Goal: Task Accomplishment & Management: Complete application form

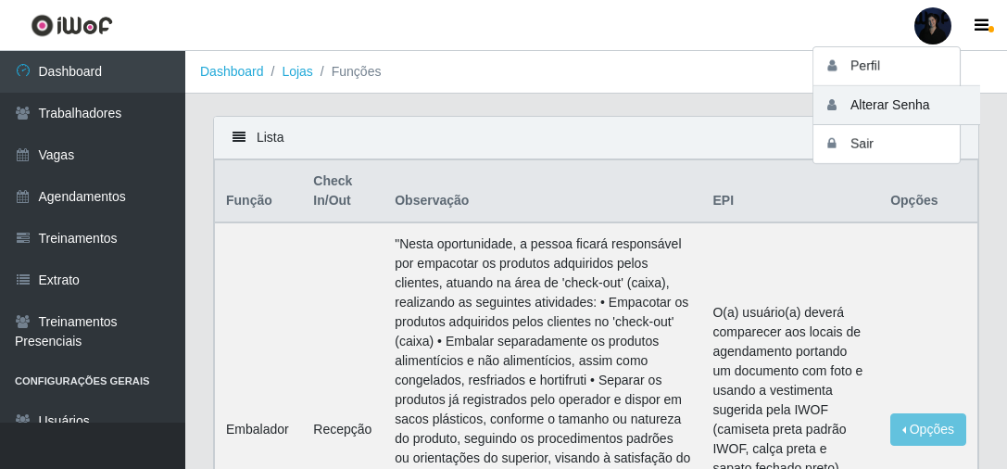
scroll to position [263, 0]
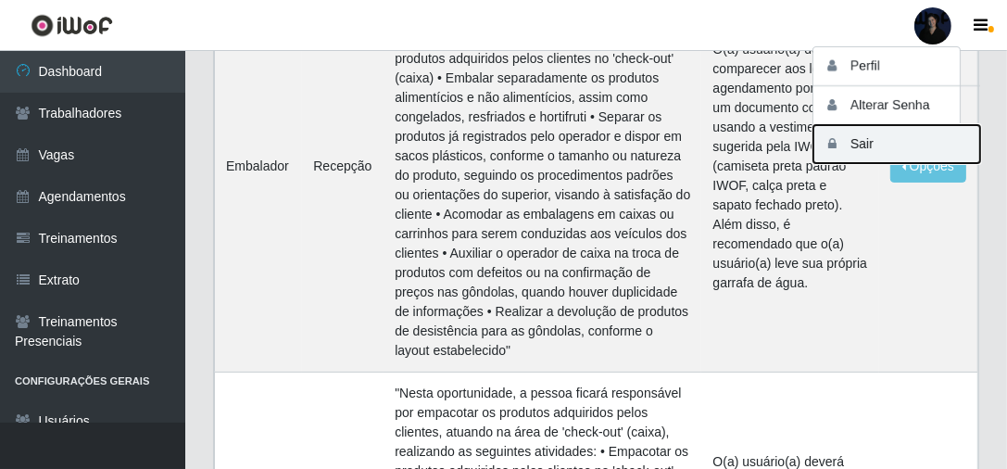
click at [868, 141] on button "Sair" at bounding box center [896, 144] width 167 height 38
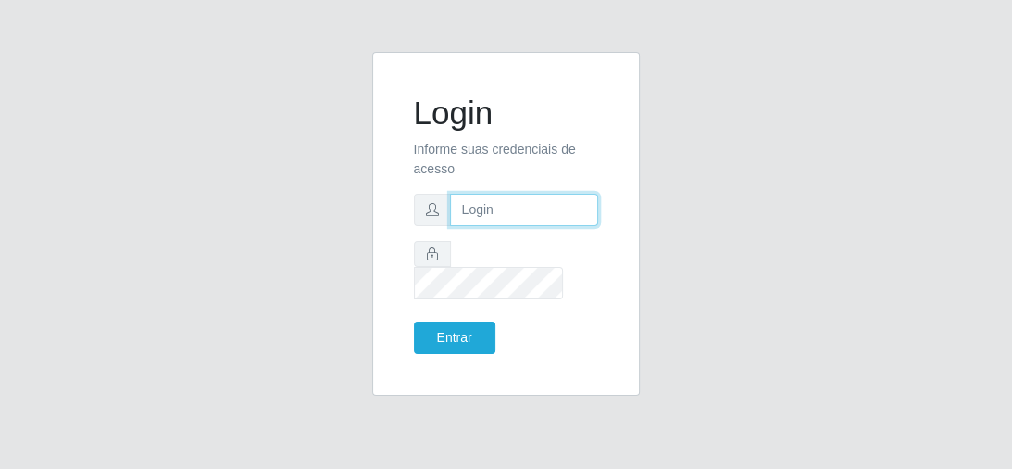
type input "[EMAIL_ADDRESS][DOMAIN_NAME]"
click at [491, 222] on input "[EMAIL_ADDRESS][DOMAIN_NAME]" at bounding box center [524, 210] width 149 height 32
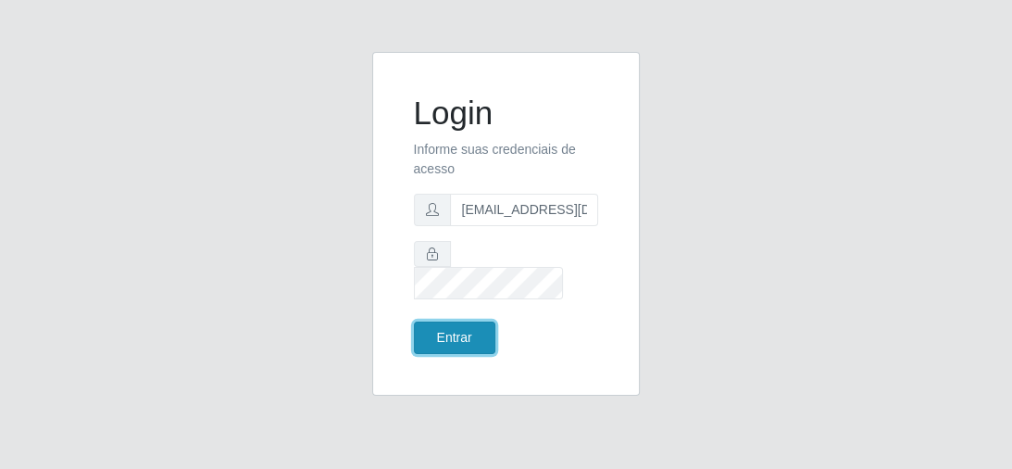
click at [440, 322] on button "Entrar" at bounding box center [454, 337] width 81 height 32
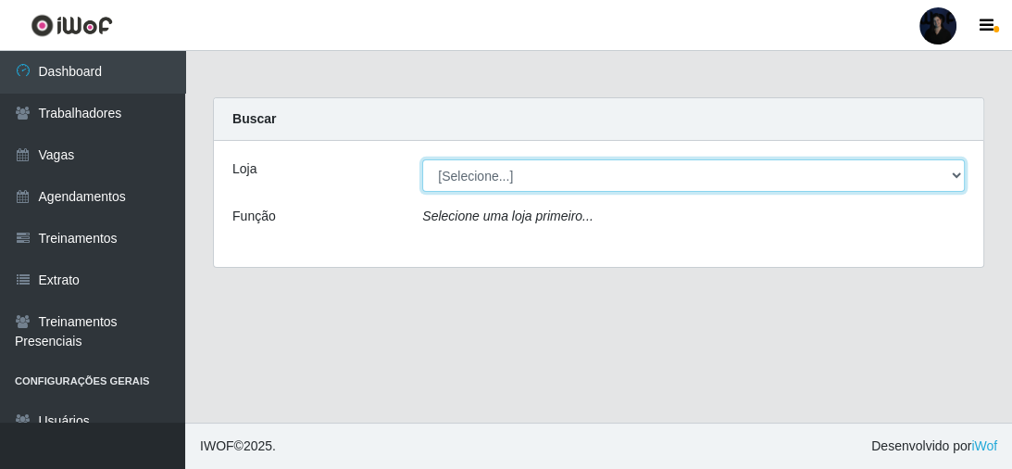
click at [485, 173] on select "[Selecione...] Hiper Queiroz - Nova Betânia Queiroz Atacadão - Ceará Mirim Quei…" at bounding box center [693, 175] width 543 height 32
select select "462"
click at [422, 159] on select "[Selecione...] Hiper Queiroz - Nova Betânia Queiroz Atacadão - Ceará Mirim Quei…" at bounding box center [693, 175] width 543 height 32
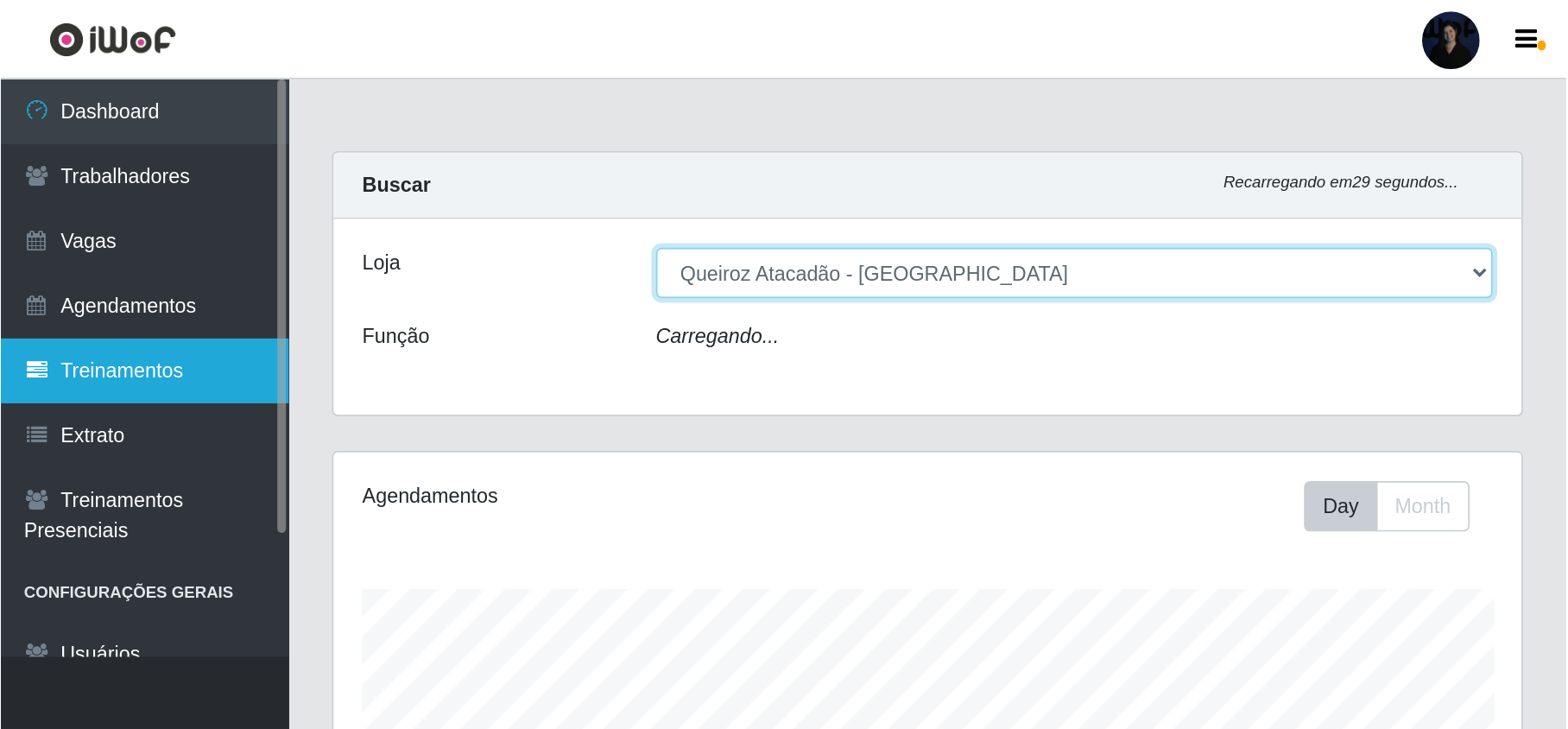
scroll to position [358, 712]
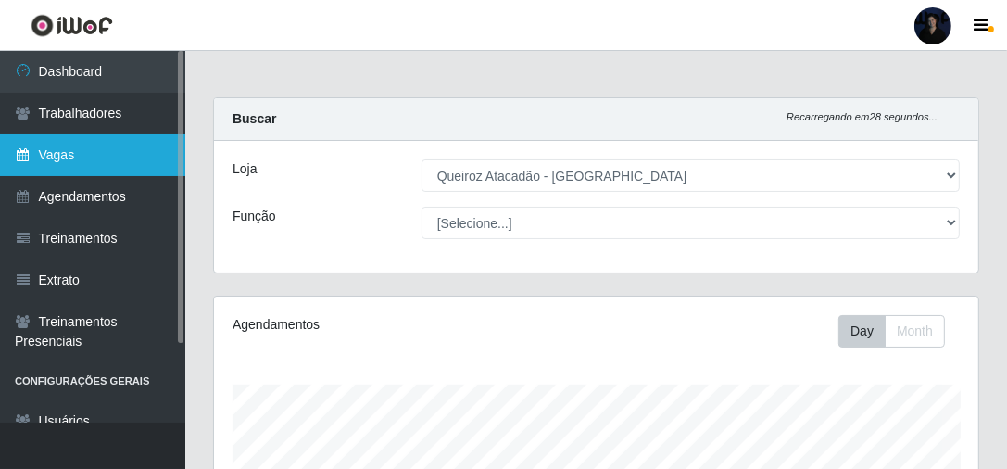
click at [71, 156] on link "Vagas" at bounding box center [92, 155] width 185 height 42
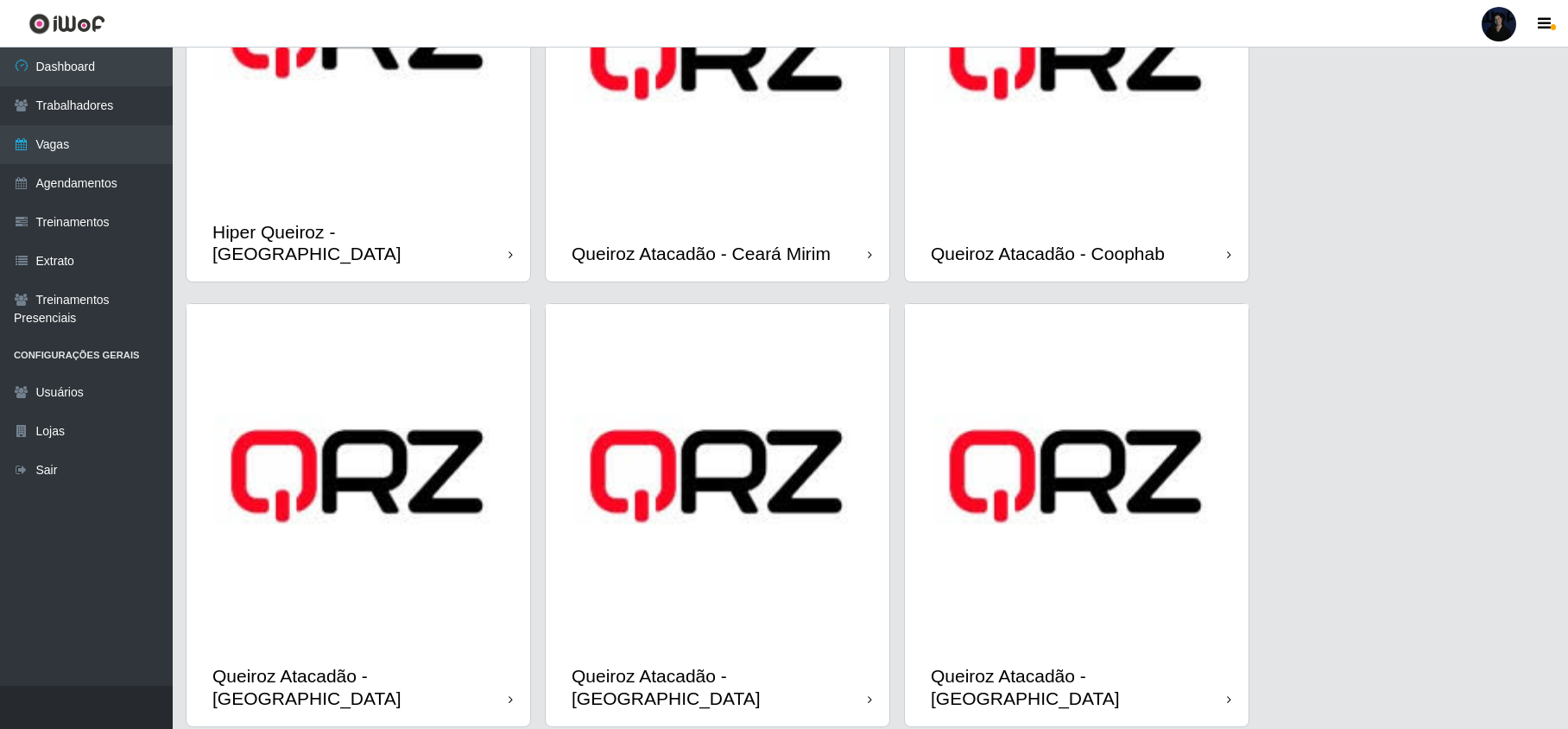
scroll to position [288, 0]
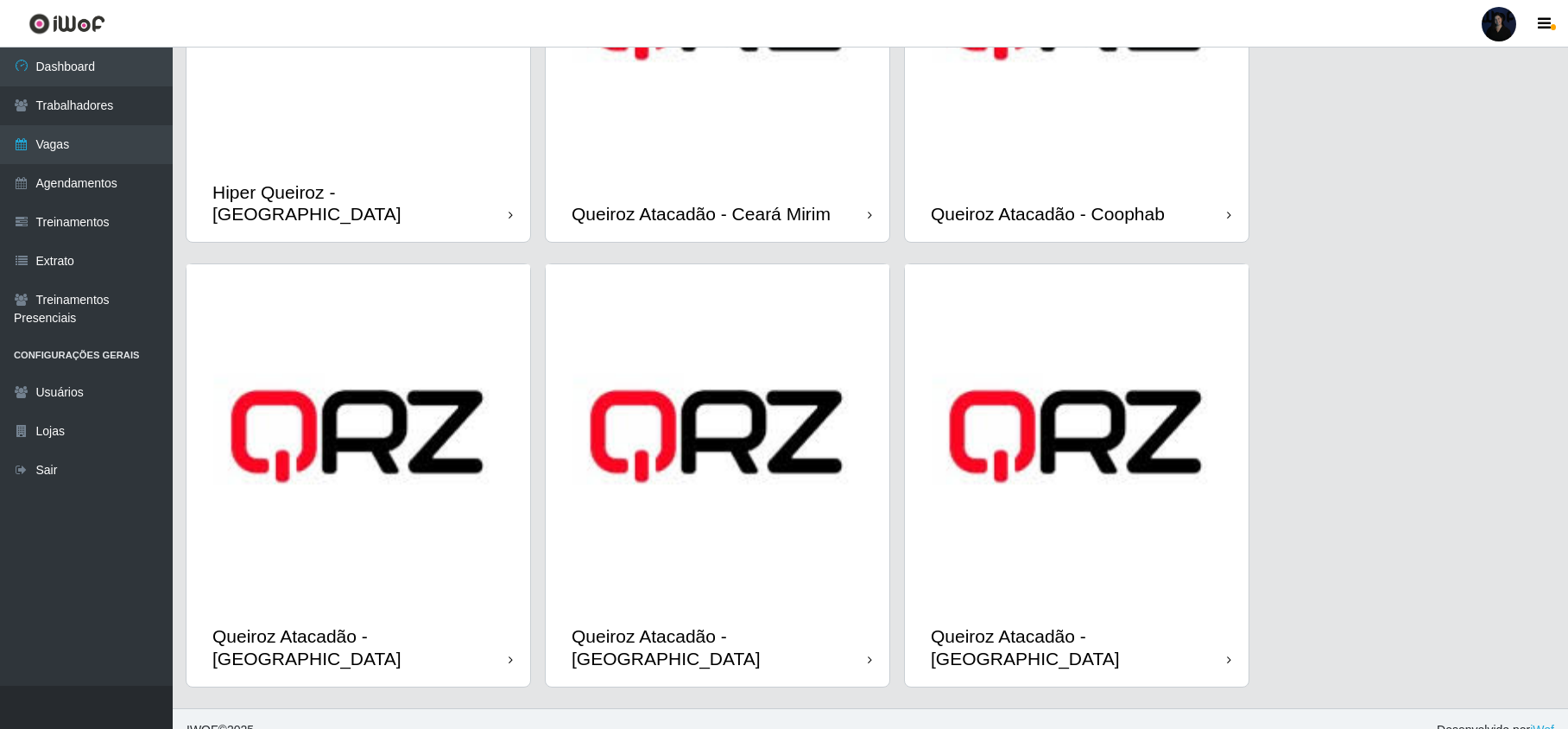
click at [286, 436] on img at bounding box center [358, 435] width 344 height 344
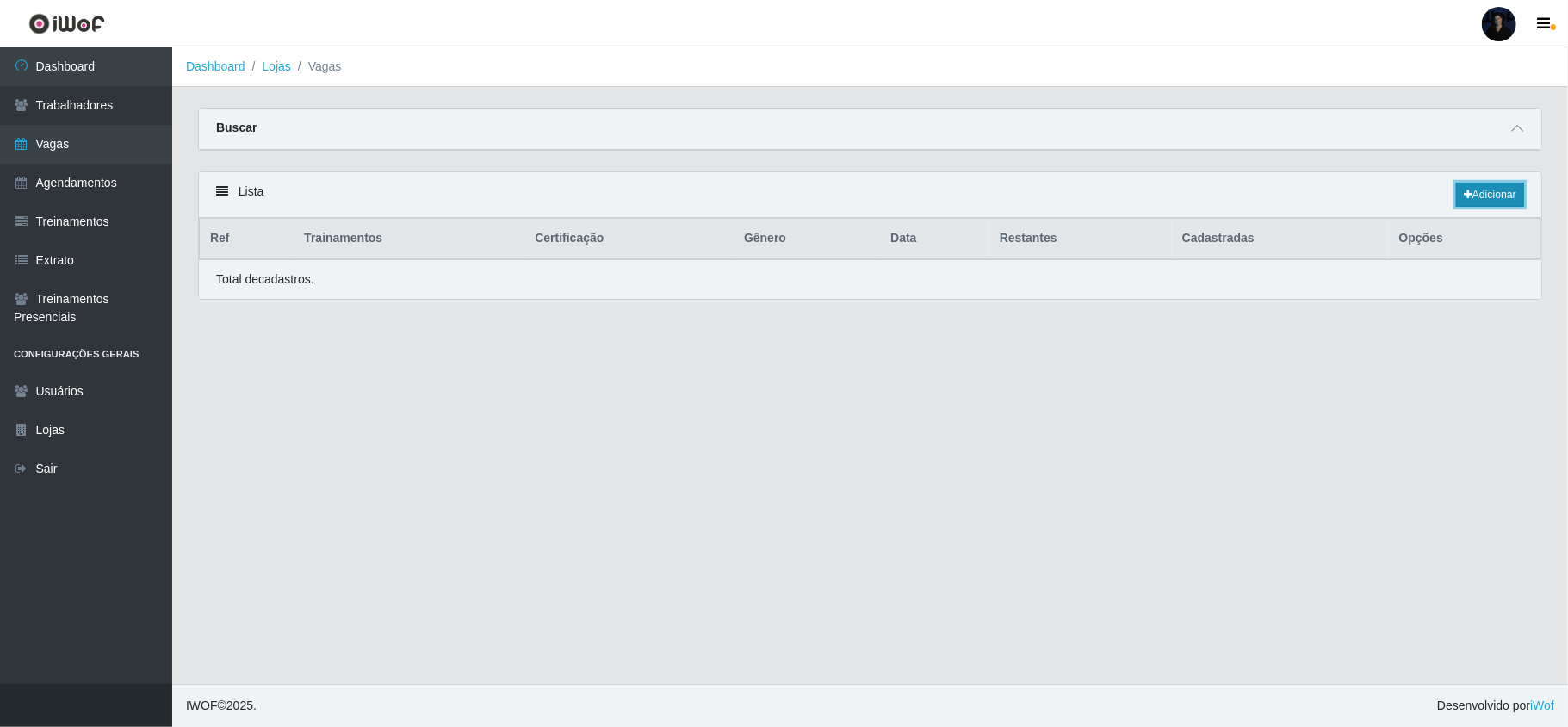
click at [936, 206] on link "Adicionar" at bounding box center [1490, 194] width 68 height 24
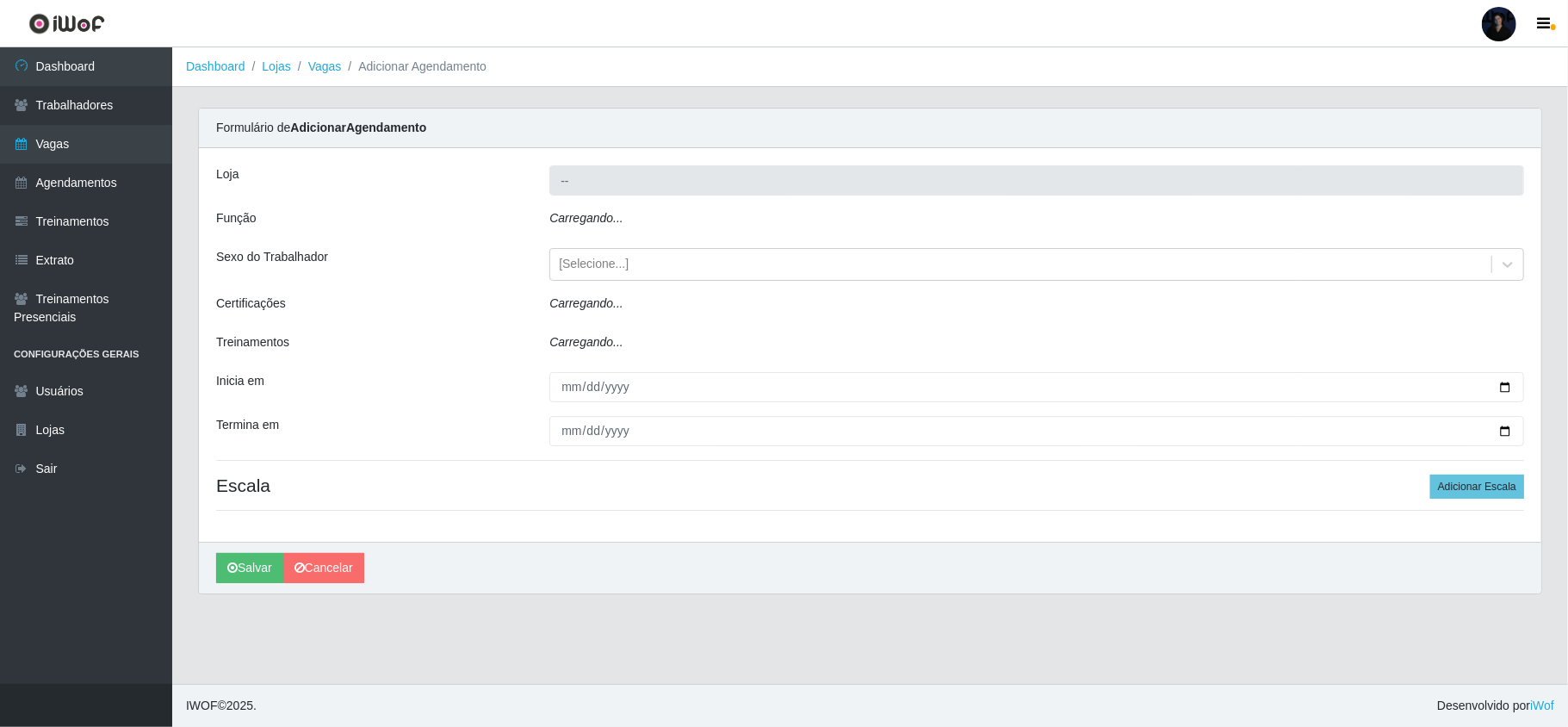
type input "Queiroz Atacadão - [PERSON_NAME]"
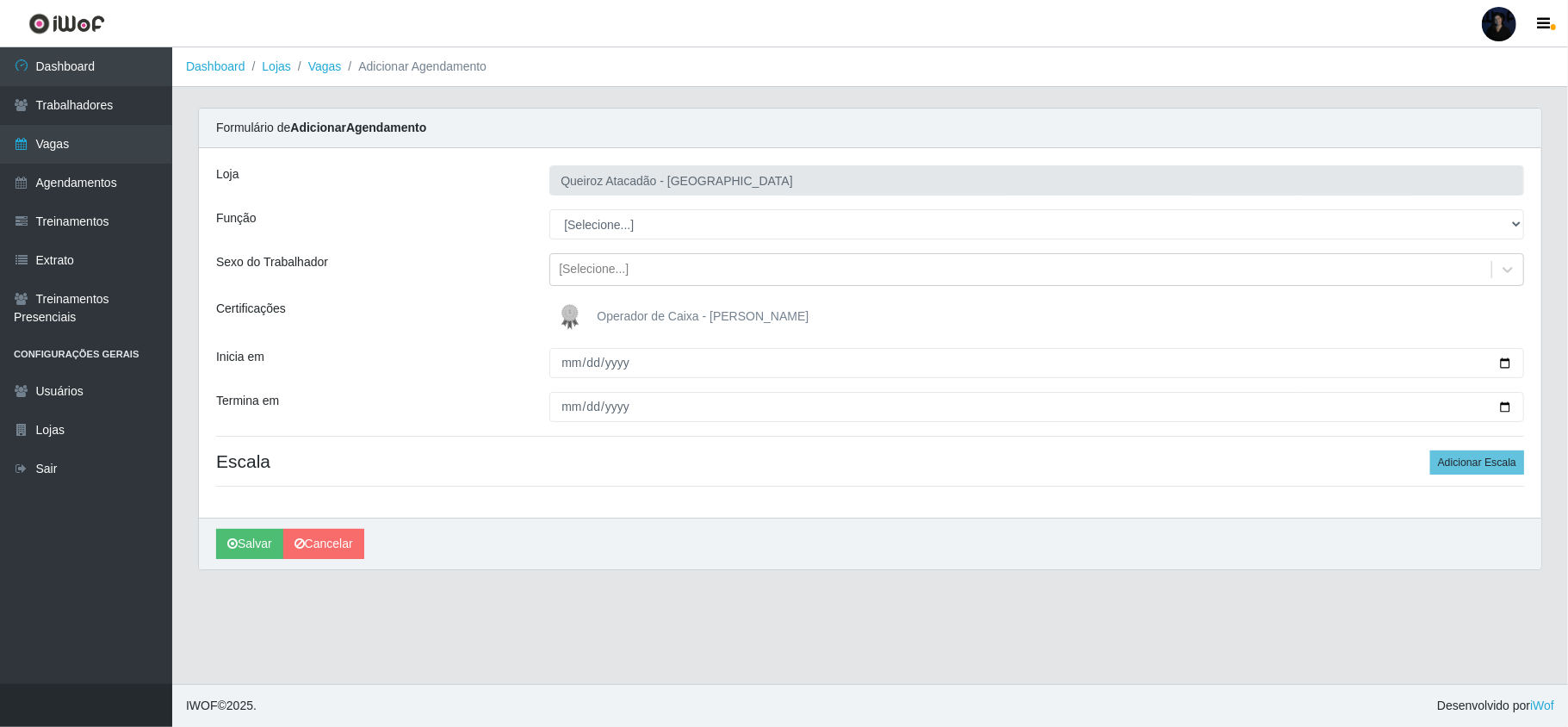
click at [587, 229] on select "[Selecione...] ASG ASG + Embalador Embalador + Embalador ++ Operador de Caixa O…" at bounding box center [1037, 224] width 975 height 30
select select "73"
click at [550, 210] on select "[Selecione...] ASG ASG + Embalador Embalador + Embalador ++ Operador de Caixa O…" at bounding box center [1037, 224] width 975 height 30
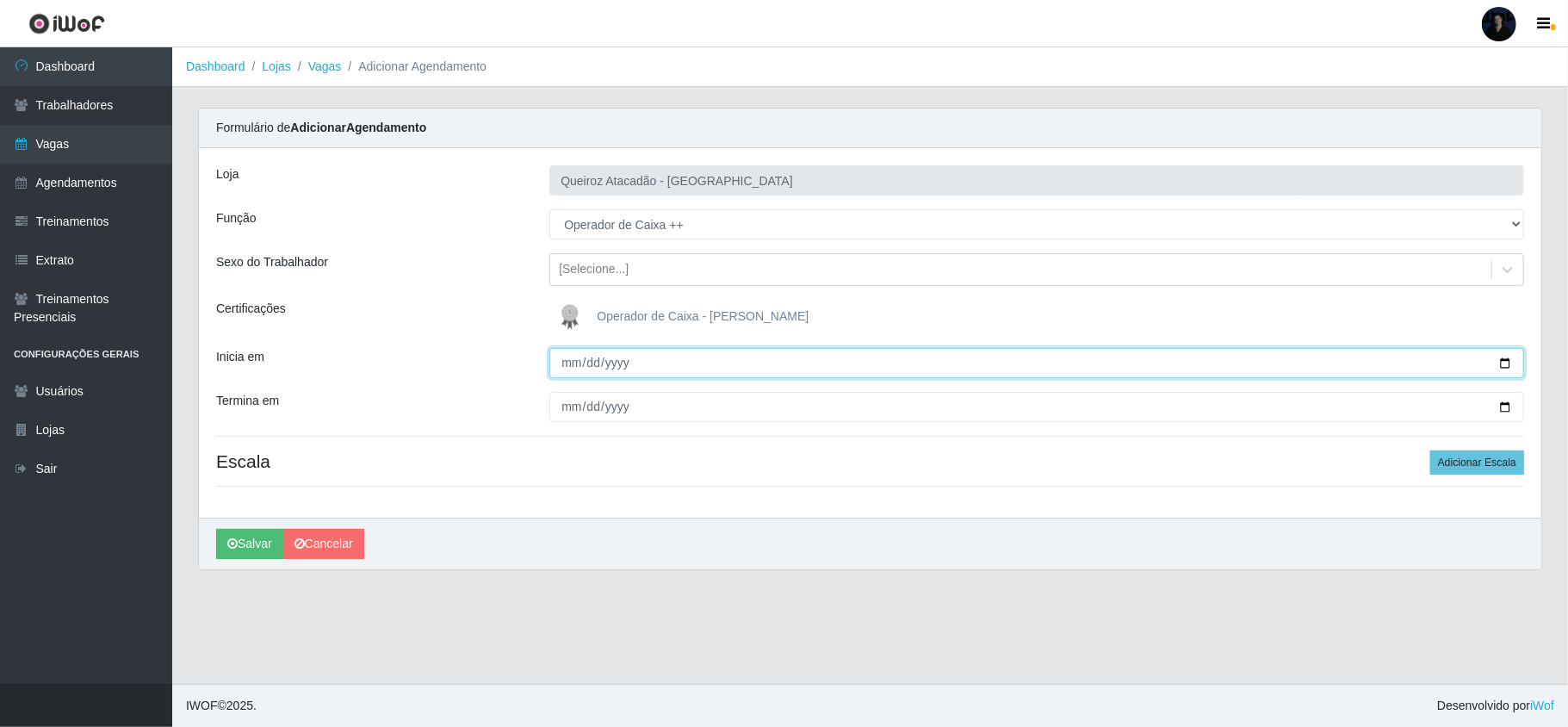
click at [574, 359] on input "Inicia em" at bounding box center [1037, 363] width 975 height 30
type input "[DATE]"
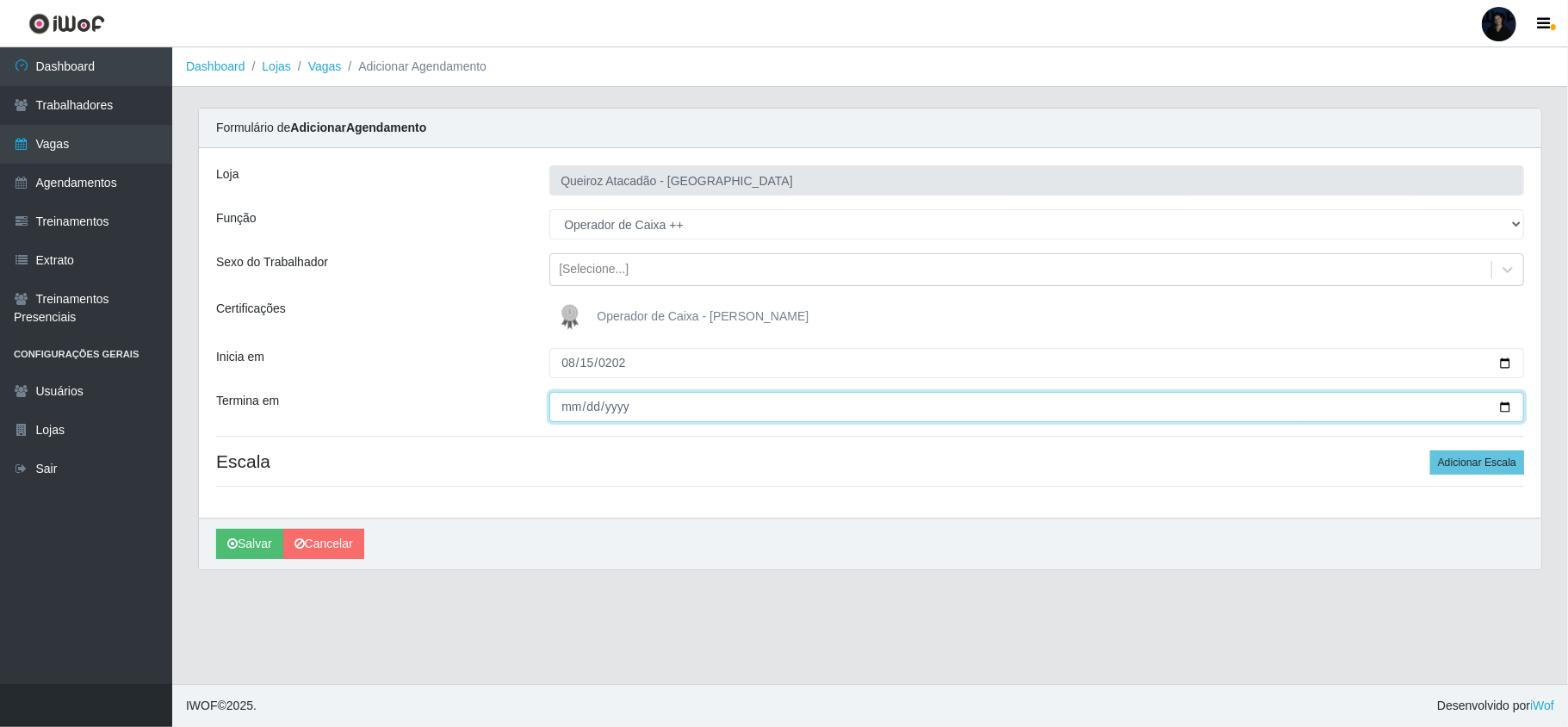
click at [563, 415] on input "Termina em" at bounding box center [1037, 406] width 975 height 30
type input "[DATE]"
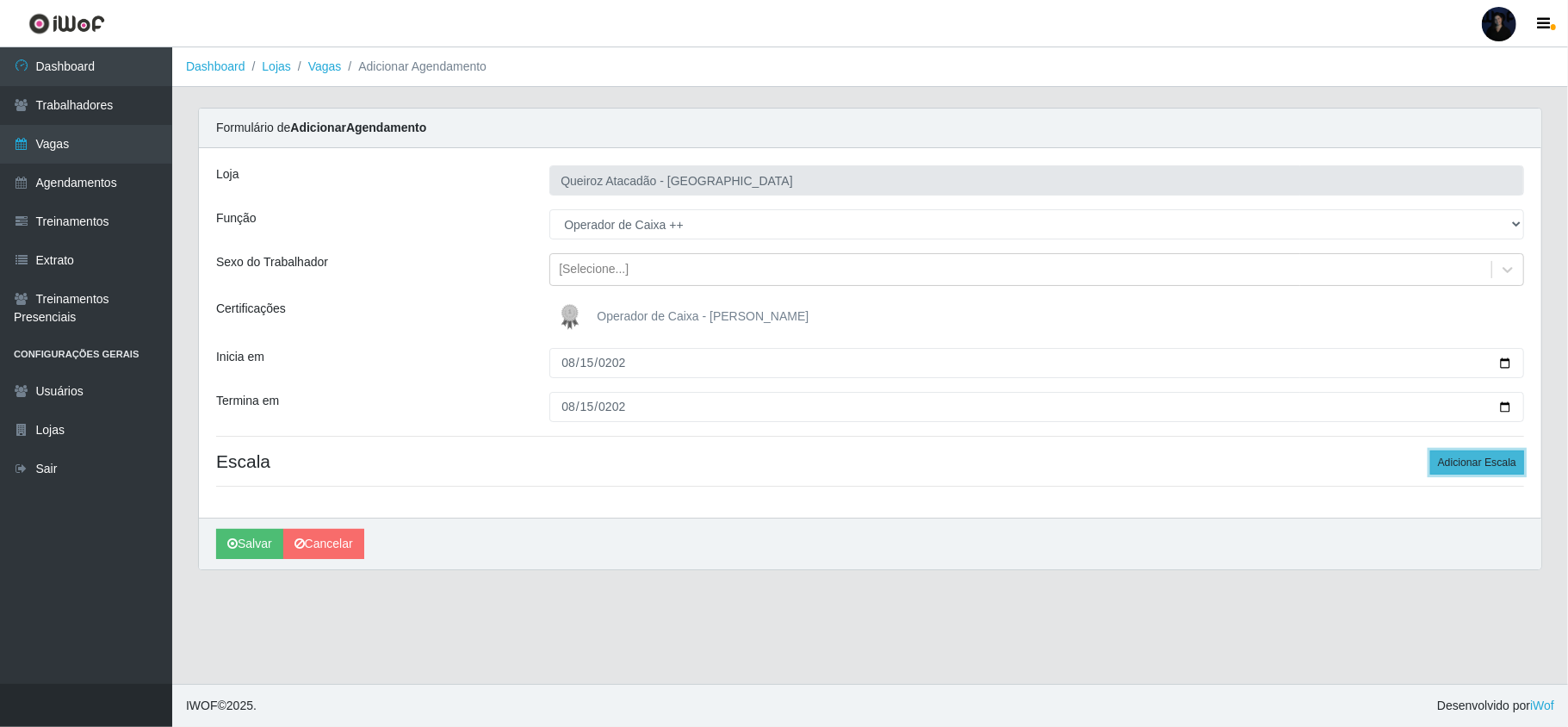
click at [936, 435] on button "Adicionar Escala" at bounding box center [1477, 462] width 94 height 24
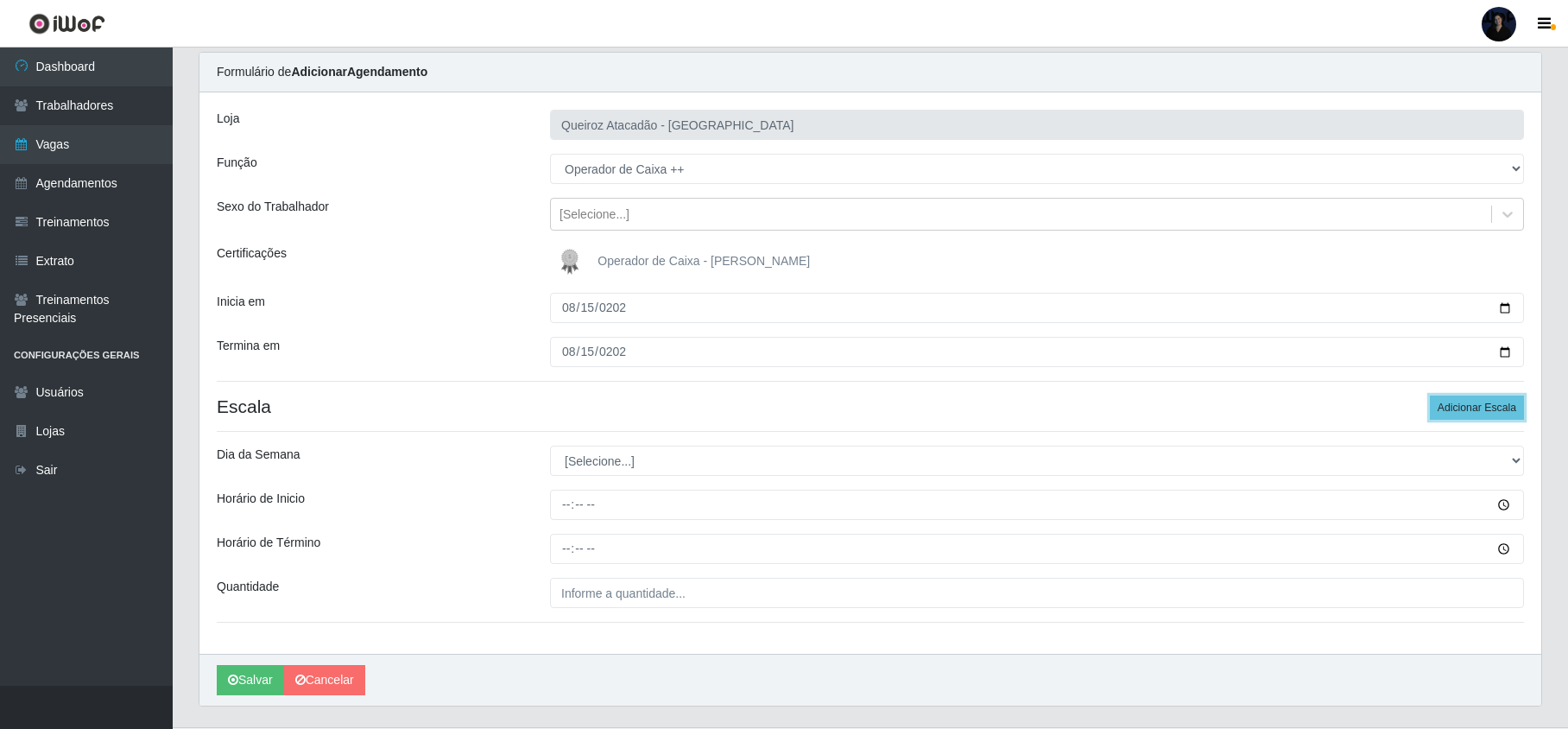
scroll to position [101, 0]
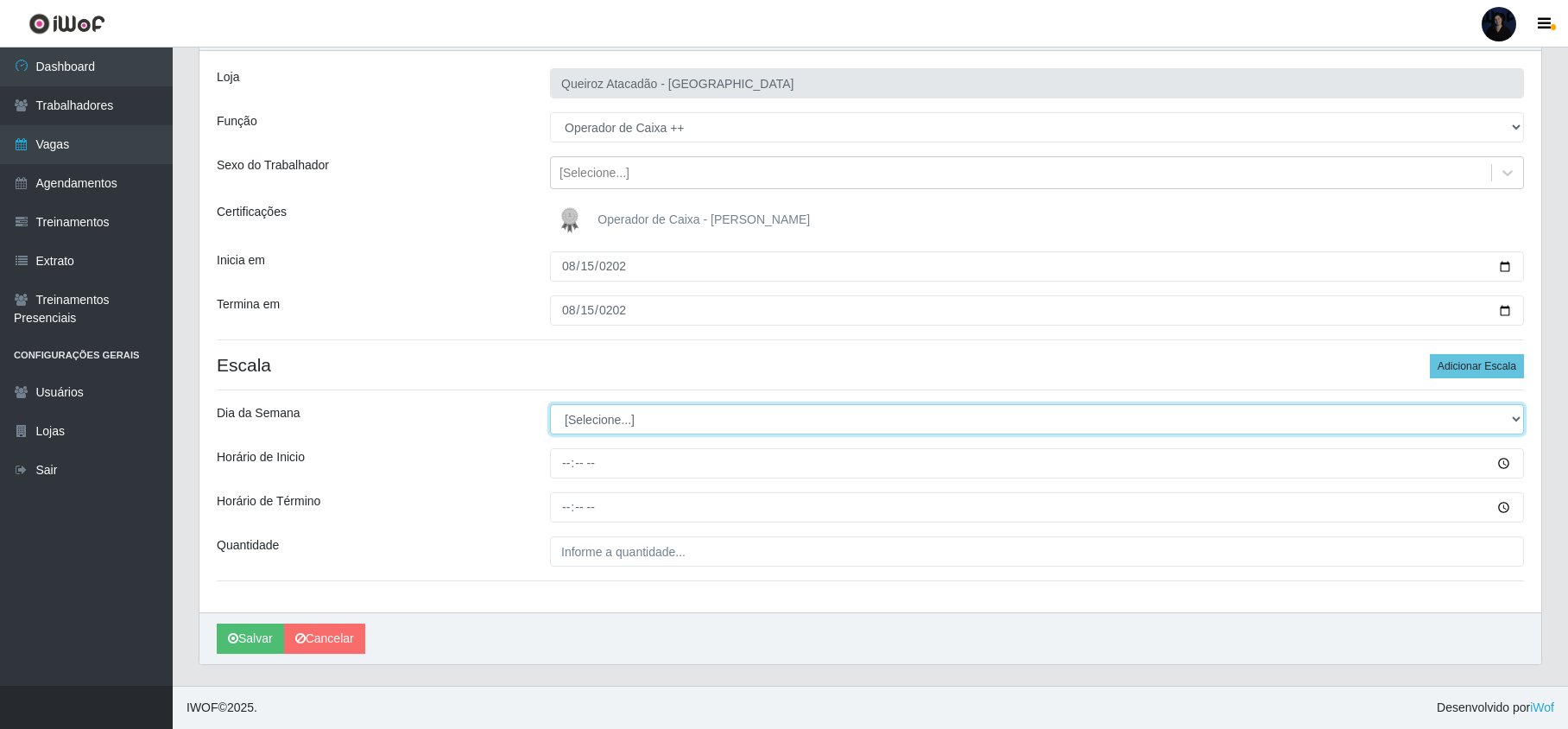
click at [584, 418] on select "[Selecione...] Segunda Terça Quarta Quinta Sexta Sábado Domingo" at bounding box center [1037, 419] width 973 height 30
select select "5"
click at [550, 404] on select "[Selecione...] Segunda Terça Quarta Quinta Sexta Sábado Domingo" at bounding box center [1037, 419] width 973 height 30
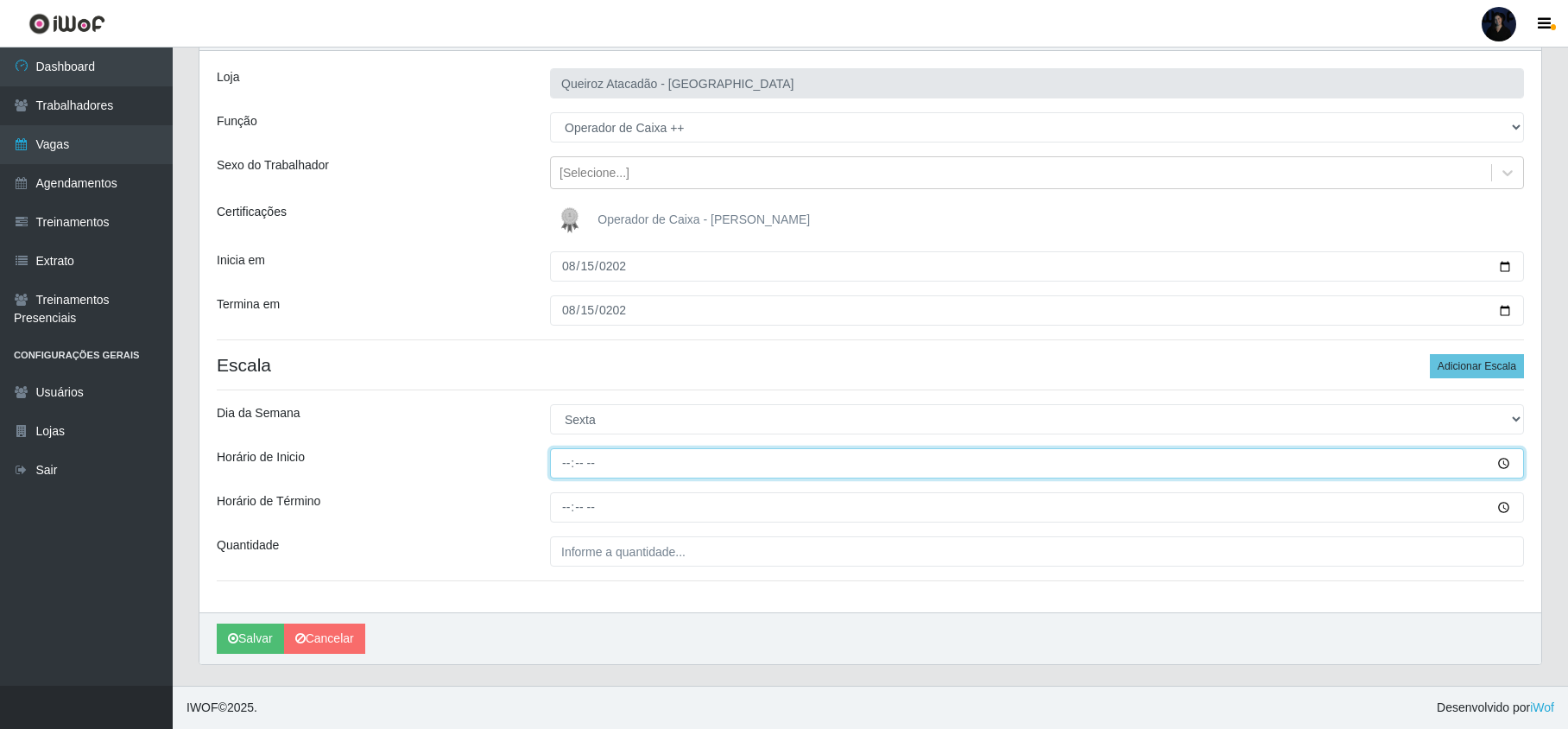
click at [564, 436] on input "Horário de Inicio" at bounding box center [1037, 463] width 973 height 30
type input "16:30"
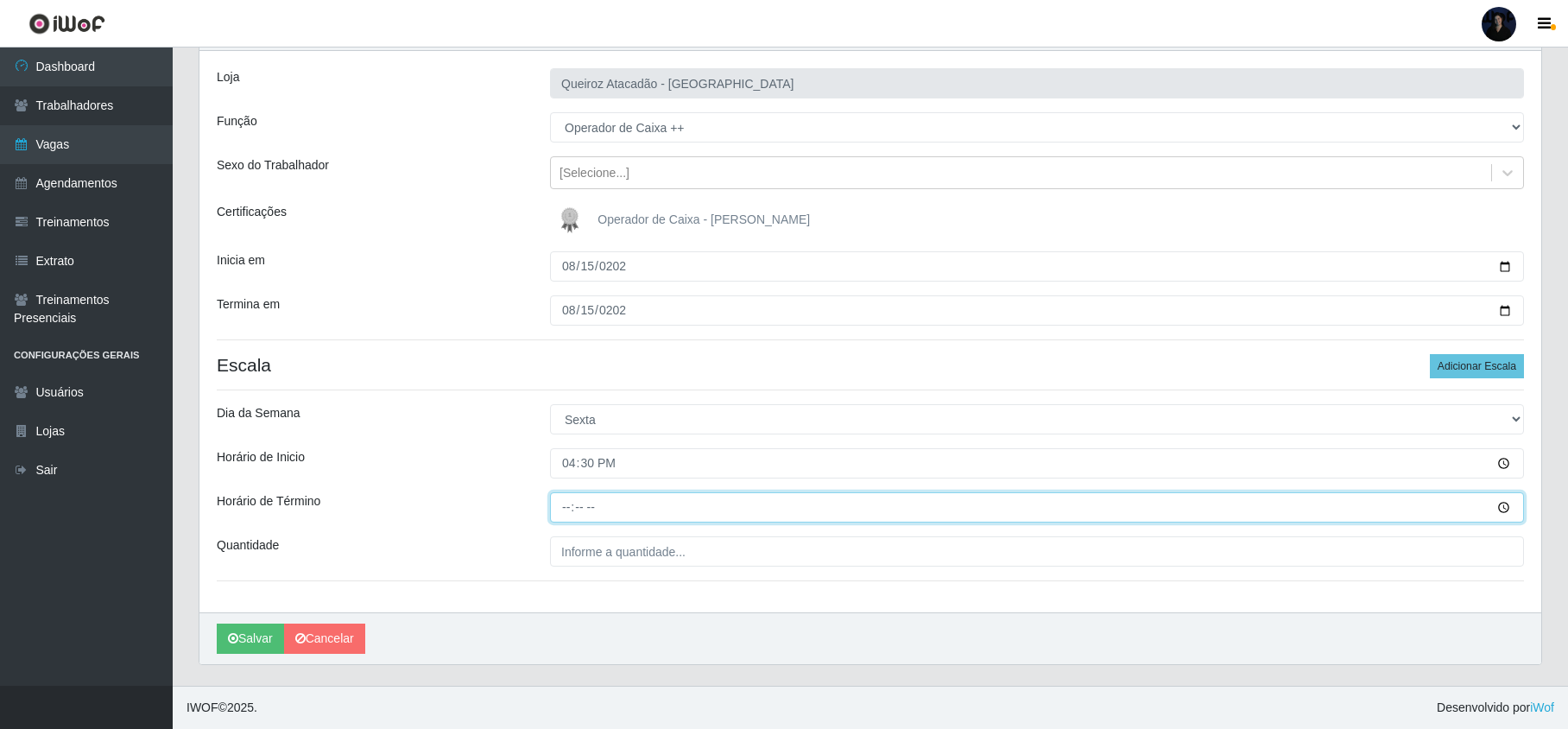
click at [564, 436] on input "Horário de Término" at bounding box center [1037, 507] width 973 height 30
type input "22:30"
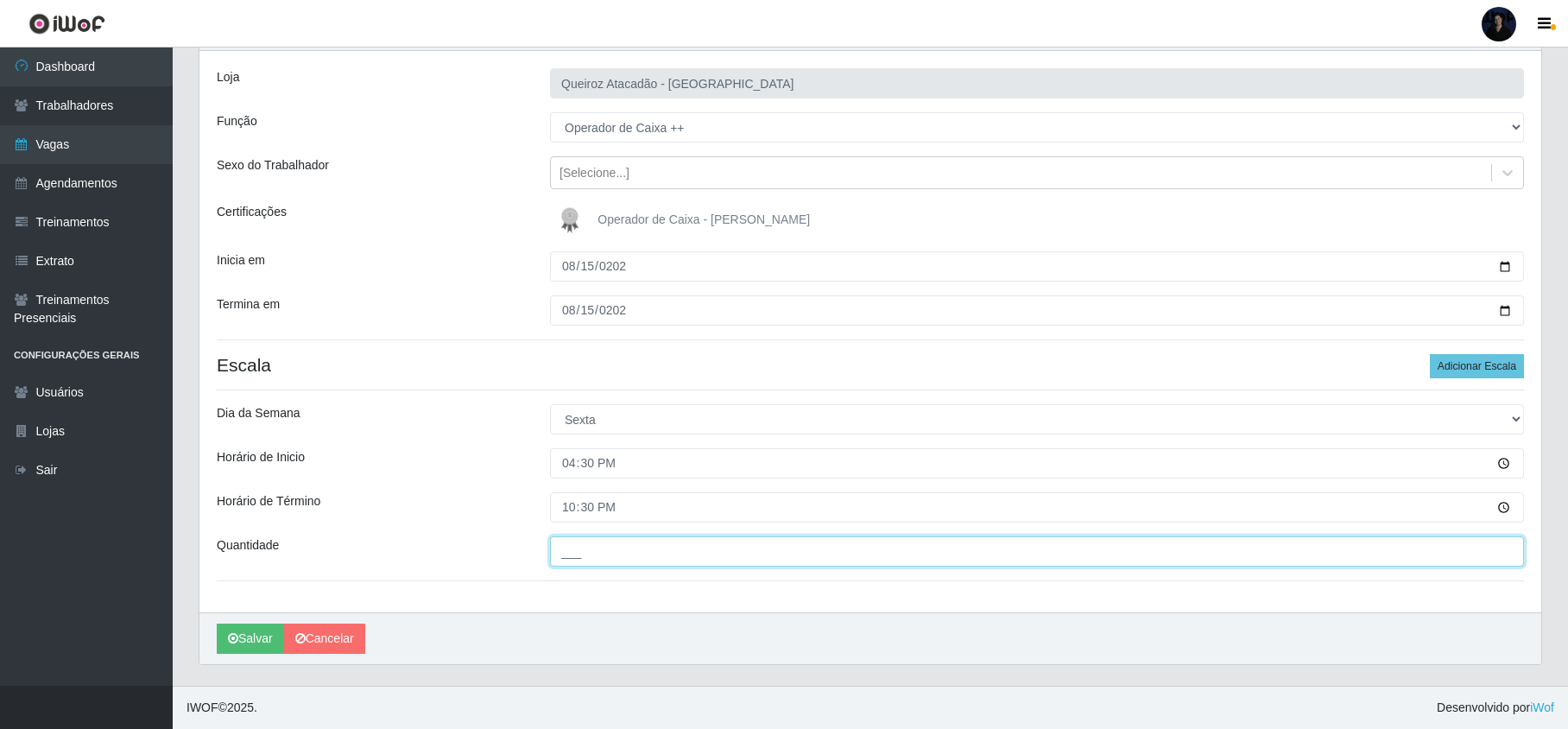
click at [565, 436] on input "___" at bounding box center [1037, 551] width 973 height 30
type input "2__"
click at [241, 436] on button "Salvar" at bounding box center [250, 639] width 67 height 30
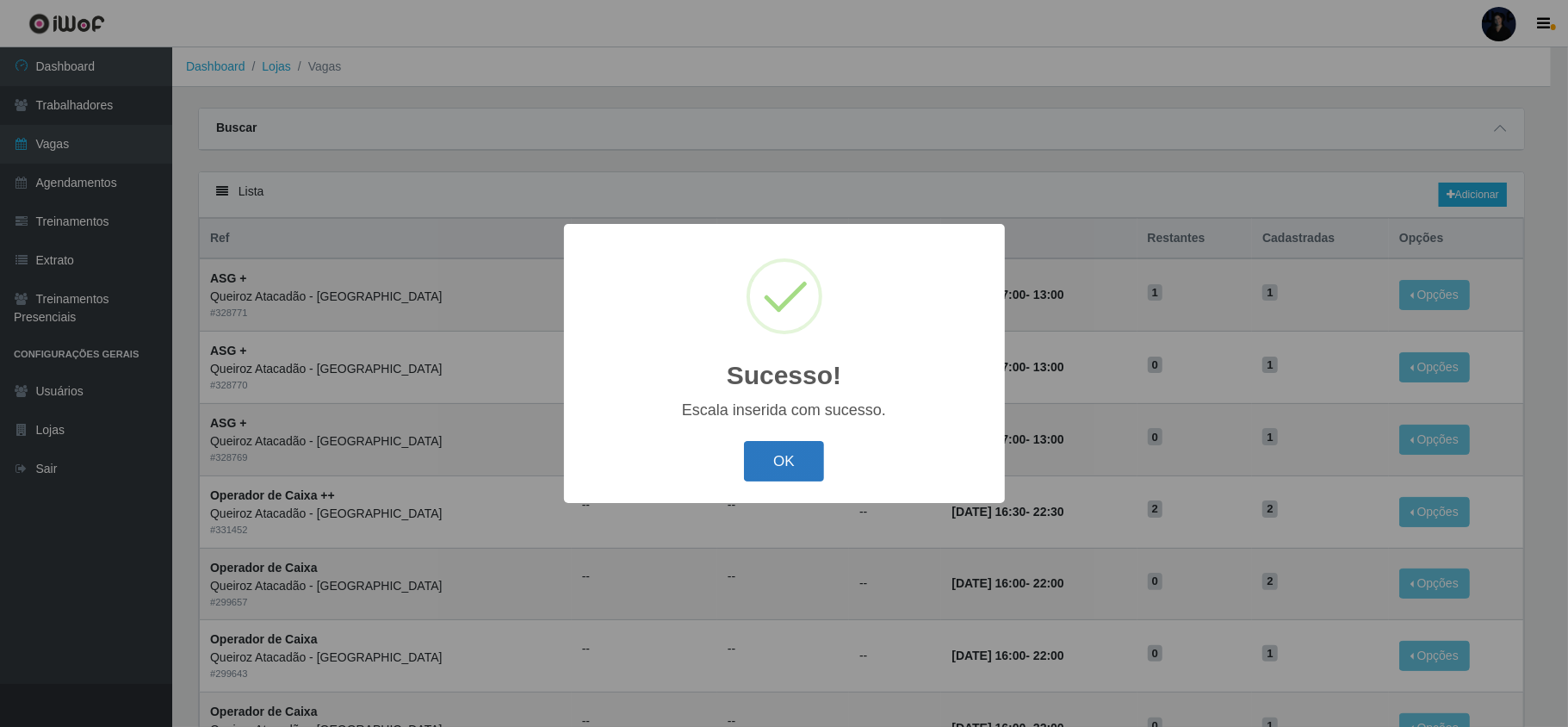
click at [804, 435] on button "OK" at bounding box center [784, 461] width 80 height 41
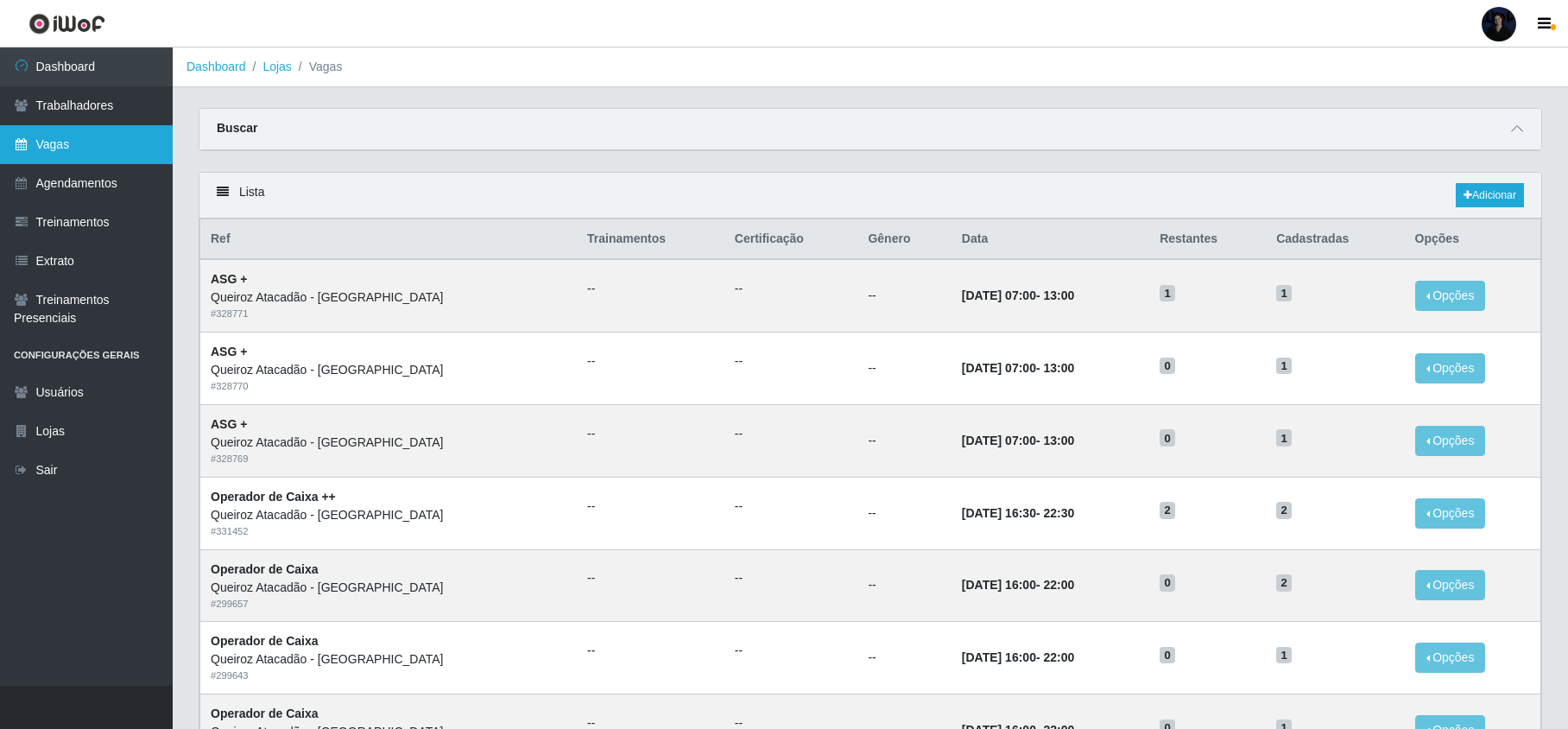
click at [85, 134] on link "Vagas" at bounding box center [86, 144] width 172 height 39
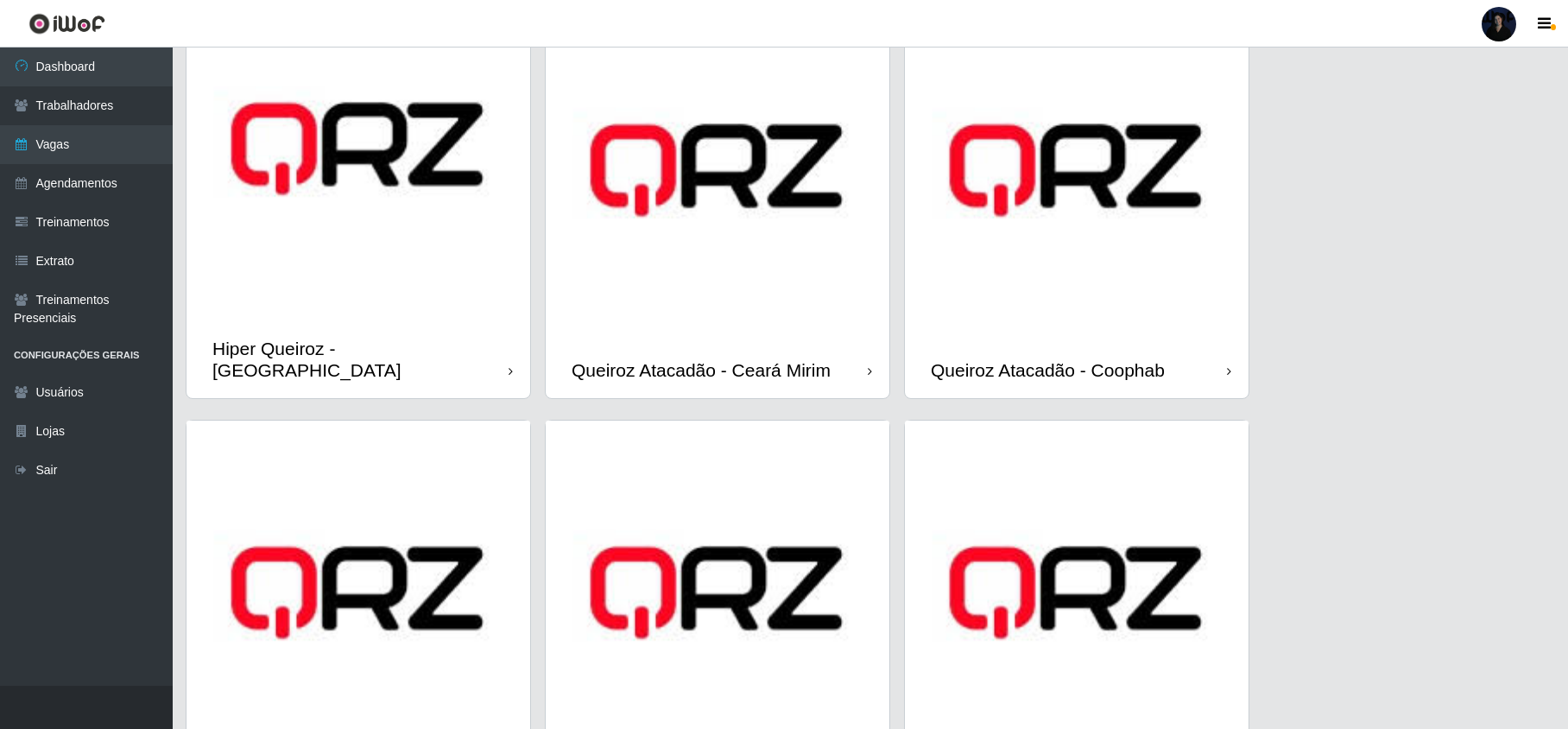
scroll to position [288, 0]
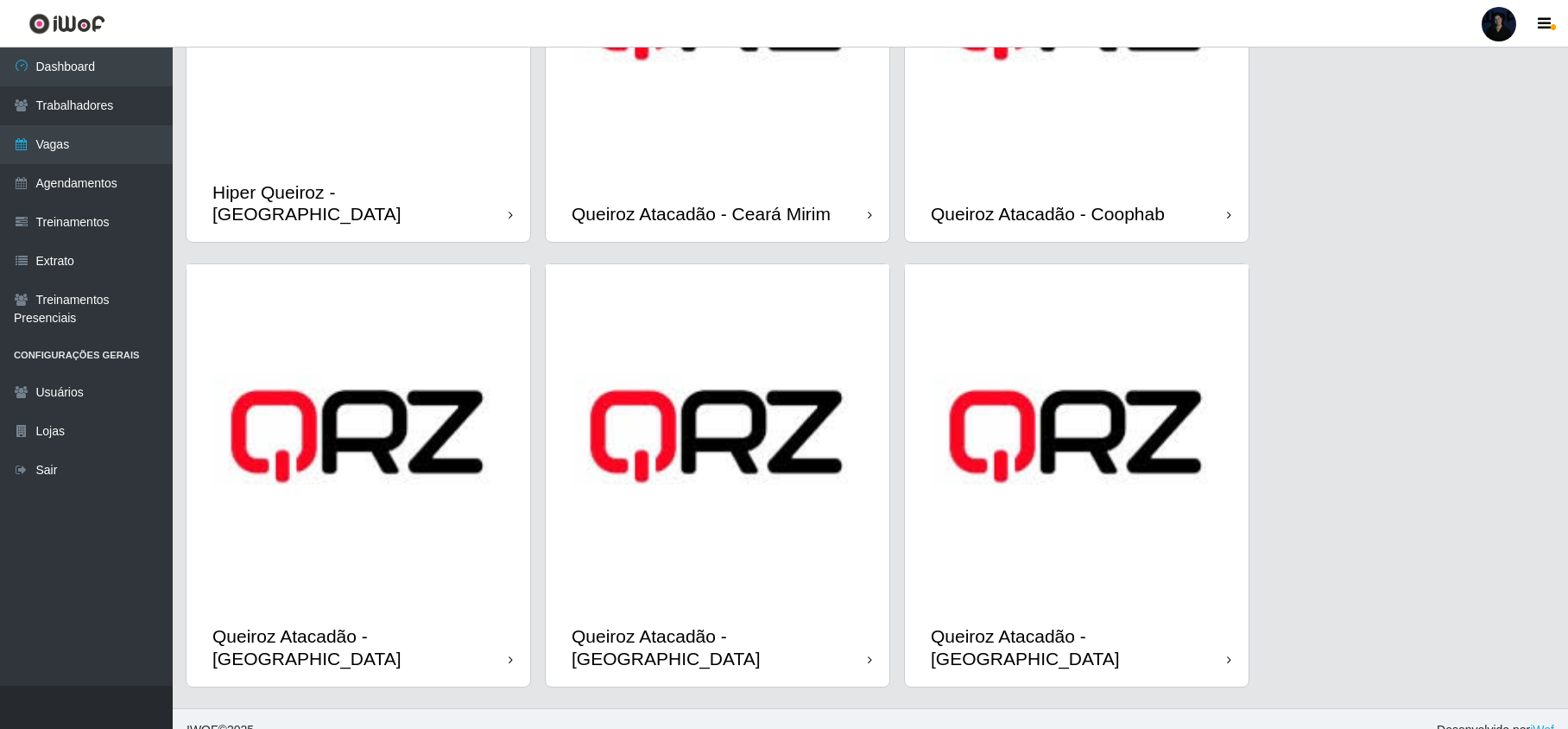
click at [364, 436] on img at bounding box center [358, 435] width 344 height 344
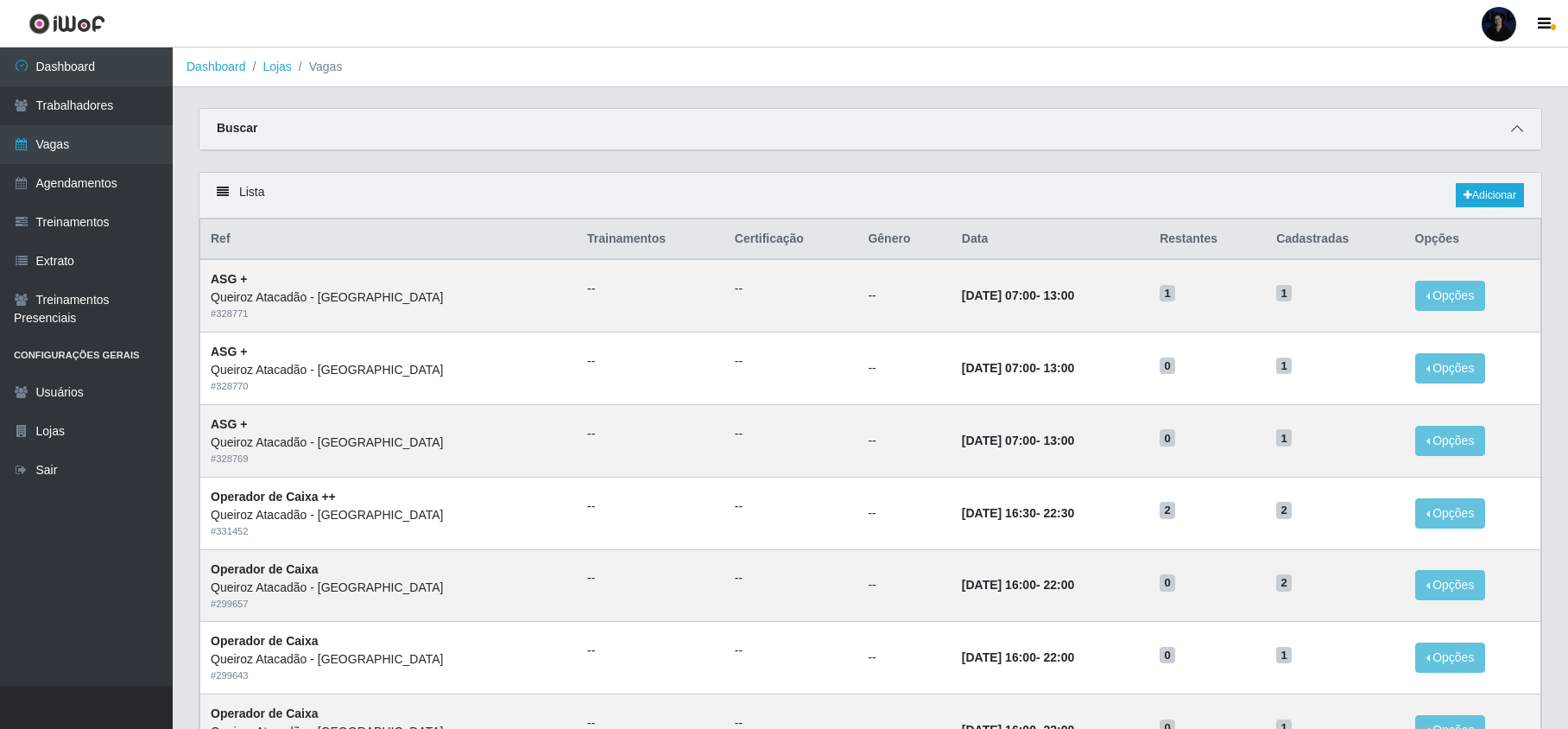
click at [938, 124] on icon at bounding box center [1516, 128] width 12 height 12
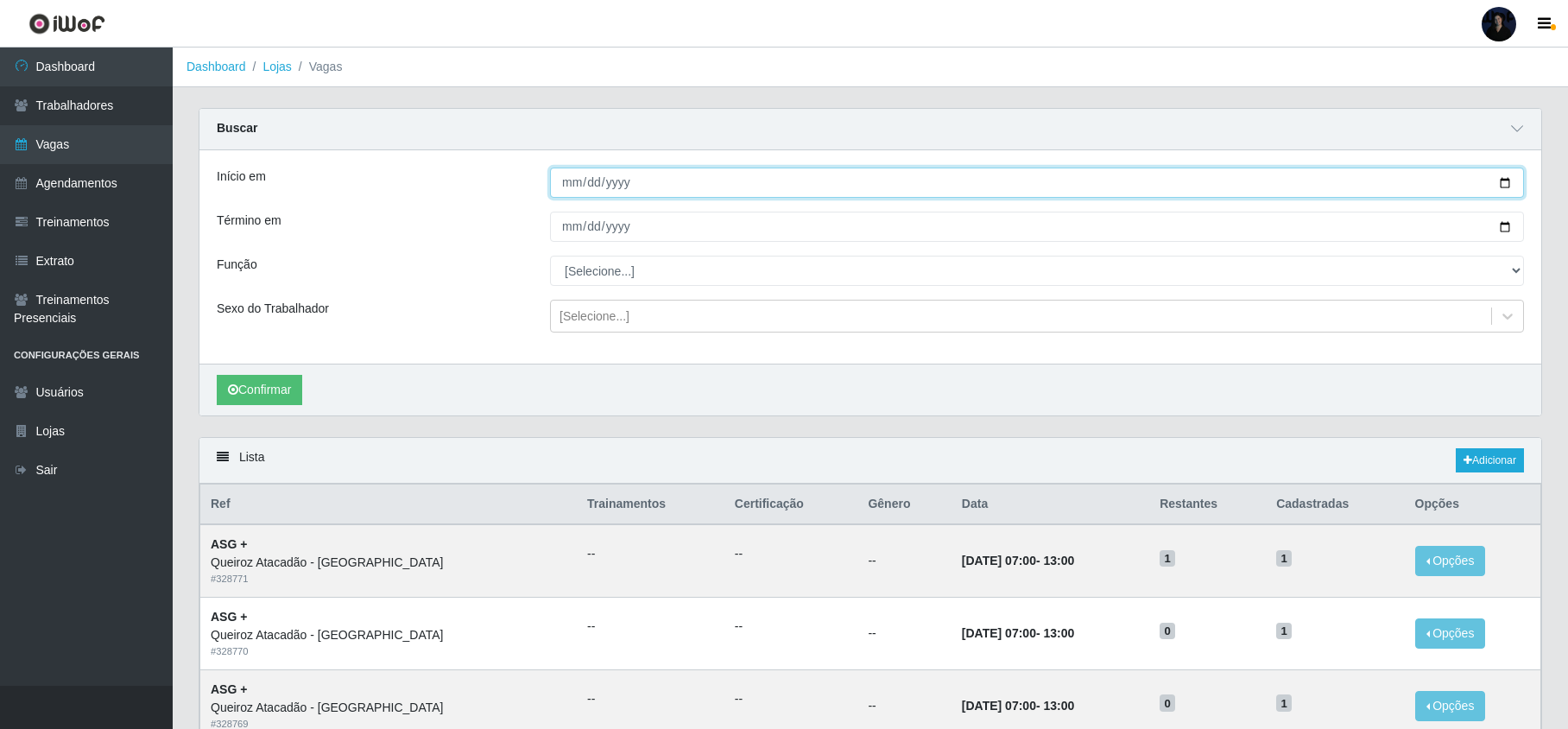
click at [938, 181] on input "Início em" at bounding box center [1037, 183] width 973 height 30
type input "[DATE]"
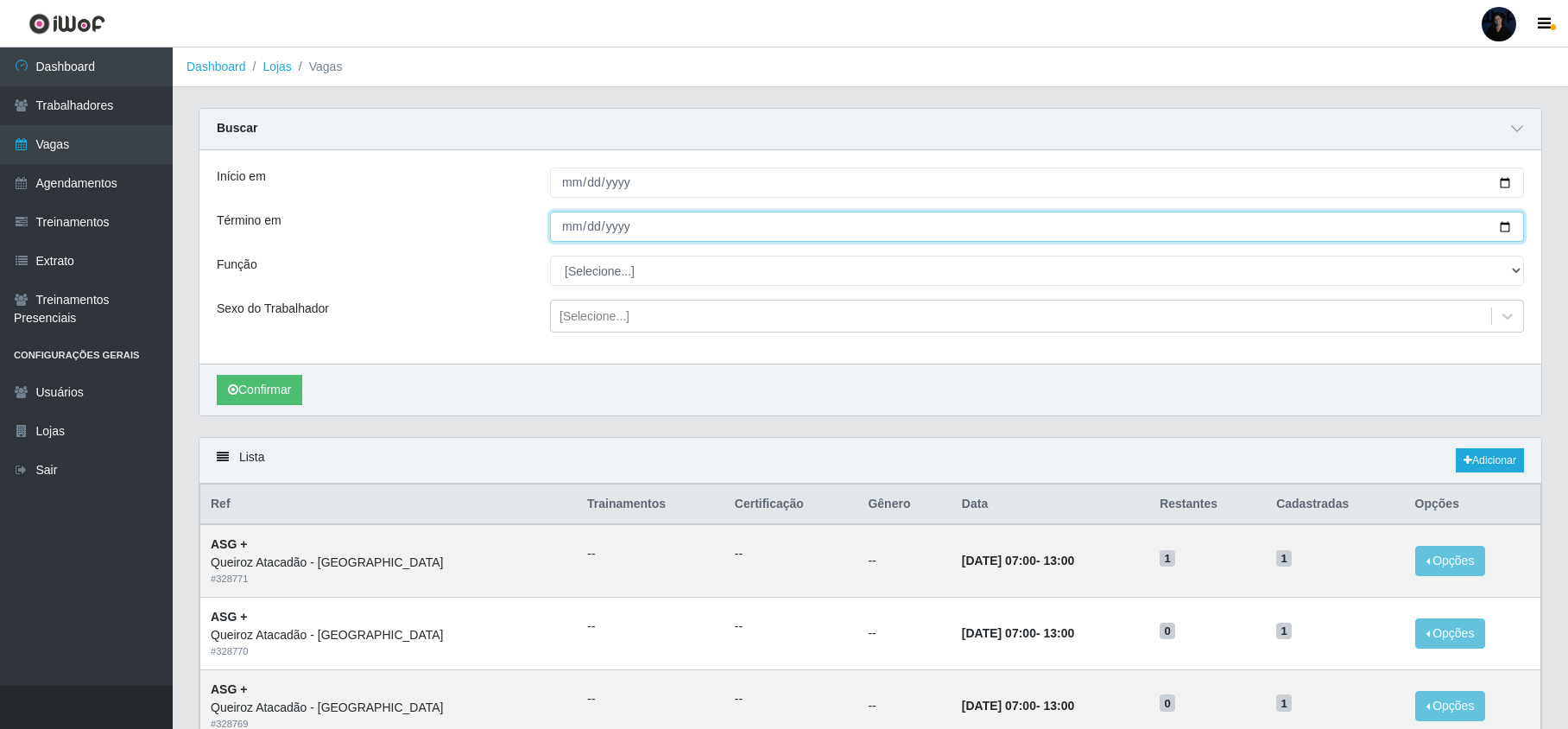
click at [938, 227] on input "Término em" at bounding box center [1037, 227] width 973 height 30
type input "[DATE]"
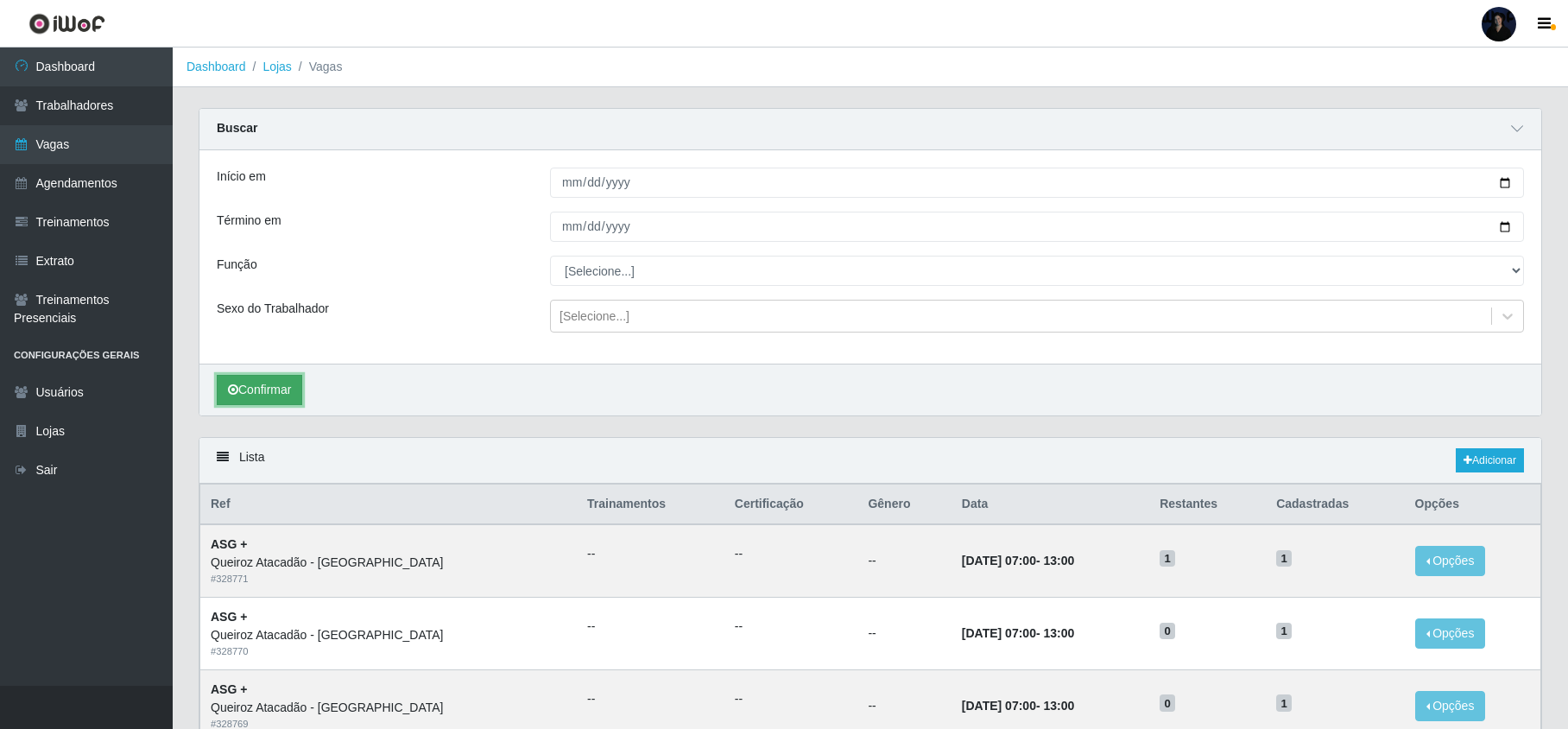
click at [257, 393] on button "Confirmar" at bounding box center [259, 390] width 86 height 30
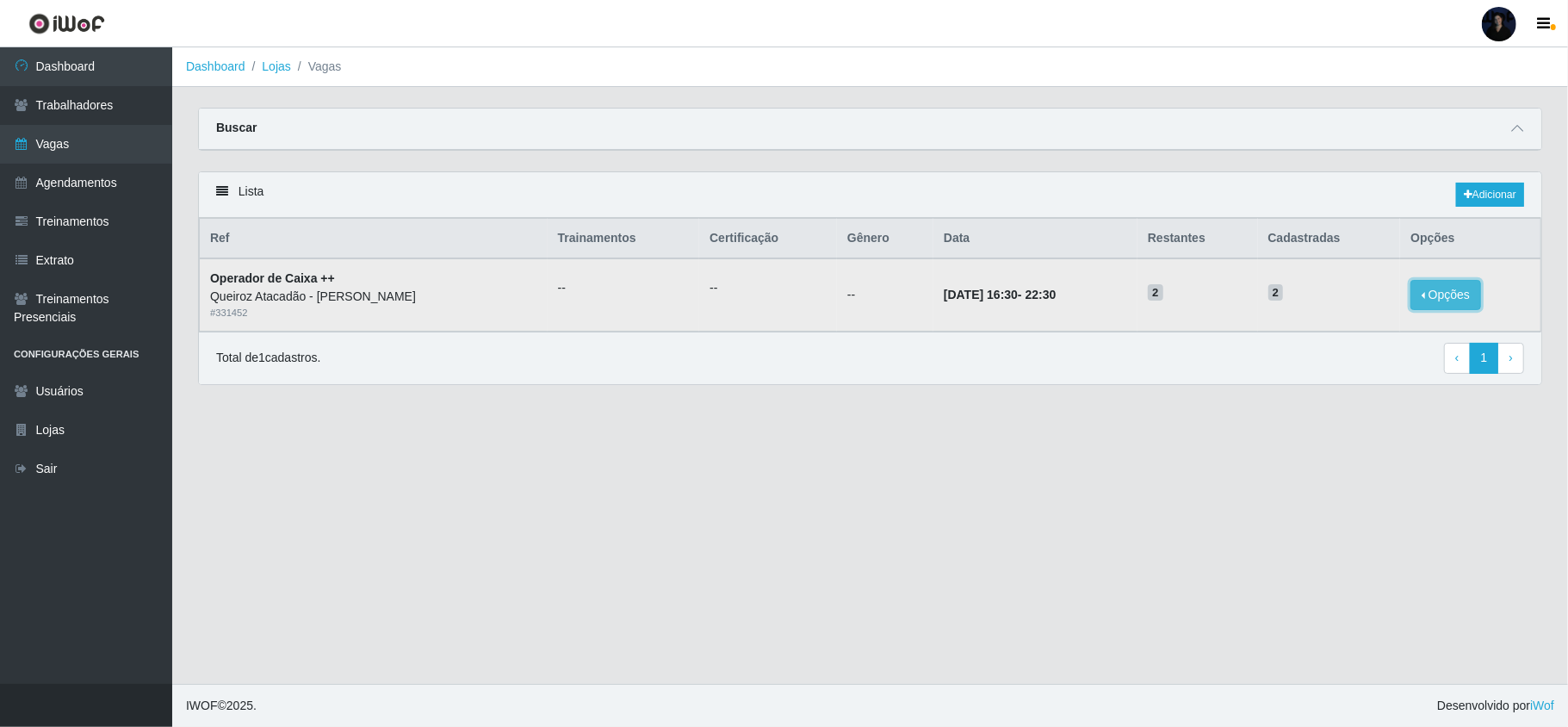
click at [1433, 285] on button "Opções" at bounding box center [1446, 295] width 71 height 30
click at [917, 374] on div "Total de 1 cadastros. ‹ Previous 1 › Next" at bounding box center [870, 358] width 1309 height 31
click at [1396, 303] on td "2" at bounding box center [1330, 295] width 143 height 73
drag, startPoint x: 1395, startPoint y: 300, endPoint x: 1407, endPoint y: 297, distance: 12.4
click at [1397, 300] on td "2" at bounding box center [1330, 295] width 143 height 73
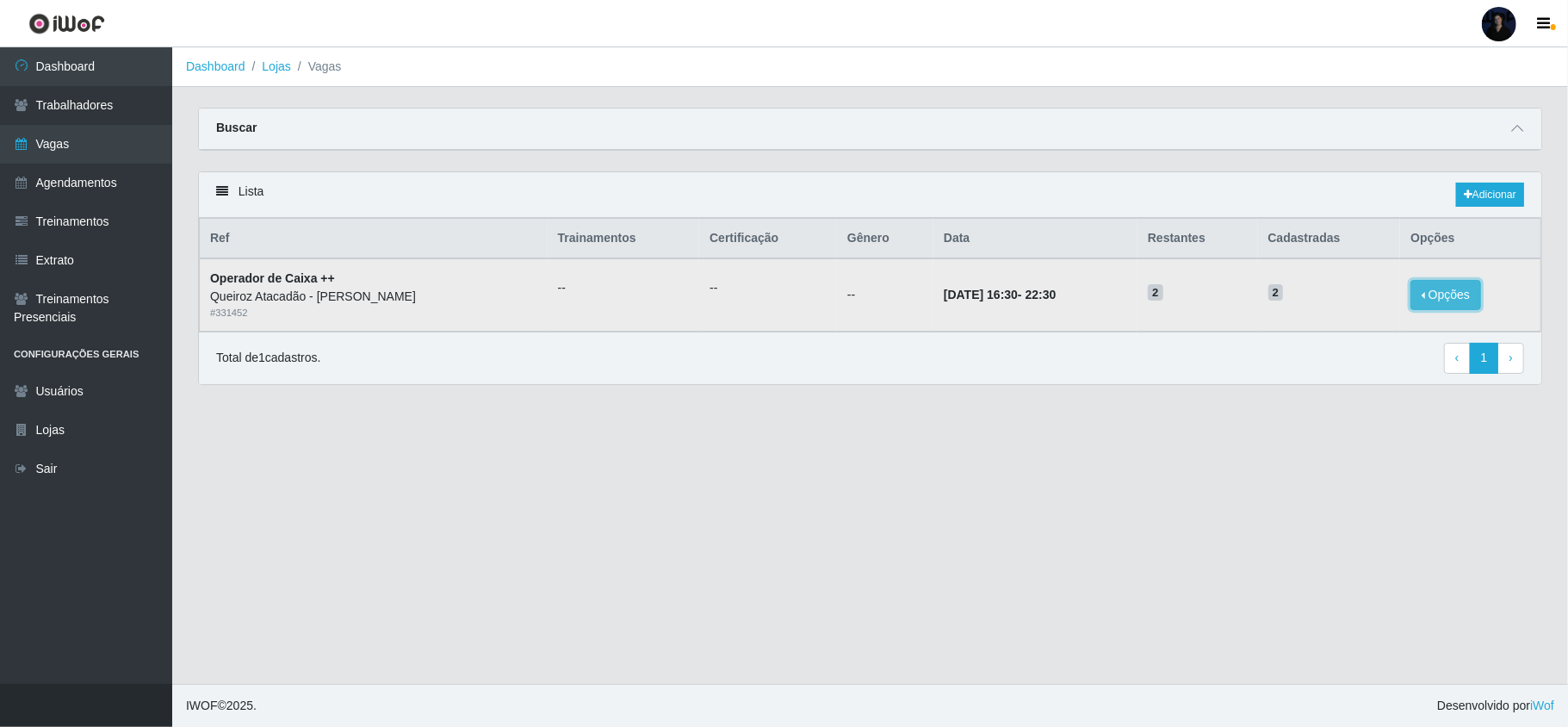
click at [1442, 297] on button "Opções" at bounding box center [1446, 295] width 71 height 30
click at [1309, 269] on link "Editar" at bounding box center [1313, 271] width 49 height 14
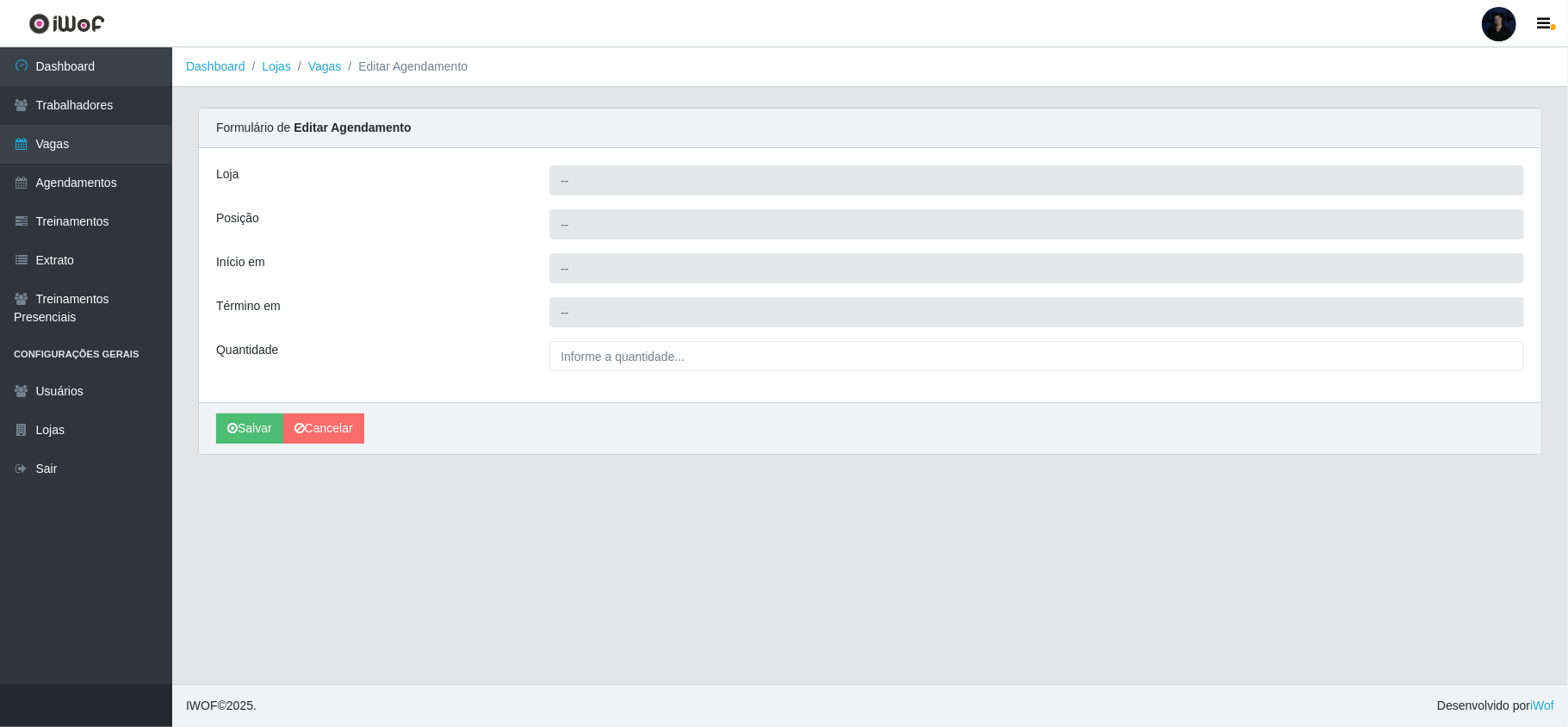
type input "Queiroz Atacadão - [PERSON_NAME]"
type input "Operador de Caixa ++"
type input "[DATE] 16:30:00"
type input "[DATE] 22:30:00"
type input "2__"
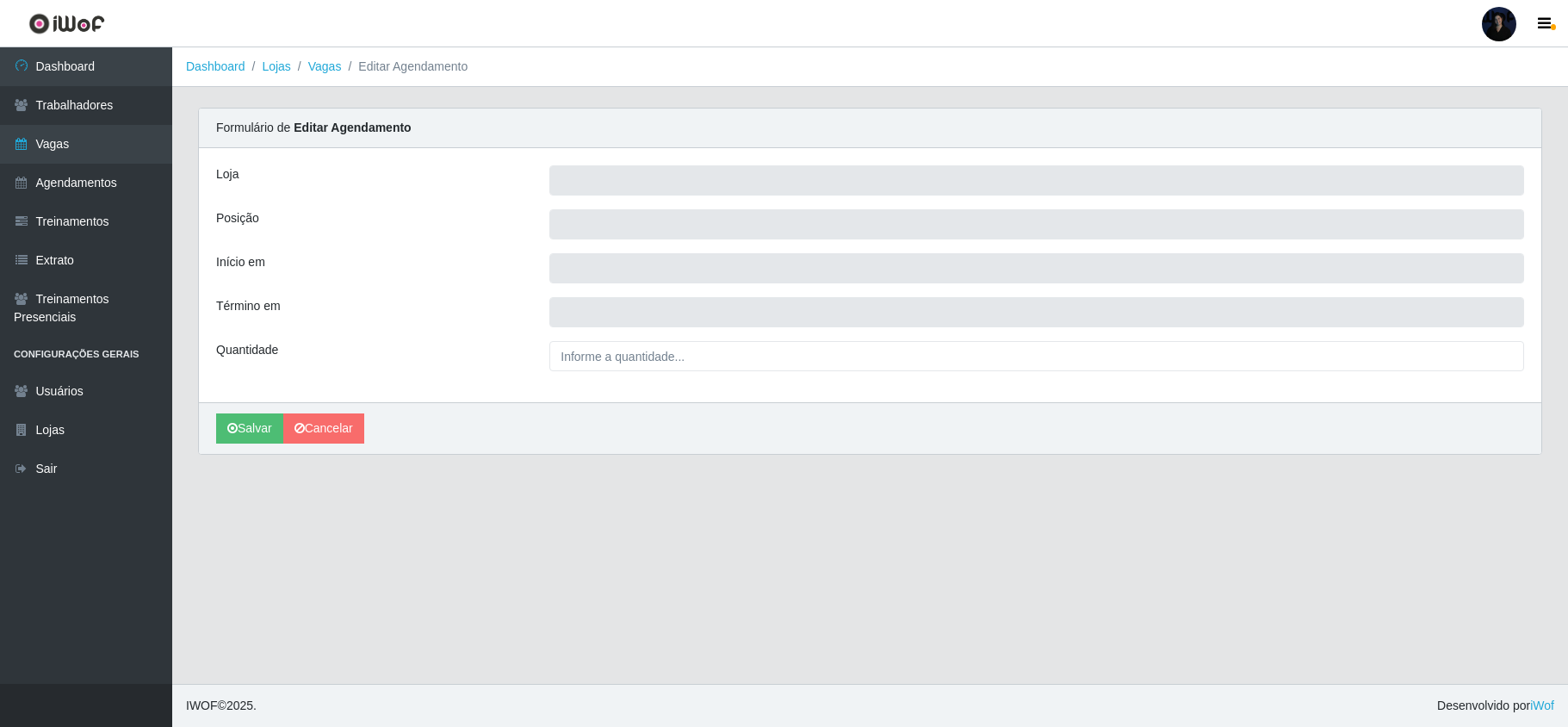
type input "Queiroz Atacadão - [GEOGRAPHIC_DATA]"
type input "Operador de Caixa ++"
type input "2025-08-15 16:00:00"
type input "2025-08-15 22:00:00"
type input "2__"
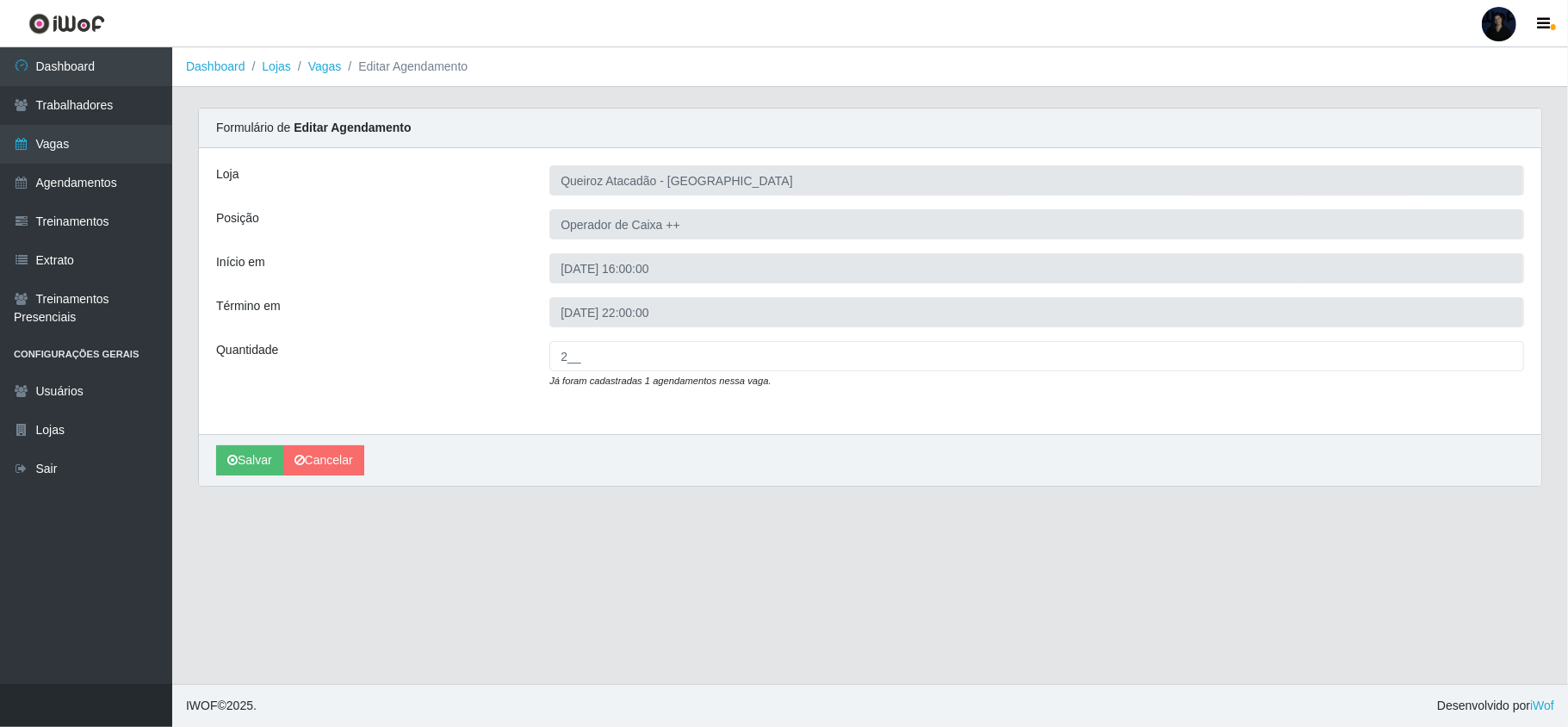
click at [1502, 26] on div at bounding box center [1499, 23] width 34 height 34
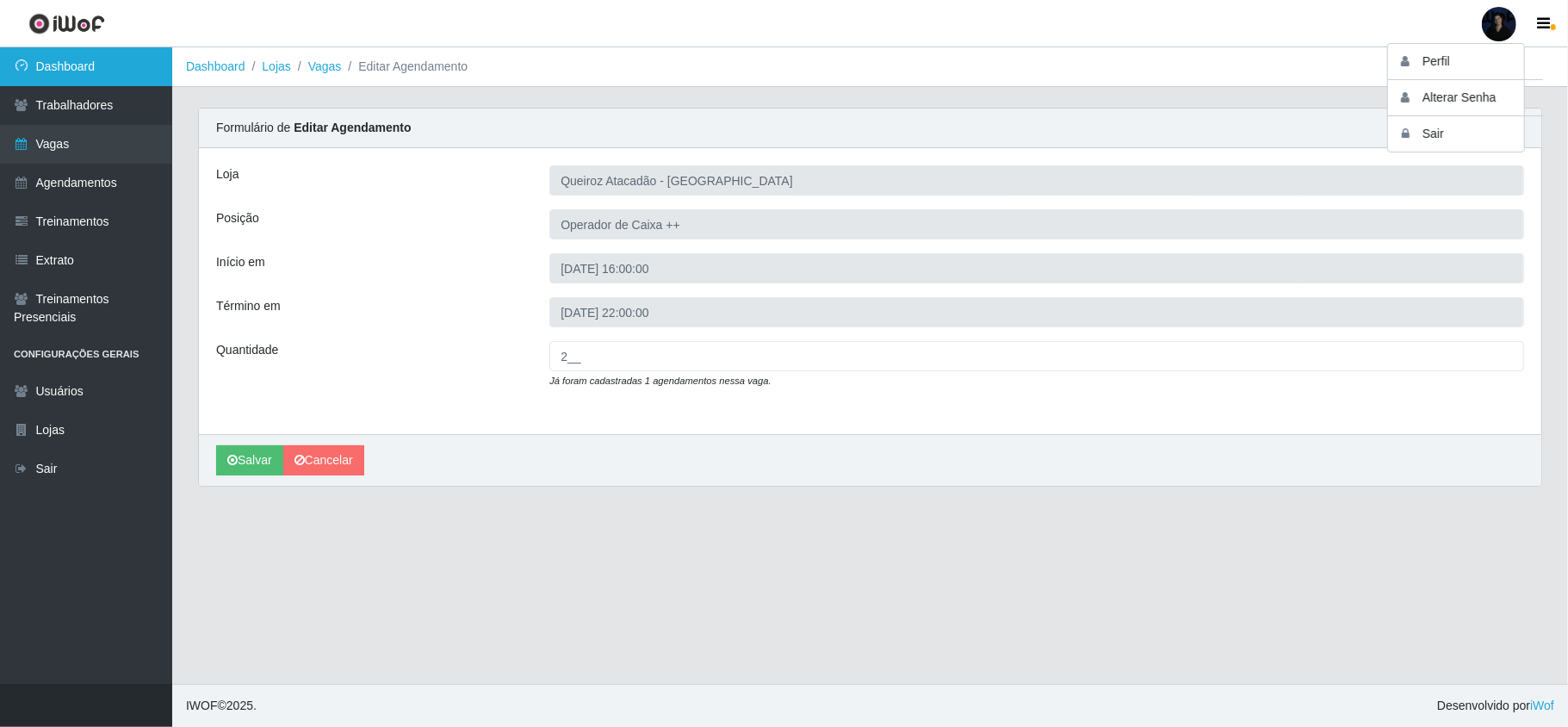
click at [119, 70] on link "Dashboard" at bounding box center [86, 67] width 172 height 39
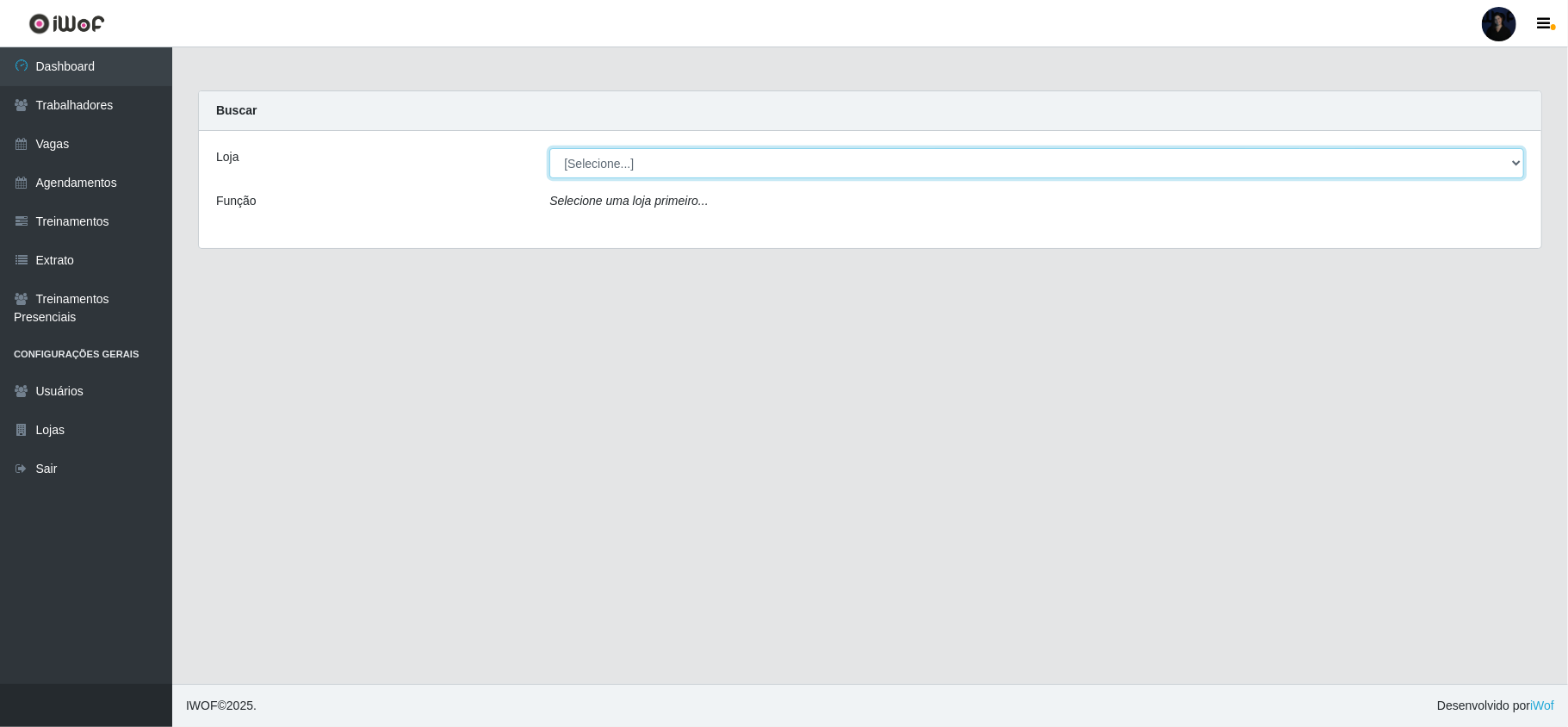
click at [672, 162] on select "[Selecione...] Hiper Queiroz - [GEOGRAPHIC_DATA] [GEOGRAPHIC_DATA] [GEOGRAPHIC_…" at bounding box center [1037, 163] width 975 height 30
select select "465"
click at [550, 148] on select "[Selecione...] Hiper Queiroz - Nova Betânia Queiroz Atacadão - Ceará Mirim Quei…" at bounding box center [1037, 163] width 975 height 30
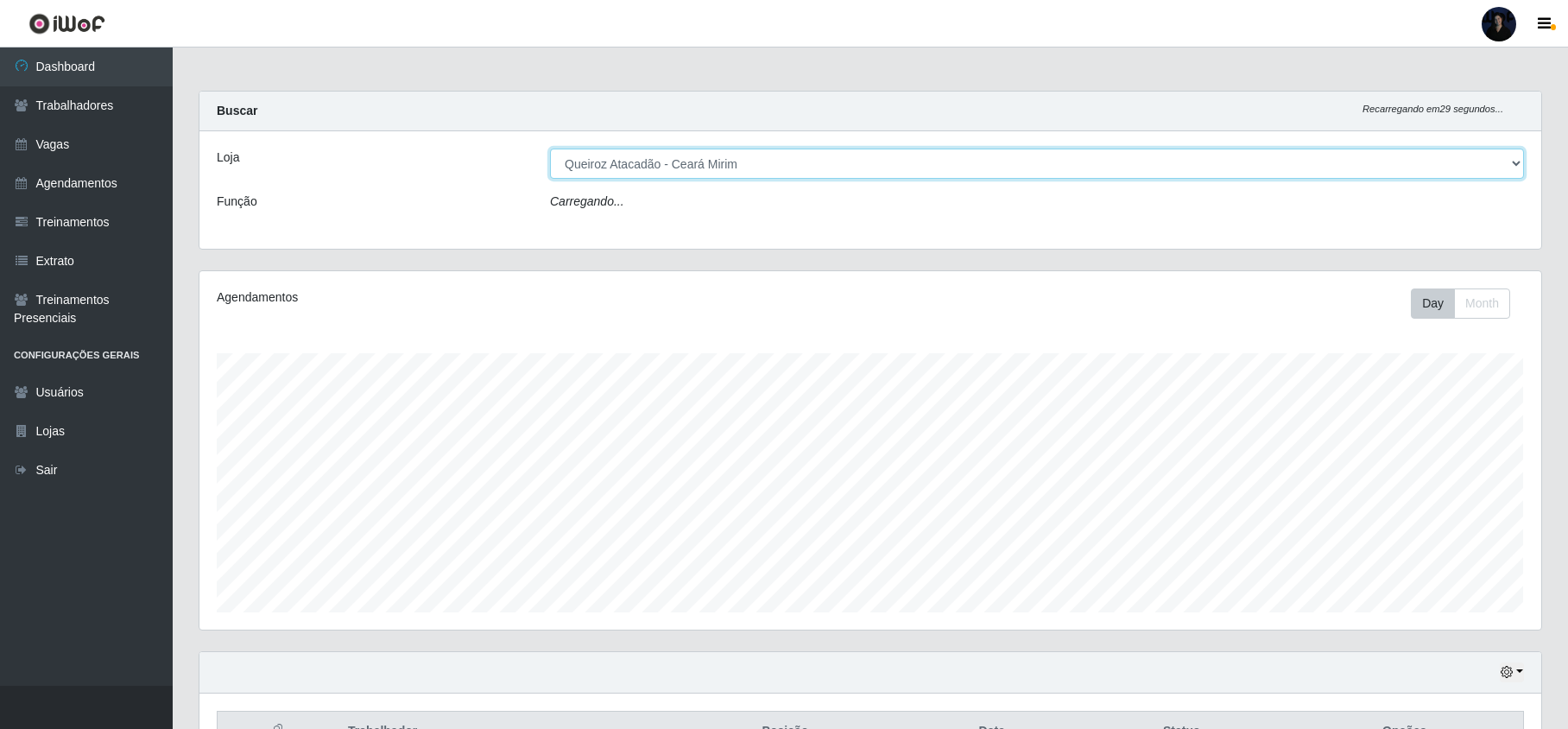
scroll to position [359, 1341]
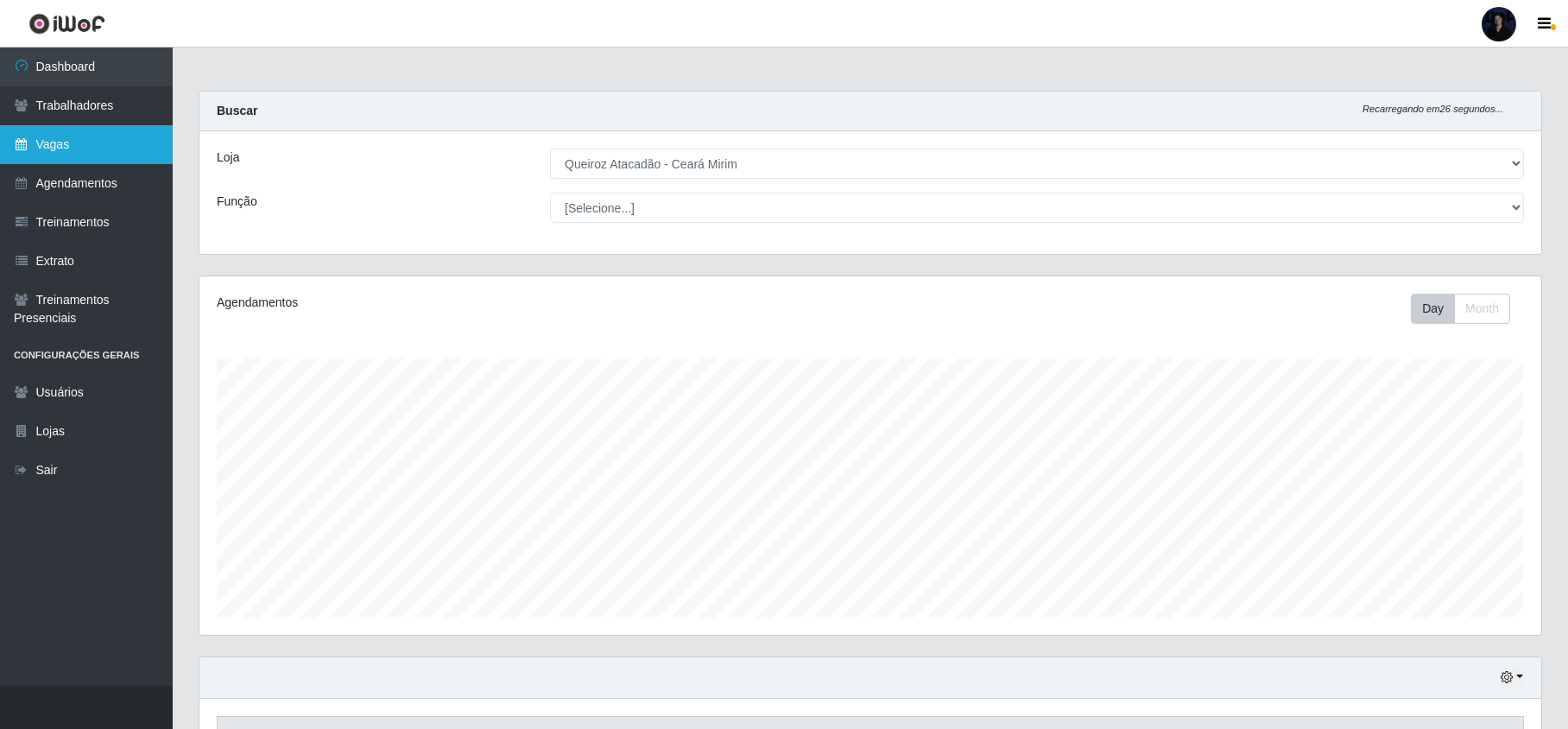
click at [59, 142] on link "Vagas" at bounding box center [86, 144] width 172 height 39
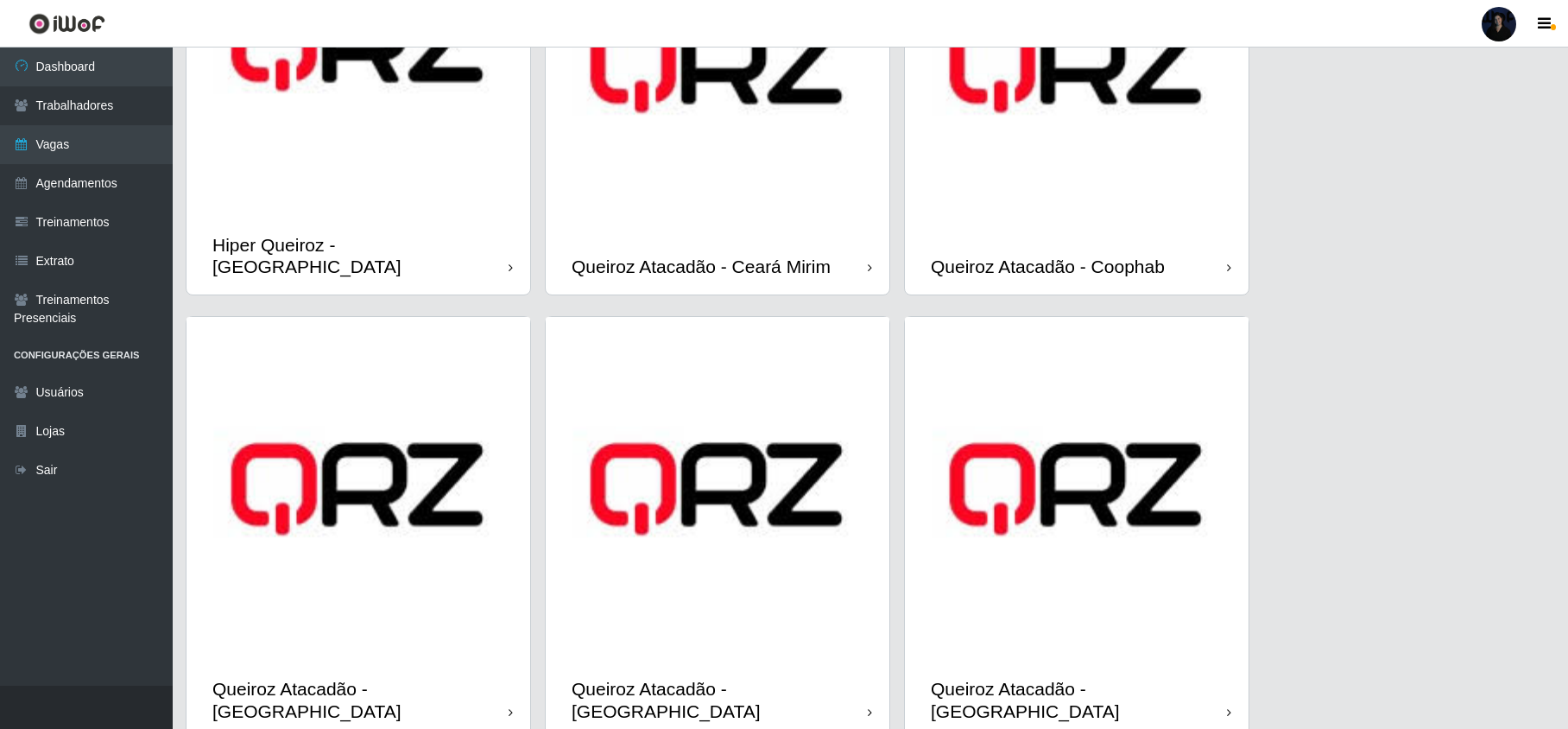
scroll to position [288, 0]
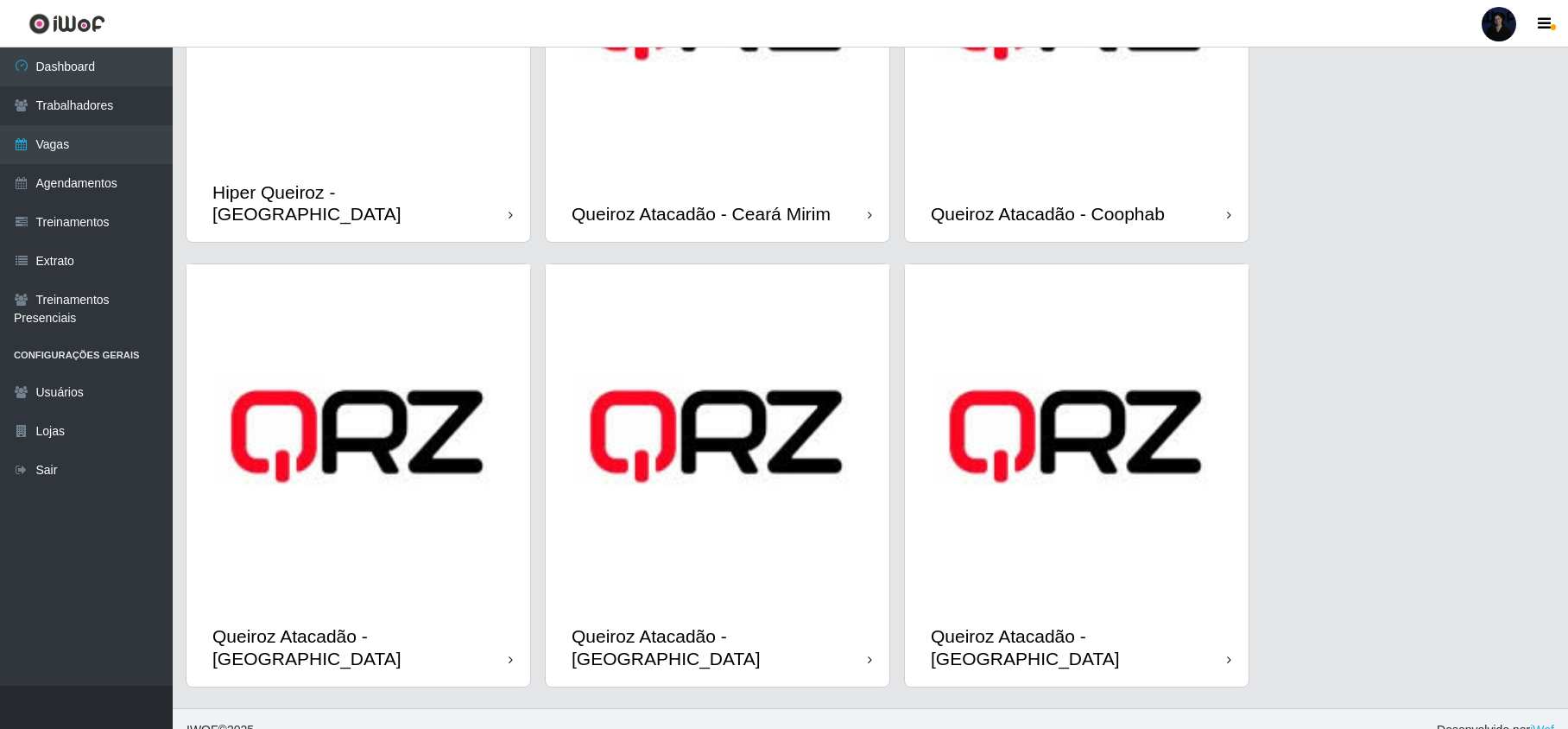
click at [695, 138] on img at bounding box center [717, 14] width 344 height 344
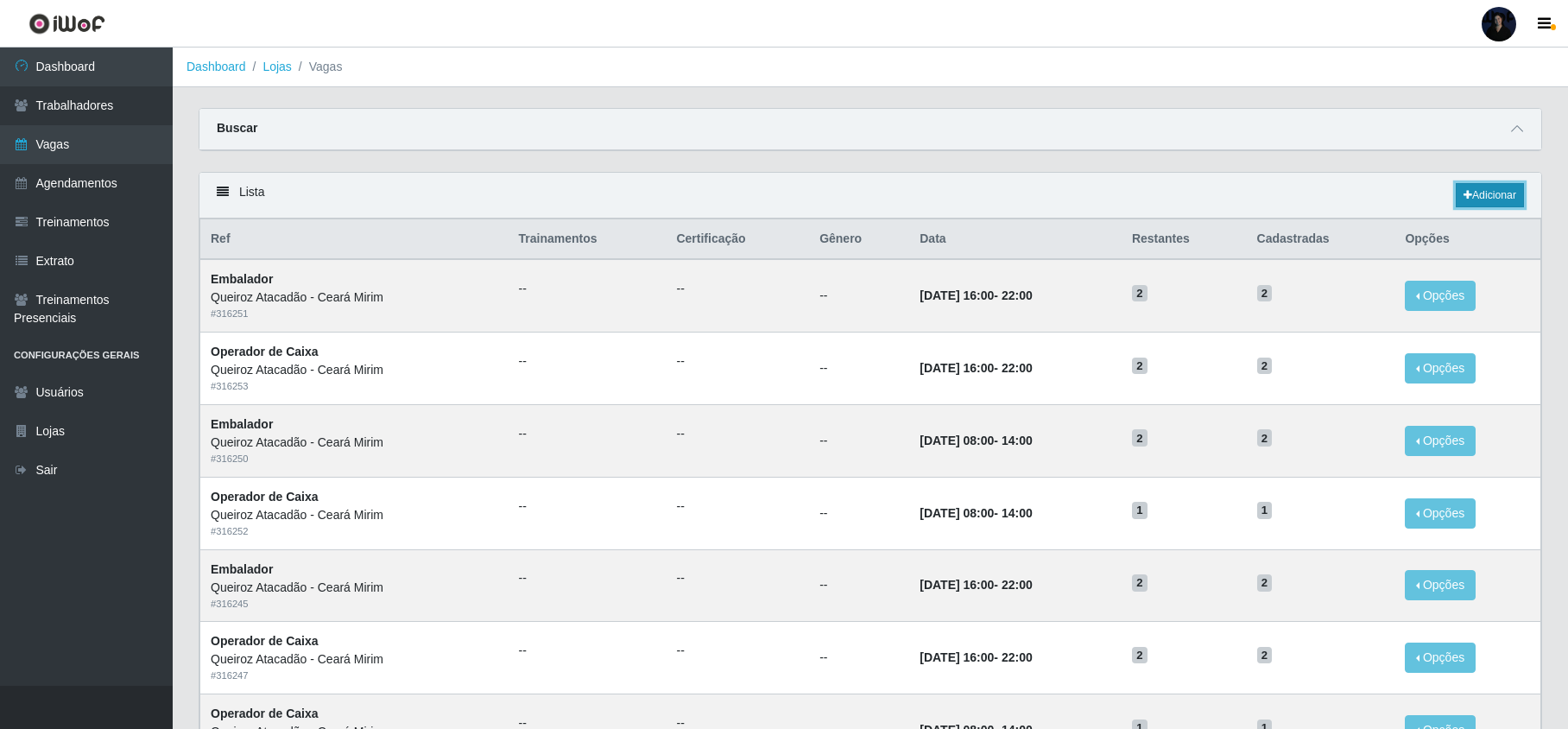
click at [1497, 201] on link "Adicionar" at bounding box center [1489, 195] width 68 height 24
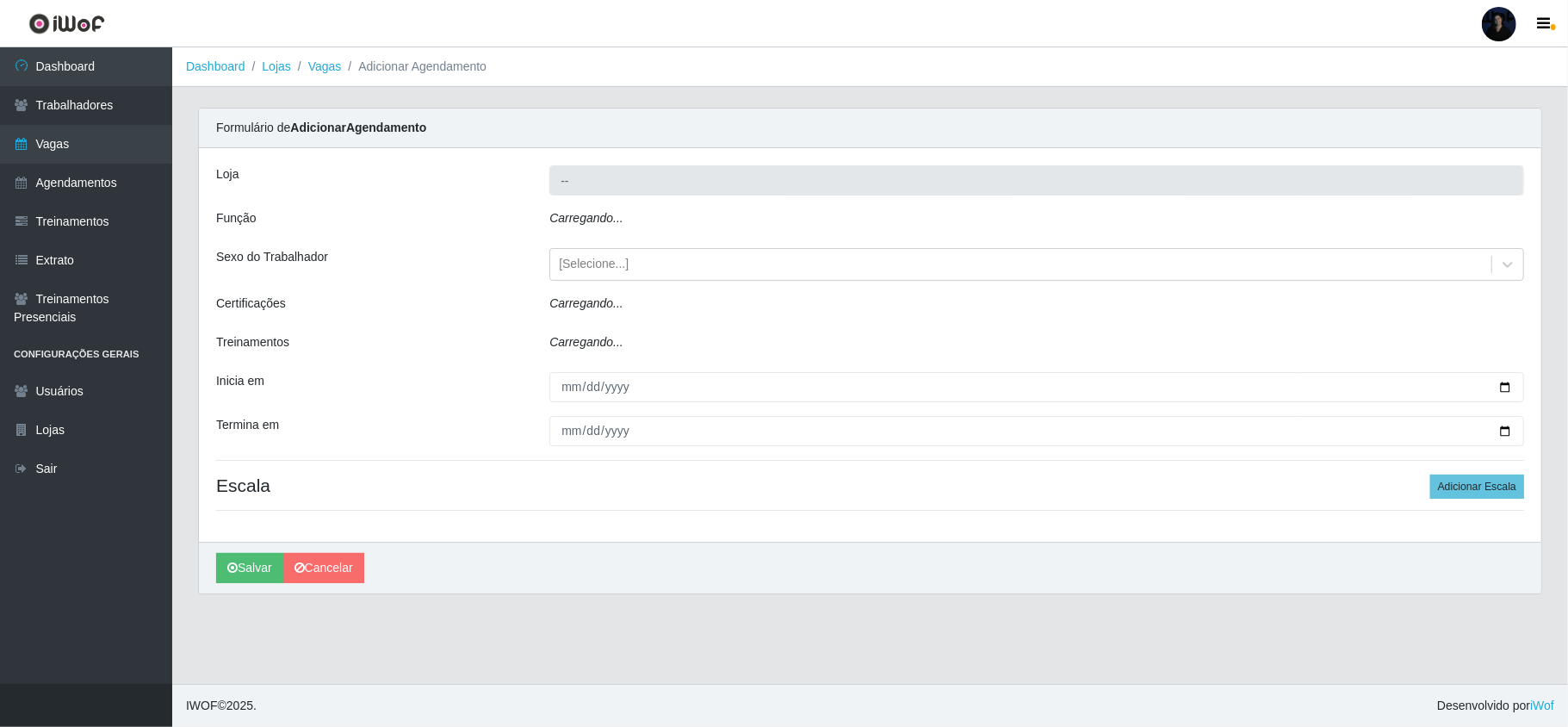
type input "Queiroz Atacadão - Ceará Mirim"
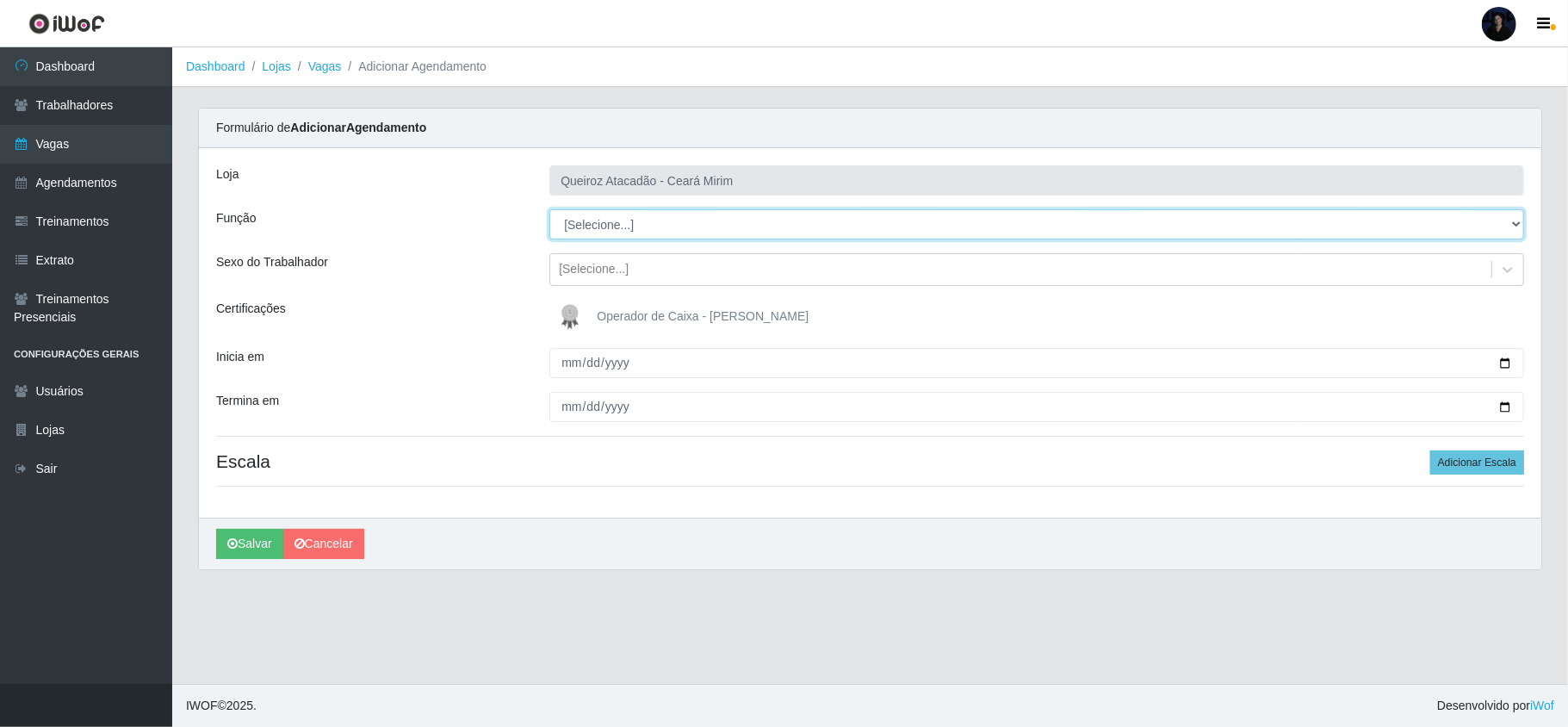
click at [591, 225] on select "[Selecione...] Embalador Embalador + Embalador ++ Operador de Caixa Operador de…" at bounding box center [1037, 224] width 975 height 30
select select "22"
click at [550, 210] on select "[Selecione...] Embalador Embalador + Embalador ++ Operador de Caixa Operador de…" at bounding box center [1037, 224] width 975 height 30
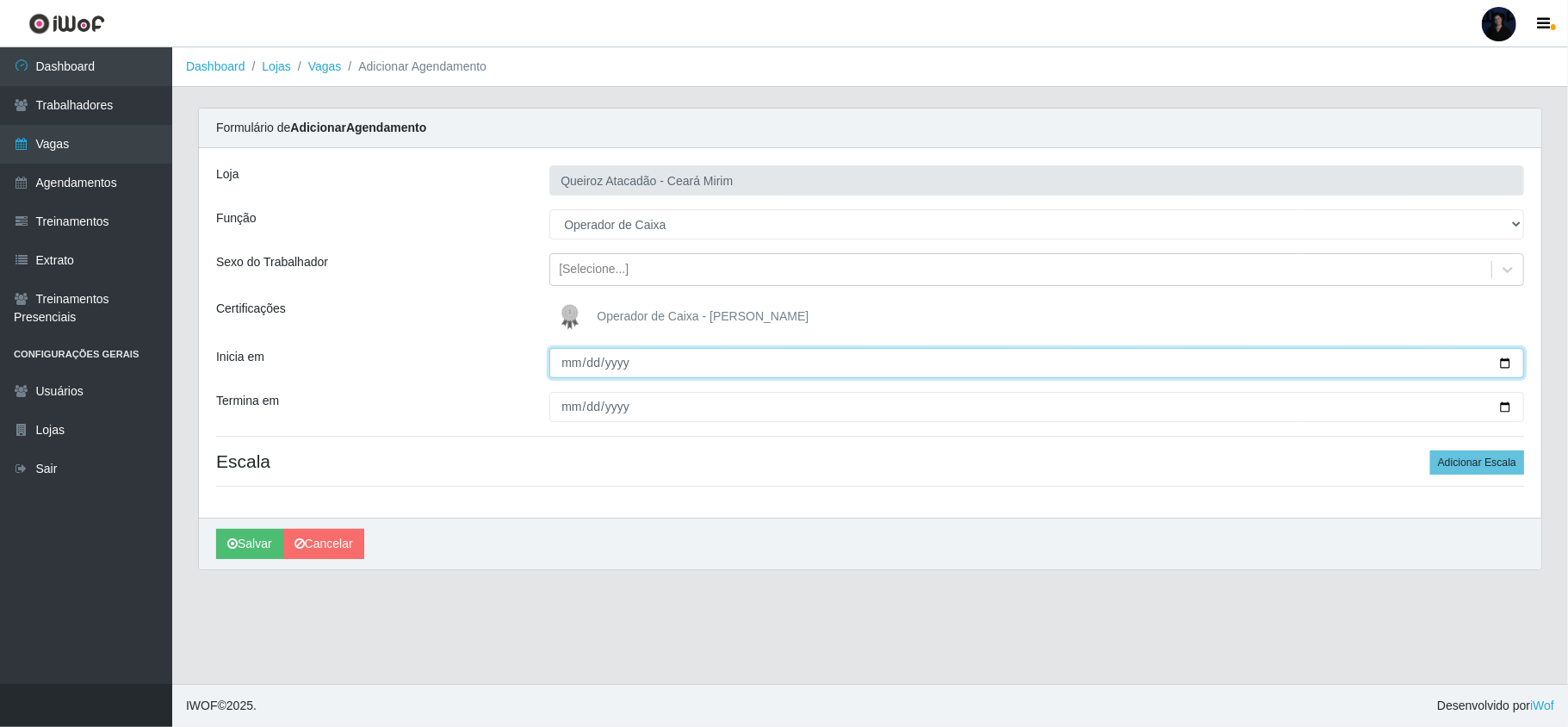
click at [569, 359] on input "Inicia em" at bounding box center [1037, 363] width 975 height 30
type input "2025-08-17"
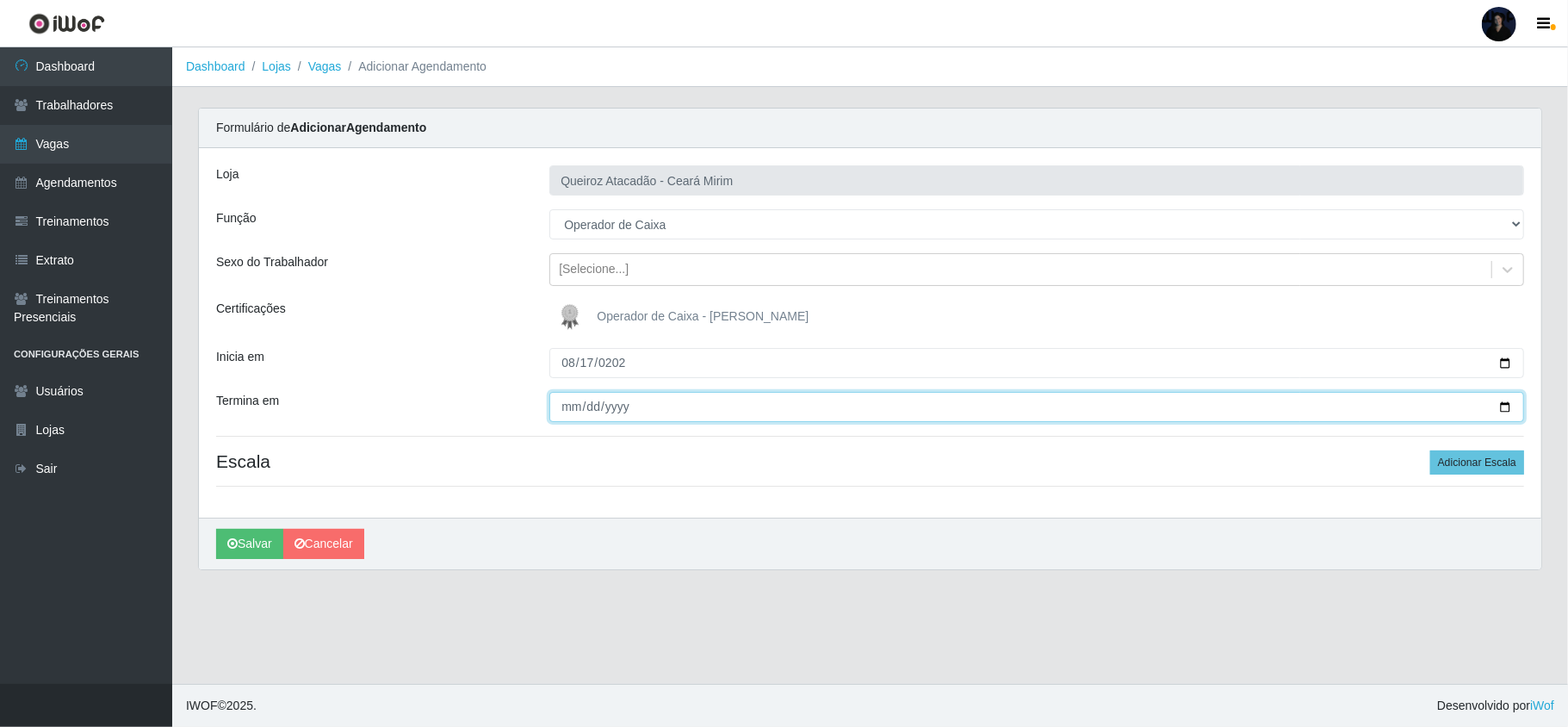
click at [565, 408] on input "Termina em" at bounding box center [1037, 406] width 975 height 30
type input "2025-08-17"
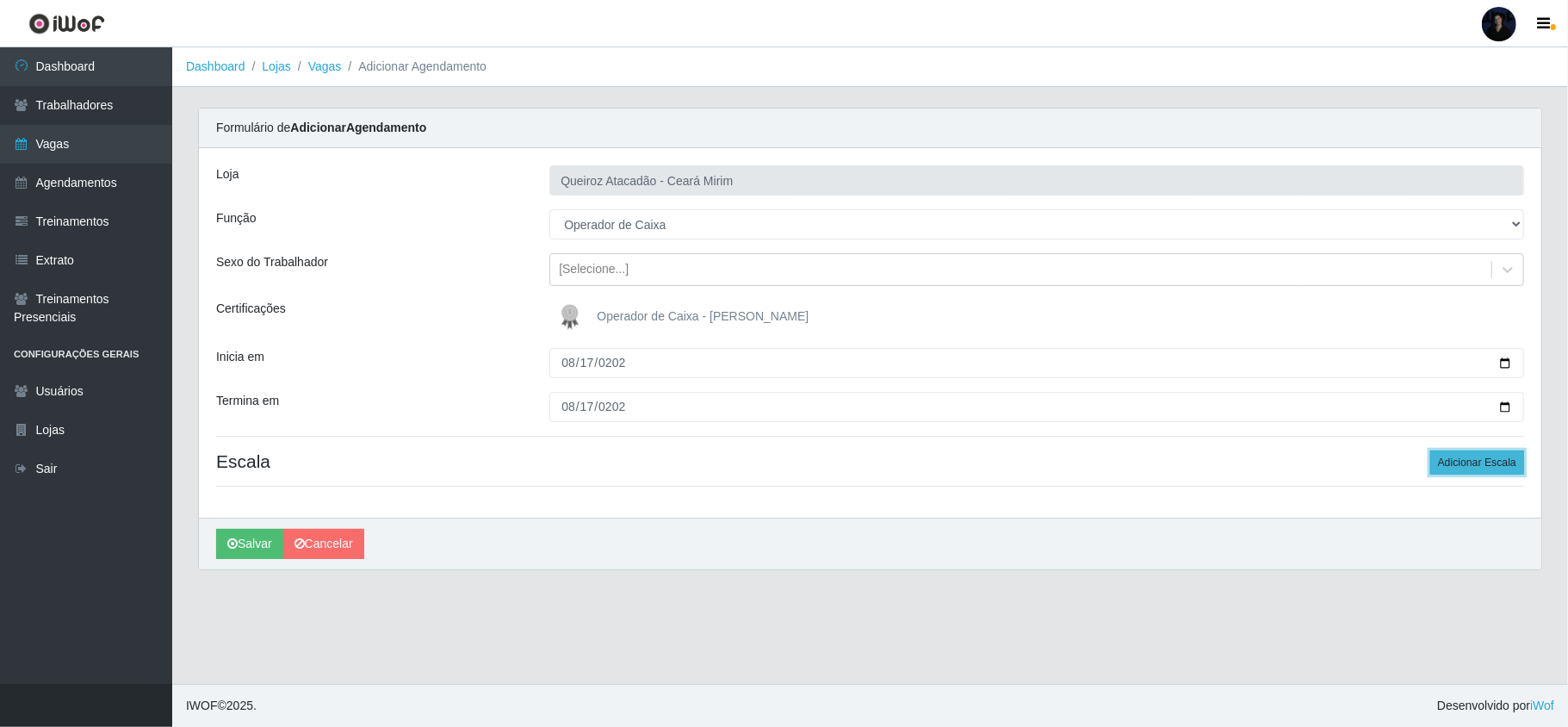
click at [1479, 459] on button "Adicionar Escala" at bounding box center [1477, 462] width 94 height 24
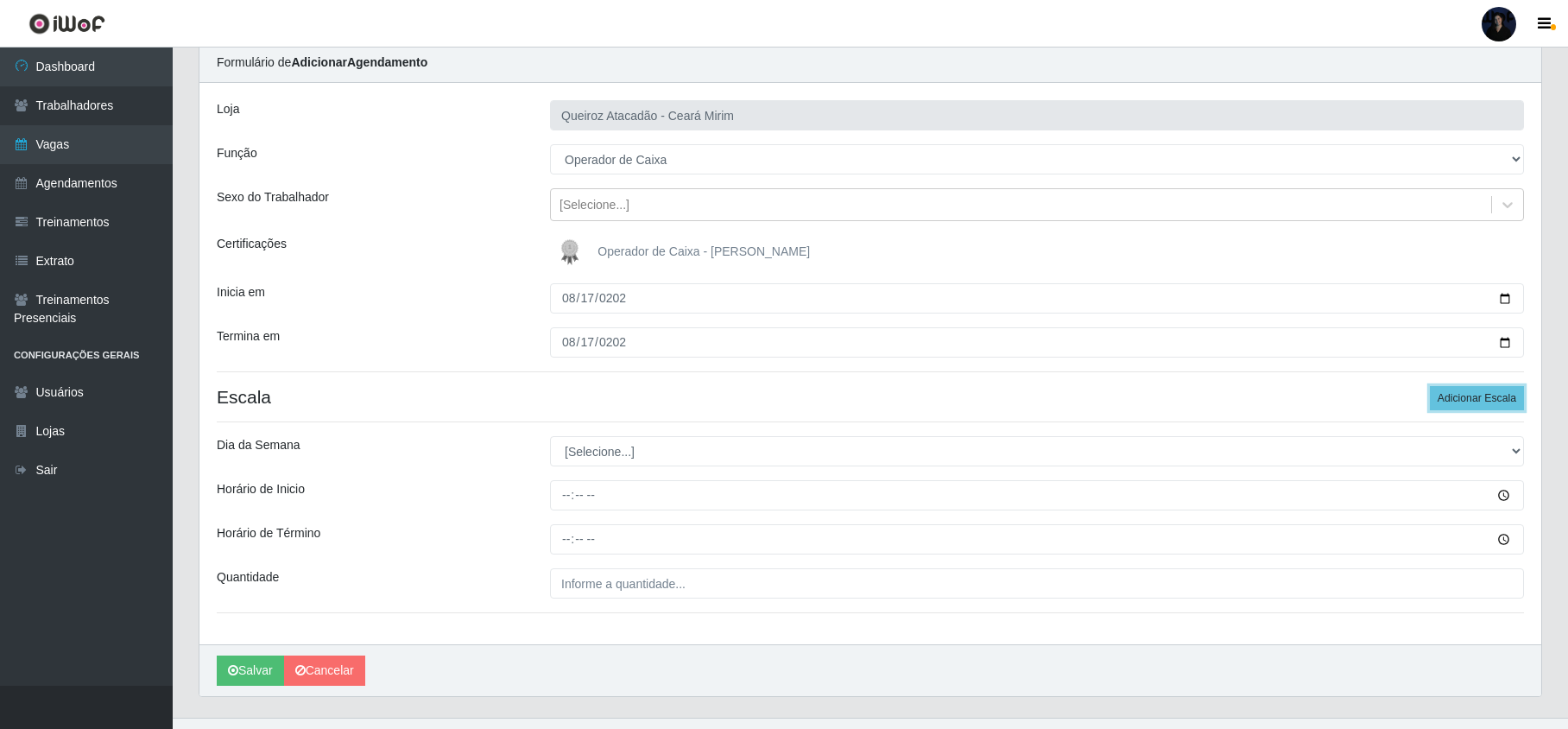
scroll to position [101, 0]
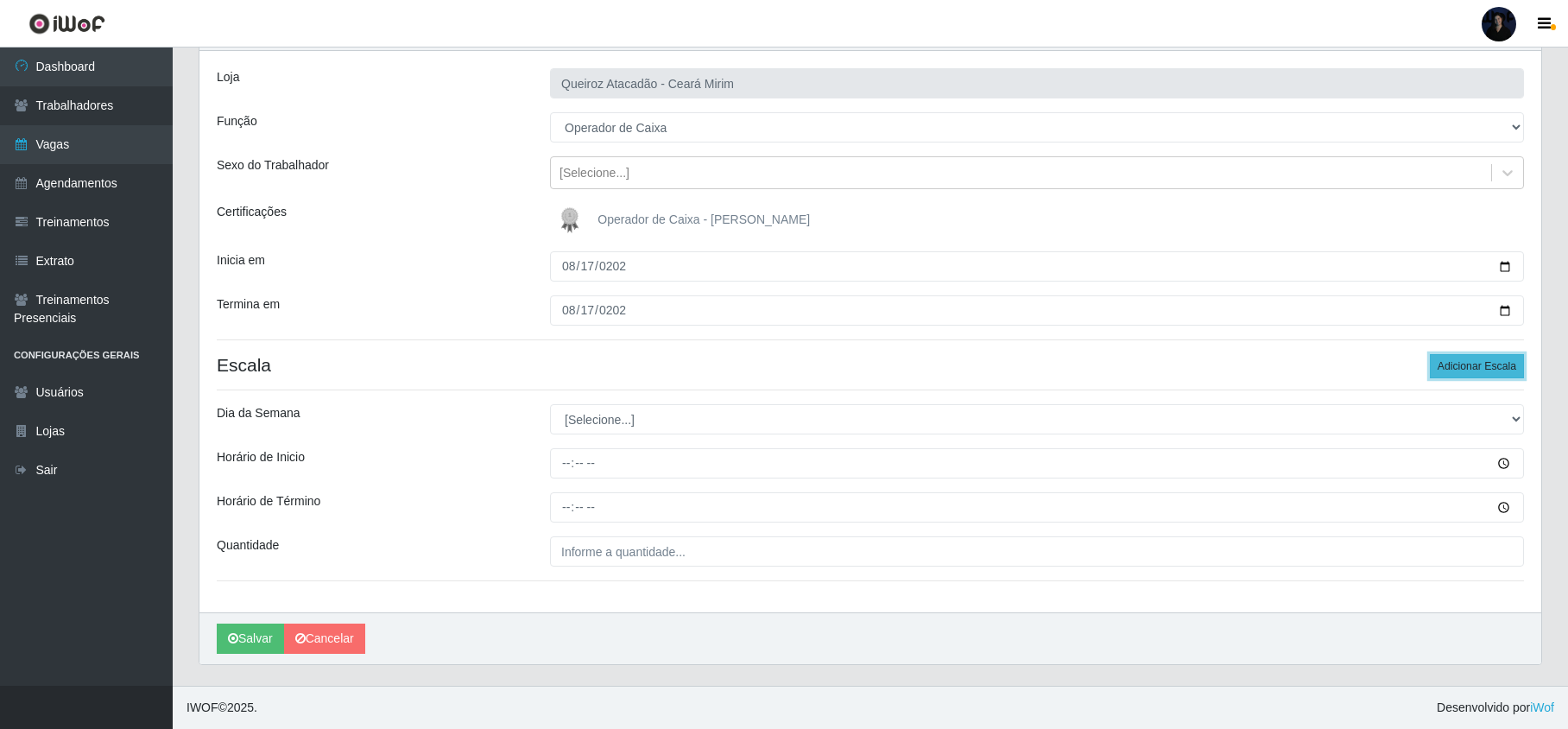
click at [1461, 360] on button "Adicionar Escala" at bounding box center [1476, 366] width 94 height 24
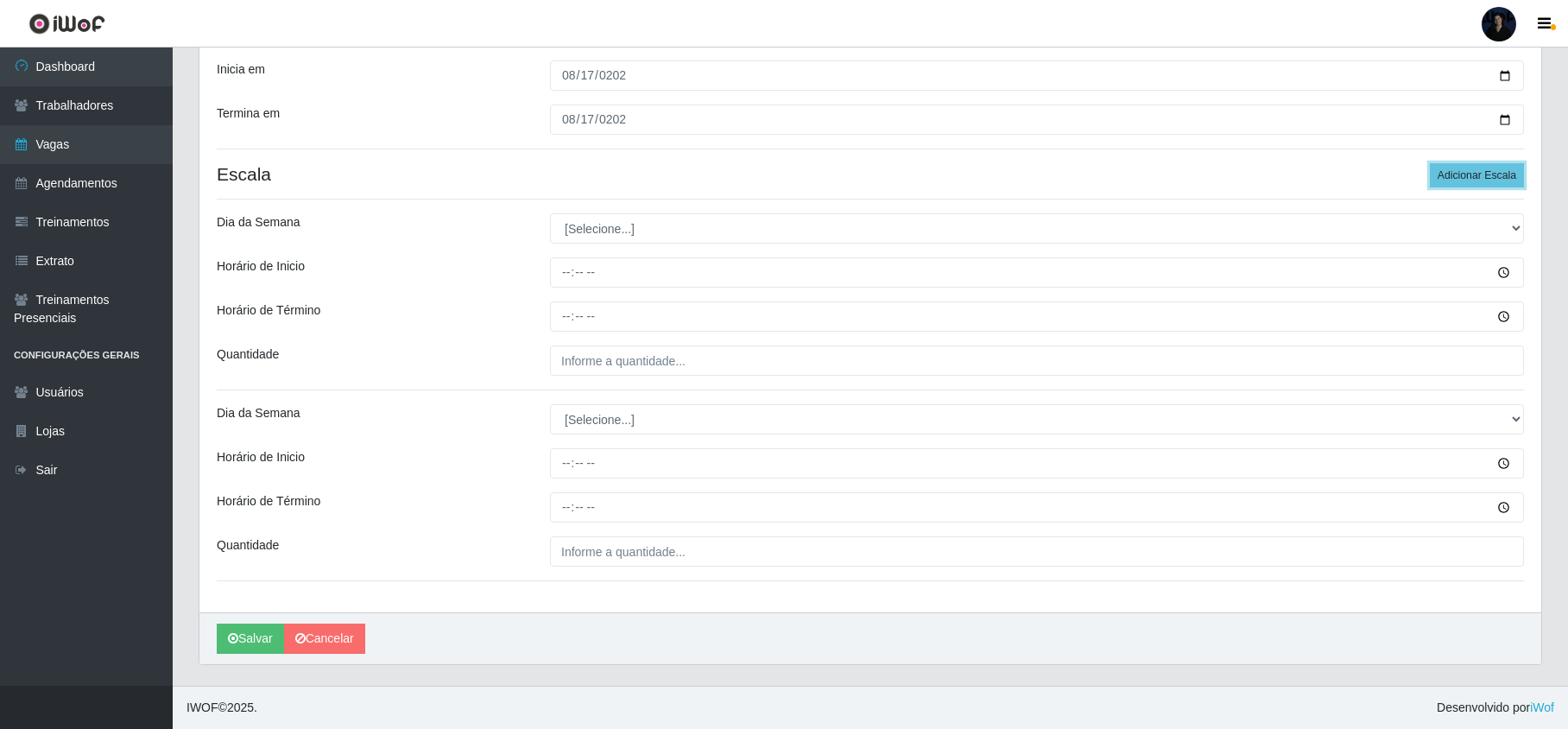
scroll to position [292, 0]
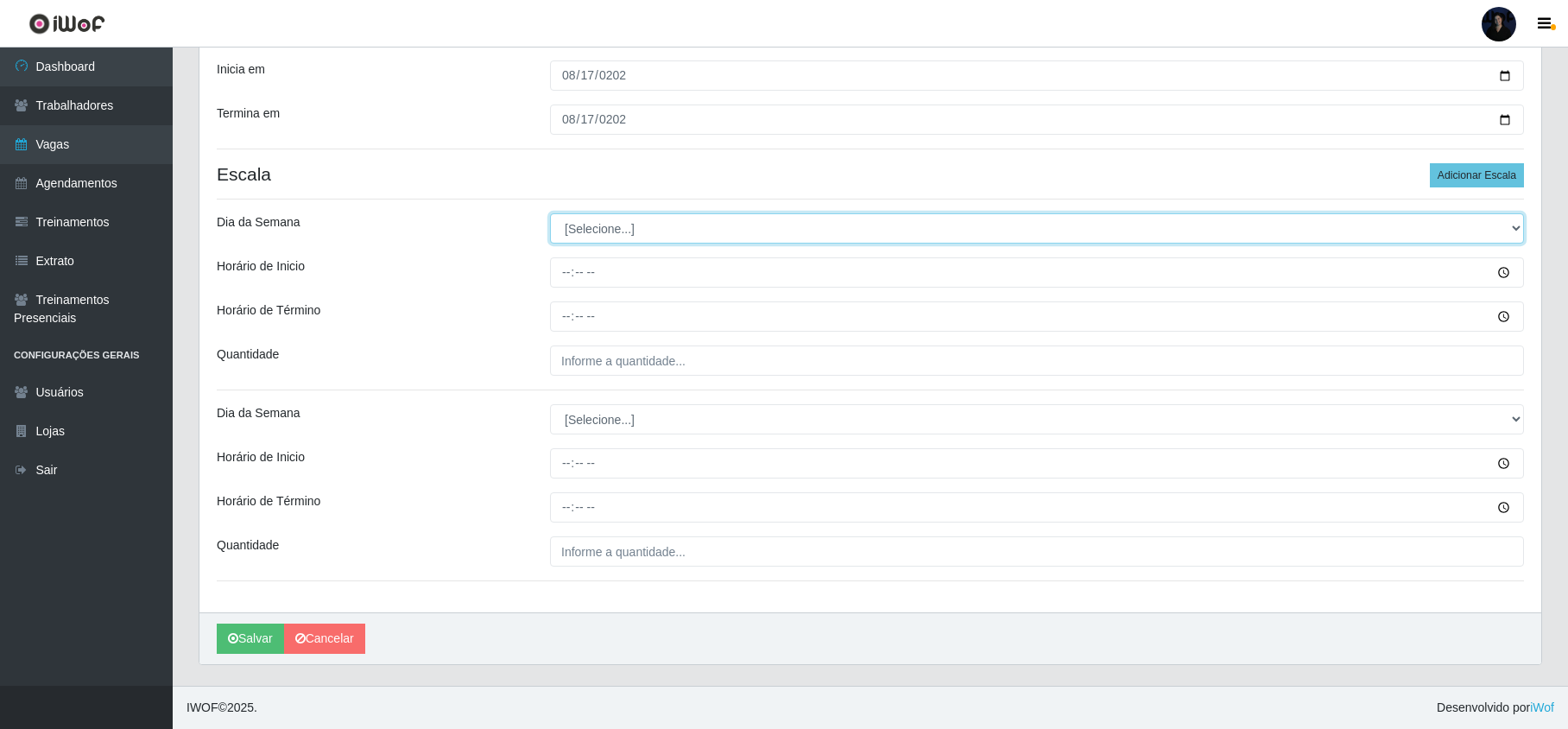
click at [594, 227] on select "[Selecione...] Segunda Terça Quarta Quinta Sexta Sábado Domingo" at bounding box center [1037, 228] width 973 height 30
select select "0"
click at [550, 213] on select "[Selecione...] Segunda Terça Quarta Quinta Sexta Sábado Domingo" at bounding box center [1037, 228] width 973 height 30
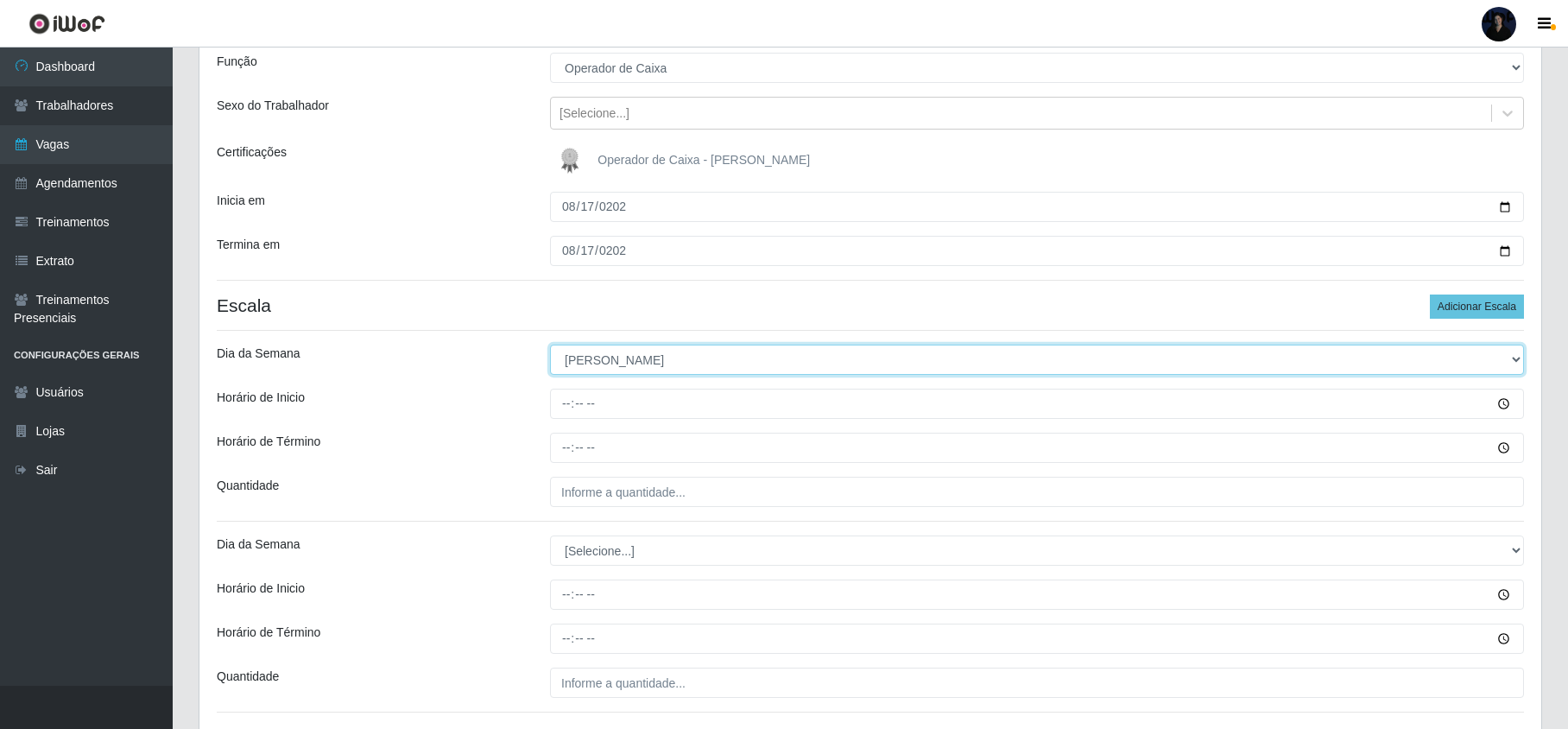
scroll to position [0, 0]
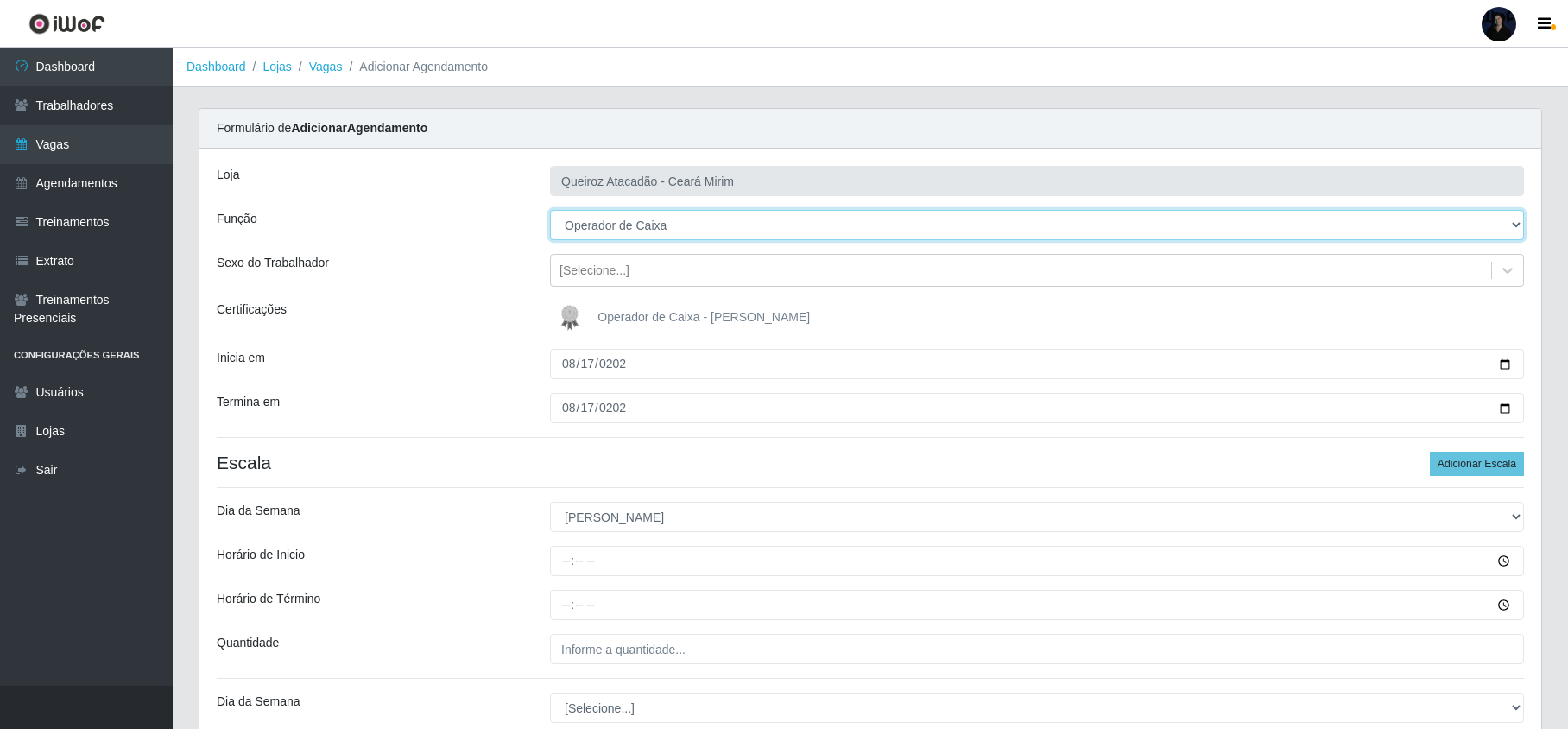
click at [577, 228] on select "[Selecione...] Embalador Embalador + Embalador ++ Operador de Caixa Operador de…" at bounding box center [1037, 225] width 973 height 30
select select "72"
click at [550, 211] on select "[Selecione...] Embalador Embalador + Embalador ++ Operador de Caixa Operador de…" at bounding box center [1037, 225] width 973 height 30
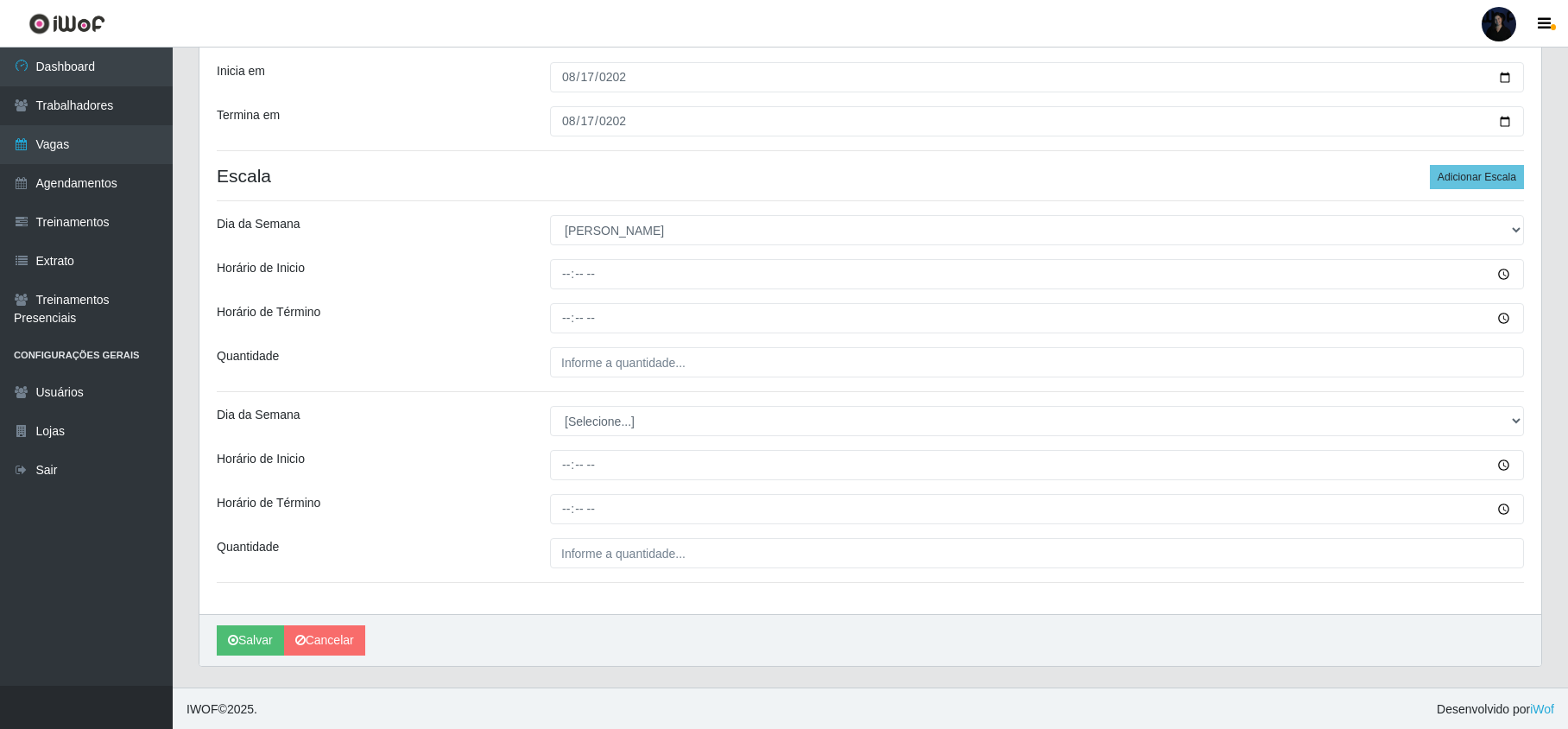
scroll to position [292, 0]
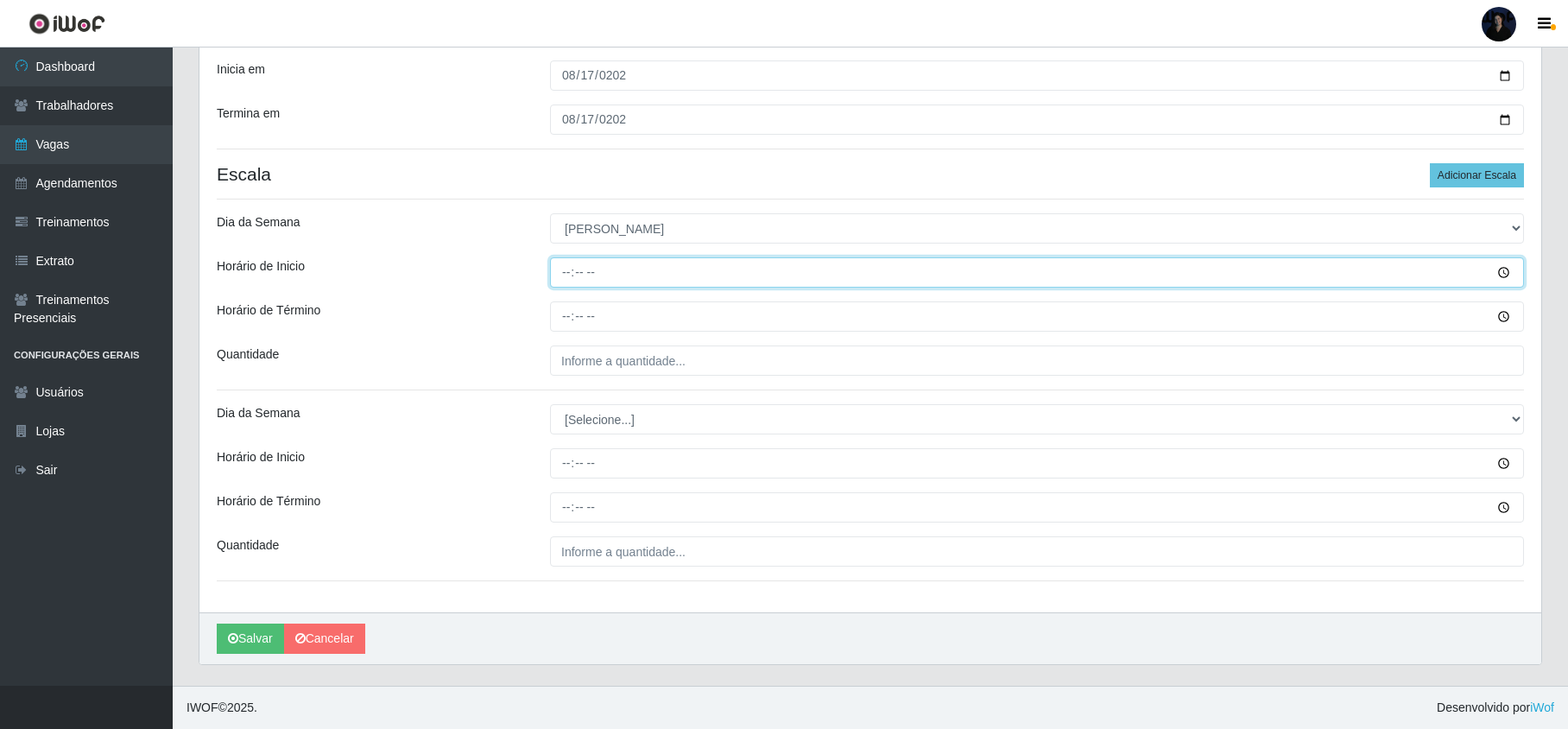
click at [564, 274] on input "Horário de Inicio" at bounding box center [1037, 272] width 973 height 30
type input "08:00"
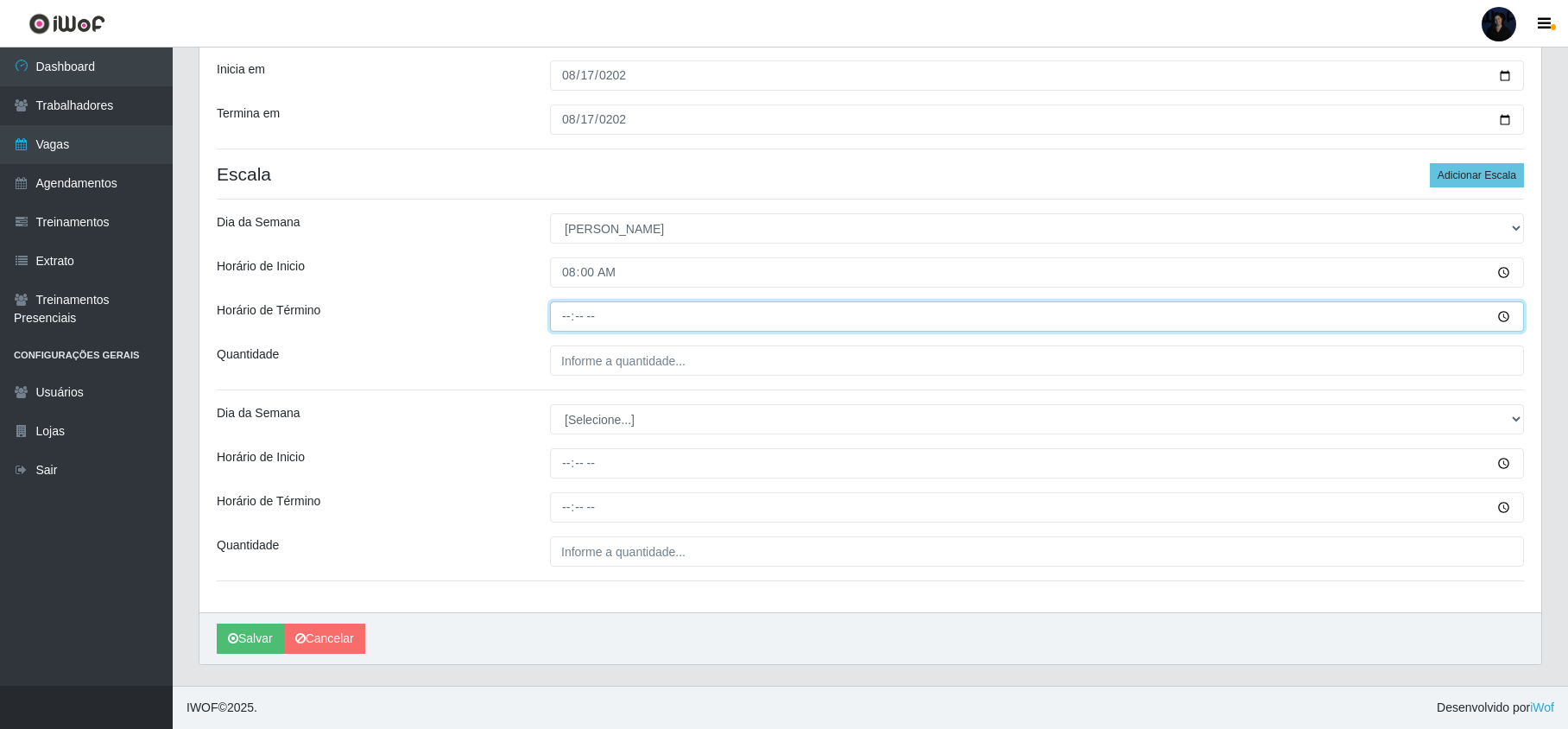
click at [561, 311] on input "Horário de Término" at bounding box center [1037, 316] width 973 height 30
type input "14:00"
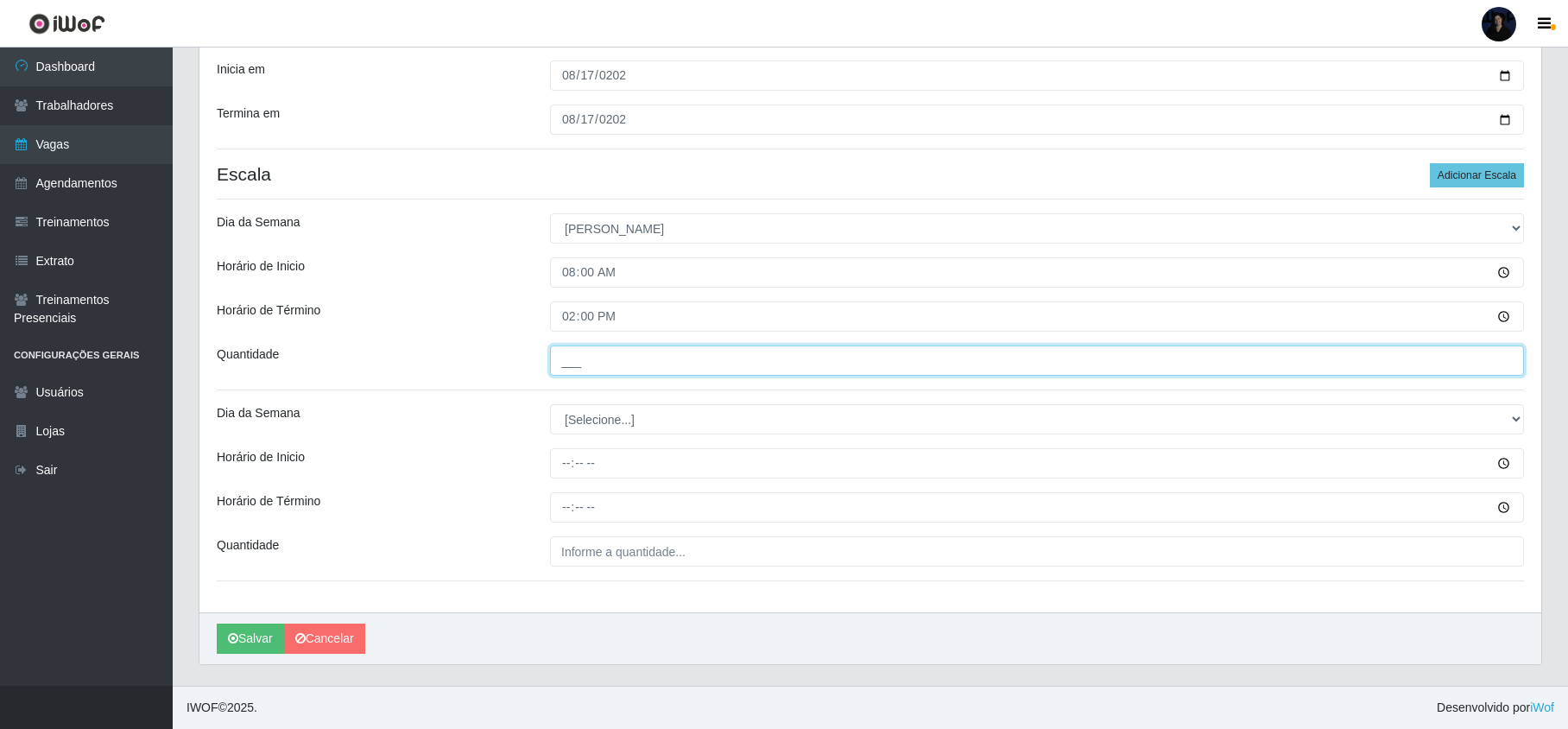
click at [578, 356] on input "___" at bounding box center [1037, 360] width 973 height 30
type input "2__"
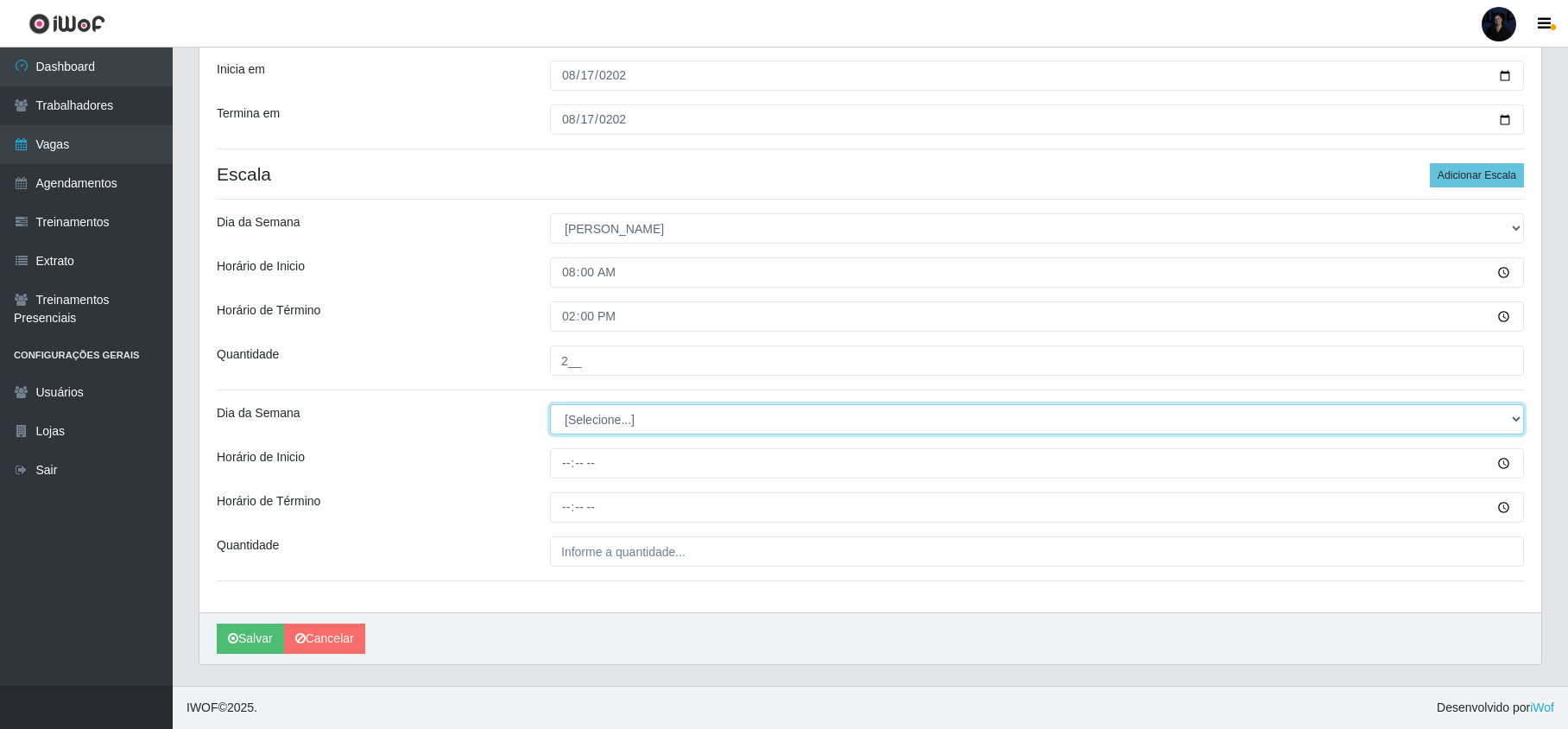
click at [584, 425] on select "[Selecione...] Segunda Terça Quarta Quinta Sexta Sábado Domingo" at bounding box center [1037, 419] width 973 height 30
select select "0"
click at [550, 404] on select "[Selecione...] Segunda Terça Quarta Quinta Sexta Sábado Domingo" at bounding box center [1037, 419] width 973 height 30
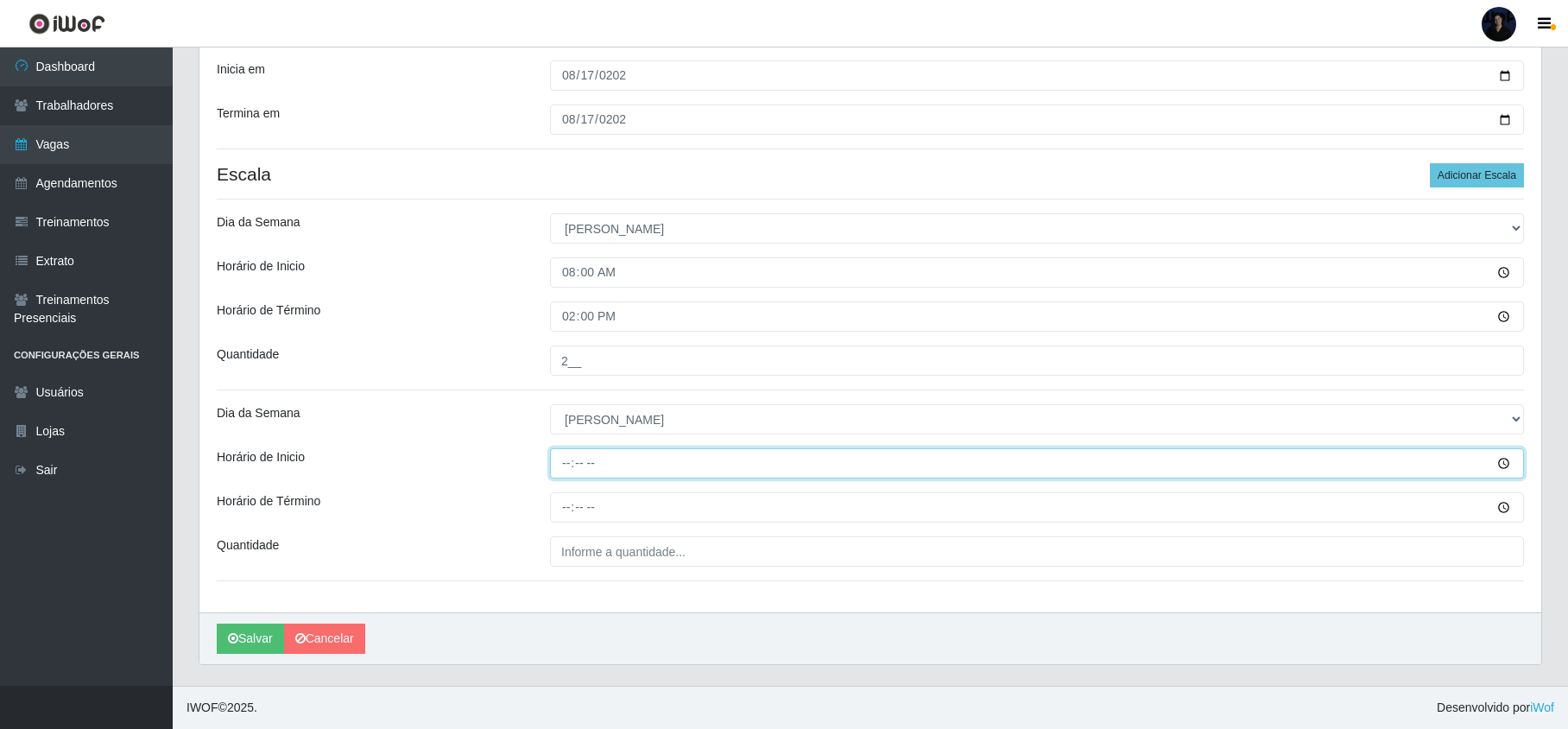
click at [567, 461] on input "Horário de Inicio" at bounding box center [1037, 463] width 973 height 30
type input "13:00"
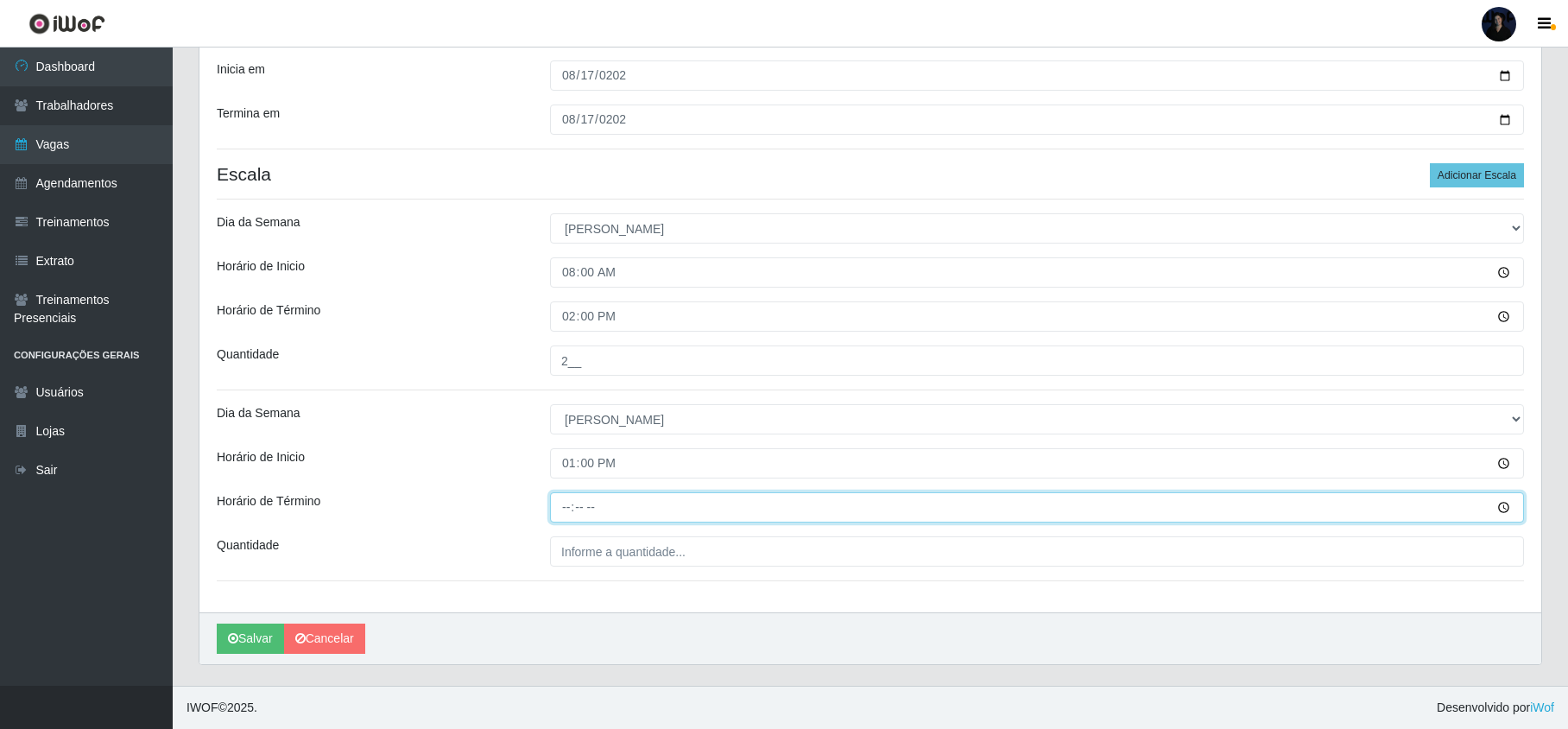
click at [567, 509] on input "Horário de Término" at bounding box center [1037, 507] width 973 height 30
type input "19:00"
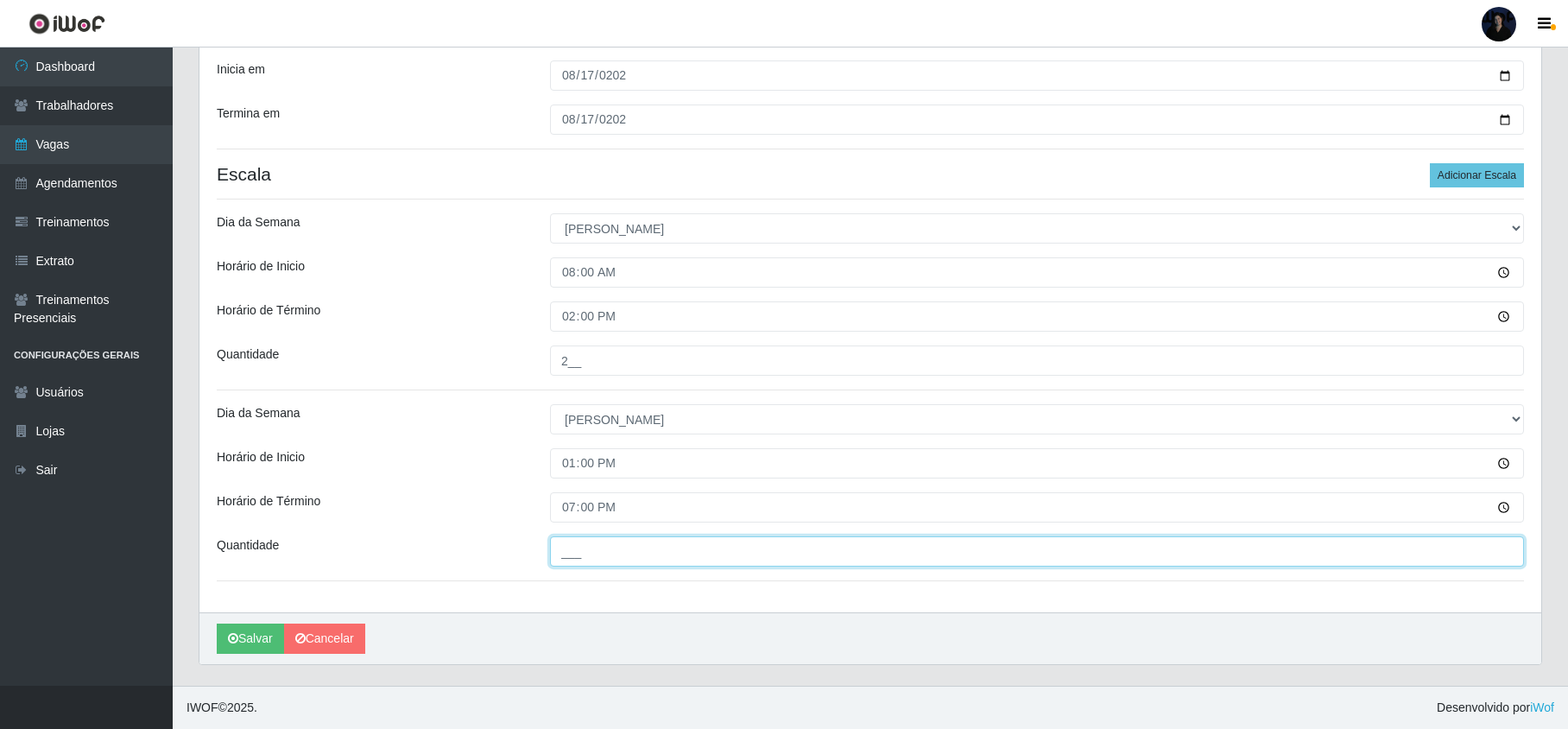
click at [573, 551] on input "___" at bounding box center [1037, 551] width 973 height 30
type input "1__"
click at [251, 639] on button "Salvar" at bounding box center [250, 639] width 67 height 30
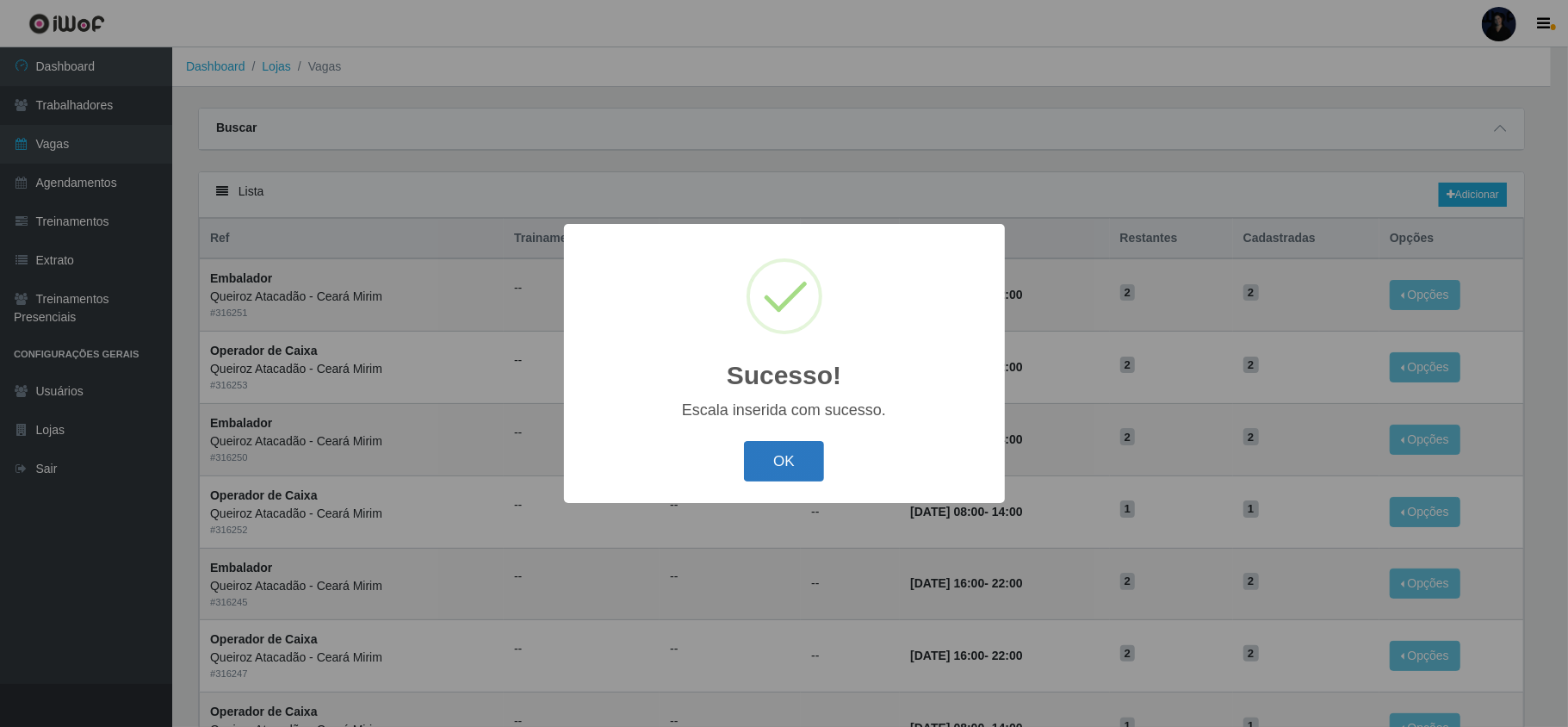
click at [765, 465] on button "OK" at bounding box center [784, 461] width 80 height 41
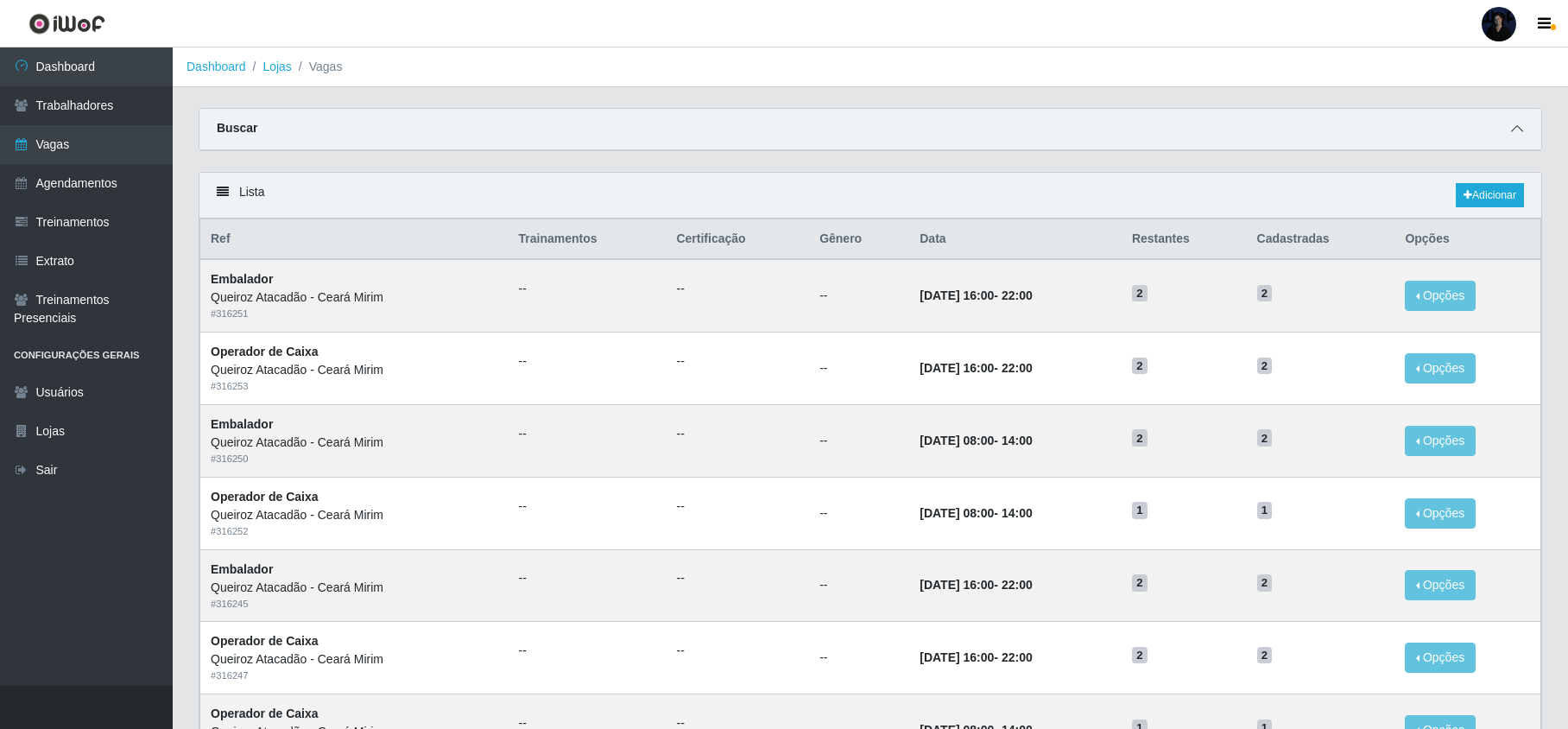
click at [1509, 130] on span at bounding box center [1517, 129] width 21 height 20
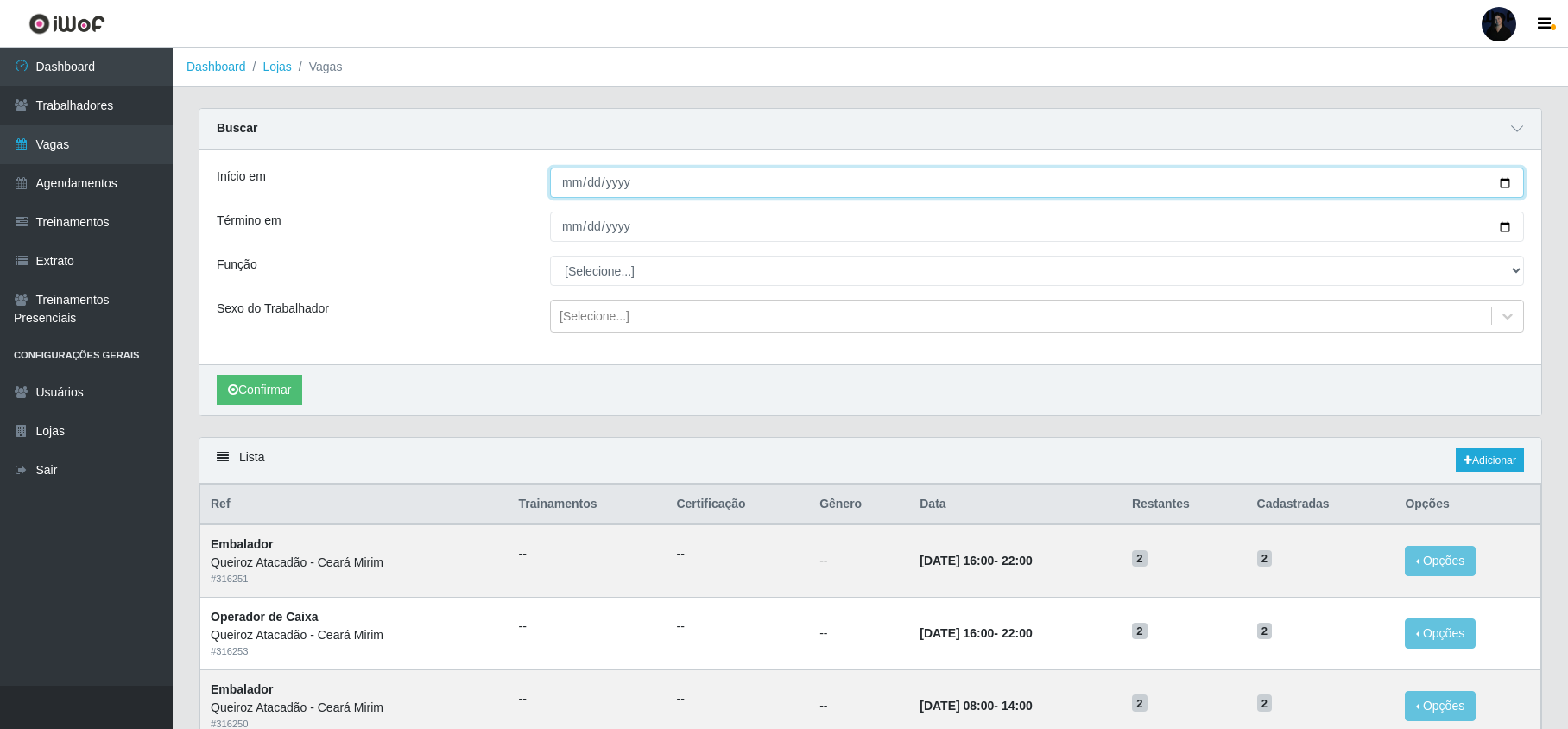
click at [1509, 181] on input "Início em" at bounding box center [1037, 183] width 973 height 30
click at [1506, 180] on input "Início em" at bounding box center [1037, 183] width 973 height 30
type input "2025-08-17"
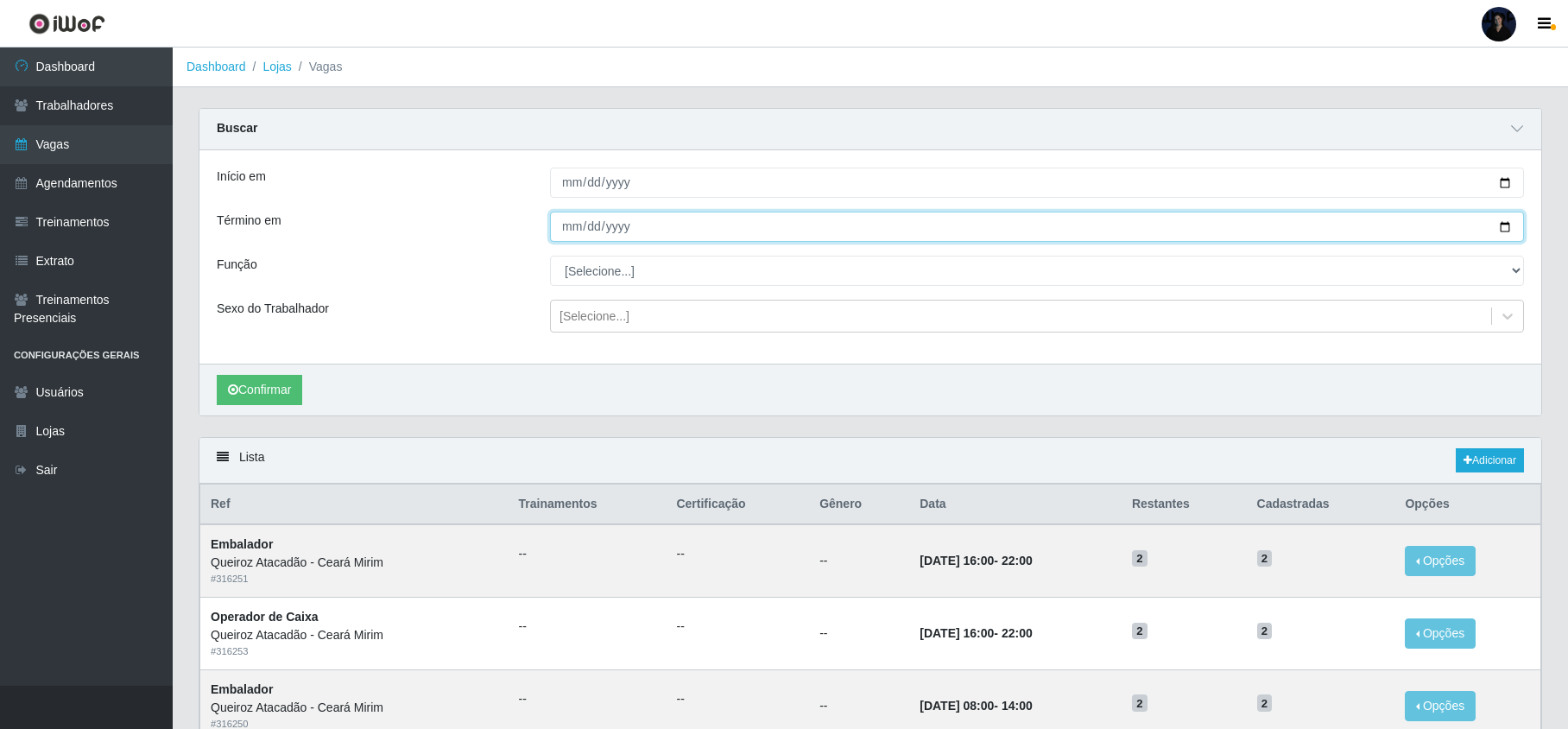
drag, startPoint x: 1502, startPoint y: 226, endPoint x: 1440, endPoint y: 237, distance: 63.0
click at [1504, 226] on input "Término em" at bounding box center [1037, 227] width 973 height 30
type input "2025-08-17"
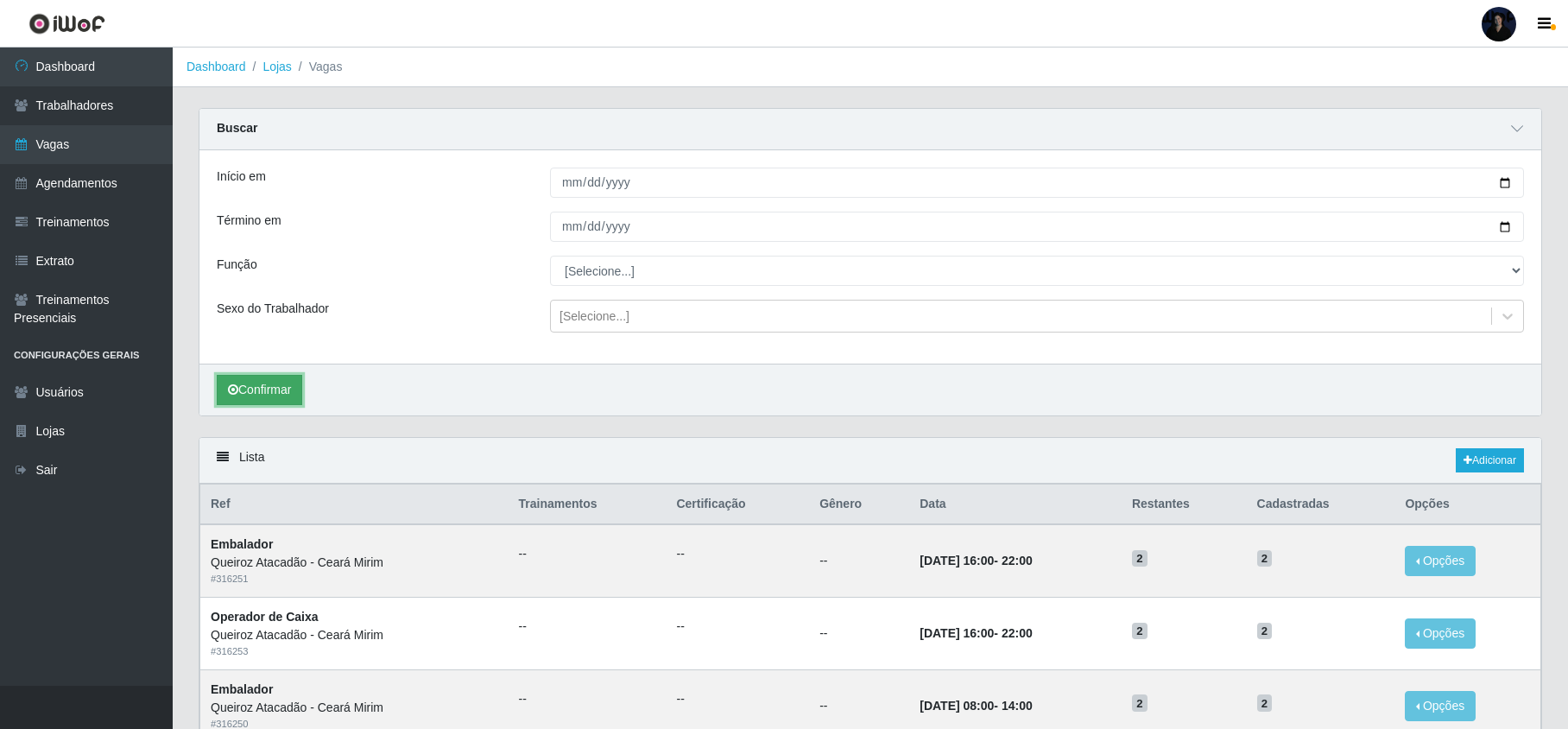
click at [252, 385] on button "Confirmar" at bounding box center [259, 390] width 86 height 30
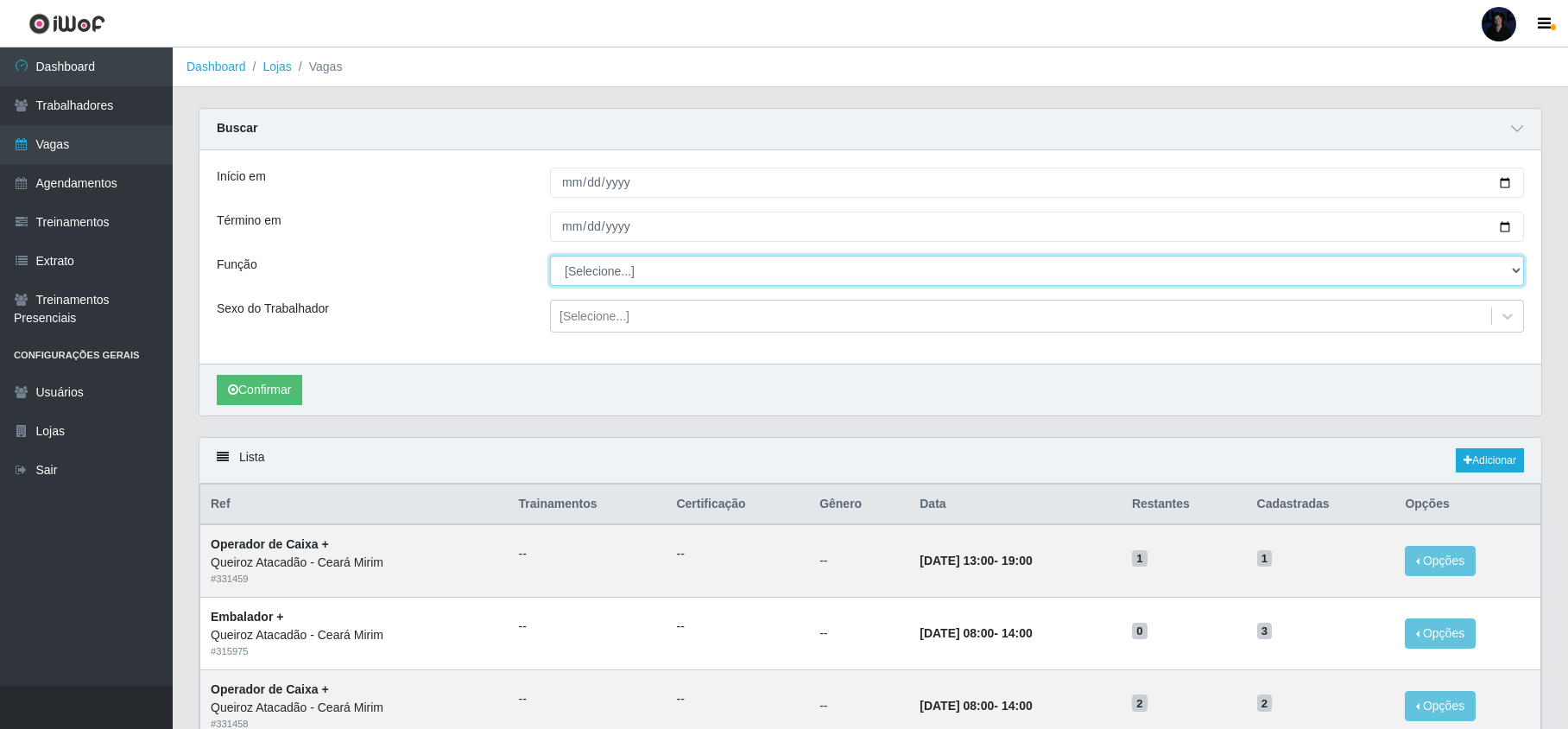
click at [610, 274] on select "[Selecione...] Embalador Embalador + Embalador ++ Operador de Caixa Operador de…" at bounding box center [1037, 270] width 973 height 30
select select "72"
click at [550, 256] on select "[Selecione...] Embalador Embalador + Embalador ++ Operador de Caixa Operador de…" at bounding box center [1037, 270] width 973 height 30
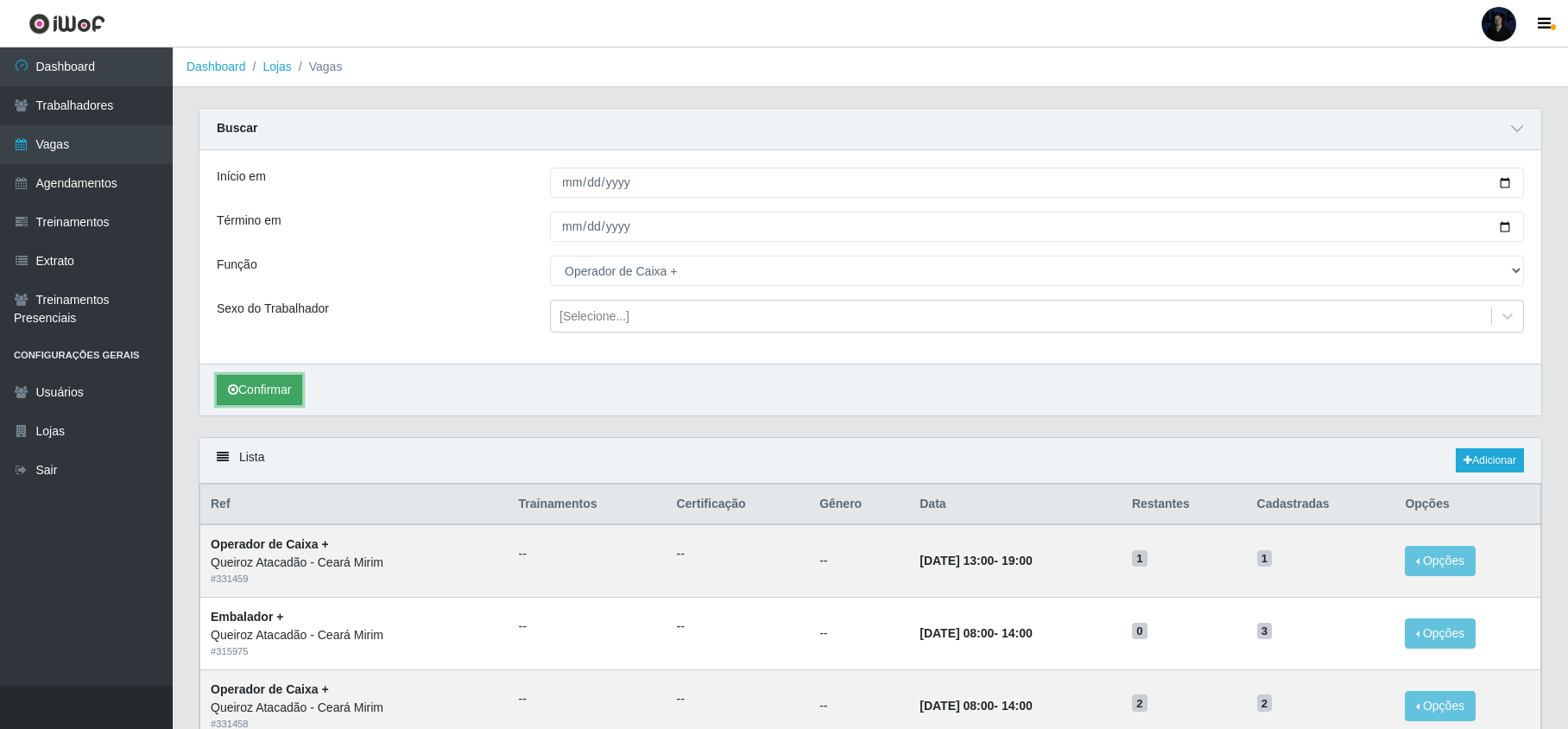
click at [243, 385] on button "Confirmar" at bounding box center [259, 390] width 86 height 30
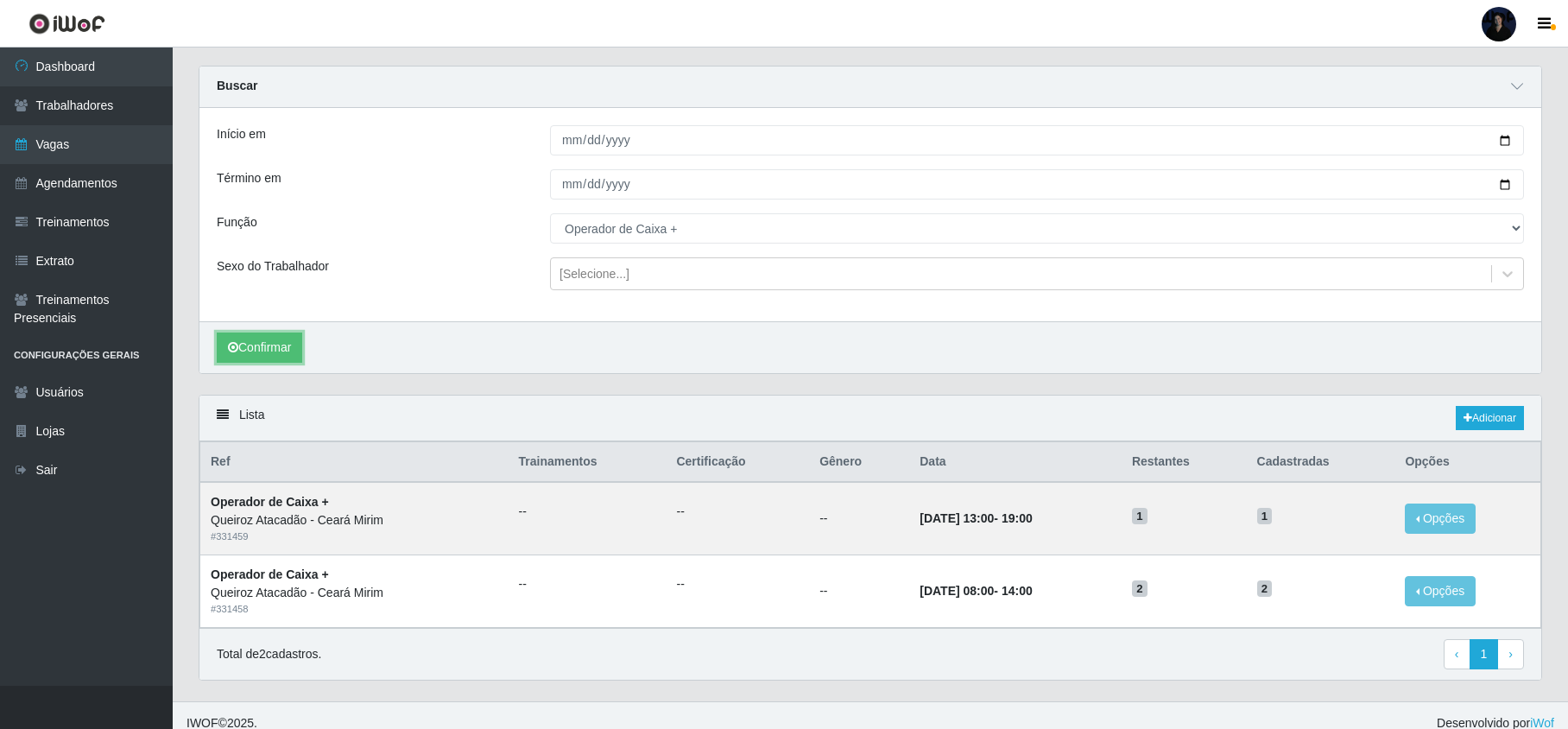
scroll to position [64, 0]
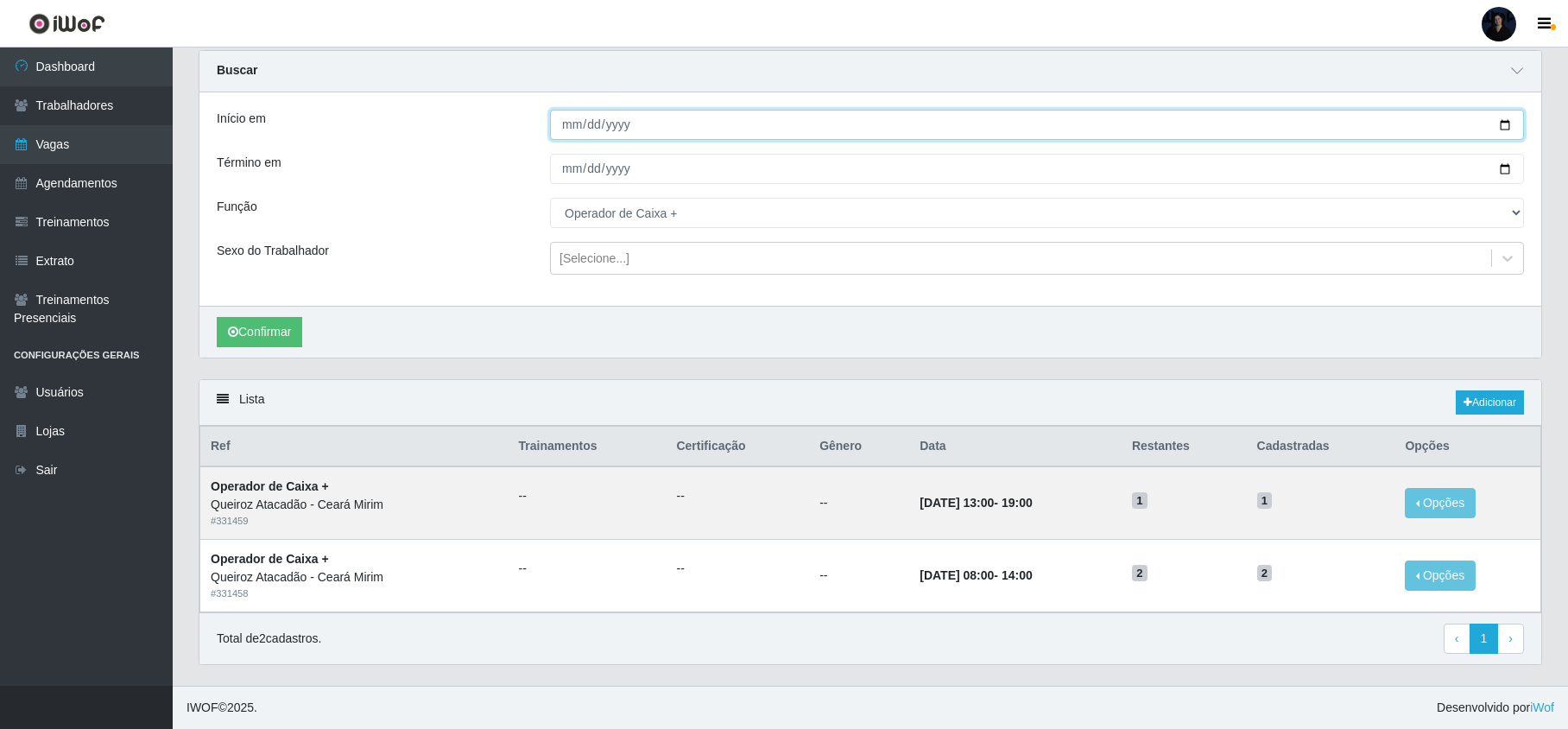
click at [1500, 116] on input "2025-08-17" at bounding box center [1037, 125] width 973 height 30
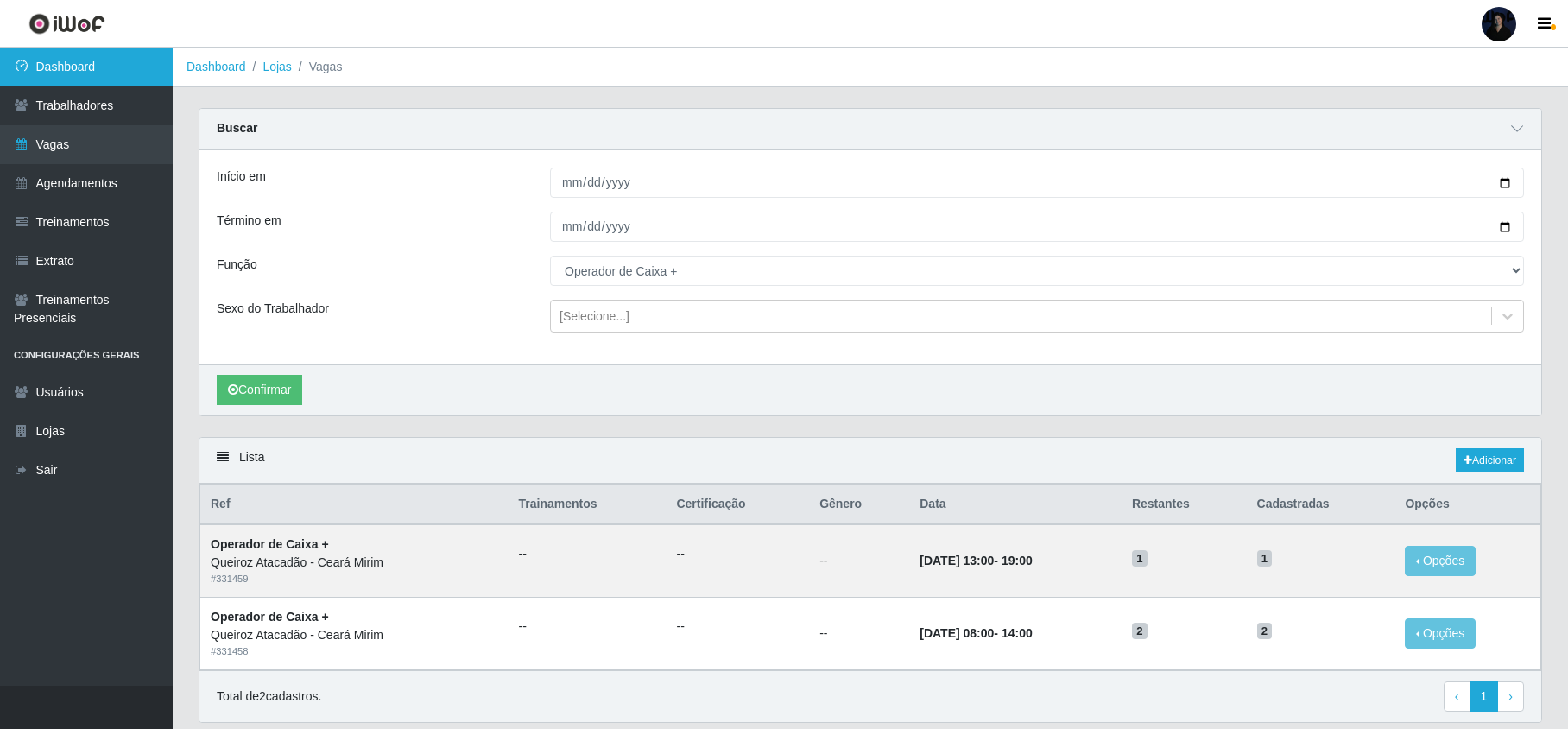
click at [88, 52] on link "Dashboard" at bounding box center [86, 67] width 172 height 39
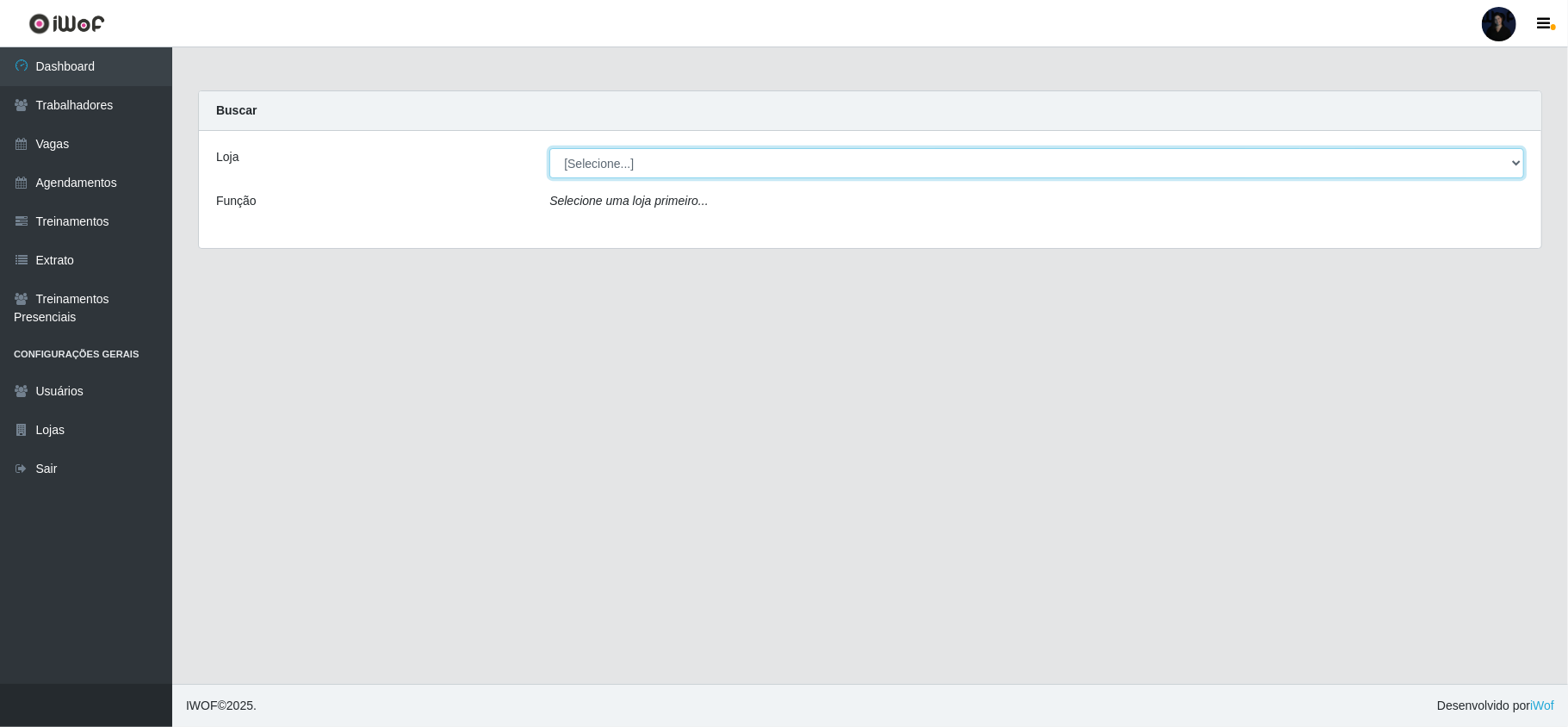
click at [862, 177] on select "[Selecione...] Hiper Queiroz - Nova Betânia Queiroz Atacadão - Ceará Mirim Quei…" at bounding box center [1037, 163] width 975 height 30
select select "462"
click at [550, 148] on select "[Selecione...] Hiper Queiroz - Nova Betânia Queiroz Atacadão - Ceará Mirim Quei…" at bounding box center [1037, 163] width 975 height 30
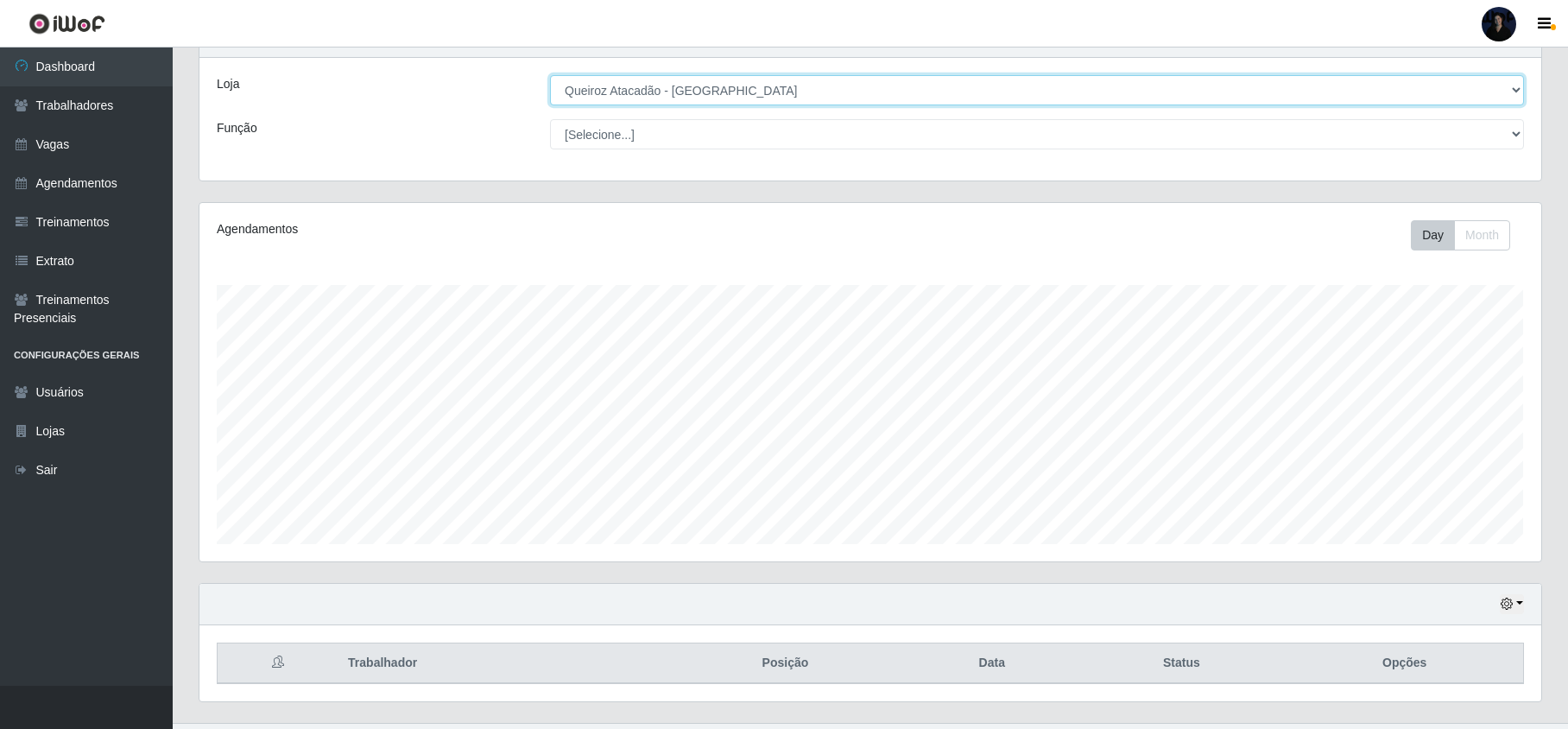
scroll to position [114, 0]
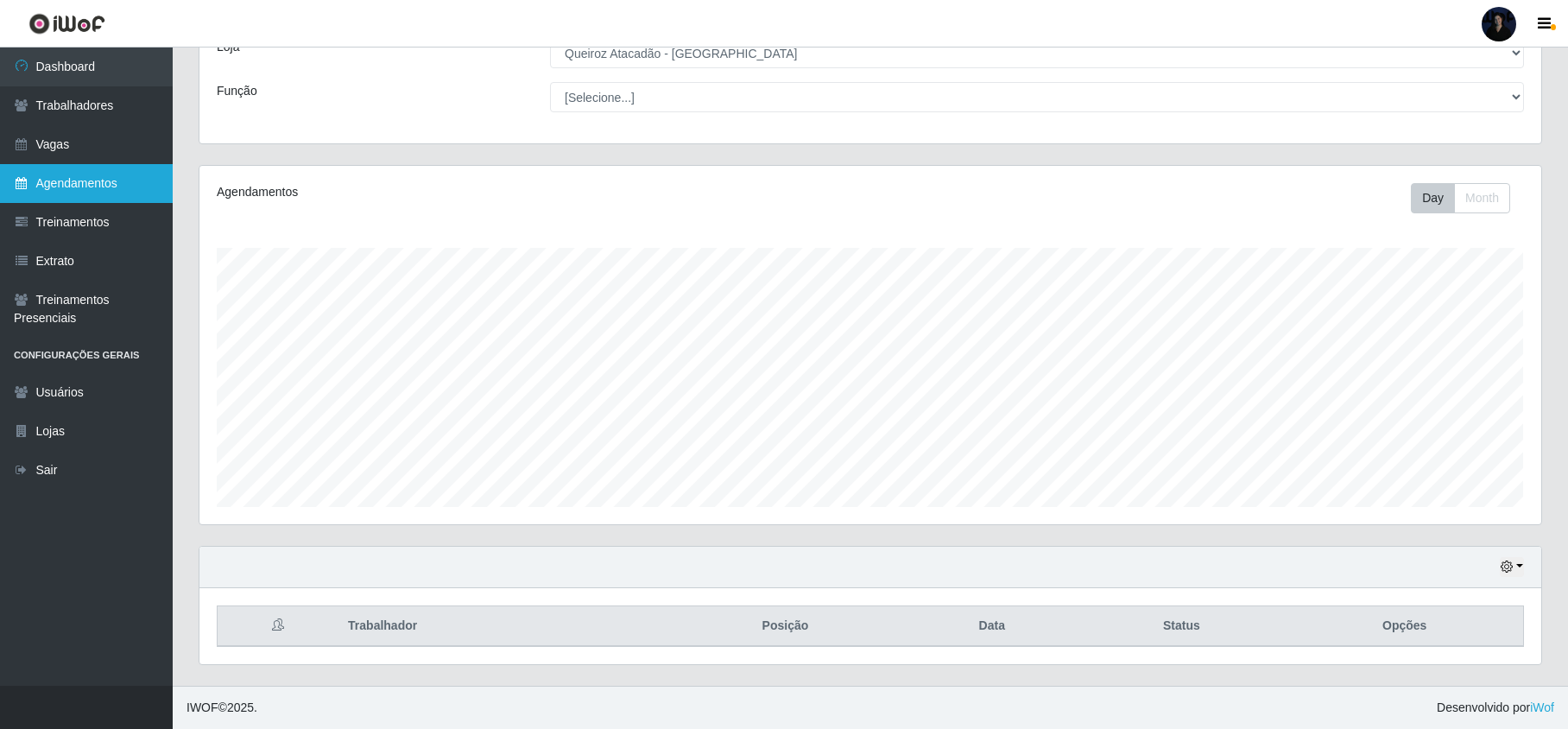
click at [111, 194] on link "Agendamentos" at bounding box center [86, 184] width 172 height 39
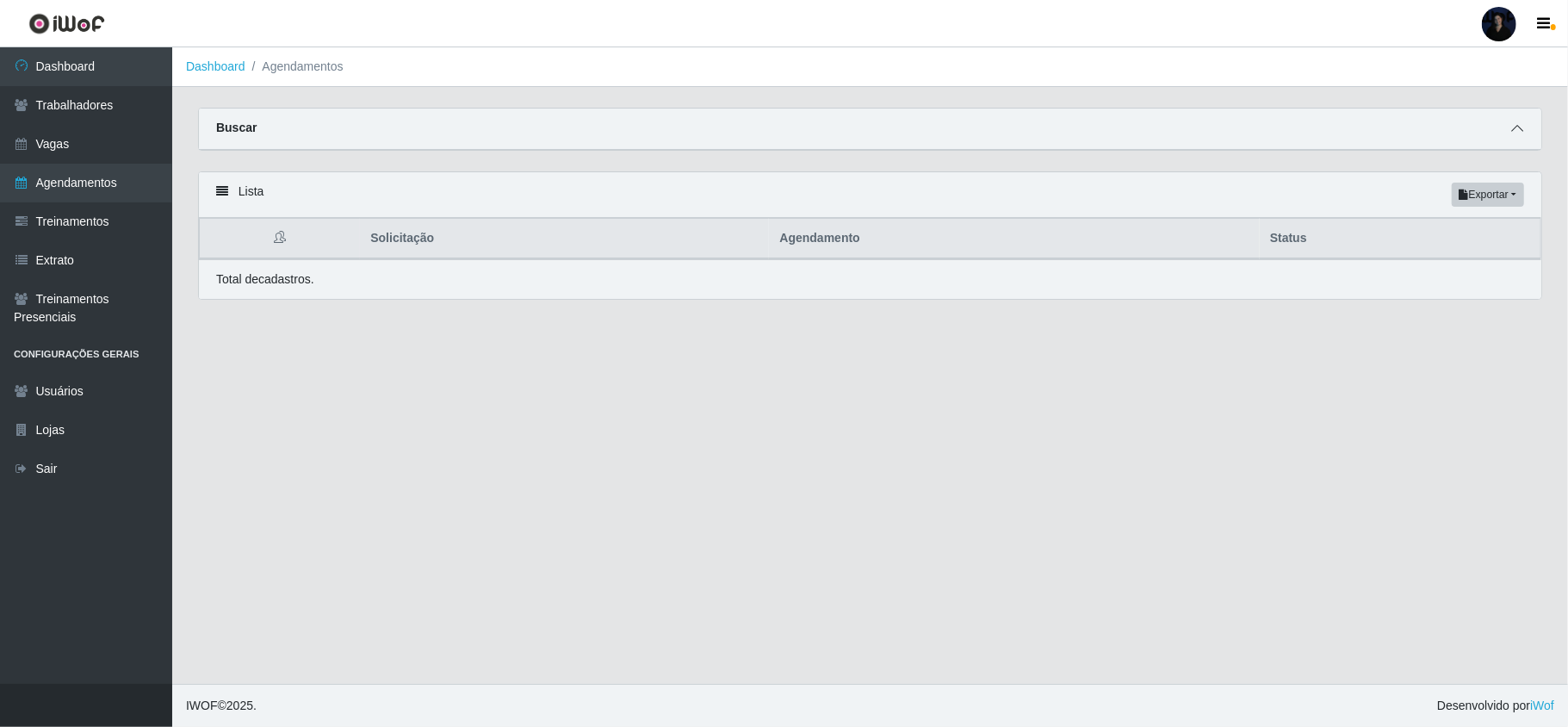
click at [1519, 134] on icon at bounding box center [1517, 127] width 12 height 12
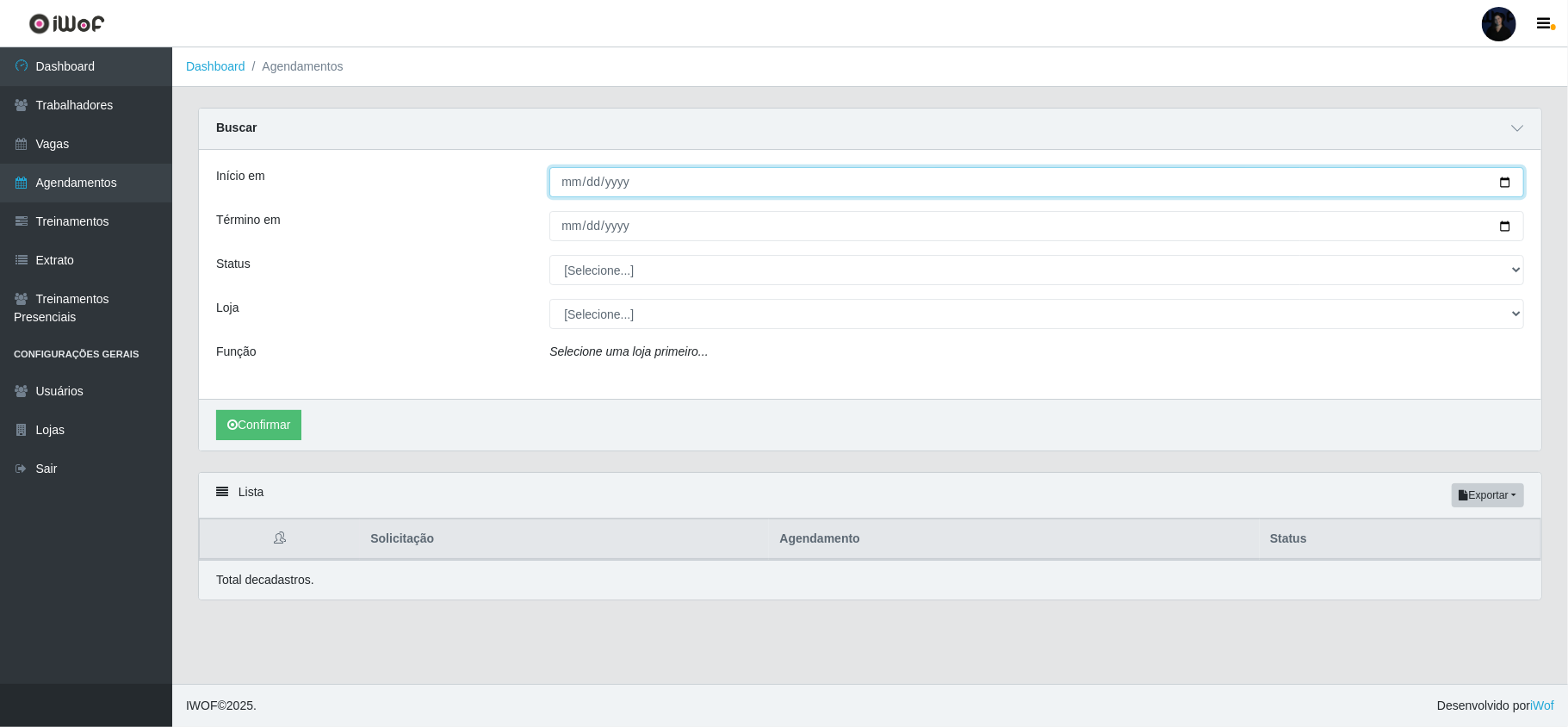
click at [1506, 176] on input "Início em" at bounding box center [1037, 182] width 975 height 30
type input "2025-08-17"
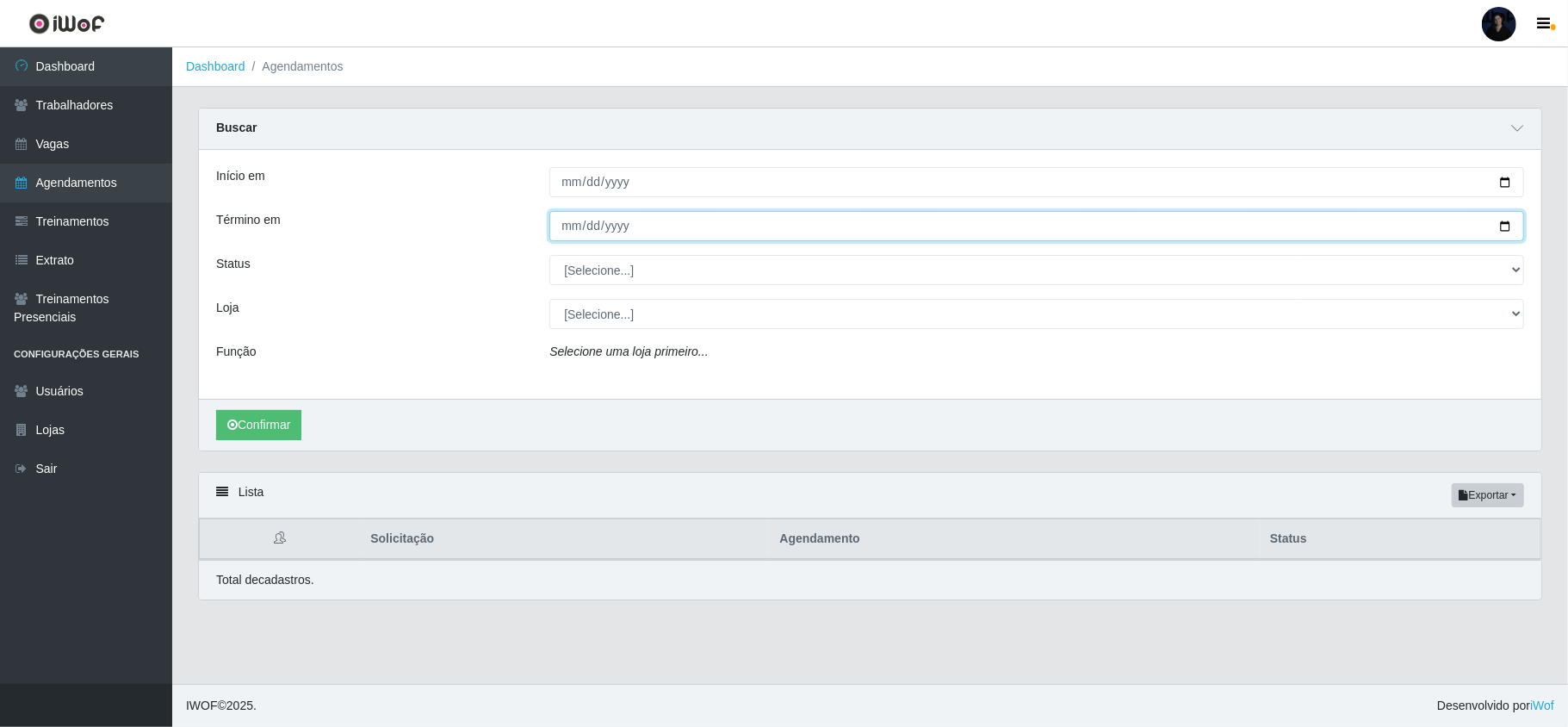
click at [1510, 225] on input "Término em" at bounding box center [1037, 226] width 975 height 30
type input "2025-08-17"
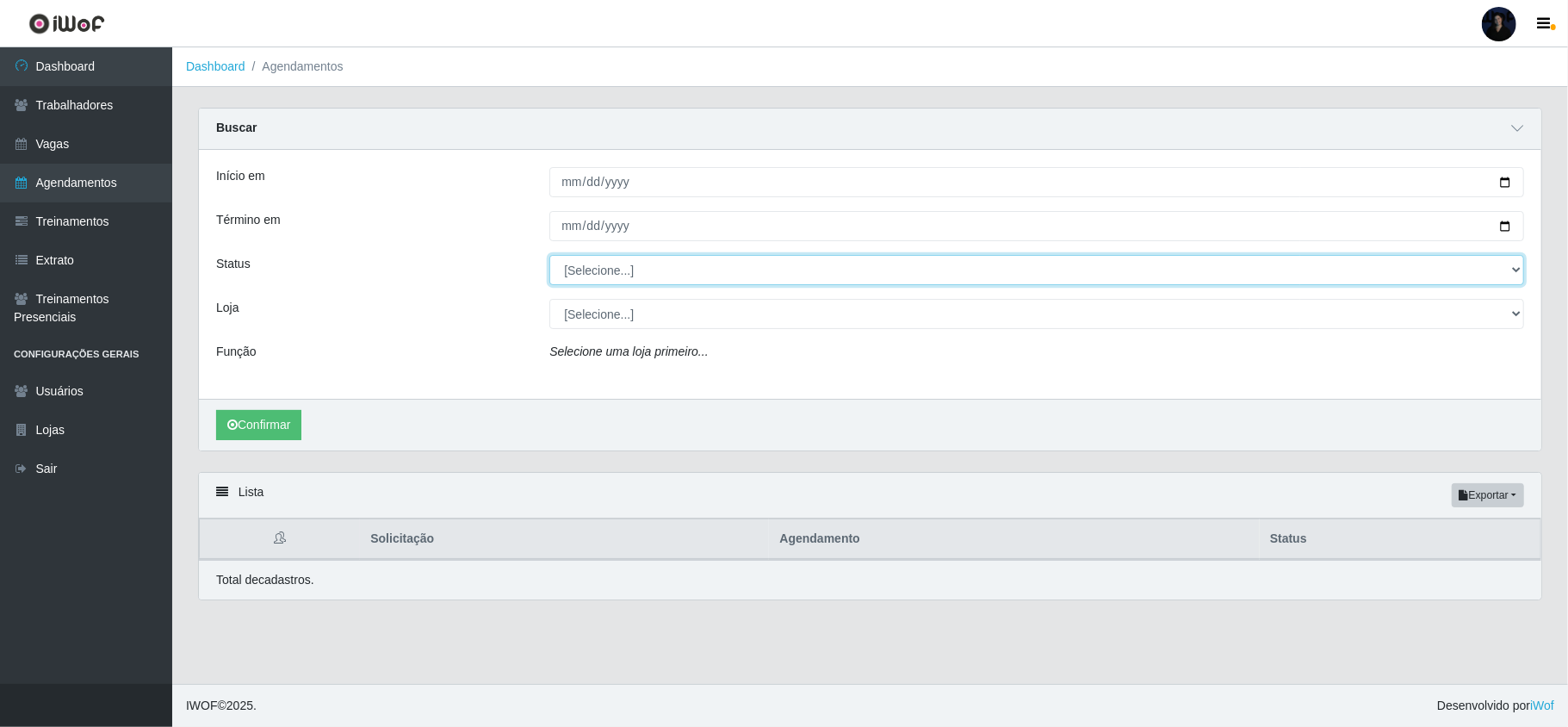
click at [591, 272] on select "[Selecione...] AGENDADO AGUARDANDO LIBERAR EM ANDAMENTO EM REVISÃO FINALIZADO C…" at bounding box center [1037, 270] width 975 height 30
select select "AGENDADO"
click at [550, 256] on select "[Selecione...] AGENDADO AGUARDANDO LIBERAR EM ANDAMENTO EM REVISÃO FINALIZADO C…" at bounding box center [1037, 270] width 975 height 30
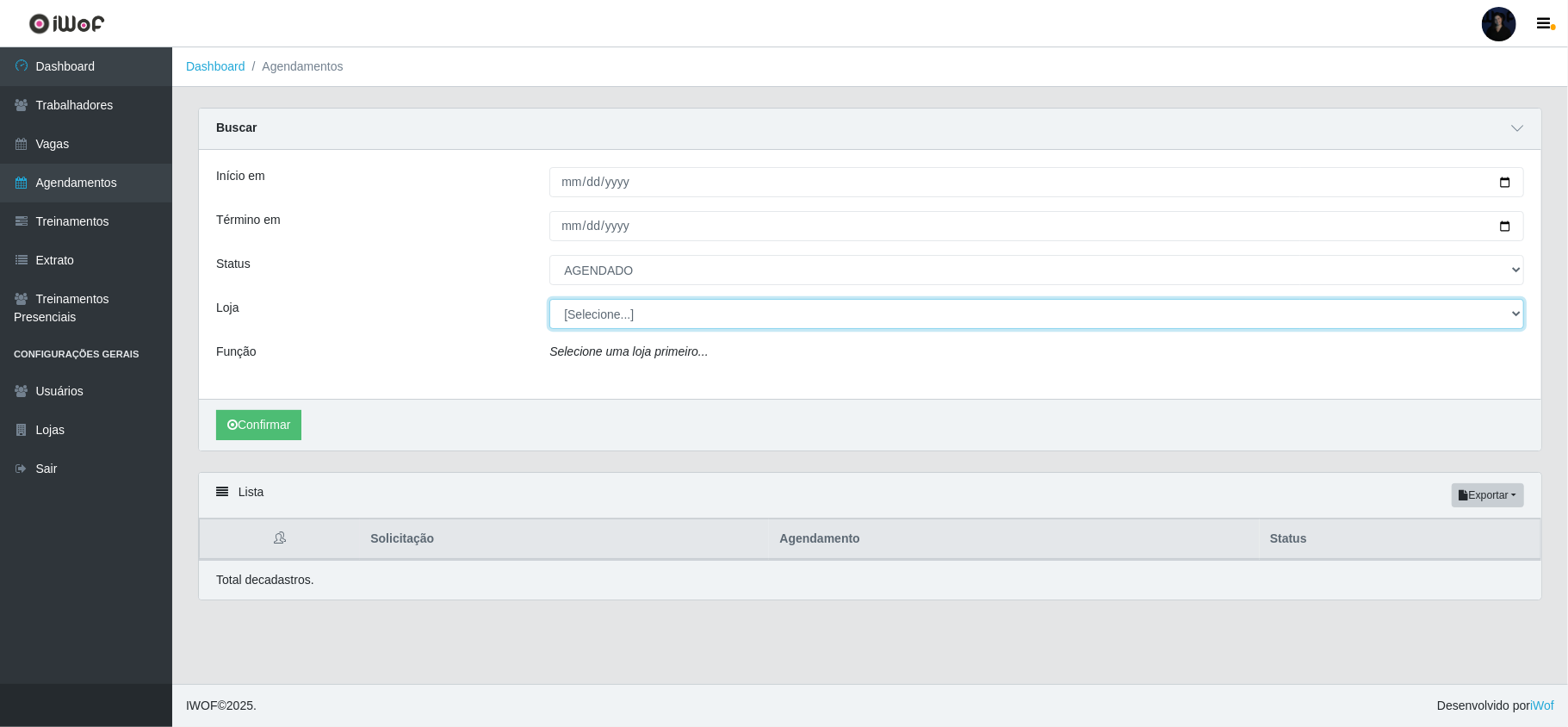
click at [608, 314] on select "[Selecione...] Hiper Queiroz - Nova Betânia Queiroz Atacadão - Ceará Mirim Quei…" at bounding box center [1037, 313] width 975 height 30
select select "462"
click at [550, 299] on select "[Selecione...] Hiper Queiroz - Nova Betânia Queiroz Atacadão - Ceará Mirim Quei…" at bounding box center [1037, 313] width 975 height 30
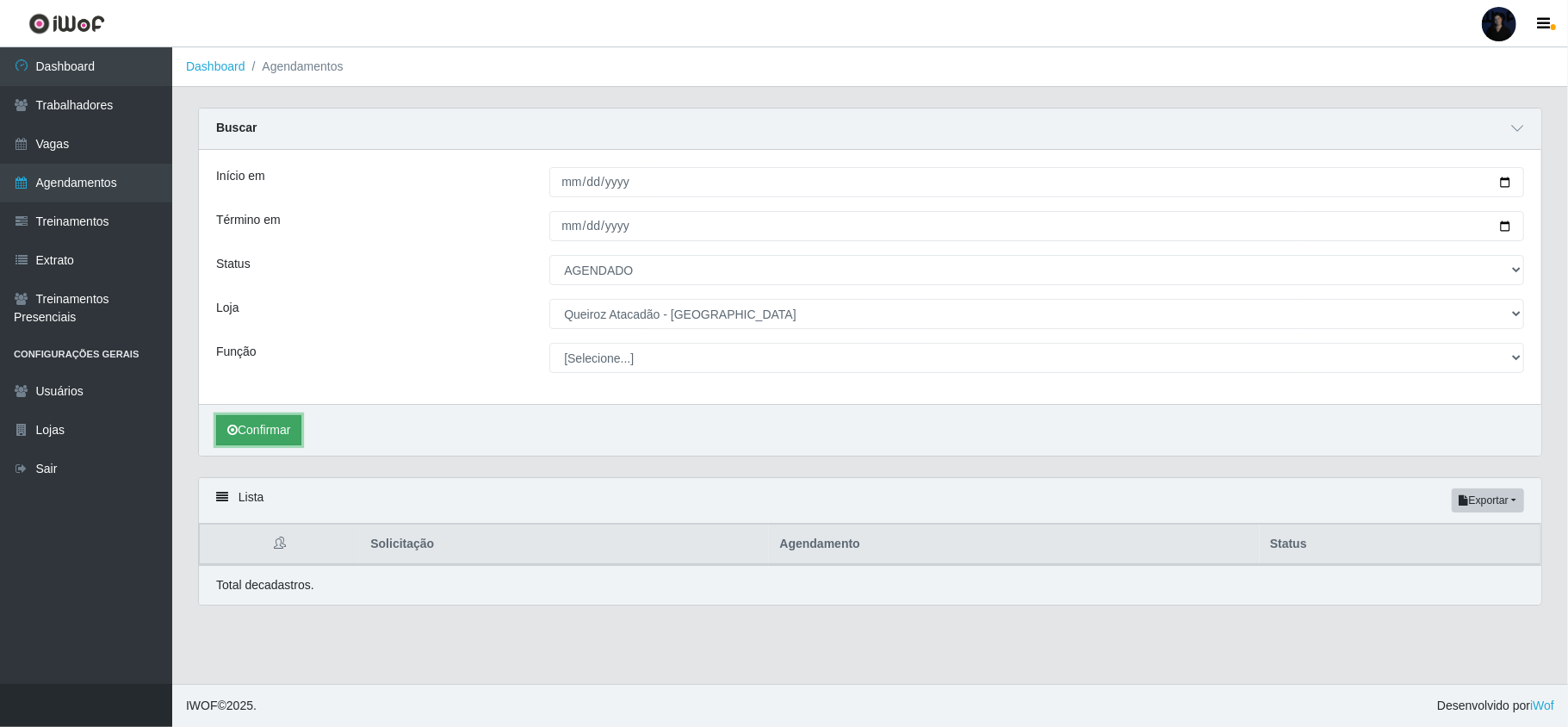
click at [267, 439] on button "Confirmar" at bounding box center [259, 430] width 86 height 30
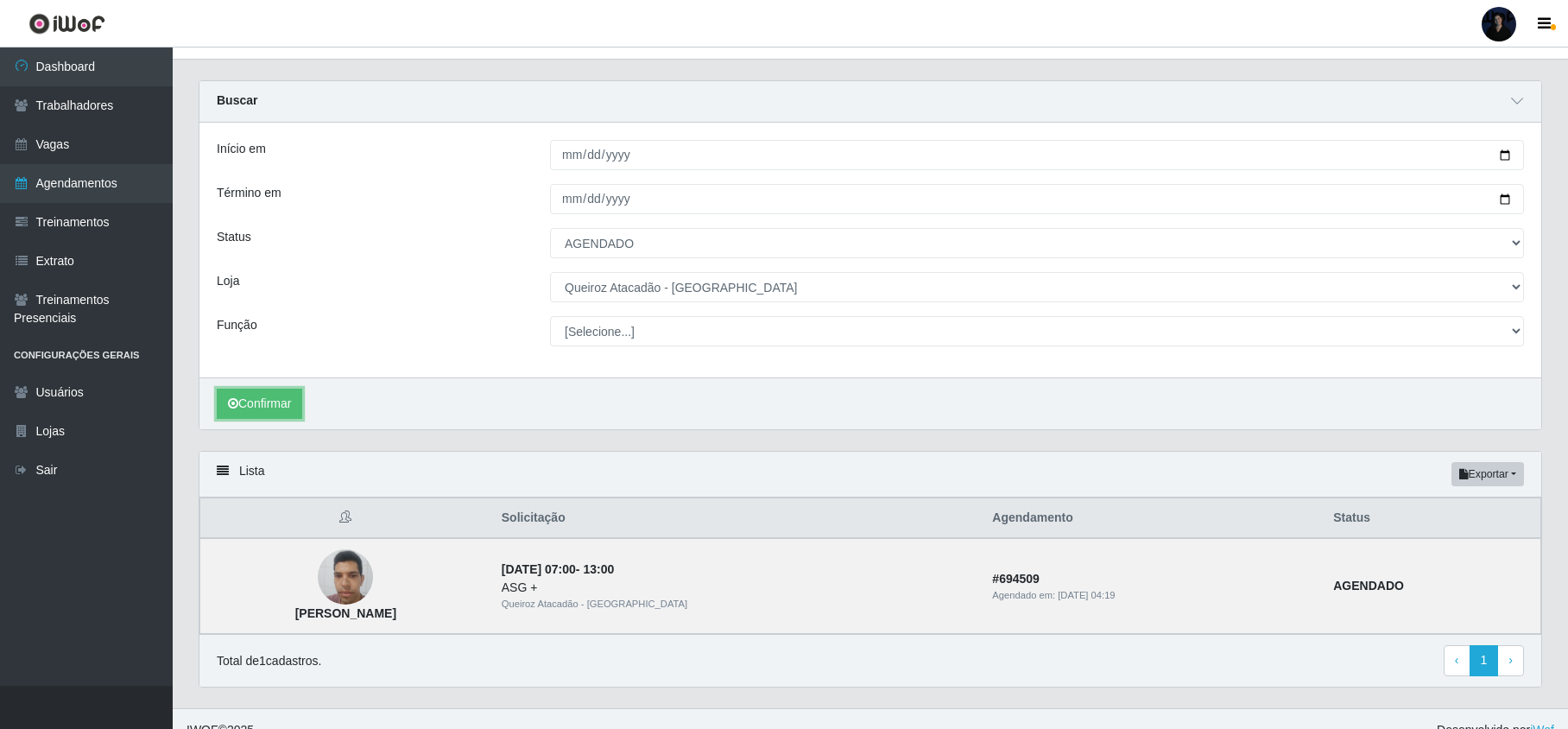
scroll to position [55, 0]
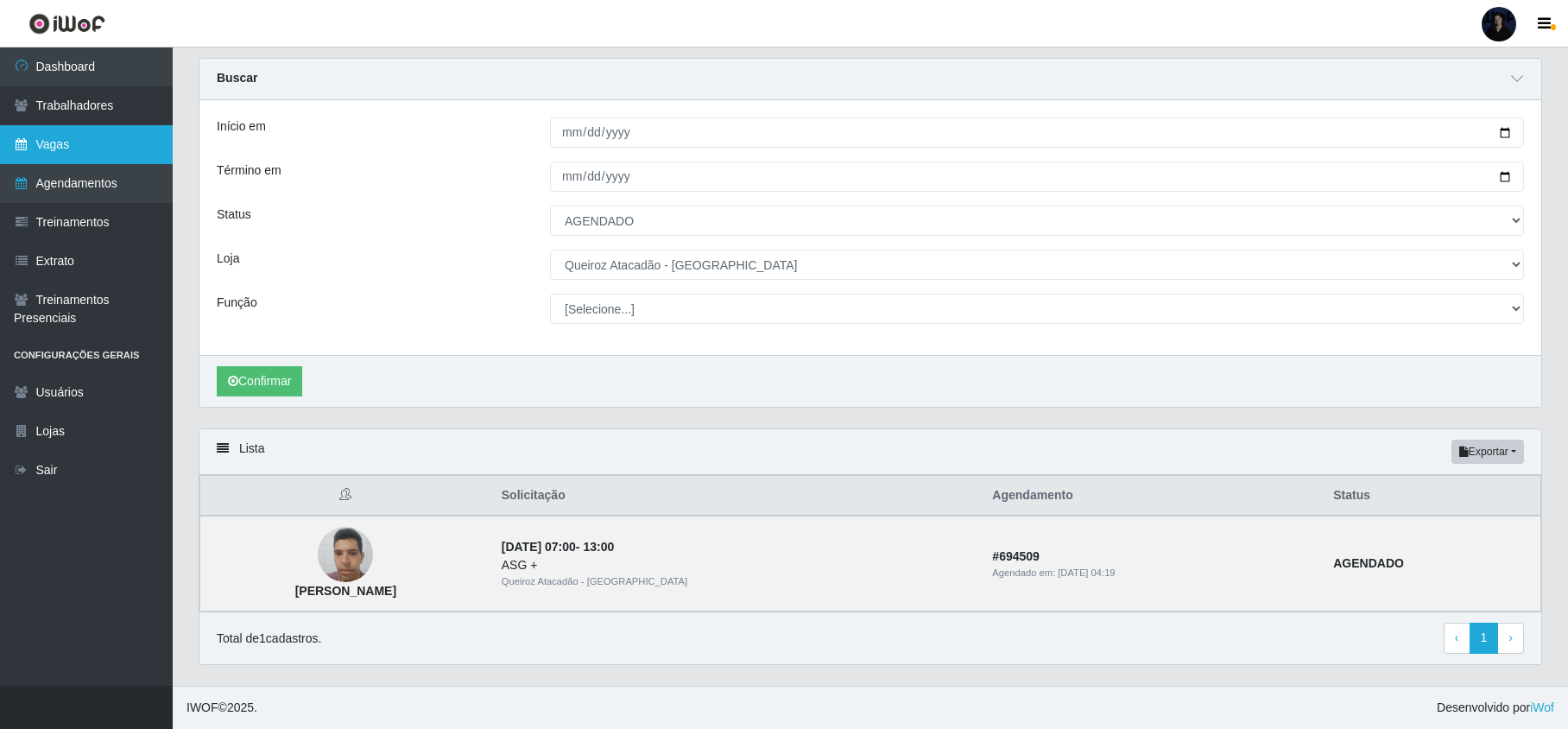
click at [124, 135] on link "Vagas" at bounding box center [86, 144] width 172 height 39
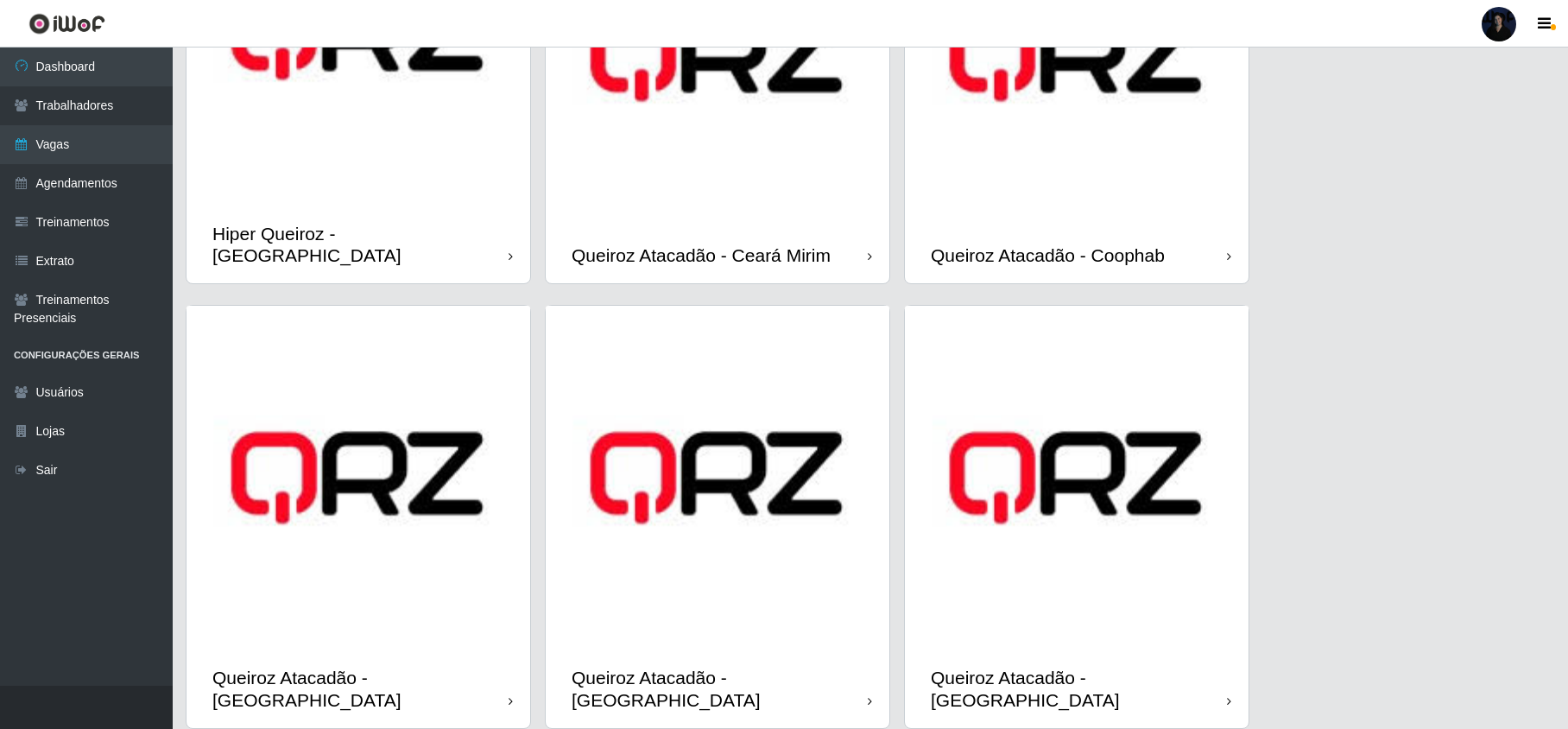
scroll to position [288, 0]
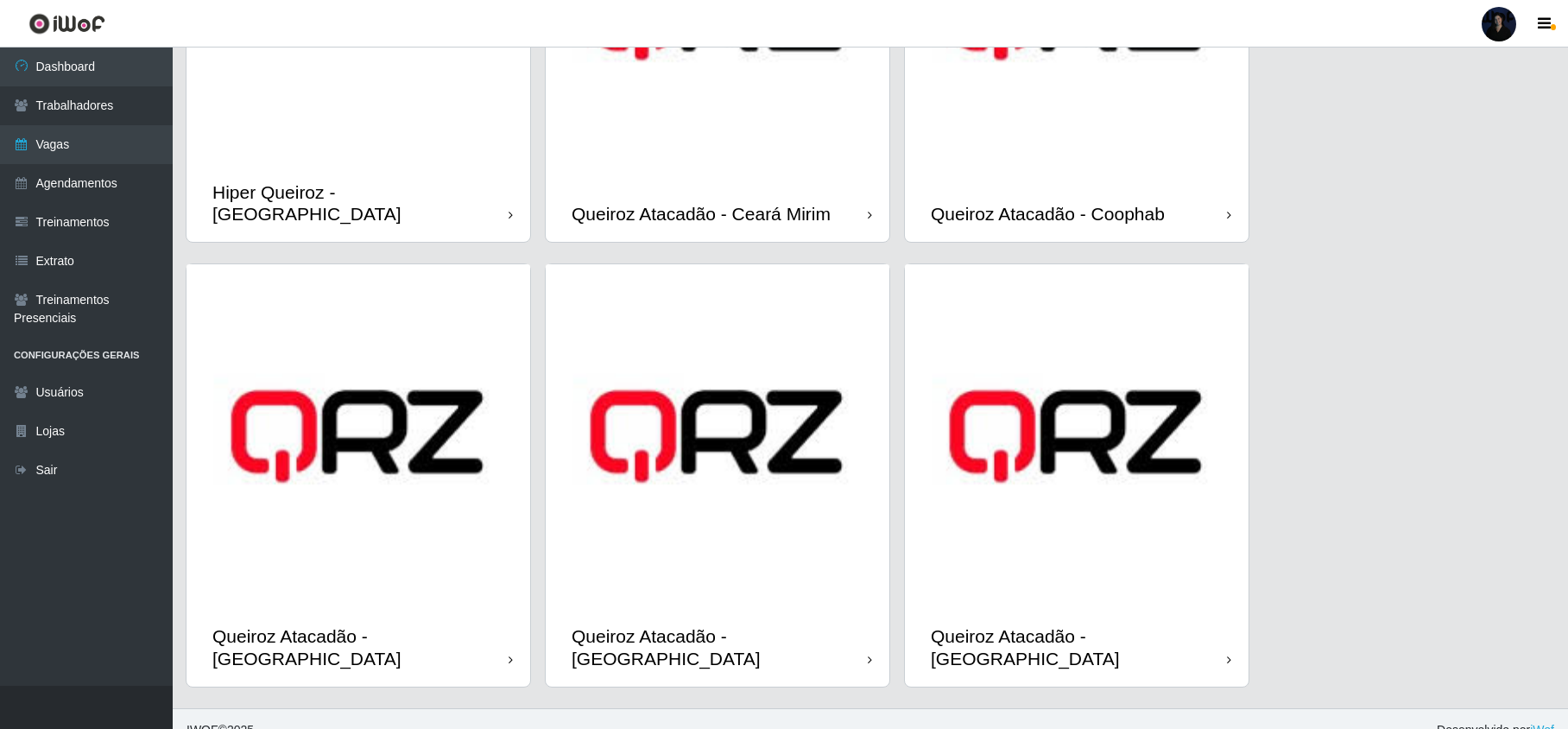
click at [446, 618] on div "Queiroz Atacadão - [PERSON_NAME]" at bounding box center [358, 646] width 344 height 77
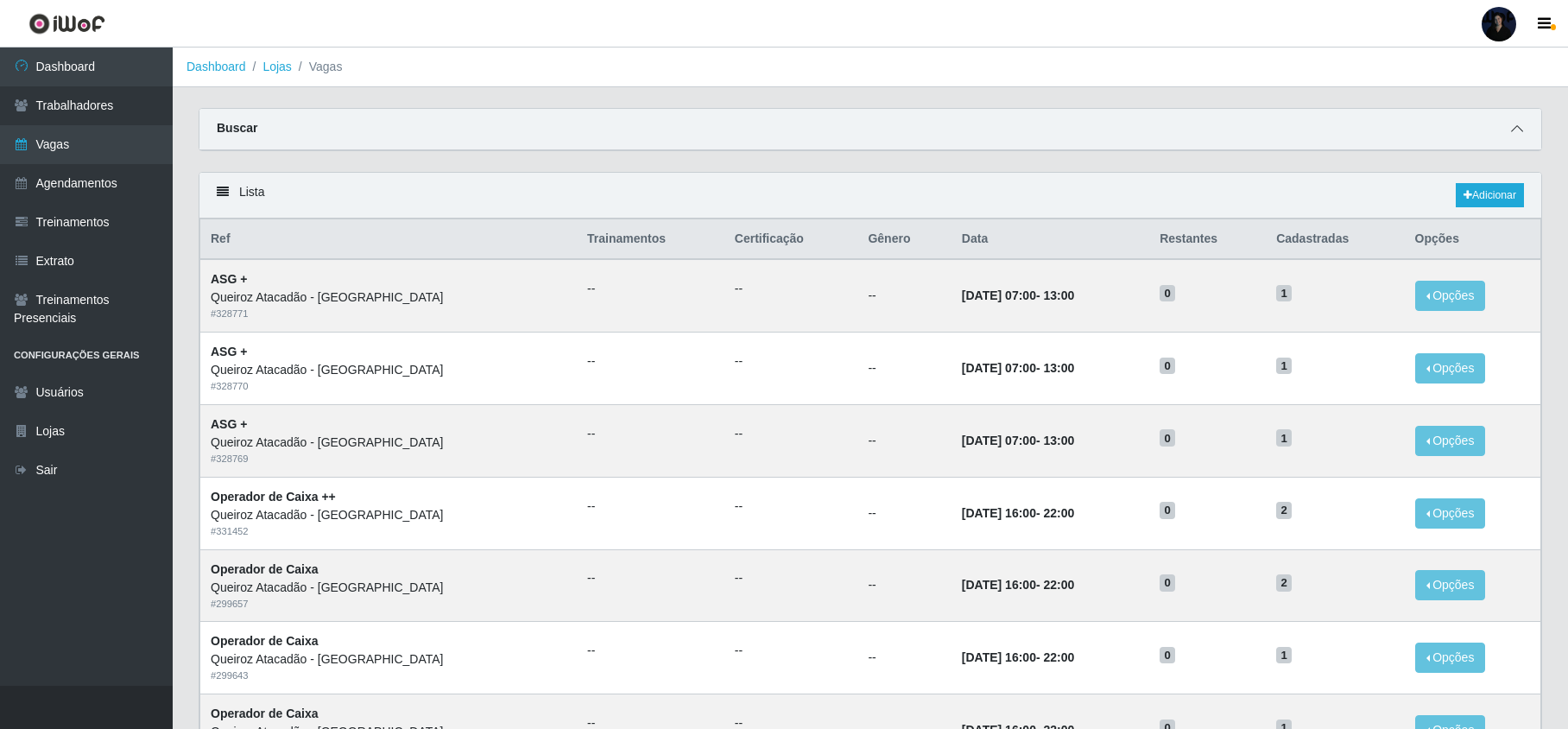
click at [1516, 128] on icon at bounding box center [1516, 128] width 12 height 12
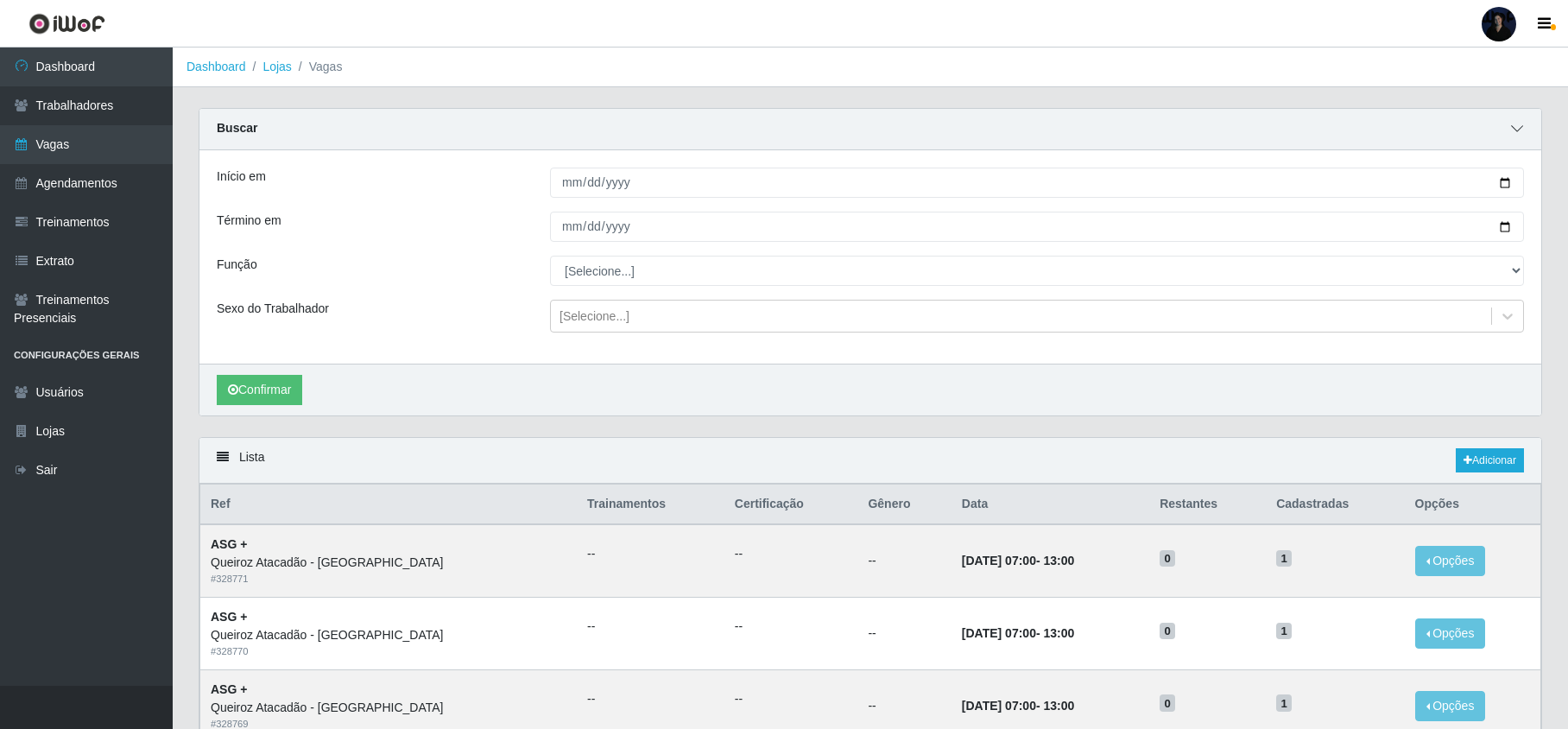
click at [1506, 129] on span at bounding box center [1517, 129] width 21 height 20
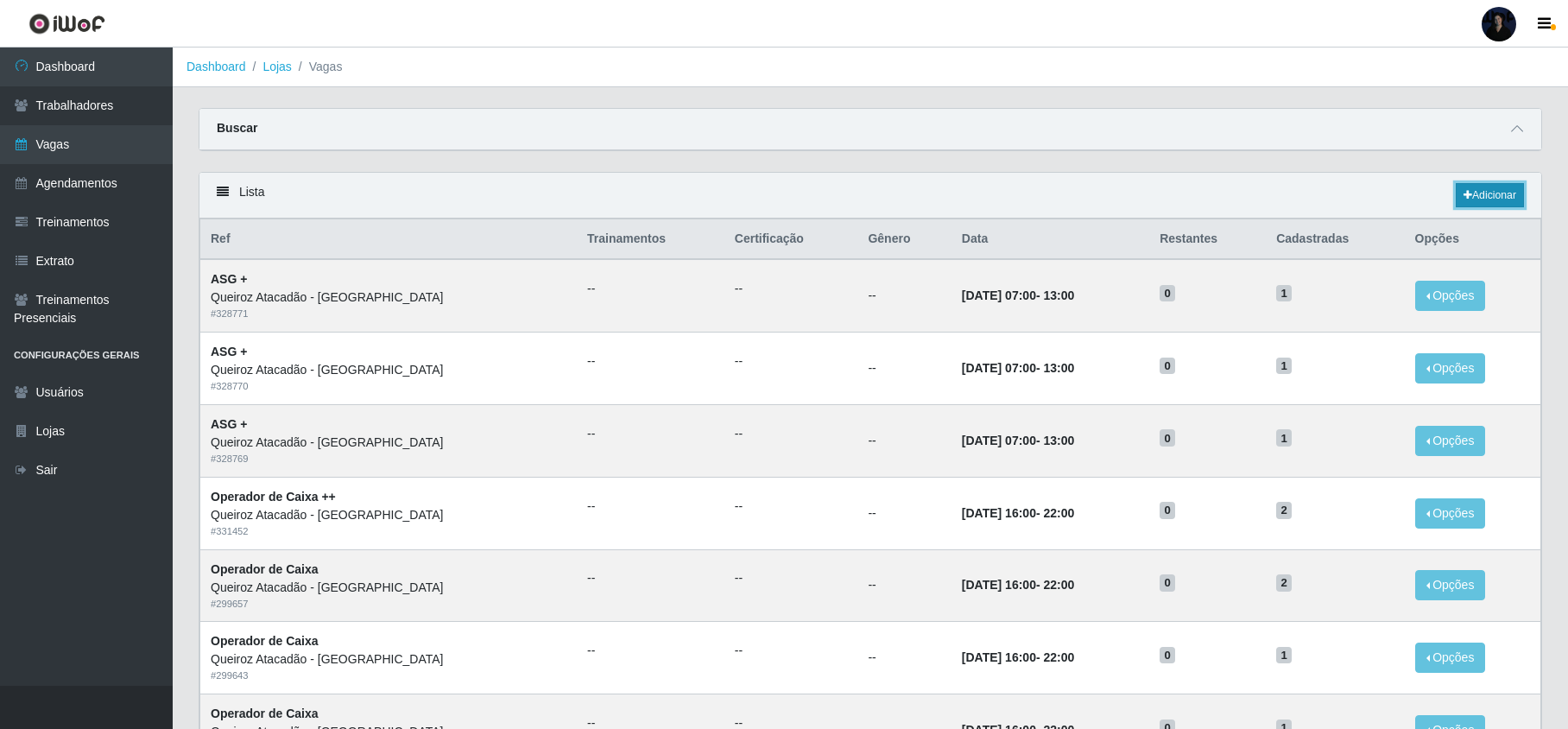
click at [1481, 197] on link "Adicionar" at bounding box center [1489, 195] width 68 height 24
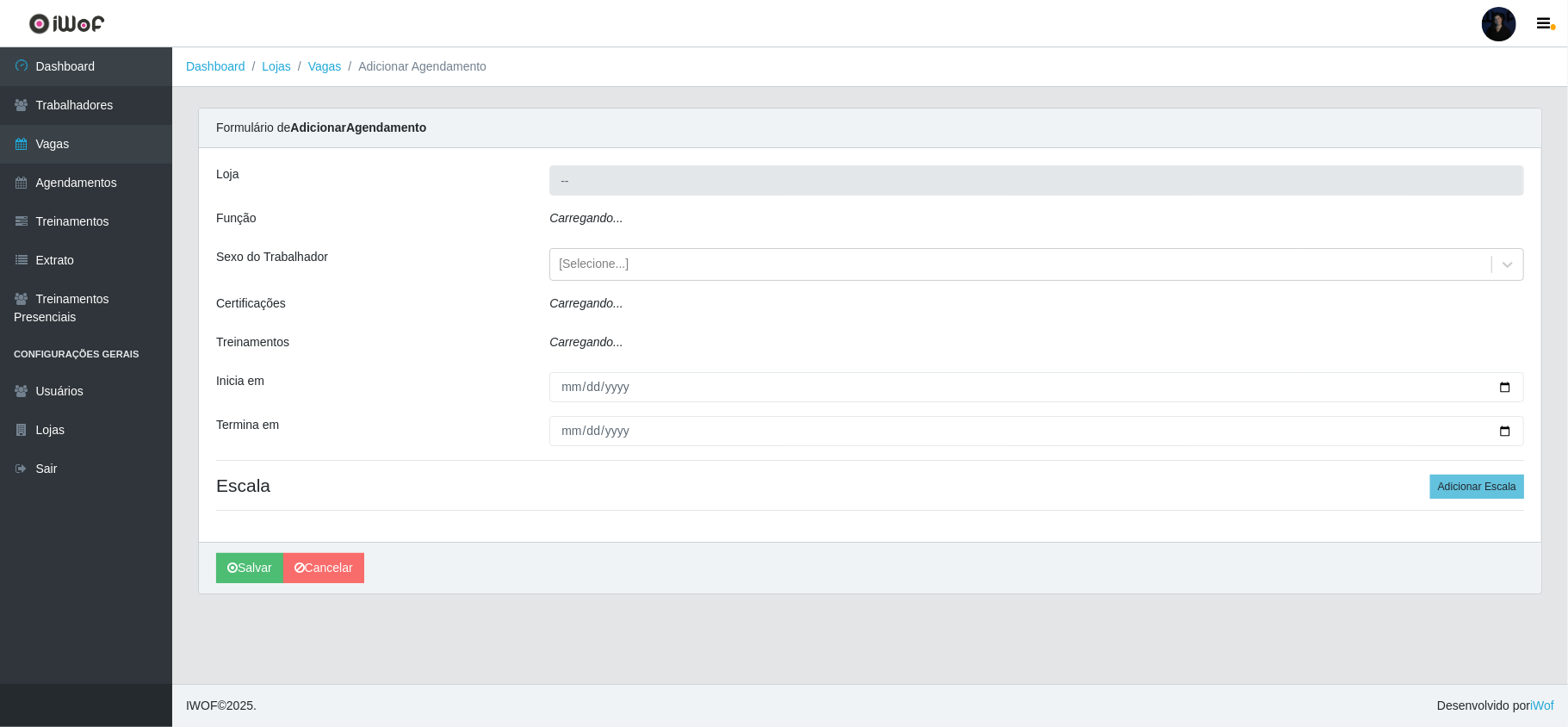
type input "Queiroz Atacadão - [PERSON_NAME]"
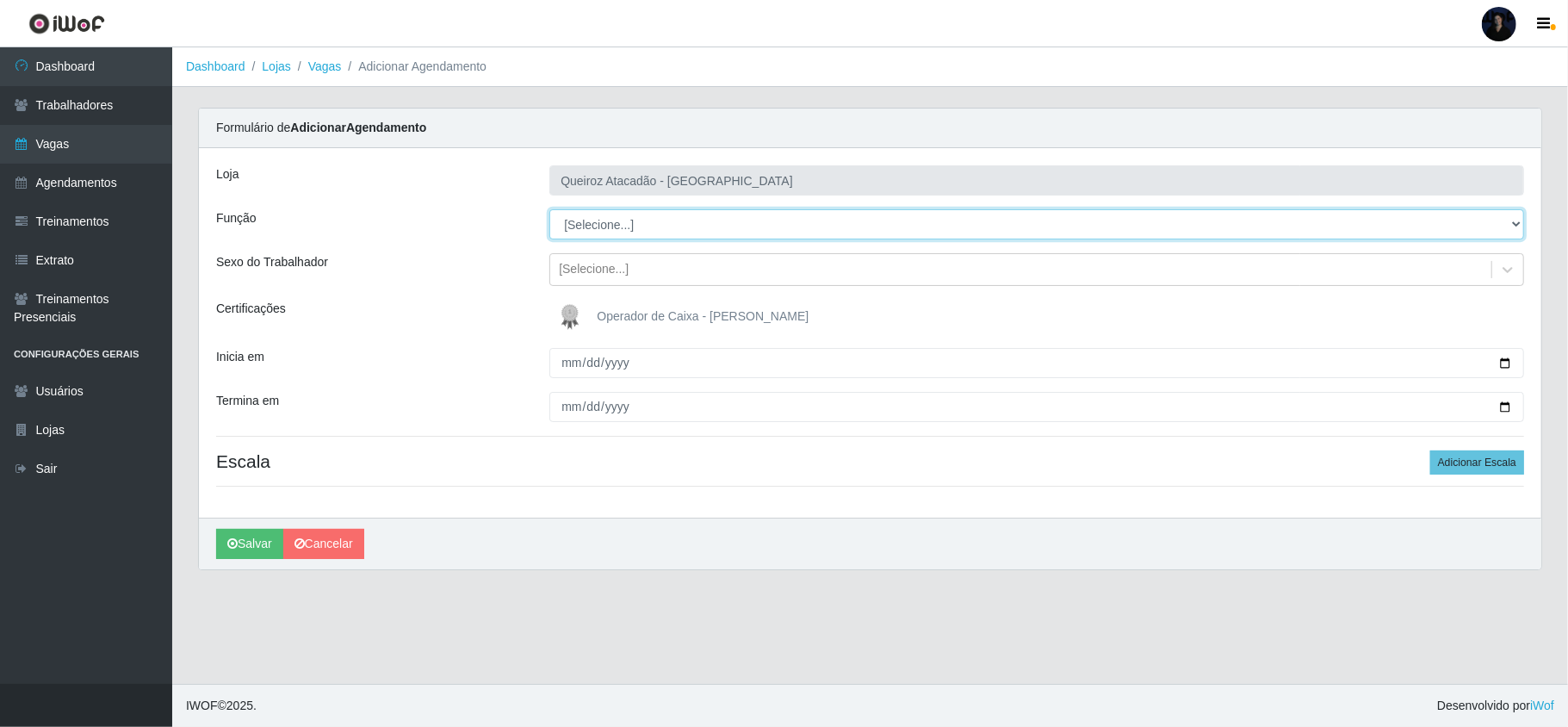
click at [617, 224] on select "[Selecione...] ASG ASG + Embalador Embalador + Embalador ++ Operador de Caixa O…" at bounding box center [1037, 224] width 975 height 30
click at [671, 231] on select "[Selecione...] ASG ASG + Embalador Embalador + Embalador ++ Operador de Caixa O…" at bounding box center [1037, 224] width 975 height 30
select select "73"
click at [550, 210] on select "[Selecione...] ASG ASG + Embalador Embalador + Embalador ++ Operador de Caixa O…" at bounding box center [1037, 224] width 975 height 30
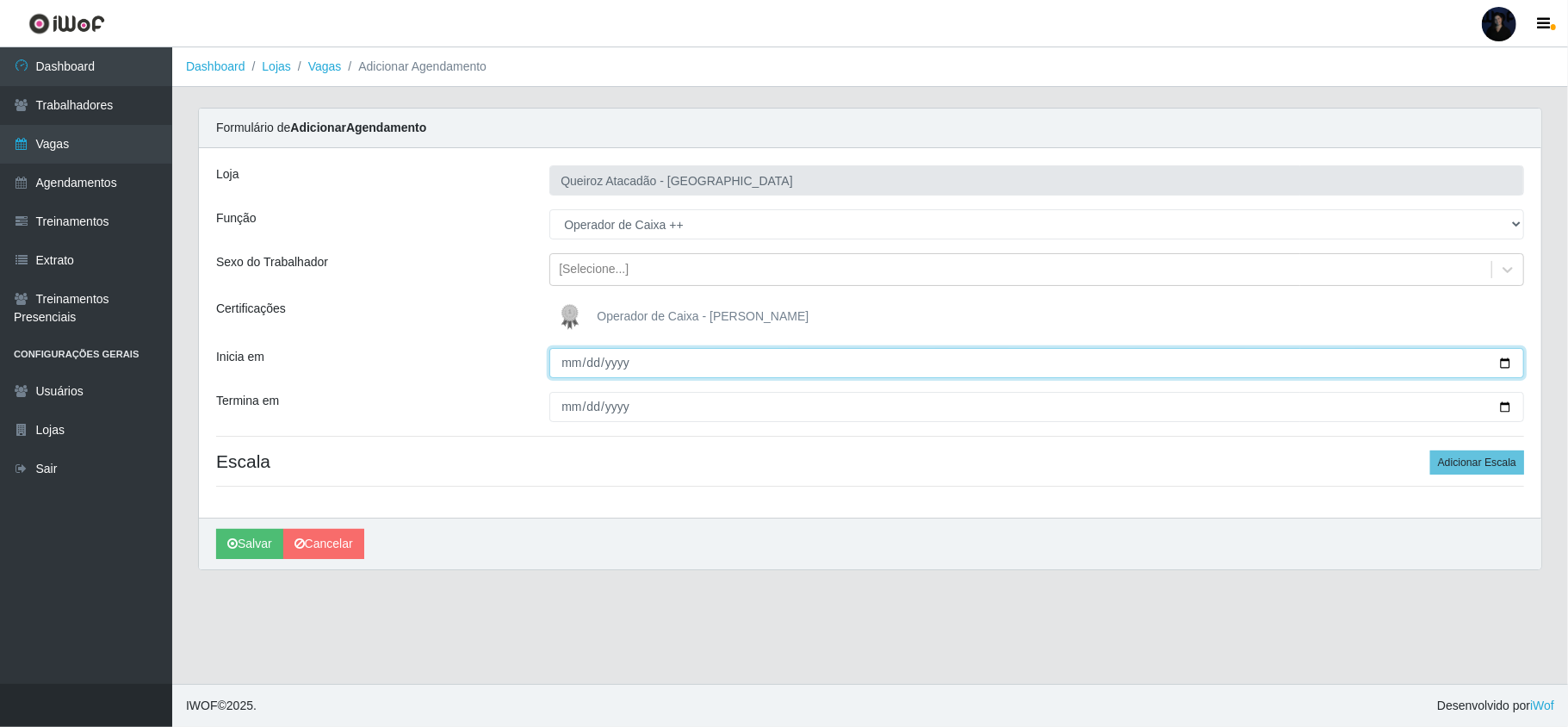
click at [573, 360] on input "Inicia em" at bounding box center [1037, 363] width 975 height 30
type input "2025-08-16"
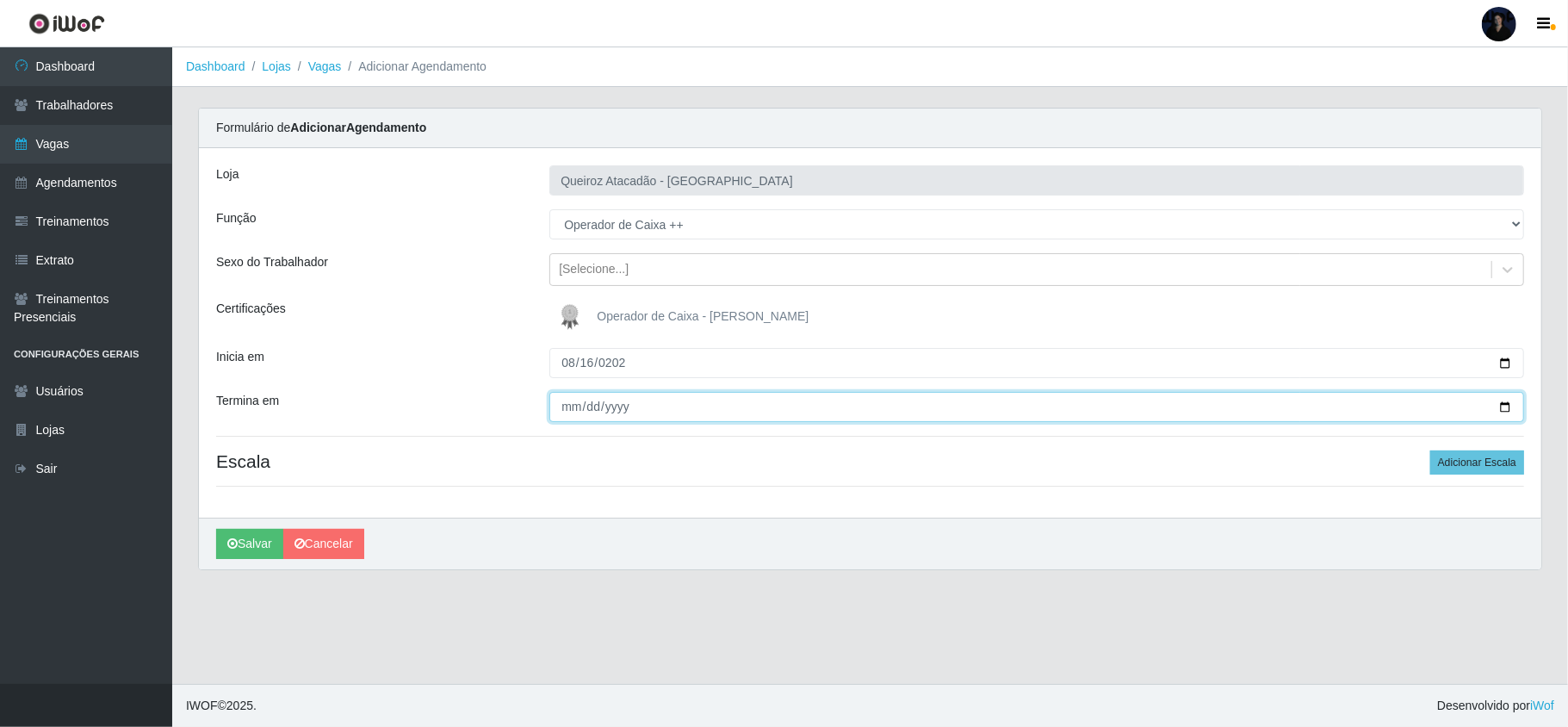
click at [568, 408] on input "Termina em" at bounding box center [1037, 406] width 975 height 30
type input "2025-08-16"
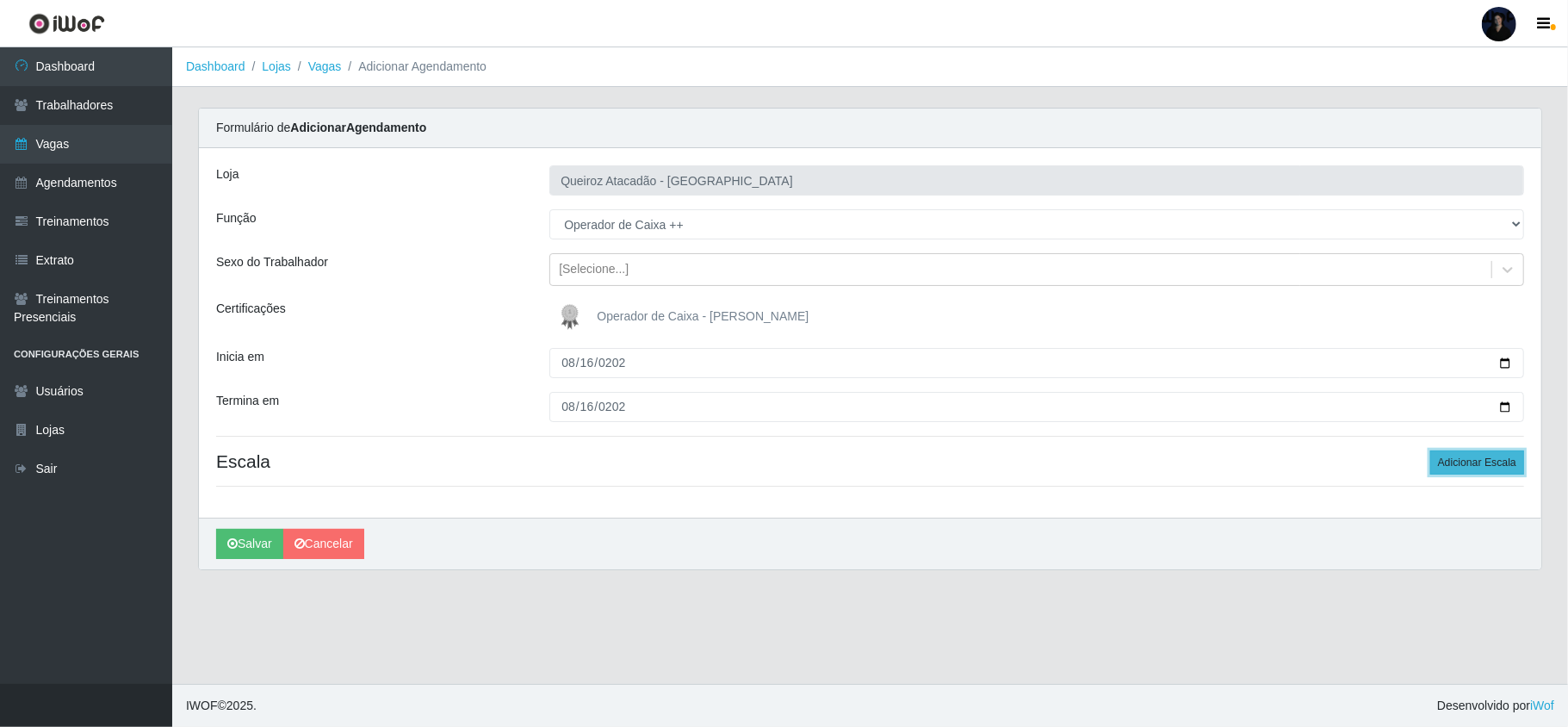
click at [1469, 469] on button "Adicionar Escala" at bounding box center [1477, 462] width 94 height 24
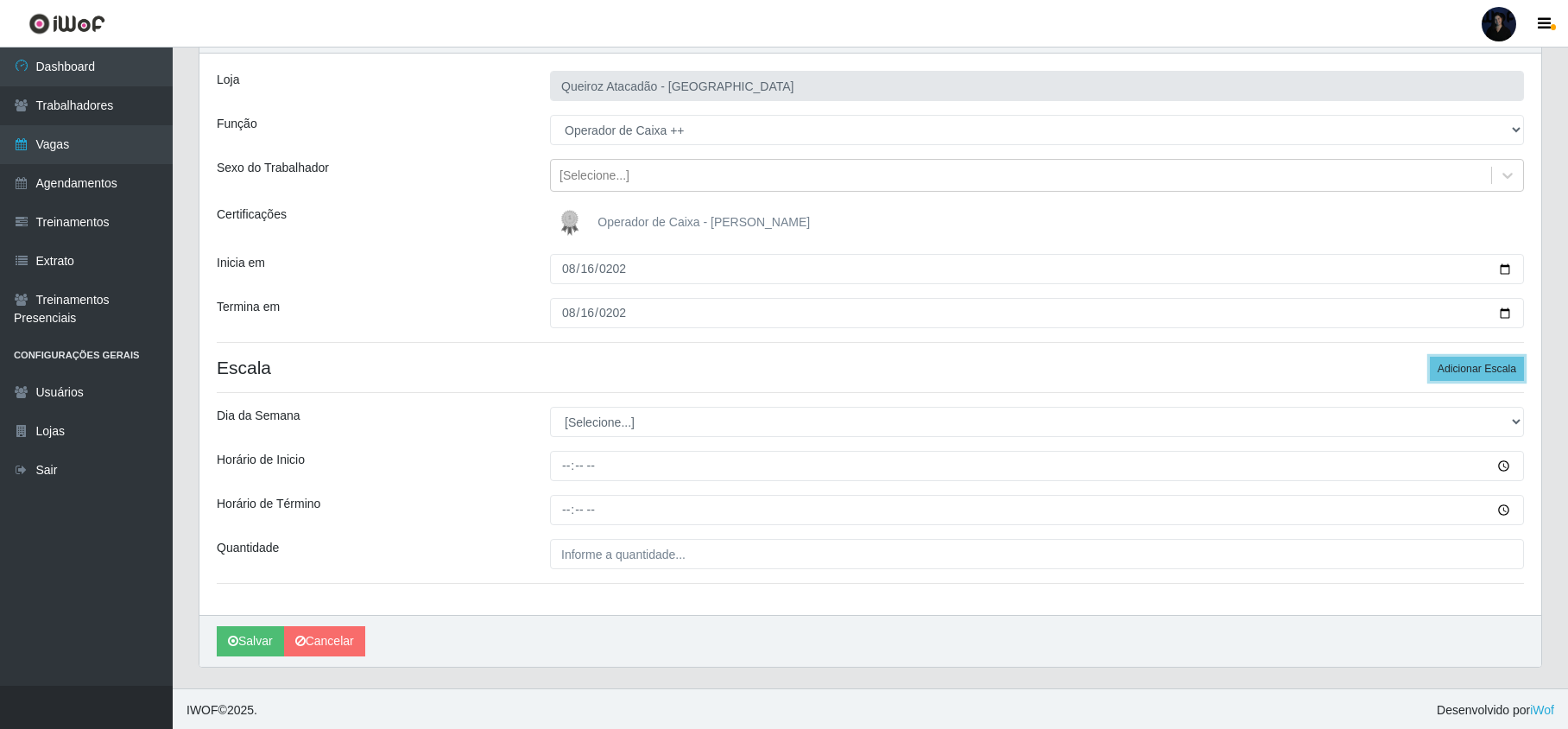
scroll to position [101, 0]
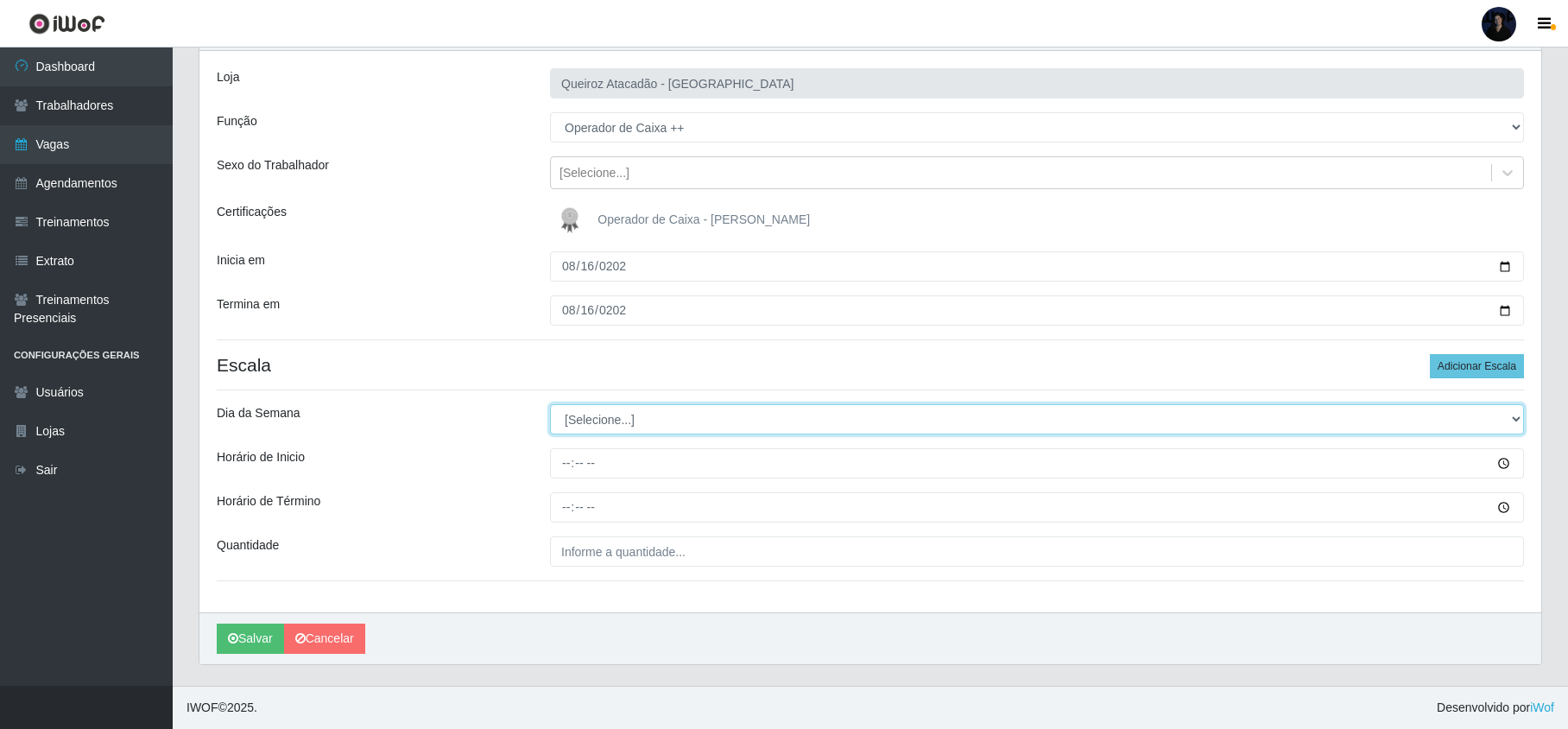
click at [577, 414] on select "[Selecione...] Segunda Terça Quarta Quinta Sexta Sábado Domingo" at bounding box center [1037, 419] width 973 height 30
select select "6"
click at [550, 404] on select "[Selecione...] Segunda Terça Quarta Quinta Sexta Sábado Domingo" at bounding box center [1037, 419] width 973 height 30
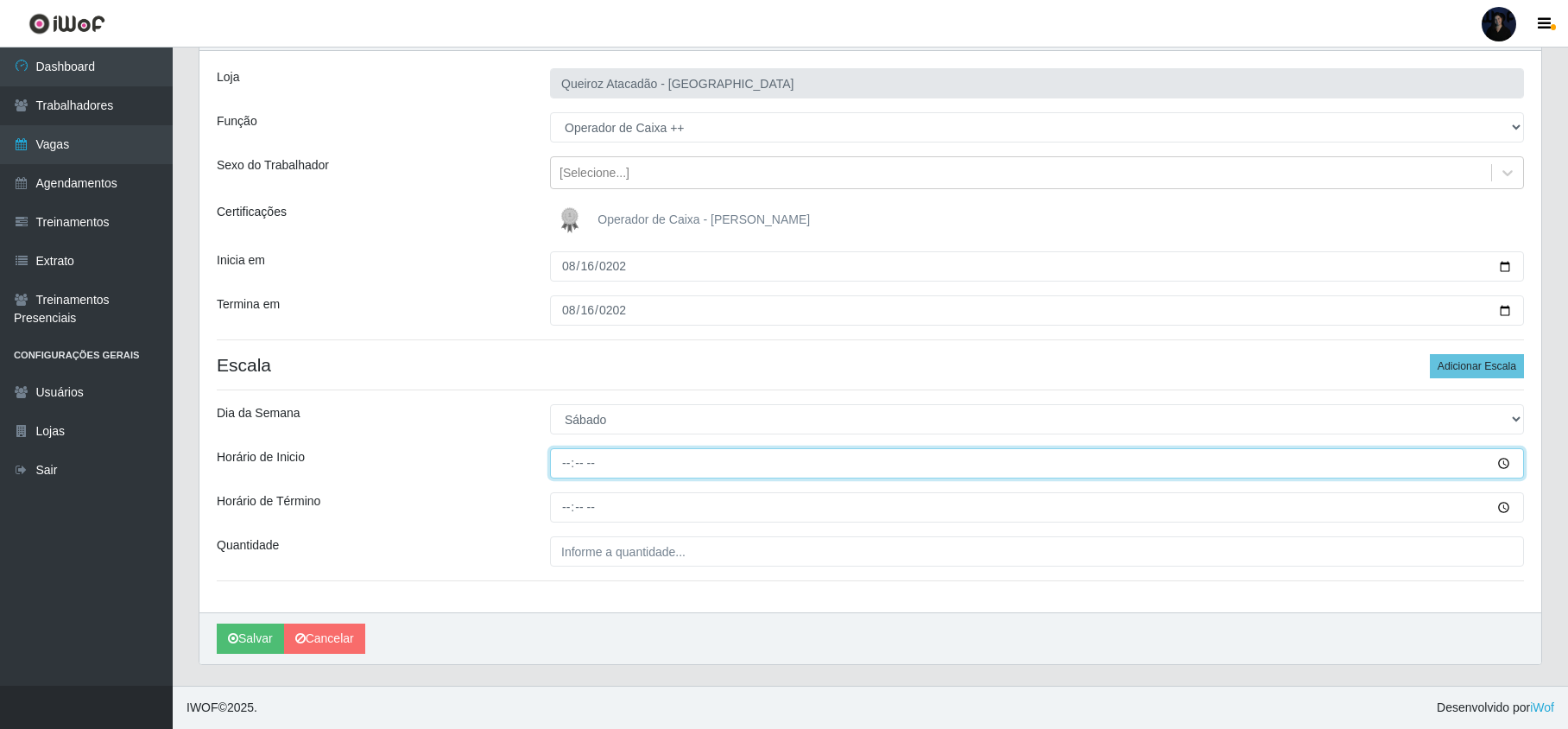
click at [565, 458] on input "Horário de Inicio" at bounding box center [1037, 463] width 973 height 30
type input "08:00"
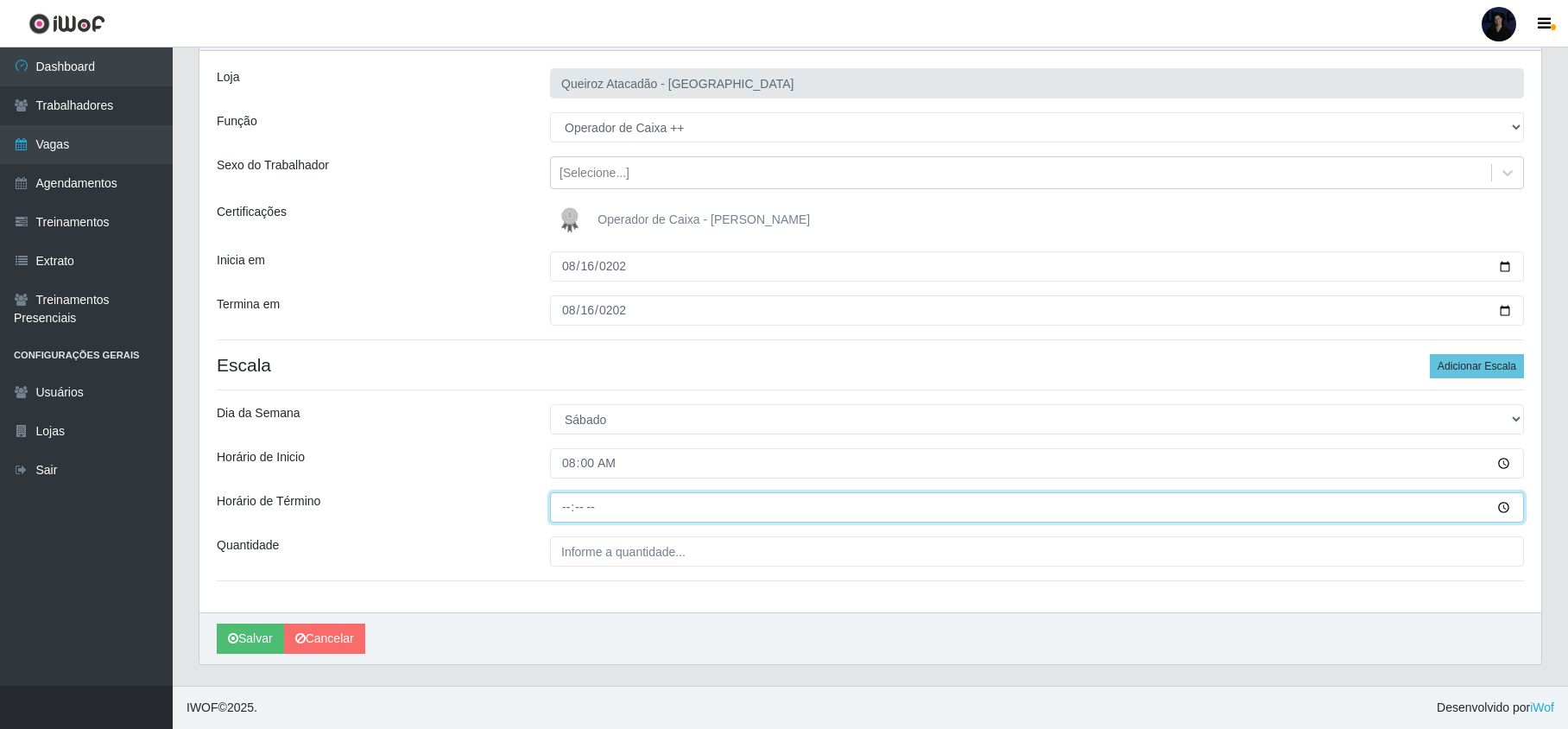
click at [566, 499] on input "Horário de Término" at bounding box center [1037, 507] width 973 height 30
type input "14:00"
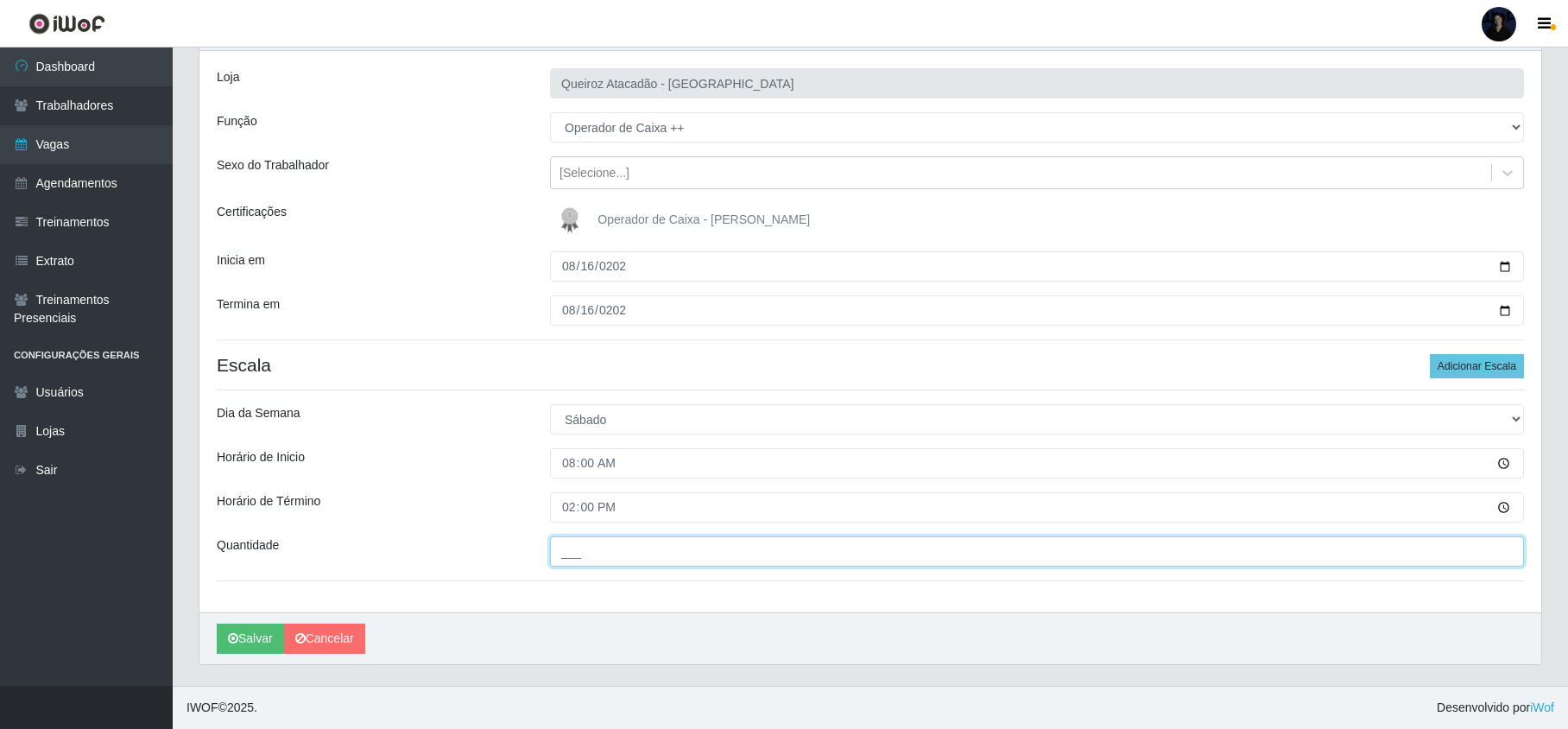
click at [571, 557] on input "___" at bounding box center [1037, 551] width 973 height 30
type input "2__"
click at [247, 632] on button "Salvar" at bounding box center [250, 639] width 67 height 30
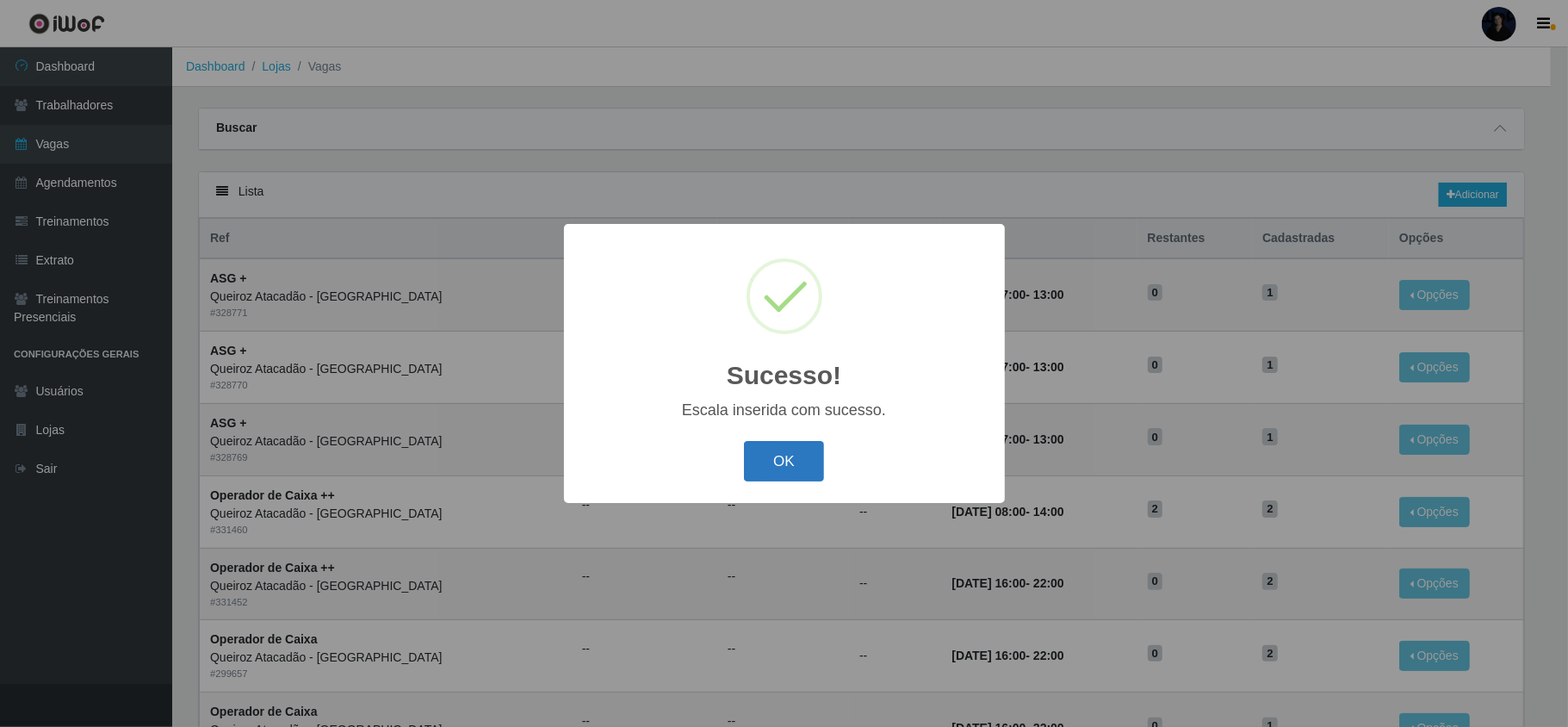
click at [813, 459] on button "OK" at bounding box center [784, 461] width 80 height 41
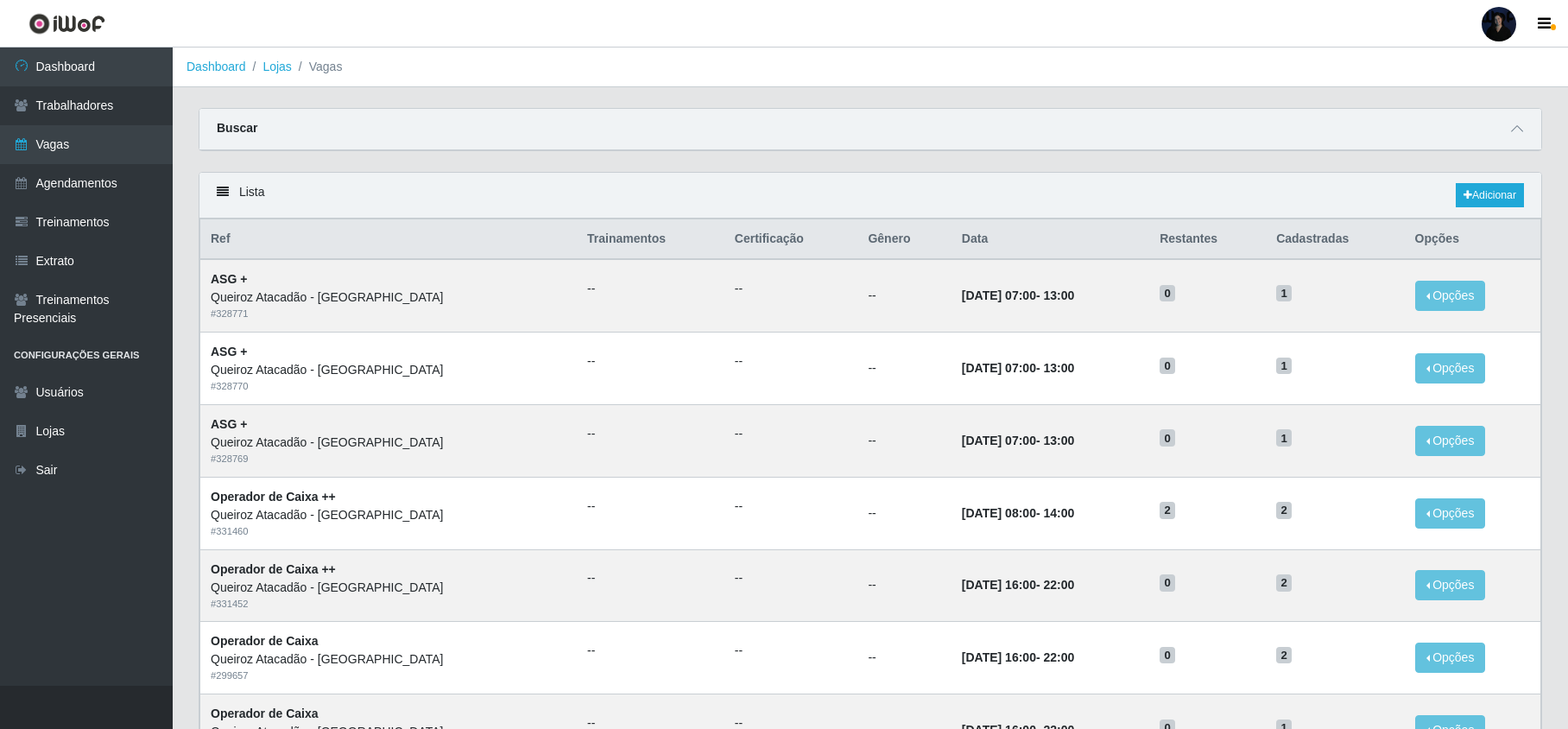
click at [1517, 115] on div "Buscar" at bounding box center [870, 130] width 1341 height 41
click at [1479, 194] on link "Adicionar" at bounding box center [1489, 195] width 68 height 24
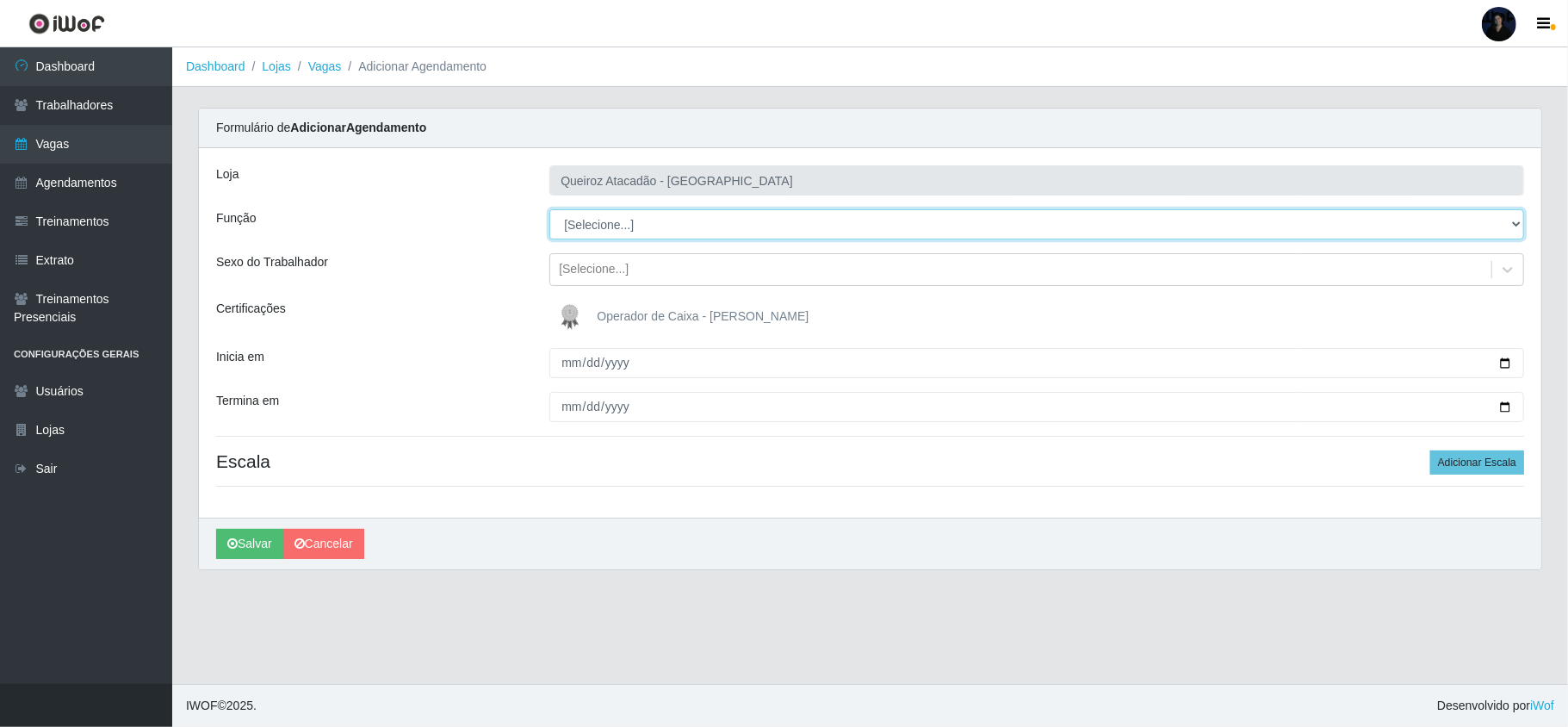
click at [613, 220] on select "[Selecione...] ASG ASG + Embalador Embalador + Embalador ++ Operador de Caixa O…" at bounding box center [1037, 224] width 975 height 30
select select "72"
click at [550, 210] on select "[Selecione...] ASG ASG + Embalador Embalador + Embalador ++ Operador de Caixa O…" at bounding box center [1037, 224] width 975 height 30
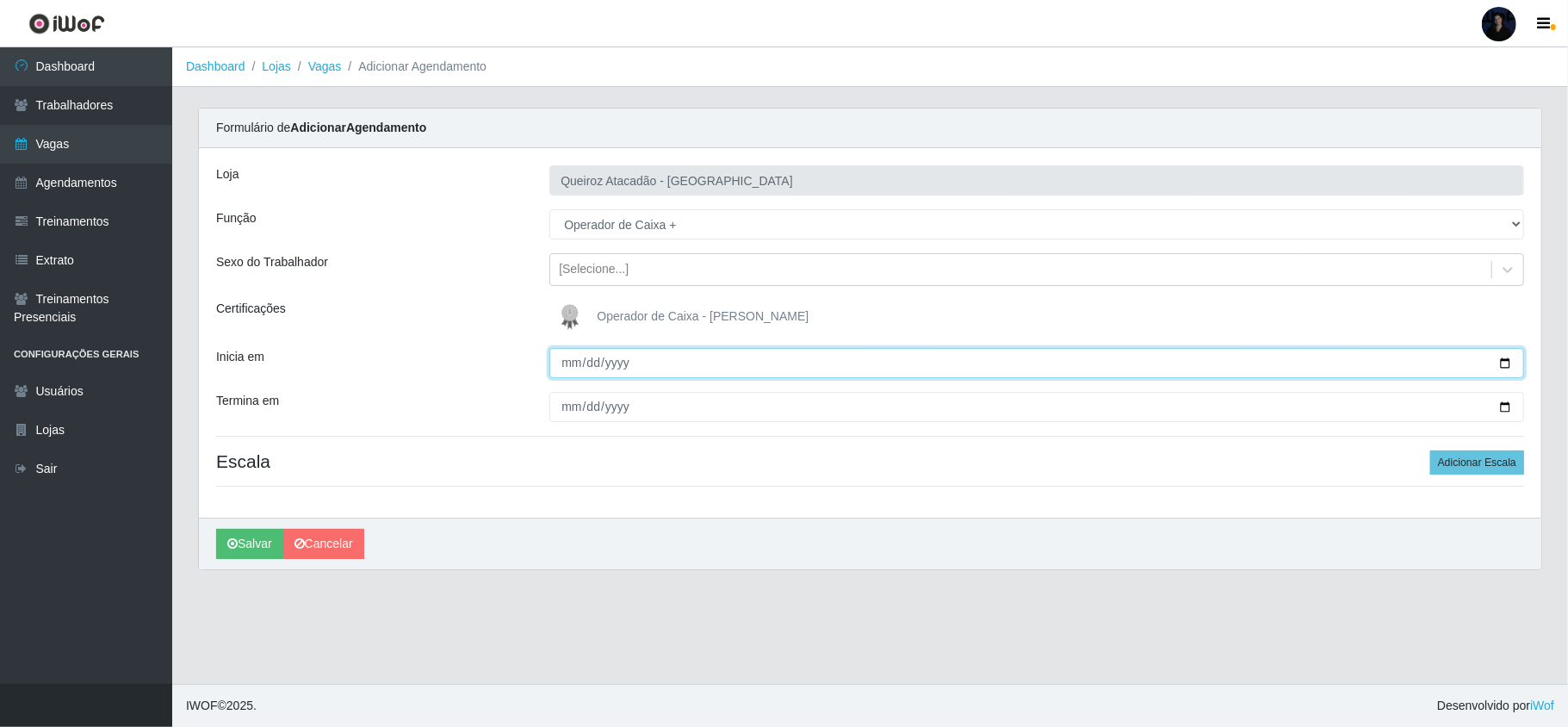
click at [570, 359] on input "Inicia em" at bounding box center [1037, 363] width 975 height 30
type input "2025-08-16"
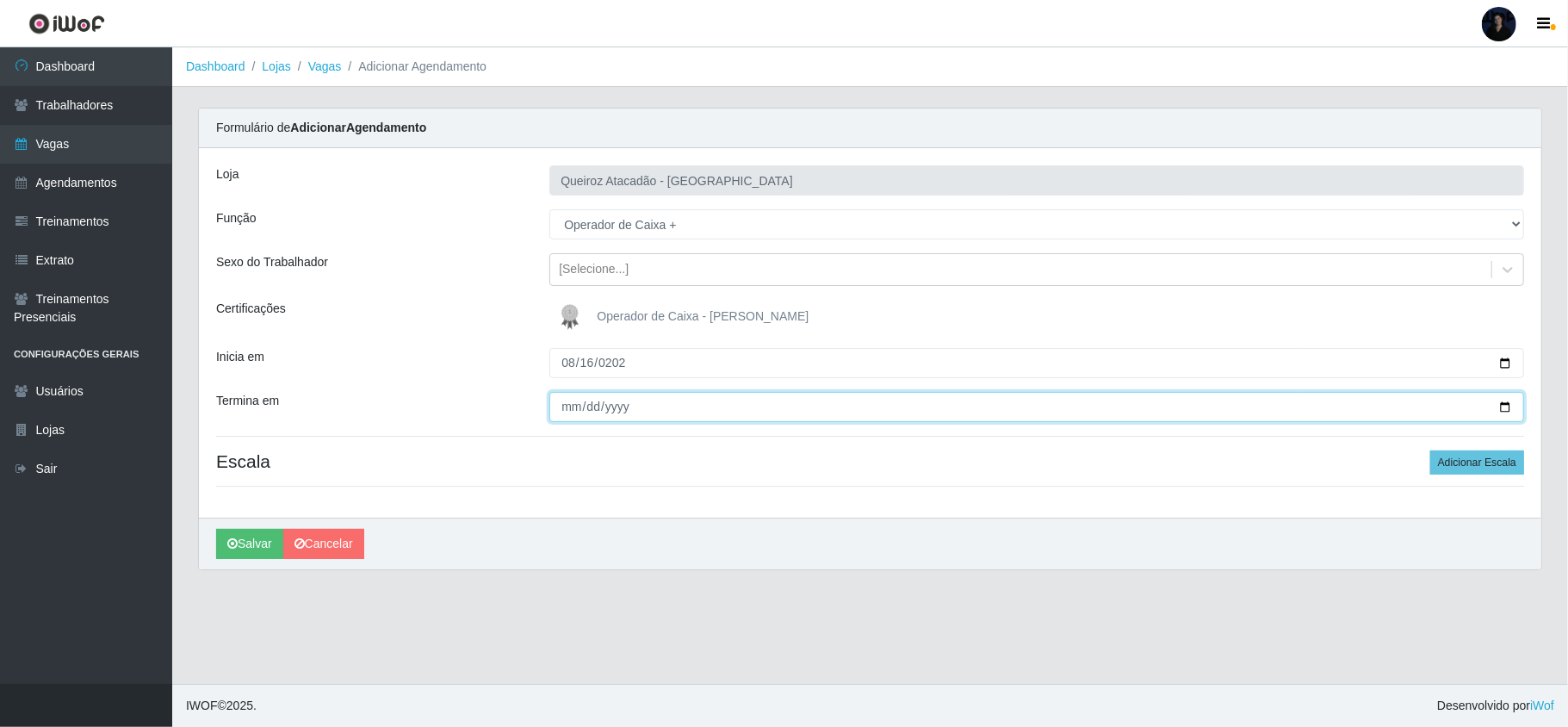
click at [568, 421] on input "Termina em" at bounding box center [1037, 406] width 975 height 30
type input "2025-08-16"
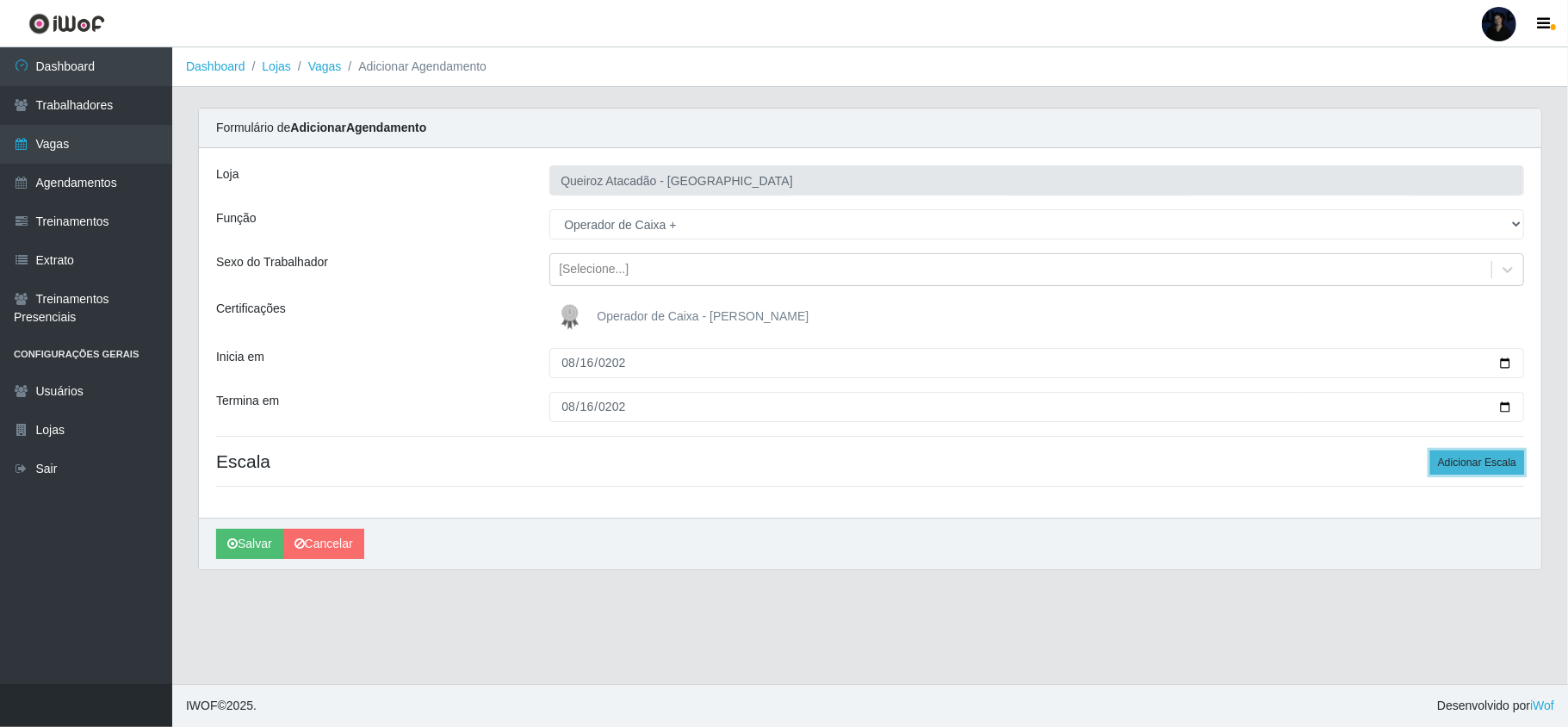
click at [1468, 467] on button "Adicionar Escala" at bounding box center [1477, 462] width 94 height 24
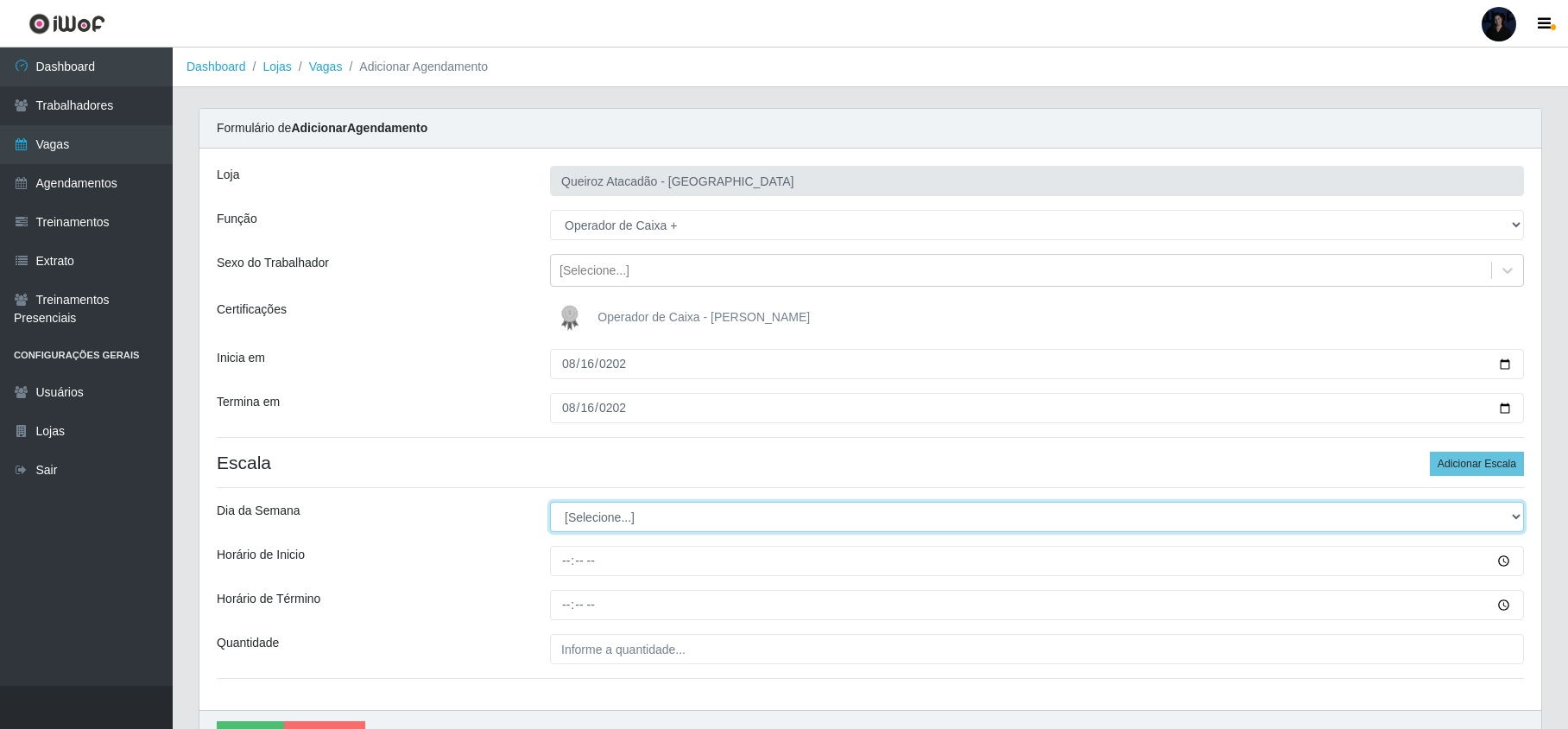
click at [568, 525] on select "[Selecione...] Segunda Terça Quarta Quinta Sexta Sábado Domingo" at bounding box center [1037, 516] width 973 height 30
select select "6"
click at [550, 503] on select "[Selecione...] Segunda Terça Quarta Quinta Sexta Sábado Domingo" at bounding box center [1037, 516] width 973 height 30
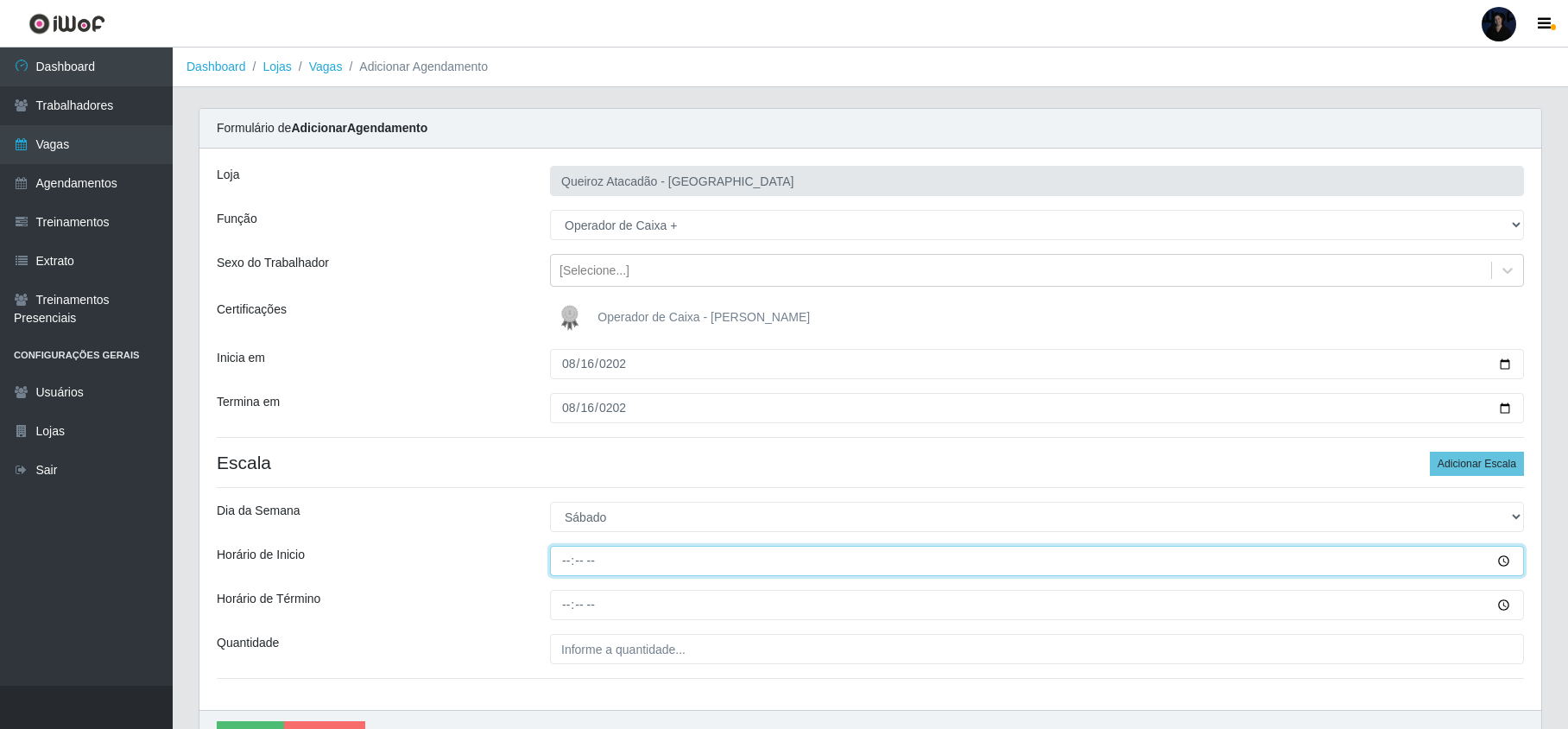
click at [563, 557] on input "Horário de Inicio" at bounding box center [1037, 560] width 973 height 30
type input "16:00"
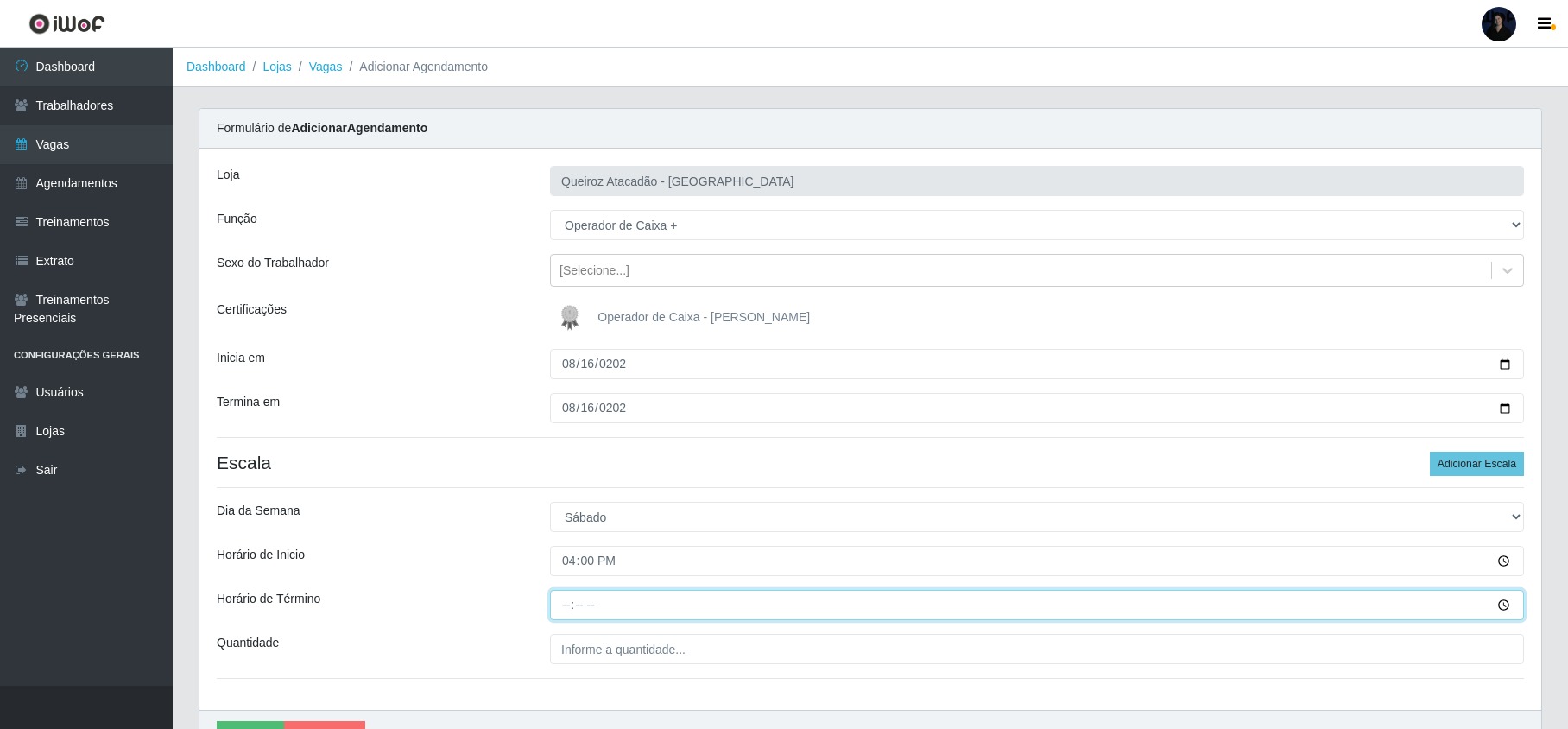
click at [564, 605] on input "Horário de Término" at bounding box center [1037, 604] width 973 height 30
type input "22:00"
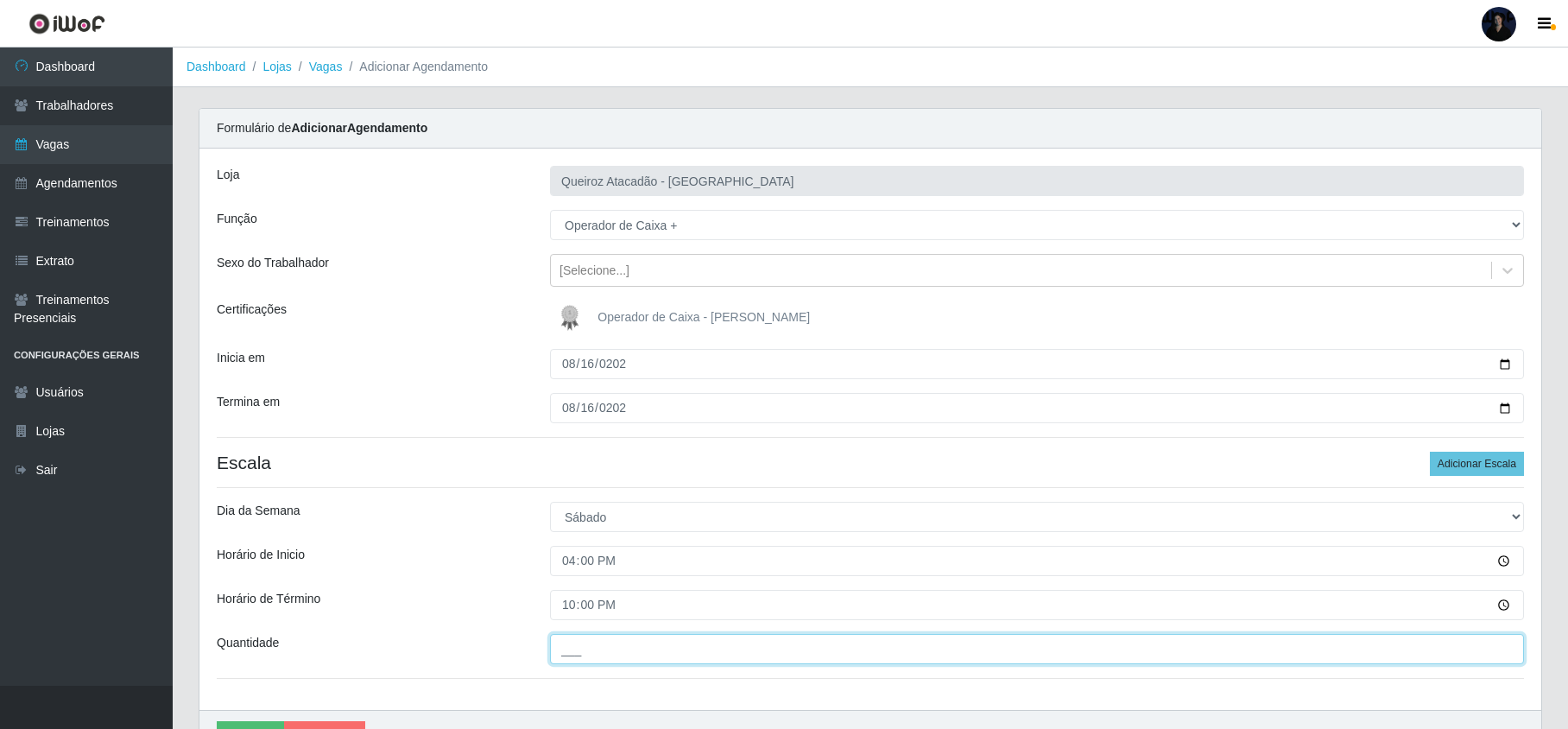
click at [585, 649] on input "___" at bounding box center [1037, 649] width 973 height 30
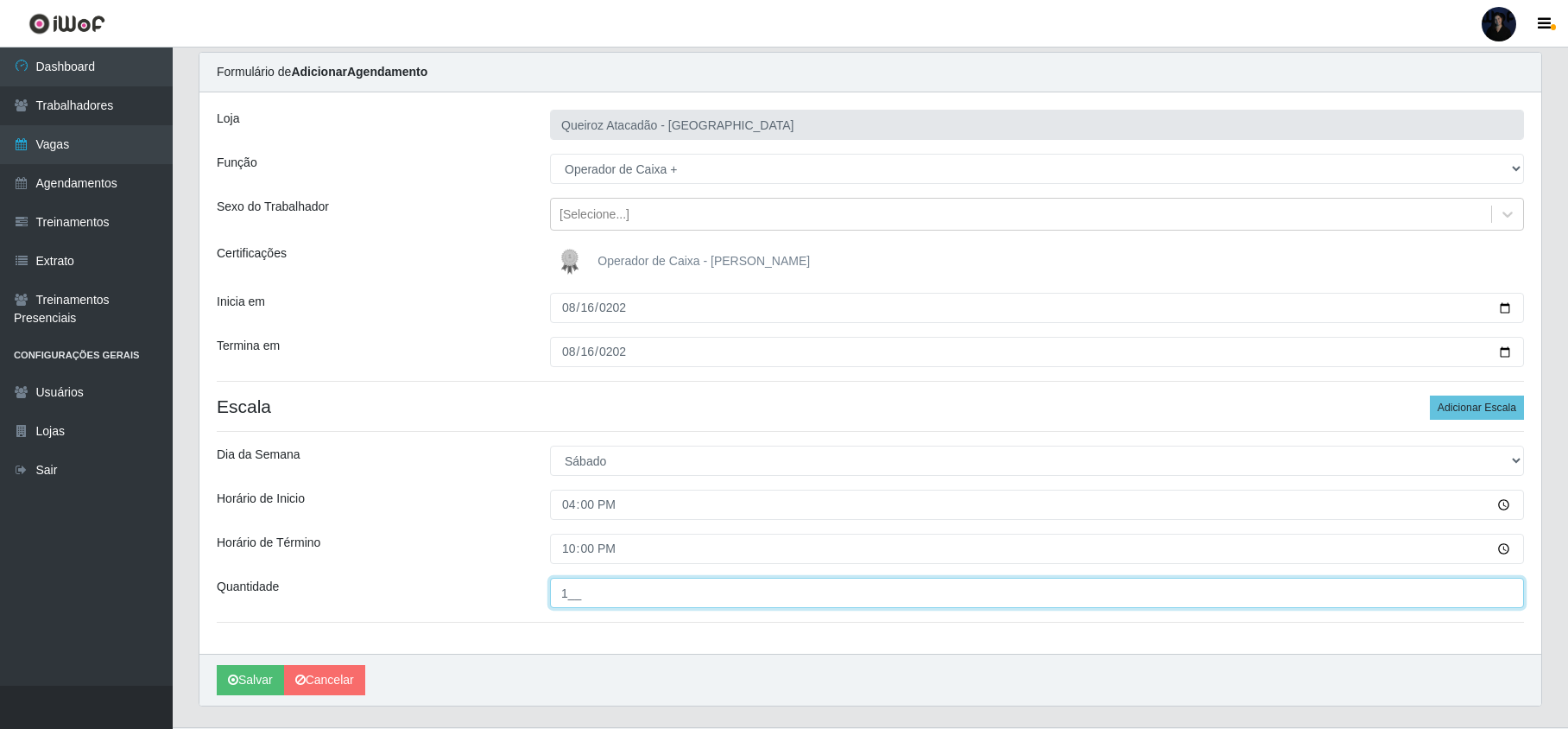
scroll to position [101, 0]
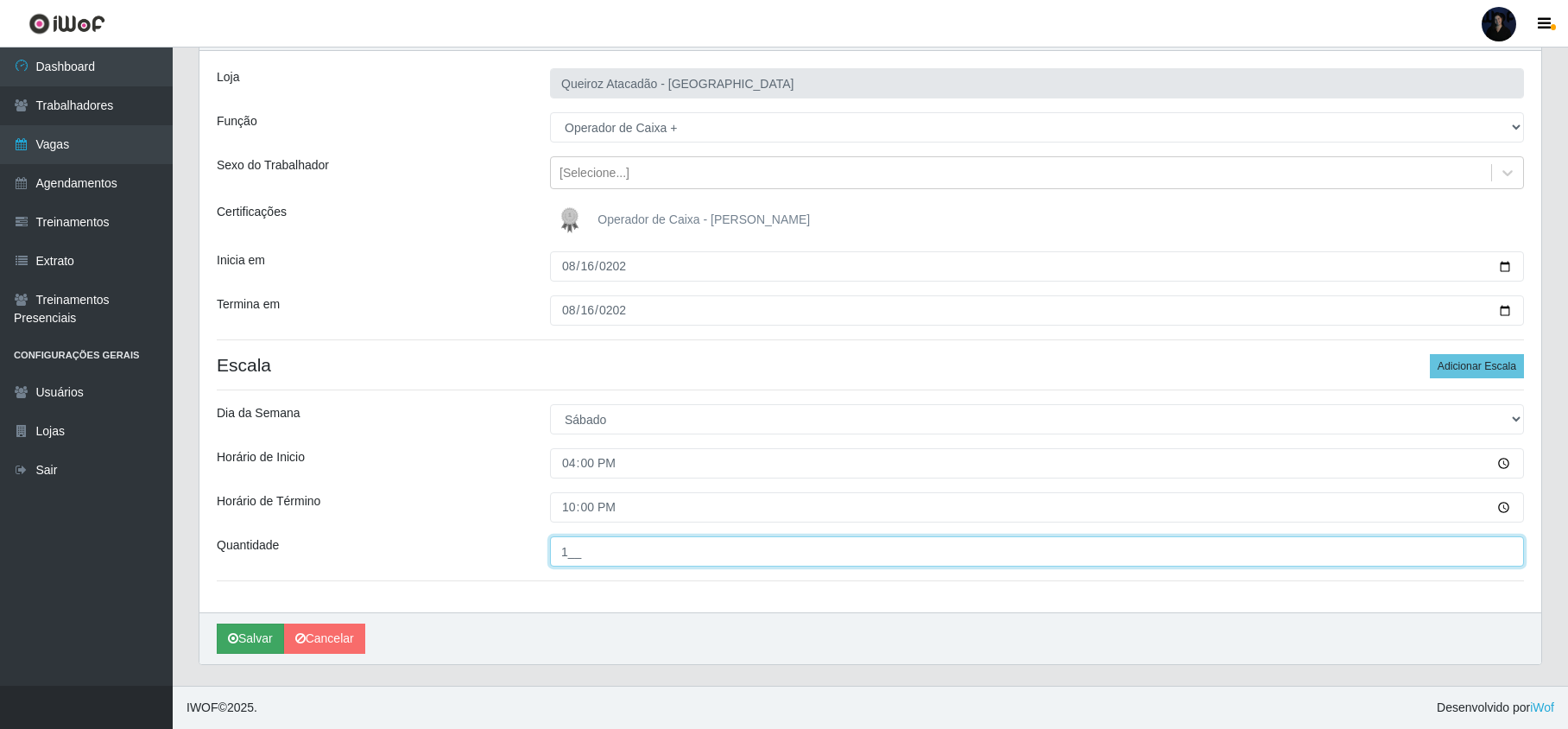
type input "1__"
click at [254, 633] on button "Salvar" at bounding box center [250, 639] width 67 height 30
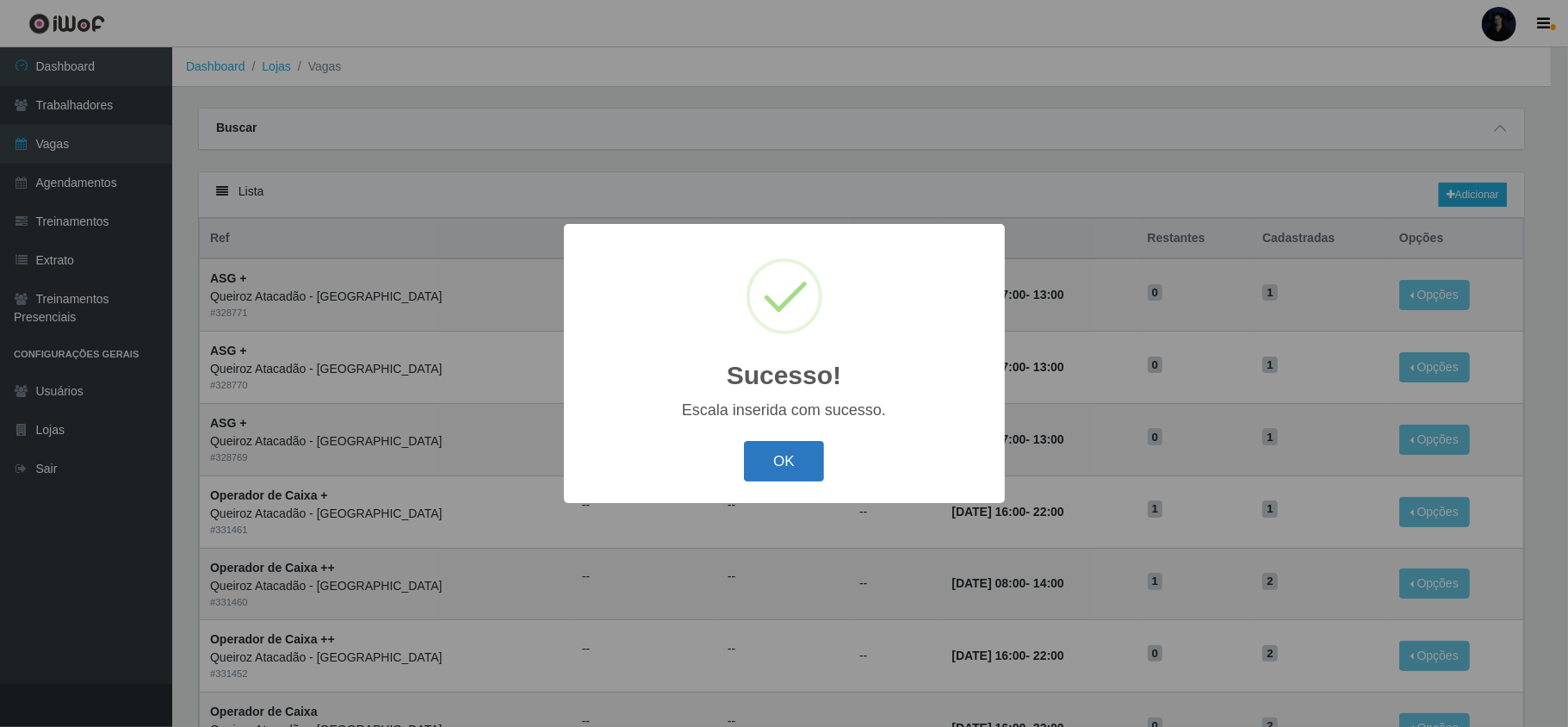
click at [765, 467] on button "OK" at bounding box center [784, 461] width 80 height 41
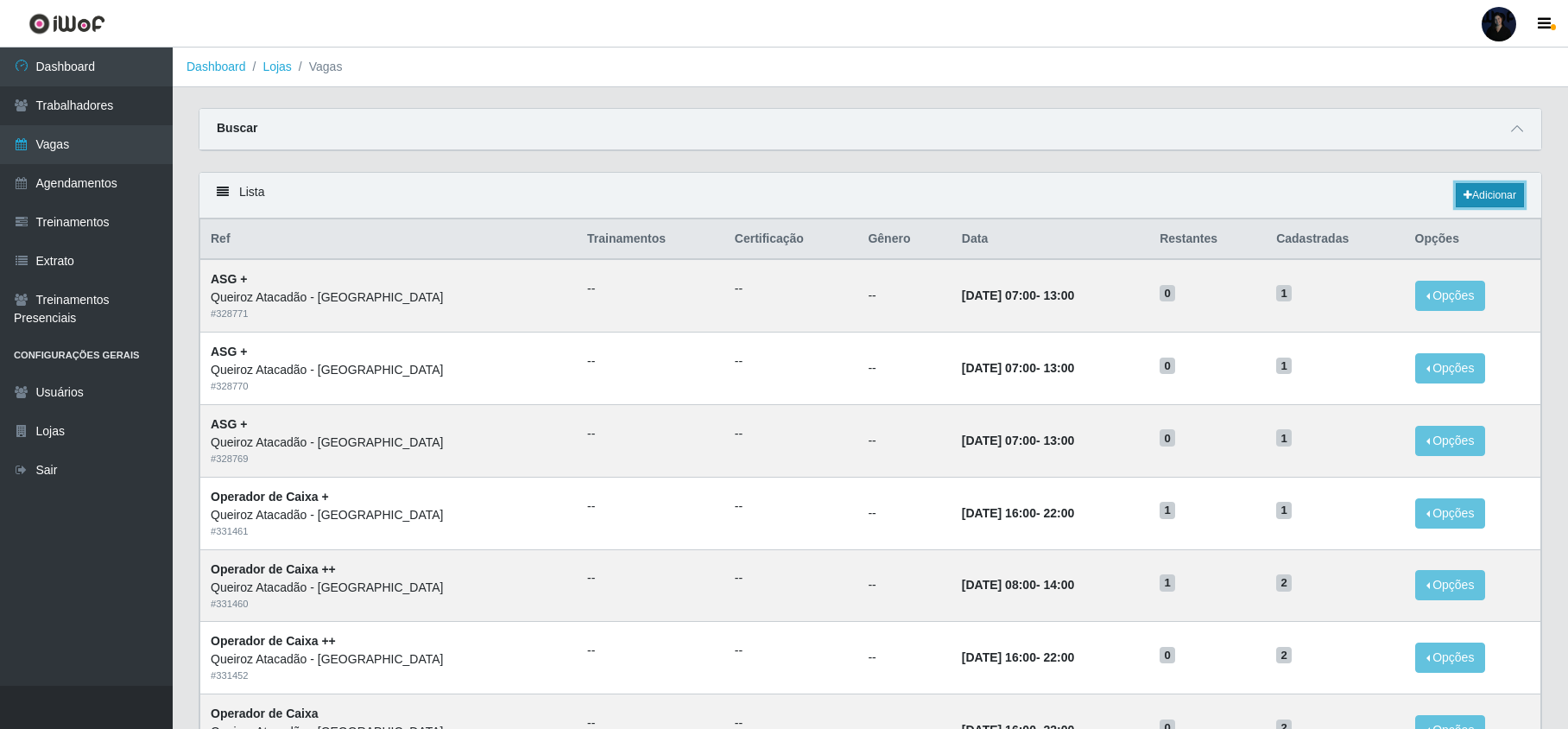
click at [1506, 192] on link "Adicionar" at bounding box center [1489, 195] width 68 height 24
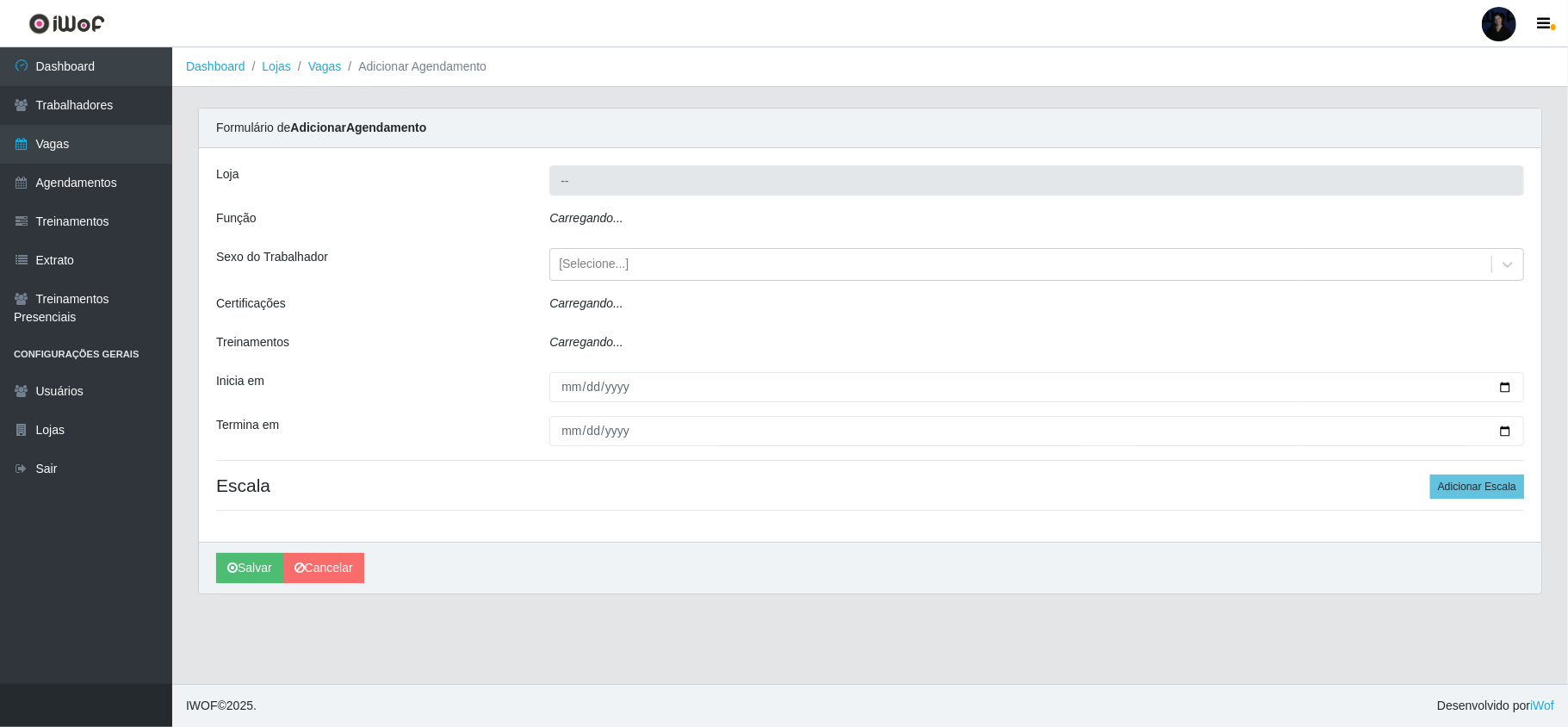
type input "Queiroz Atacadão - [PERSON_NAME]"
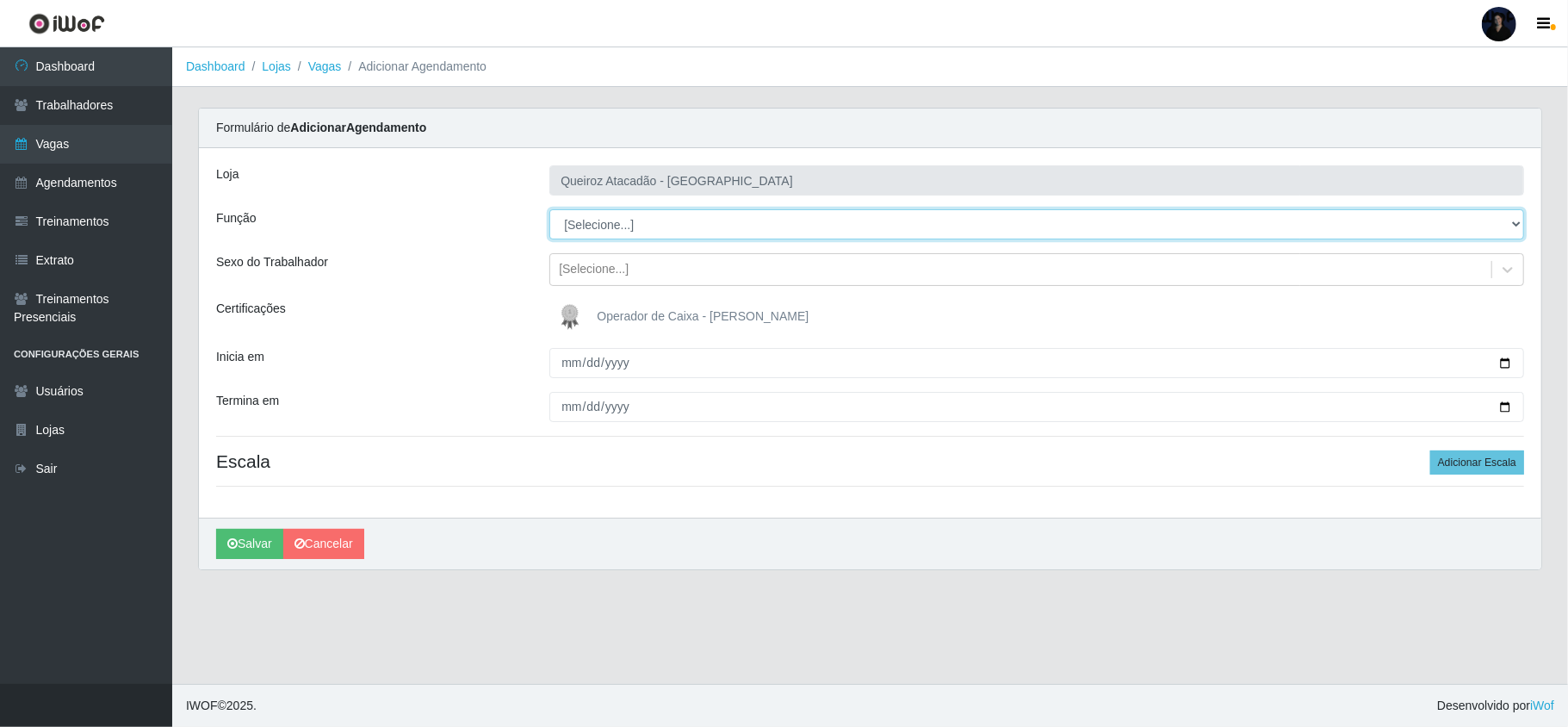
click at [667, 226] on select "[Selecione...] ASG ASG + Embalador Embalador + Embalador ++ Operador de Caixa O…" at bounding box center [1037, 224] width 975 height 30
select select "72"
click at [550, 210] on select "[Selecione...] ASG ASG + Embalador Embalador + Embalador ++ Operador de Caixa O…" at bounding box center [1037, 224] width 975 height 30
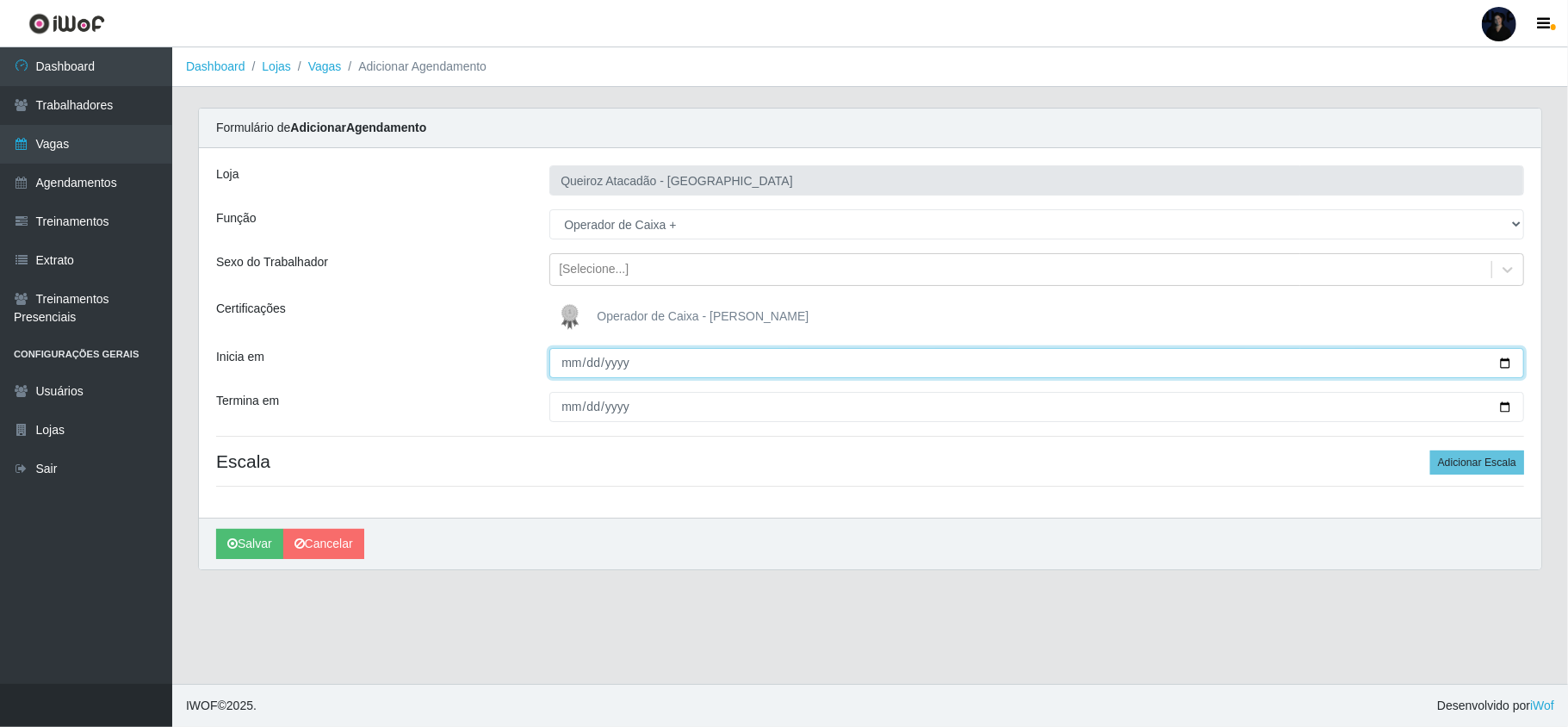
click at [568, 362] on input "Inicia em" at bounding box center [1037, 363] width 975 height 30
type input "2025-08-16"
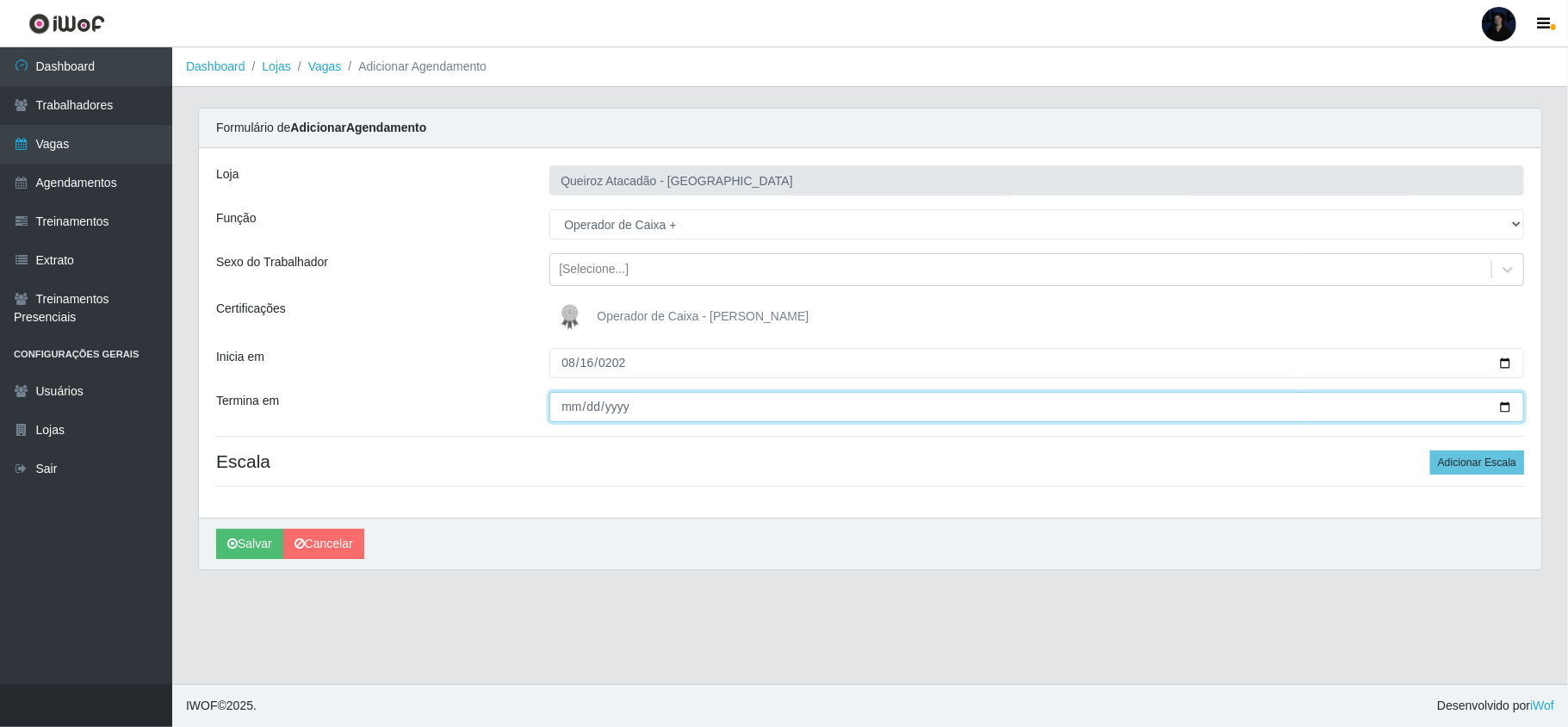
click at [566, 403] on input "Termina em" at bounding box center [1037, 406] width 975 height 30
type input "2025-08-16"
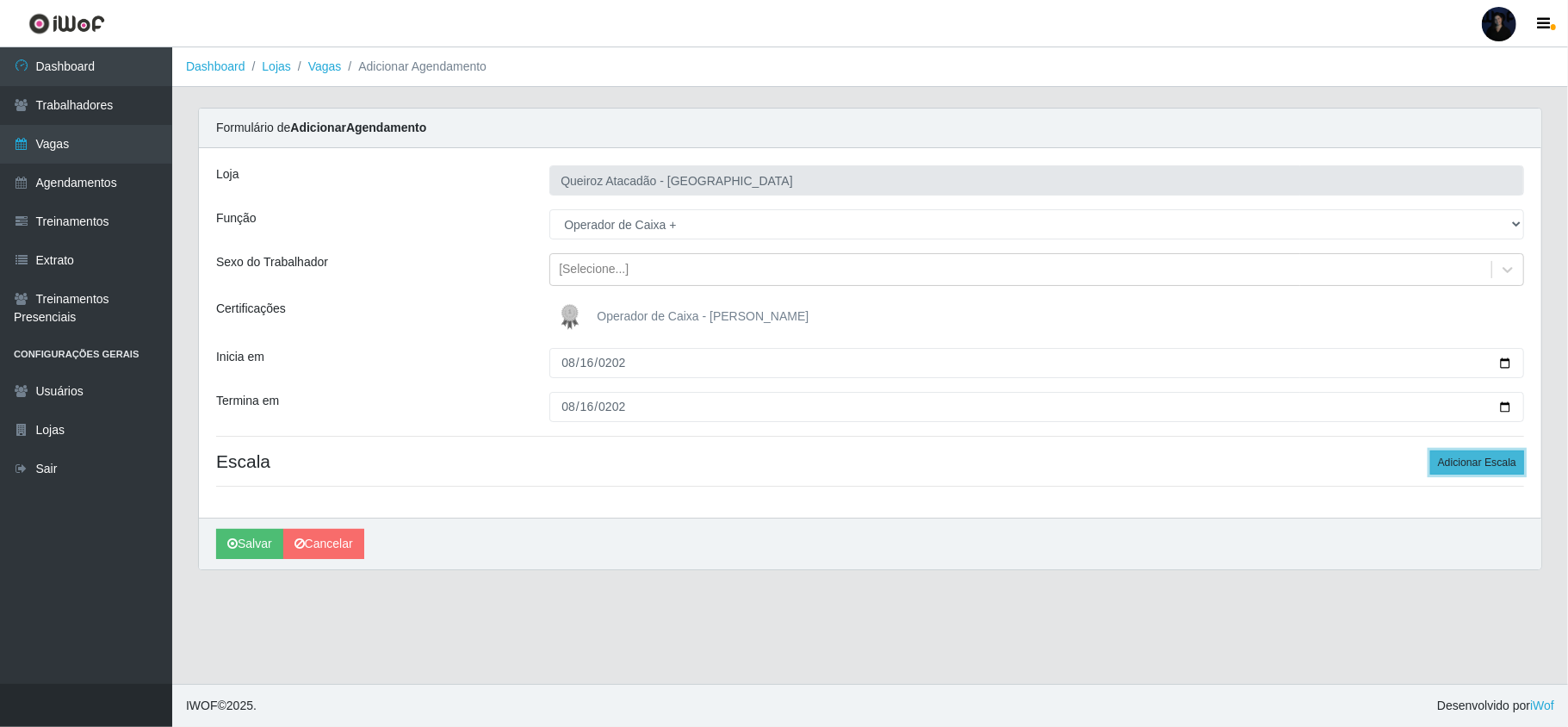
click at [1494, 462] on button "Adicionar Escala" at bounding box center [1477, 462] width 94 height 24
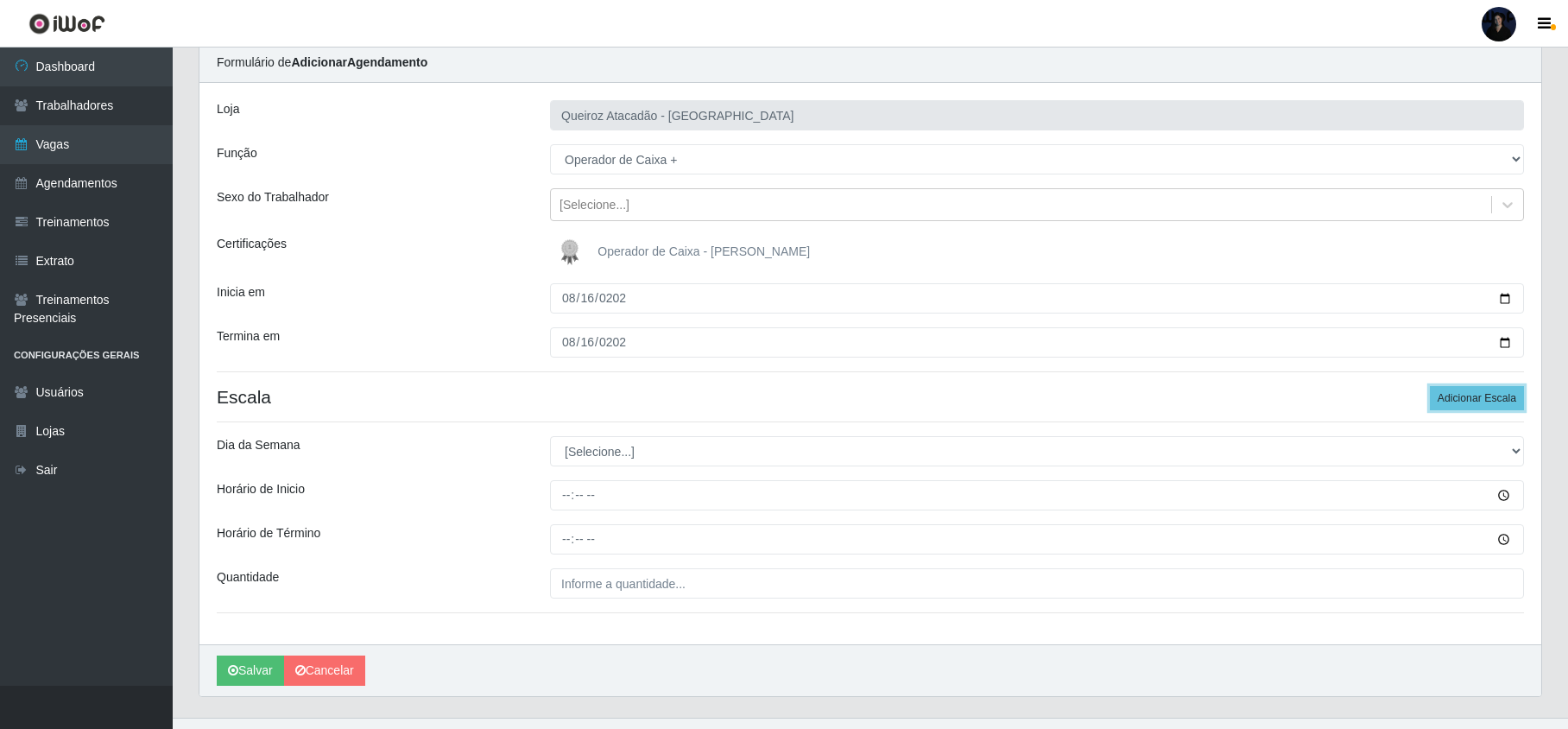
scroll to position [101, 0]
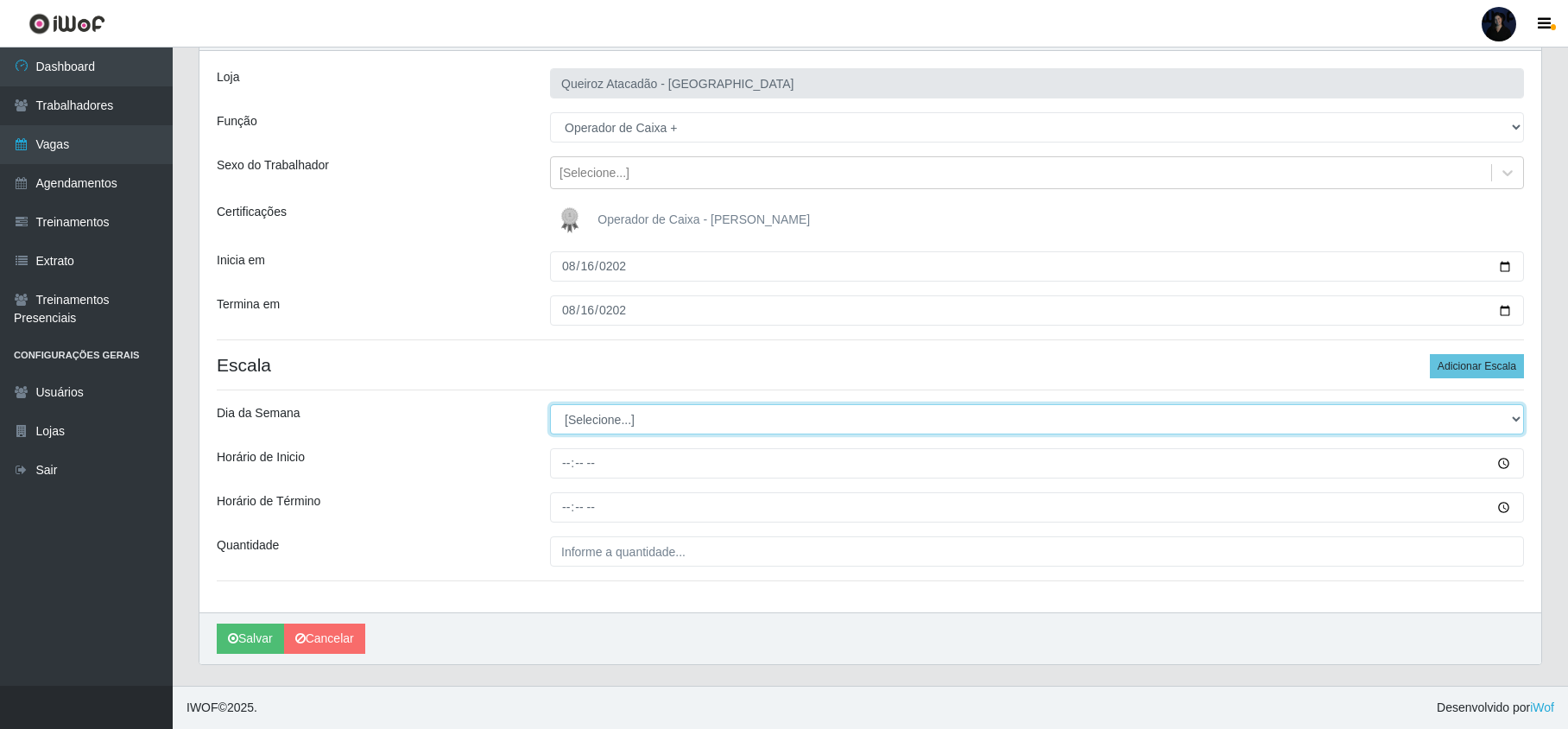
click at [594, 413] on select "[Selecione...] Segunda Terça Quarta Quinta Sexta Sábado Domingo" at bounding box center [1037, 419] width 973 height 30
select select "0"
click at [550, 404] on select "[Selecione...] Segunda Terça Quarta Quinta Sexta Sábado Domingo" at bounding box center [1037, 419] width 973 height 30
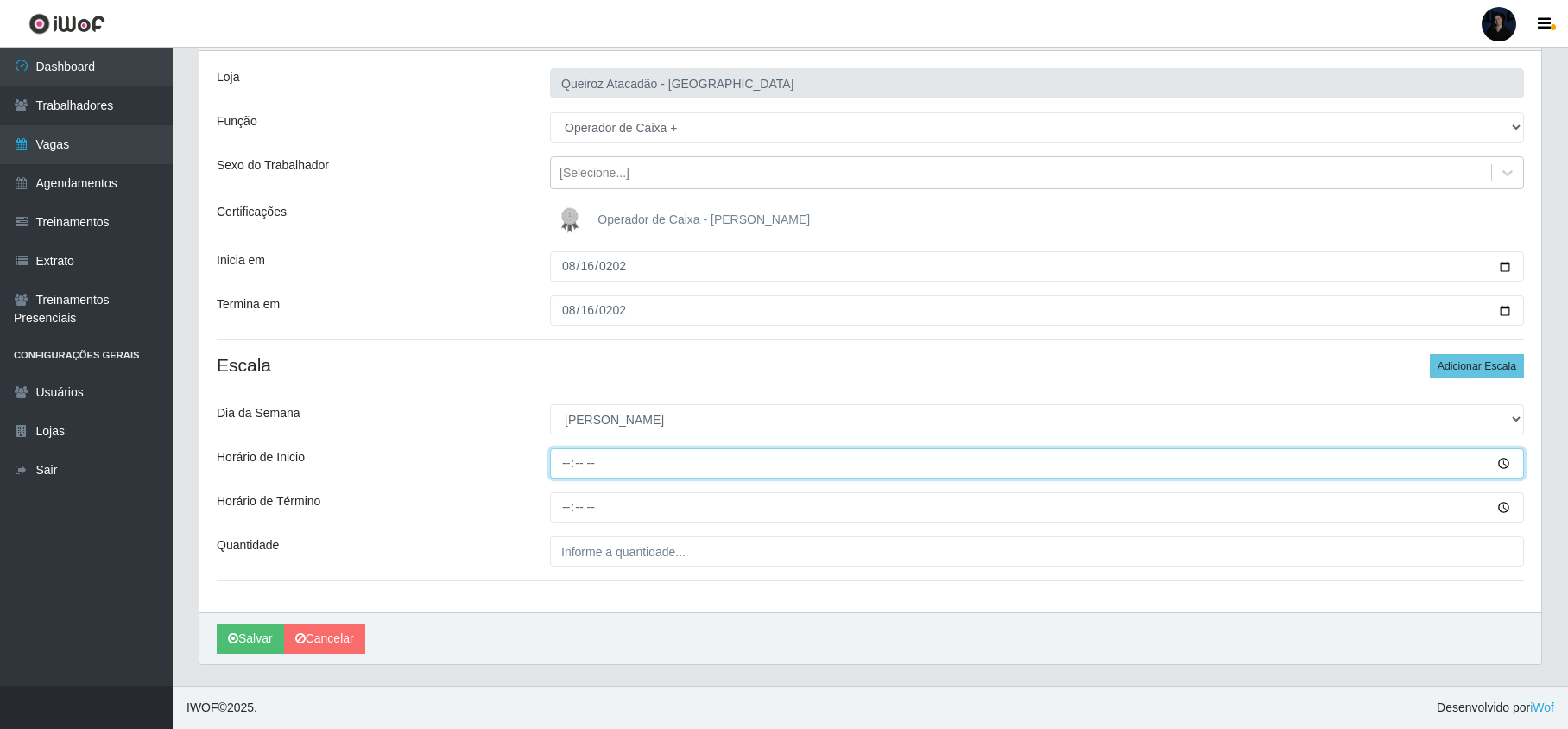
click at [570, 461] on input "Horário de Inicio" at bounding box center [1037, 463] width 973 height 30
type input "08:00"
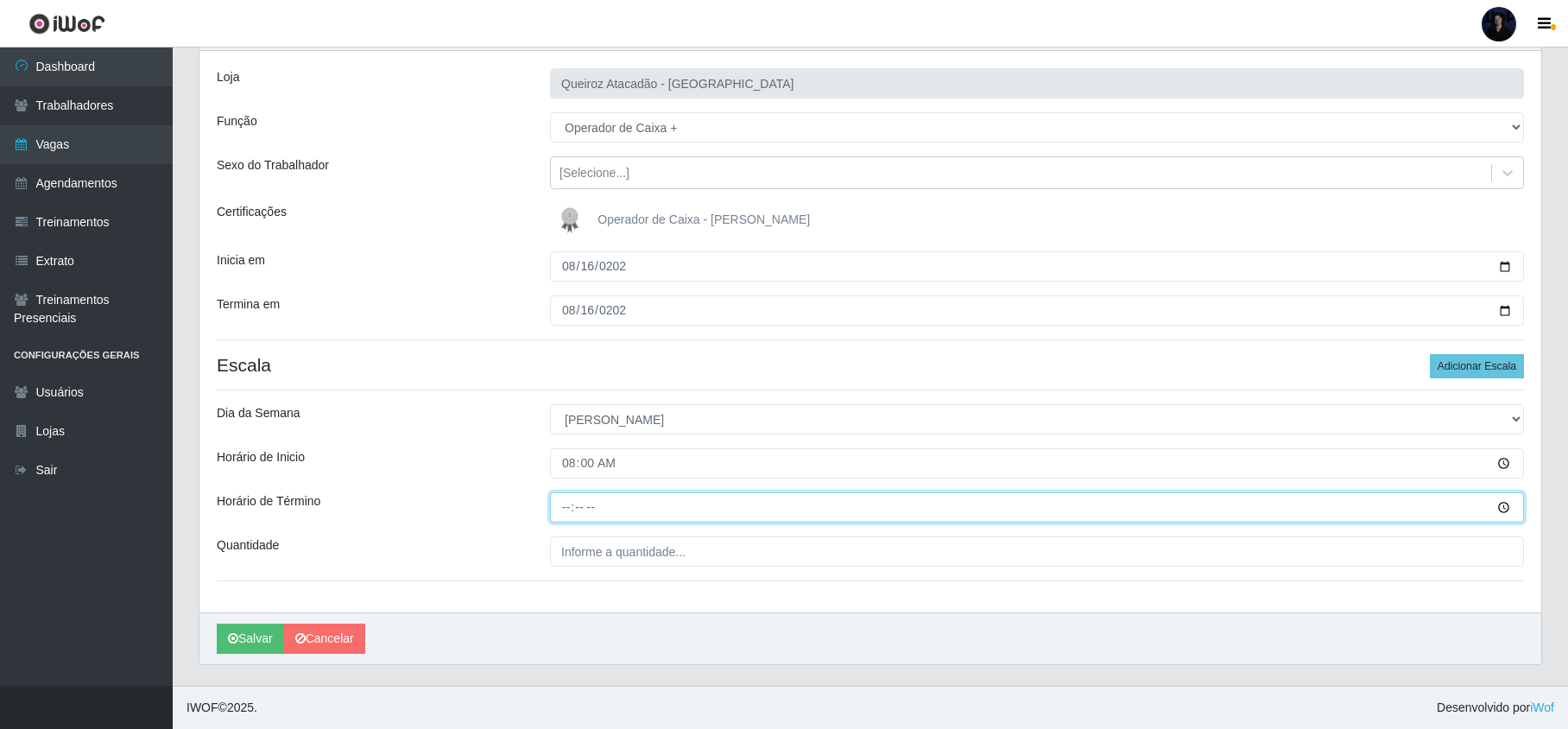
click at [568, 492] on input "Horário de Término" at bounding box center [1037, 507] width 973 height 30
type input "14:00"
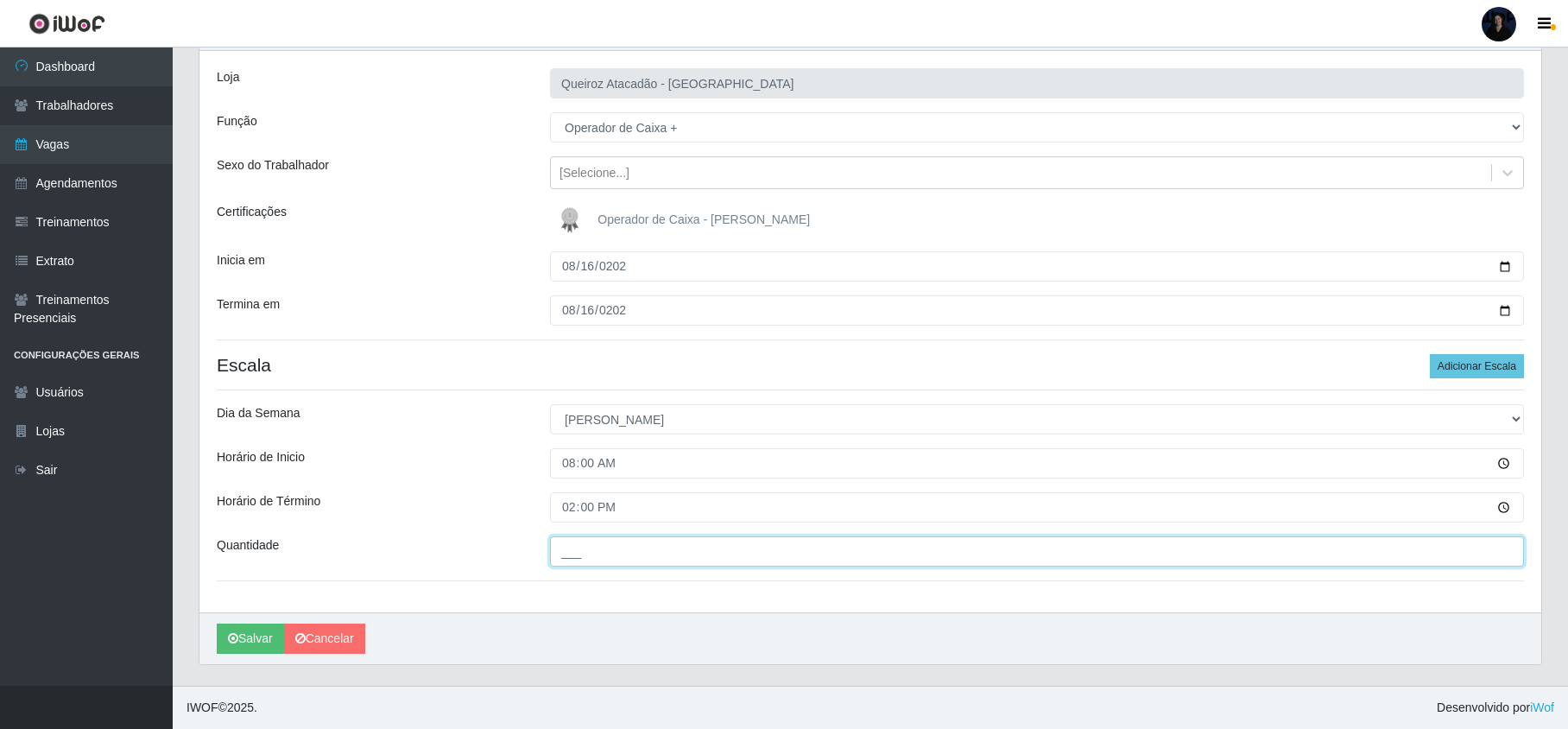
click at [573, 554] on input "___" at bounding box center [1037, 551] width 973 height 30
type input "1__"
click at [1486, 367] on button "Adicionar Escala" at bounding box center [1476, 366] width 94 height 24
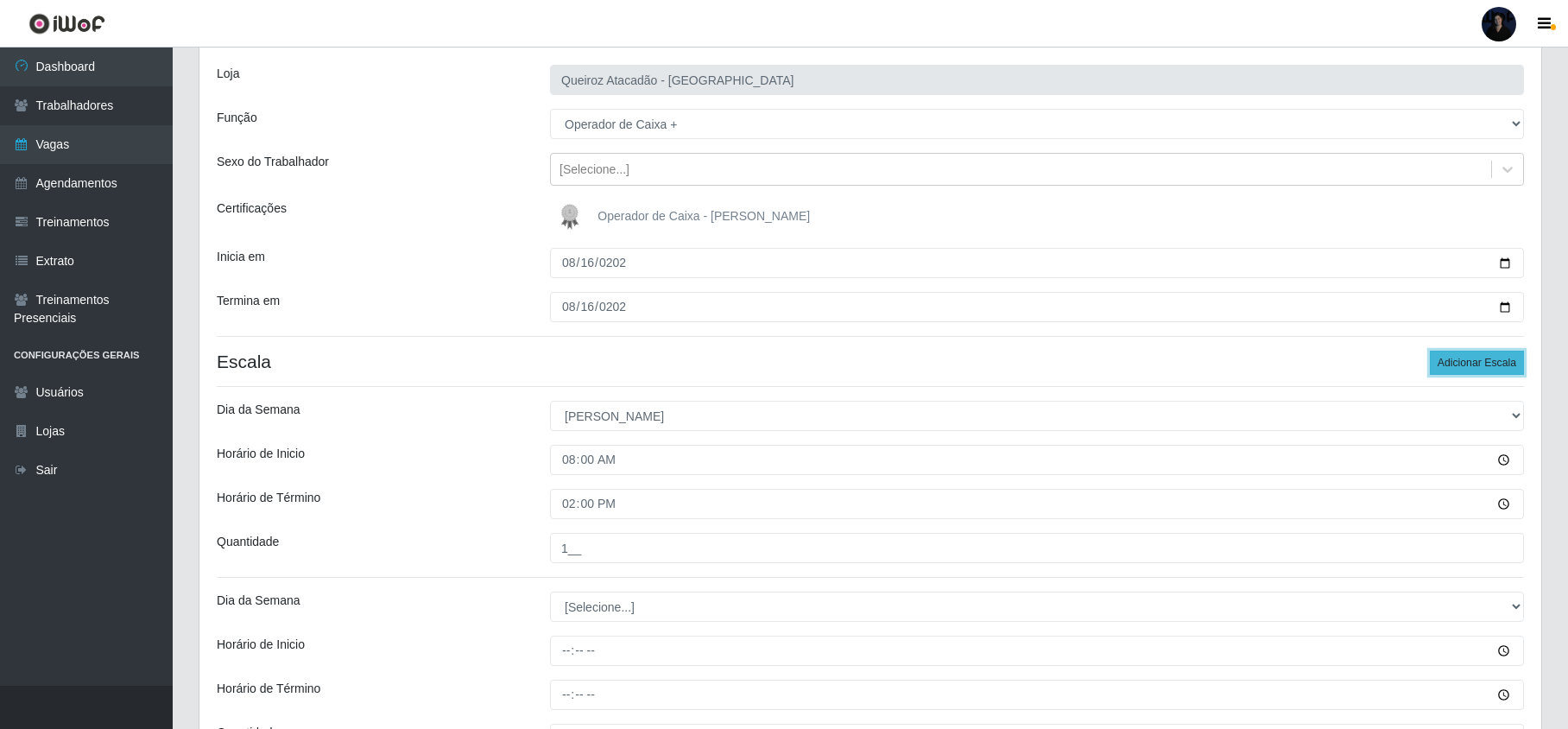
click at [1486, 367] on button "Adicionar Escala" at bounding box center [1476, 363] width 94 height 24
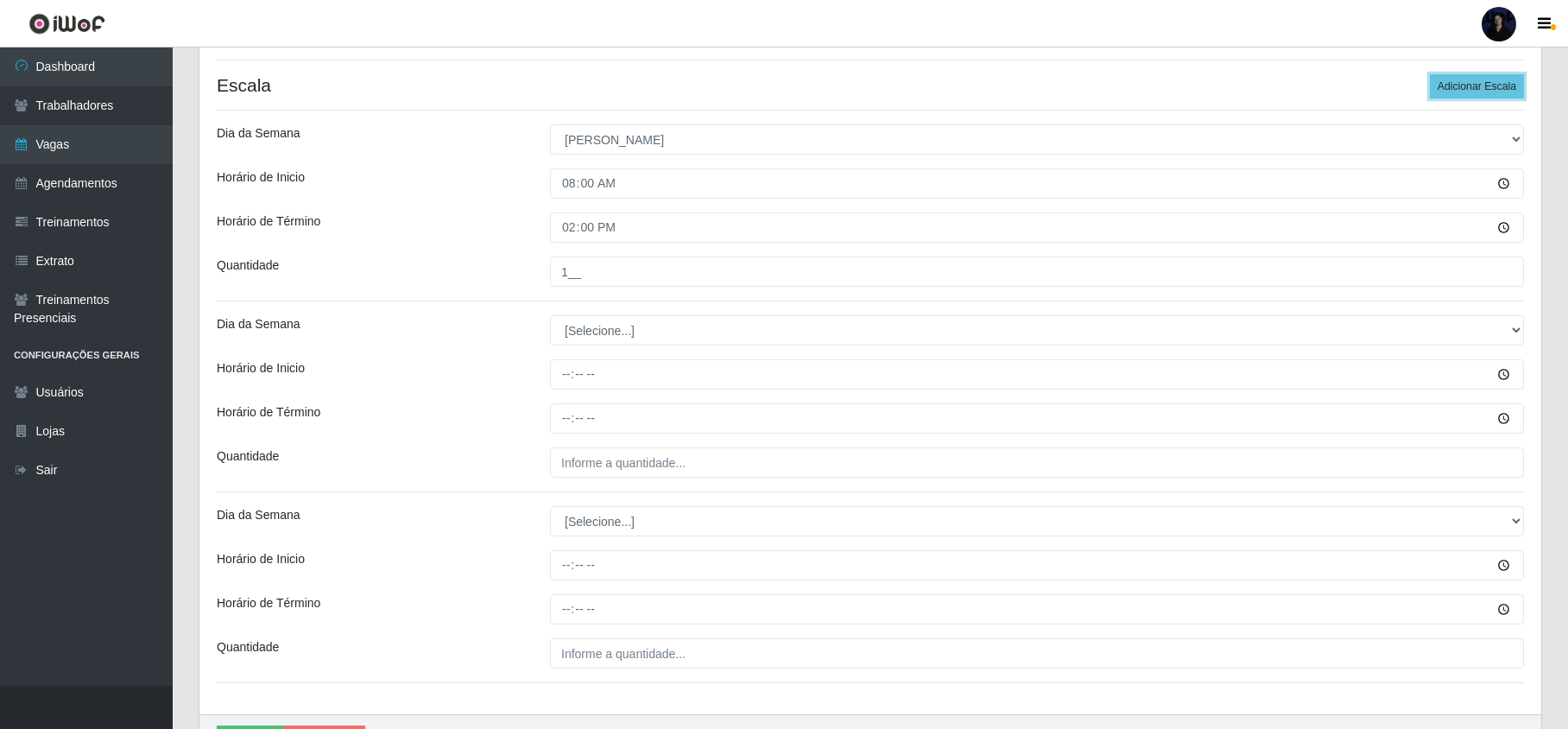
scroll to position [484, 0]
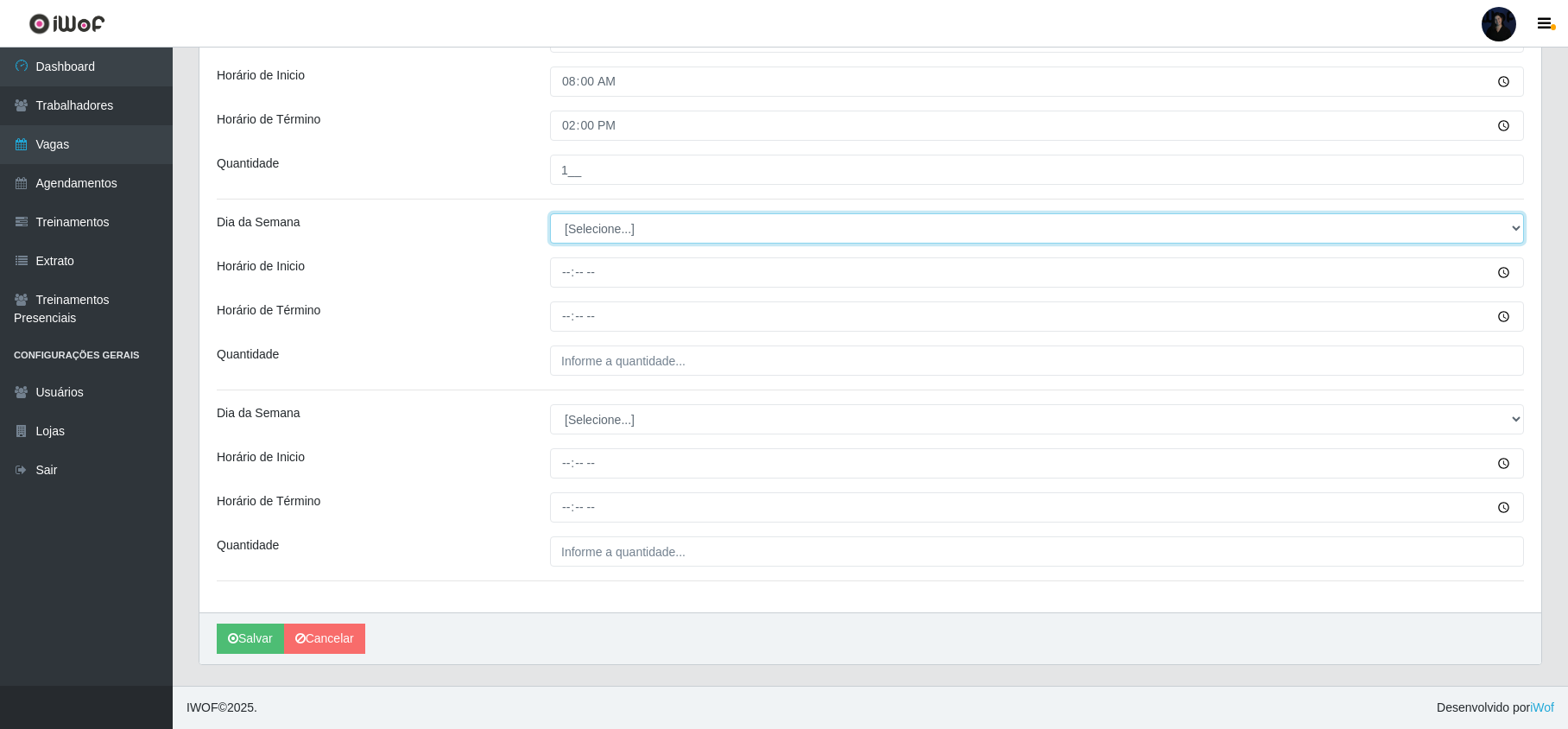
click at [587, 217] on select "[Selecione...] Segunda Terça Quarta Quinta Sexta Sábado Domingo" at bounding box center [1037, 228] width 973 height 30
select select "0"
click at [550, 213] on select "[Selecione...] Segunda Terça Quarta Quinta Sexta Sábado Domingo" at bounding box center [1037, 228] width 973 height 30
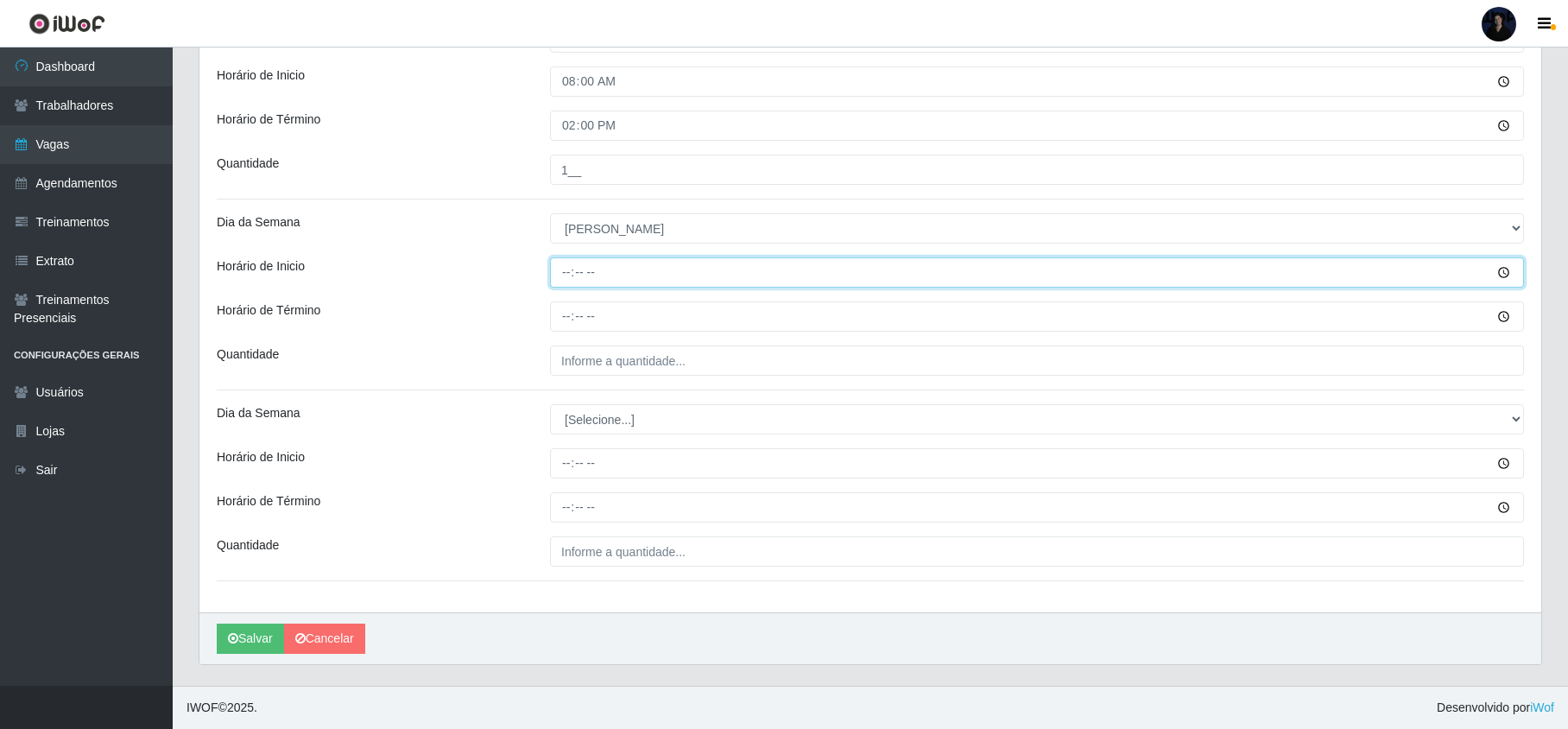
click at [565, 264] on input "Horário de Inicio" at bounding box center [1037, 272] width 973 height 30
type input "09:00"
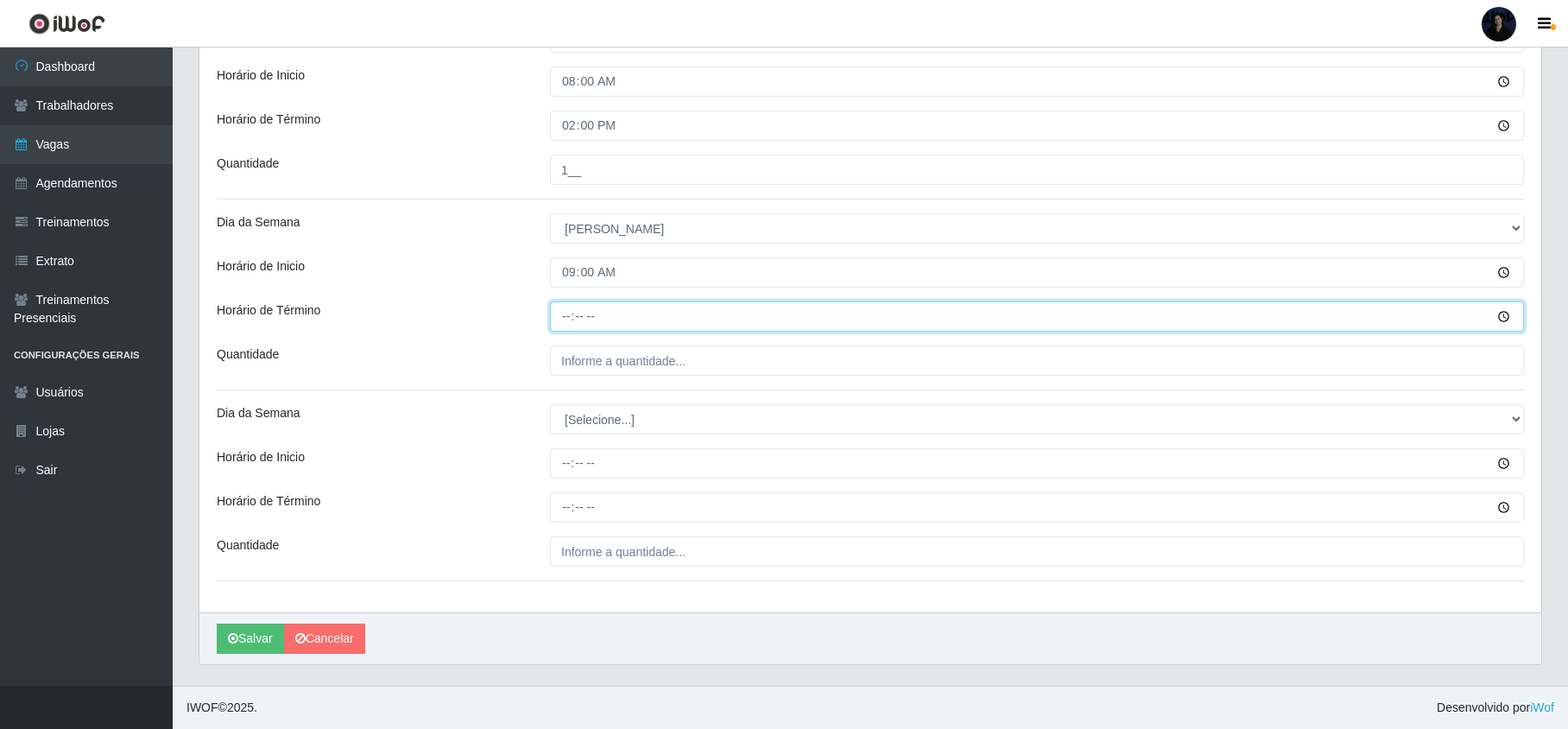
click at [565, 308] on input "Horário de Término" at bounding box center [1037, 316] width 973 height 30
type input "15:00"
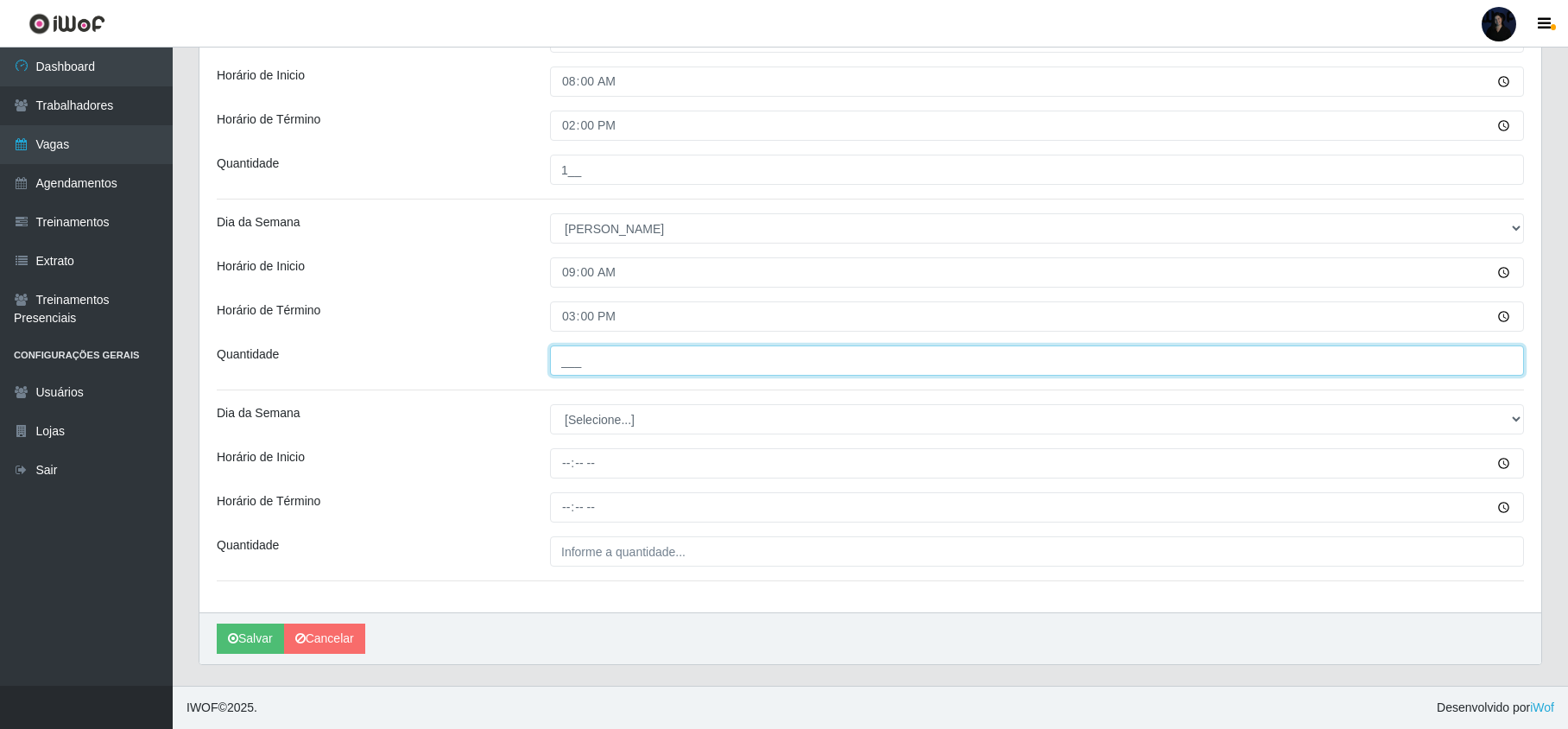
click at [604, 366] on input "___" at bounding box center [1037, 360] width 973 height 30
type input "1__"
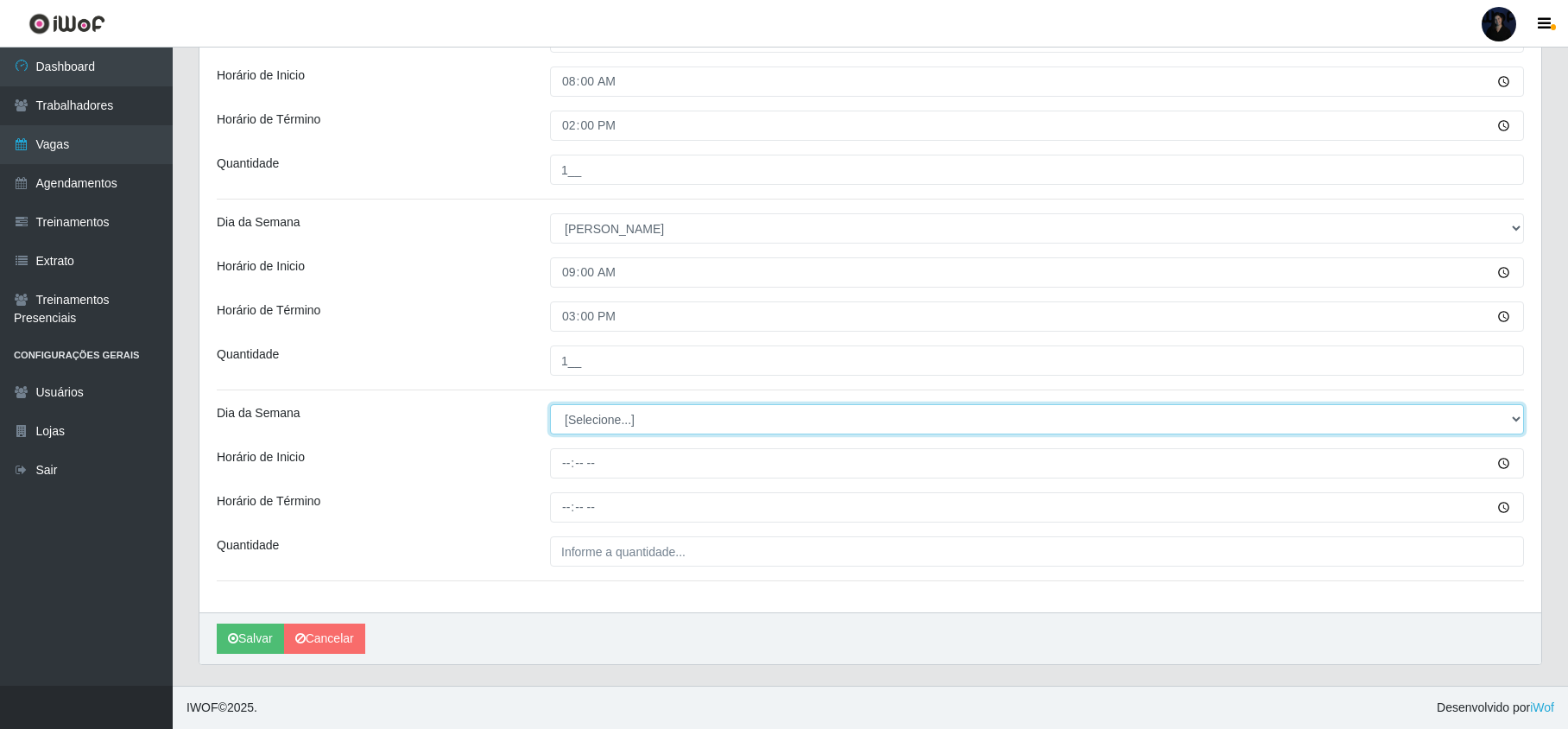
click at [575, 416] on select "[Selecione...] Segunda Terça Quarta Quinta Sexta Sábado Domingo" at bounding box center [1037, 419] width 973 height 30
select select "0"
click at [550, 404] on select "[Selecione...] Segunda Terça Quarta Quinta Sexta Sábado Domingo" at bounding box center [1037, 419] width 973 height 30
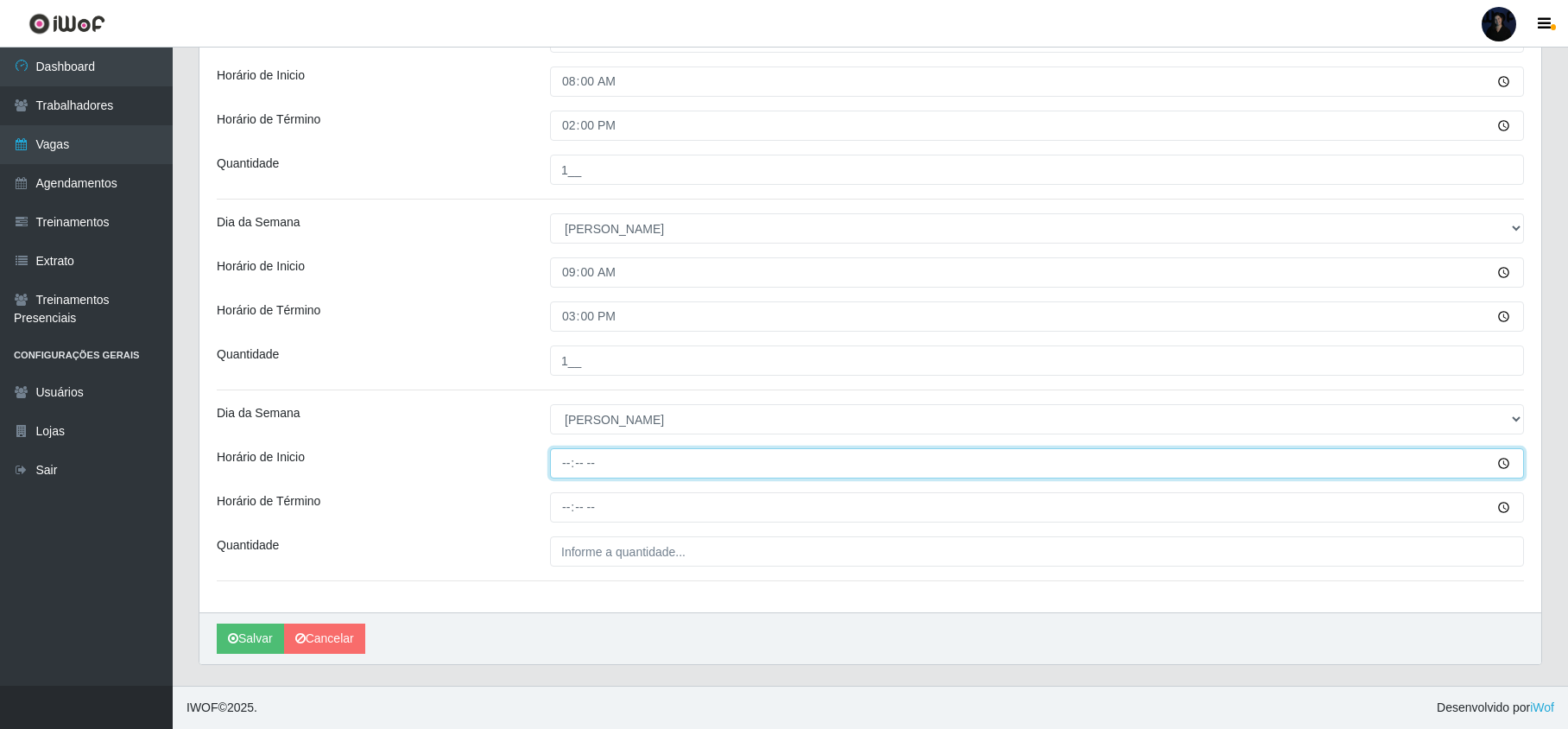
click at [559, 453] on input "Horário de Inicio" at bounding box center [1037, 463] width 973 height 30
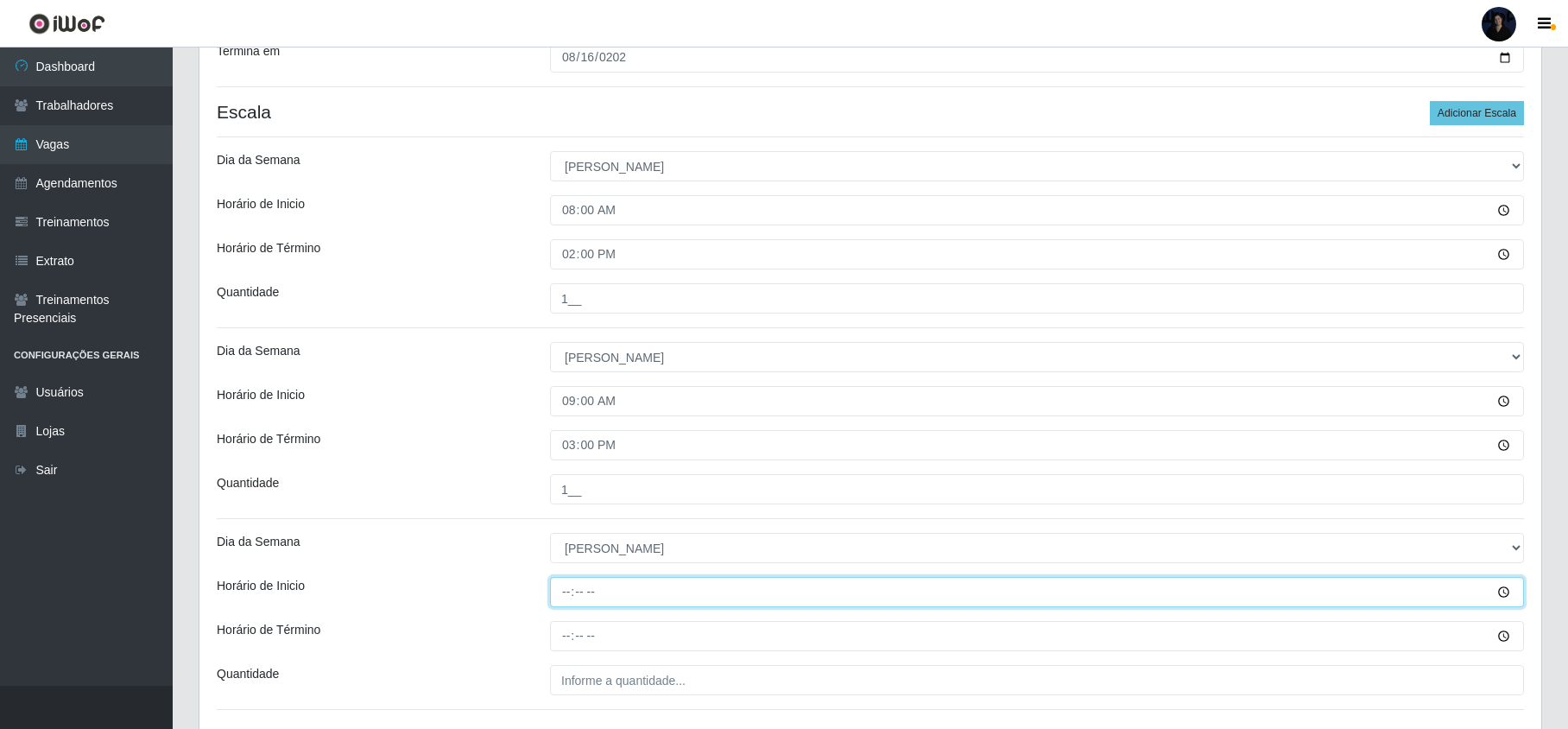
scroll to position [253, 0]
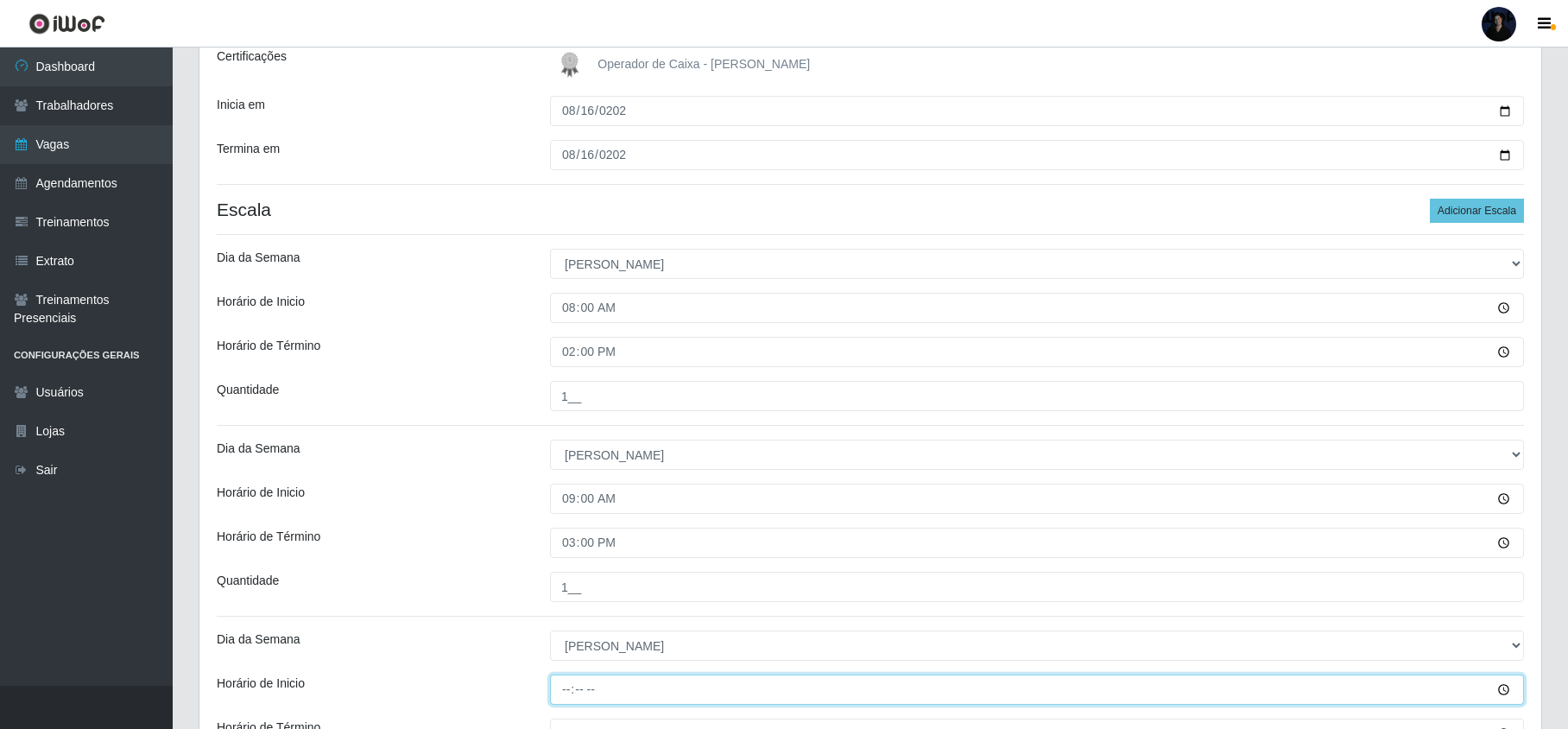
type input "14:00"
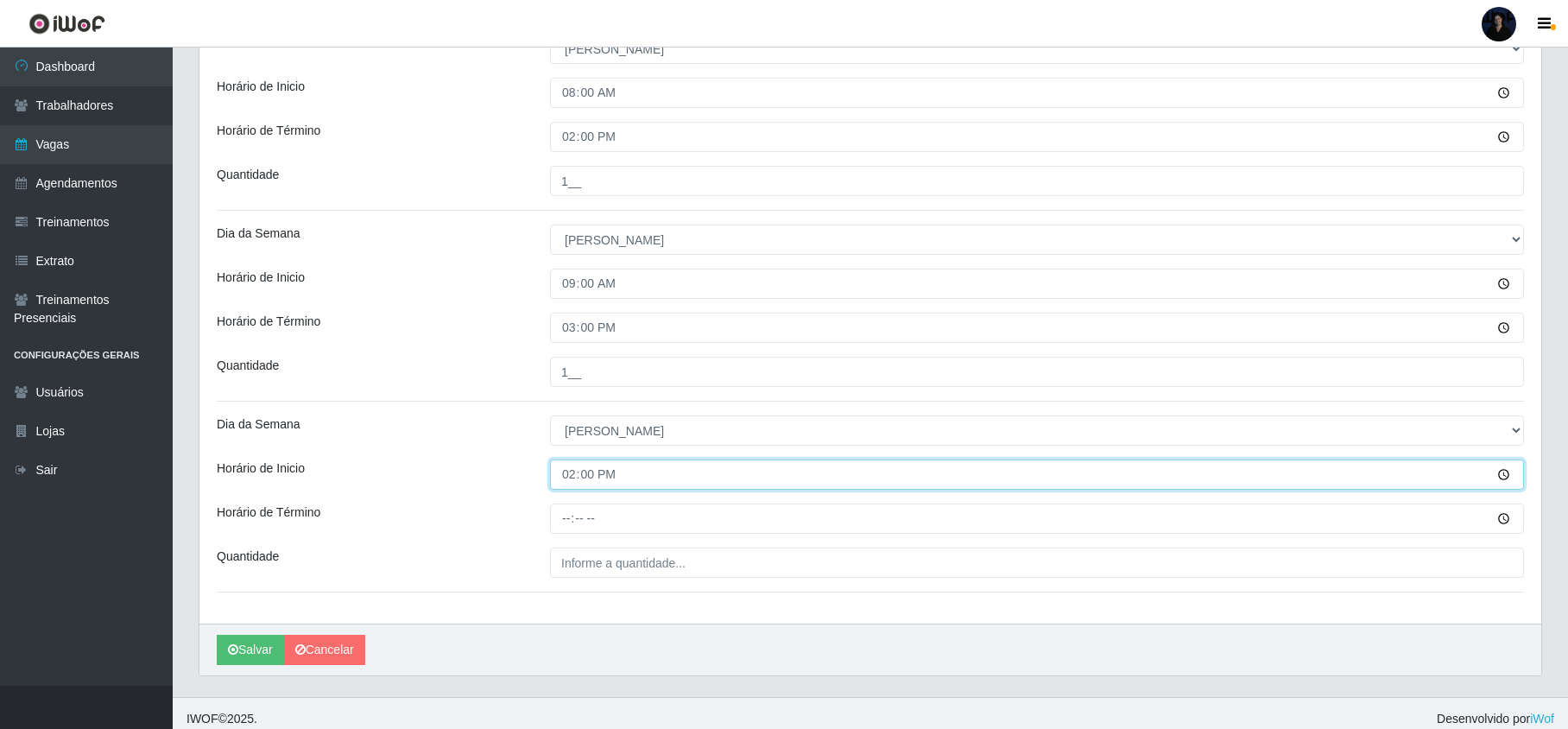
scroll to position [484, 0]
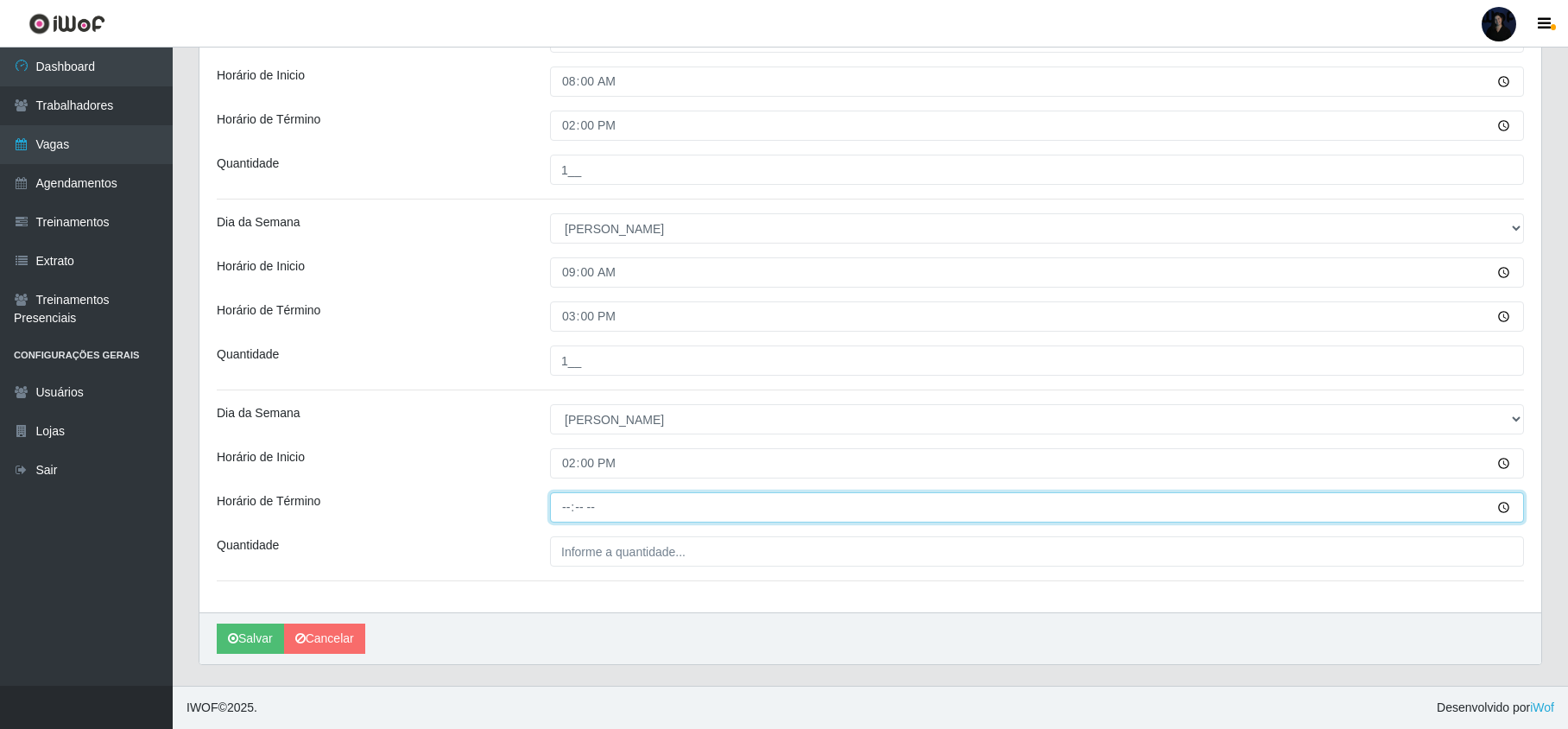
click at [563, 502] on input "Horário de Término" at bounding box center [1037, 507] width 973 height 30
type input "20:00"
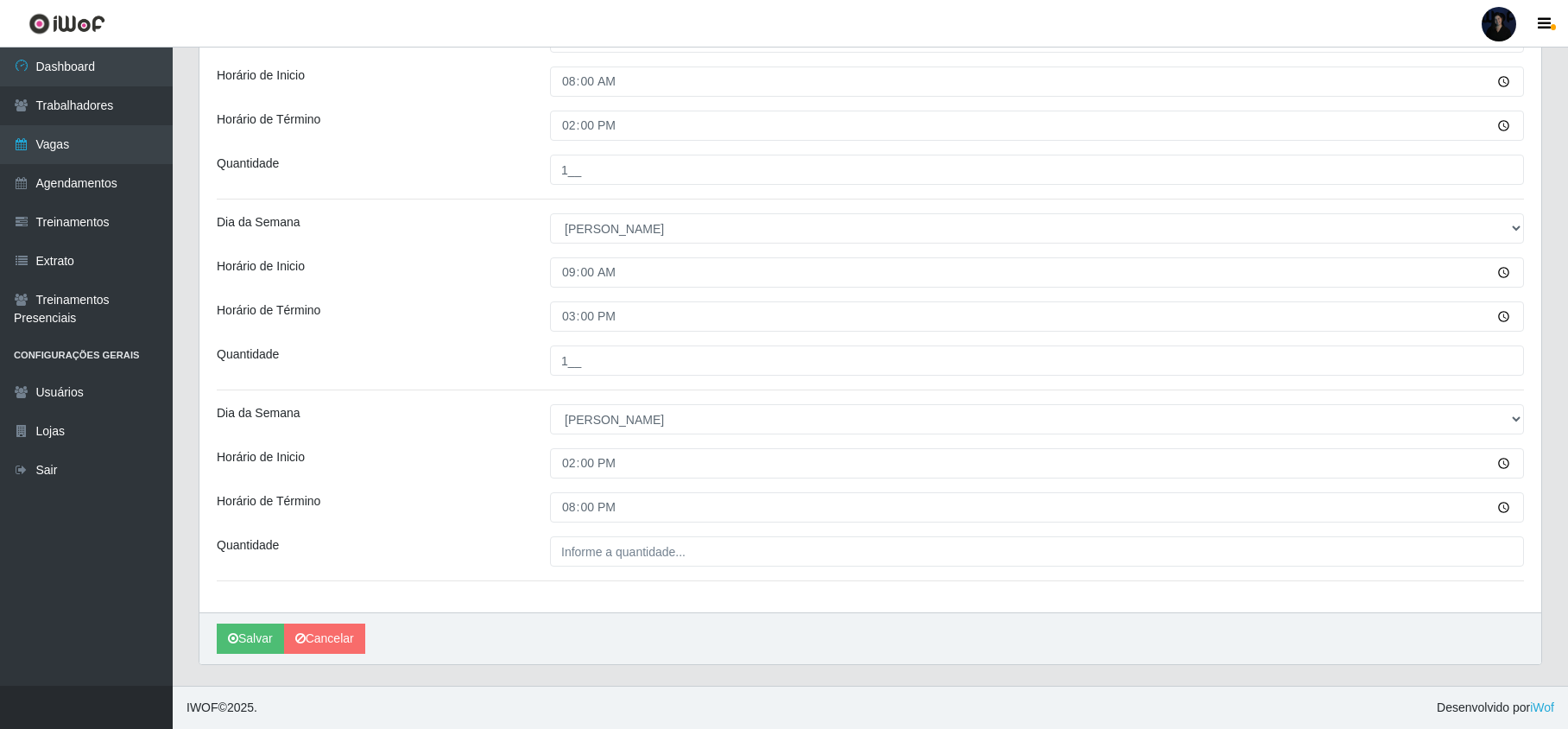
click at [460, 557] on div "Quantidade" at bounding box center [370, 551] width 333 height 30
click at [574, 557] on input "___" at bounding box center [1037, 551] width 973 height 30
type input "1__"
click at [239, 640] on icon "submit" at bounding box center [232, 638] width 10 height 12
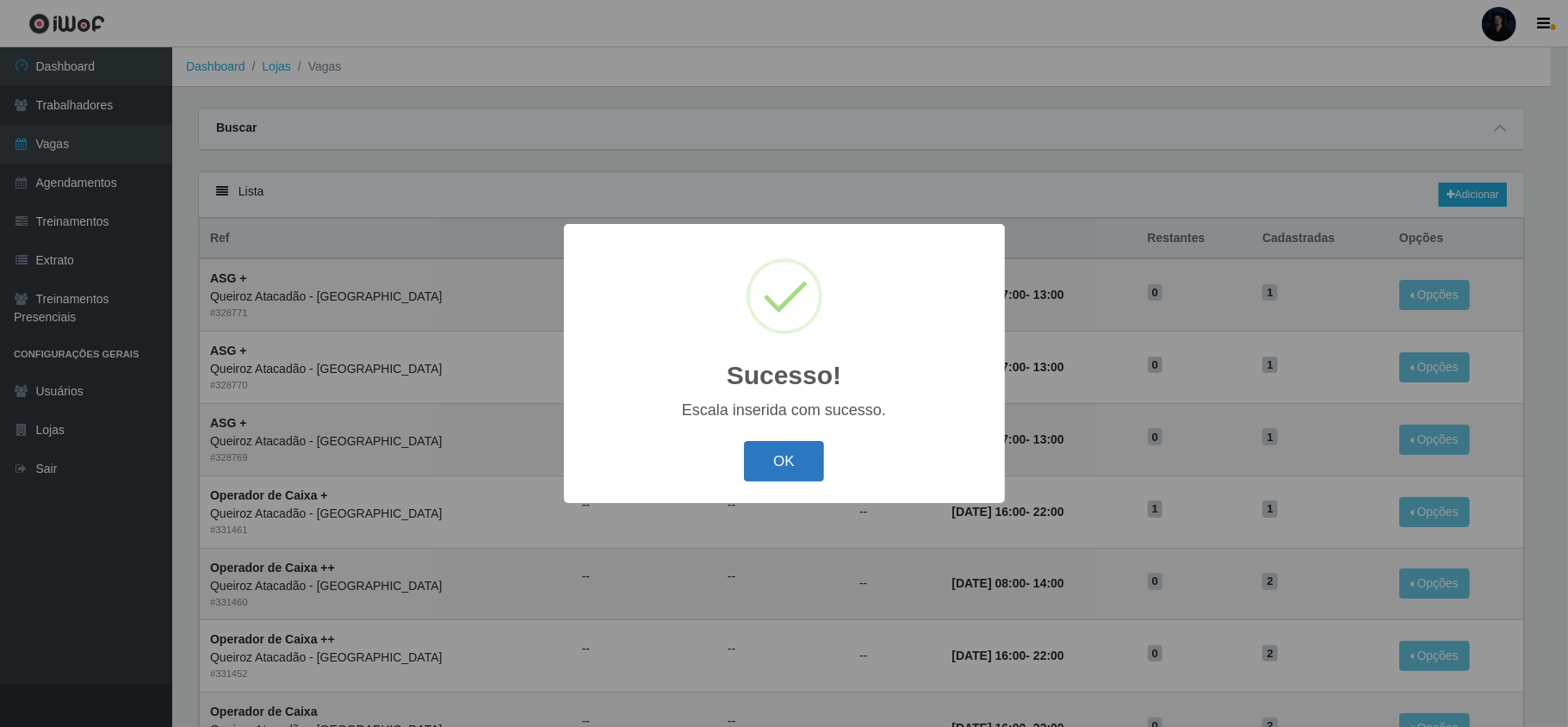
click at [792, 465] on button "OK" at bounding box center [784, 461] width 80 height 41
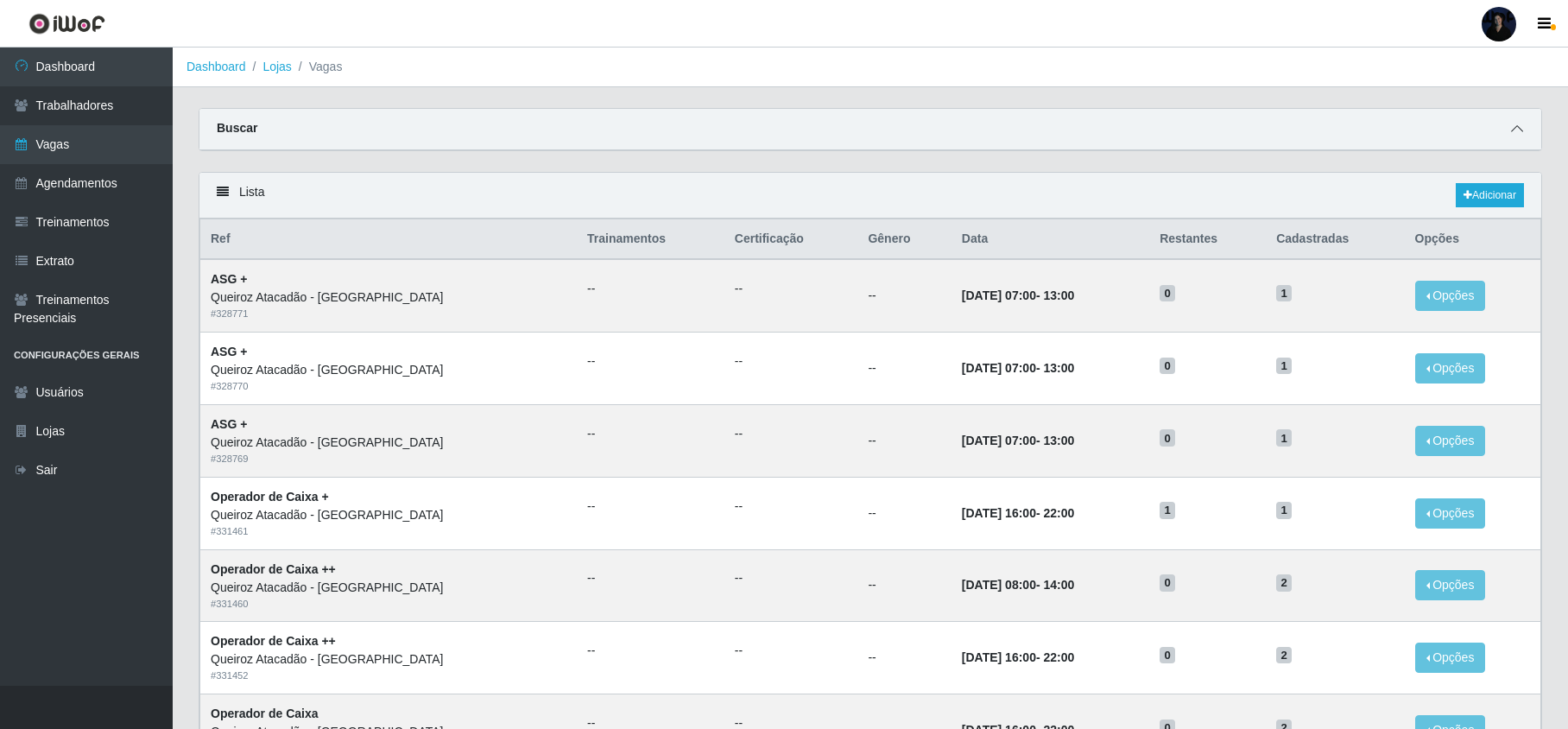
click at [1510, 130] on icon at bounding box center [1516, 128] width 12 height 12
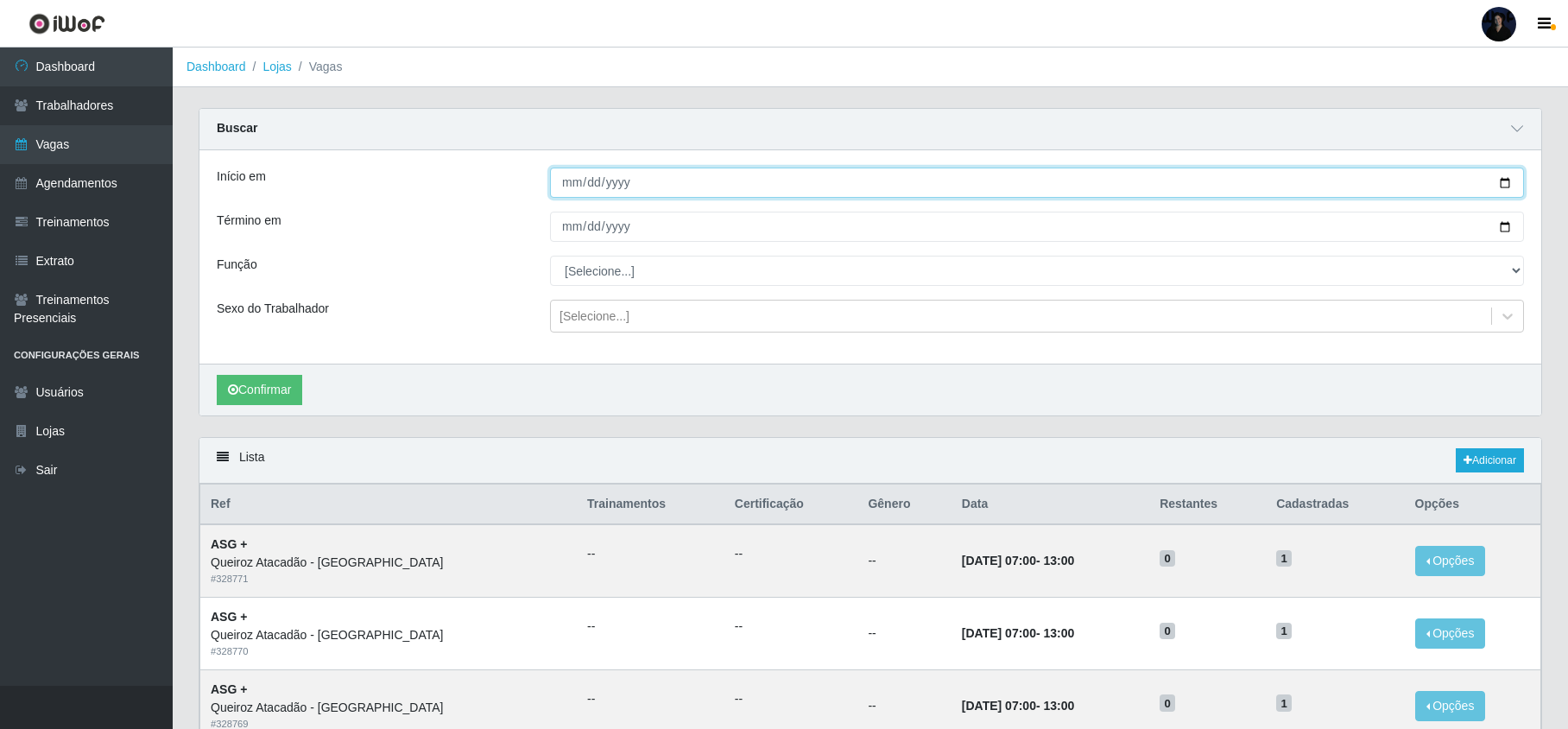
click at [1504, 181] on input "Início em" at bounding box center [1037, 183] width 973 height 30
type input "2025-08-16"
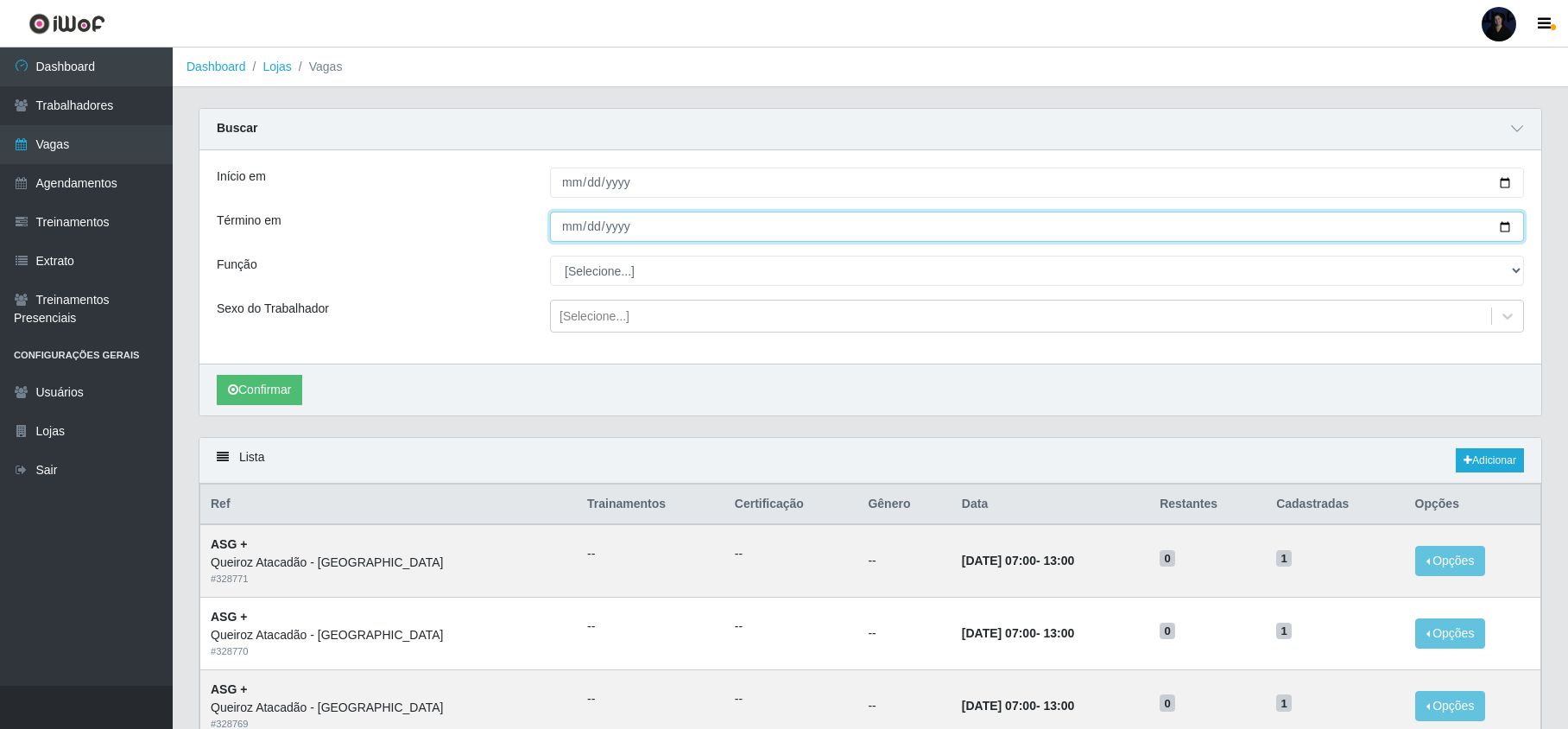
click at [1500, 232] on input "Término em" at bounding box center [1037, 227] width 973 height 30
type input "2025-08-17"
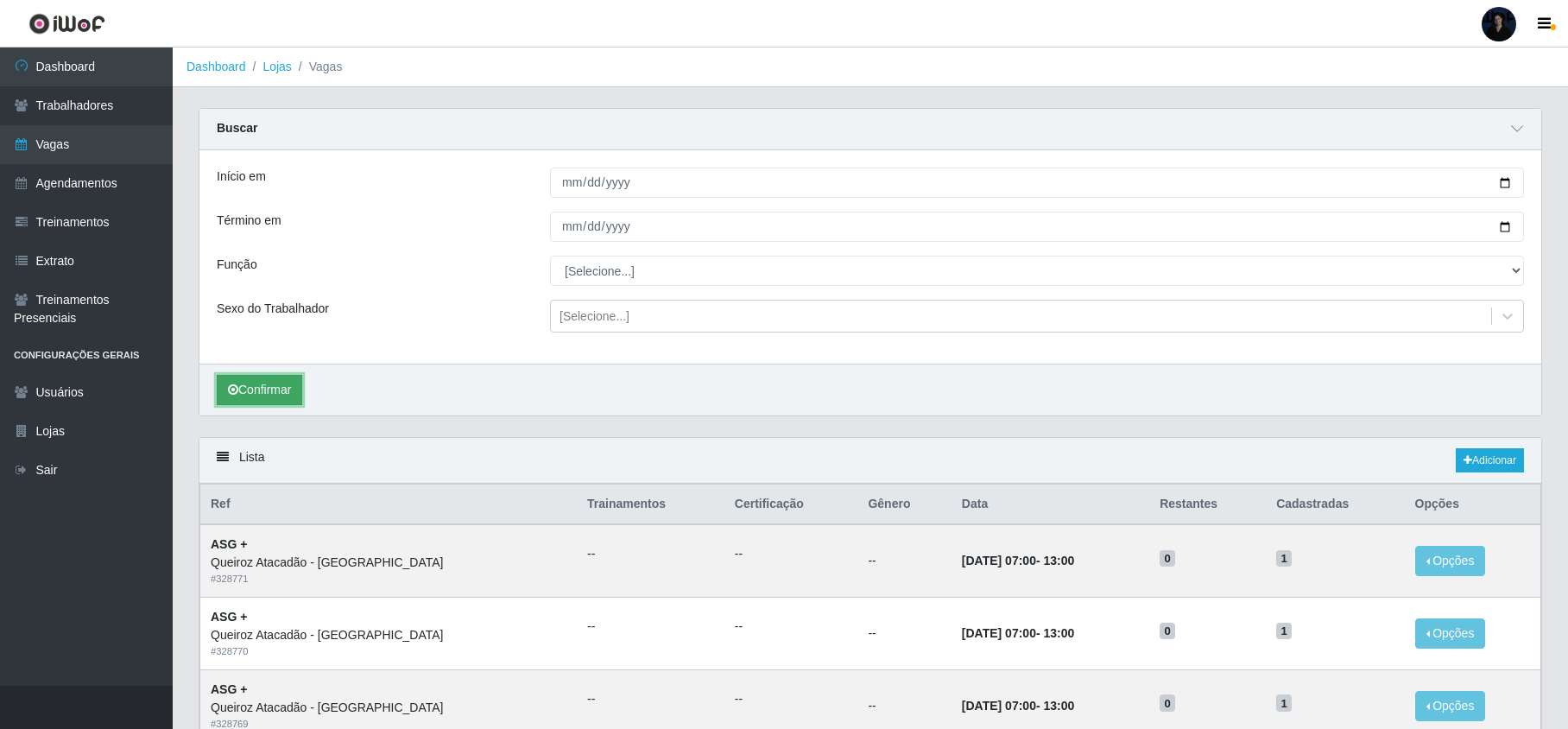
click at [246, 402] on button "Confirmar" at bounding box center [259, 390] width 86 height 30
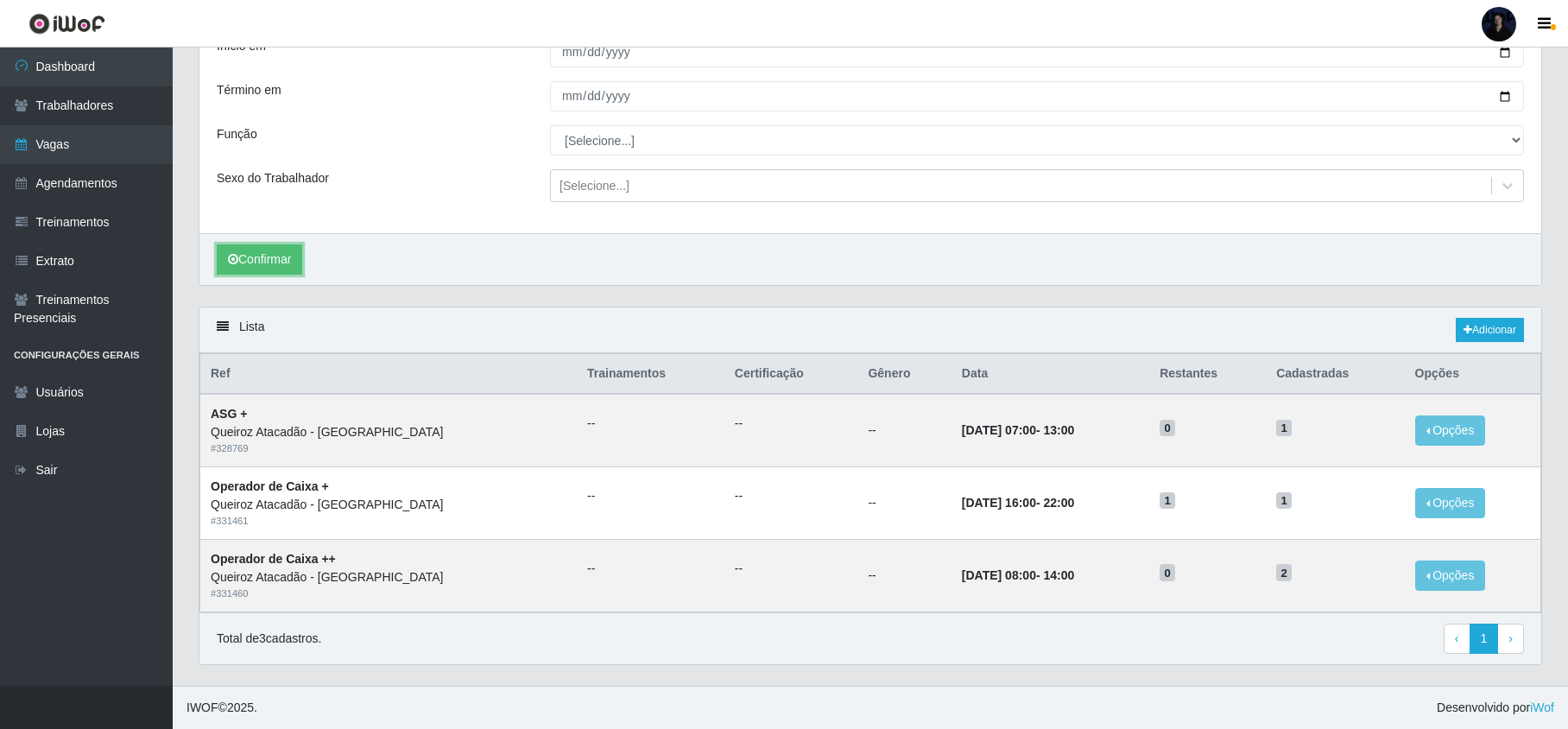
scroll to position [136, 0]
click at [242, 253] on button "Confirmar" at bounding box center [259, 259] width 86 height 30
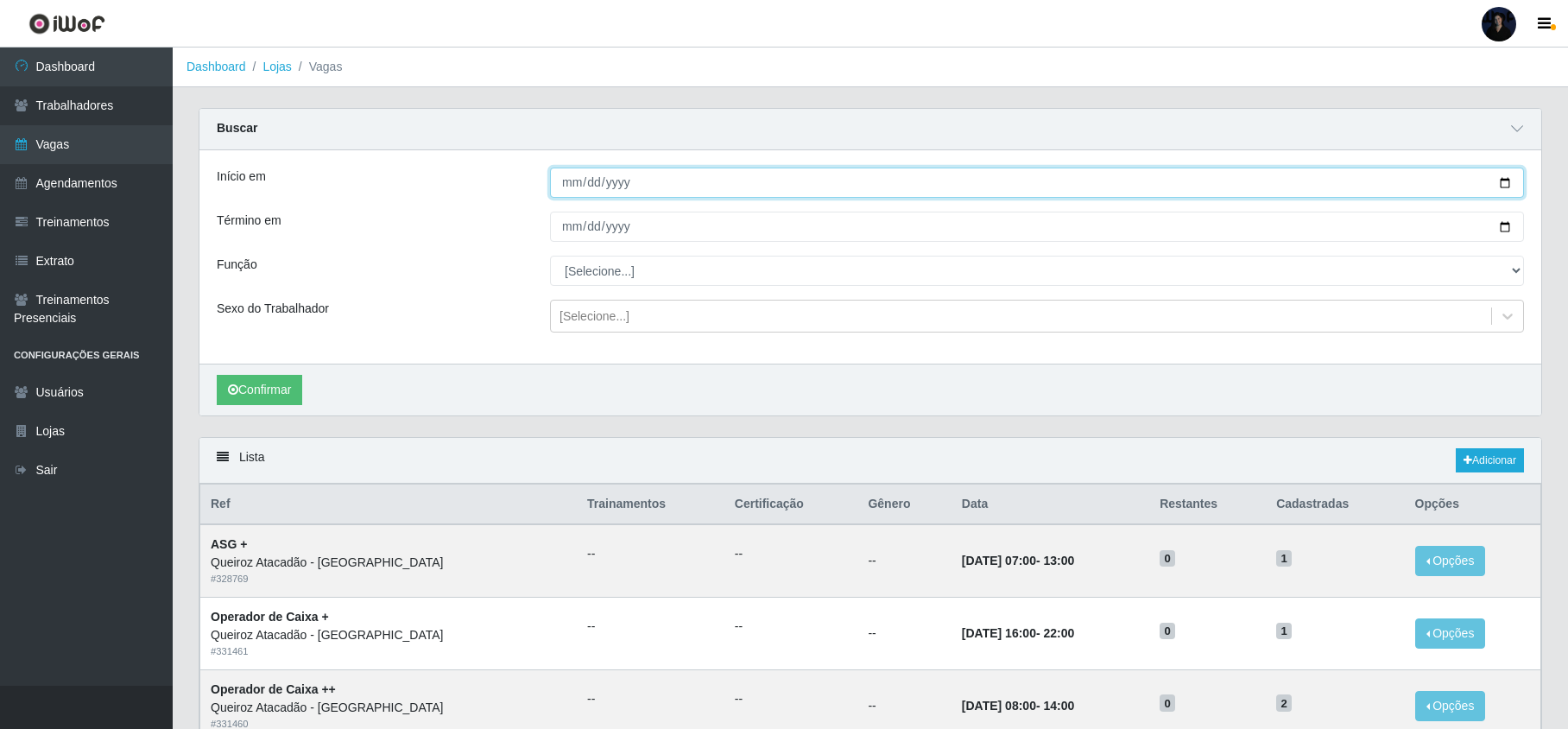
click at [1506, 181] on input "2025-08-16" at bounding box center [1037, 183] width 973 height 30
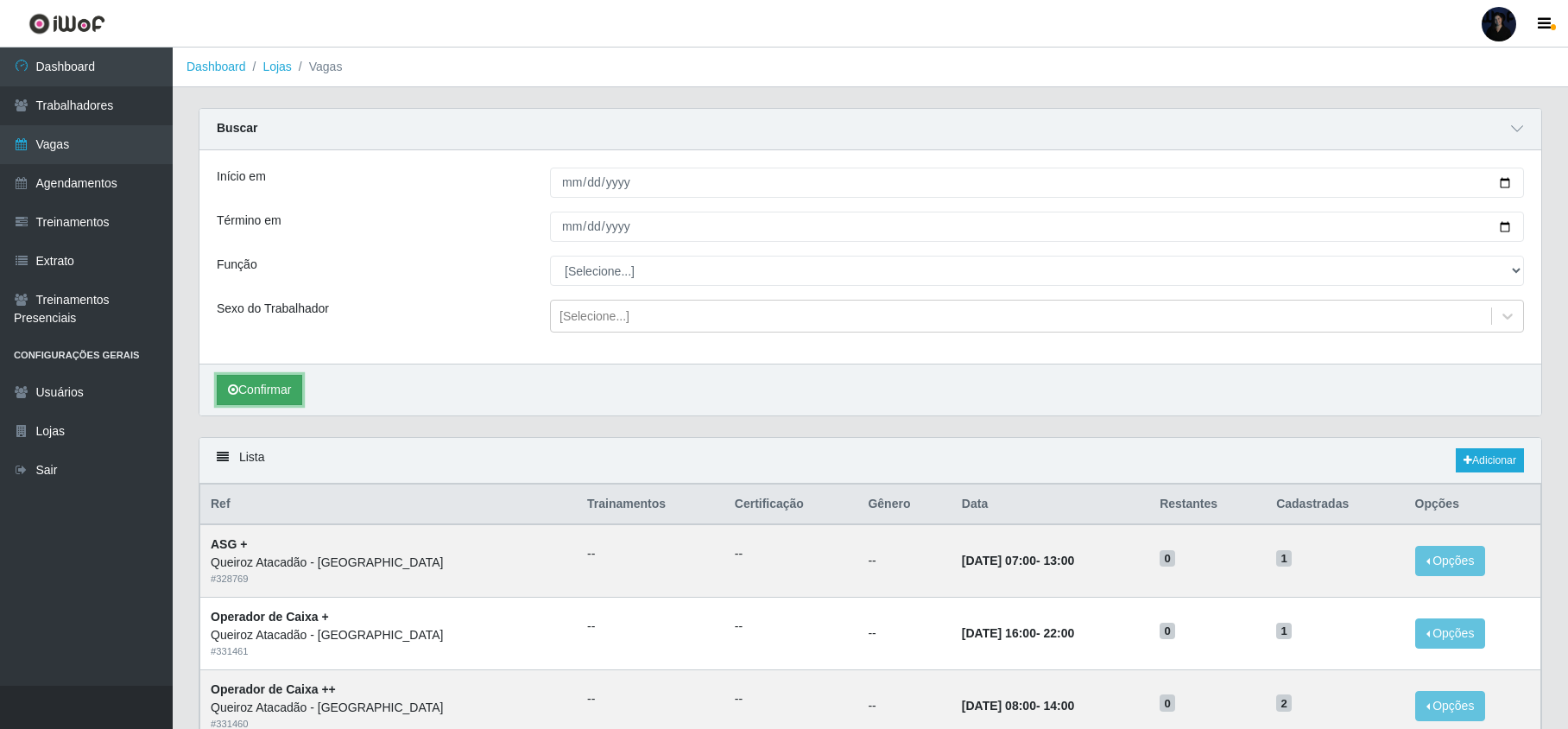
click at [240, 384] on button "Confirmar" at bounding box center [259, 390] width 86 height 30
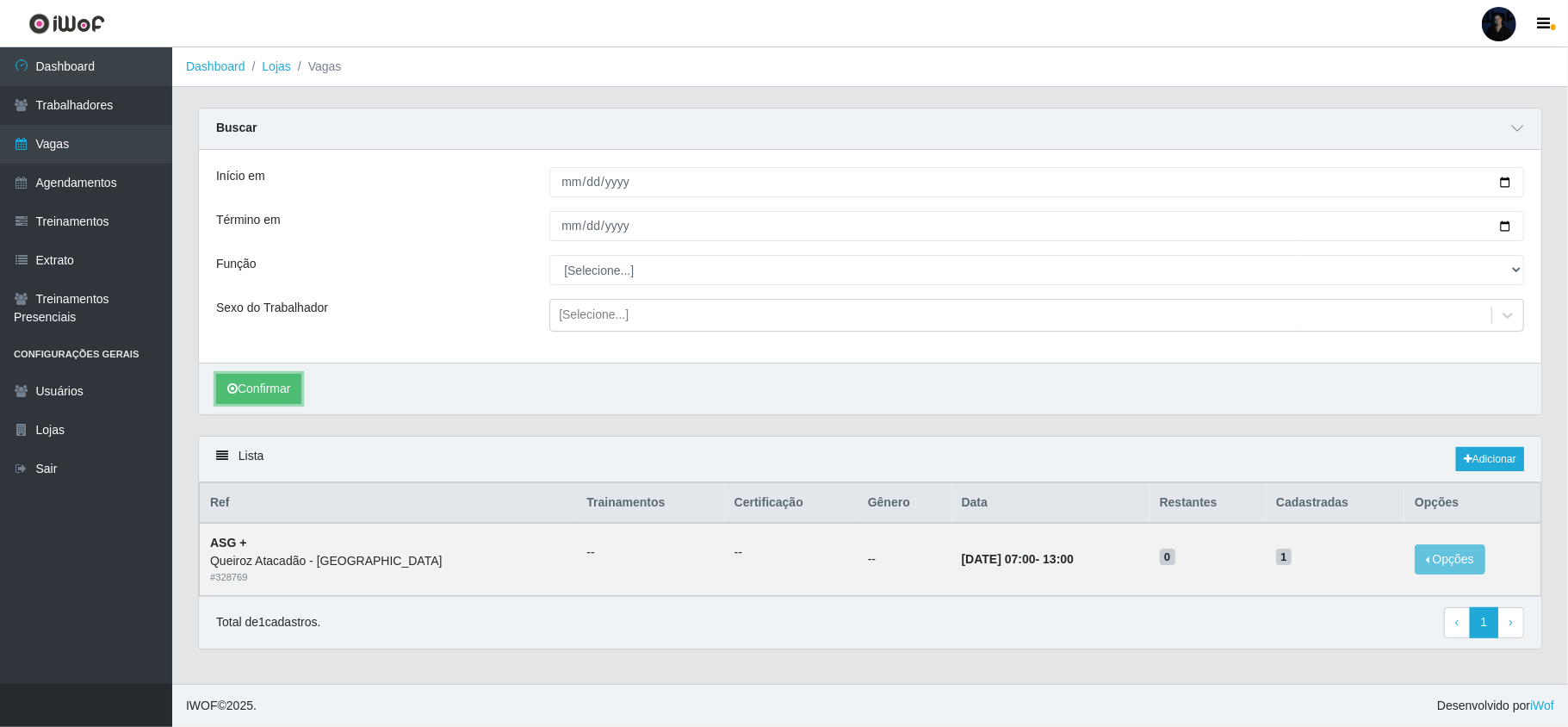
type input "2025-08-16"
click at [1506, 186] on input "2025-08-16" at bounding box center [1037, 182] width 975 height 30
click at [1495, 183] on input "Início em" at bounding box center [1037, 182] width 975 height 30
click at [1506, 183] on input "Início em" at bounding box center [1037, 182] width 975 height 30
type input "2025-08-16"
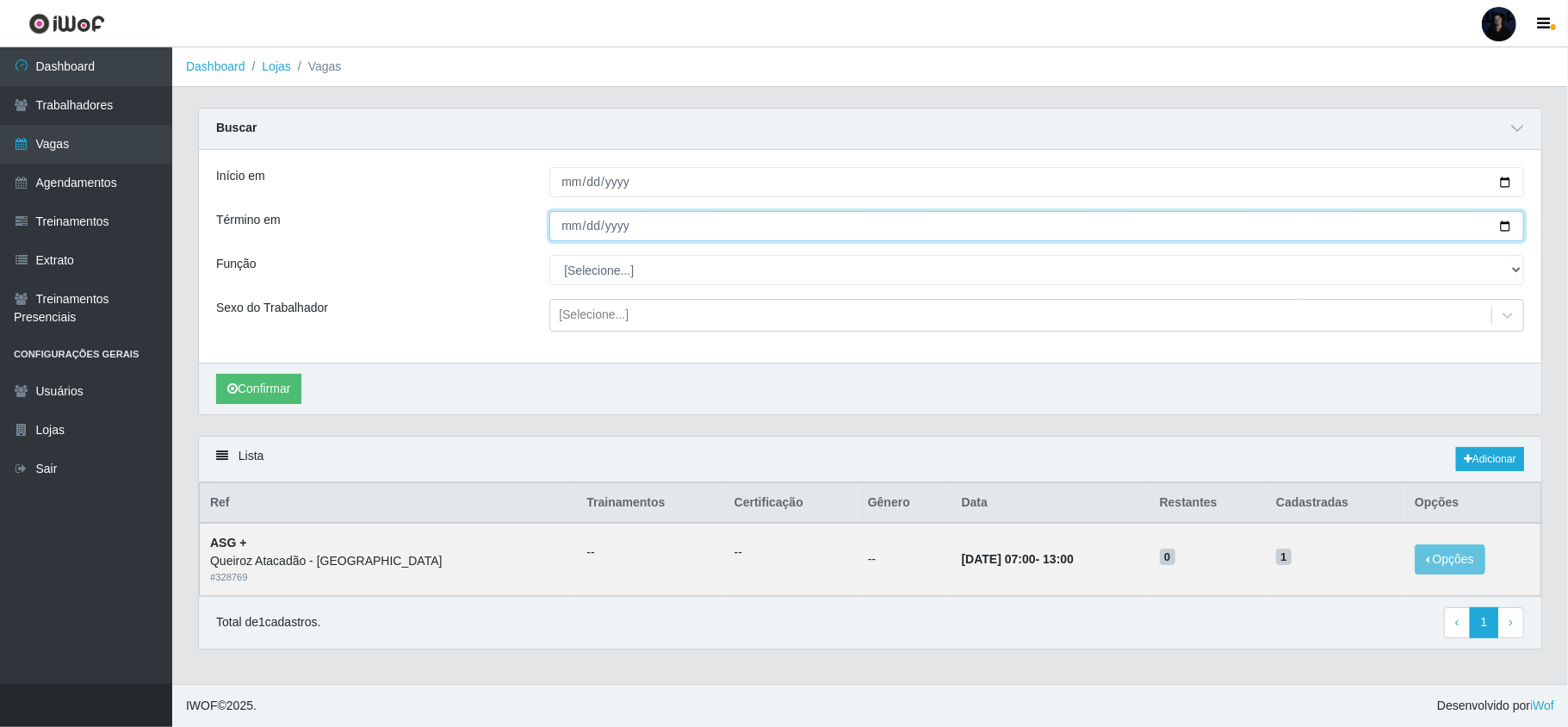
click at [1502, 221] on input "Término em" at bounding box center [1037, 226] width 975 height 30
type input "2025-08-16"
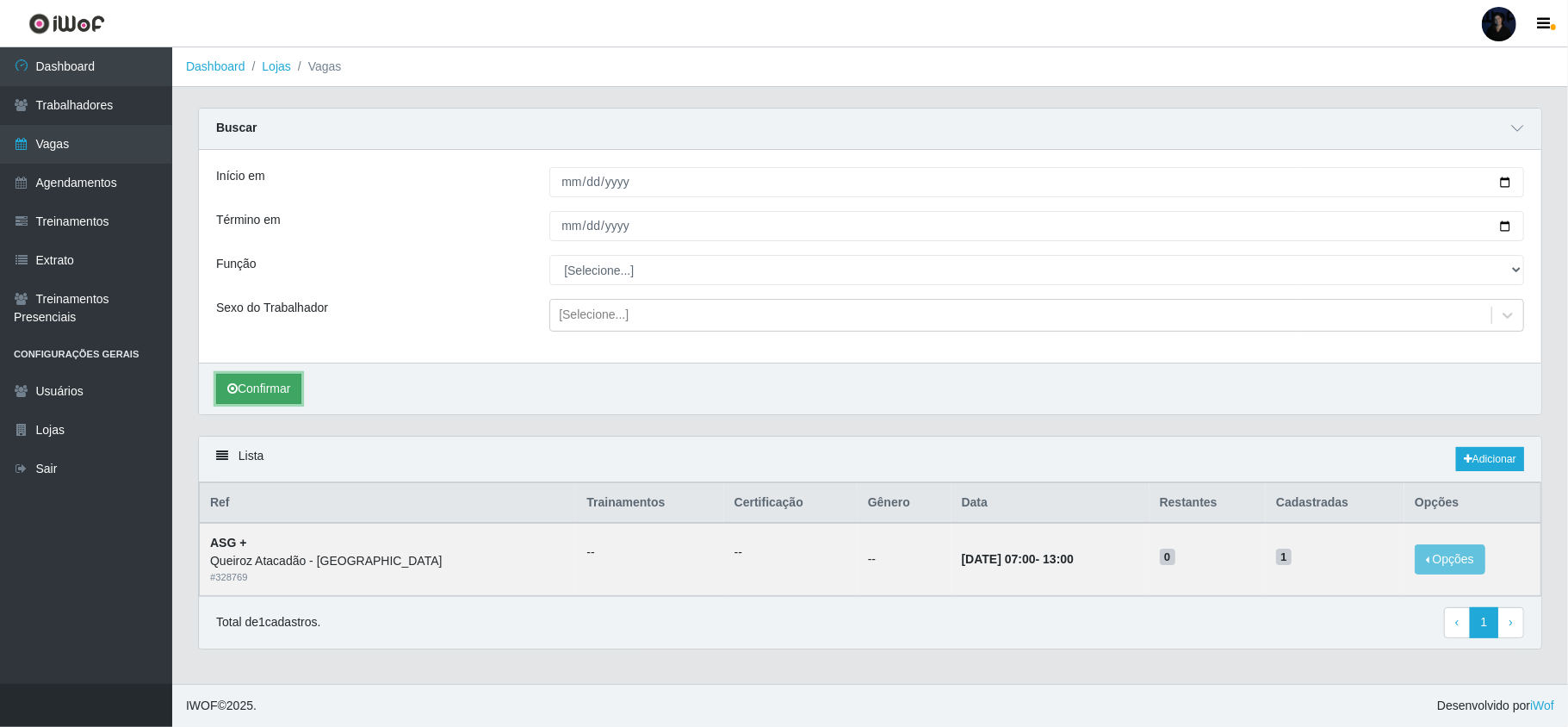
click at [279, 390] on button "Confirmar" at bounding box center [259, 389] width 86 height 30
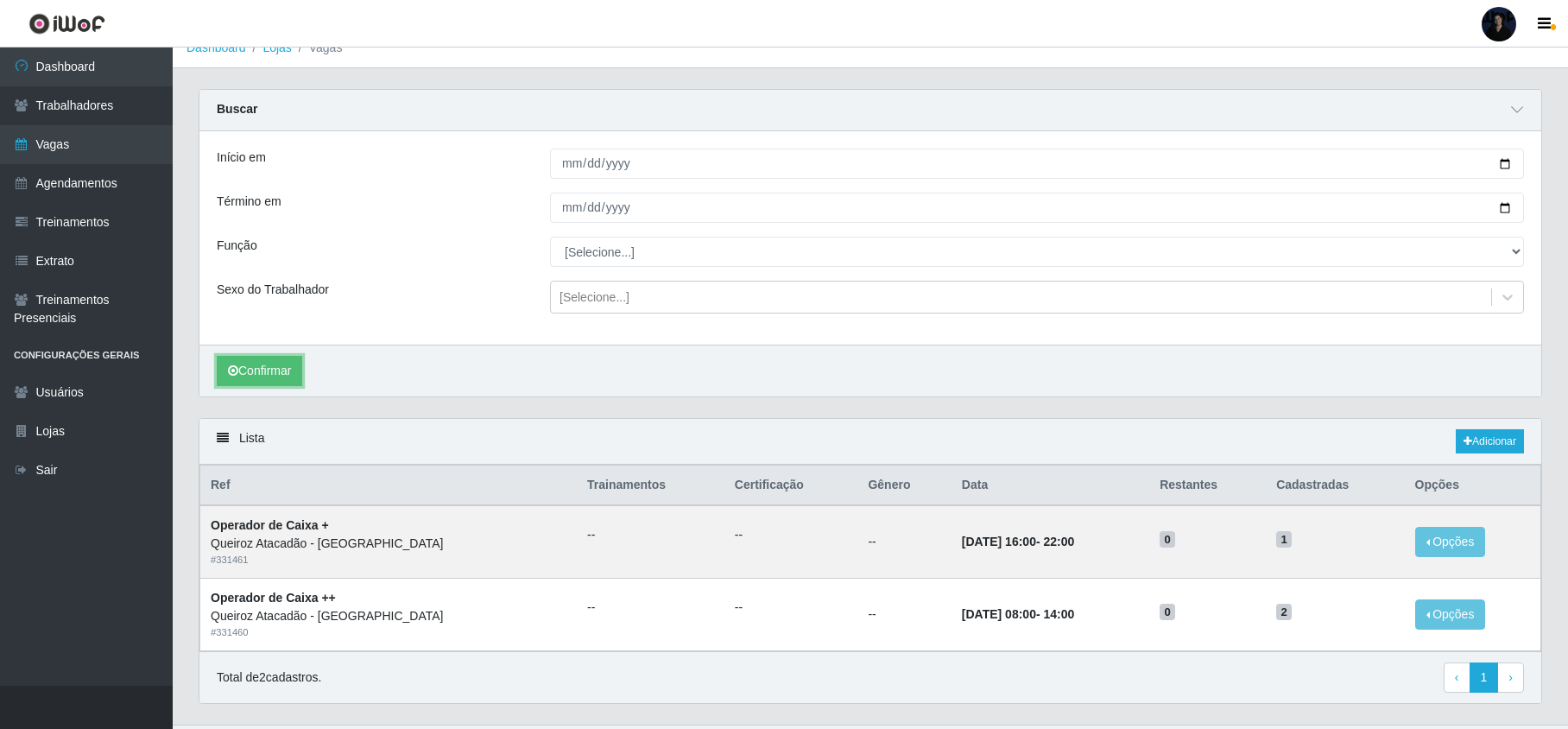
scroll to position [64, 0]
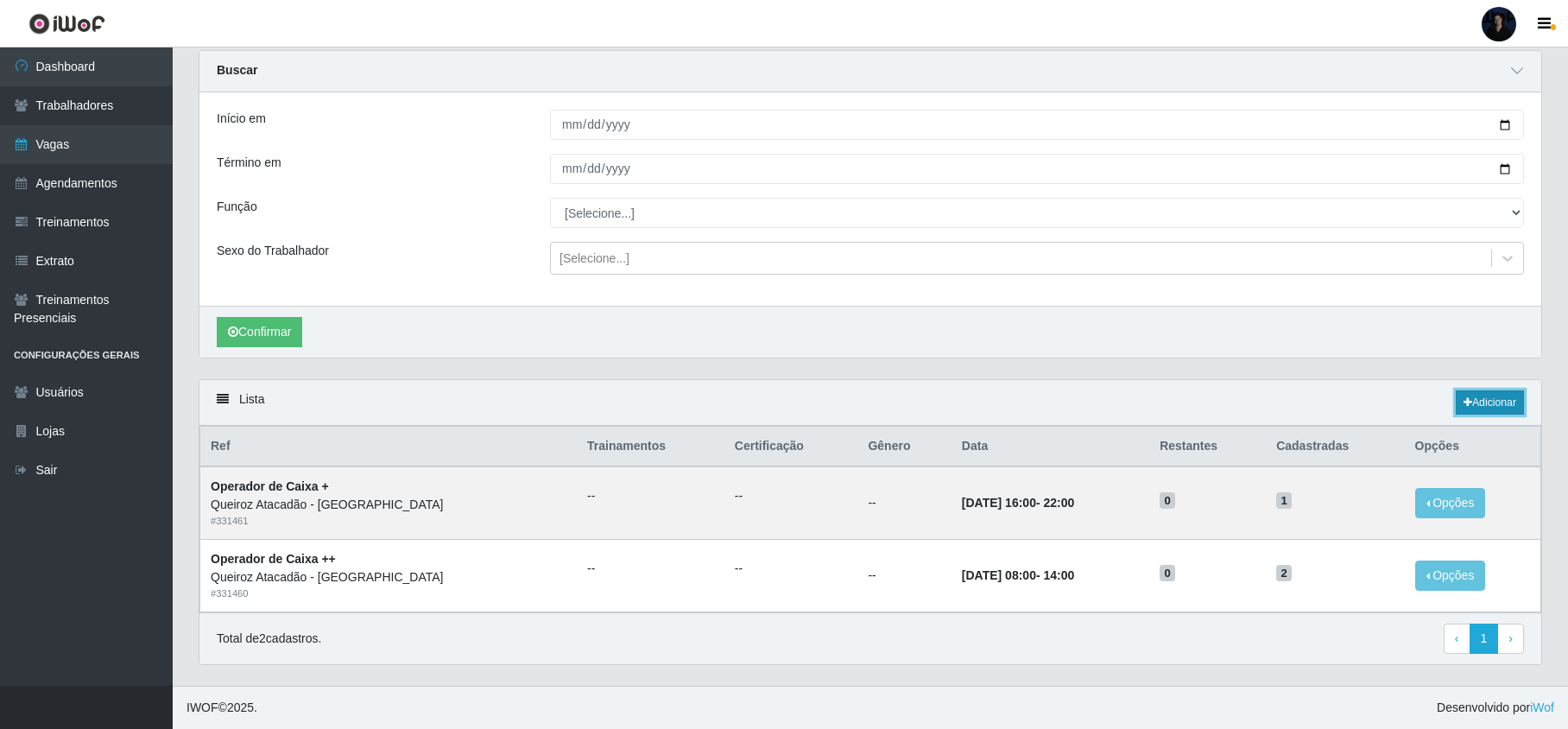
click at [1496, 392] on link "Adicionar" at bounding box center [1489, 403] width 68 height 24
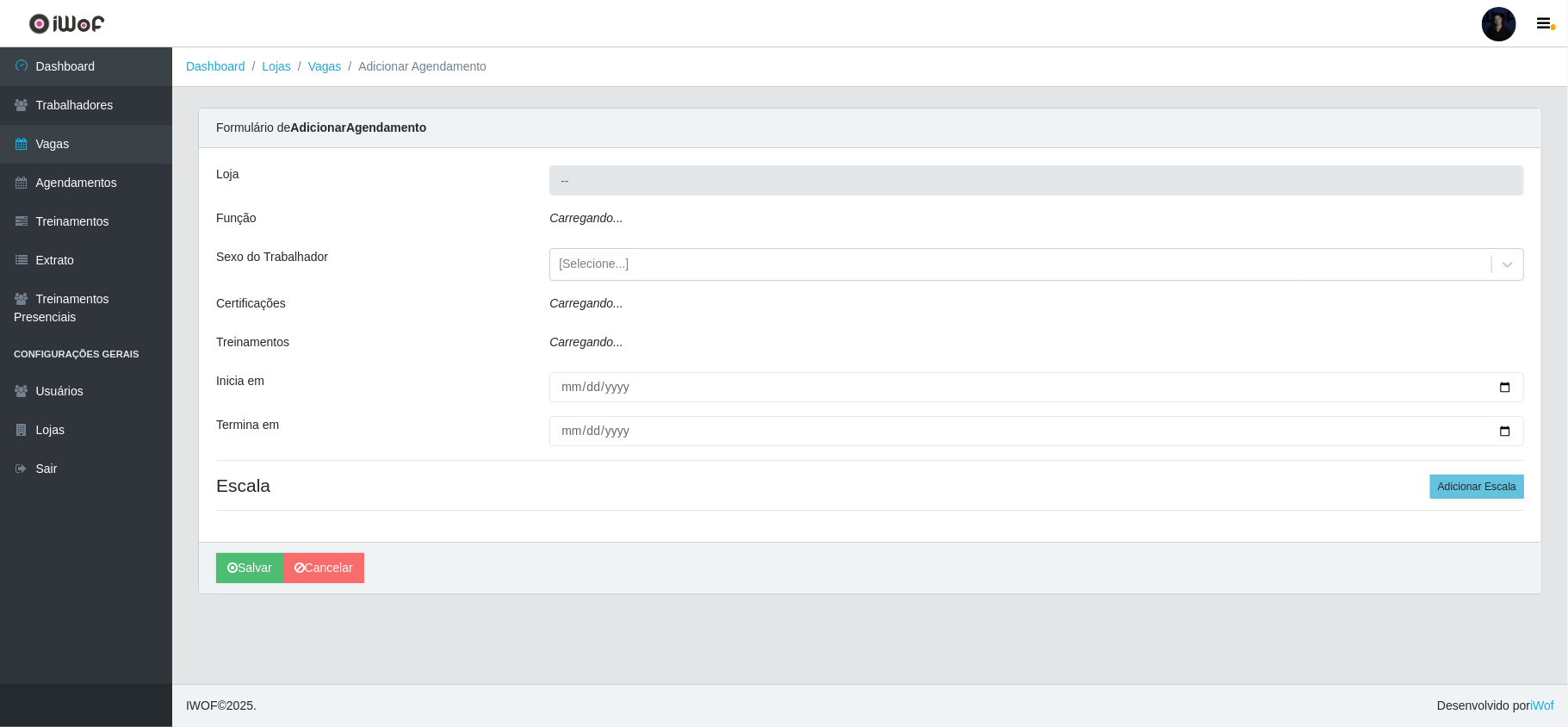
type input "Queiroz Atacadão - [PERSON_NAME]"
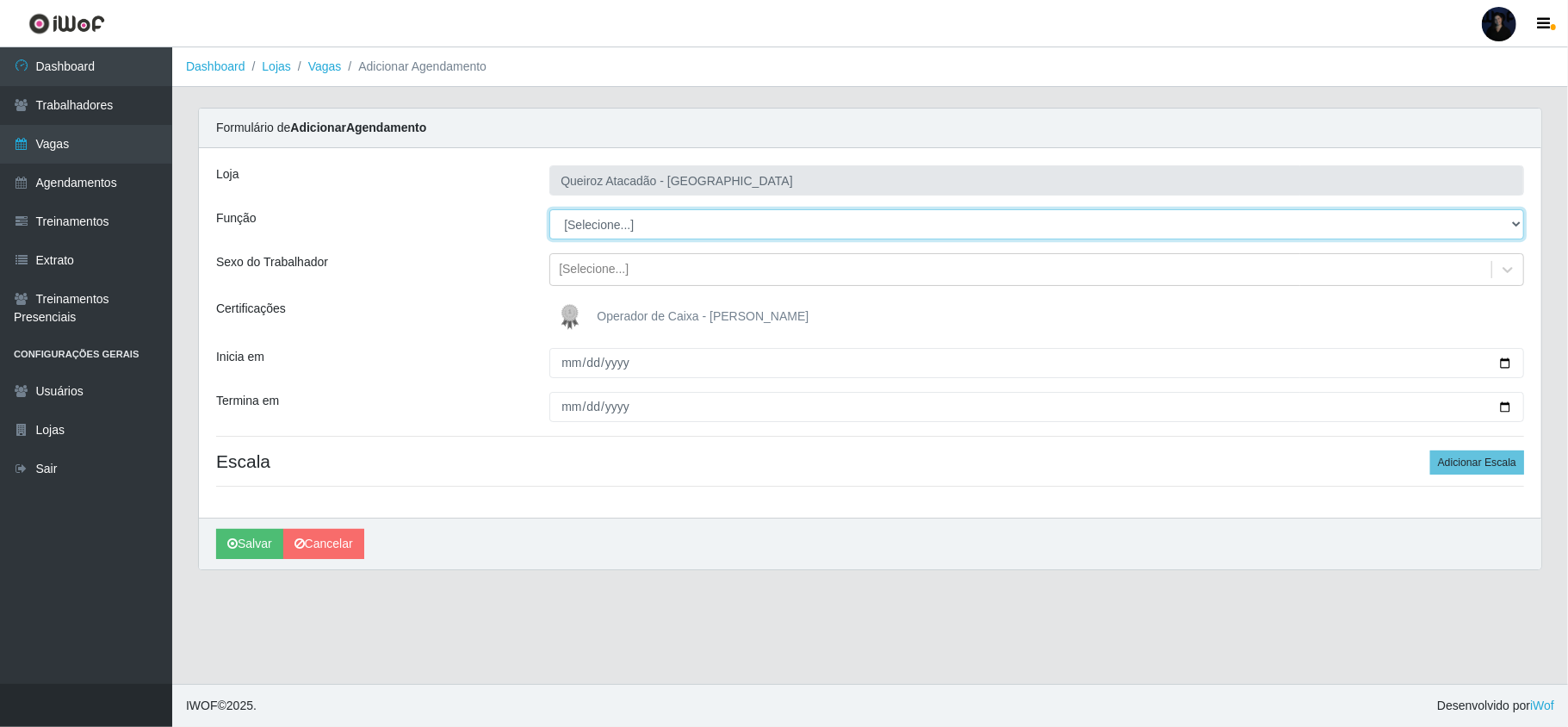
click at [592, 224] on select "[Selecione...] ASG ASG + Embalador Embalador + Embalador ++ Operador de Caixa O…" at bounding box center [1037, 224] width 975 height 30
select select "72"
click at [550, 210] on select "[Selecione...] ASG ASG + Embalador Embalador + Embalador ++ Operador de Caixa O…" at bounding box center [1037, 224] width 975 height 30
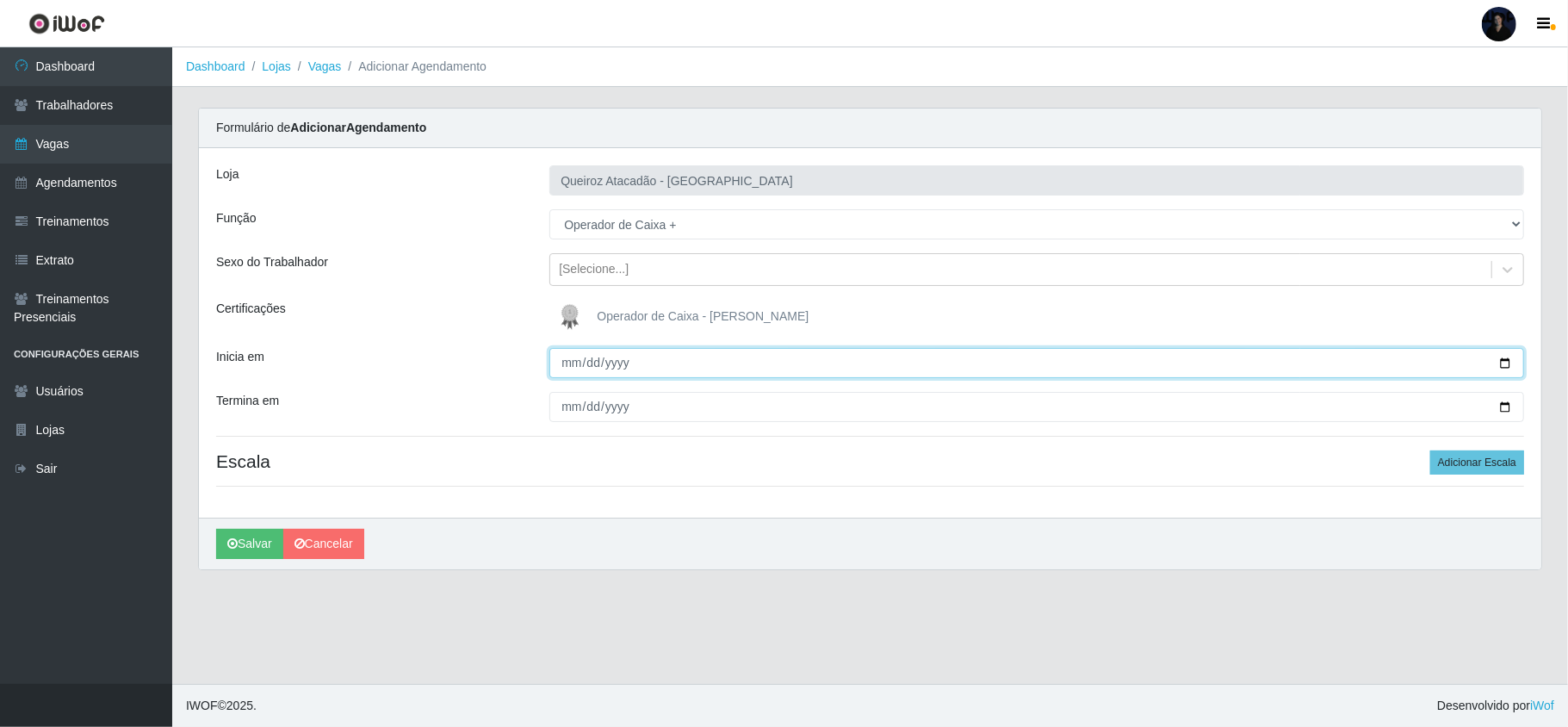
click at [564, 369] on input "Inicia em" at bounding box center [1037, 363] width 975 height 30
type input "2025-08-17"
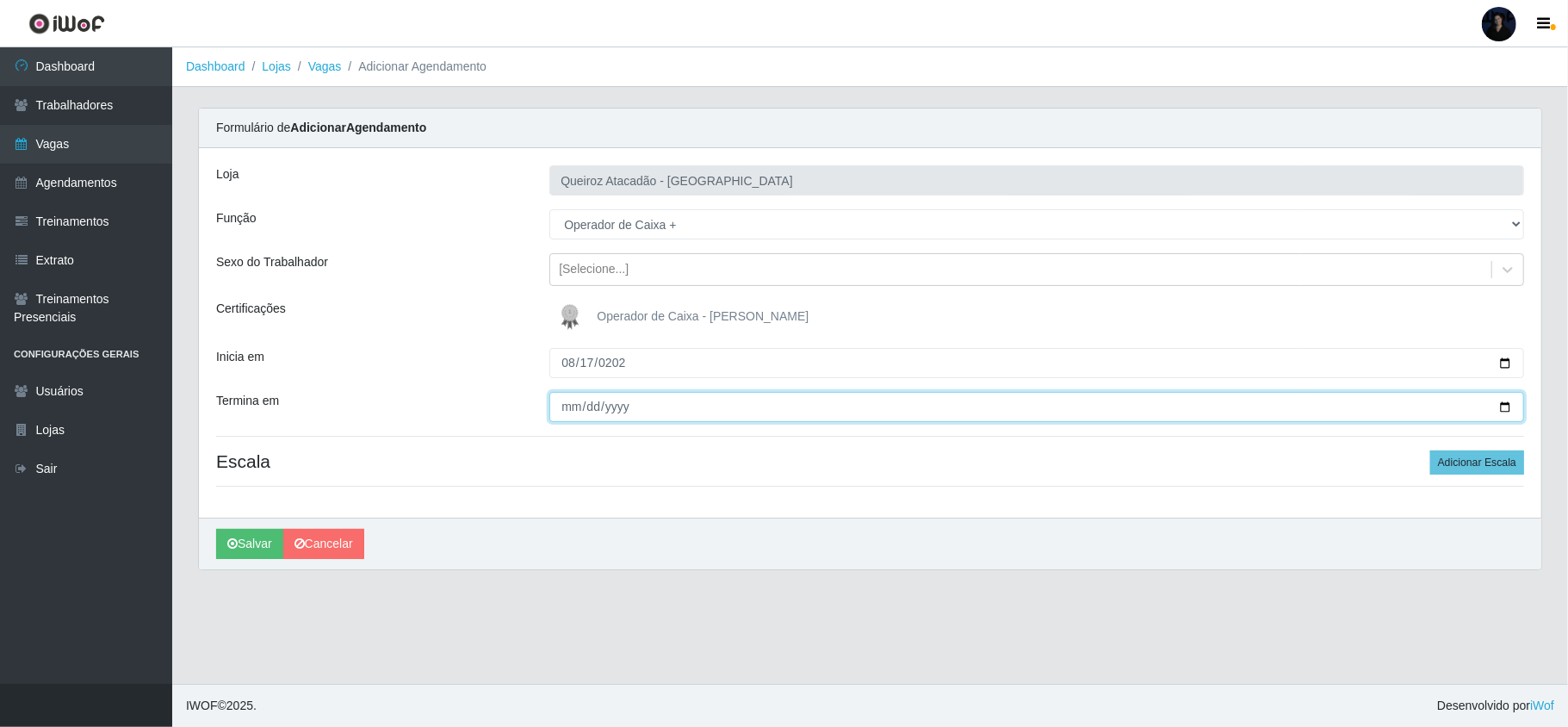
click at [564, 413] on input "Termina em" at bounding box center [1037, 406] width 975 height 30
type input "2025-08-17"
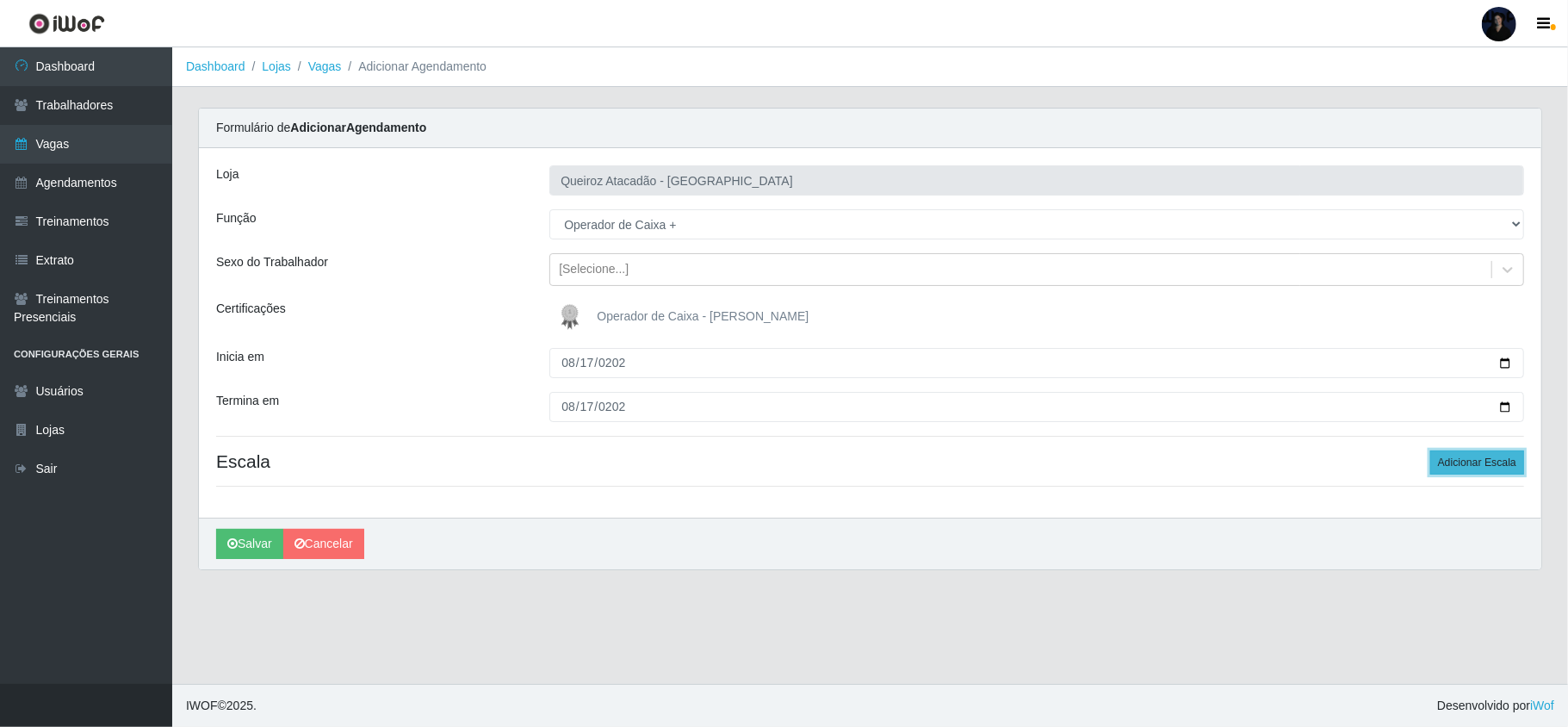
click at [1468, 461] on button "Adicionar Escala" at bounding box center [1477, 462] width 94 height 24
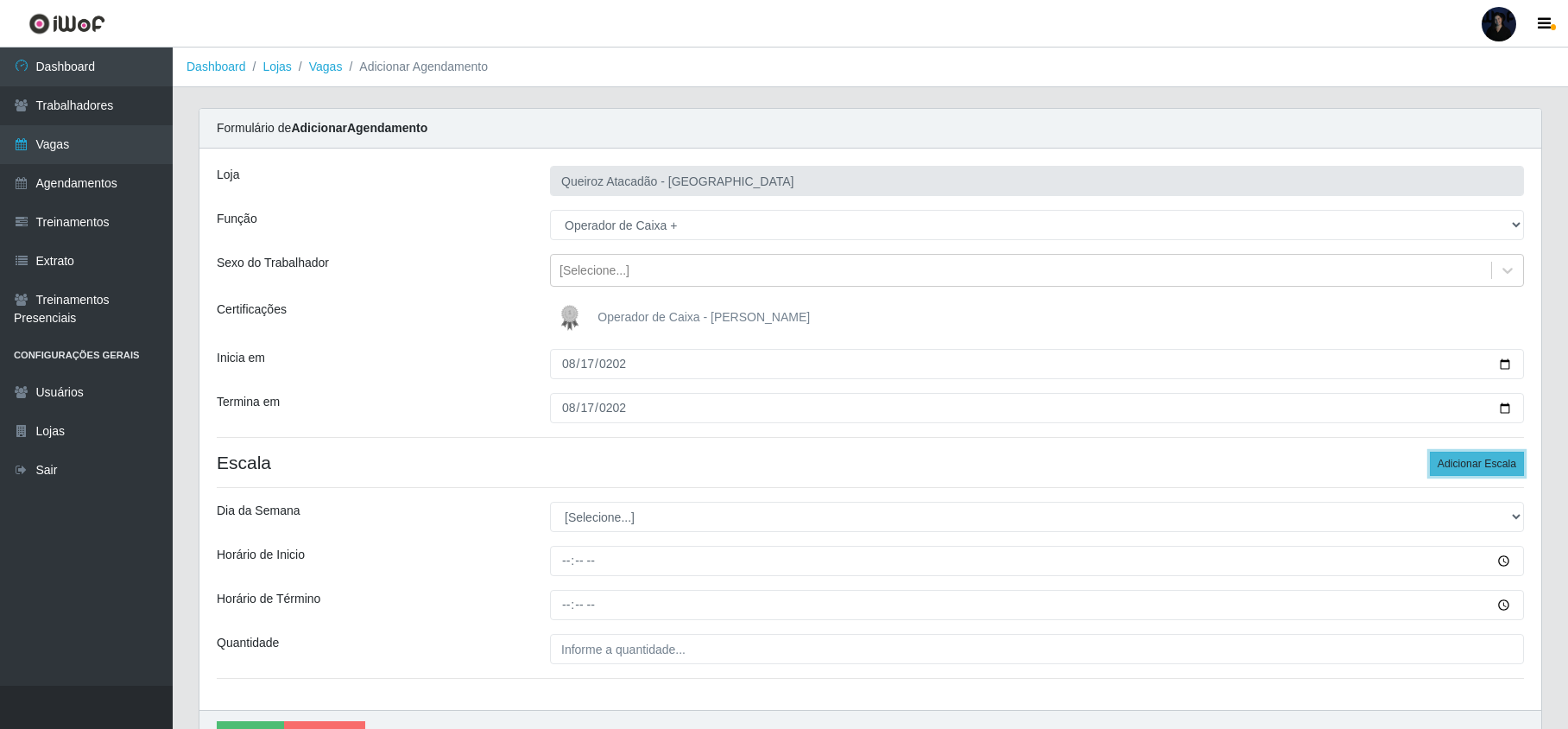
click at [1471, 462] on button "Adicionar Escala" at bounding box center [1476, 463] width 94 height 24
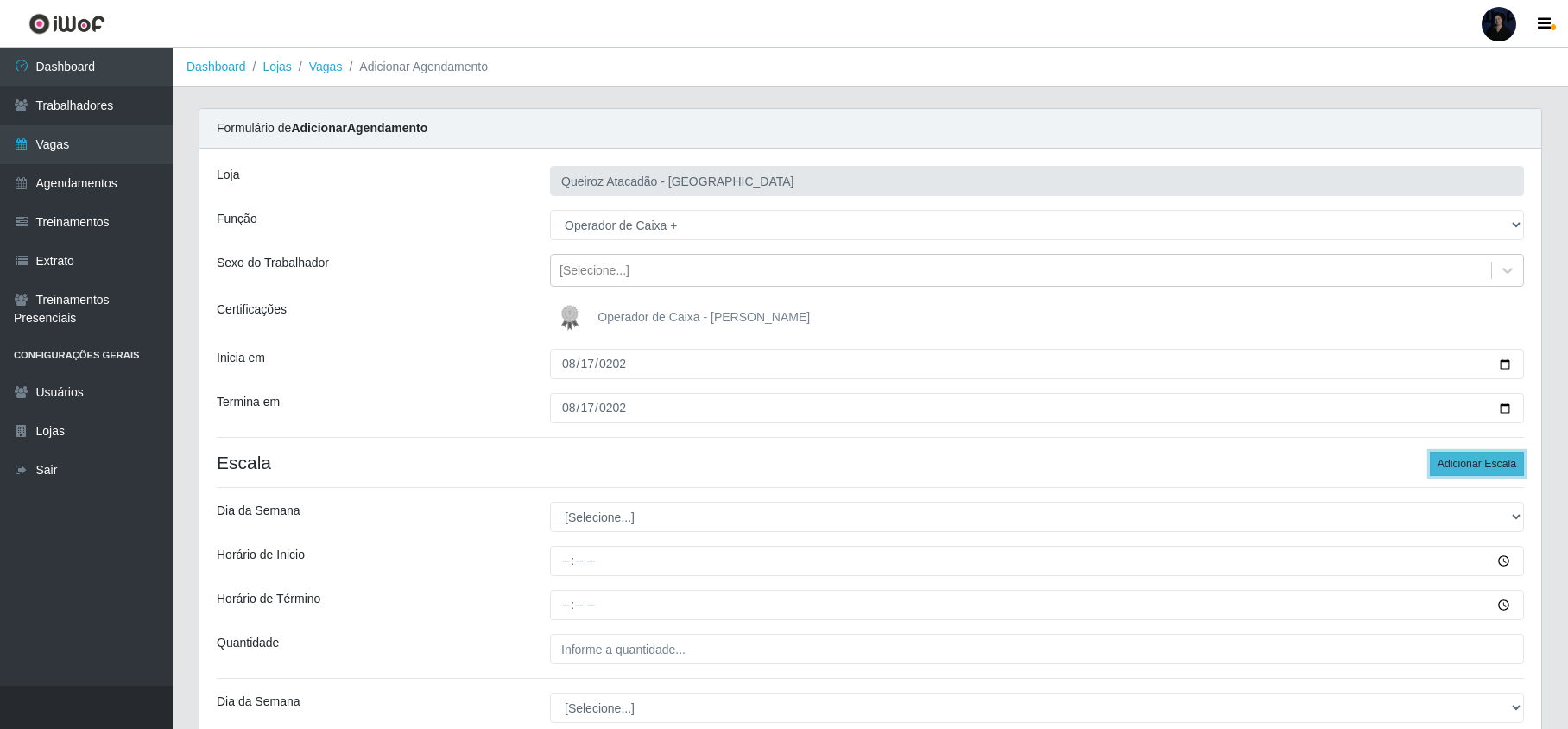
click at [1471, 462] on button "Adicionar Escala" at bounding box center [1476, 463] width 94 height 24
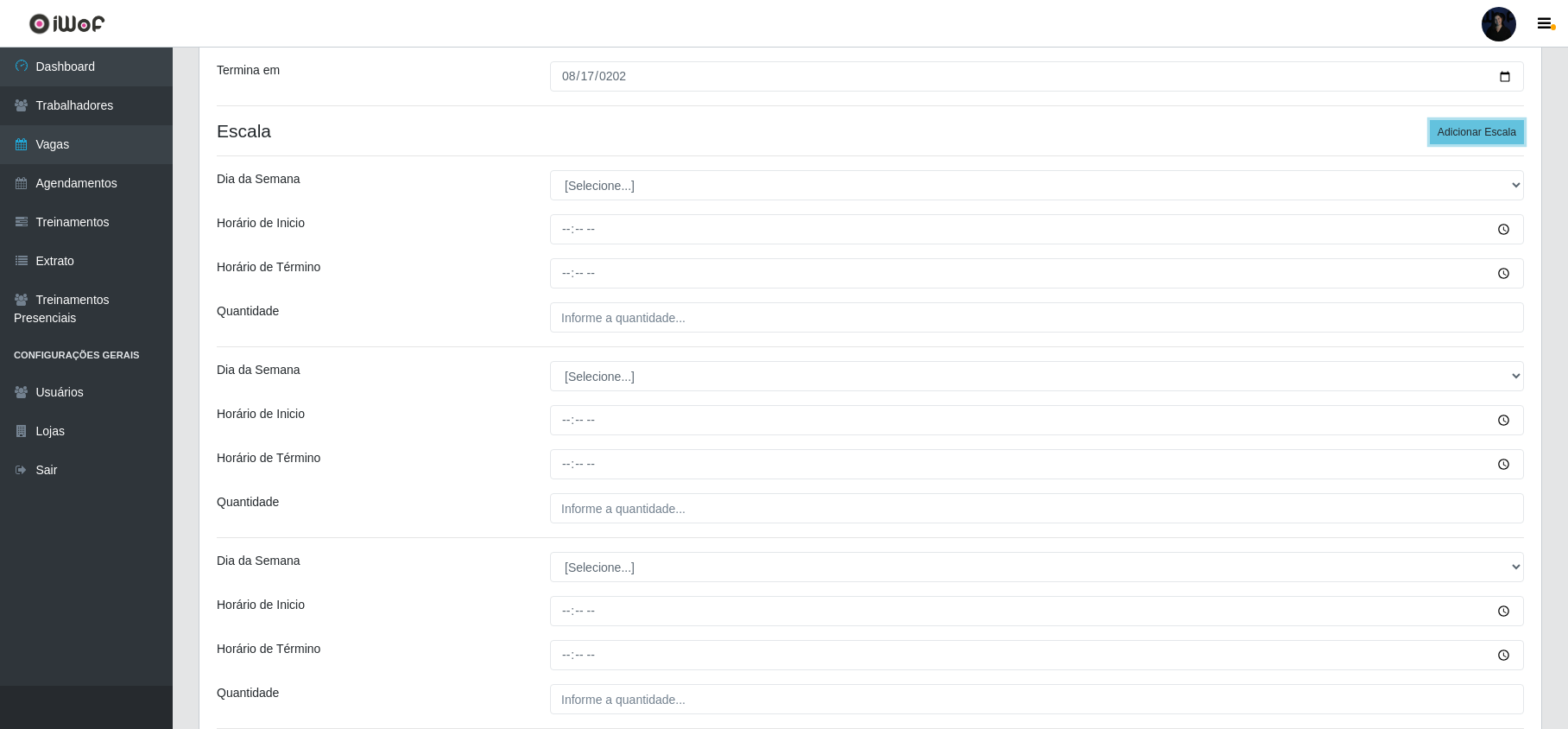
scroll to position [345, 0]
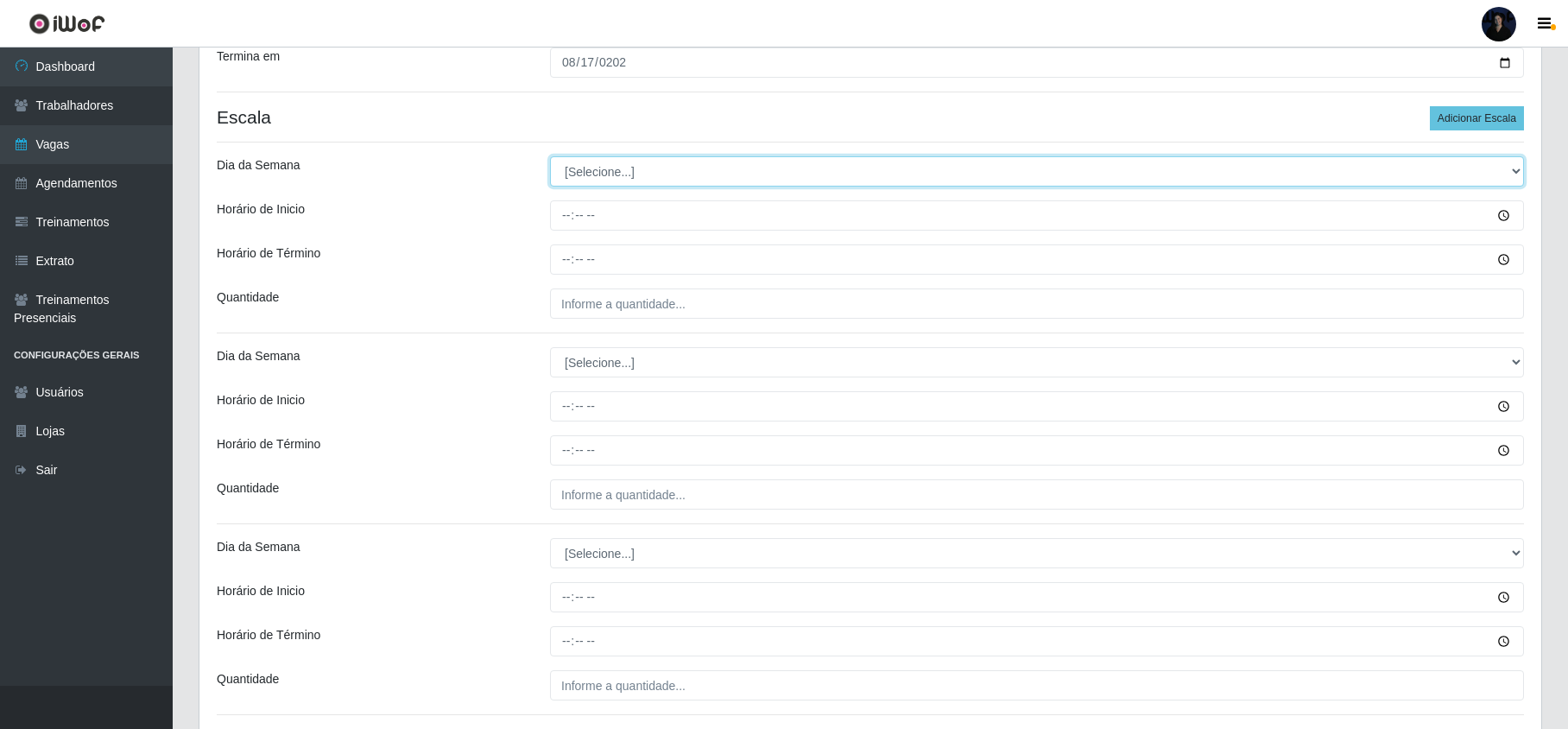
click at [574, 176] on select "[Selecione...] Segunda Terça Quarta Quinta Sexta Sábado Domingo" at bounding box center [1037, 172] width 973 height 30
select select "0"
click at [550, 158] on select "[Selecione...] Segunda Terça Quarta Quinta Sexta Sábado Domingo" at bounding box center [1037, 172] width 973 height 30
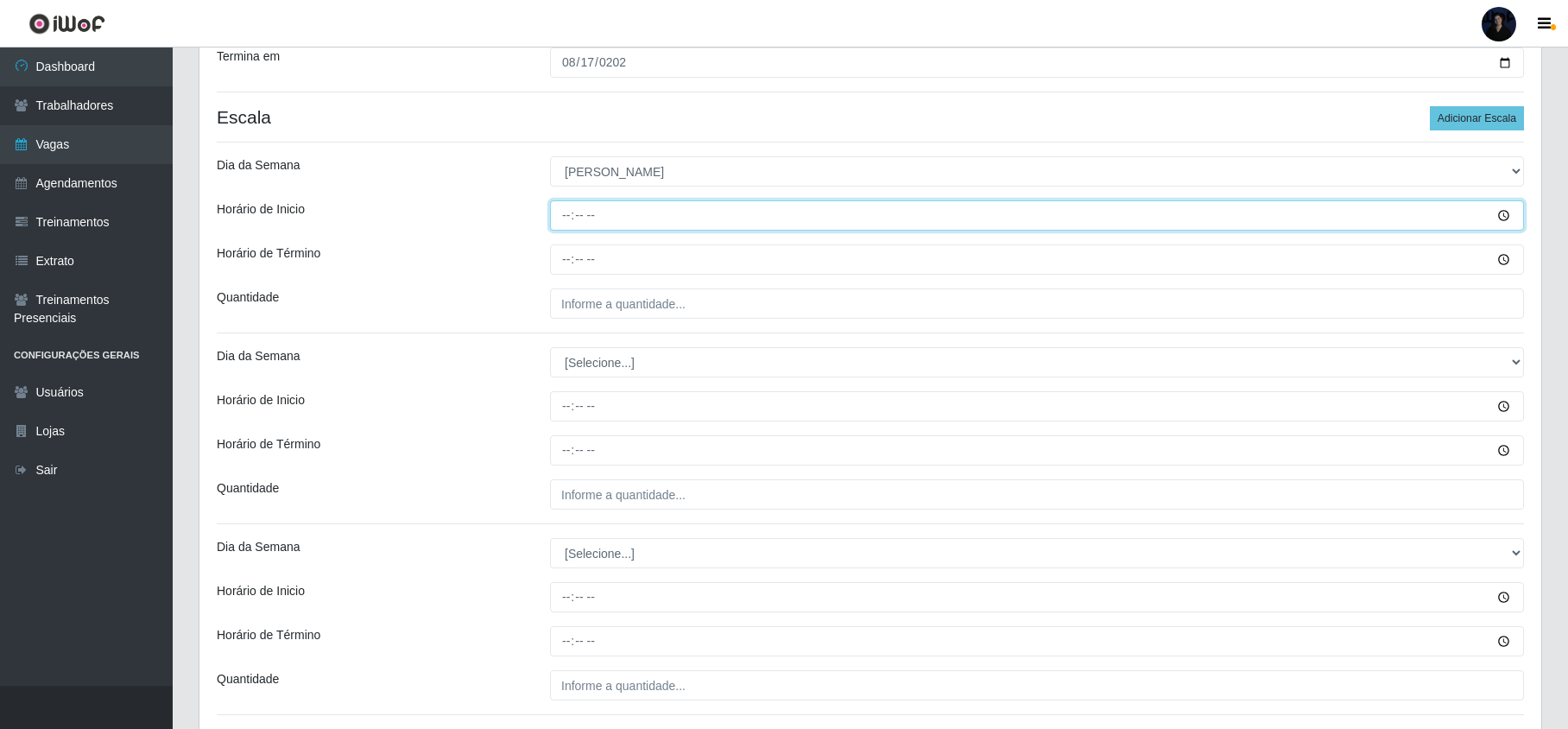
click at [560, 215] on input "Horário de Inicio" at bounding box center [1037, 215] width 973 height 30
type input "08:00"
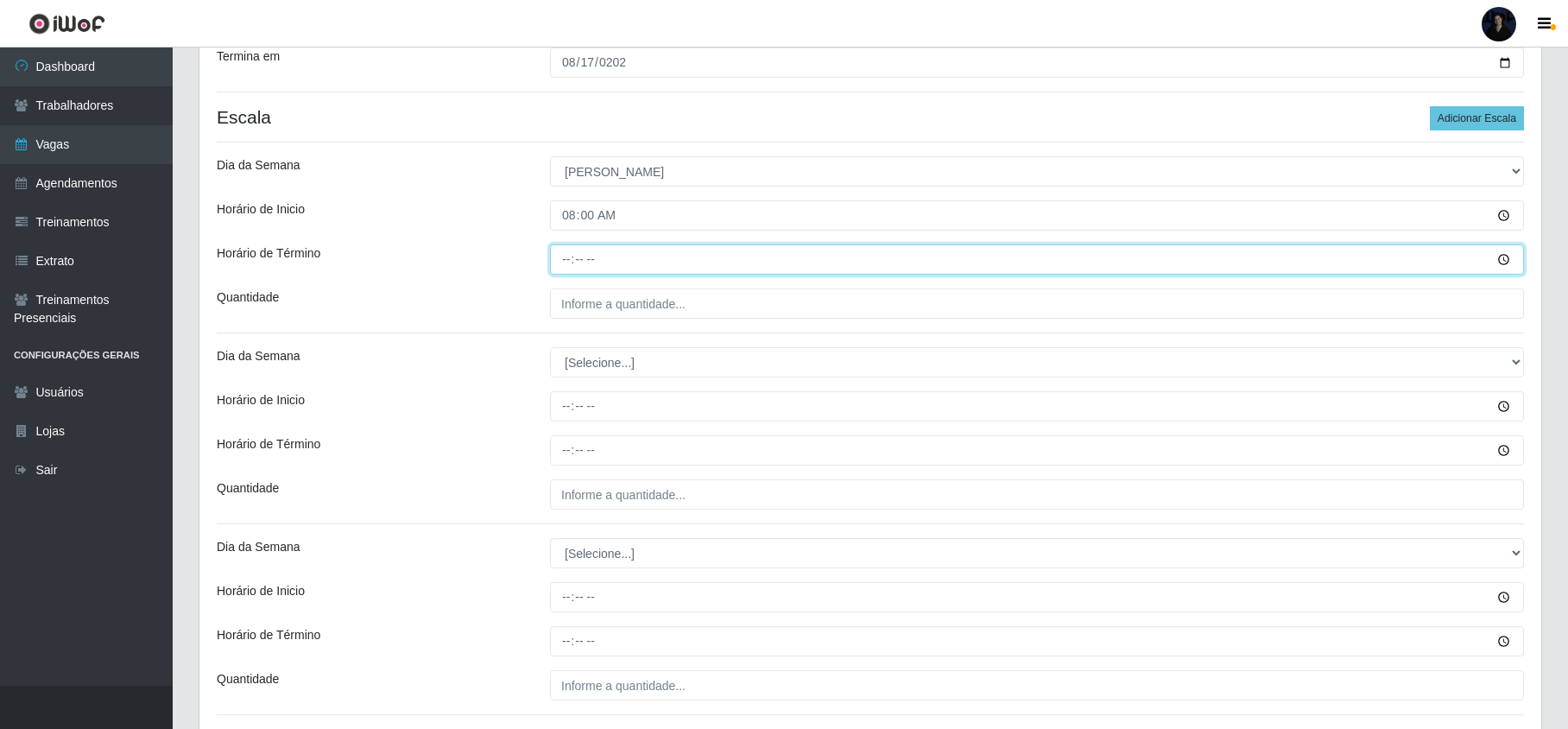
click at [563, 255] on input "Horário de Término" at bounding box center [1037, 259] width 973 height 30
type input "14:00"
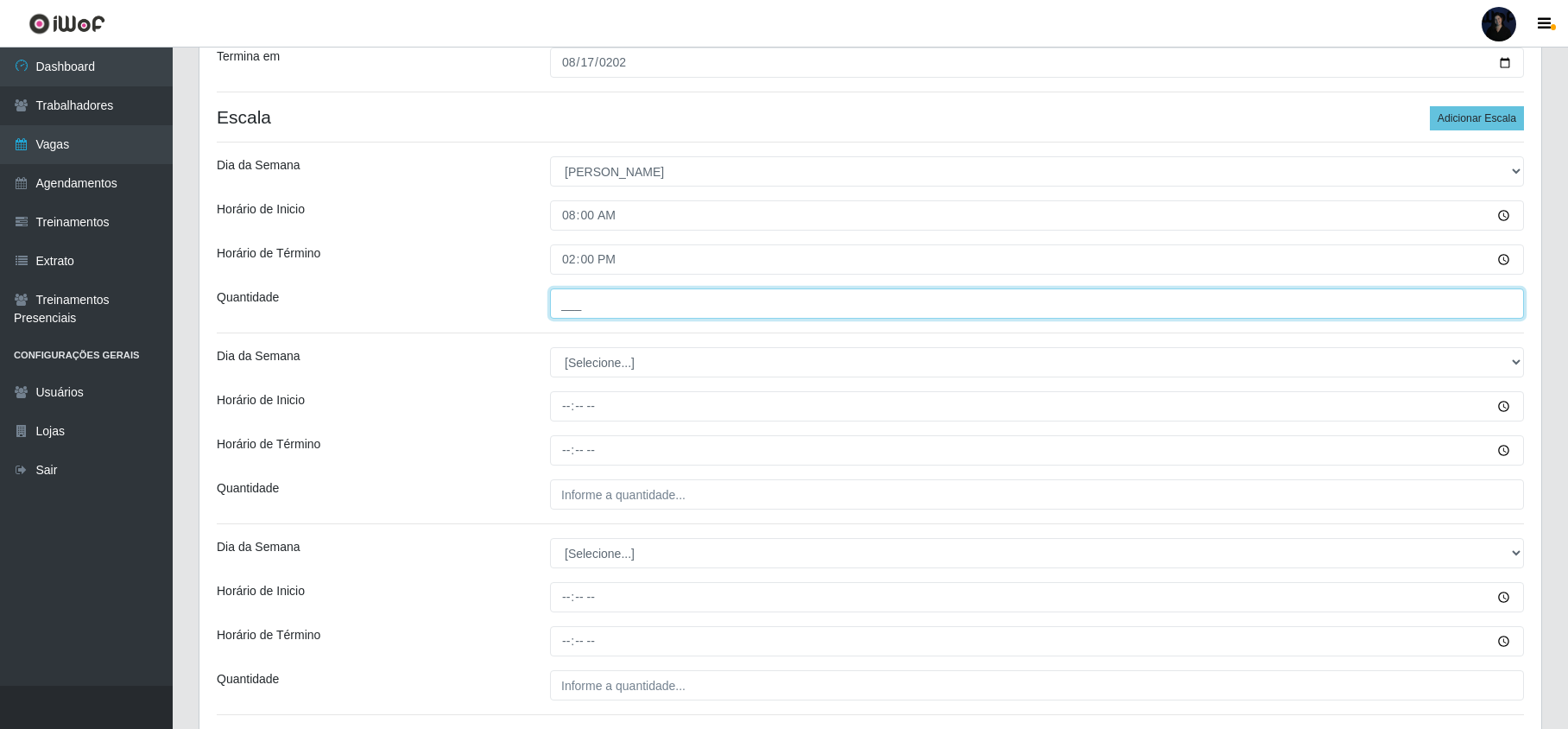
click at [577, 312] on input "___" at bounding box center [1037, 303] width 973 height 30
type input "1__"
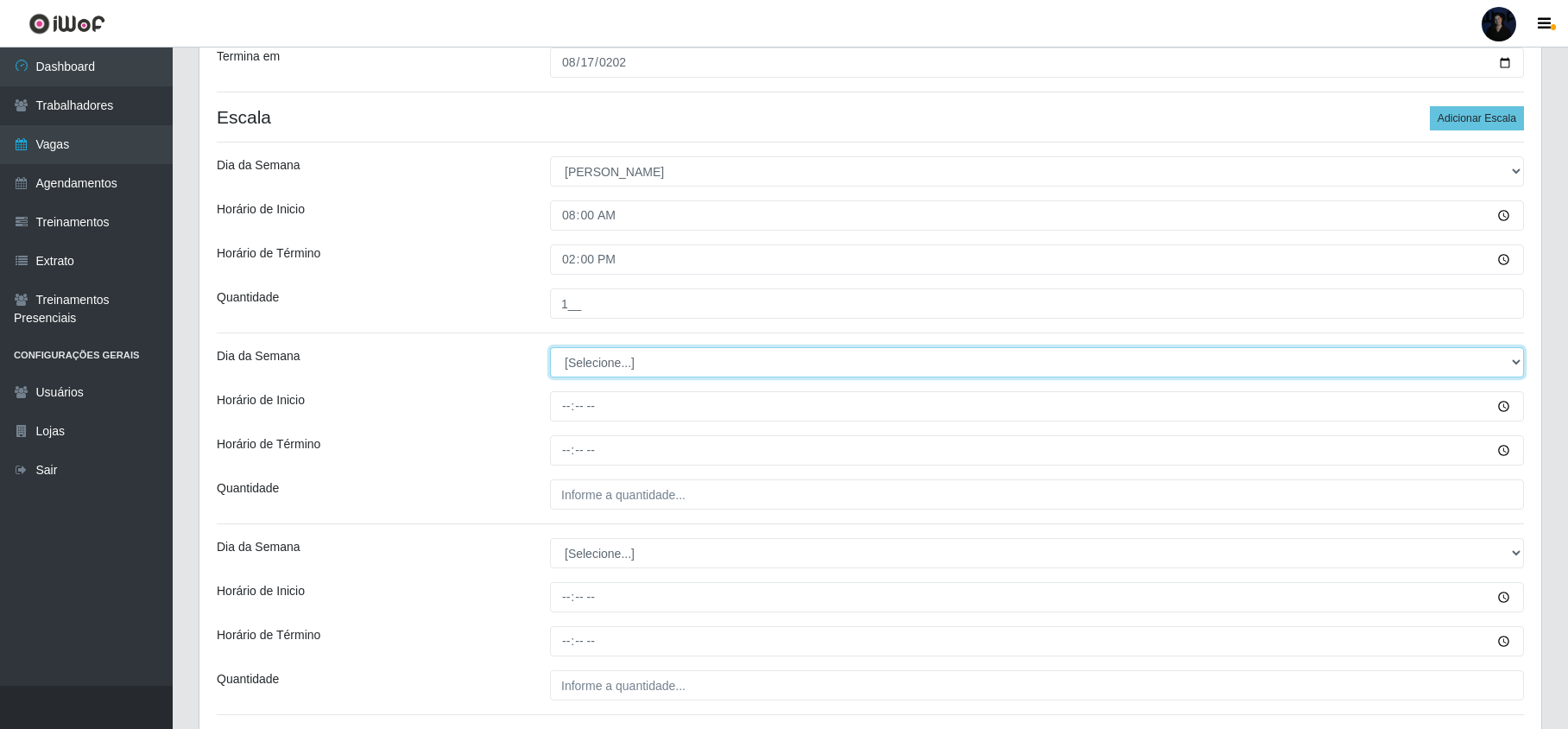
click at [563, 370] on select "[Selecione...] Segunda Terça Quarta Quinta Sexta Sábado Domingo" at bounding box center [1037, 362] width 973 height 30
select select "0"
click at [550, 349] on select "[Selecione...] Segunda Terça Quarta Quinta Sexta Sábado Domingo" at bounding box center [1037, 362] width 973 height 30
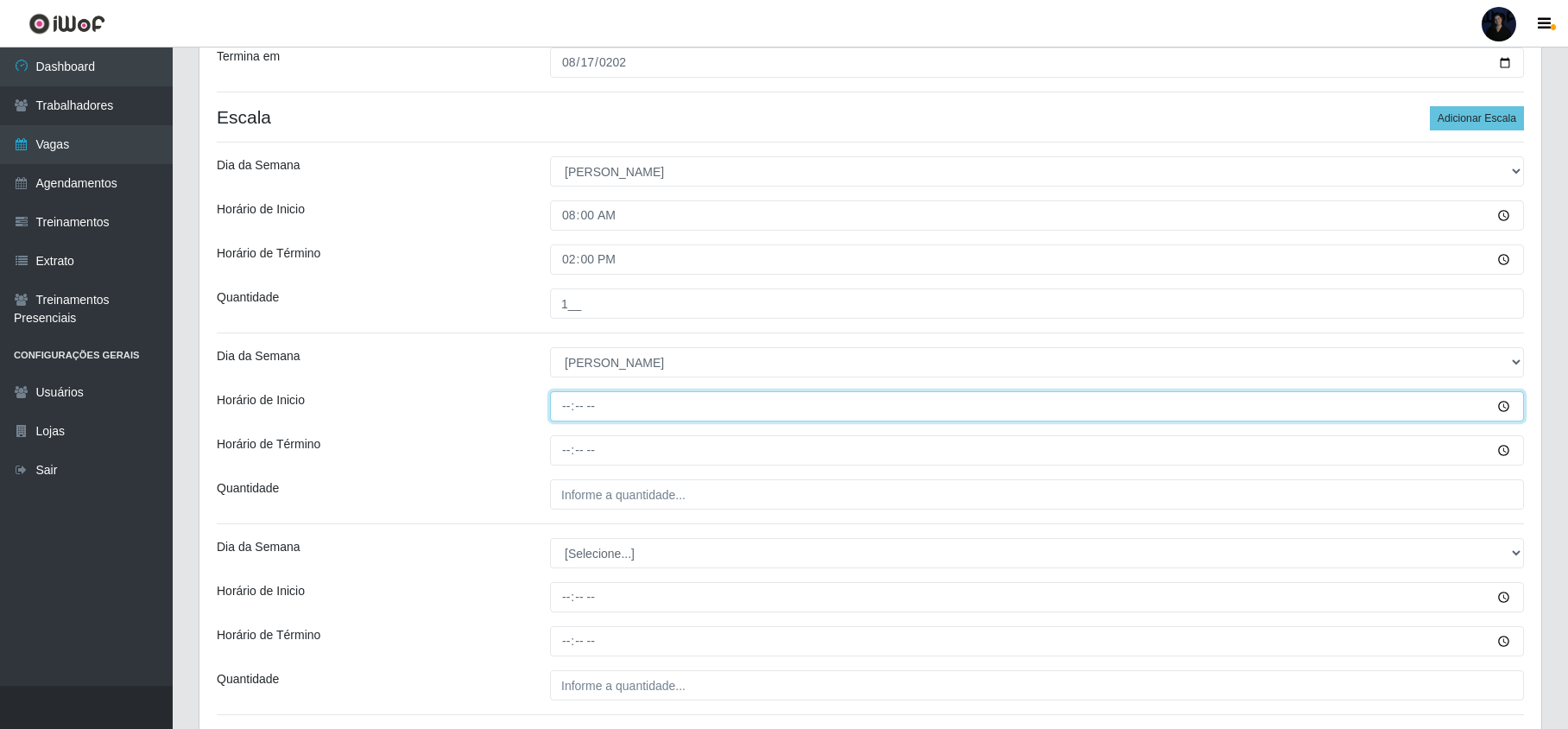
click at [565, 409] on input "Horário de Inicio" at bounding box center [1037, 406] width 973 height 30
type input "09:00"
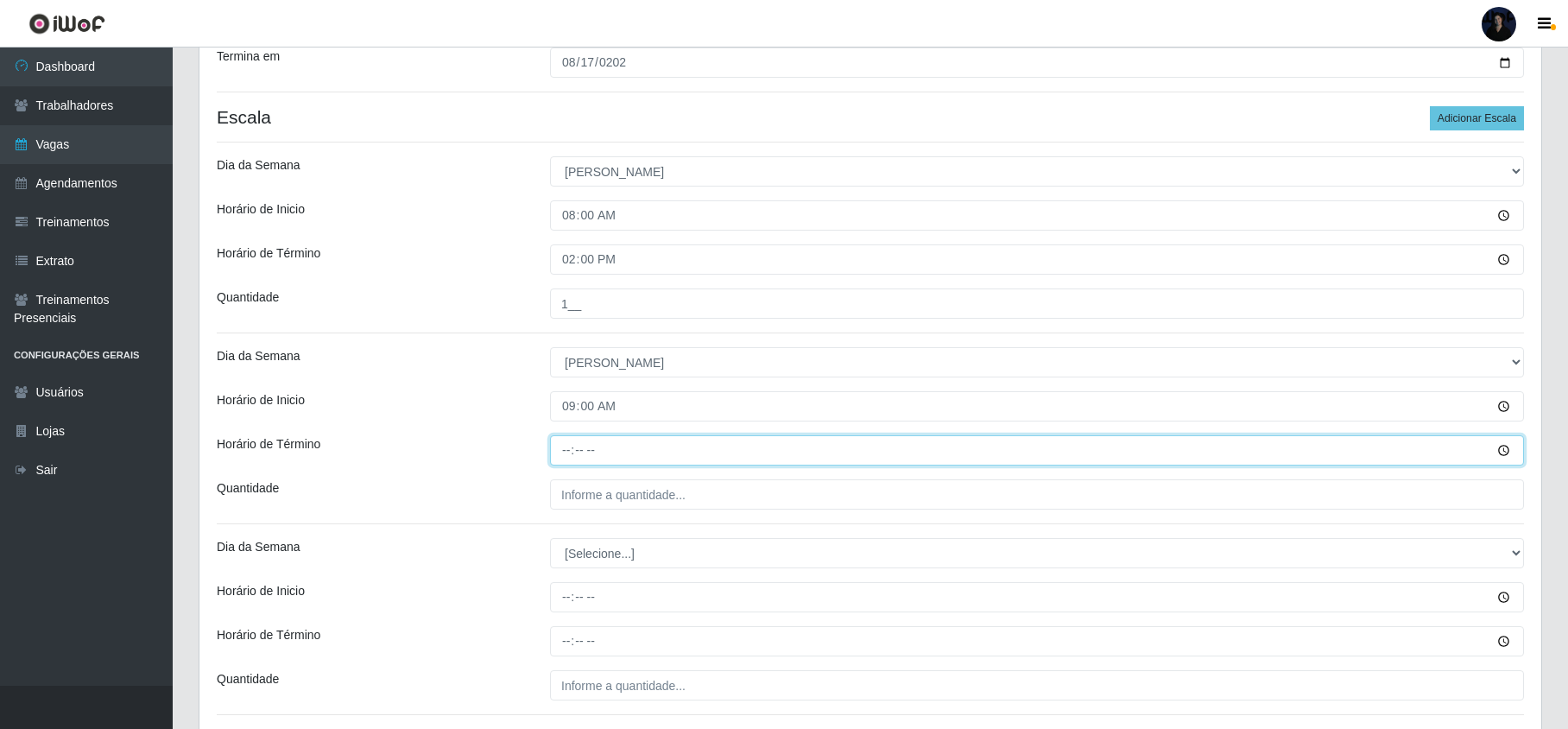
click at [567, 453] on input "Horário de Término" at bounding box center [1037, 450] width 973 height 30
type input "15:00"
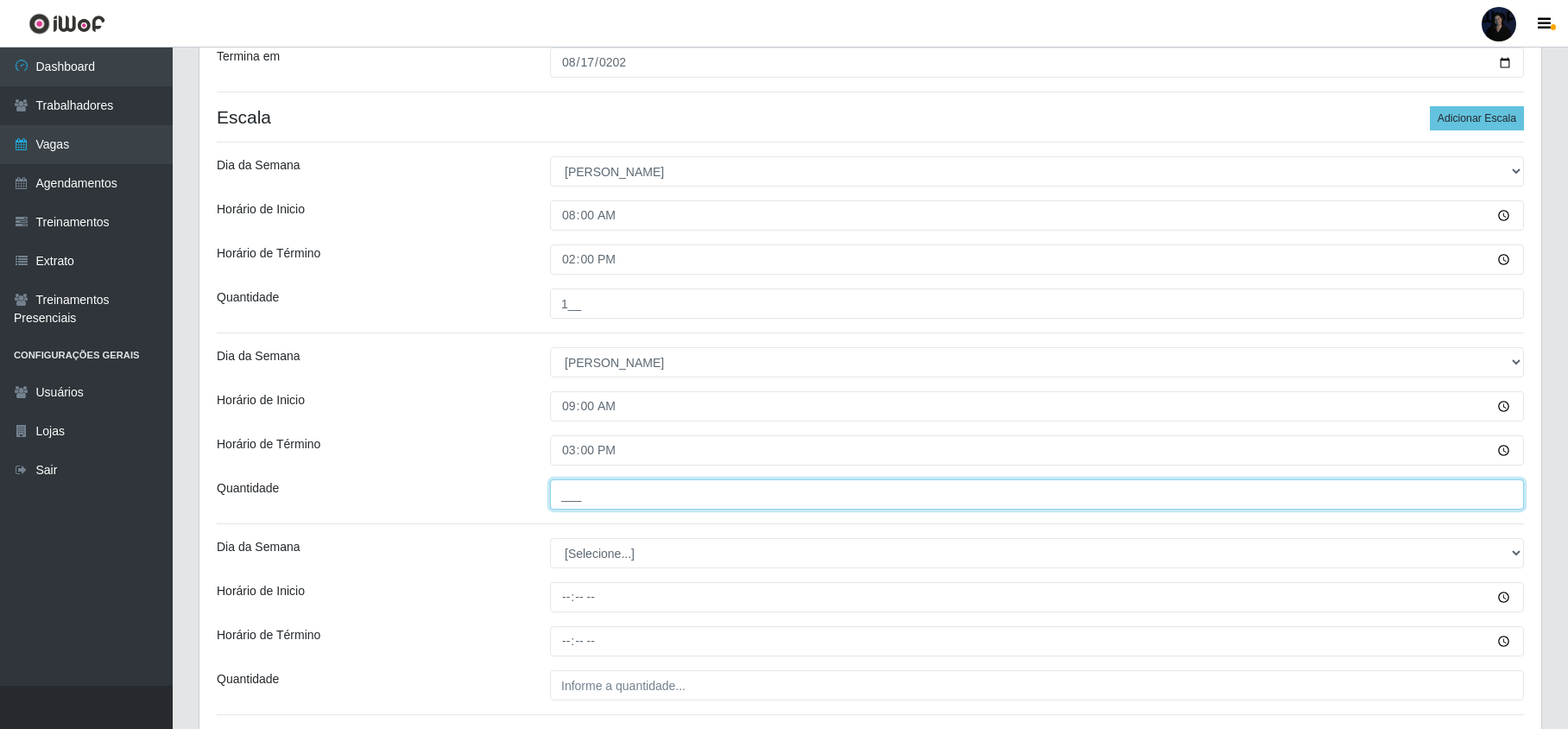
click at [568, 491] on input "___" at bounding box center [1037, 494] width 973 height 30
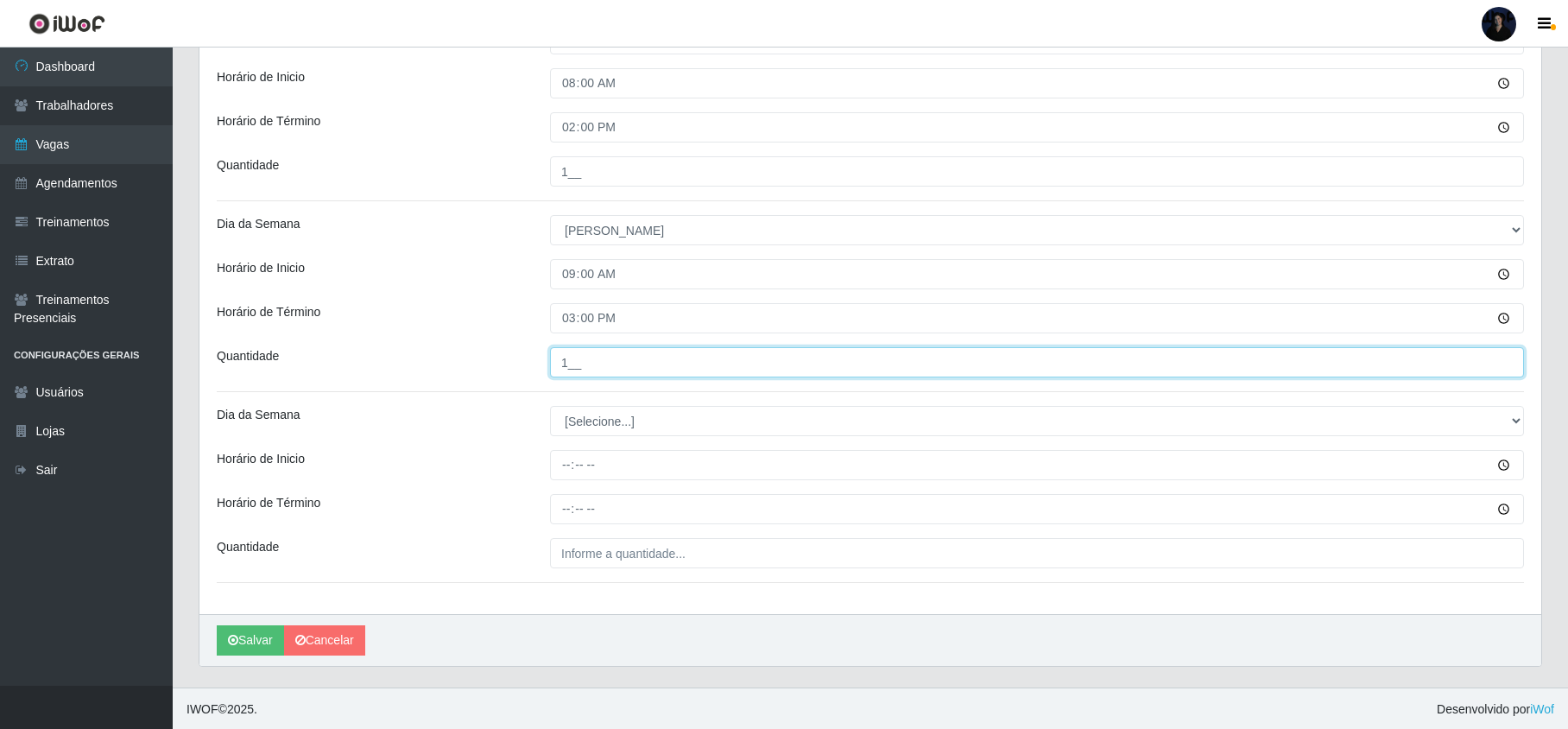
scroll to position [484, 0]
type input "1__"
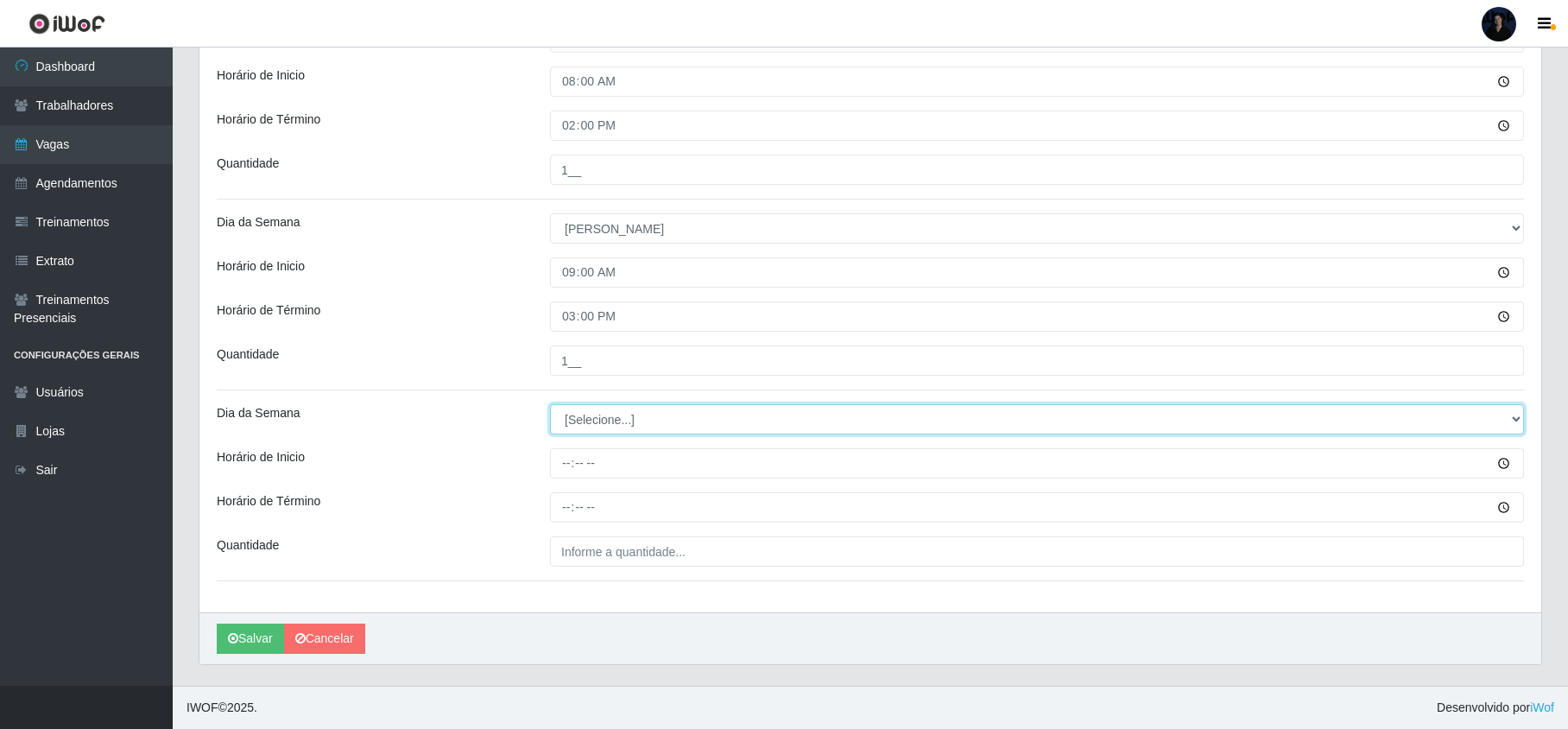
click at [575, 423] on select "[Selecione...] Segunda Terça Quarta Quinta Sexta Sábado Domingo" at bounding box center [1037, 419] width 973 height 30
select select "0"
click at [550, 404] on select "[Selecione...] Segunda Terça Quarta Quinta Sexta Sábado Domingo" at bounding box center [1037, 419] width 973 height 30
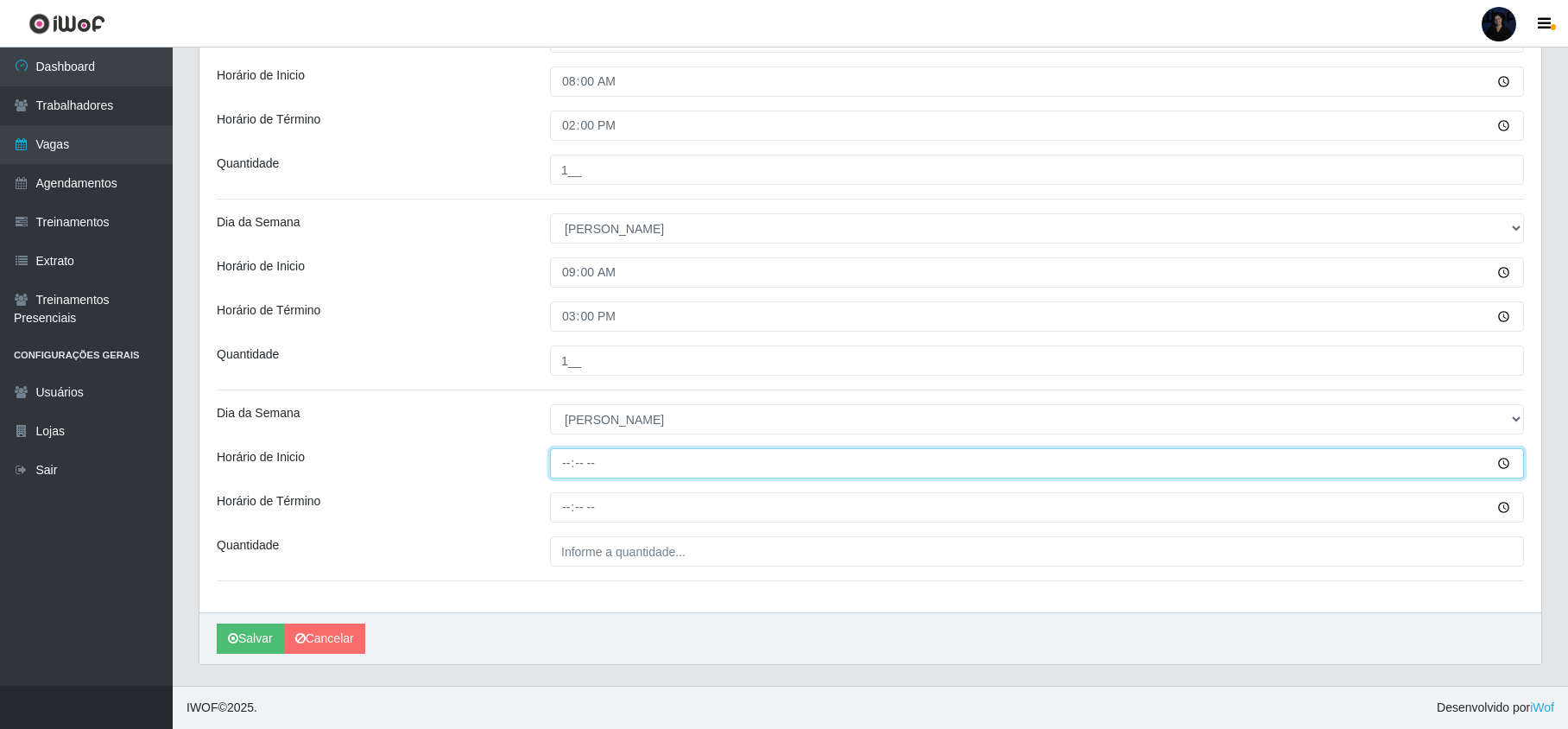
click at [564, 461] on input "Horário de Inicio" at bounding box center [1037, 463] width 973 height 30
type input "14:00"
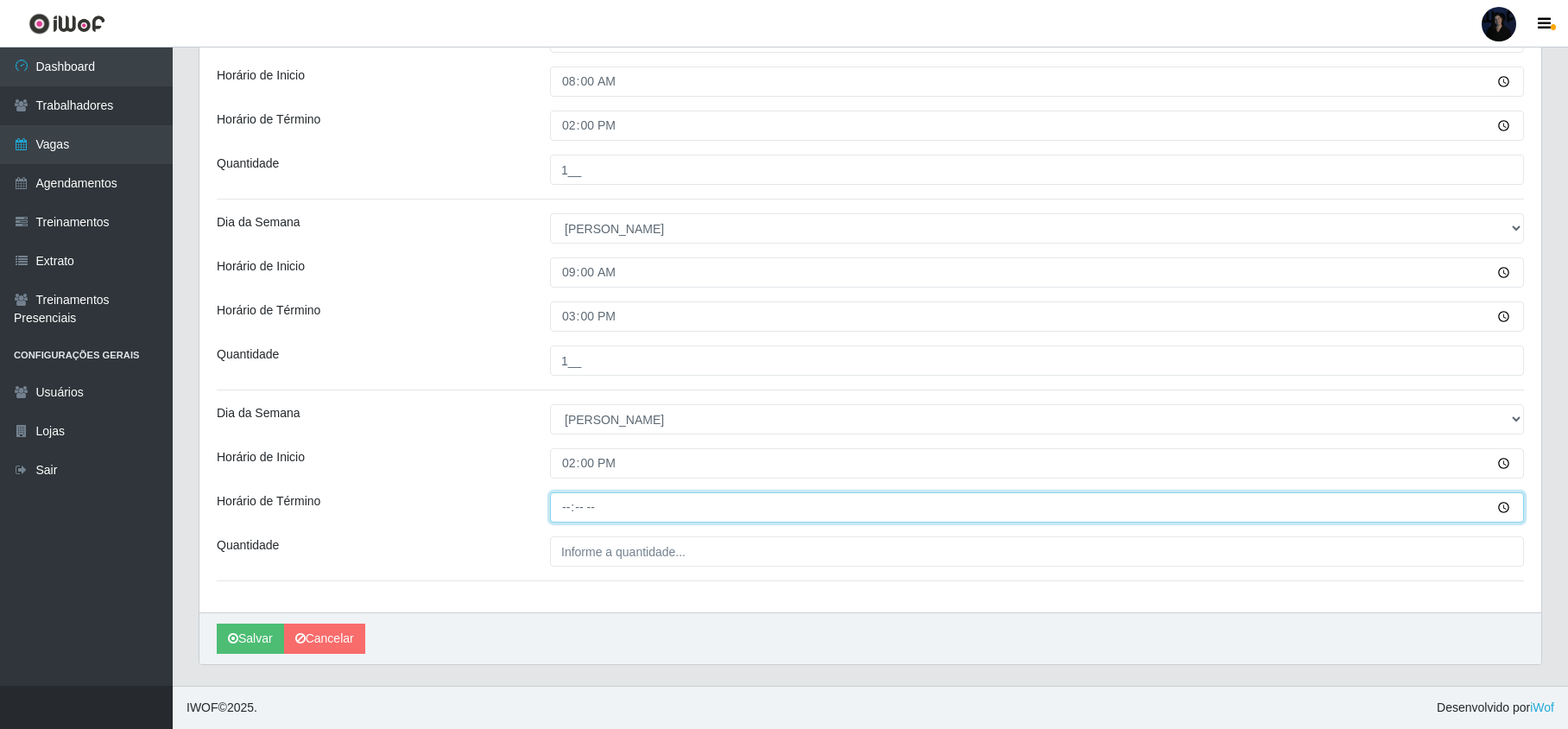
click at [570, 506] on input "Horário de Término" at bounding box center [1037, 507] width 973 height 30
type input "20:00"
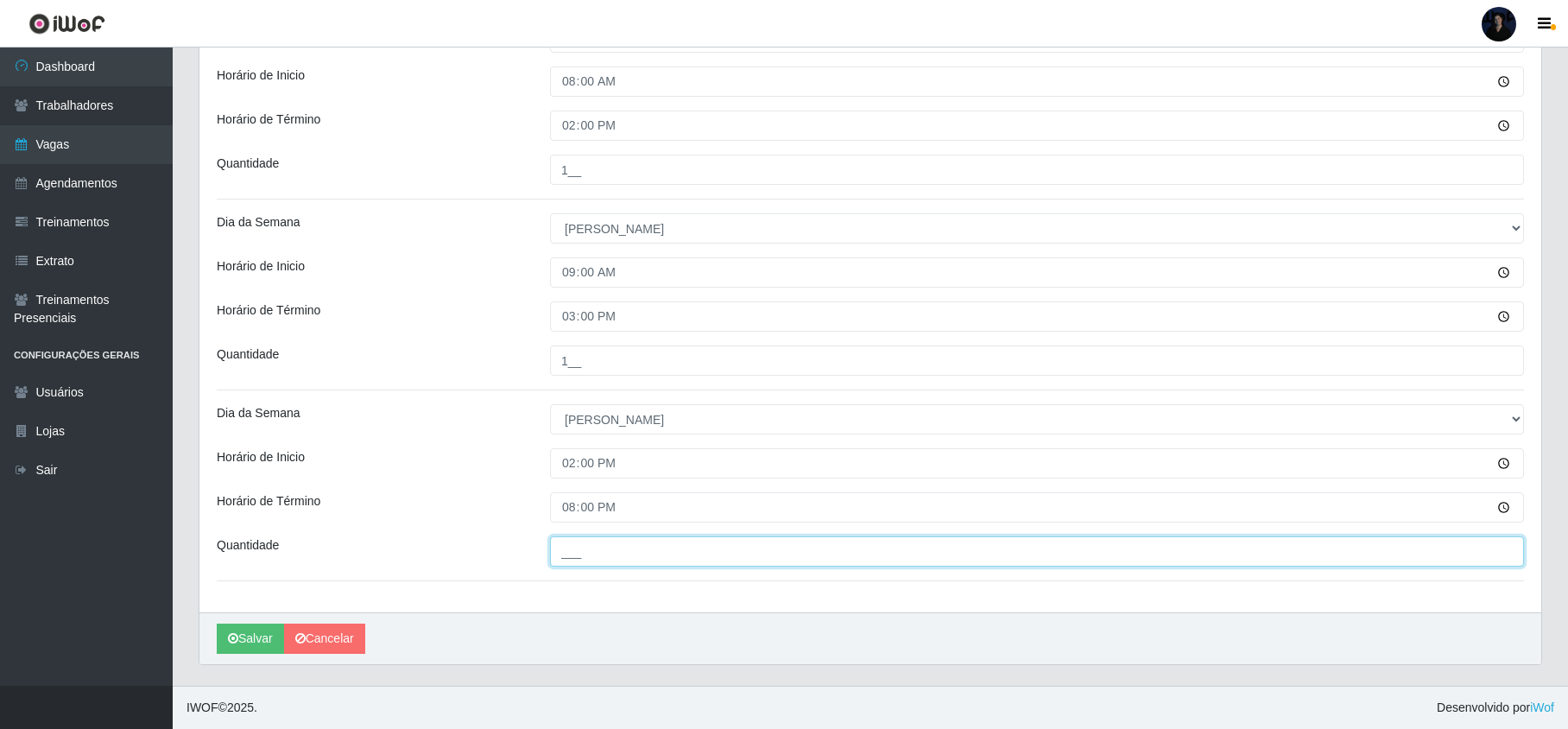
click at [571, 549] on input "___" at bounding box center [1037, 551] width 973 height 30
type input "1__"
click at [591, 602] on div "Loja Queiroz Atacadão - Monte Castelo Função [Selecione...] ASG ASG + Embalador…" at bounding box center [870, 140] width 1341 height 942
click at [233, 636] on icon "submit" at bounding box center [232, 638] width 10 height 12
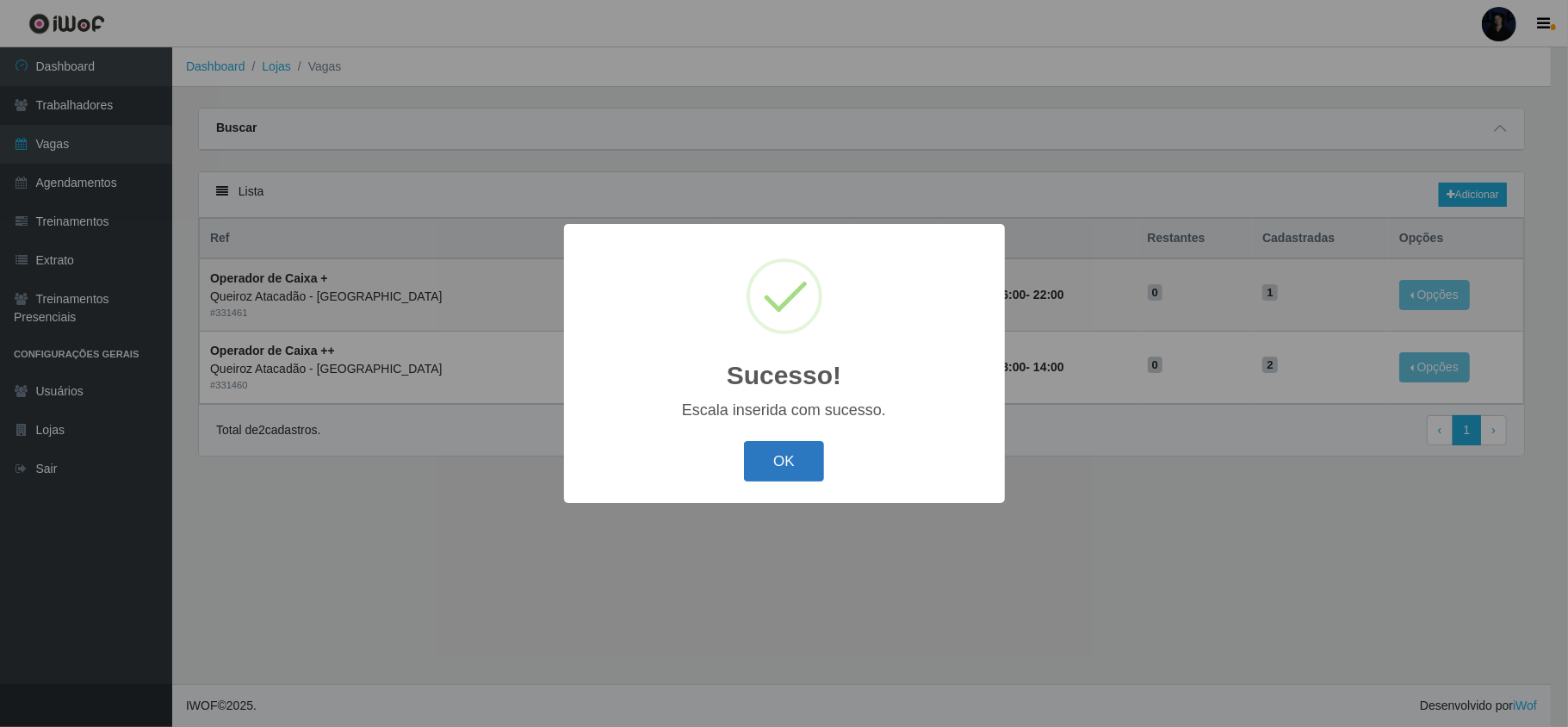
click at [783, 475] on button "OK" at bounding box center [784, 461] width 80 height 41
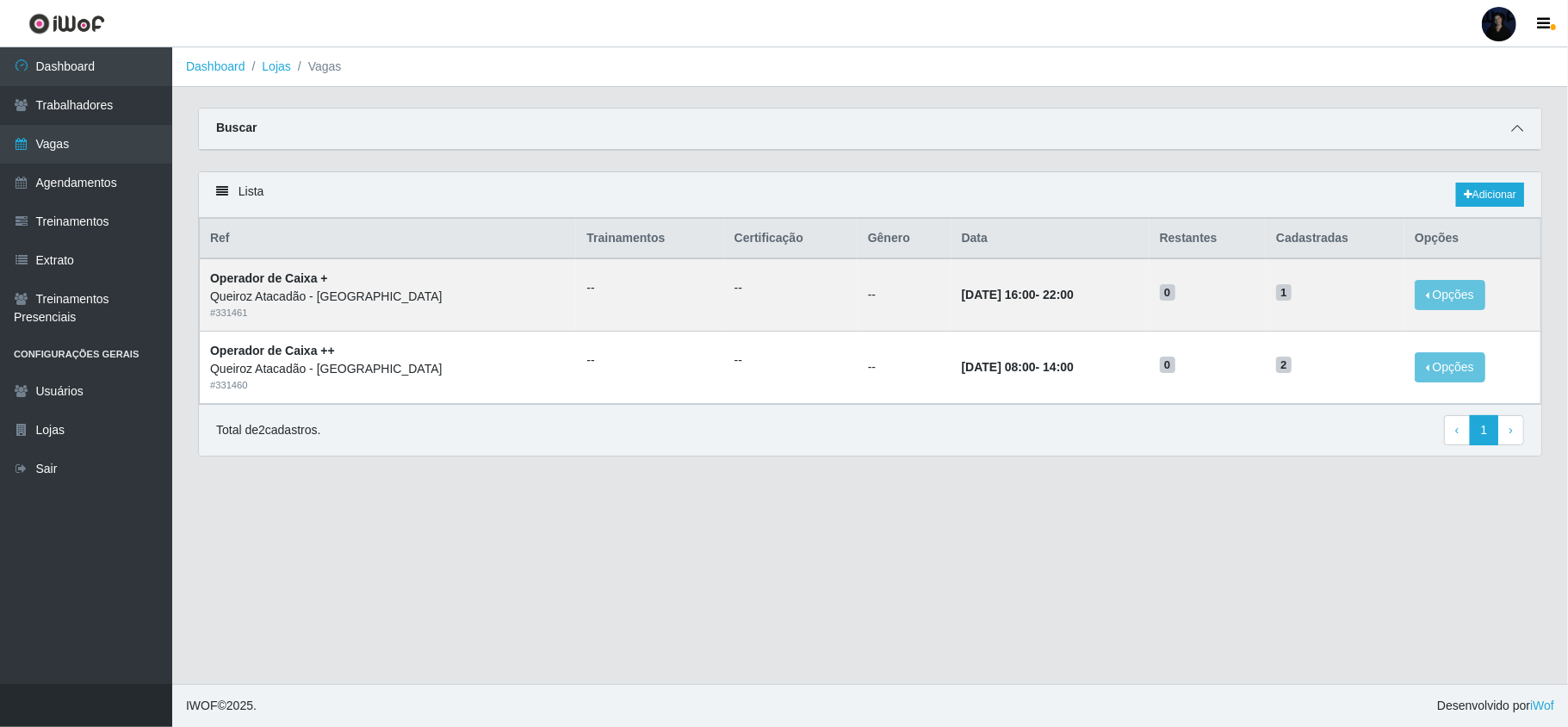
click at [1516, 128] on icon at bounding box center [1517, 127] width 12 height 12
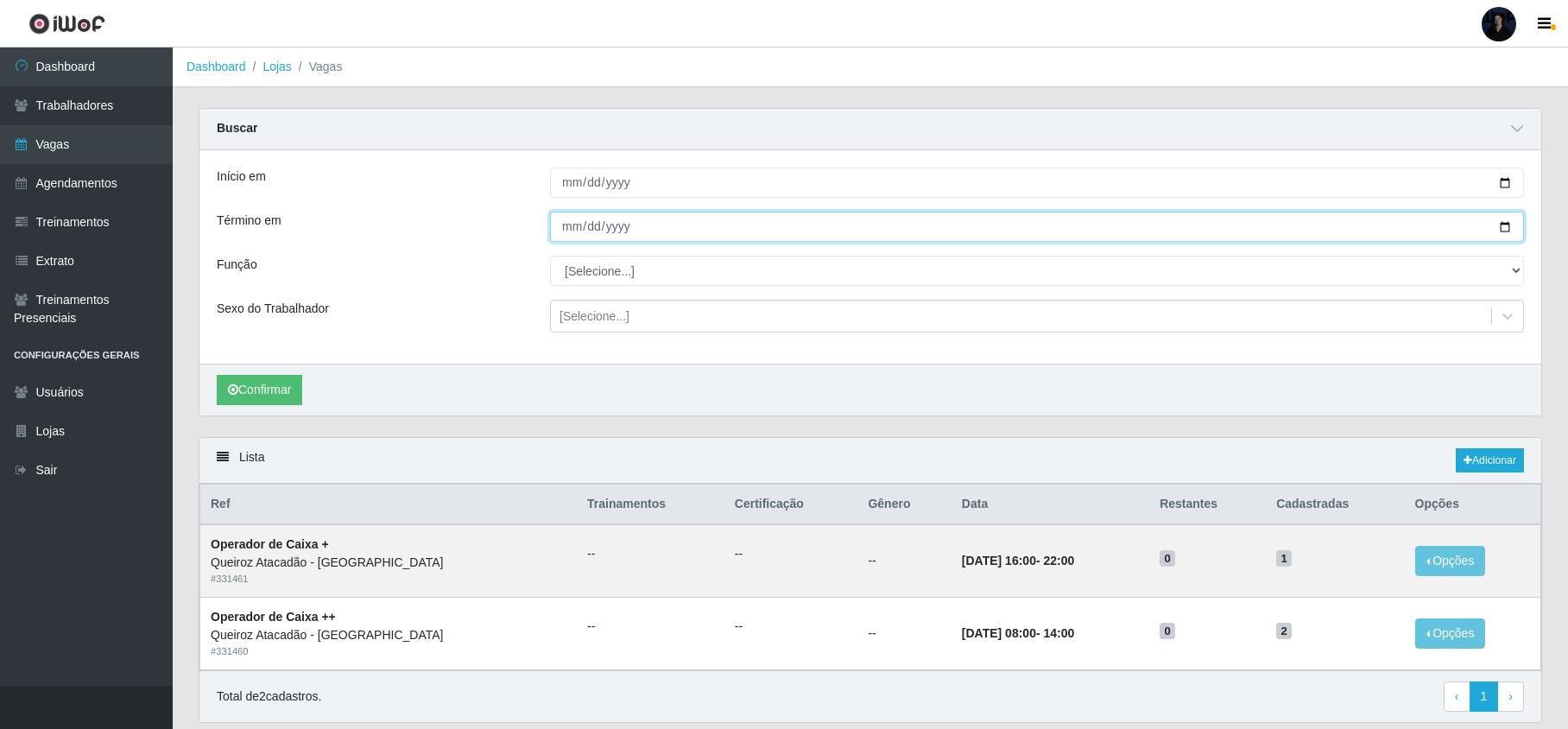
drag, startPoint x: 1510, startPoint y: 225, endPoint x: 1465, endPoint y: 236, distance: 46.3
click at [1512, 225] on input "2025-08-16" at bounding box center [1037, 227] width 973 height 30
click at [1502, 225] on input "2025-08-16" at bounding box center [1037, 227] width 973 height 30
type input "2025-08-17"
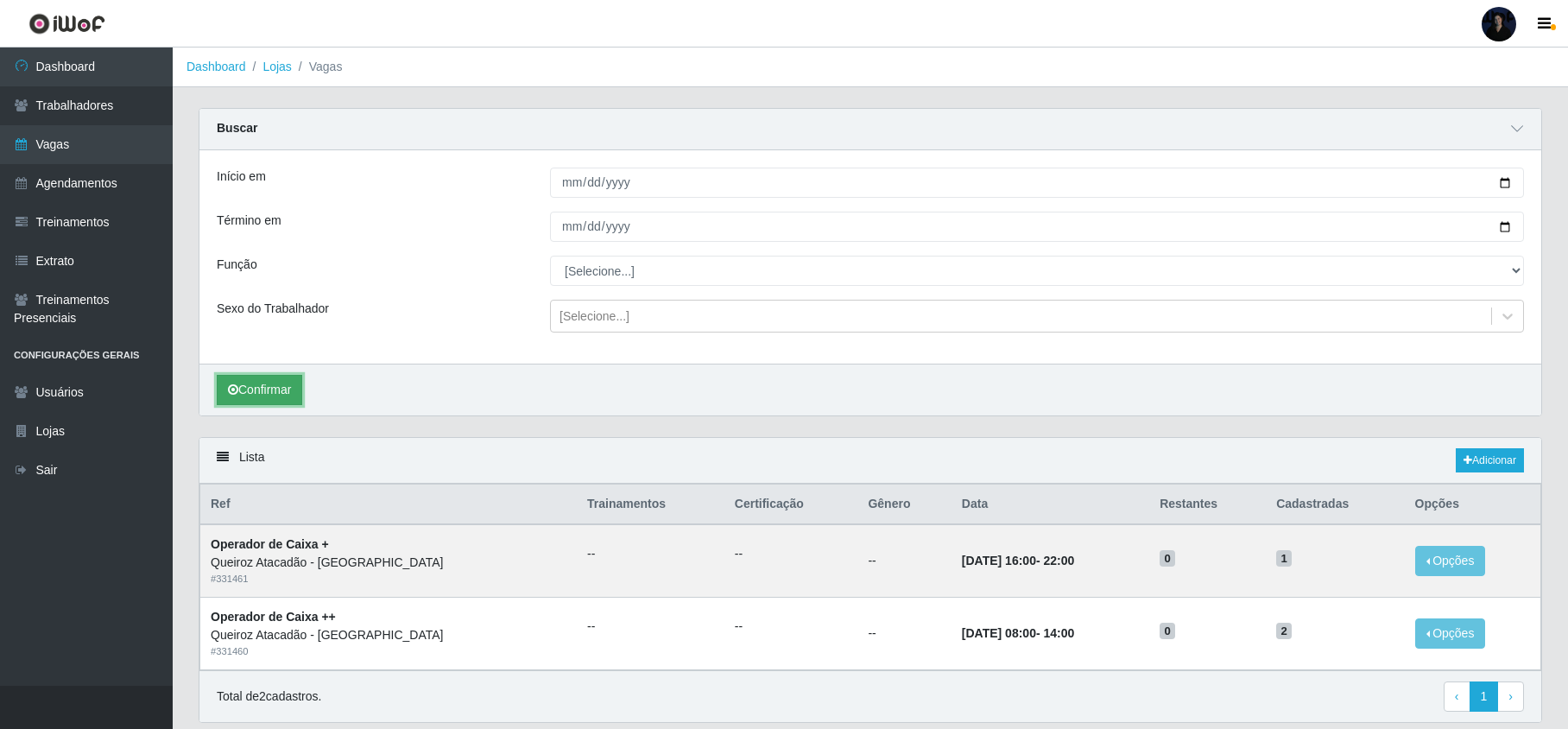
click at [283, 392] on button "Confirmar" at bounding box center [259, 390] width 86 height 30
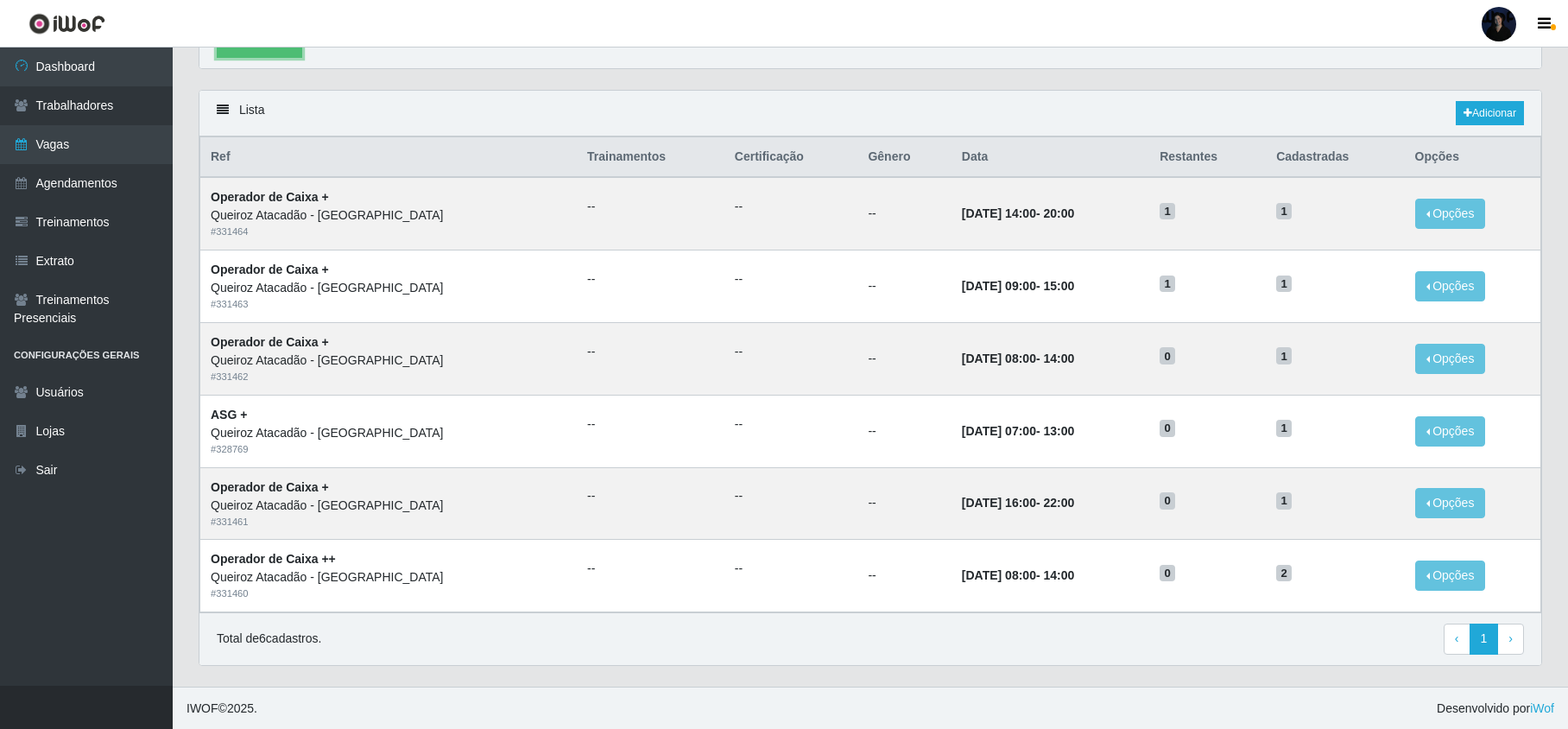
scroll to position [354, 0]
click at [1534, 158] on th "Opções" at bounding box center [1473, 157] width 136 height 41
click at [73, 149] on link "Vagas" at bounding box center [86, 144] width 172 height 39
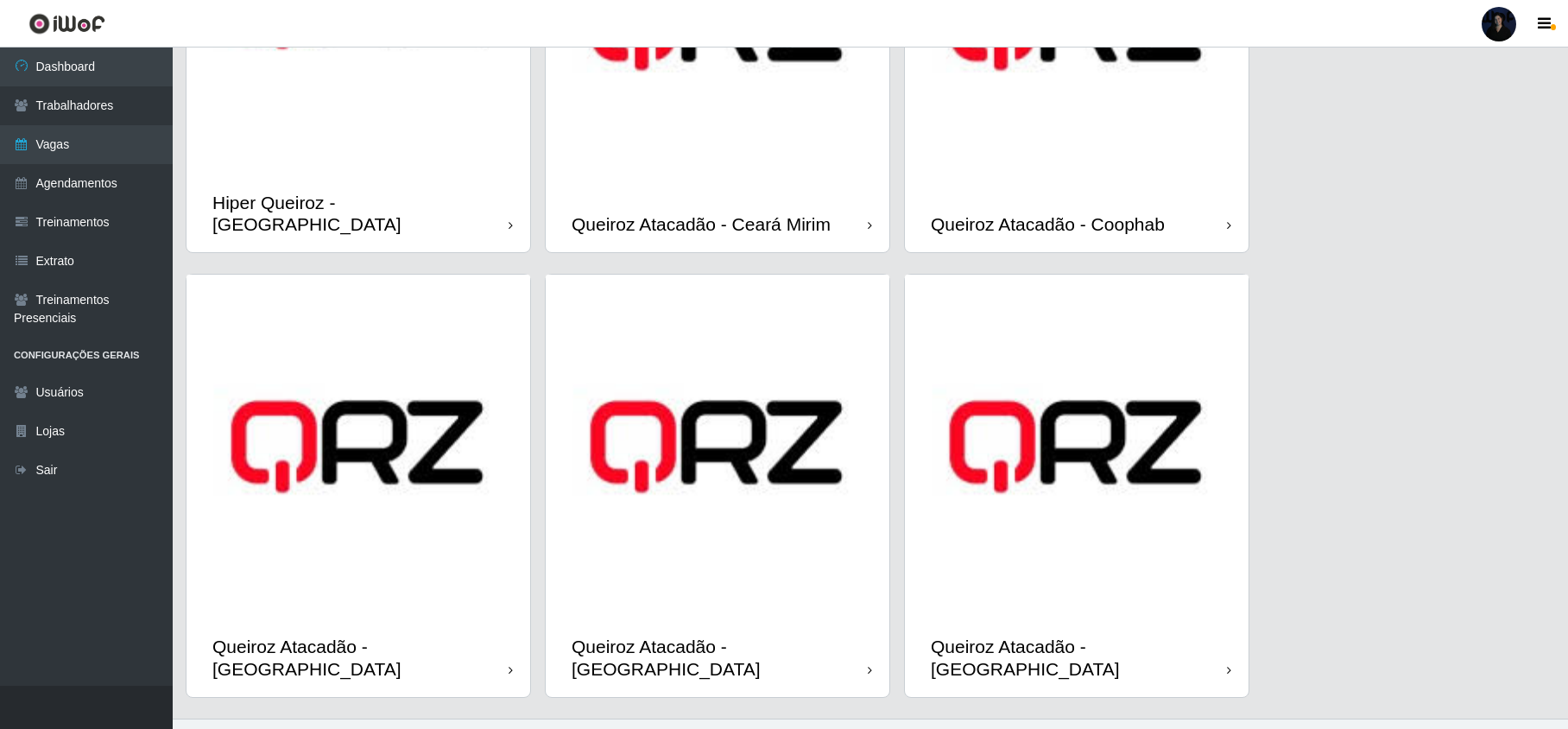
scroll to position [288, 0]
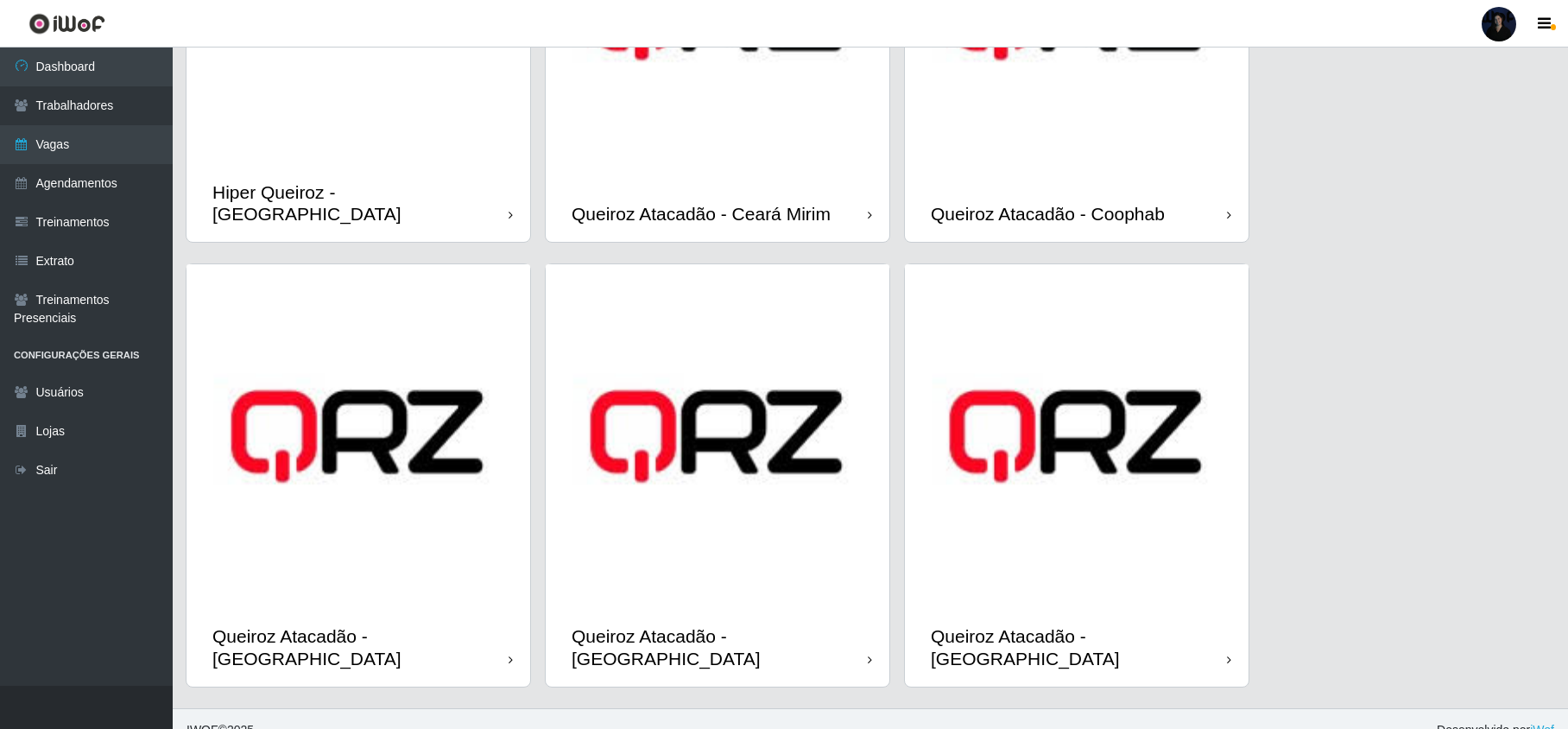
click at [1020, 577] on img at bounding box center [1076, 435] width 344 height 344
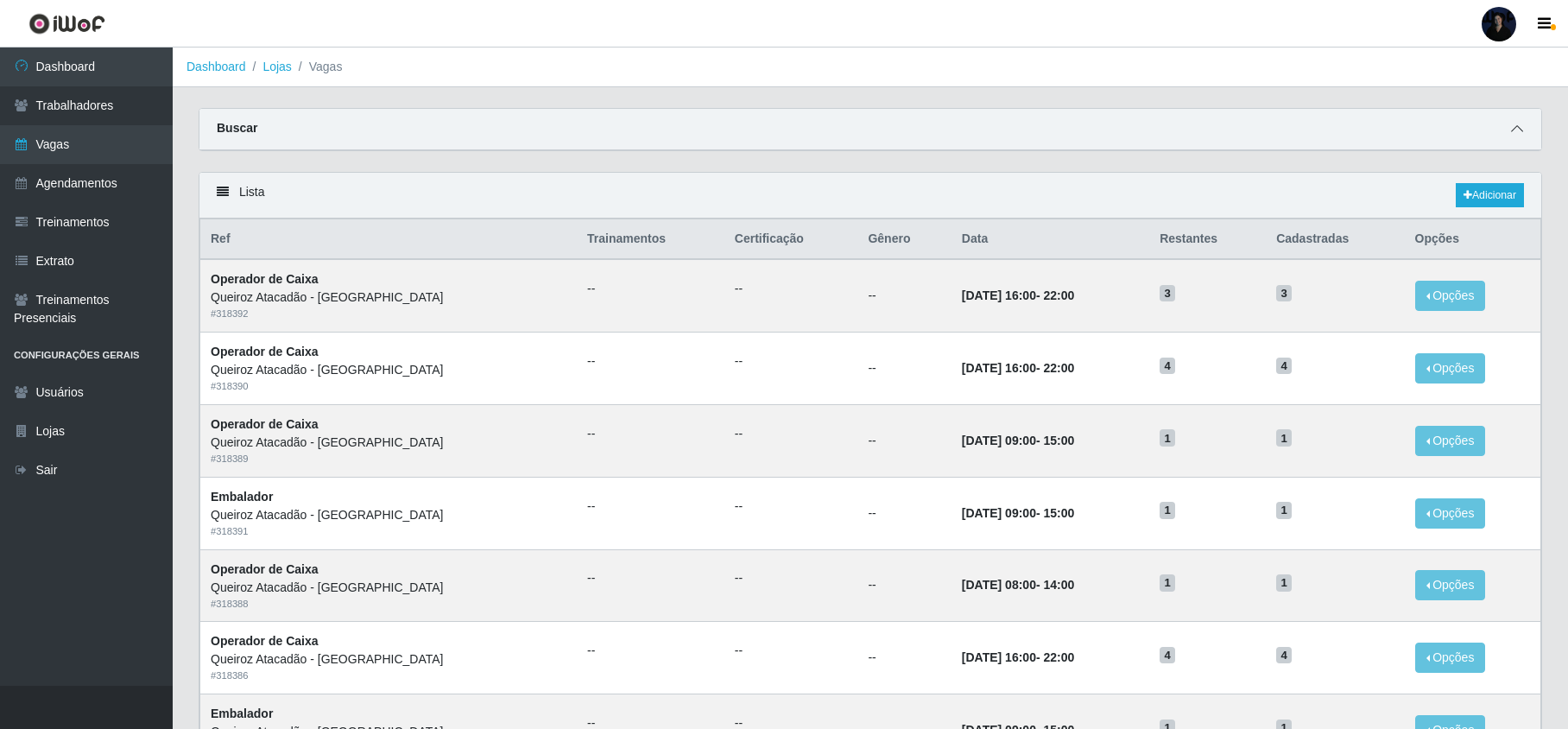
click at [1514, 131] on icon at bounding box center [1516, 128] width 12 height 12
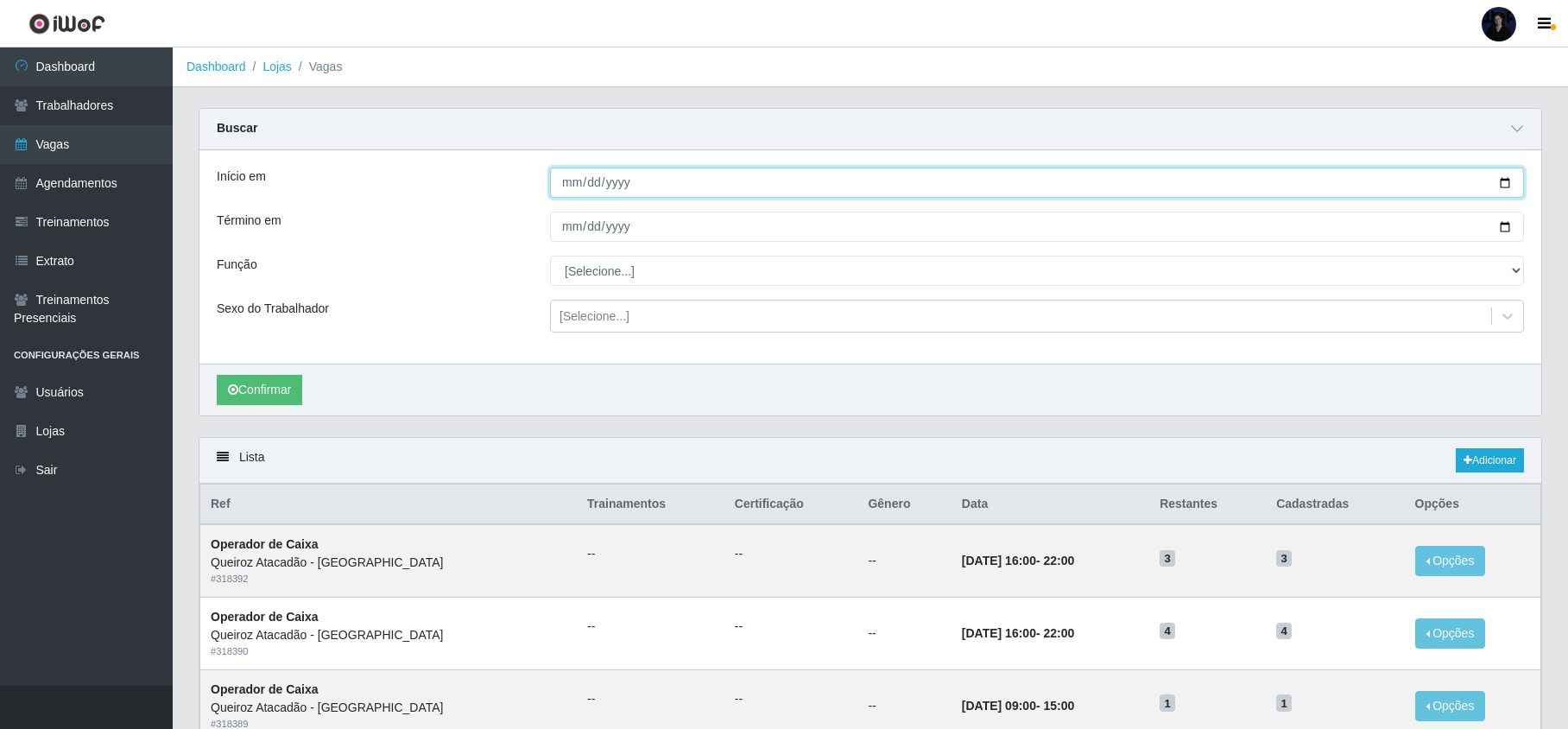
click at [1502, 181] on input "Início em" at bounding box center [1037, 183] width 973 height 30
type input "2025-08-16"
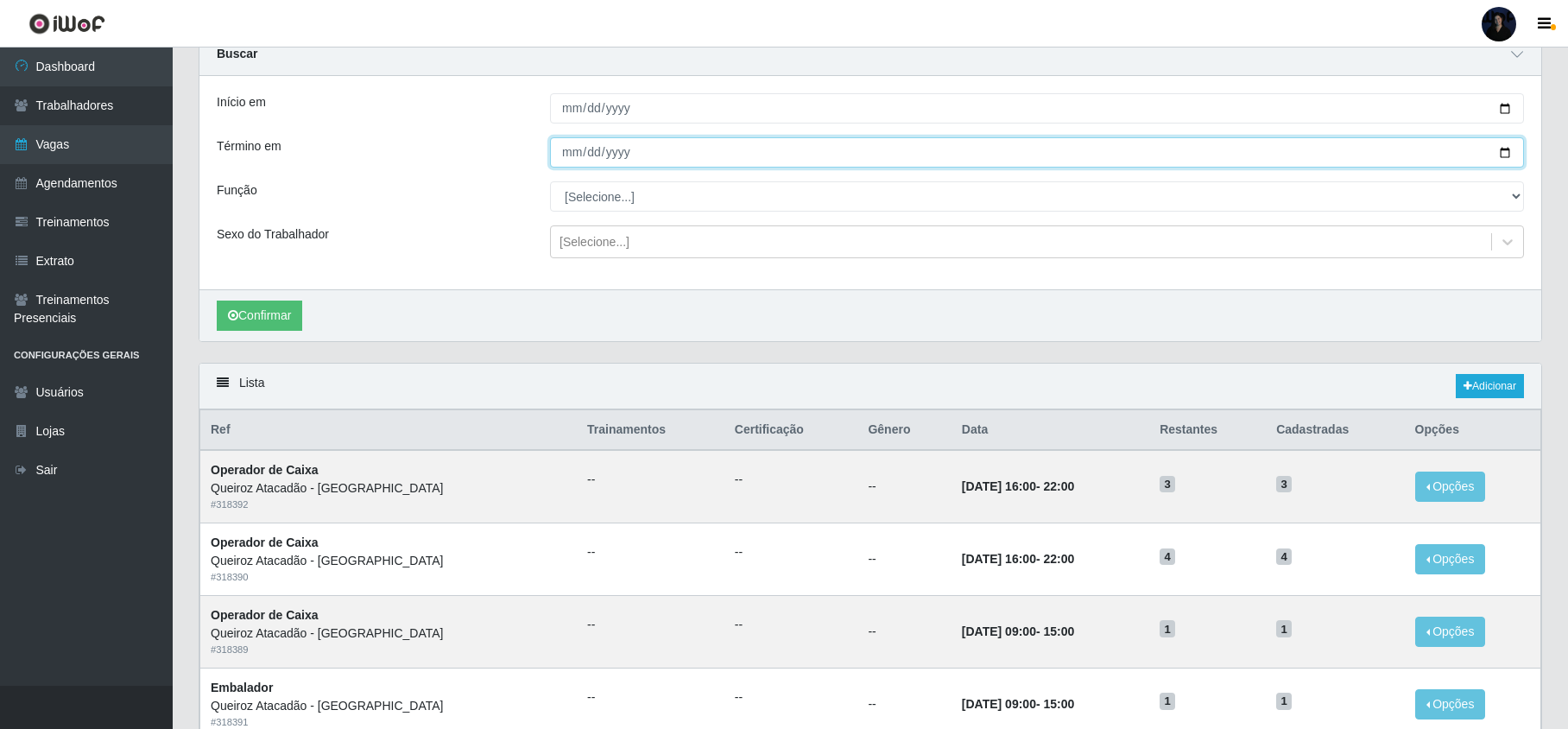
click at [1503, 227] on div "Início em 2025-08-16 Término em Função [Selecione...] Embalador Embalador + Emb…" at bounding box center [870, 182] width 1341 height 213
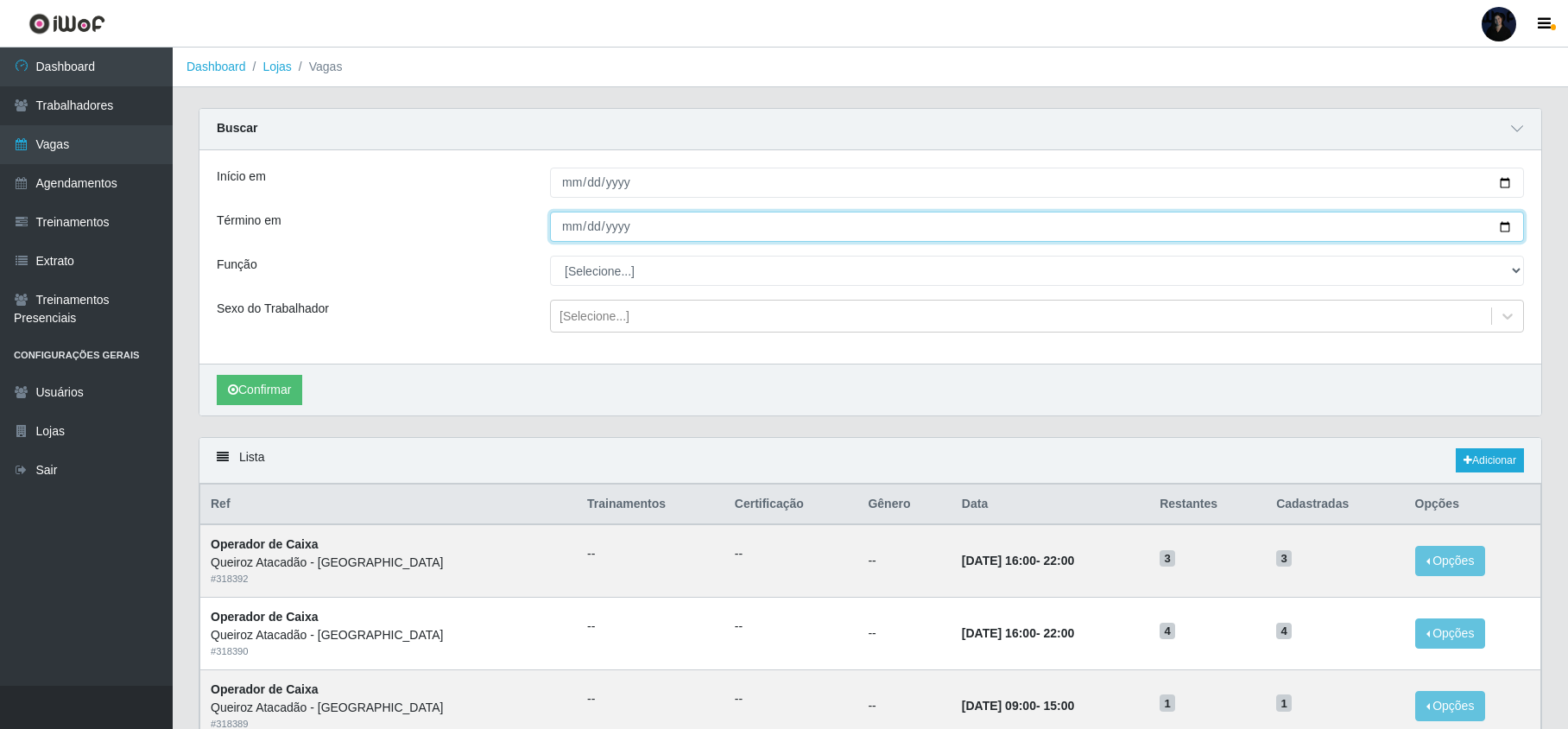
click at [1499, 229] on input "Término em" at bounding box center [1037, 227] width 973 height 30
type input "2025-08-16"
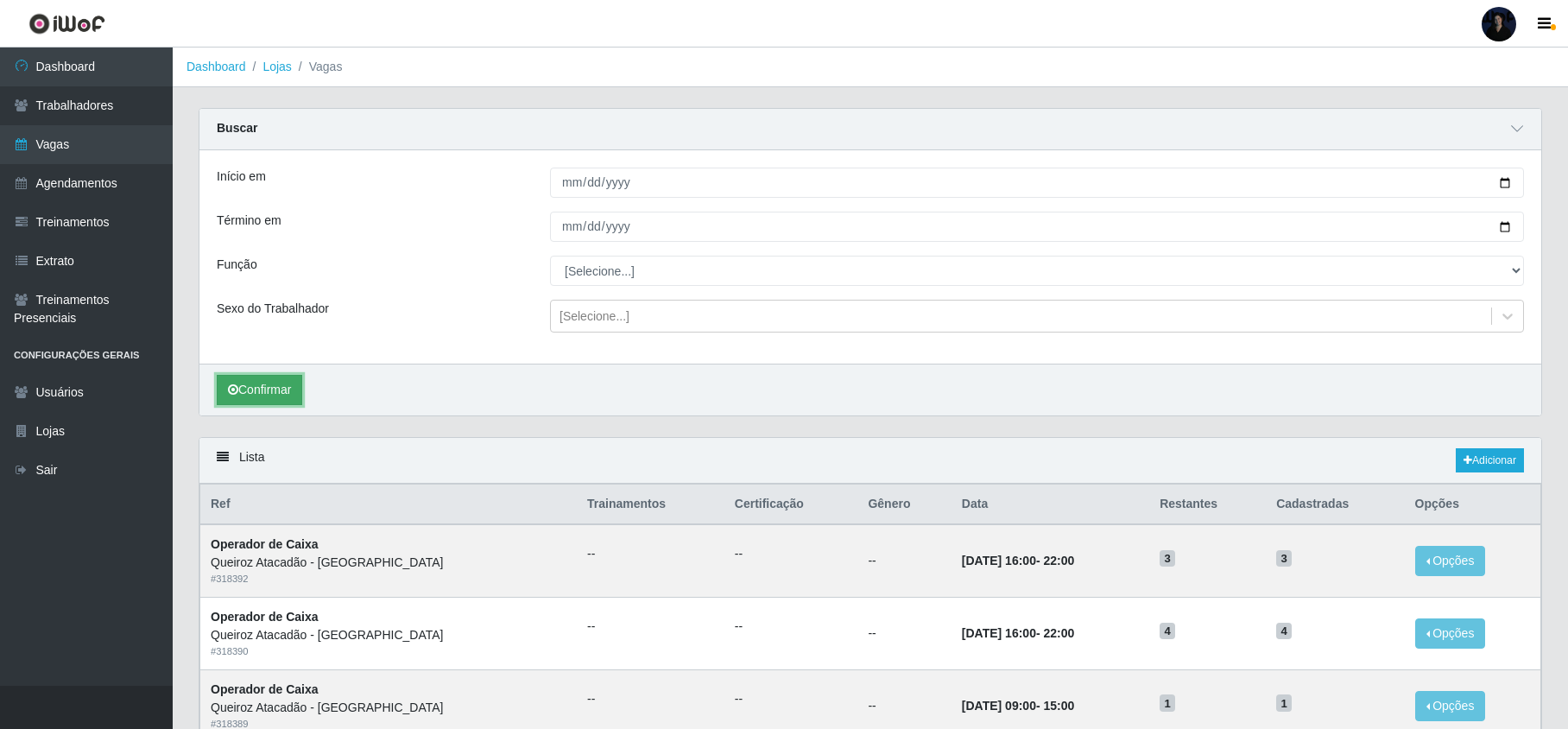
click at [231, 395] on icon "submit" at bounding box center [232, 389] width 10 height 12
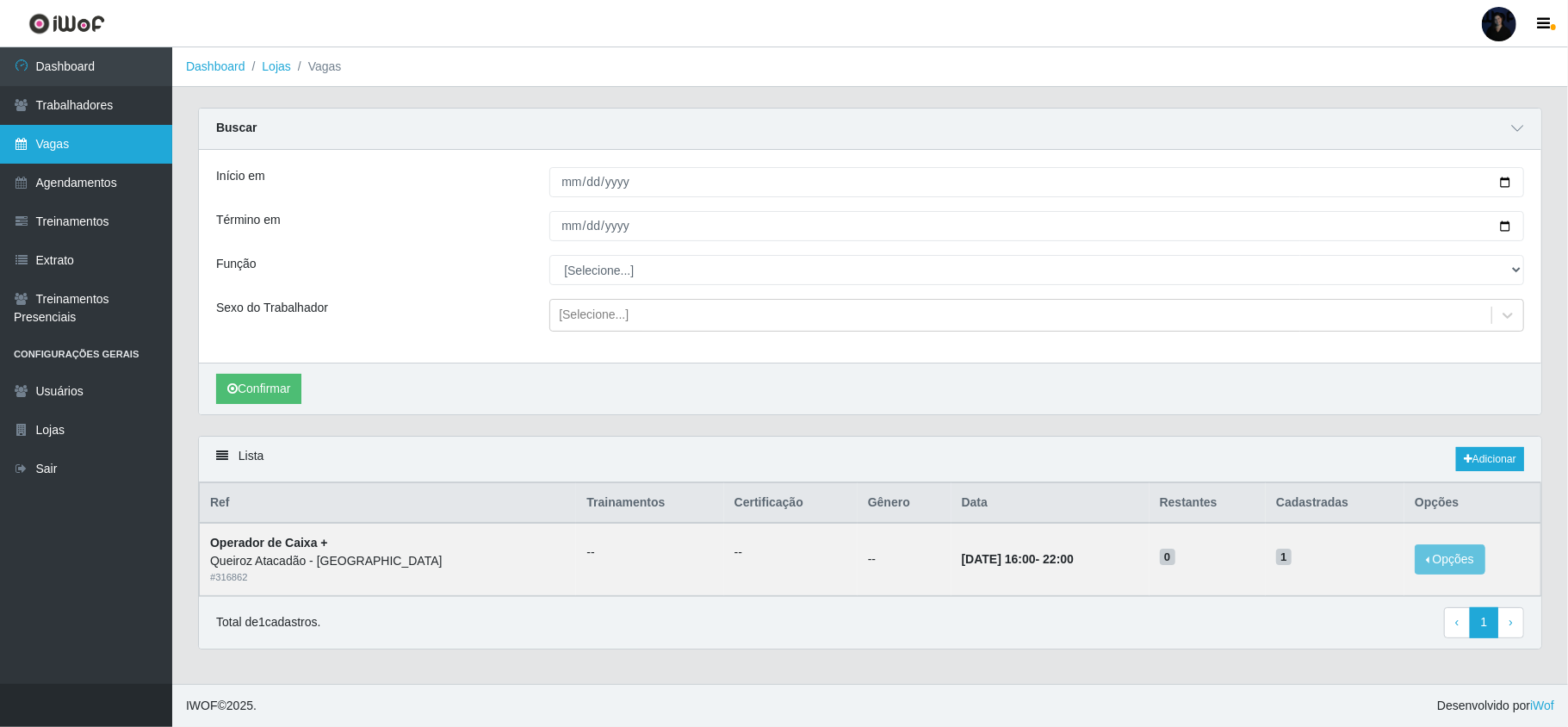
click at [84, 139] on link "Vagas" at bounding box center [86, 144] width 172 height 39
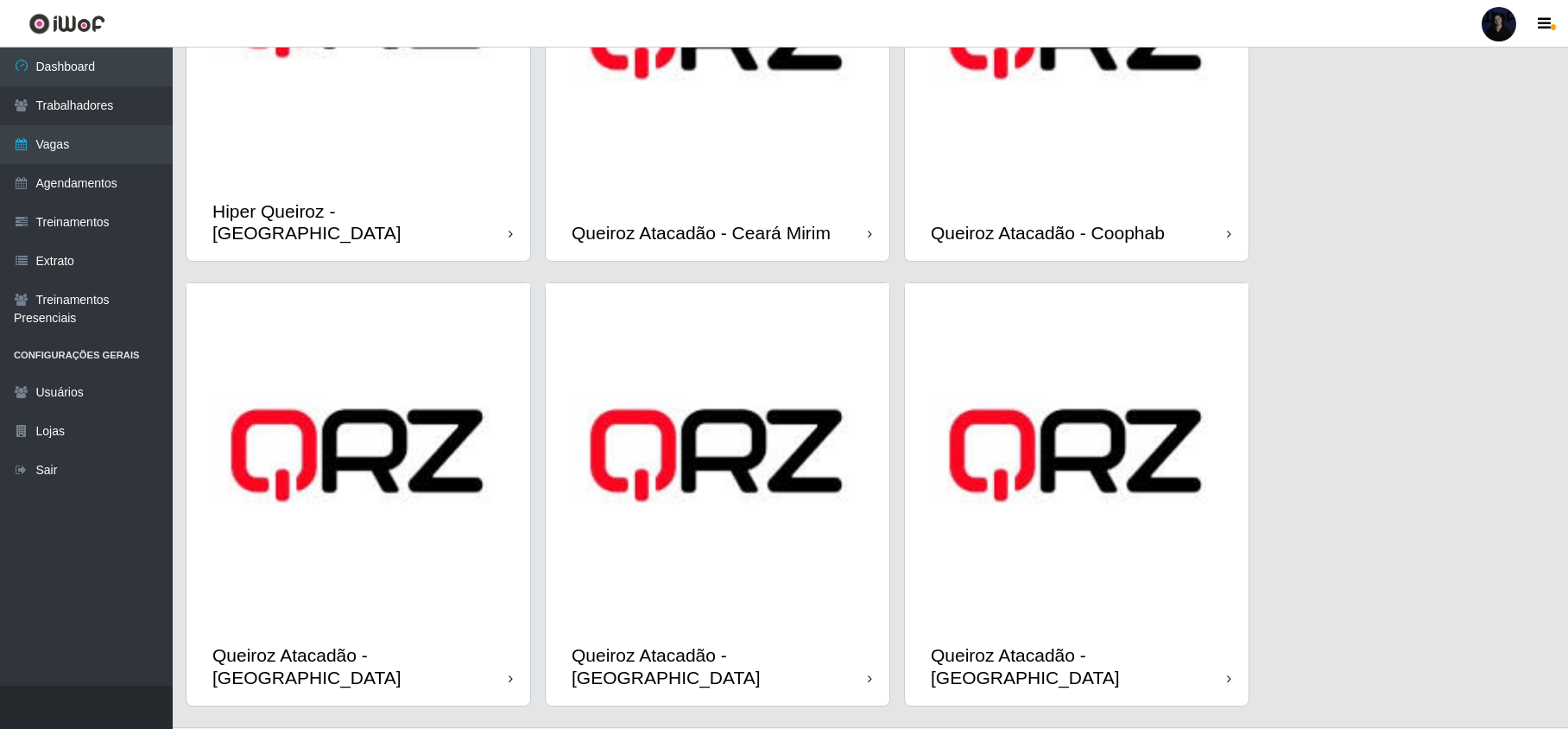
scroll to position [288, 0]
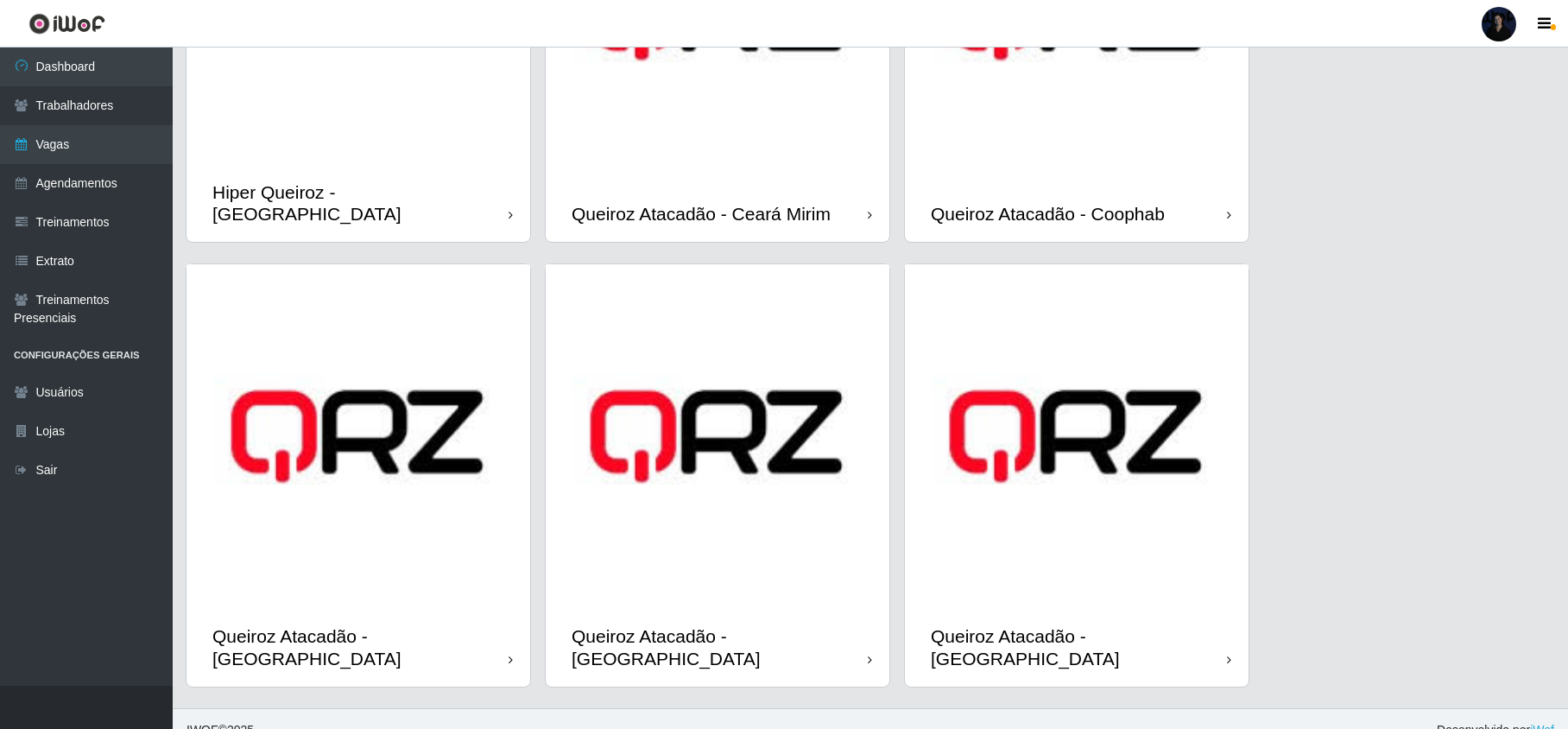
click at [397, 554] on img at bounding box center [358, 435] width 344 height 344
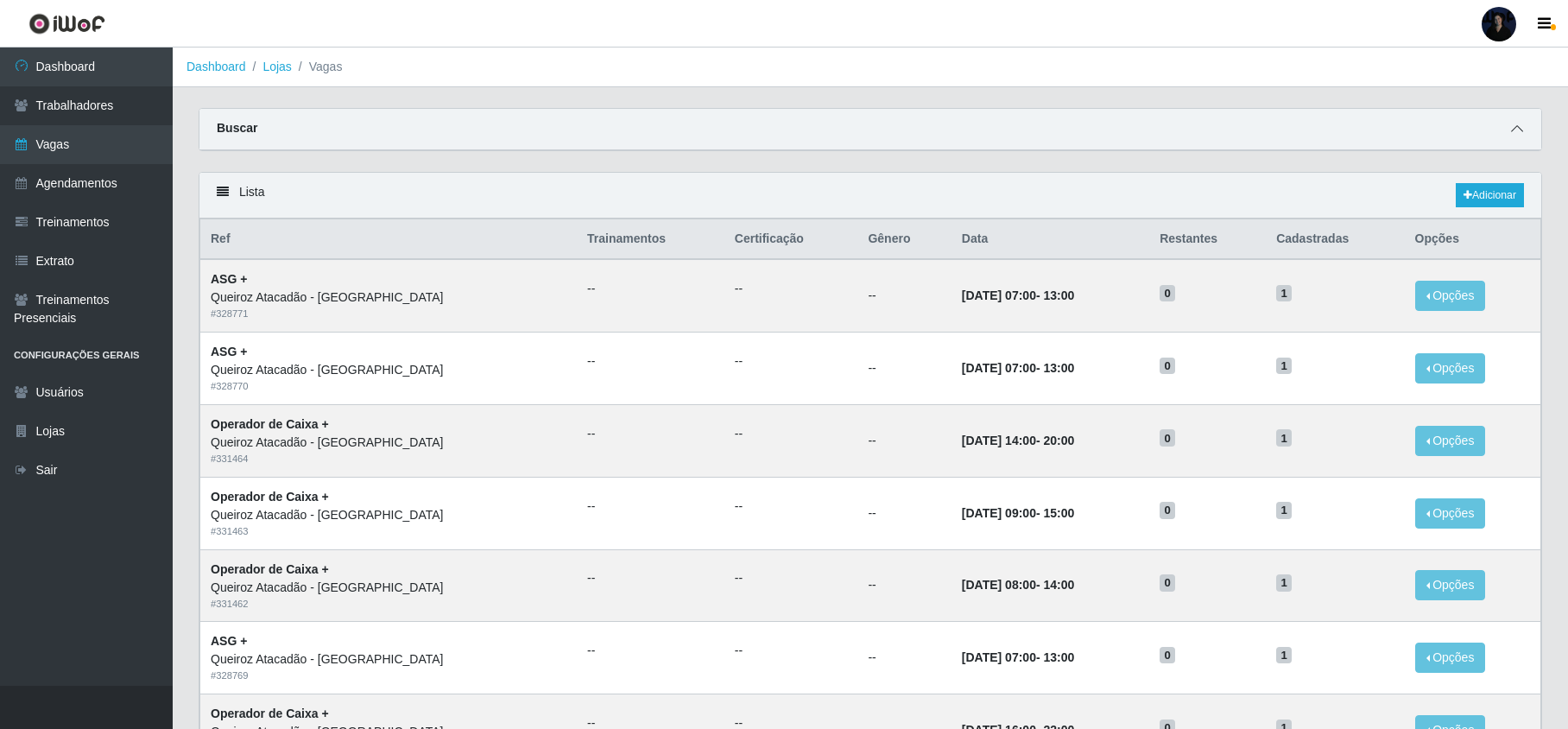
click at [1510, 126] on icon at bounding box center [1516, 128] width 12 height 12
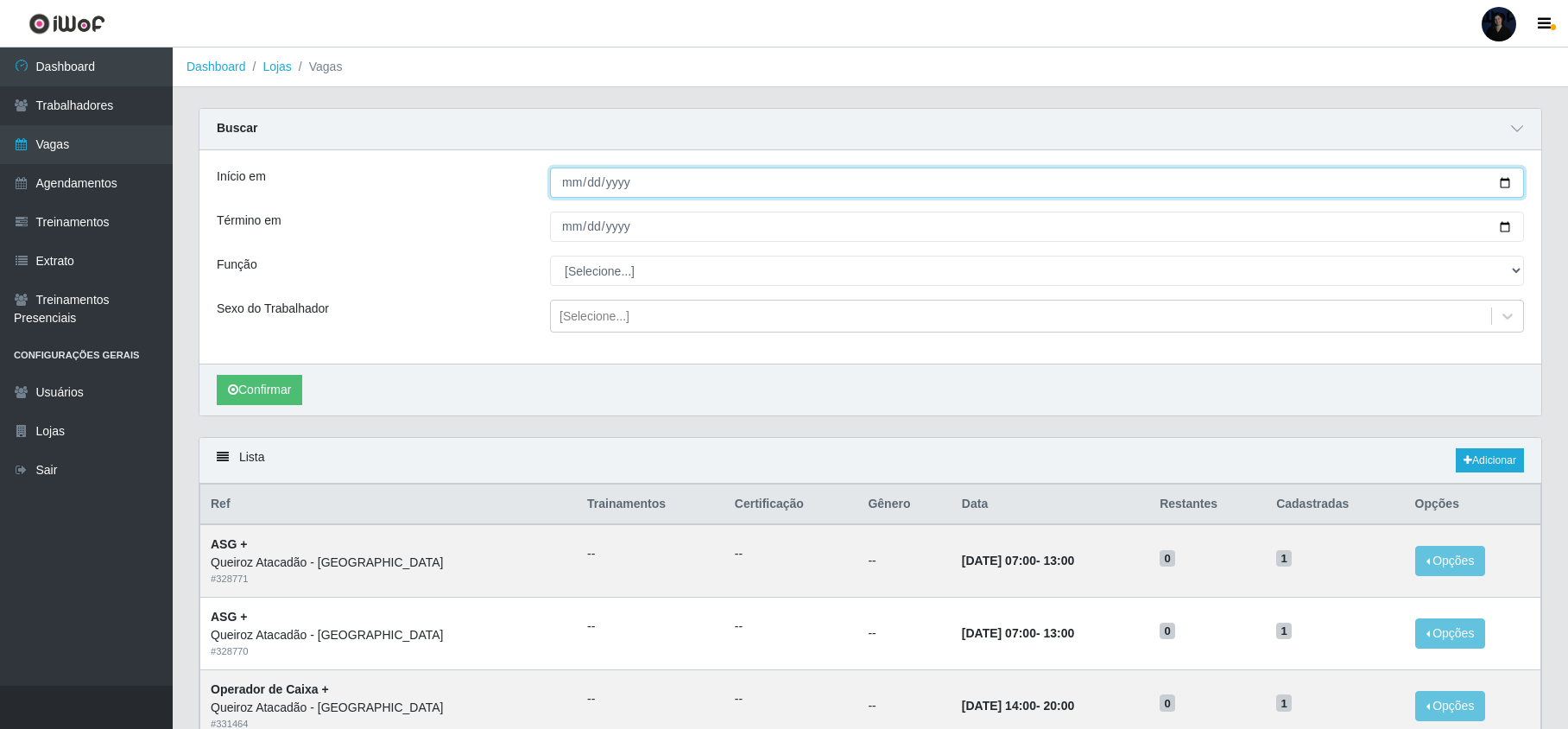
click at [1509, 185] on input "Início em" at bounding box center [1037, 183] width 973 height 30
click at [1499, 185] on input "Início em" at bounding box center [1037, 183] width 973 height 30
type input "2025-08-18"
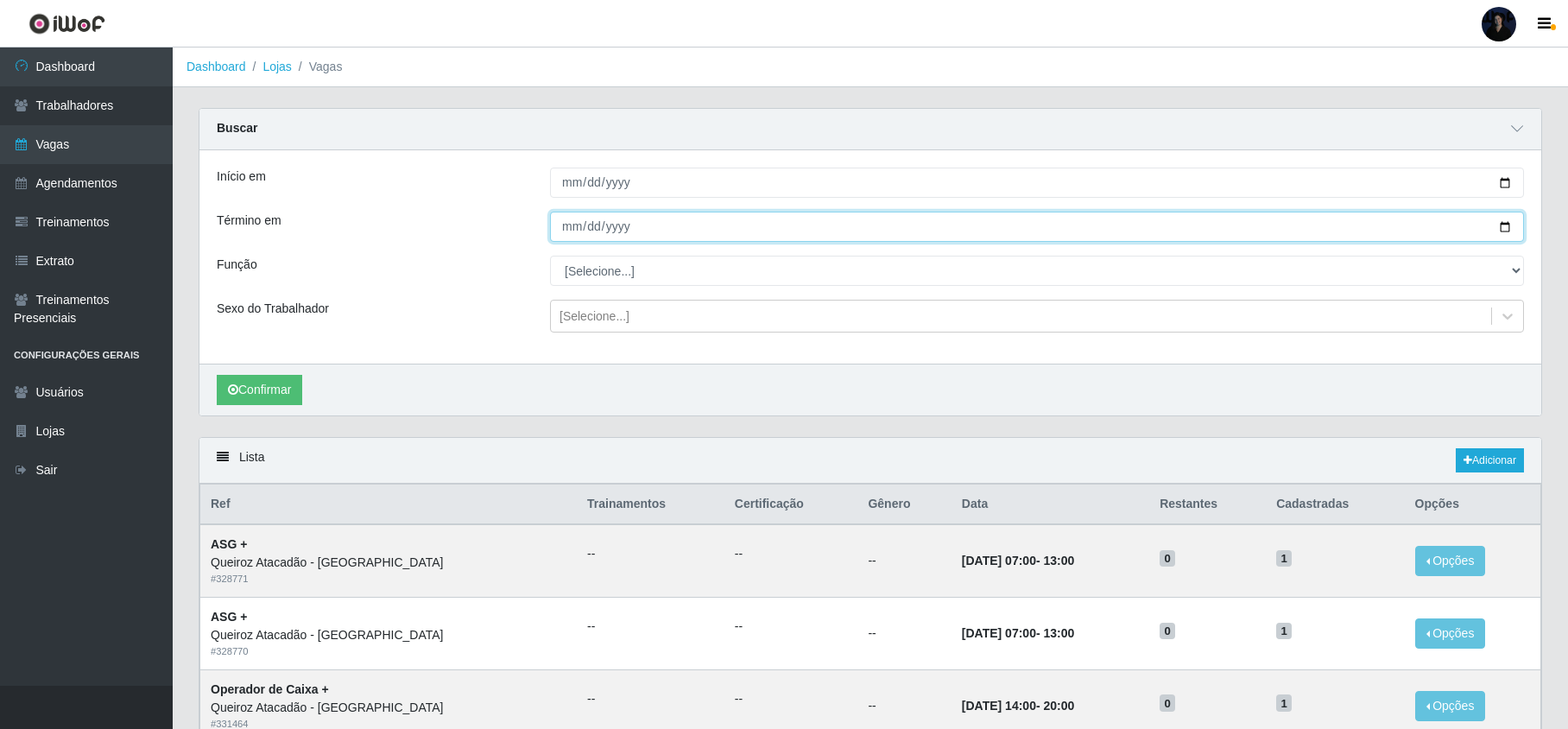
click at [1498, 227] on input "Término em" at bounding box center [1037, 227] width 973 height 30
type input "2025-08-31"
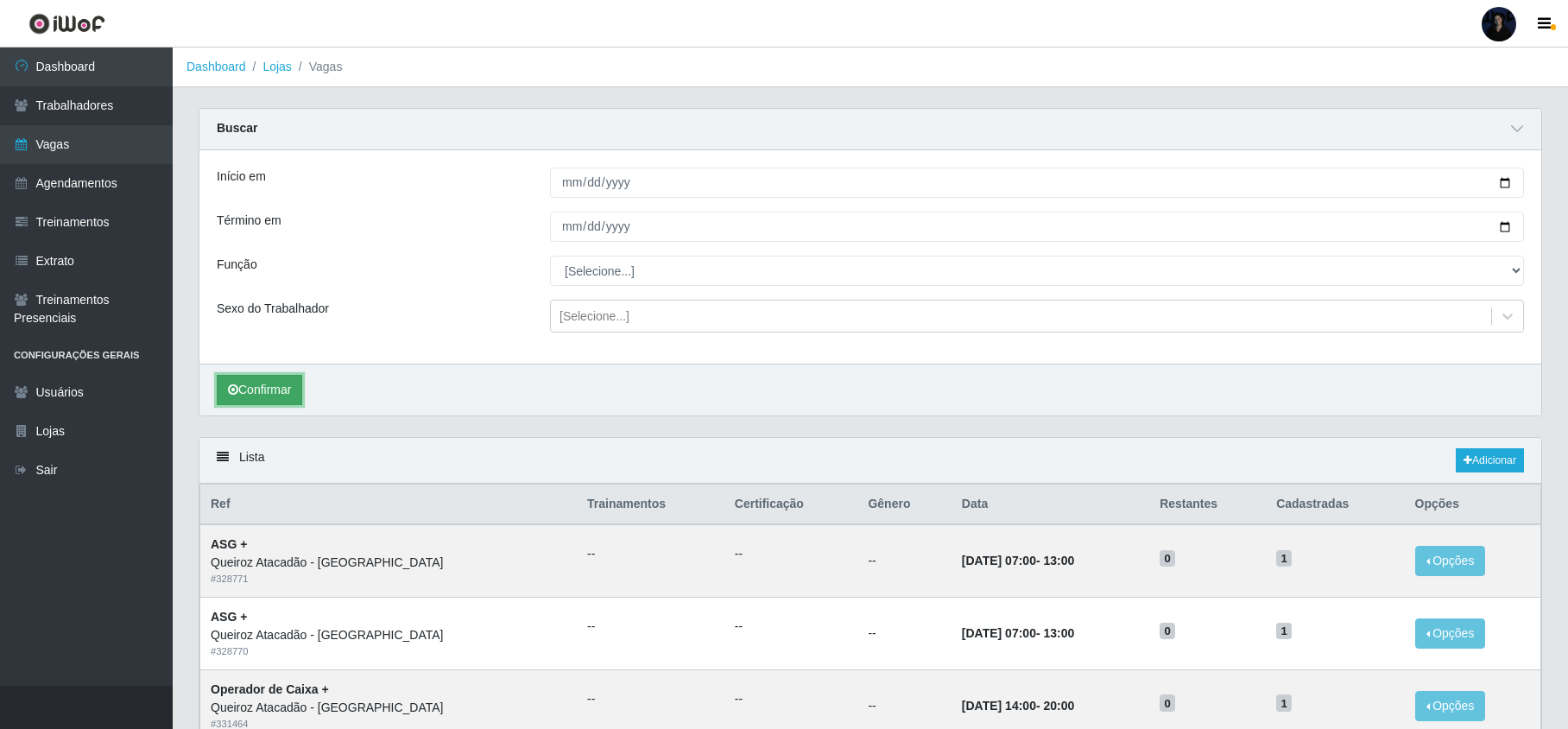
click at [266, 391] on button "Confirmar" at bounding box center [259, 390] width 86 height 30
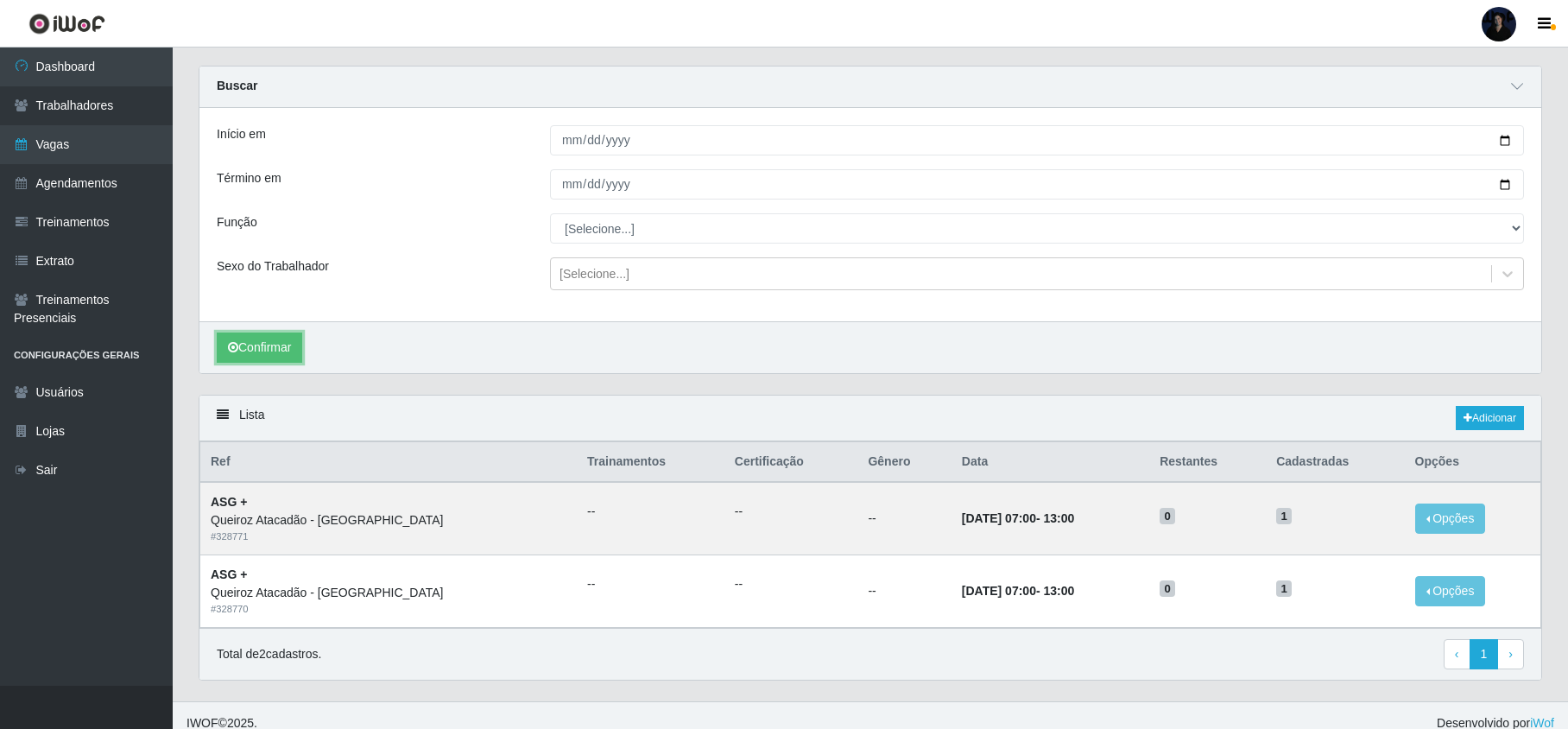
scroll to position [64, 0]
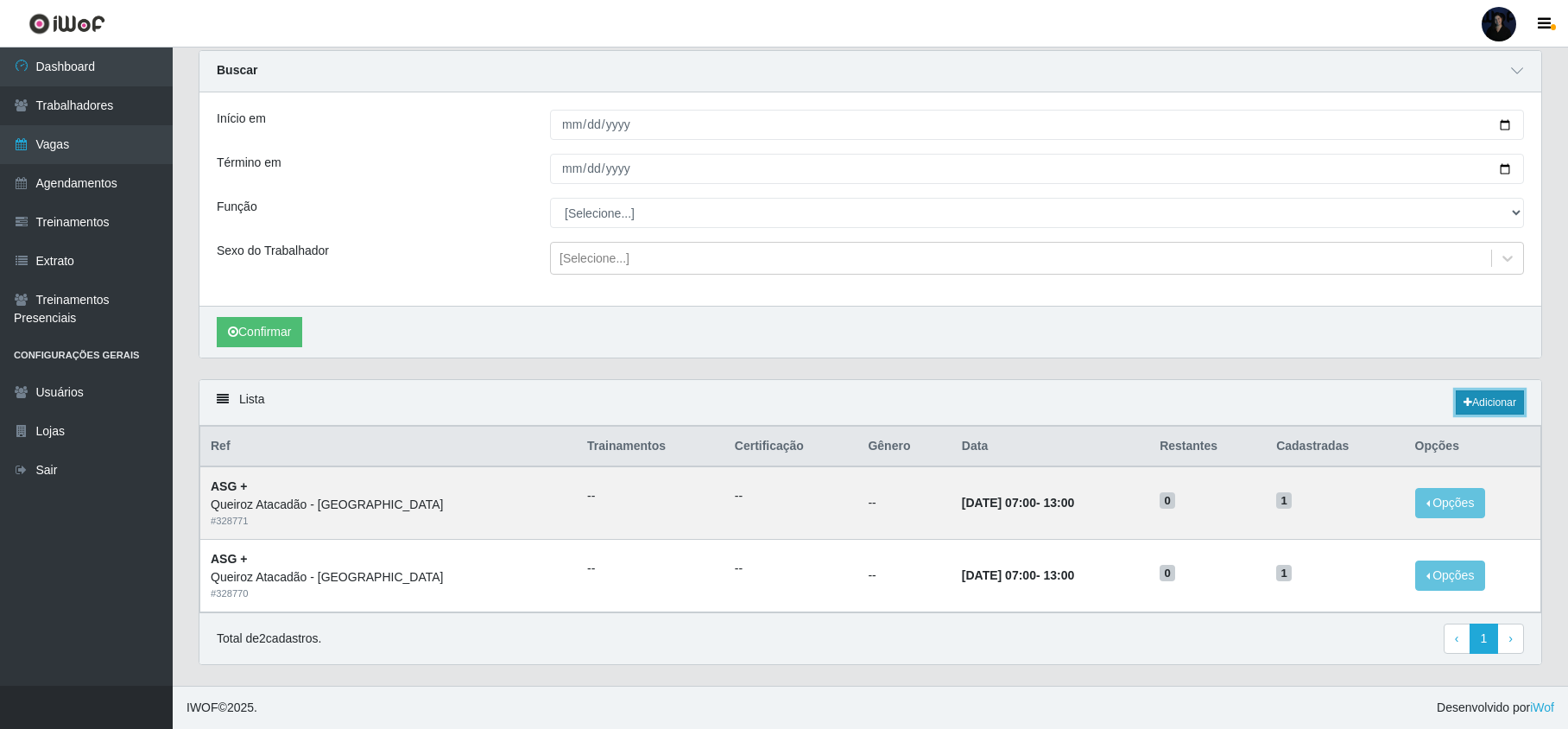
click at [1468, 398] on link "Adicionar" at bounding box center [1489, 403] width 68 height 24
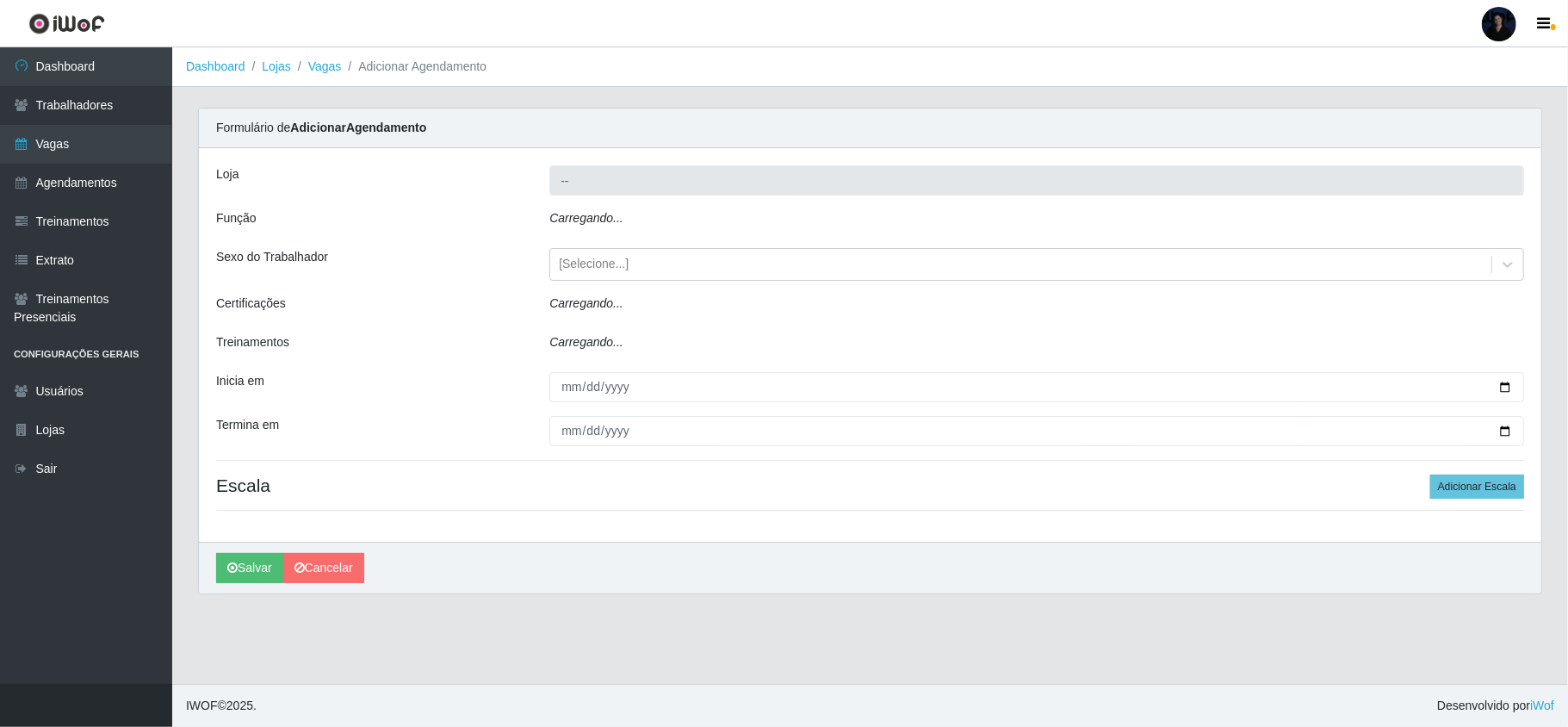
type input "Queiroz Atacadão - [PERSON_NAME]"
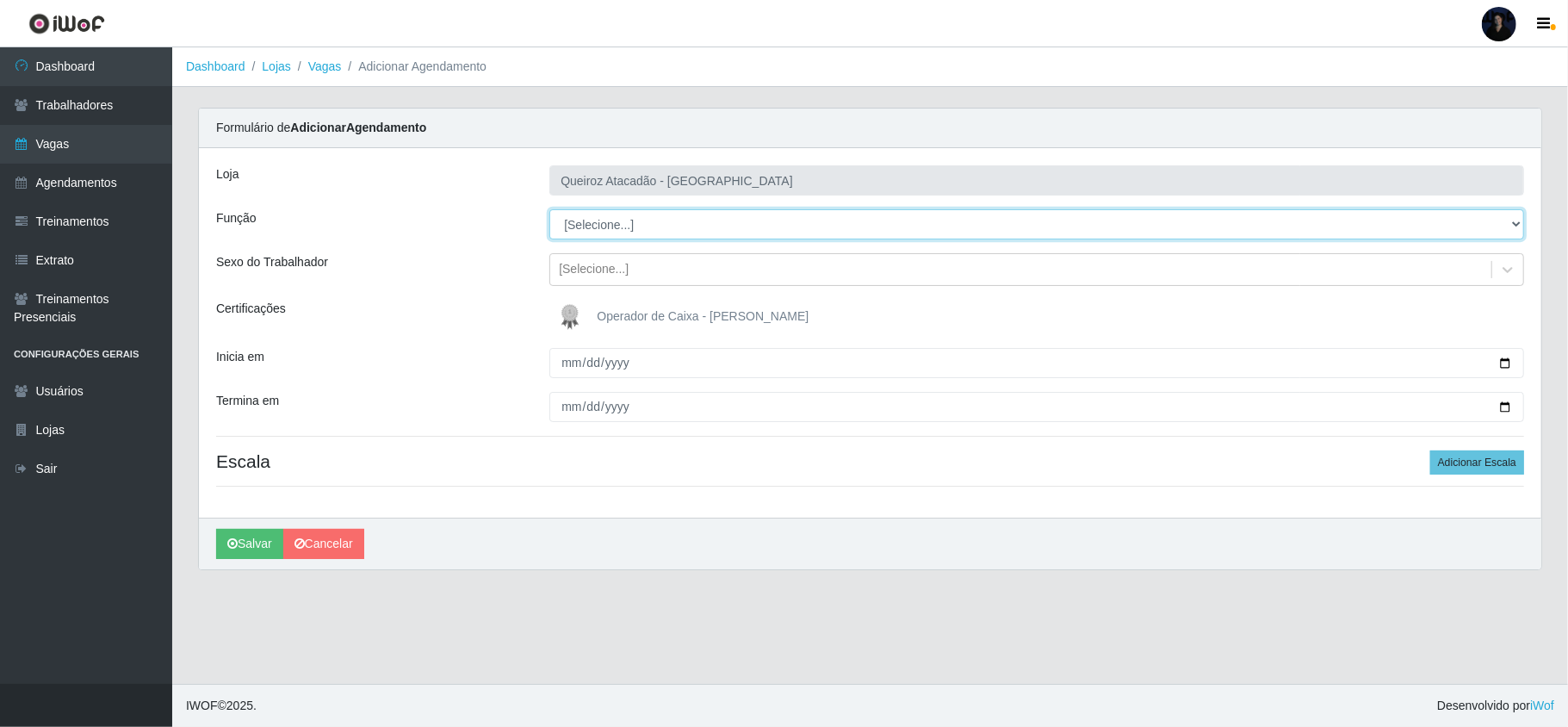
click at [625, 218] on select "[Selecione...] ASG ASG + Embalador Embalador + Embalador ++ Operador de Caixa O…" at bounding box center [1037, 224] width 975 height 30
click at [631, 231] on select "[Selecione...] ASG ASG + Embalador Embalador + Embalador ++ Operador de Caixa O…" at bounding box center [1037, 224] width 975 height 30
select select "22"
click at [550, 210] on select "[Selecione...] ASG ASG + Embalador Embalador + Embalador ++ Operador de Caixa O…" at bounding box center [1037, 224] width 975 height 30
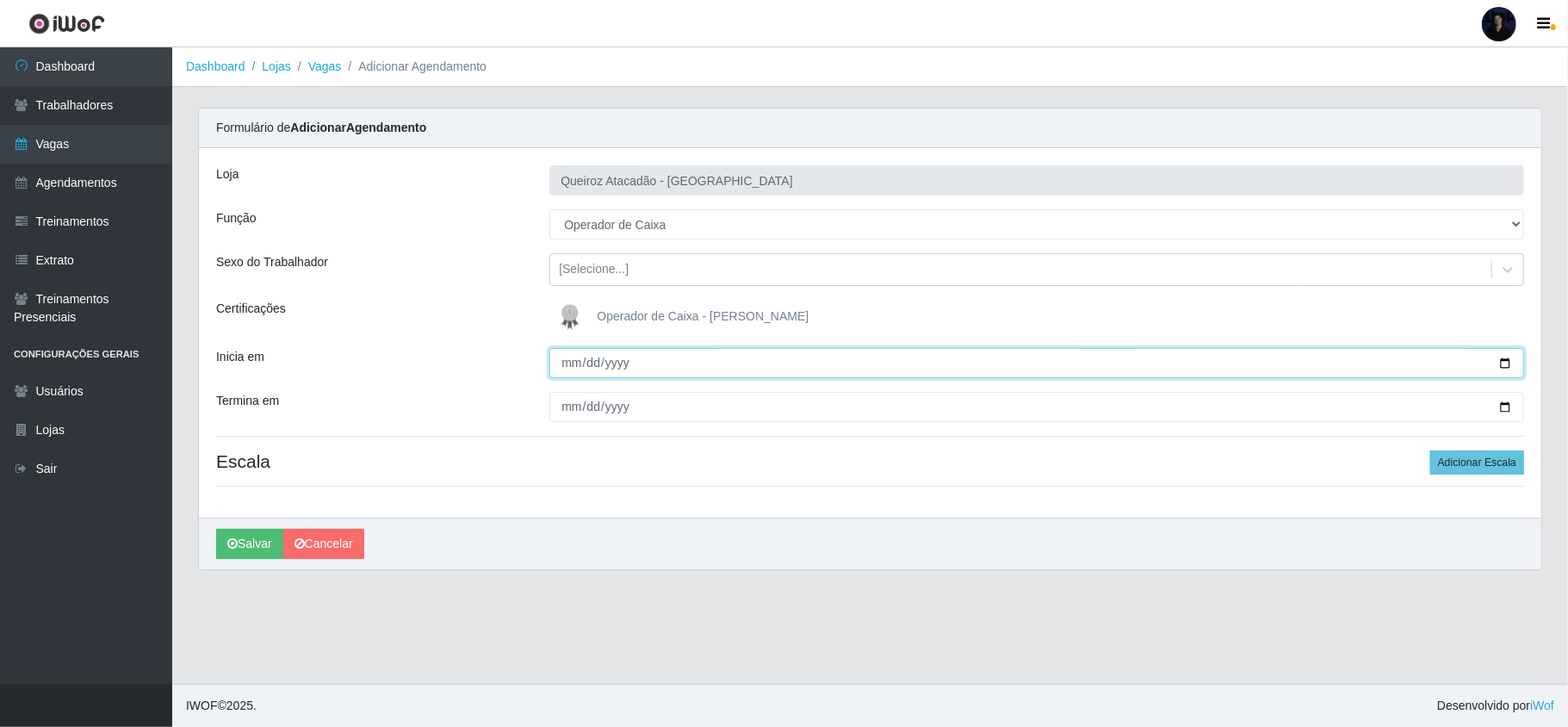
click at [566, 365] on input "Inicia em" at bounding box center [1037, 363] width 975 height 30
click at [1504, 358] on input "Inicia em" at bounding box center [1037, 363] width 975 height 30
type input "2025-08-18"
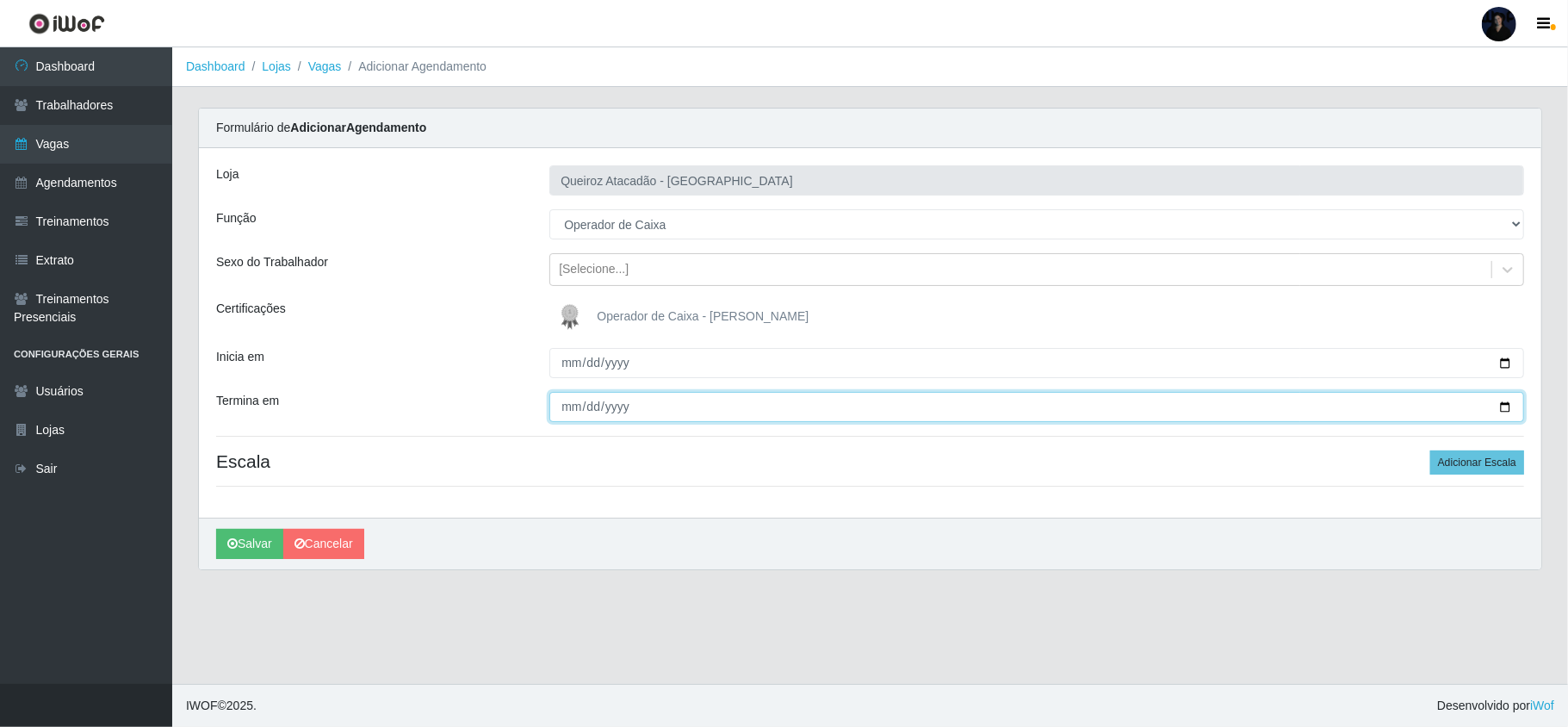
click at [1506, 403] on input "Termina em" at bounding box center [1037, 406] width 975 height 30
type input "2025-08-31"
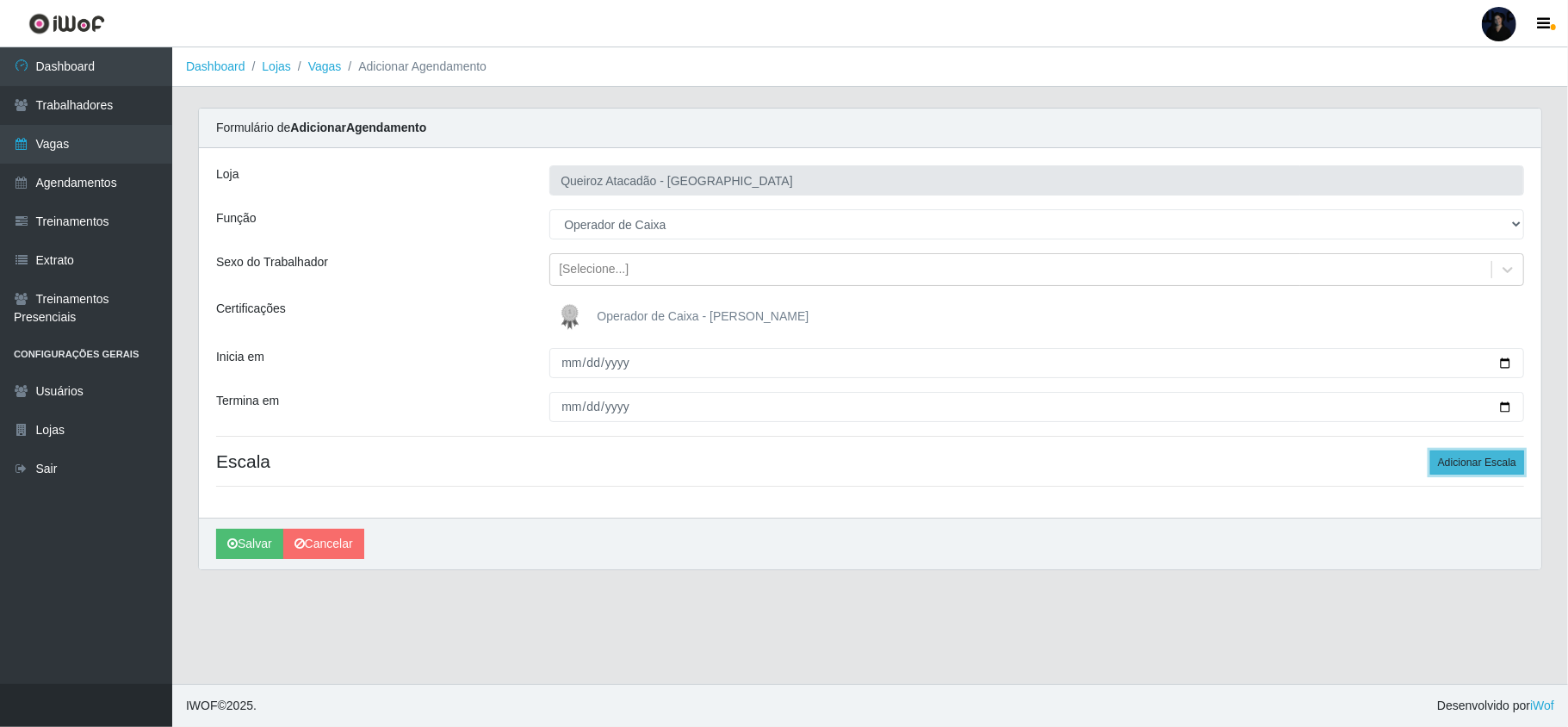
click at [1454, 469] on button "Adicionar Escala" at bounding box center [1477, 462] width 94 height 24
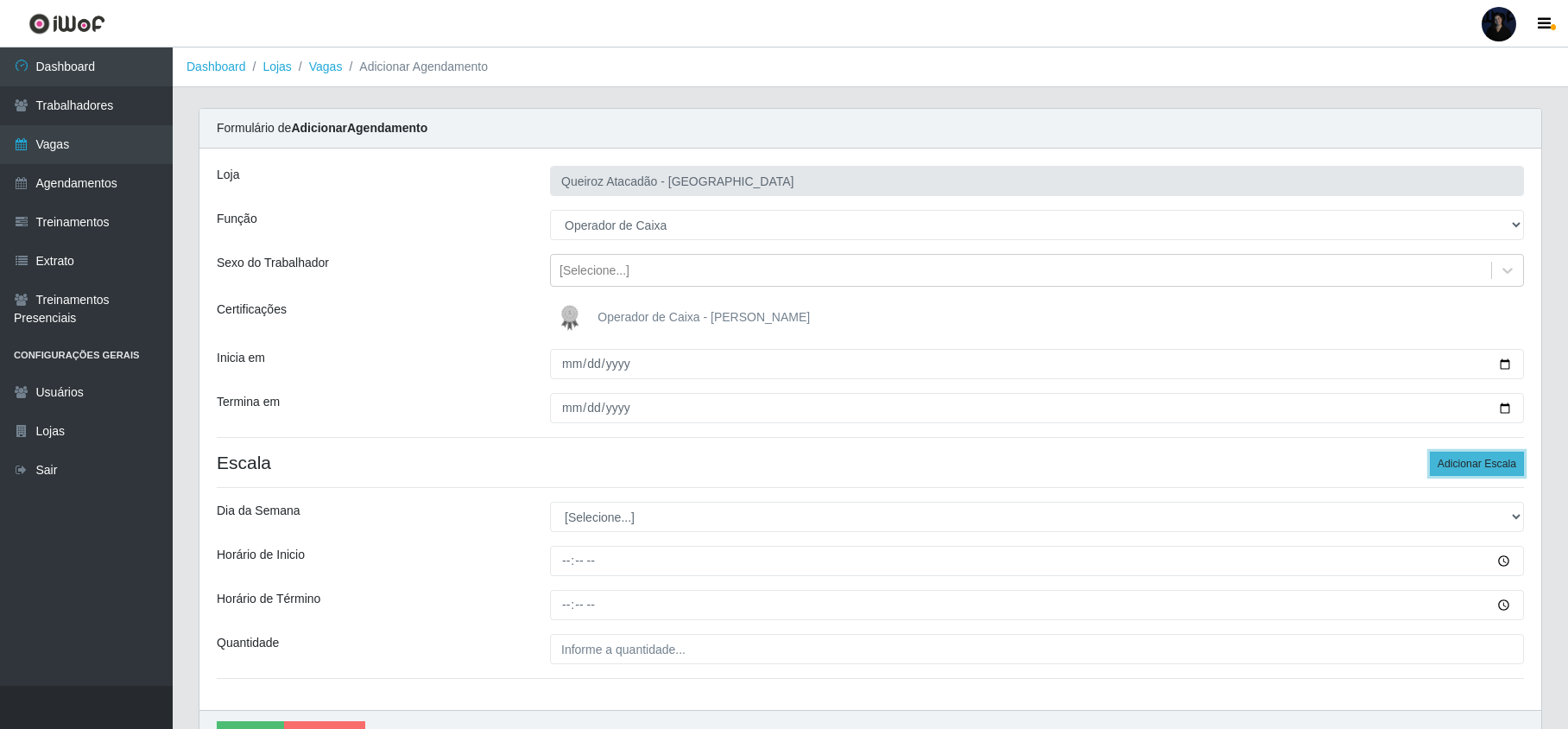
click at [1457, 471] on button "Adicionar Escala" at bounding box center [1476, 463] width 94 height 24
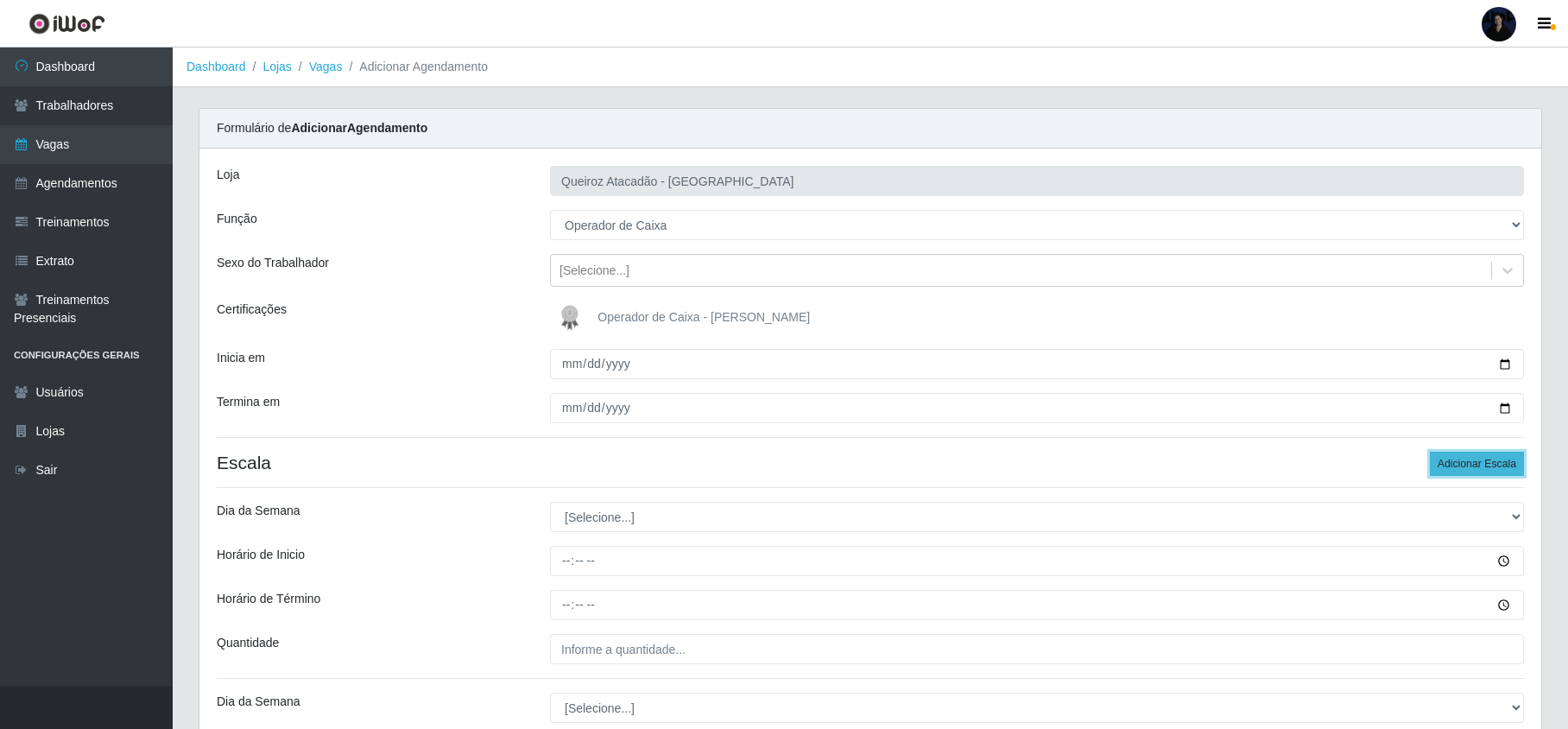
click at [1457, 471] on button "Adicionar Escala" at bounding box center [1476, 463] width 94 height 24
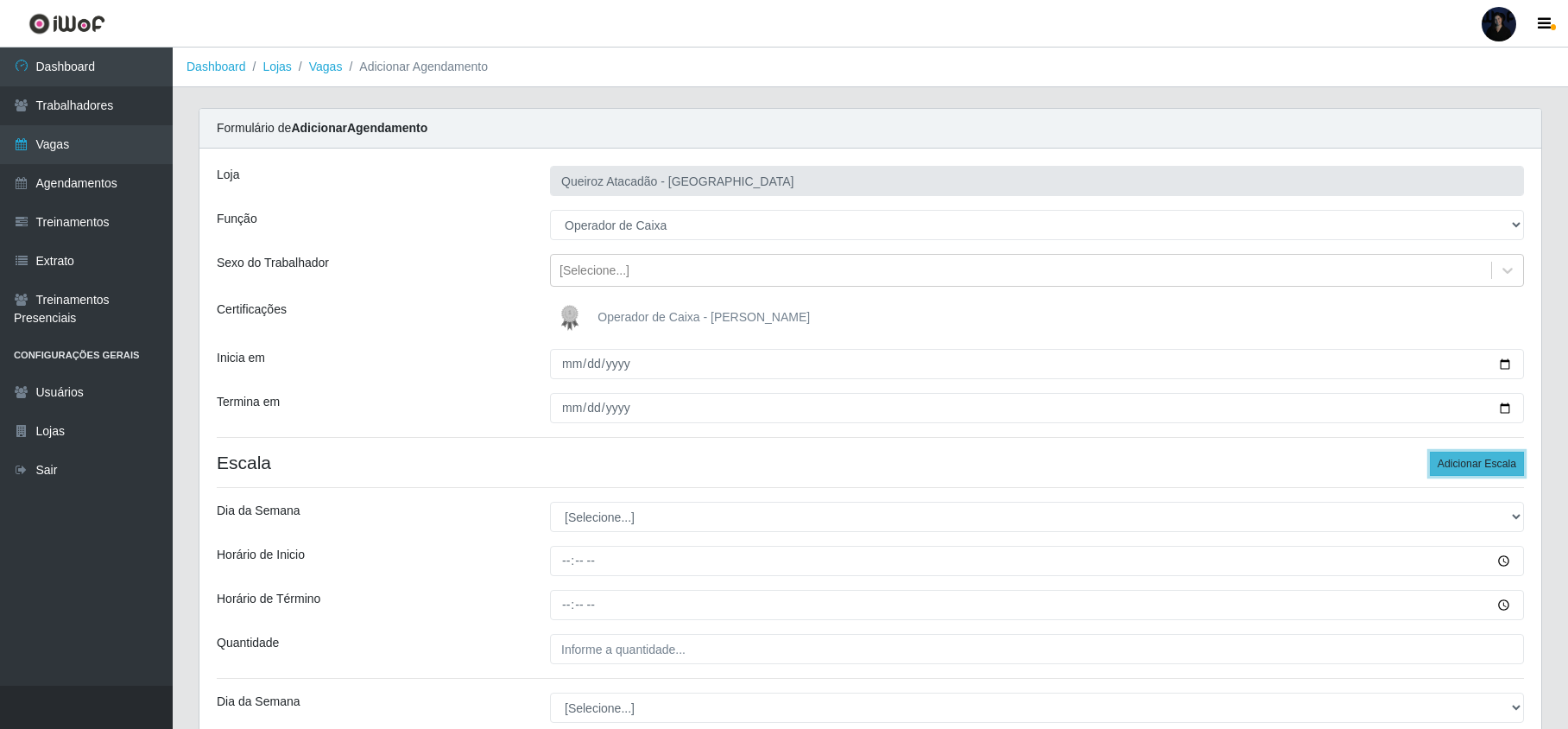
click at [1457, 471] on button "Adicionar Escala" at bounding box center [1476, 463] width 94 height 24
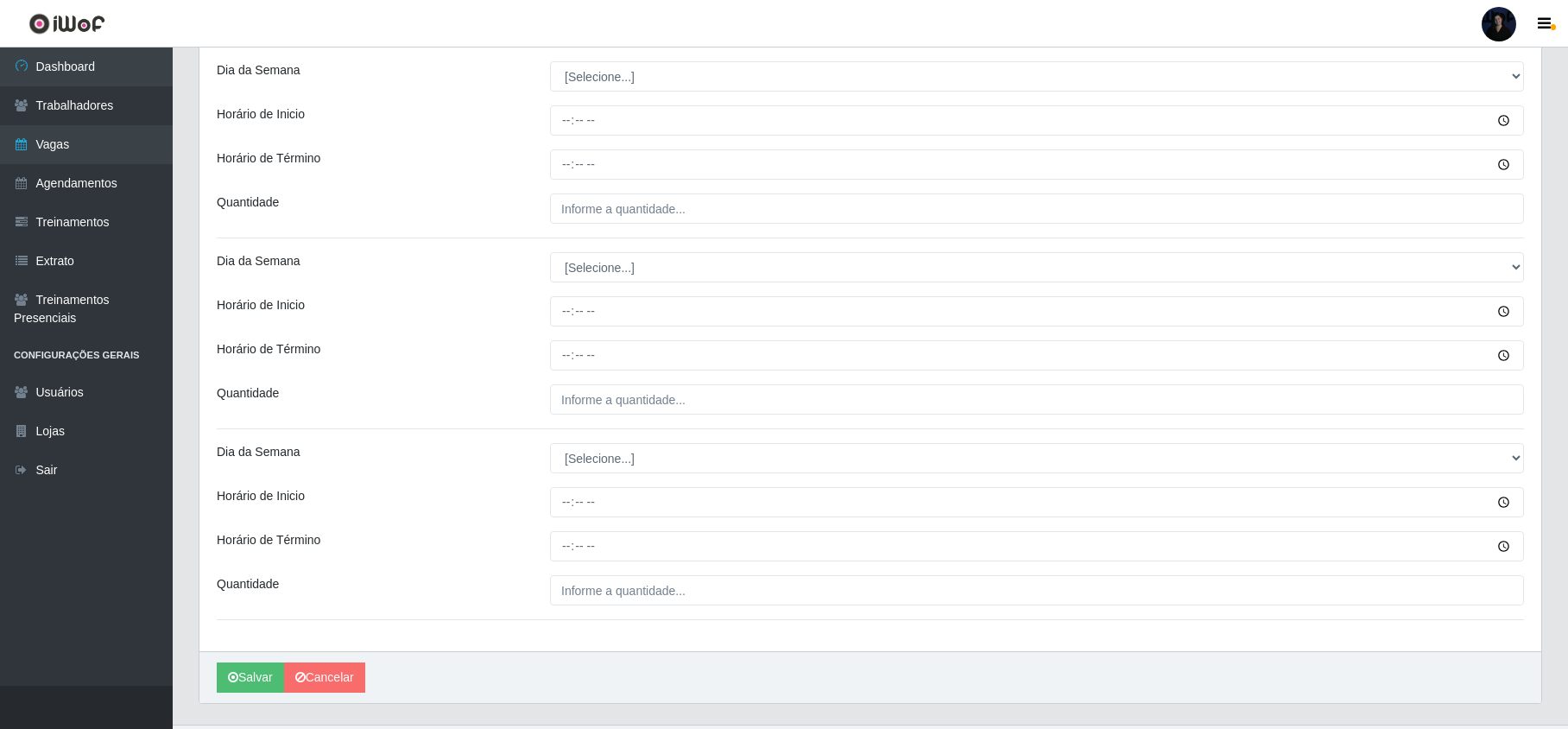
scroll to position [1821, 0]
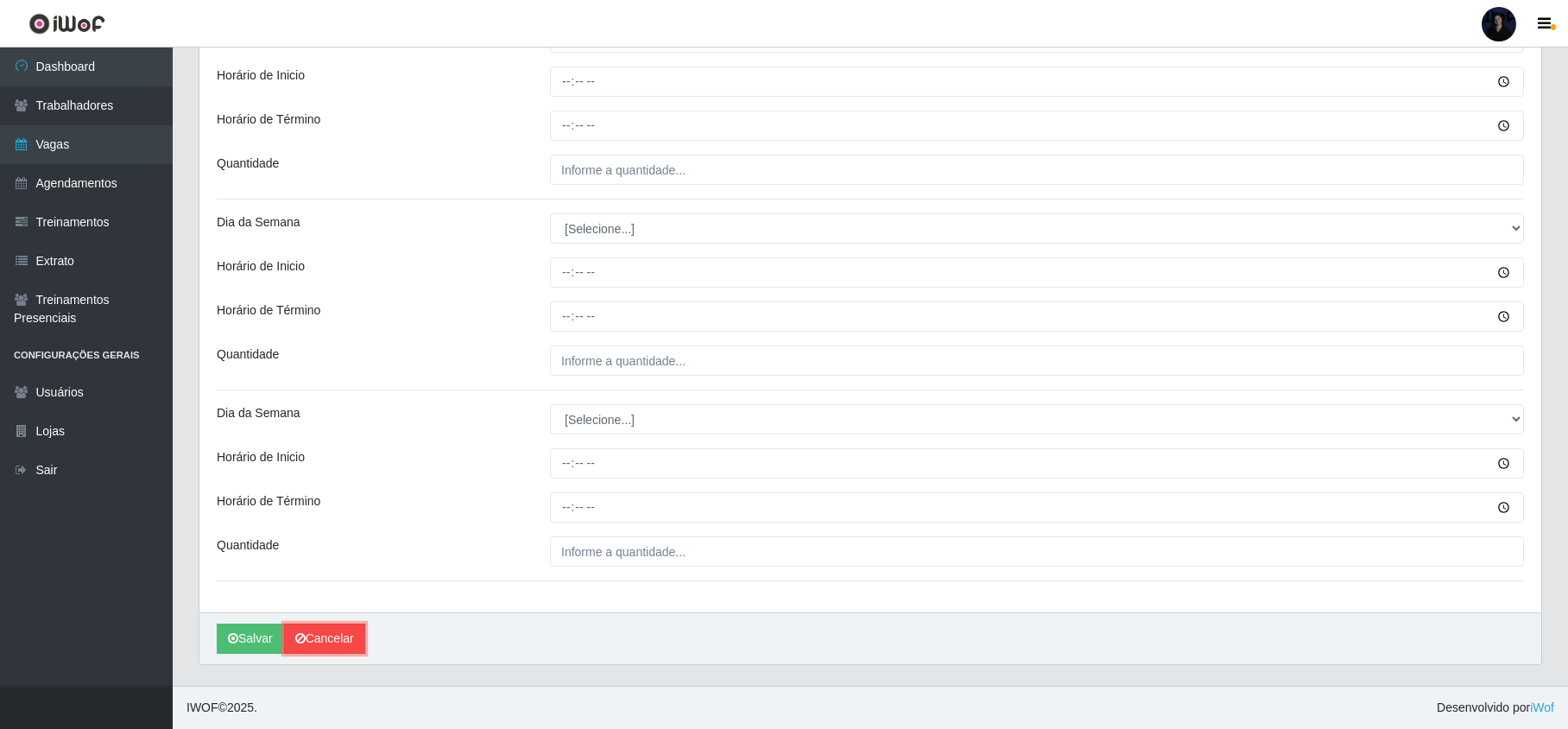
click at [319, 632] on link "Cancelar" at bounding box center [324, 639] width 81 height 30
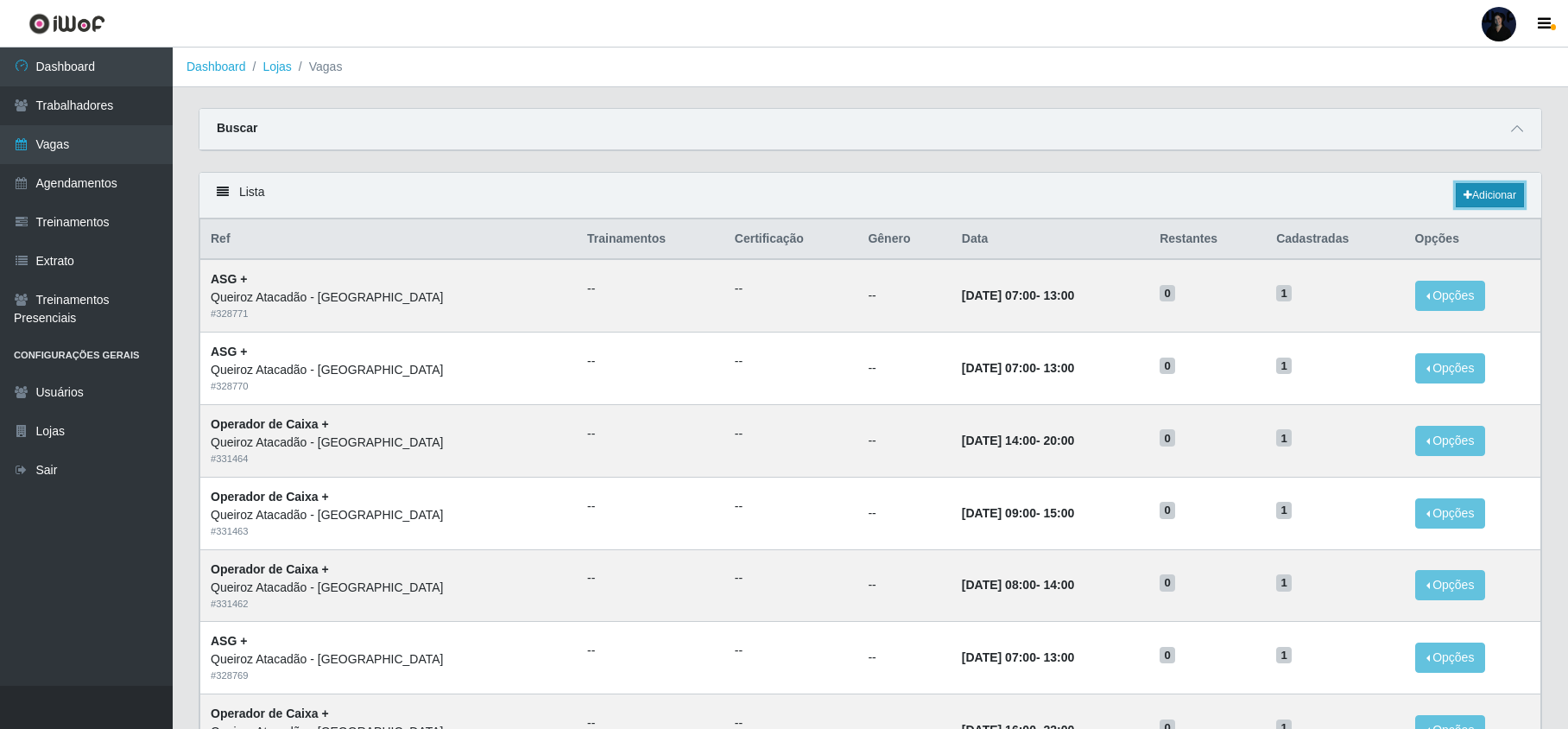
click at [1500, 187] on link "Adicionar" at bounding box center [1489, 195] width 68 height 24
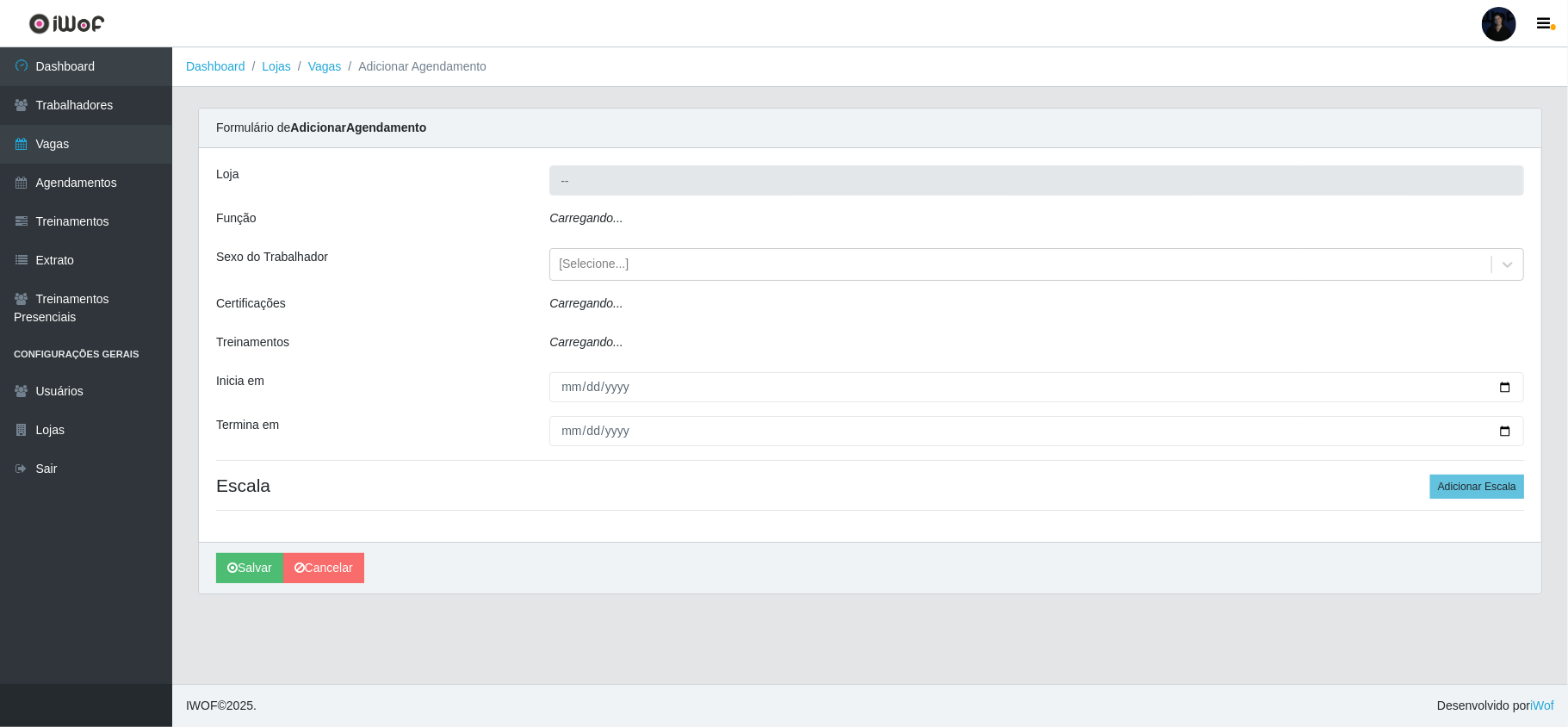
type input "Queiroz Atacadão - [PERSON_NAME]"
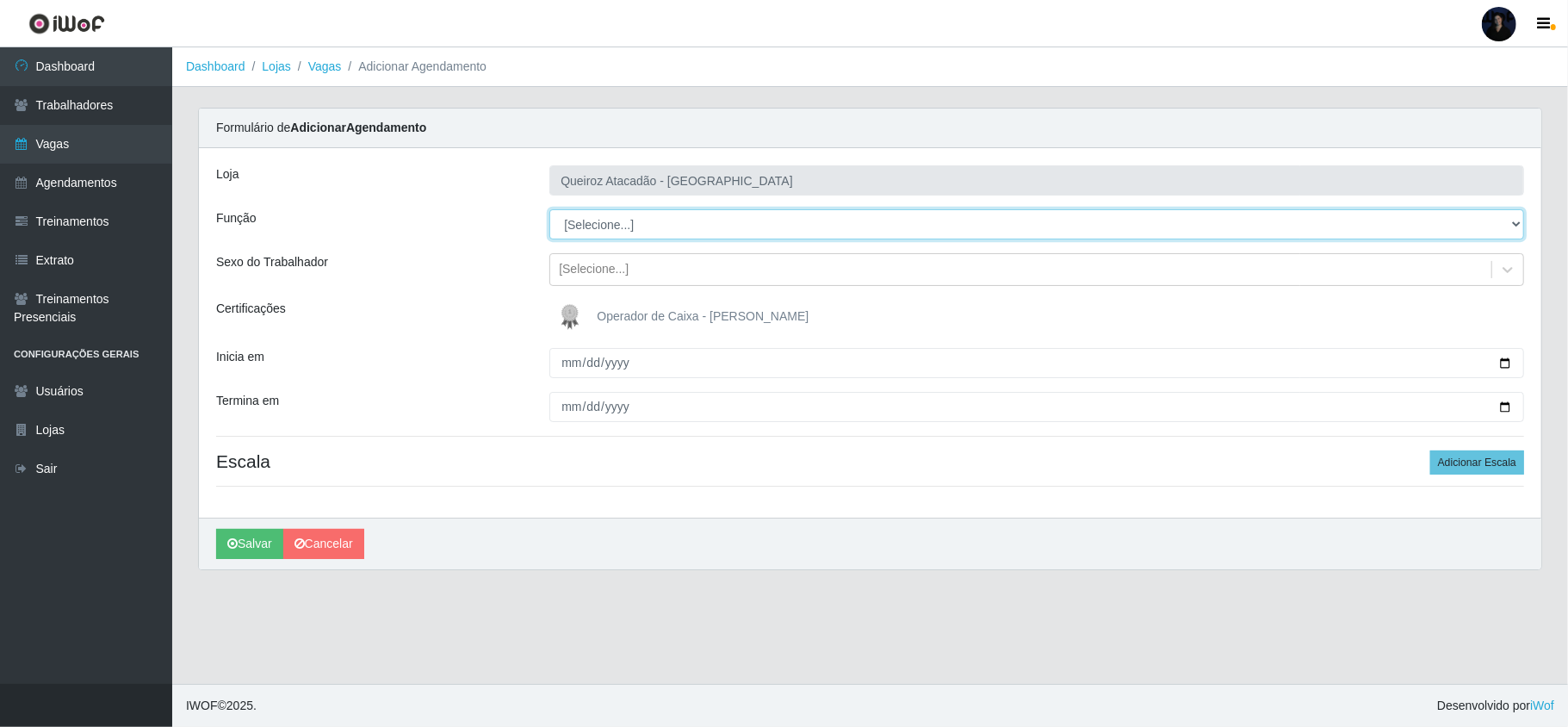
click at [582, 220] on select "[Selecione...] ASG ASG + Embalador Embalador + Embalador ++ Operador de Caixa O…" at bounding box center [1037, 224] width 975 height 30
select select "22"
click at [550, 210] on select "[Selecione...] ASG ASG + Embalador Embalador + Embalador ++ Operador de Caixa O…" at bounding box center [1037, 224] width 975 height 30
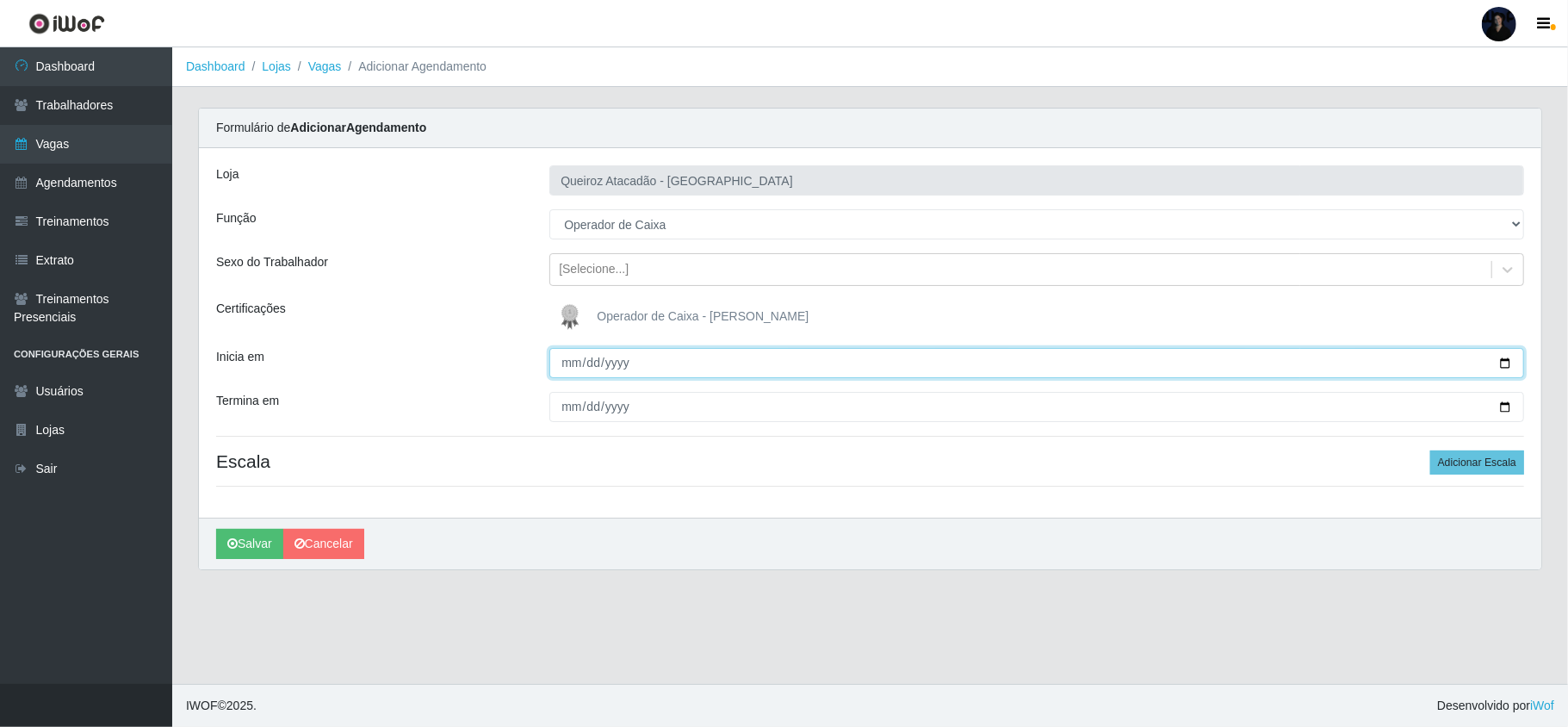
click at [563, 360] on input "Inicia em" at bounding box center [1037, 363] width 975 height 30
click at [1504, 360] on input "Inicia em" at bounding box center [1037, 363] width 975 height 30
click at [1509, 365] on input "Inicia em" at bounding box center [1037, 363] width 975 height 30
type input "2025-08-18"
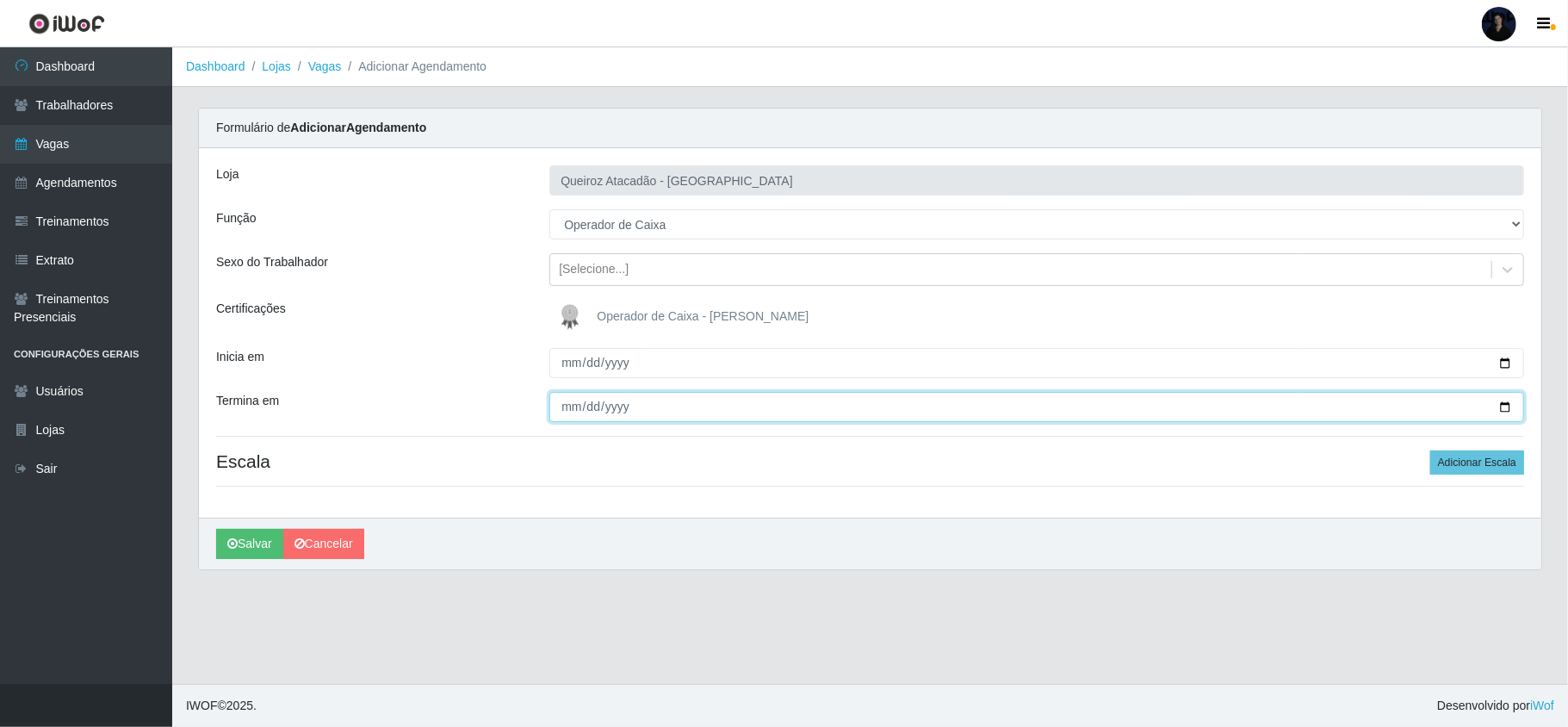
click at [1506, 406] on input "Termina em" at bounding box center [1037, 406] width 975 height 30
type input "2025-08-31"
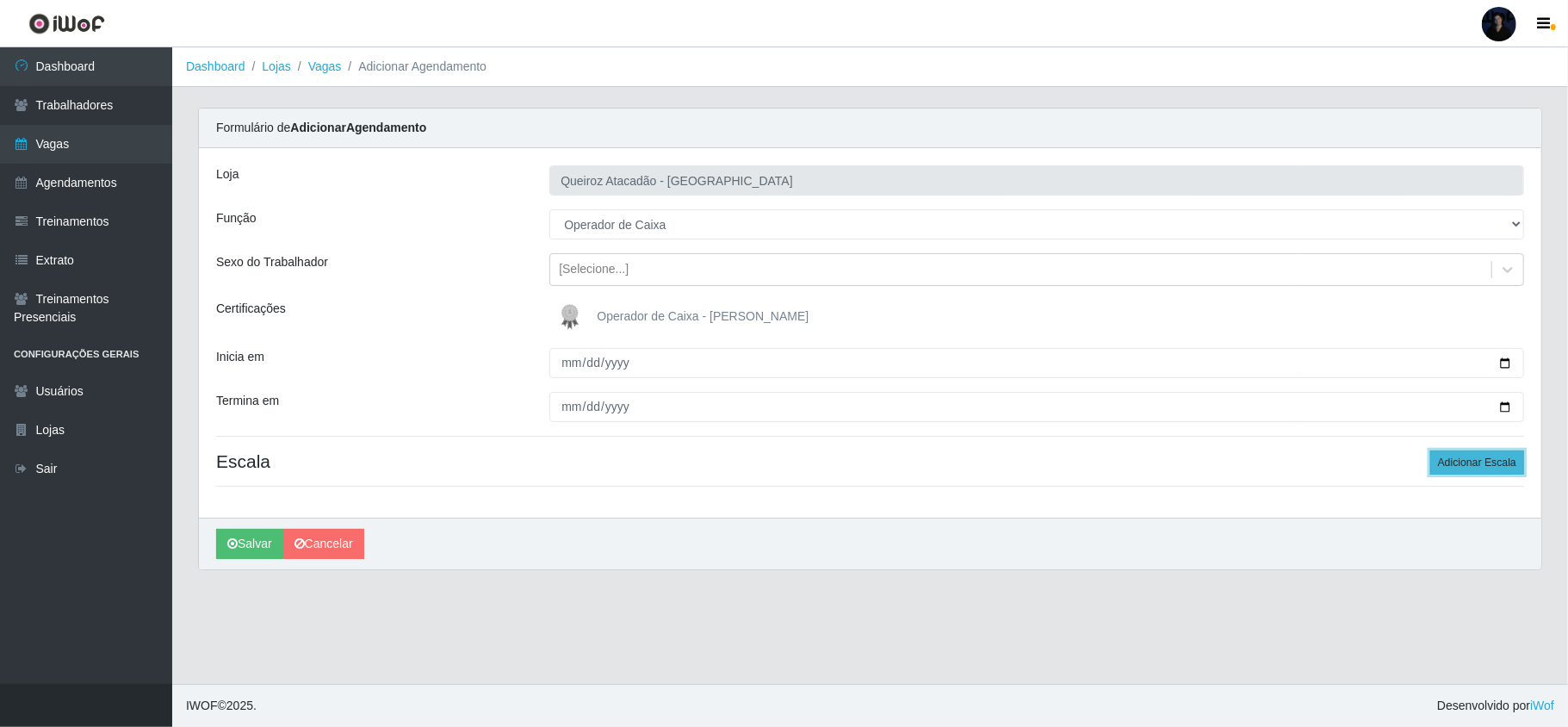
click at [1462, 466] on button "Adicionar Escala" at bounding box center [1477, 462] width 94 height 24
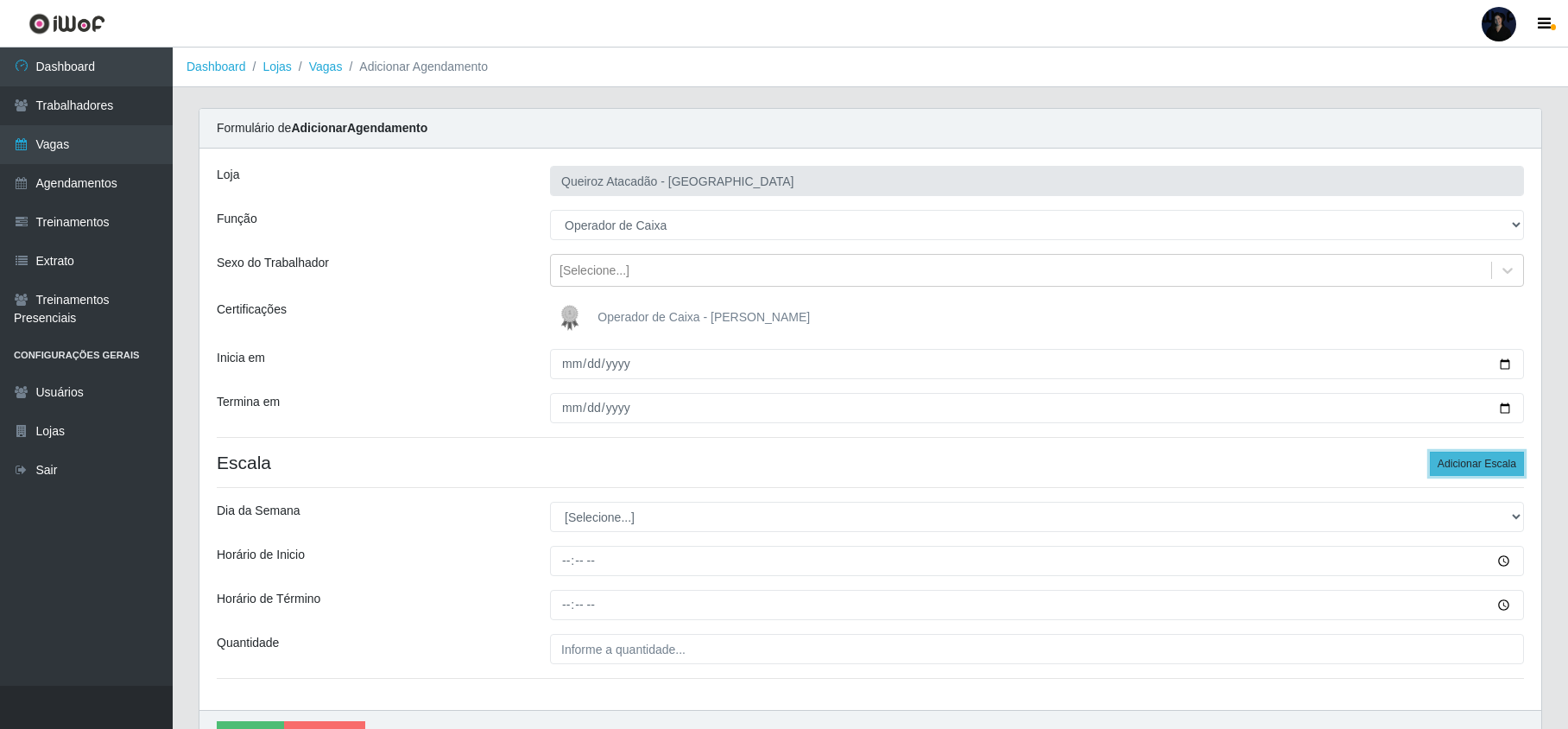
click at [1465, 467] on button "Adicionar Escala" at bounding box center [1476, 463] width 94 height 24
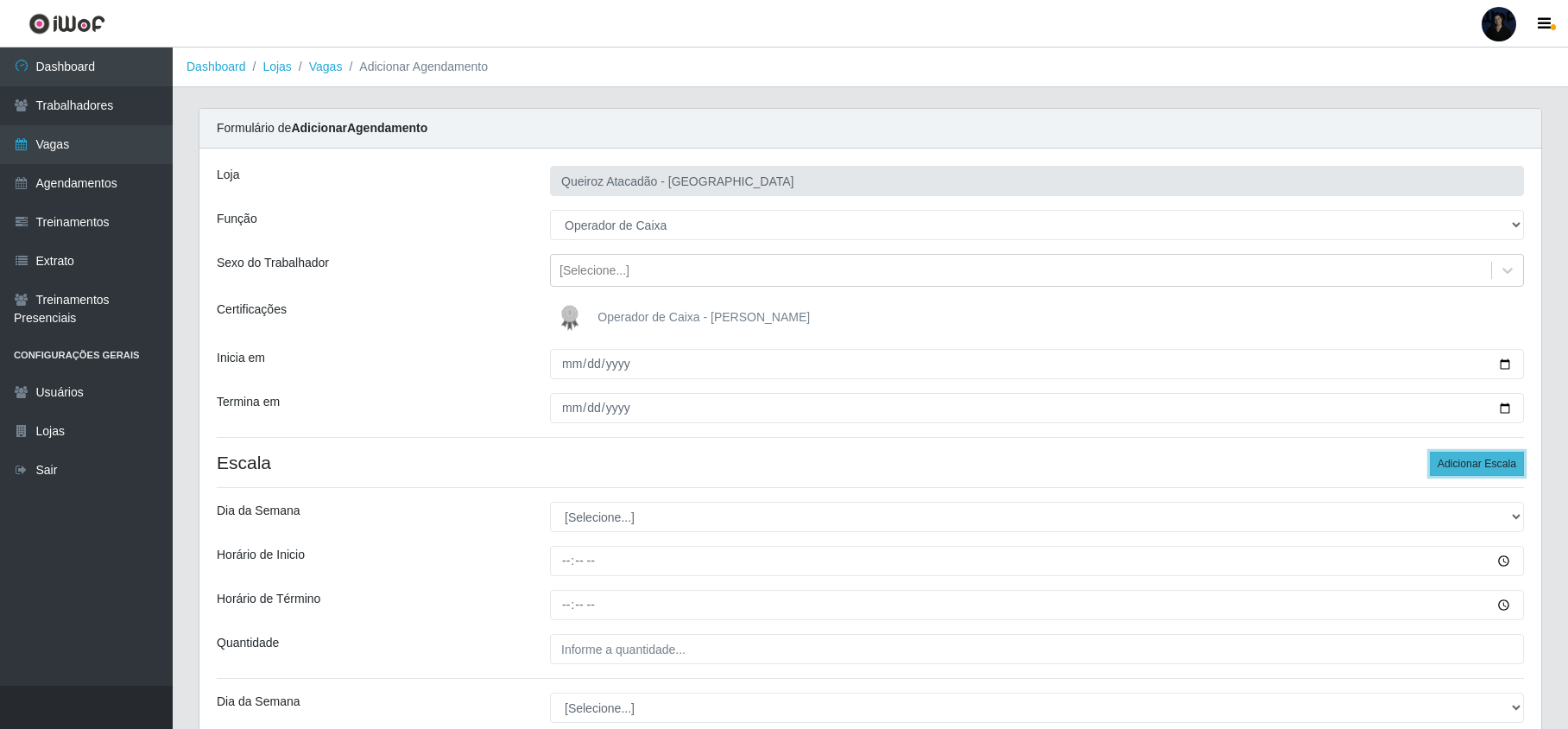
click at [1465, 467] on button "Adicionar Escala" at bounding box center [1476, 463] width 94 height 24
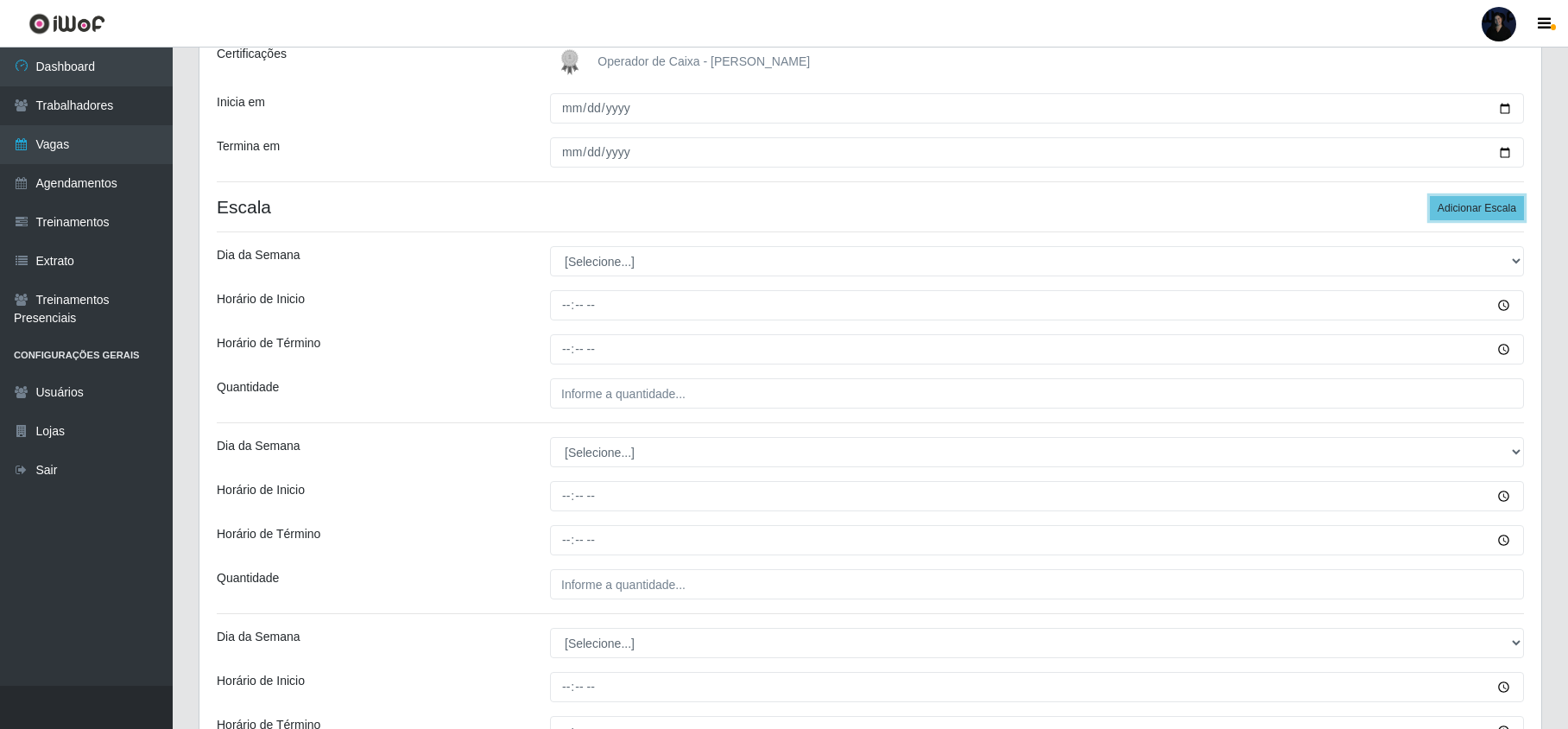
scroll to position [229, 0]
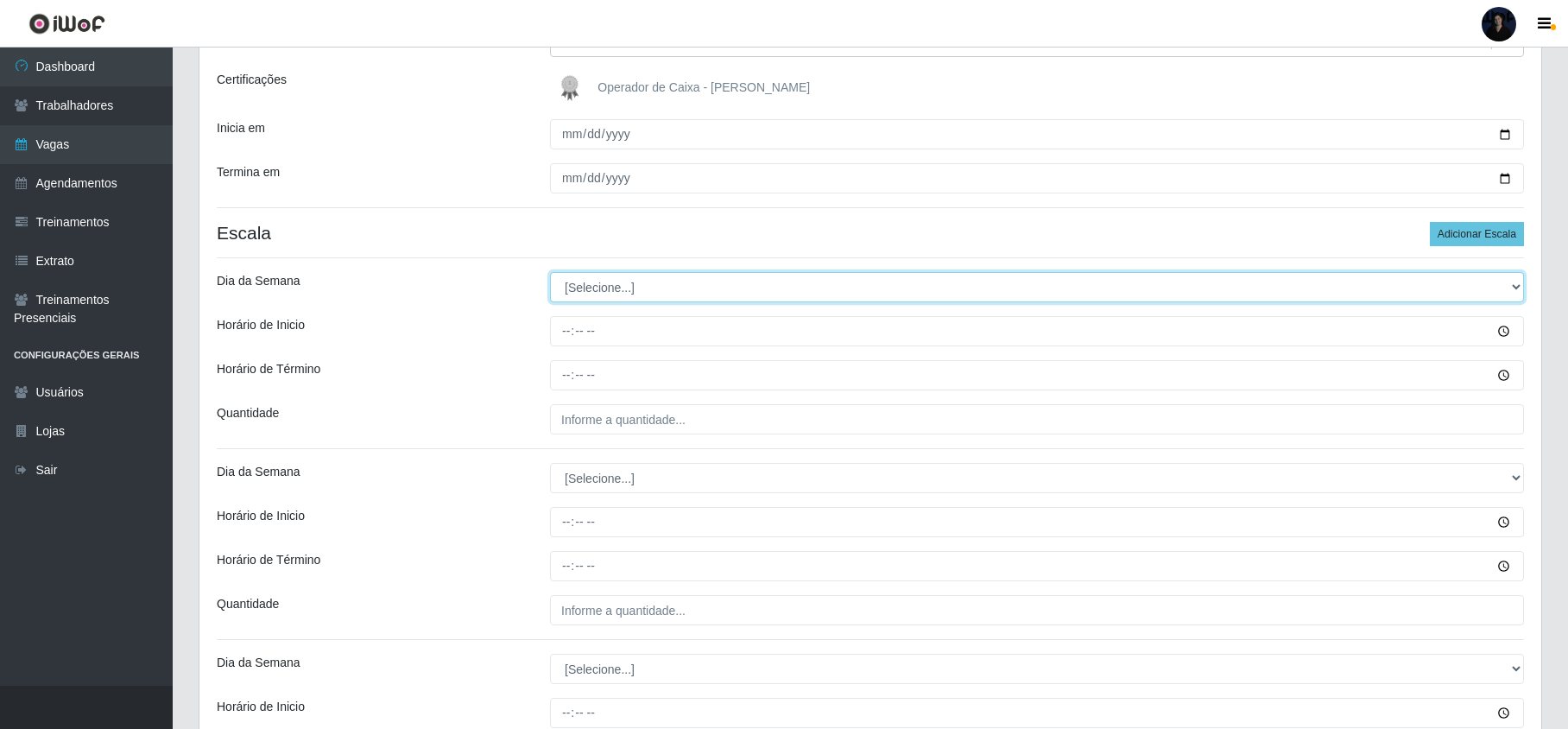
click at [584, 284] on select "[Selecione...] Segunda Terça Quarta Quinta Sexta Sábado Domingo" at bounding box center [1037, 287] width 973 height 30
select select "1"
click at [550, 273] on select "[Selecione...] Segunda Terça Quarta Quinta Sexta Sábado Domingo" at bounding box center [1037, 287] width 973 height 30
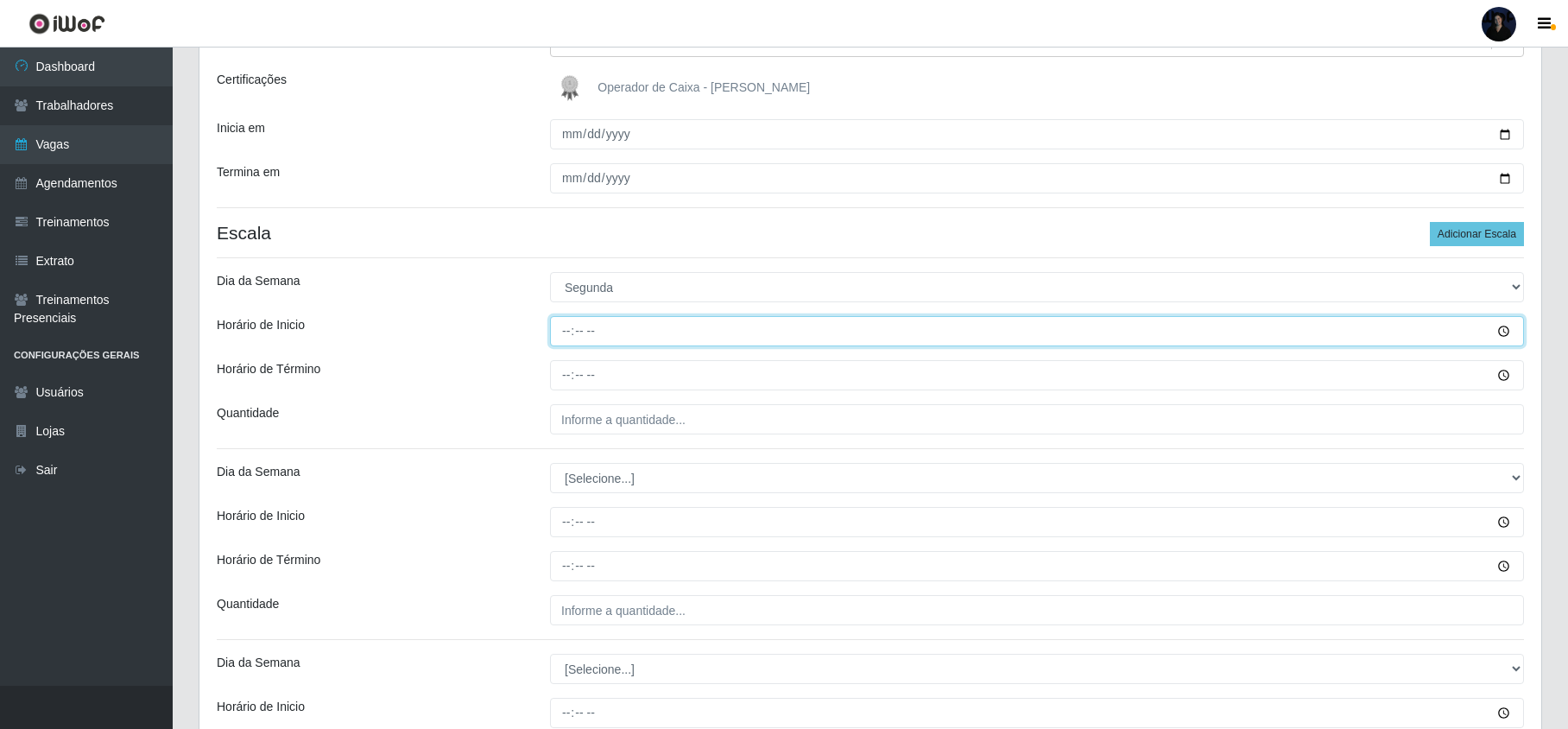
click at [570, 332] on input "Horário de Inicio" at bounding box center [1037, 331] width 973 height 30
type input "16:00"
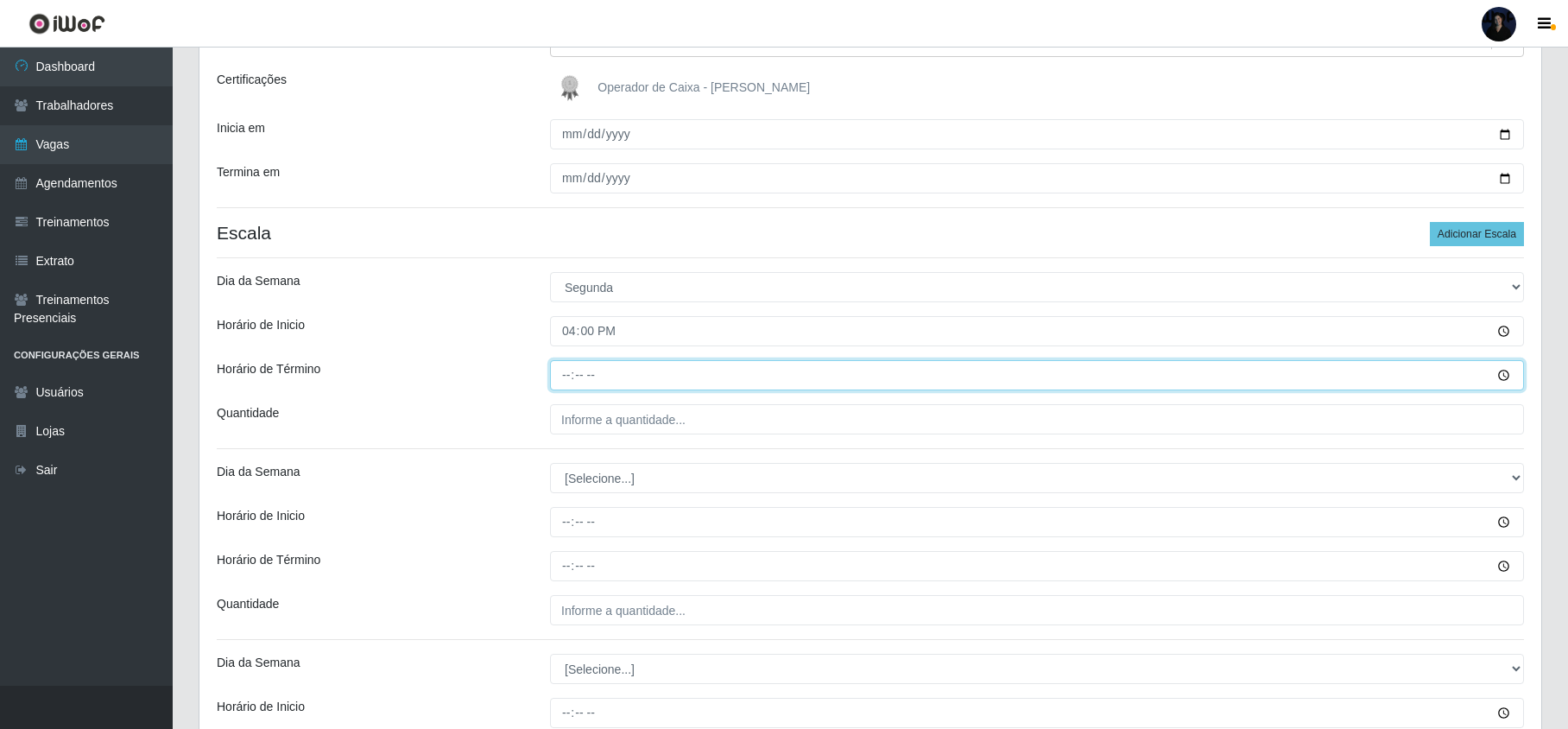
click at [563, 370] on input "Horário de Término" at bounding box center [1037, 375] width 973 height 30
type input "22:00"
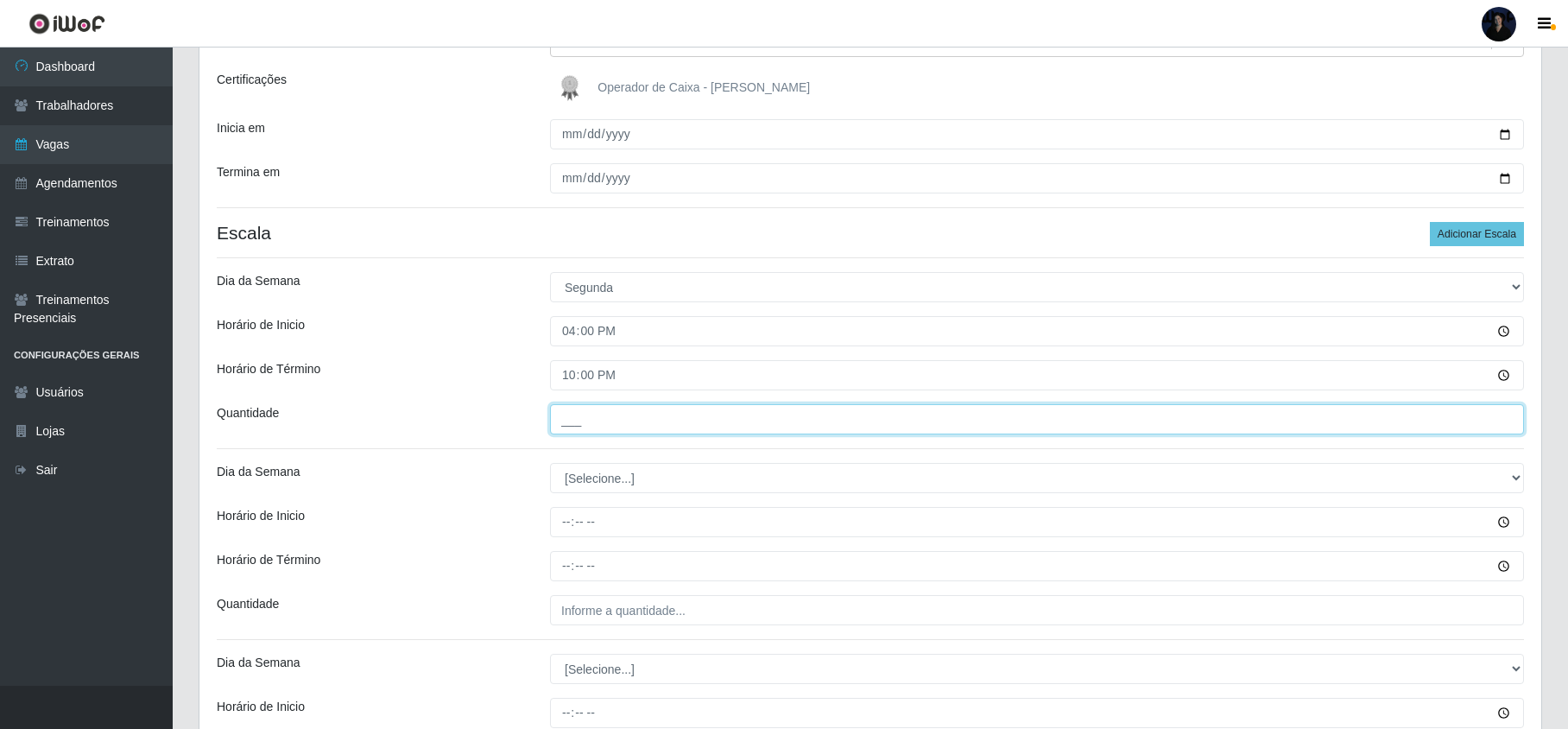
click at [550, 421] on input "___" at bounding box center [1037, 419] width 973 height 30
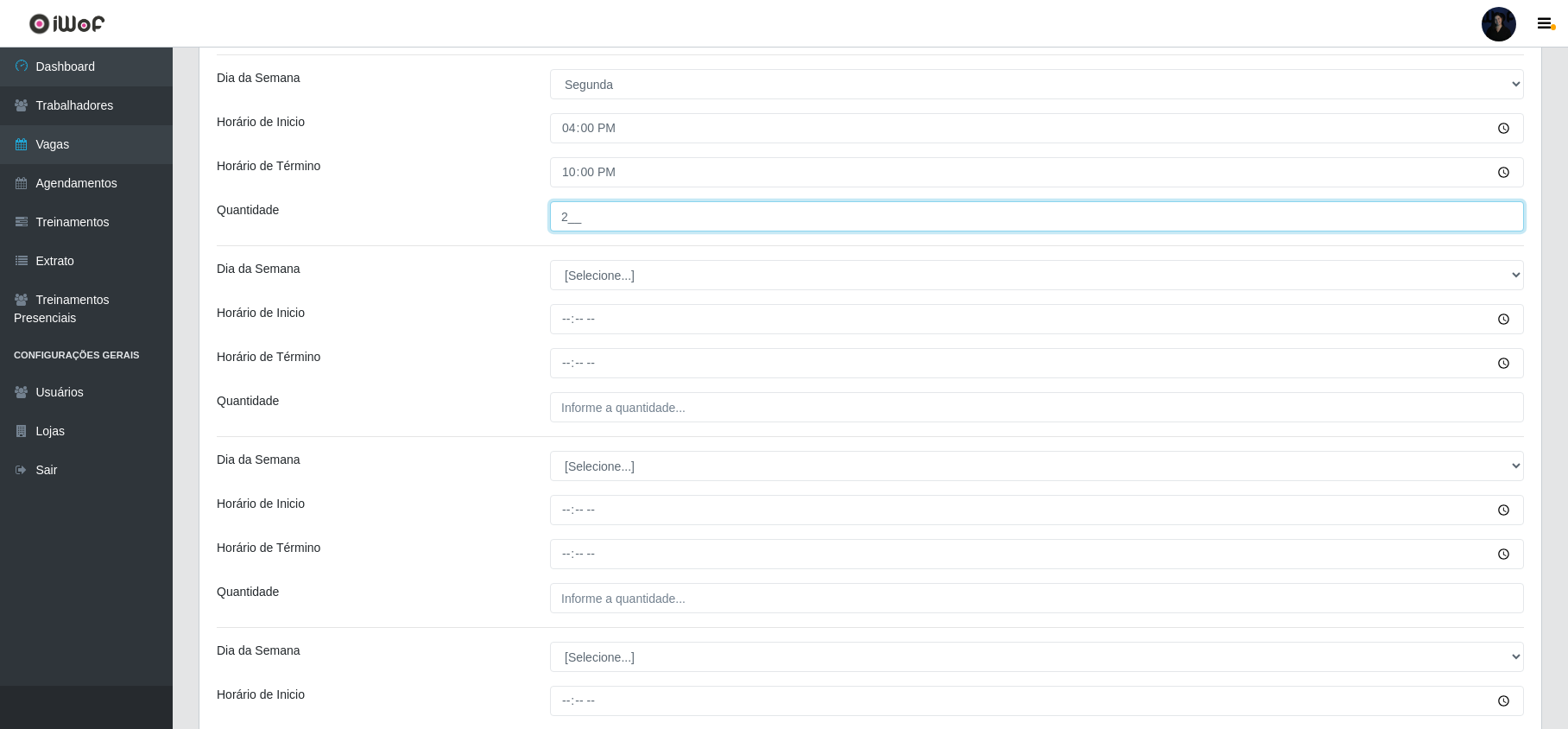
scroll to position [461, 0]
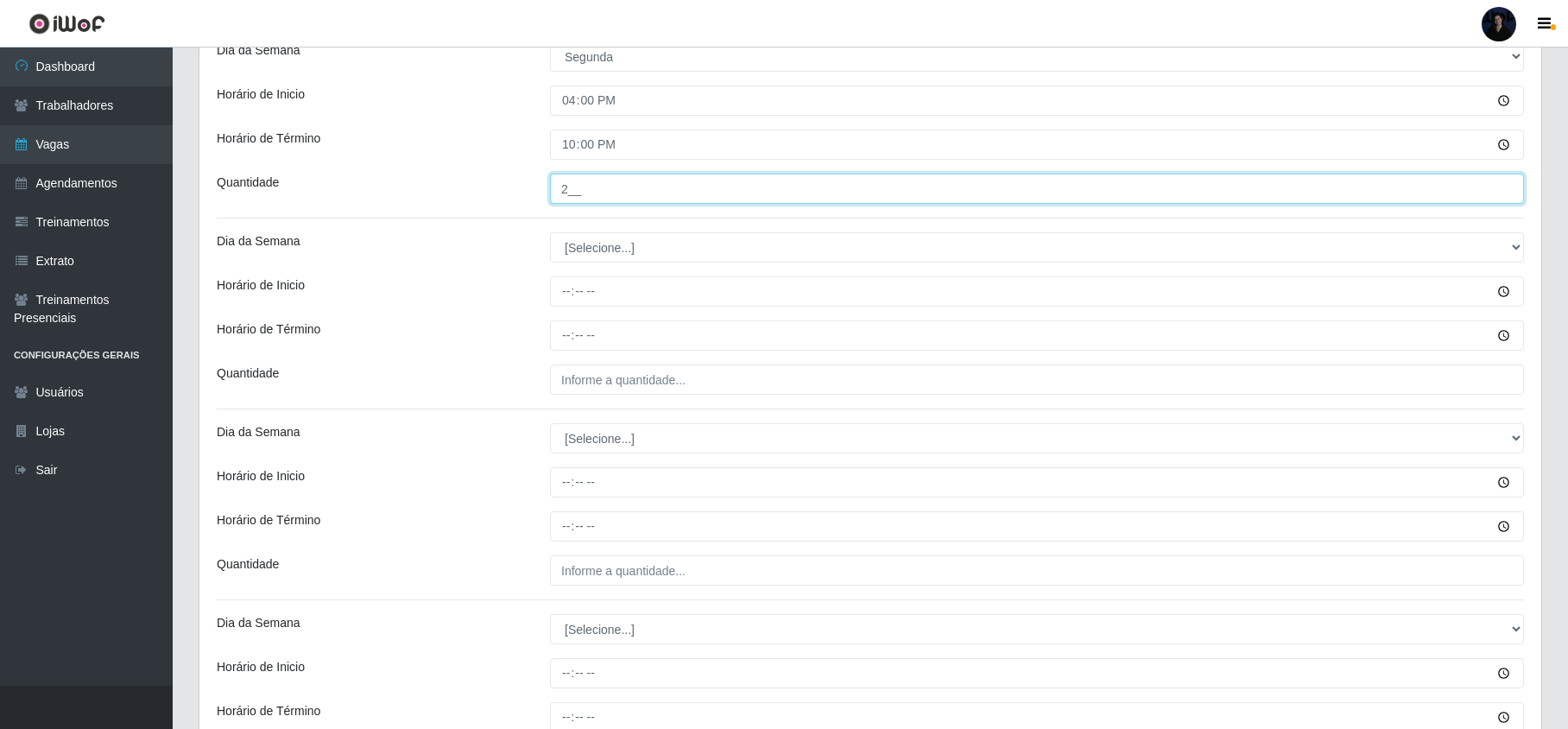
type input "2__"
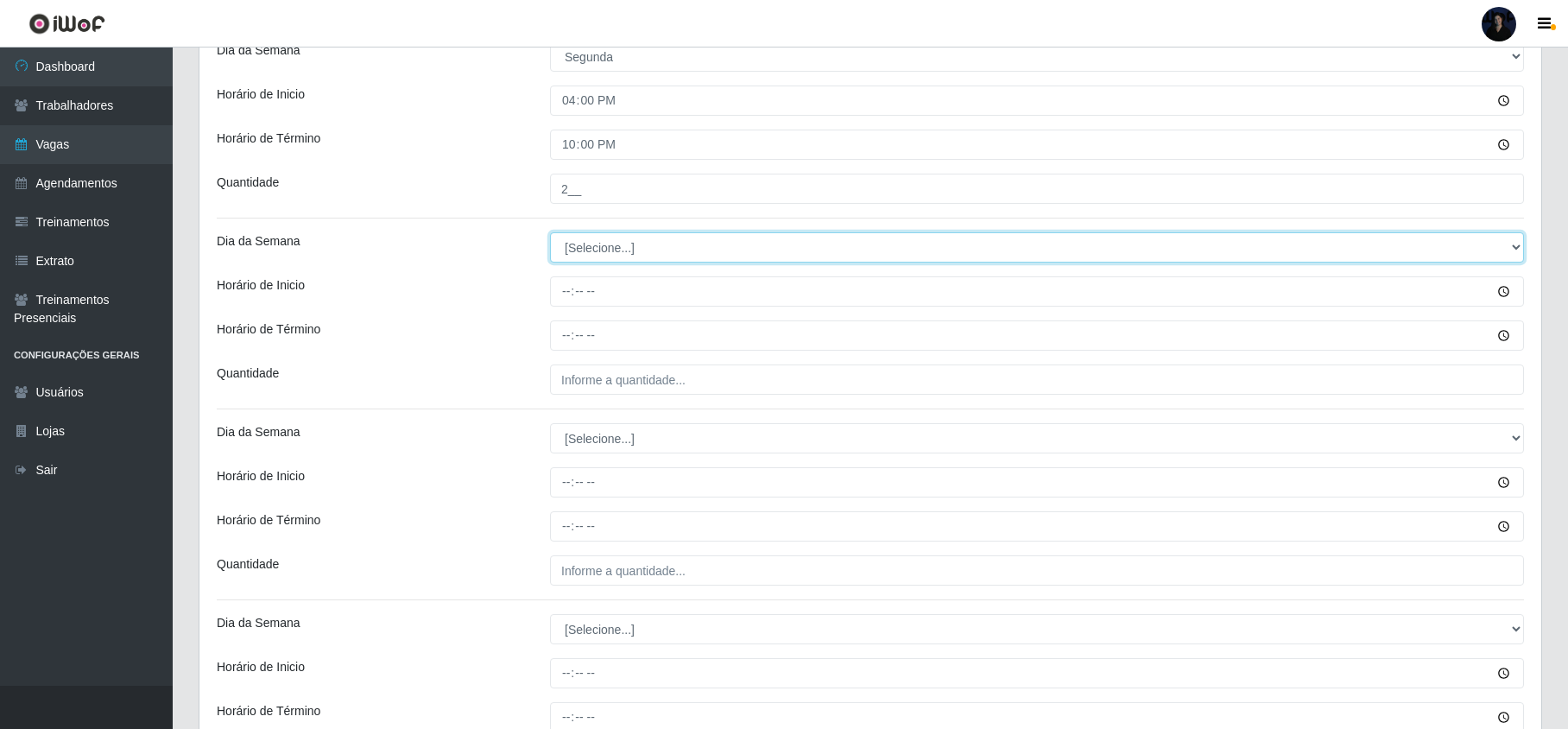
click at [585, 255] on select "[Selecione...] Segunda Terça Quarta Quinta Sexta Sábado Domingo" at bounding box center [1037, 247] width 973 height 30
select select "2"
click at [550, 234] on select "[Selecione...] Segunda Terça Quarta Quinta Sexta Sábado Domingo" at bounding box center [1037, 247] width 973 height 30
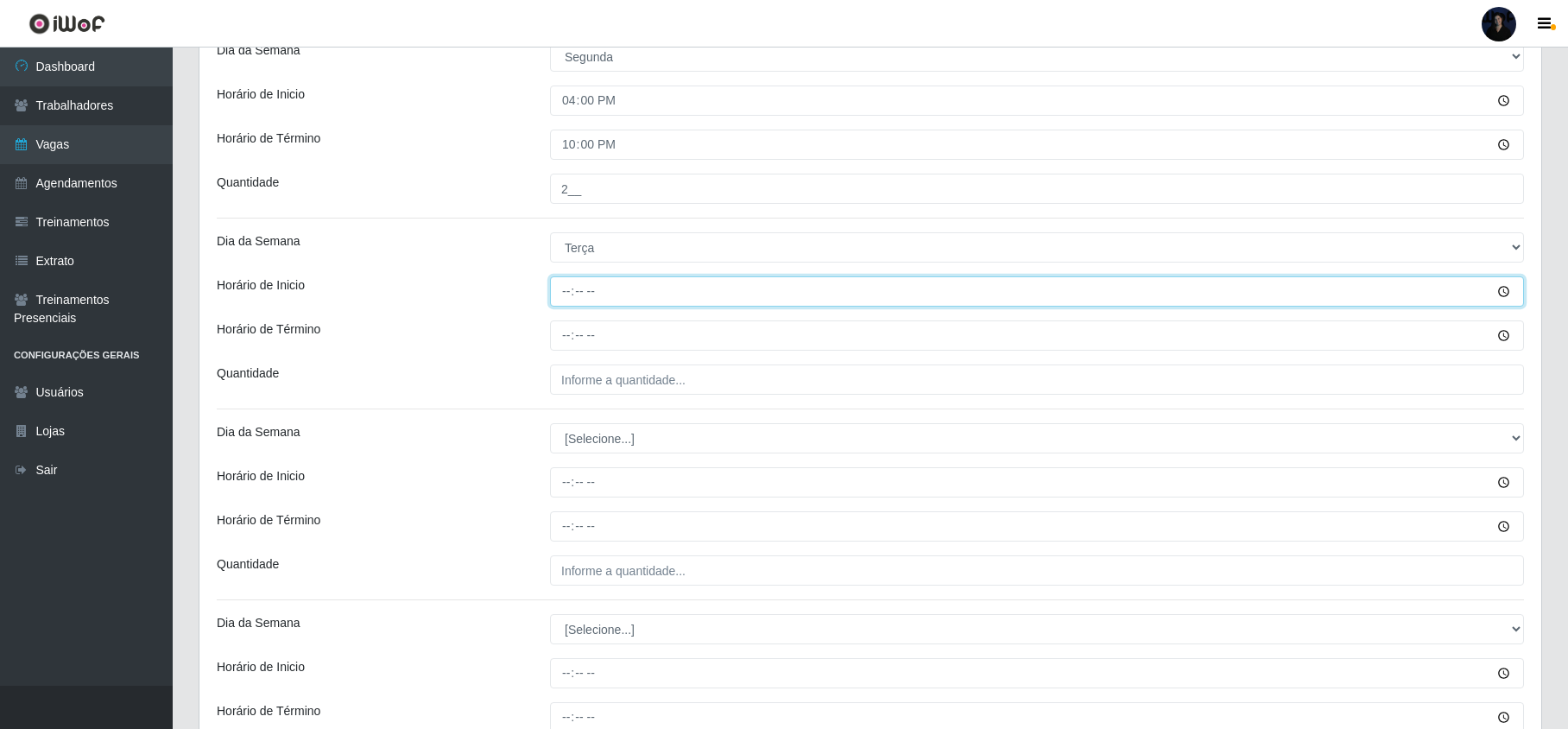
click at [565, 304] on input "Horário de Inicio" at bounding box center [1037, 291] width 973 height 30
type input "16:00"
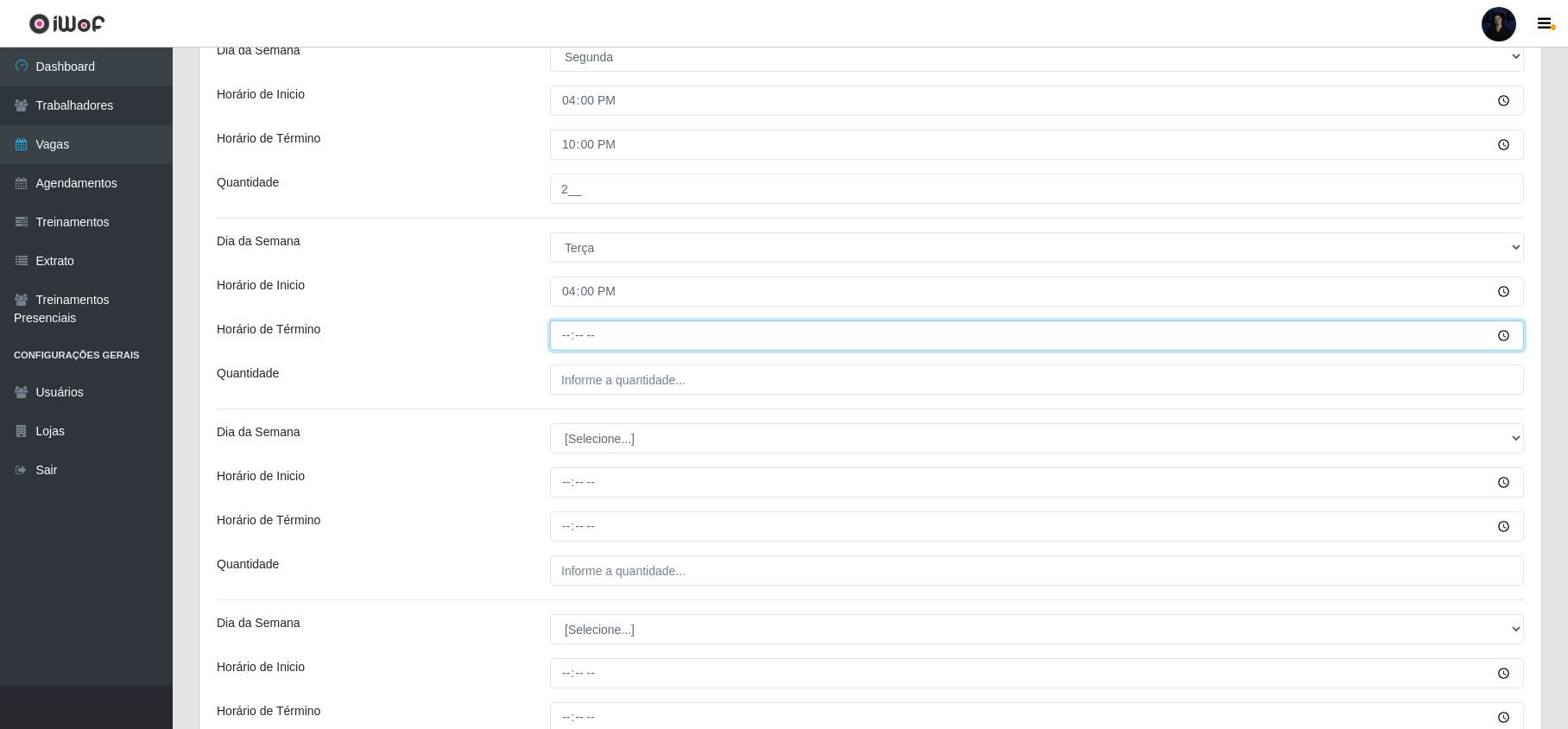
click at [570, 330] on input "Horário de Término" at bounding box center [1037, 336] width 973 height 30
type input "22:00"
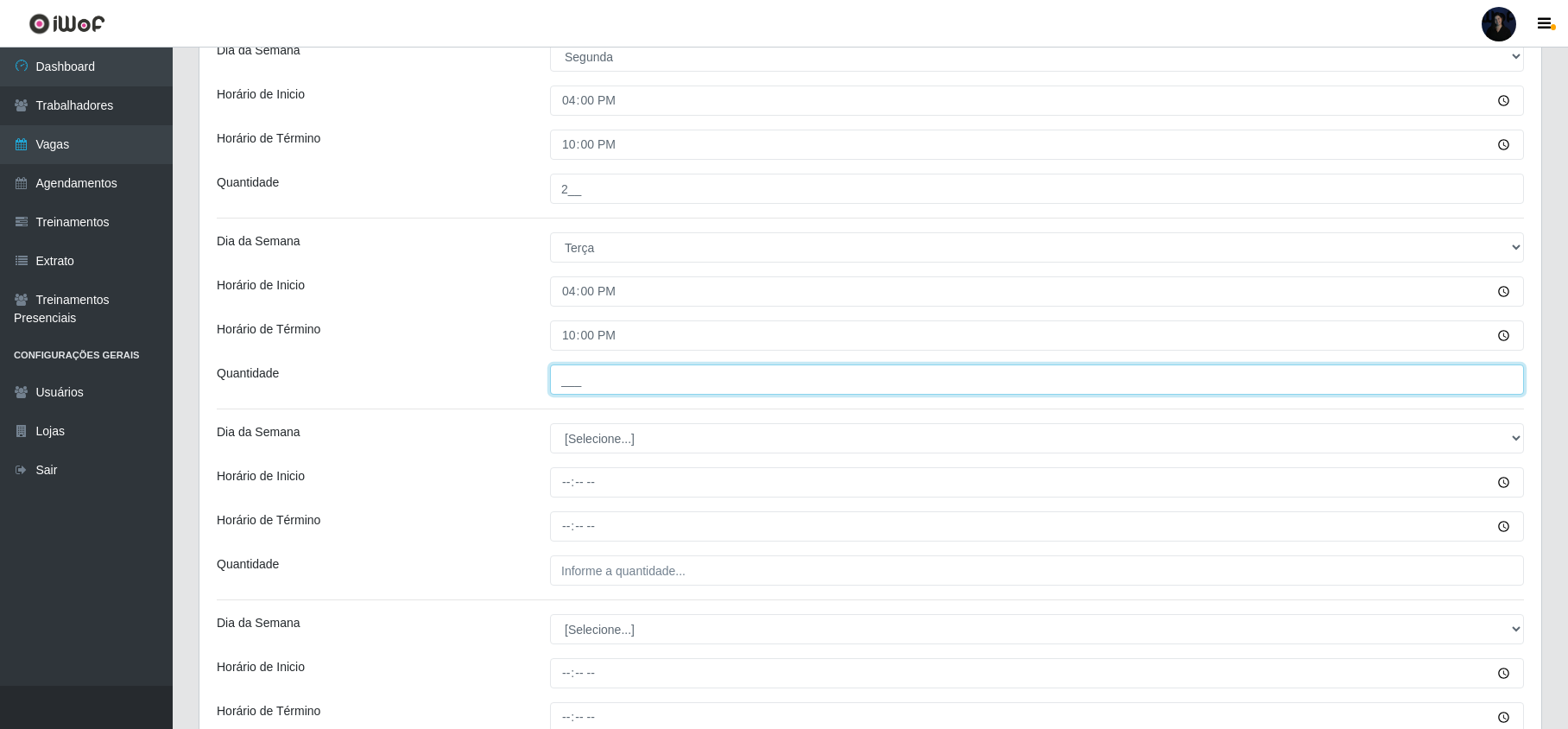
click at [561, 378] on input "___" at bounding box center [1037, 379] width 973 height 30
type input "2__"
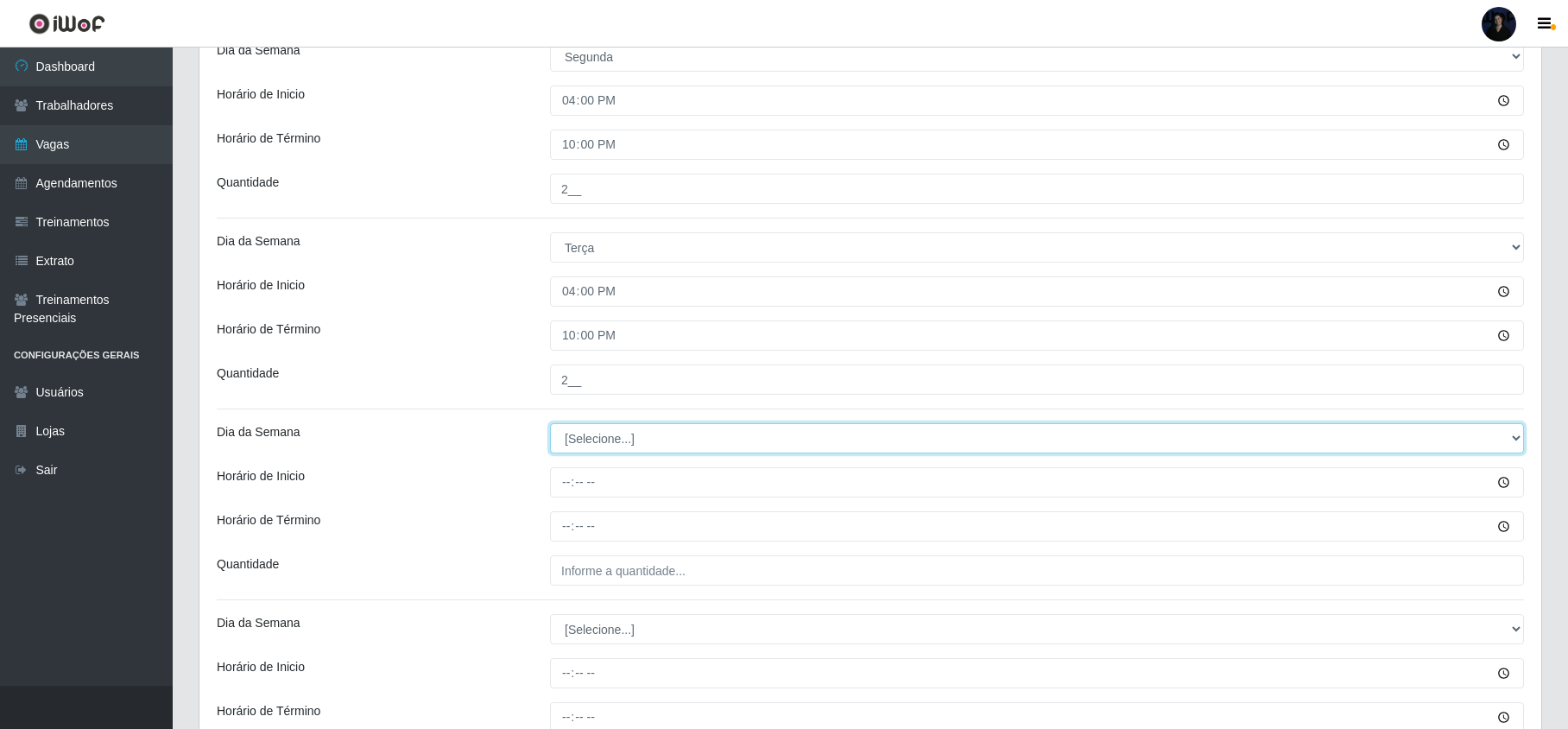
click at [568, 433] on select "[Selecione...] Segunda Terça Quarta Quinta Sexta Sábado Domingo" at bounding box center [1037, 438] width 973 height 30
select select "3"
click at [550, 425] on select "[Selecione...] Segunda Terça Quarta Quinta Sexta Sábado Domingo" at bounding box center [1037, 438] width 973 height 30
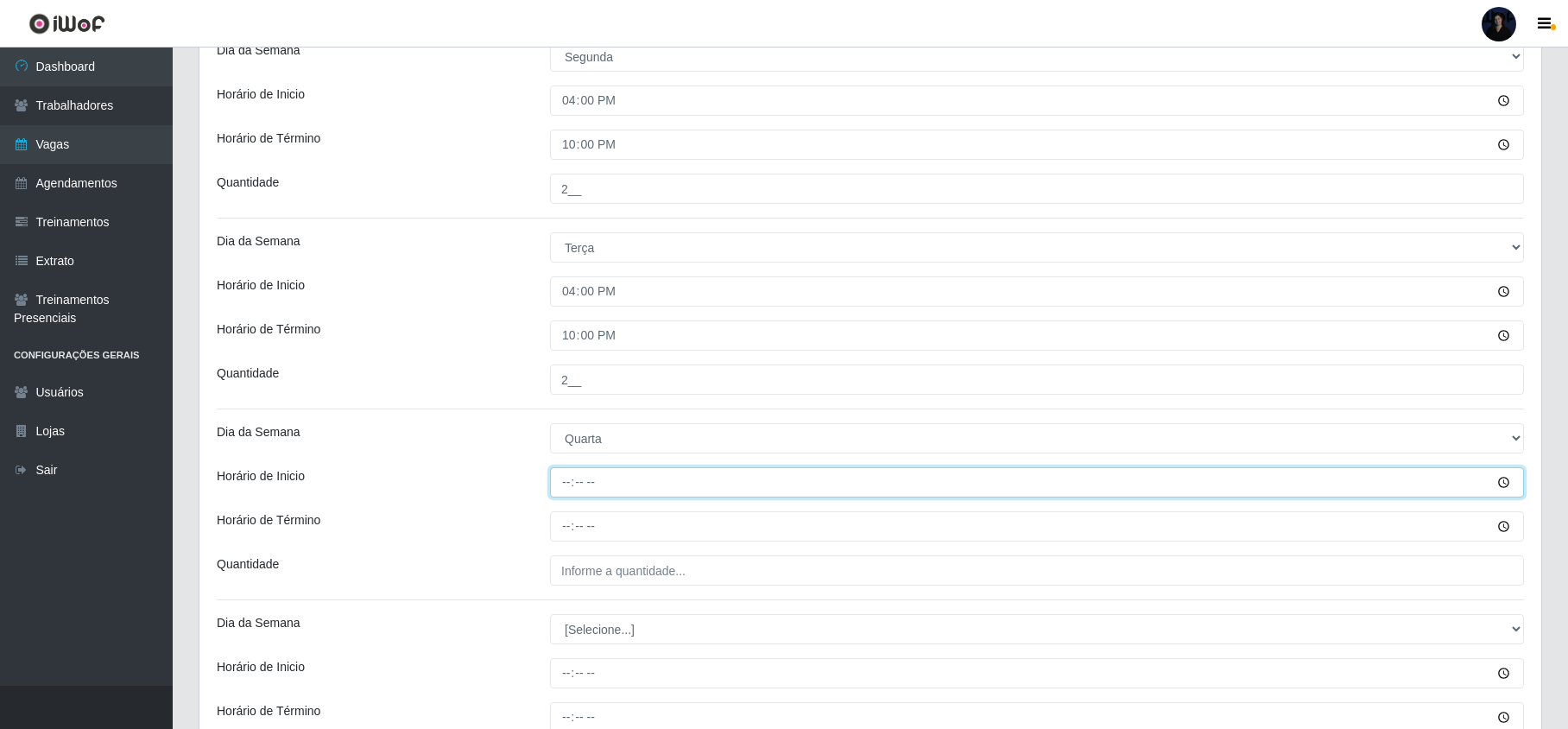
click at [565, 482] on input "Horário de Inicio" at bounding box center [1037, 482] width 973 height 30
type input "16:00"
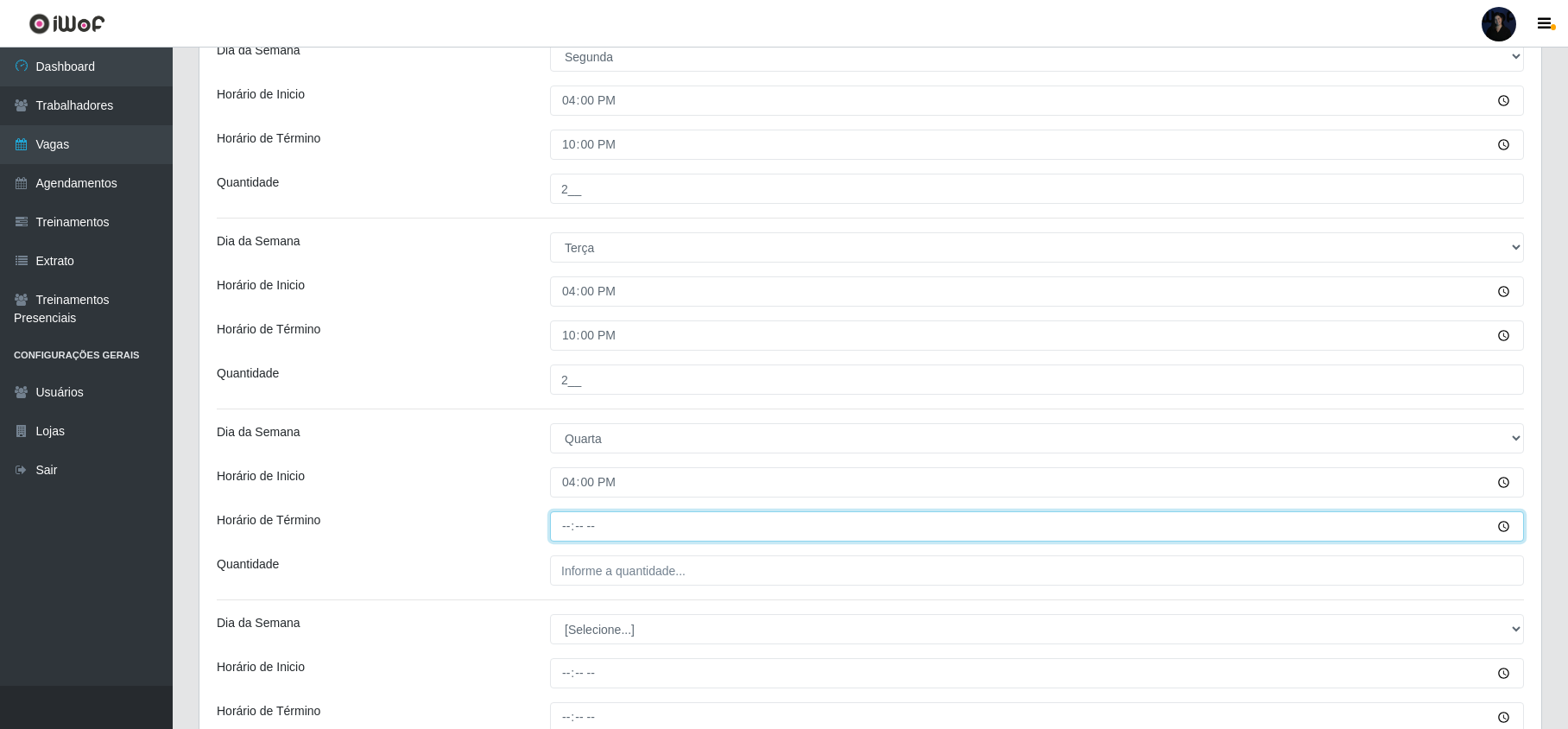
click at [574, 526] on input "Horário de Término" at bounding box center [1037, 526] width 973 height 30
type input "22:00"
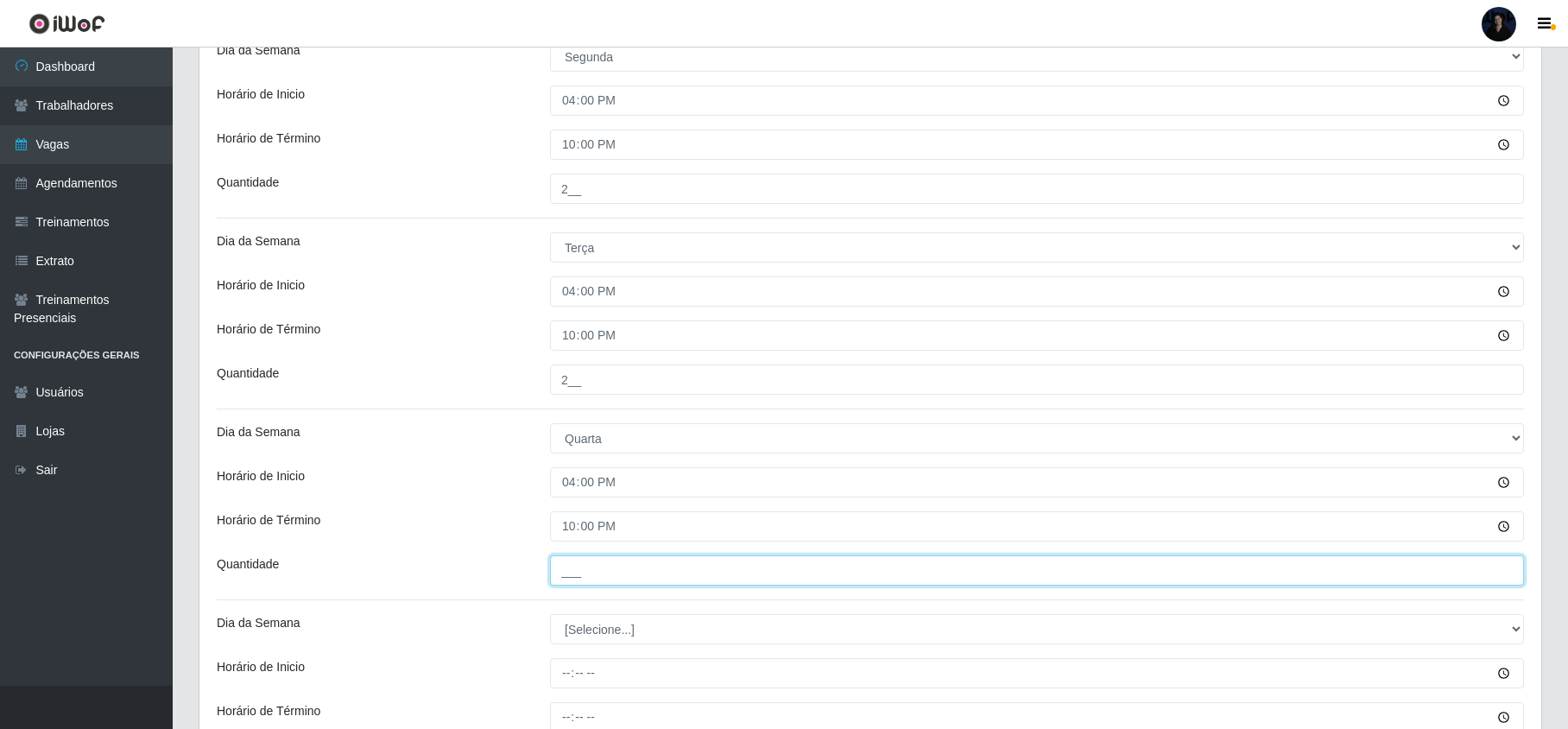
click at [591, 567] on input "___" at bounding box center [1037, 570] width 973 height 30
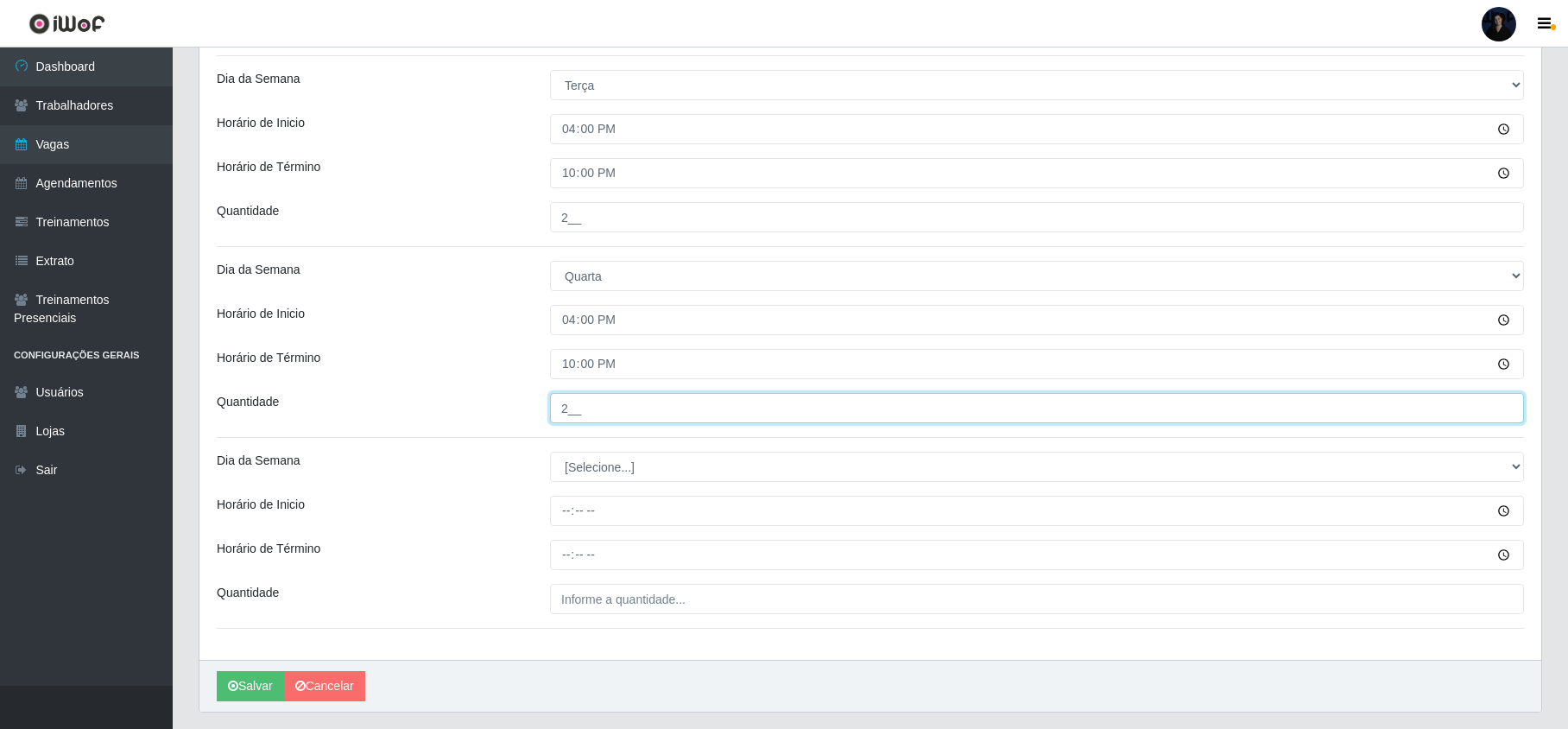
scroll to position [674, 0]
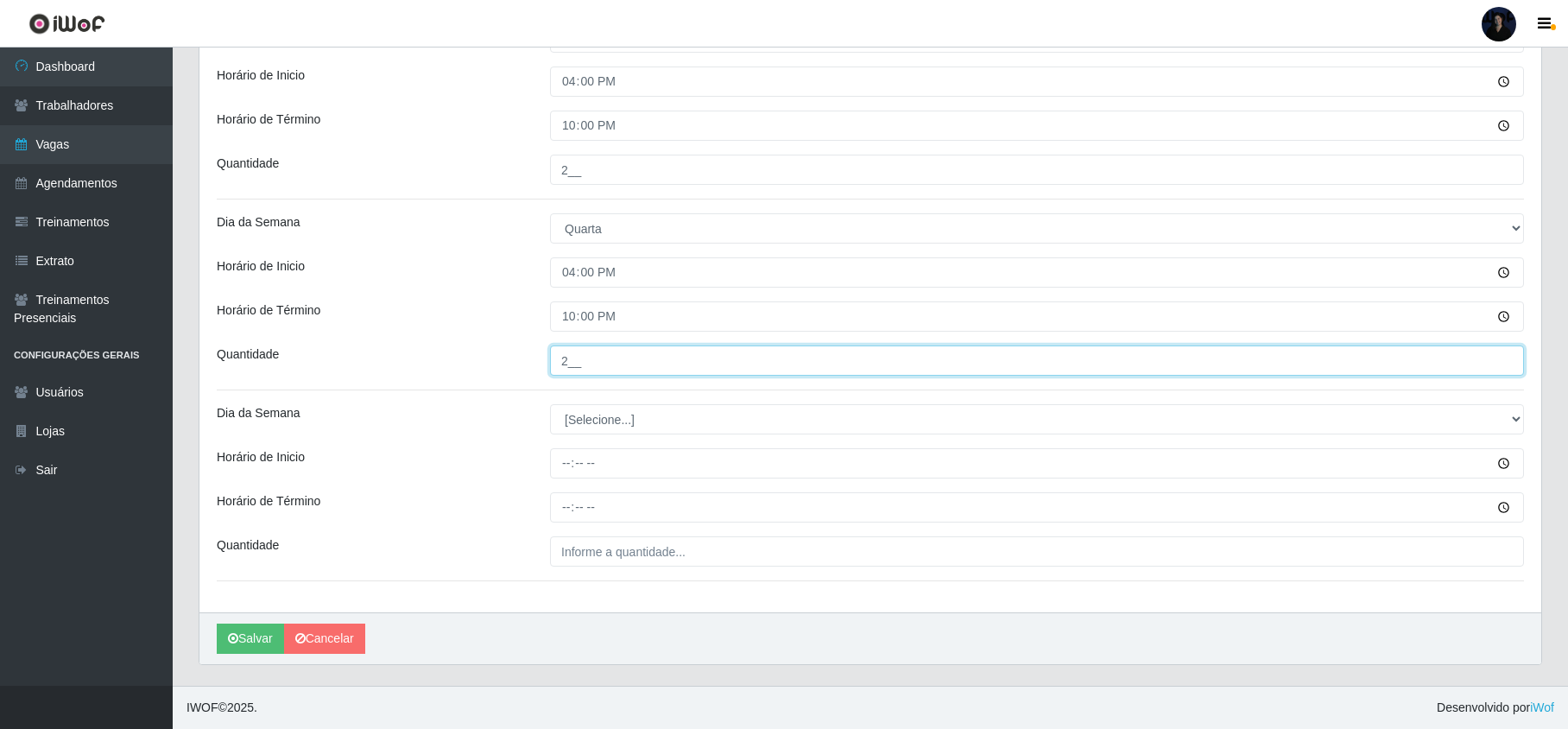
type input "2__"
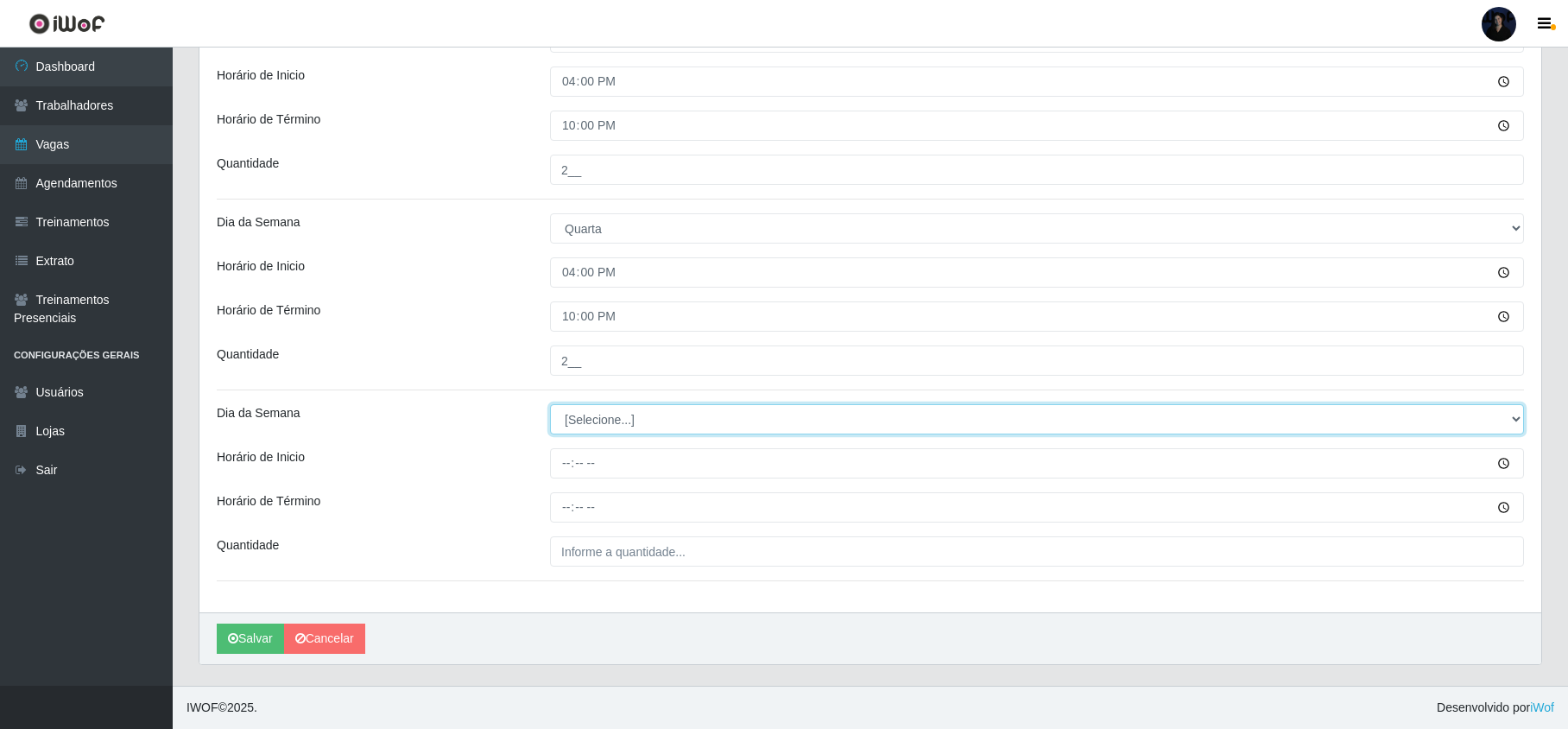
click at [588, 412] on select "[Selecione...] Segunda Terça Quarta Quinta Sexta Sábado Domingo" at bounding box center [1037, 419] width 973 height 30
select select "4"
click at [550, 404] on select "[Selecione...] Segunda Terça Quarta Quinta Sexta Sábado Domingo" at bounding box center [1037, 419] width 973 height 30
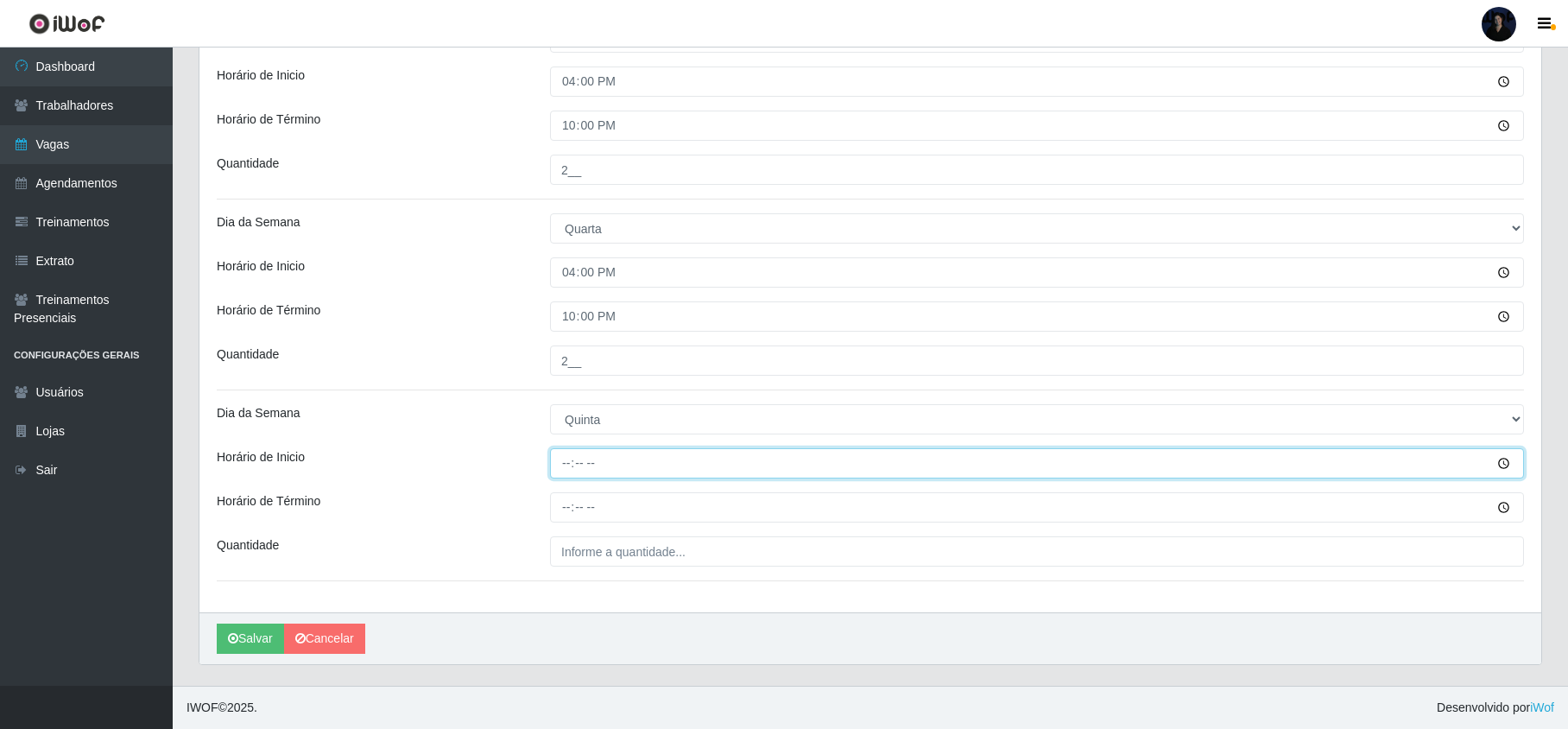
click at [571, 461] on input "Horário de Inicio" at bounding box center [1037, 463] width 973 height 30
type input "16:00"
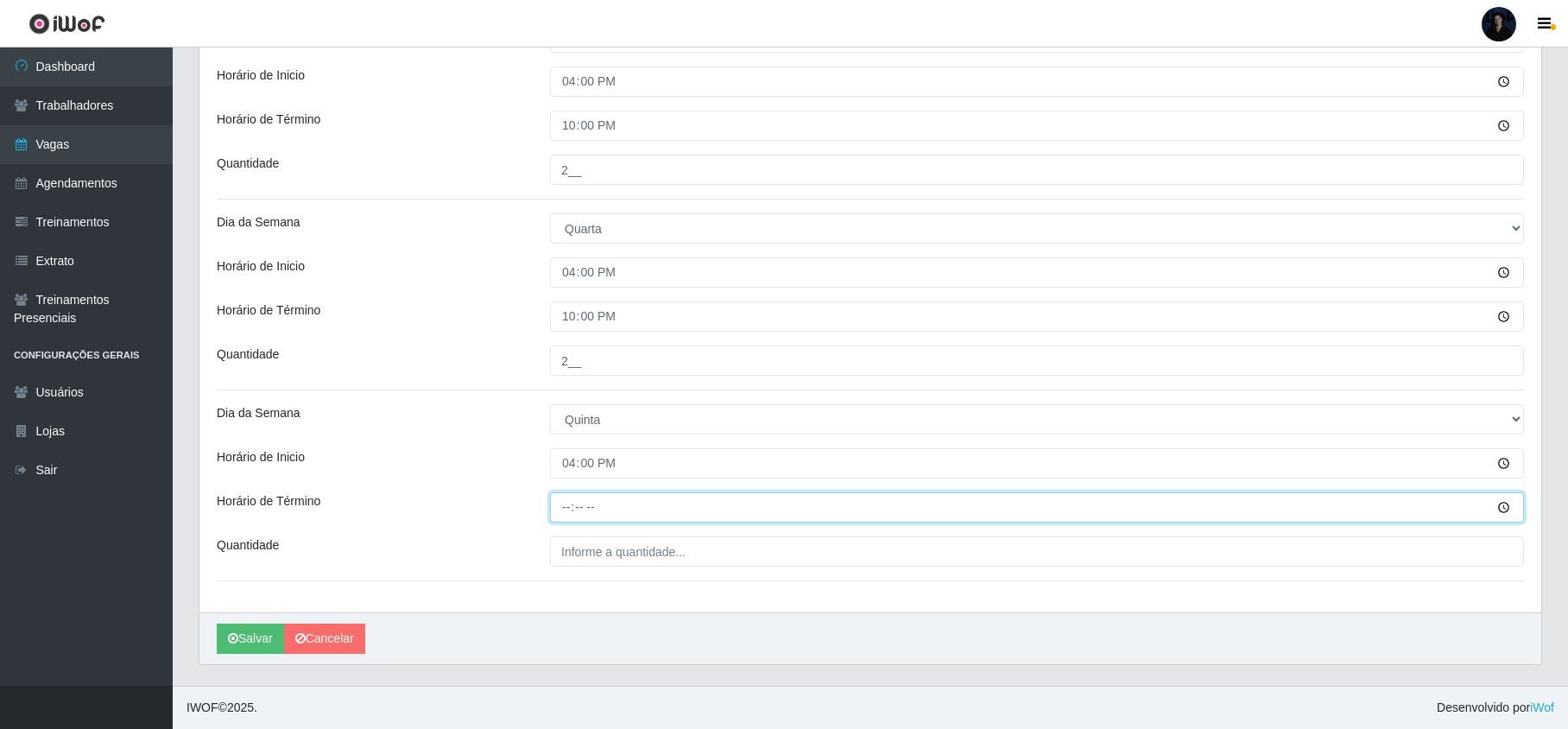
click at [566, 507] on input "Horário de Término" at bounding box center [1037, 507] width 973 height 30
type input "22:00"
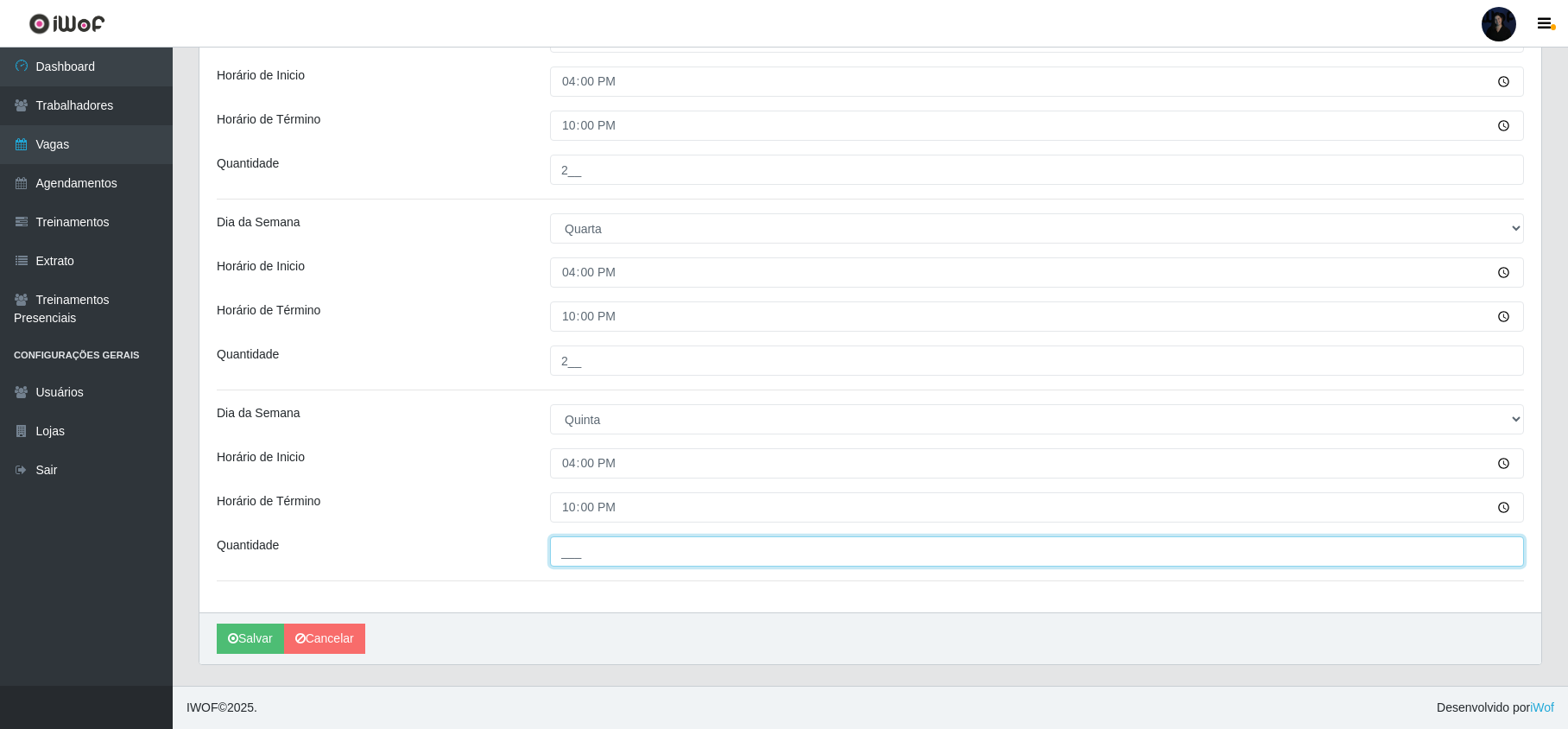
click at [564, 537] on input "___" at bounding box center [1037, 551] width 973 height 30
type input "2__"
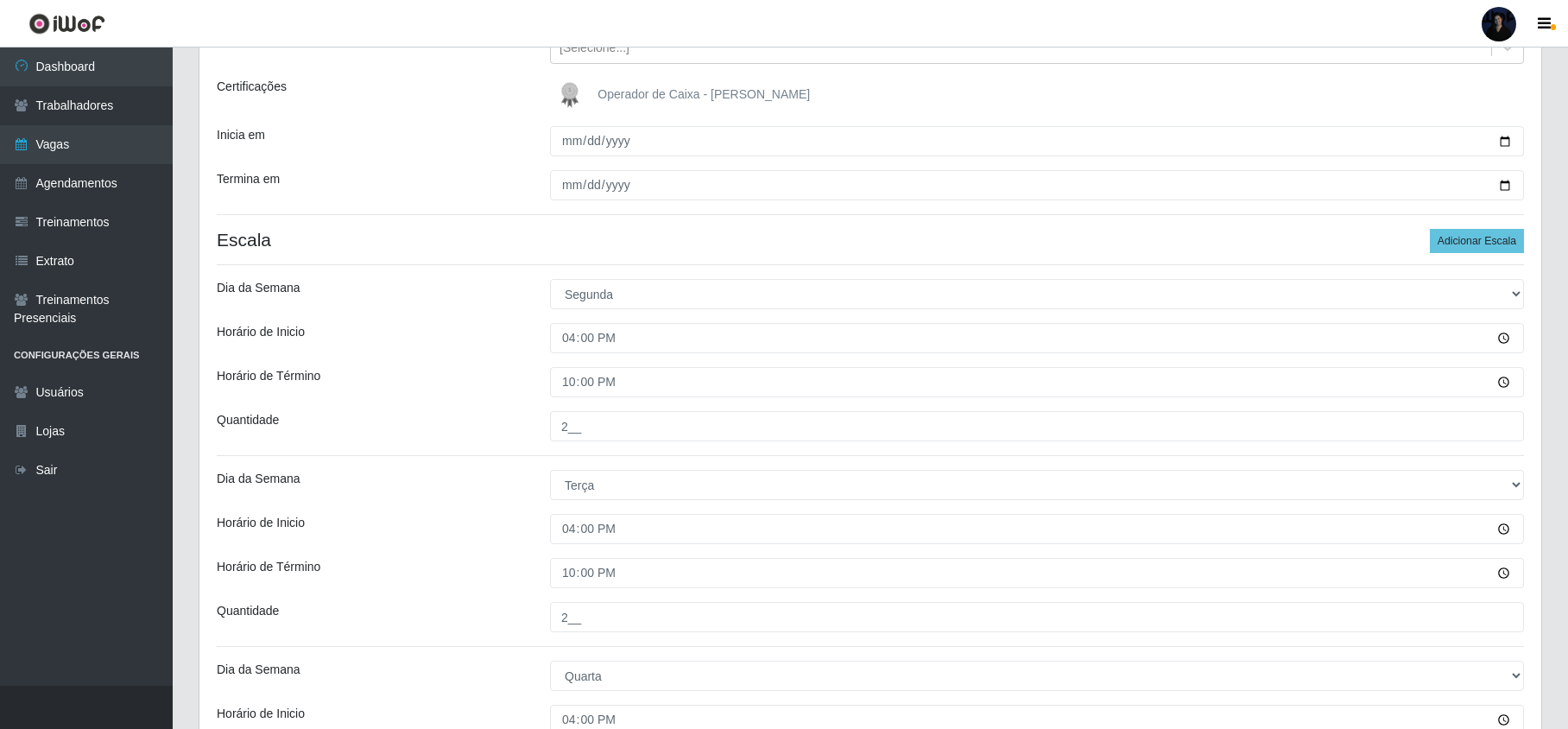
scroll to position [229, 0]
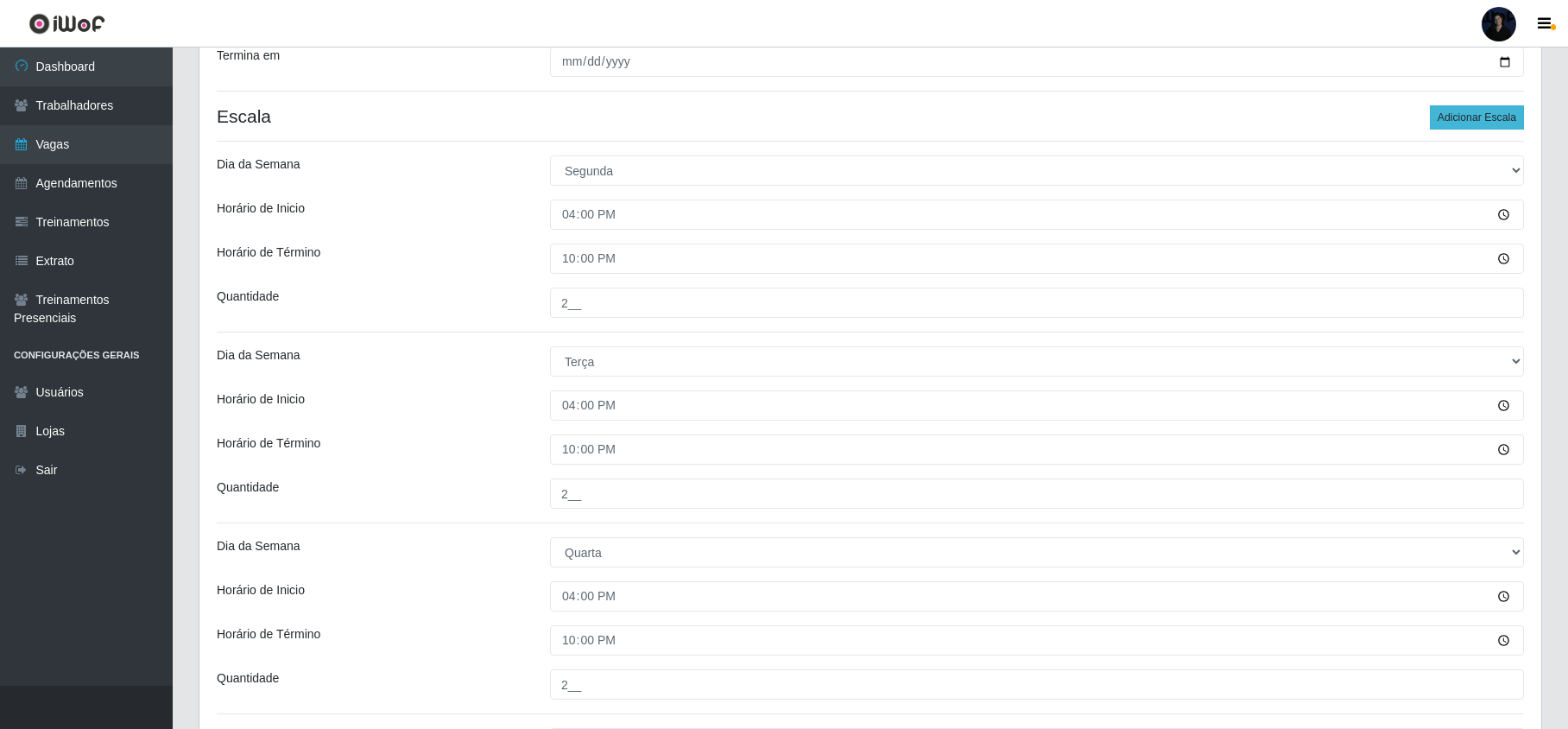
click at [1462, 236] on div "Loja Queiroz Atacadão - Monte Castelo Função [Selecione...] ASG ASG + Embalador…" at bounding box center [870, 369] width 1341 height 1134
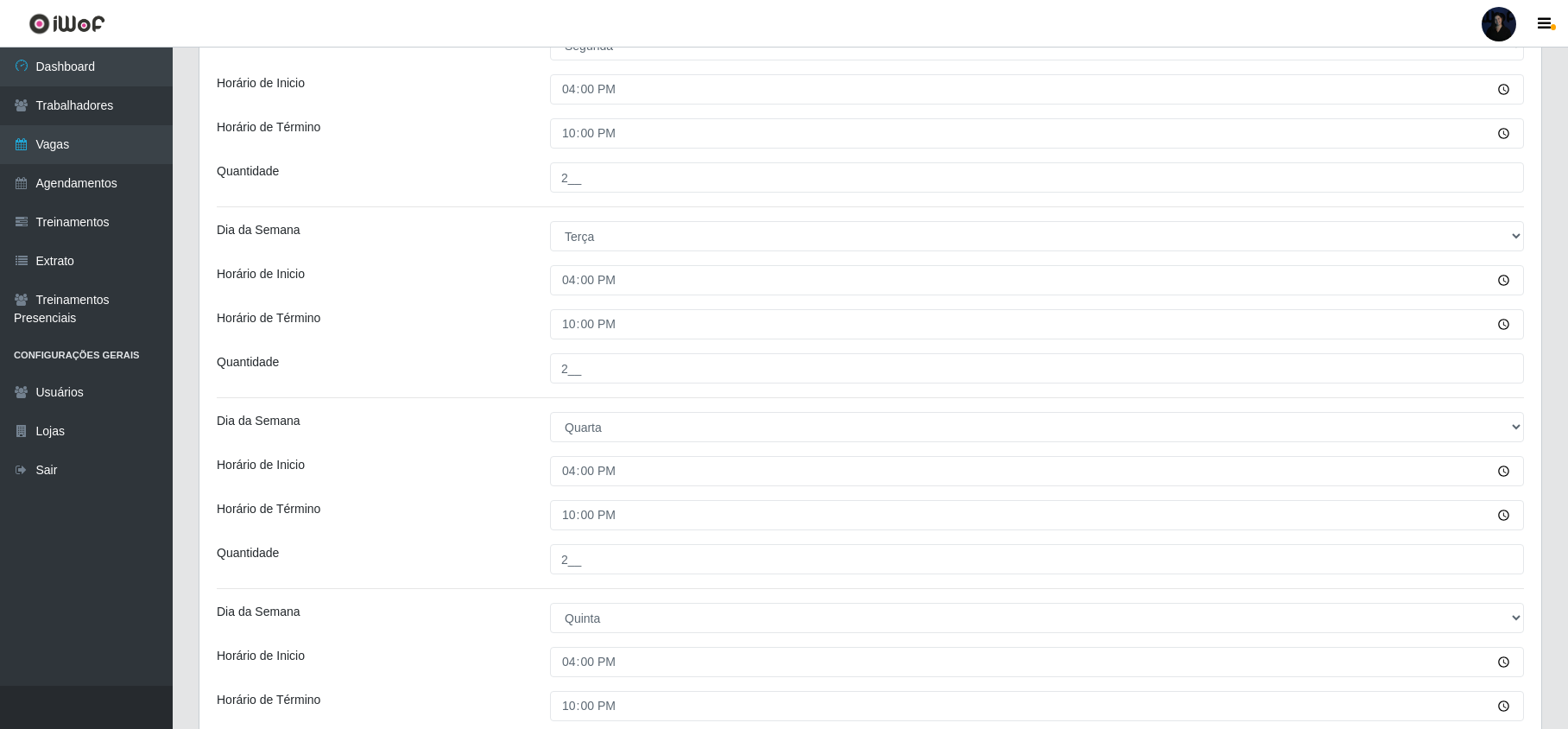
scroll to position [0, 0]
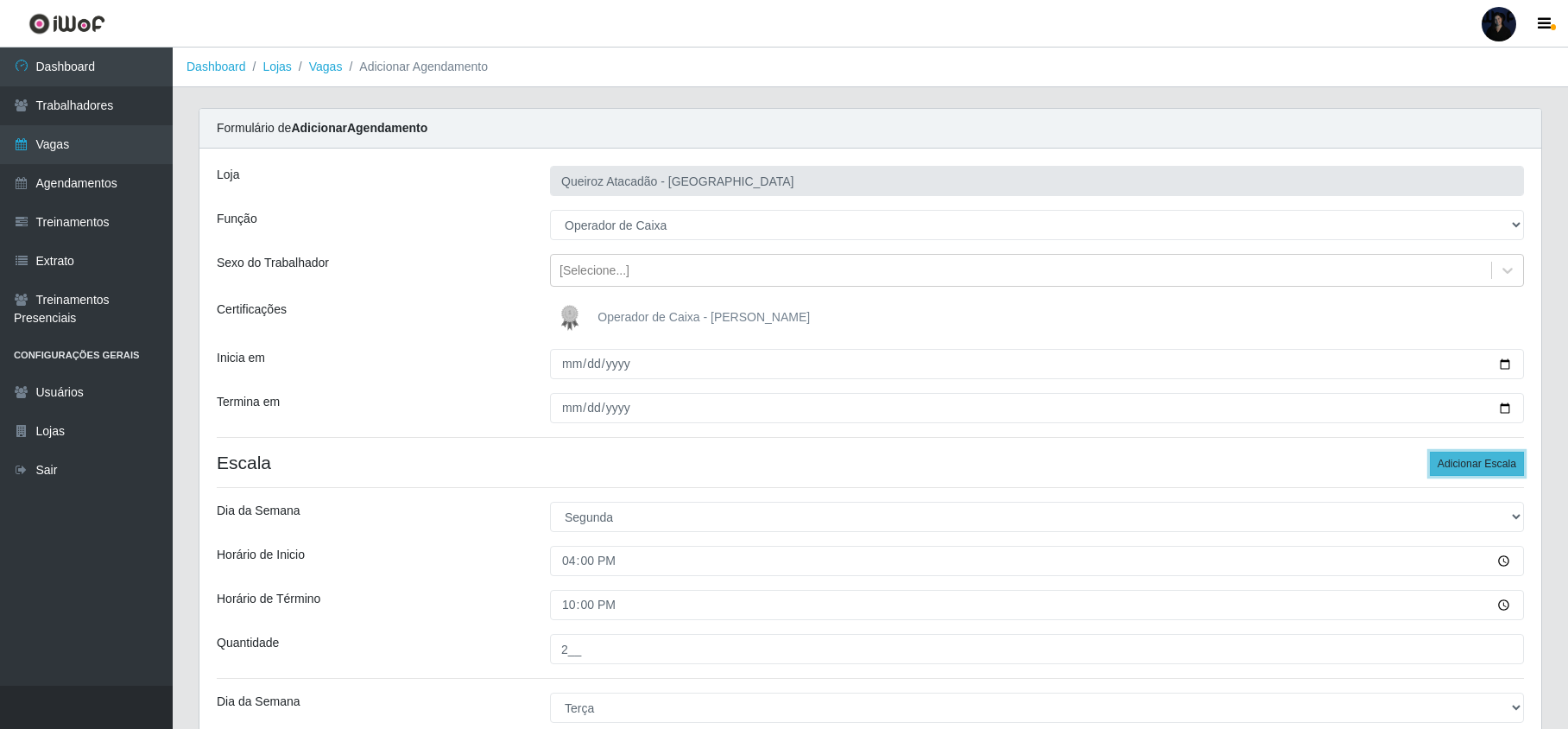
click at [1448, 461] on button "Adicionar Escala" at bounding box center [1476, 463] width 94 height 24
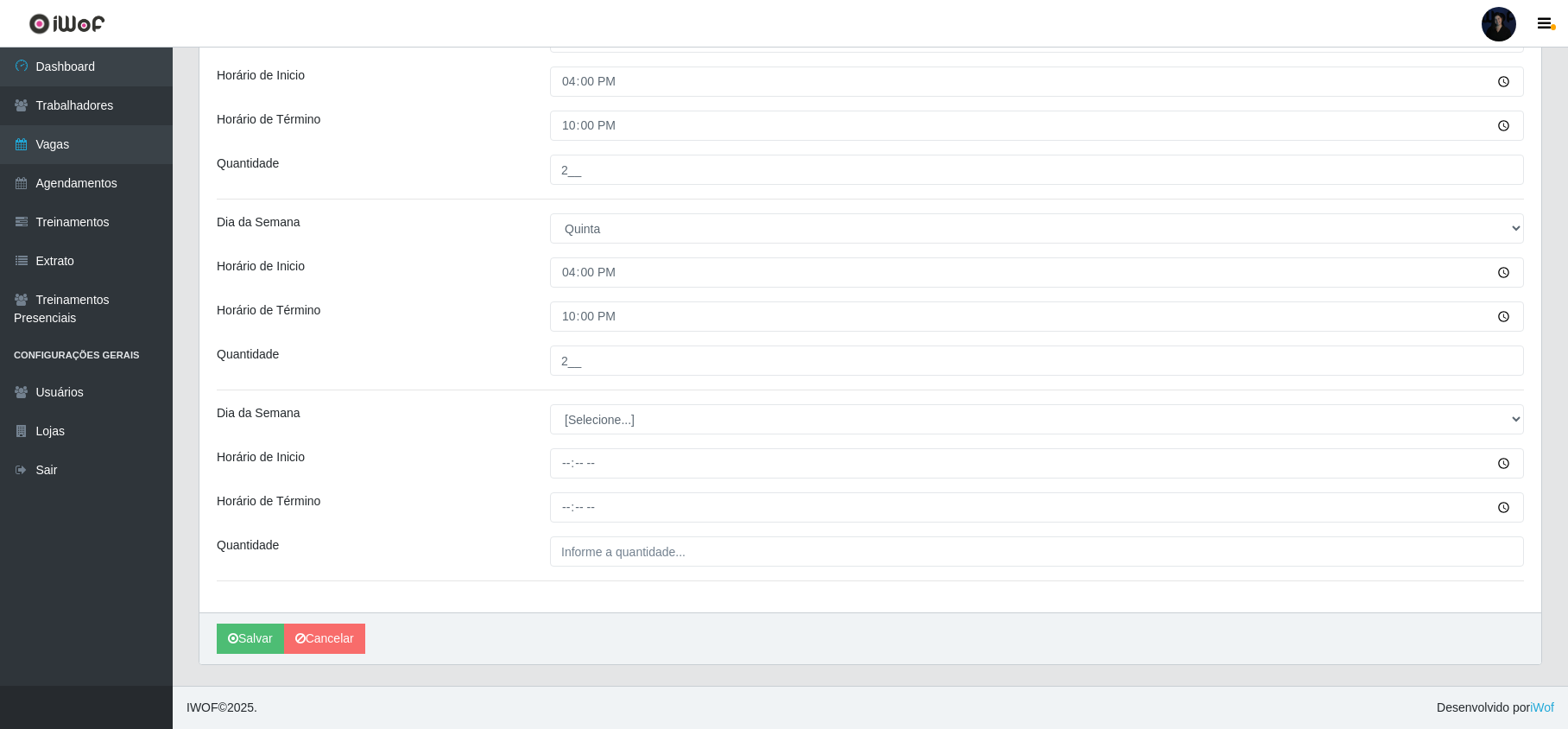
scroll to position [865, 0]
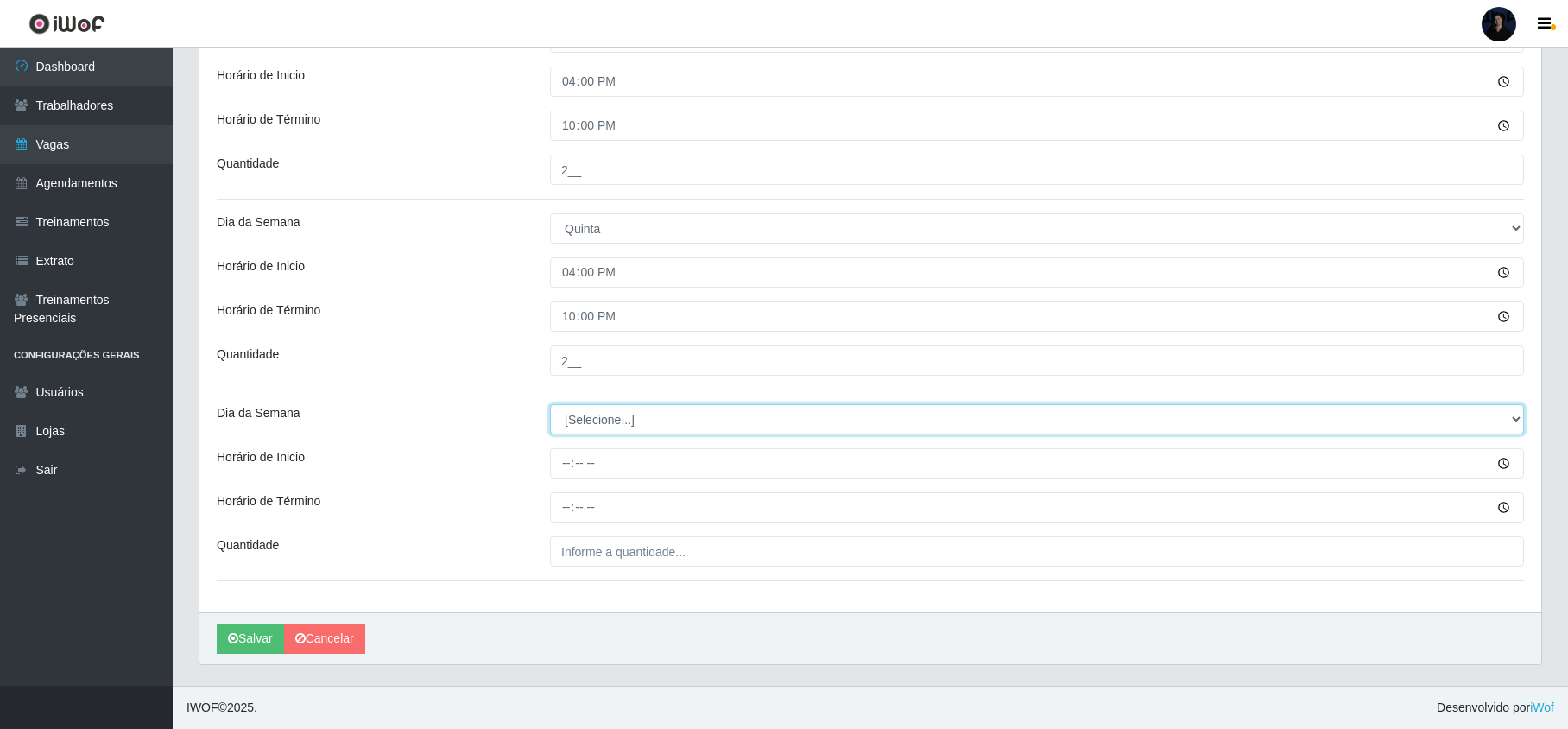
click at [592, 416] on select "[Selecione...] Segunda Terça Quarta Quinta Sexta Sábado Domingo" at bounding box center [1037, 419] width 973 height 30
select select "5"
click at [550, 404] on select "[Selecione...] Segunda Terça Quarta Quinta Sexta Sábado Domingo" at bounding box center [1037, 419] width 973 height 30
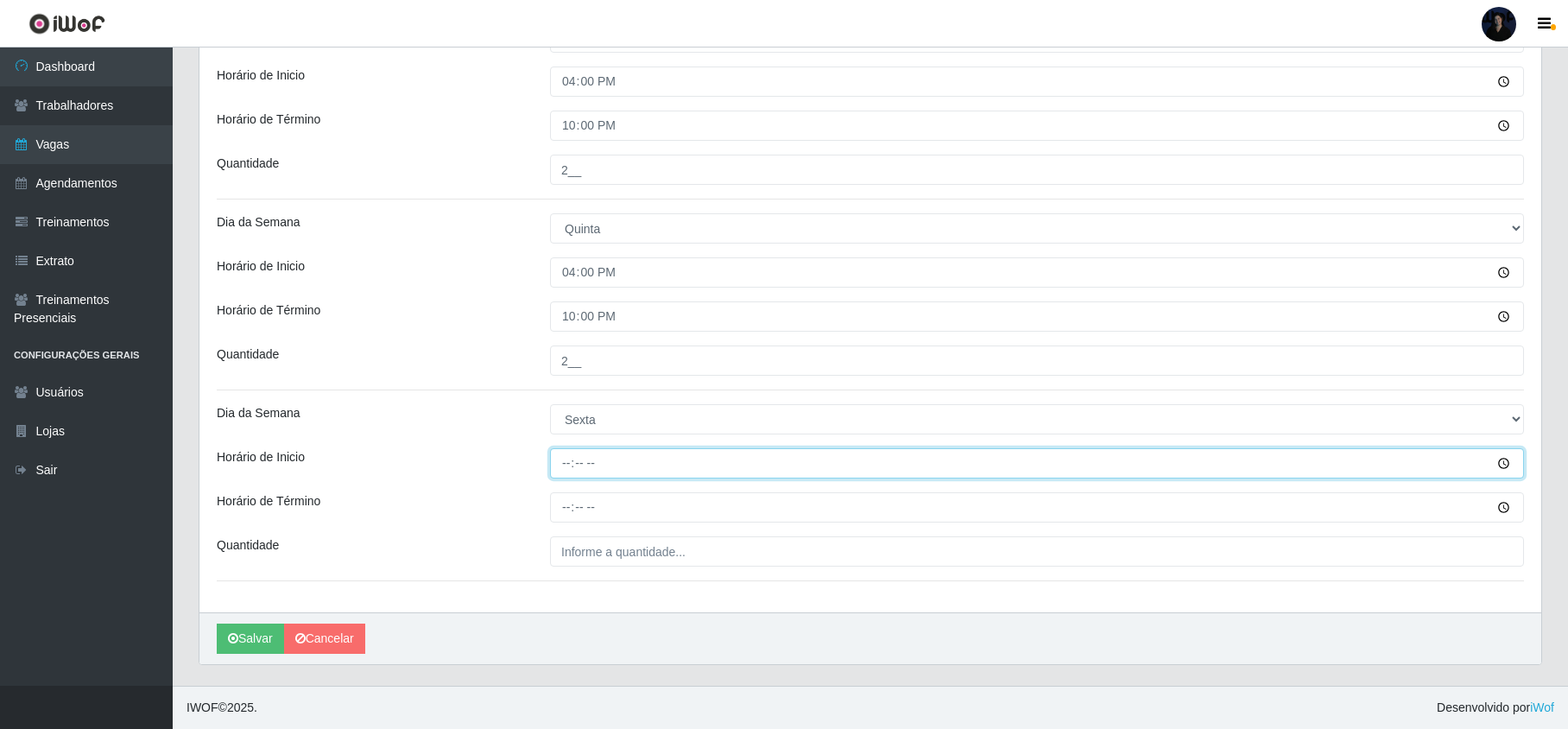
click at [564, 463] on input "Horário de Inicio" at bounding box center [1037, 463] width 973 height 30
type input "16:00"
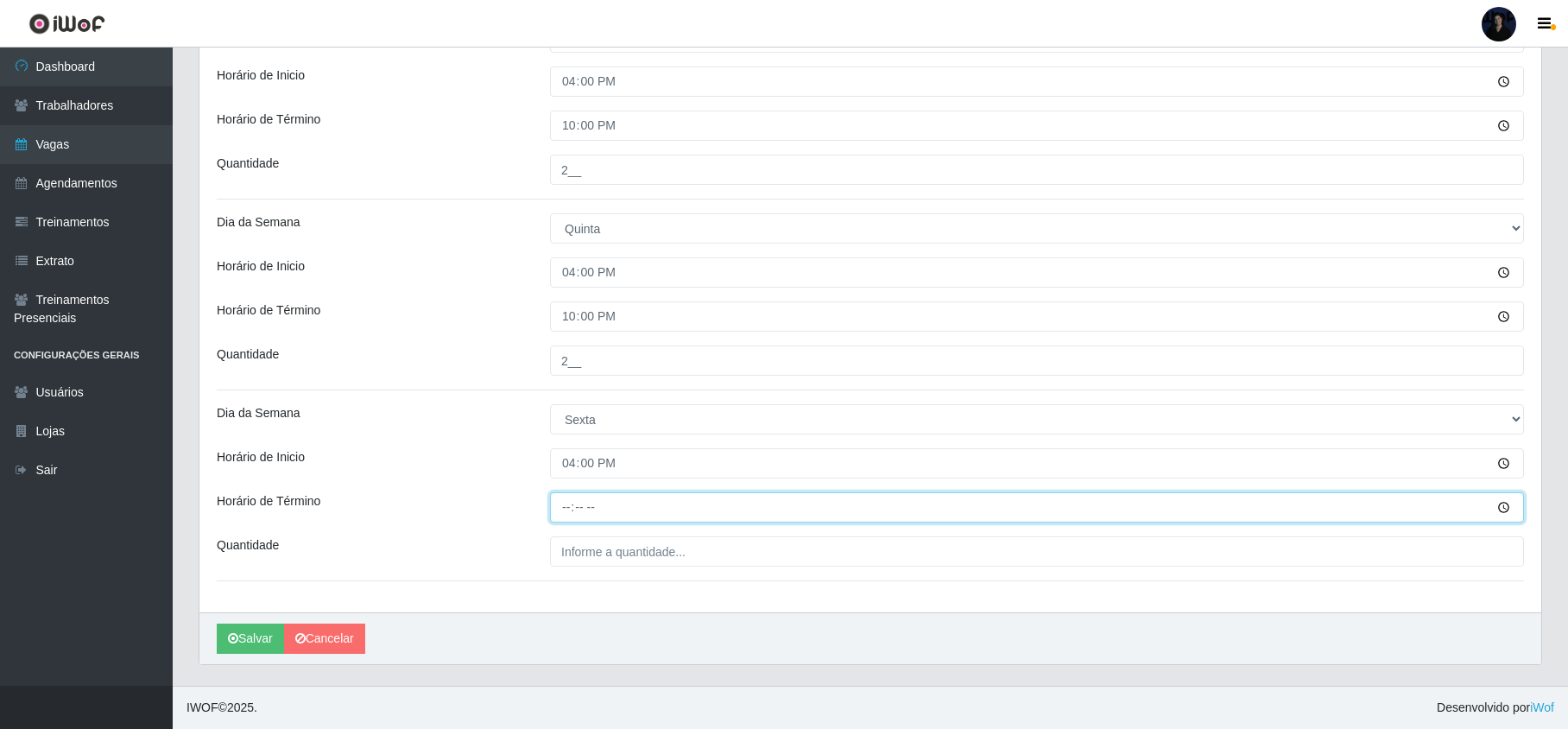
click at [571, 501] on input "Horário de Término" at bounding box center [1037, 507] width 973 height 30
type input "22:00"
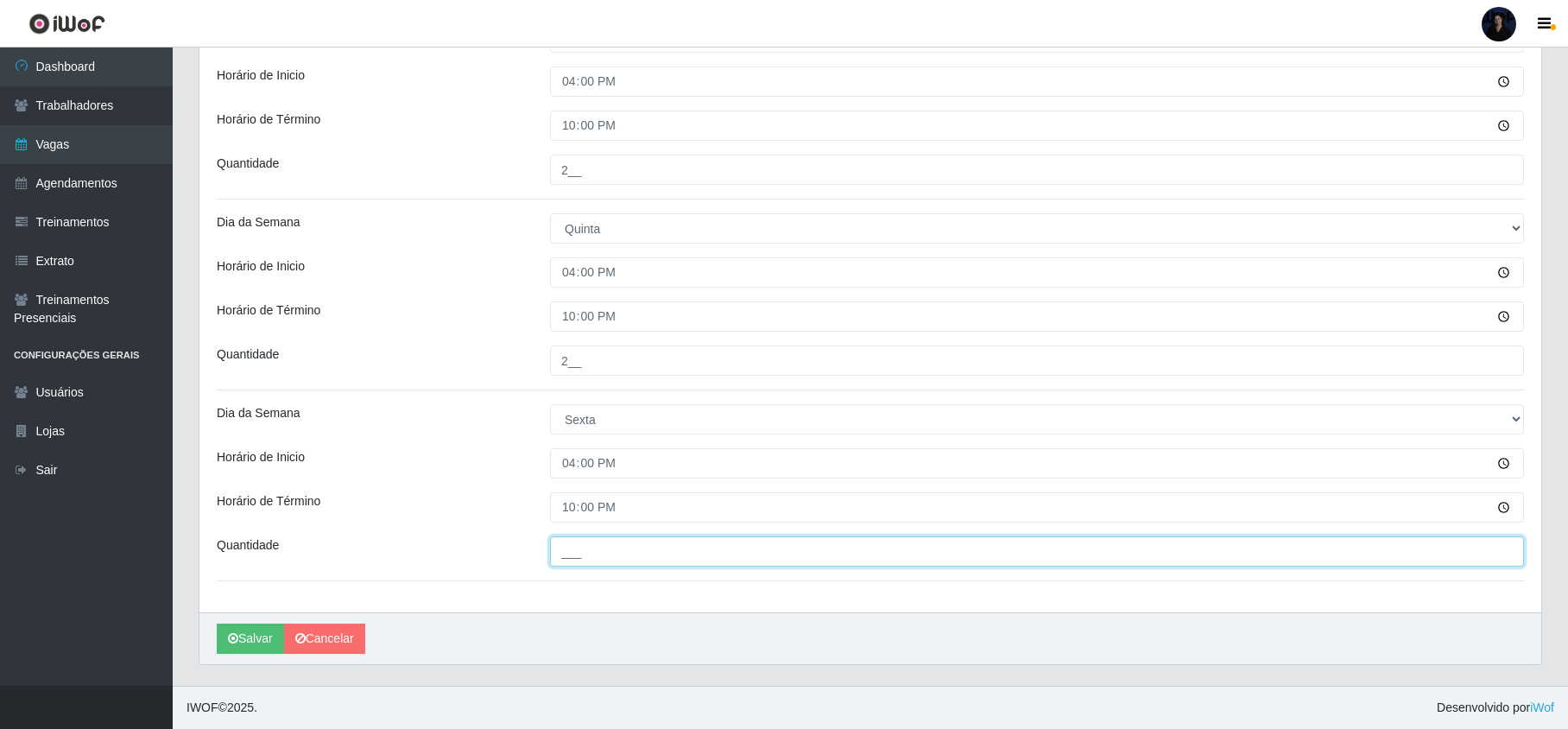
click at [573, 545] on input "___" at bounding box center [1037, 551] width 973 height 30
type input "2__"
click at [260, 630] on button "Salvar" at bounding box center [250, 639] width 67 height 30
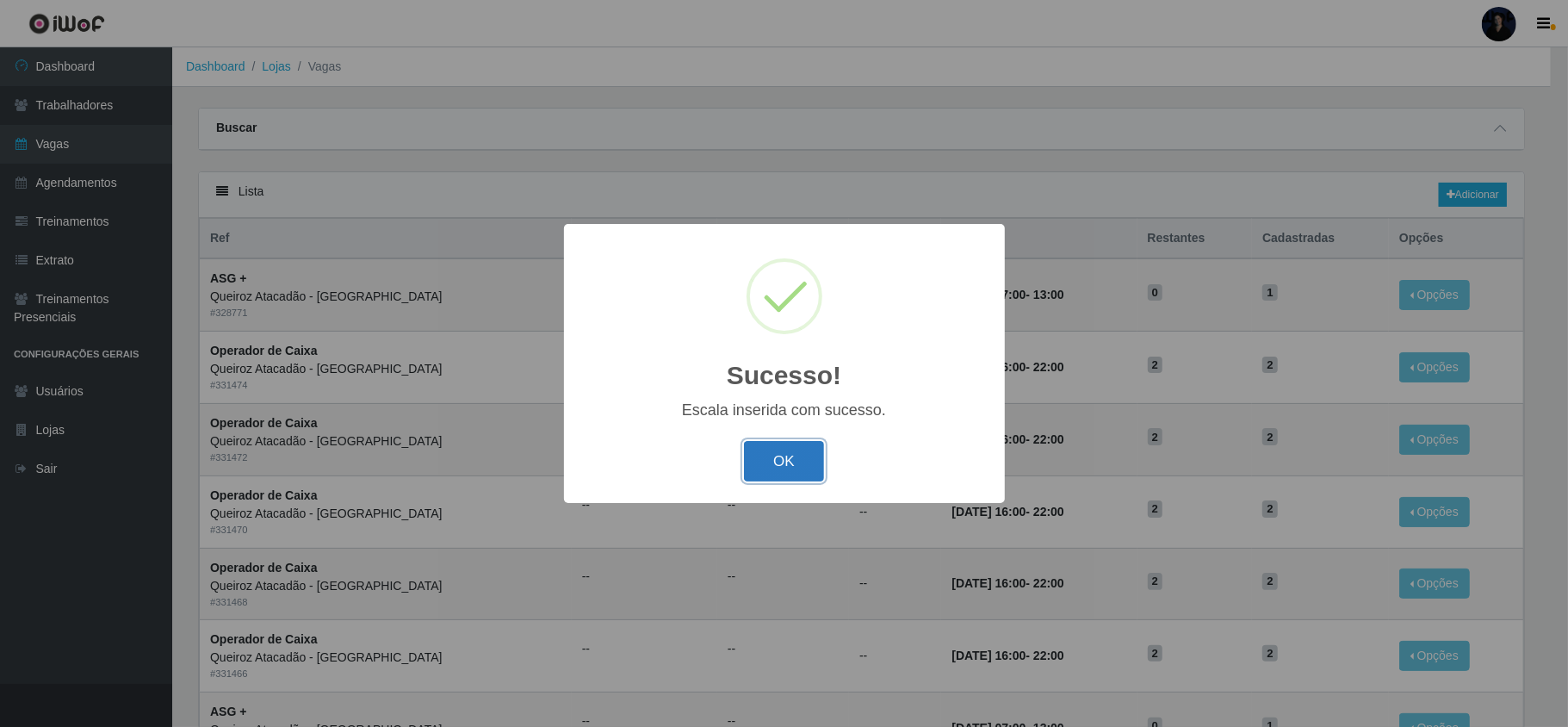
click at [792, 462] on button "OK" at bounding box center [784, 461] width 80 height 41
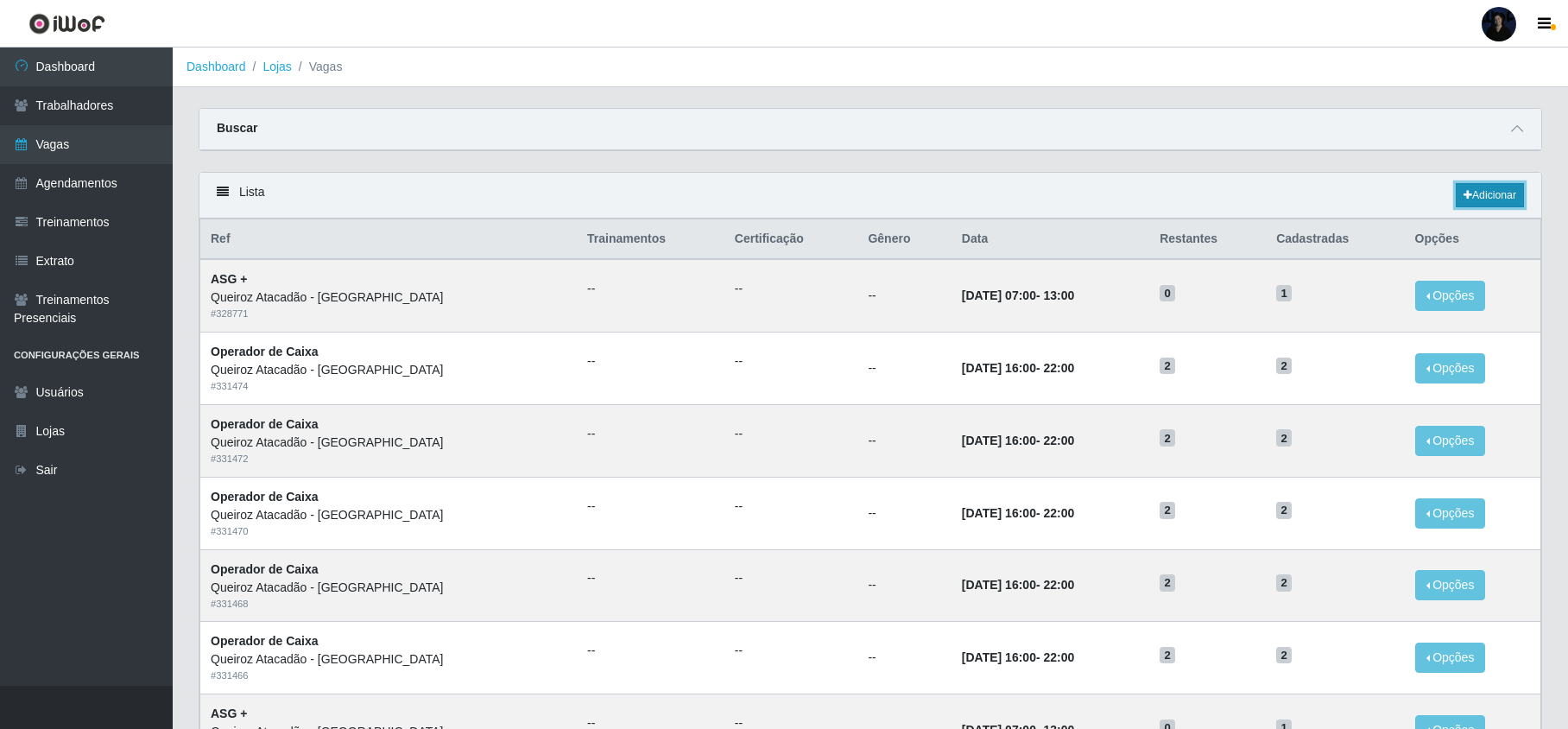
click at [1486, 195] on link "Adicionar" at bounding box center [1489, 195] width 68 height 24
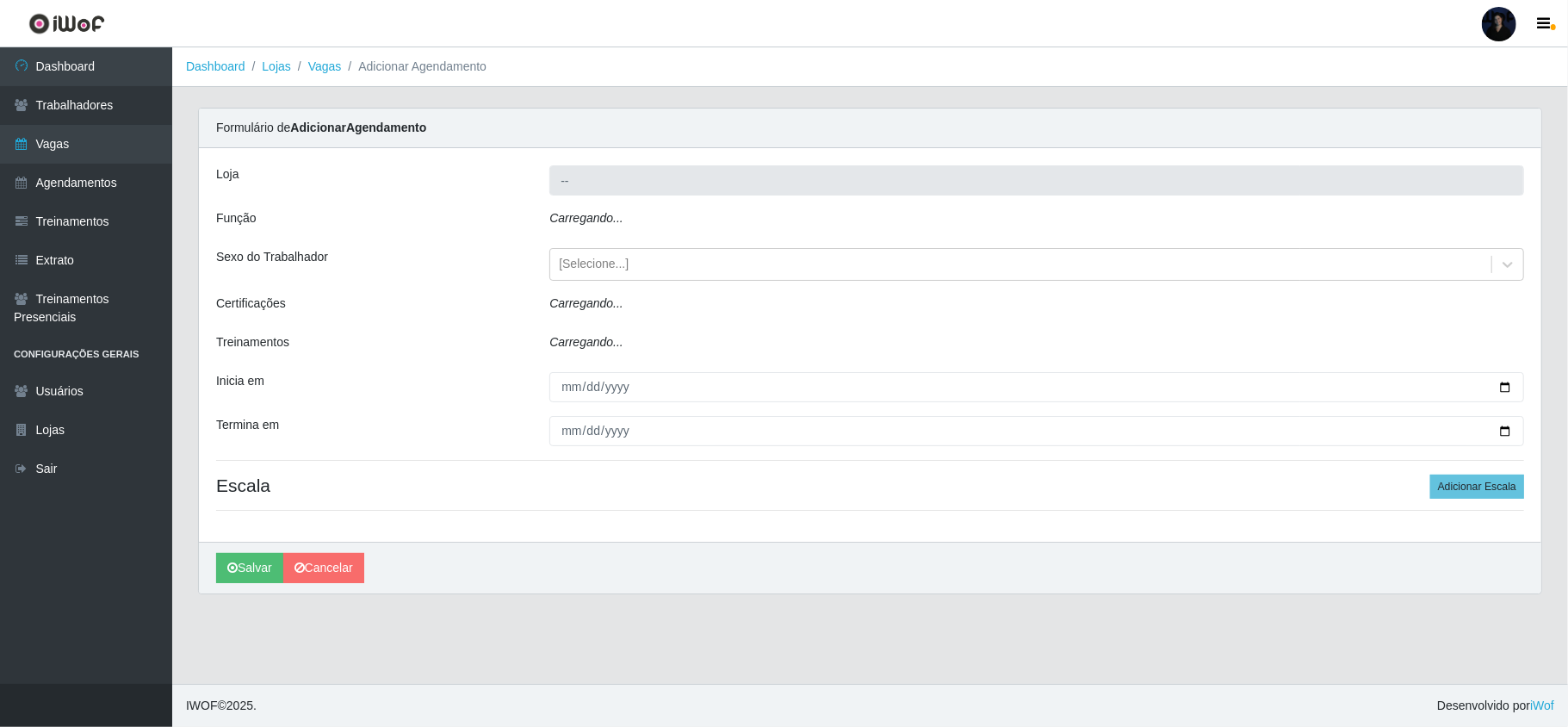
type input "Queiroz Atacadão - [PERSON_NAME]"
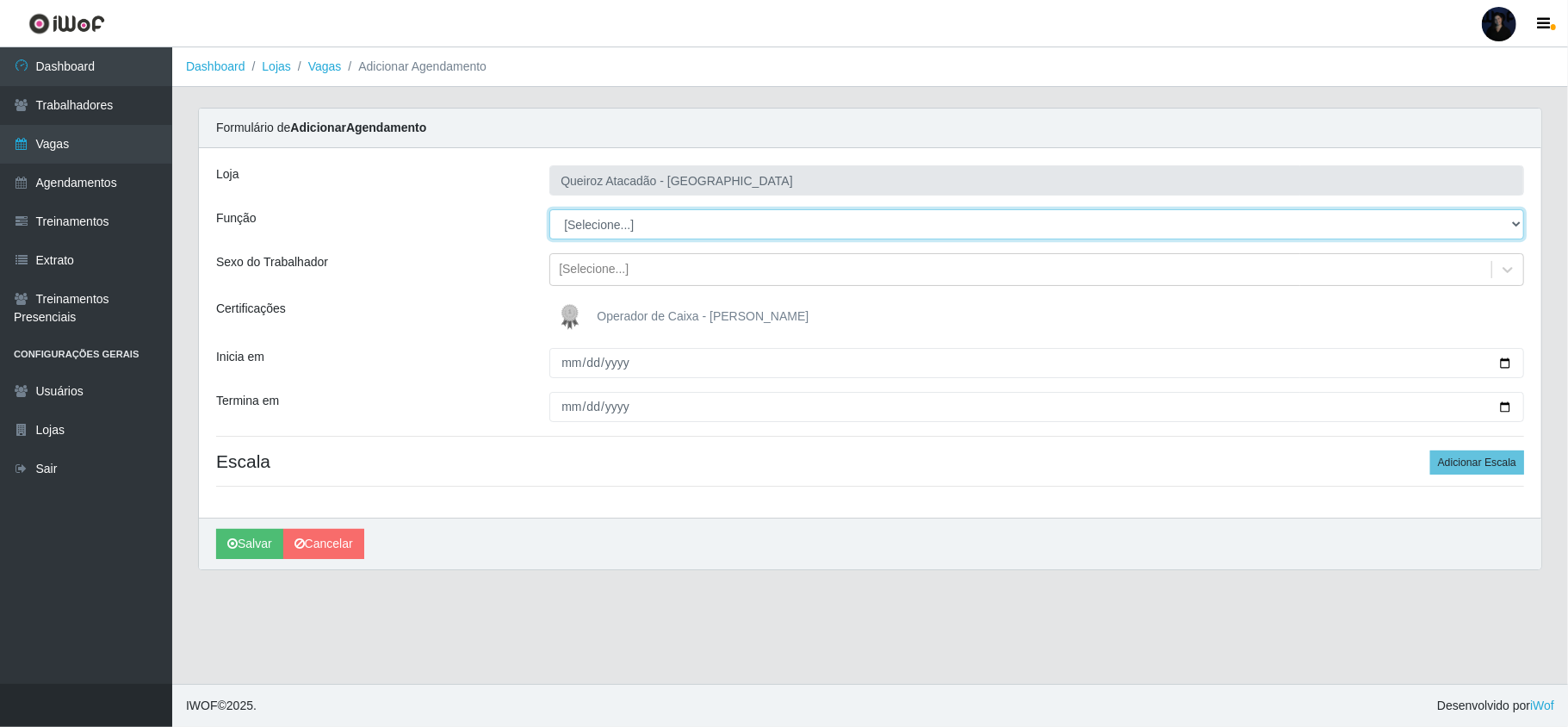
click at [613, 222] on select "[Selecione...] ASG ASG + Embalador Embalador + Embalador ++ Operador de Caixa O…" at bounding box center [1037, 224] width 975 height 30
select select "72"
click at [550, 210] on select "[Selecione...] ASG ASG + Embalador Embalador + Embalador ++ Operador de Caixa O…" at bounding box center [1037, 224] width 975 height 30
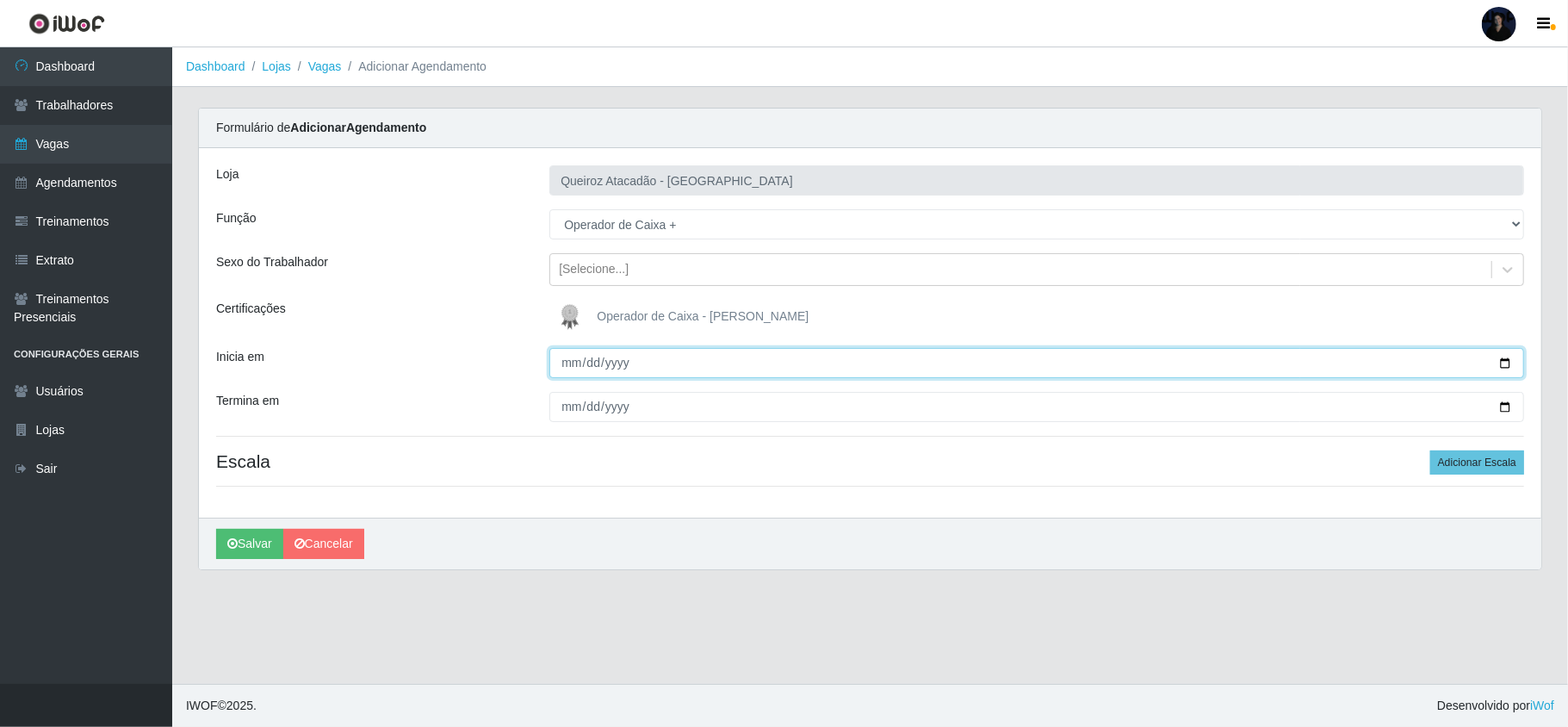
click at [1506, 363] on input "Inicia em" at bounding box center [1037, 363] width 975 height 30
type input "2025-08-18"
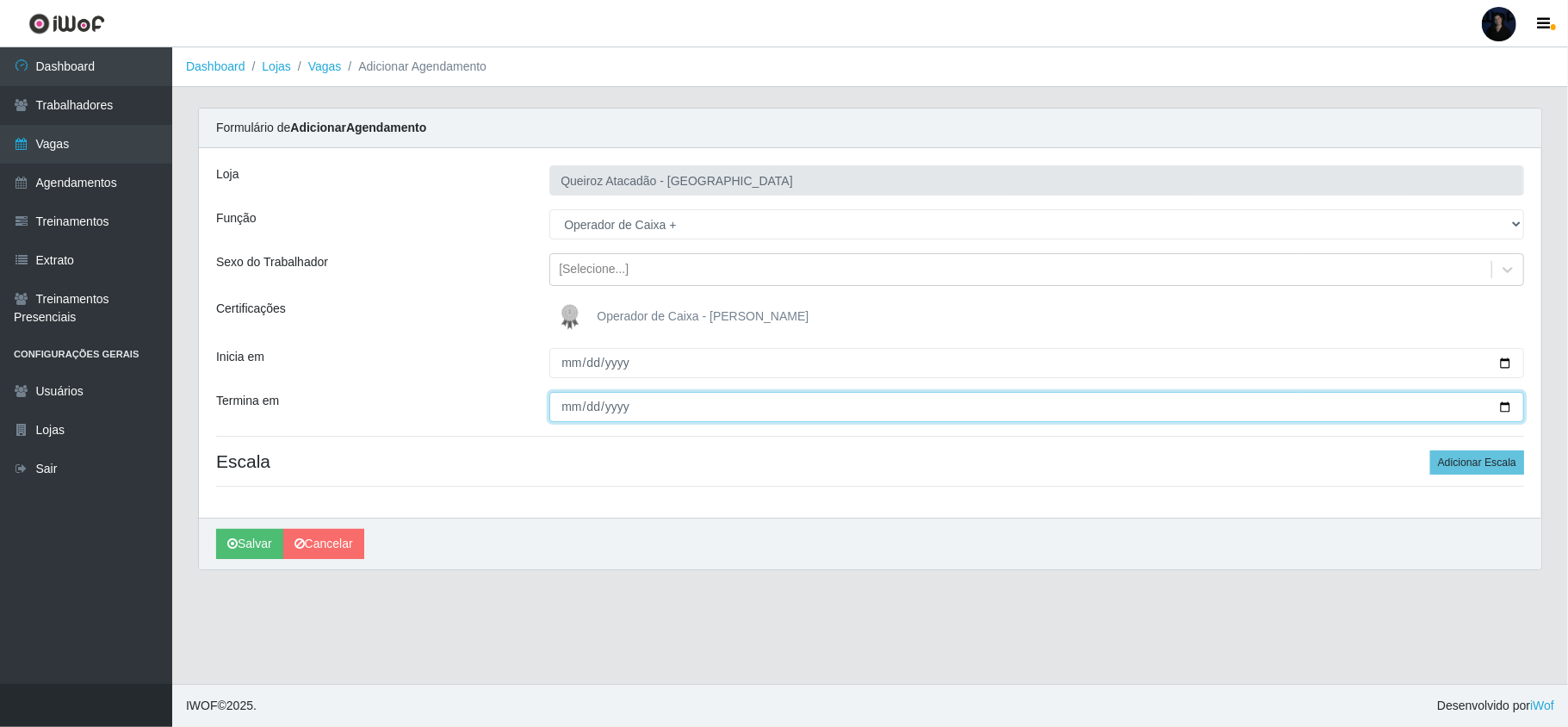
click at [1499, 407] on input "Termina em" at bounding box center [1037, 406] width 975 height 30
type input "2025-08-31"
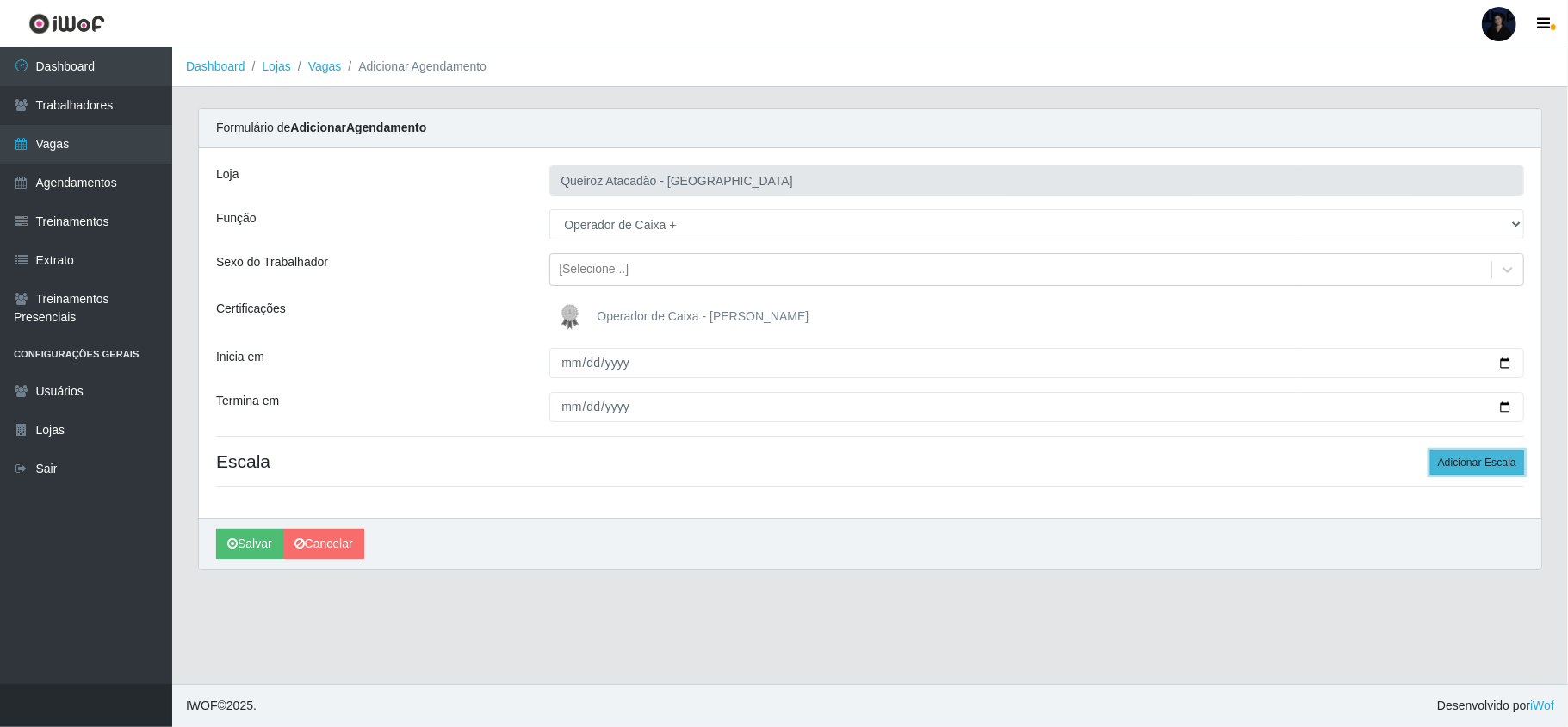
click at [1482, 466] on button "Adicionar Escala" at bounding box center [1477, 462] width 94 height 24
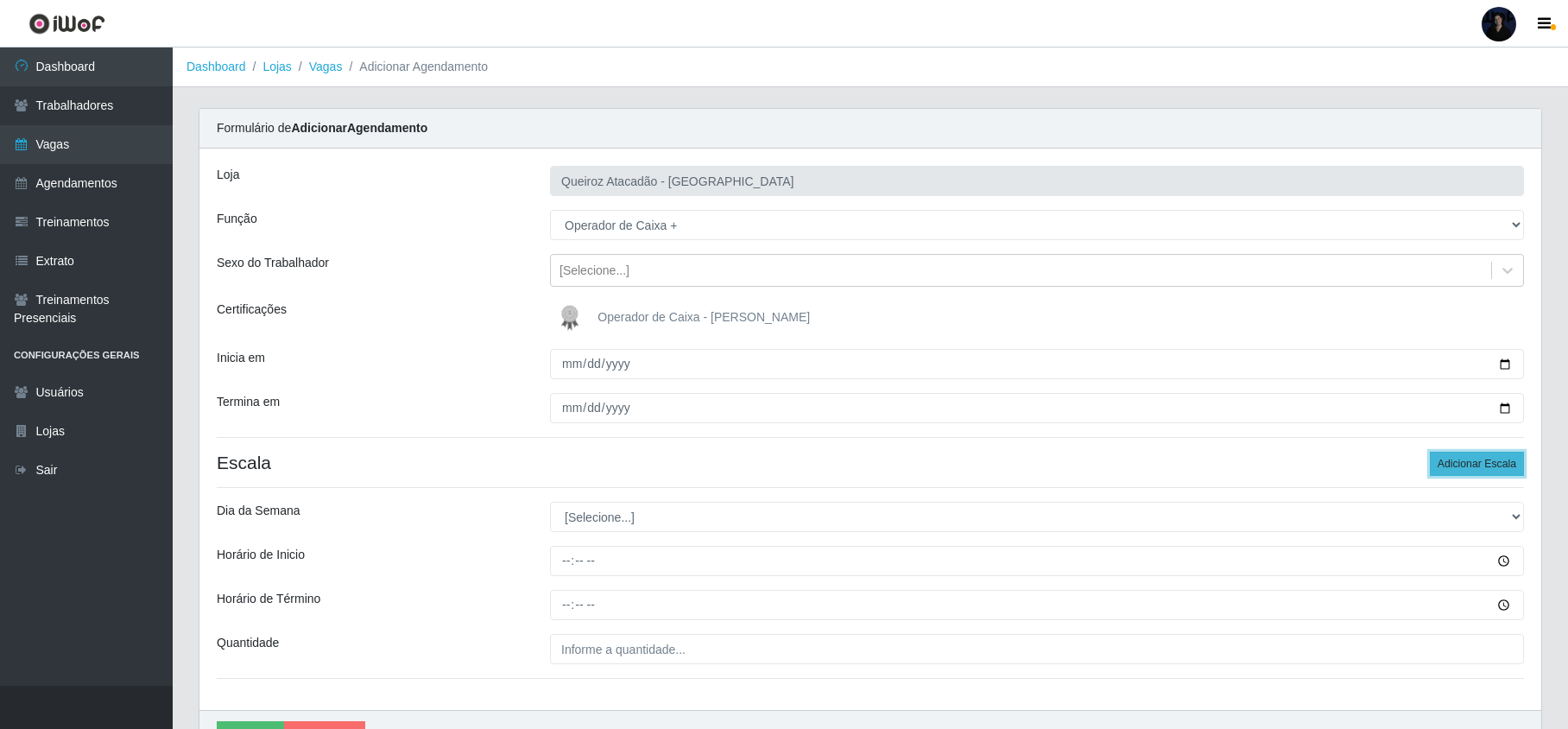
click at [1486, 467] on button "Adicionar Escala" at bounding box center [1476, 463] width 94 height 24
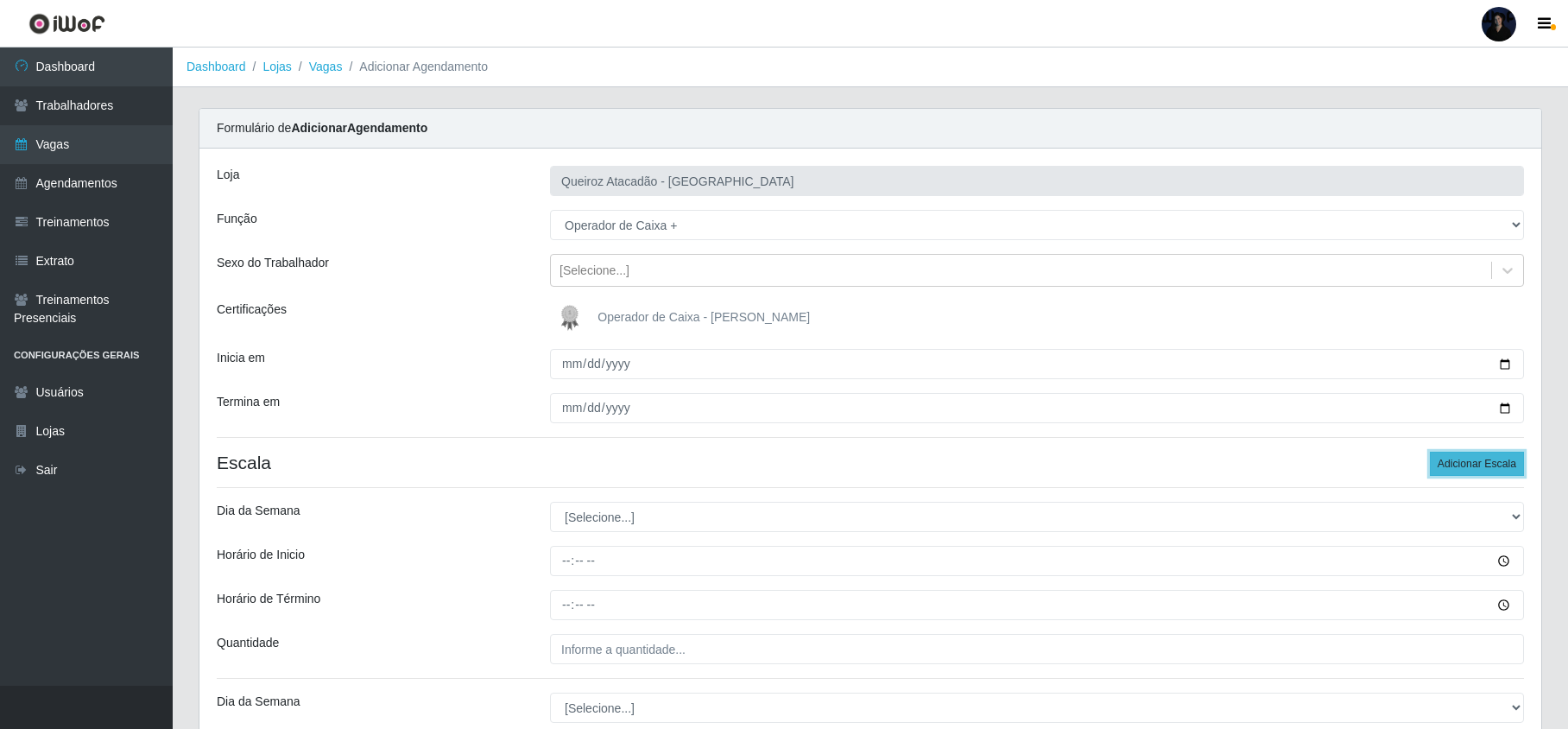
click at [1486, 467] on button "Adicionar Escala" at bounding box center [1476, 463] width 94 height 24
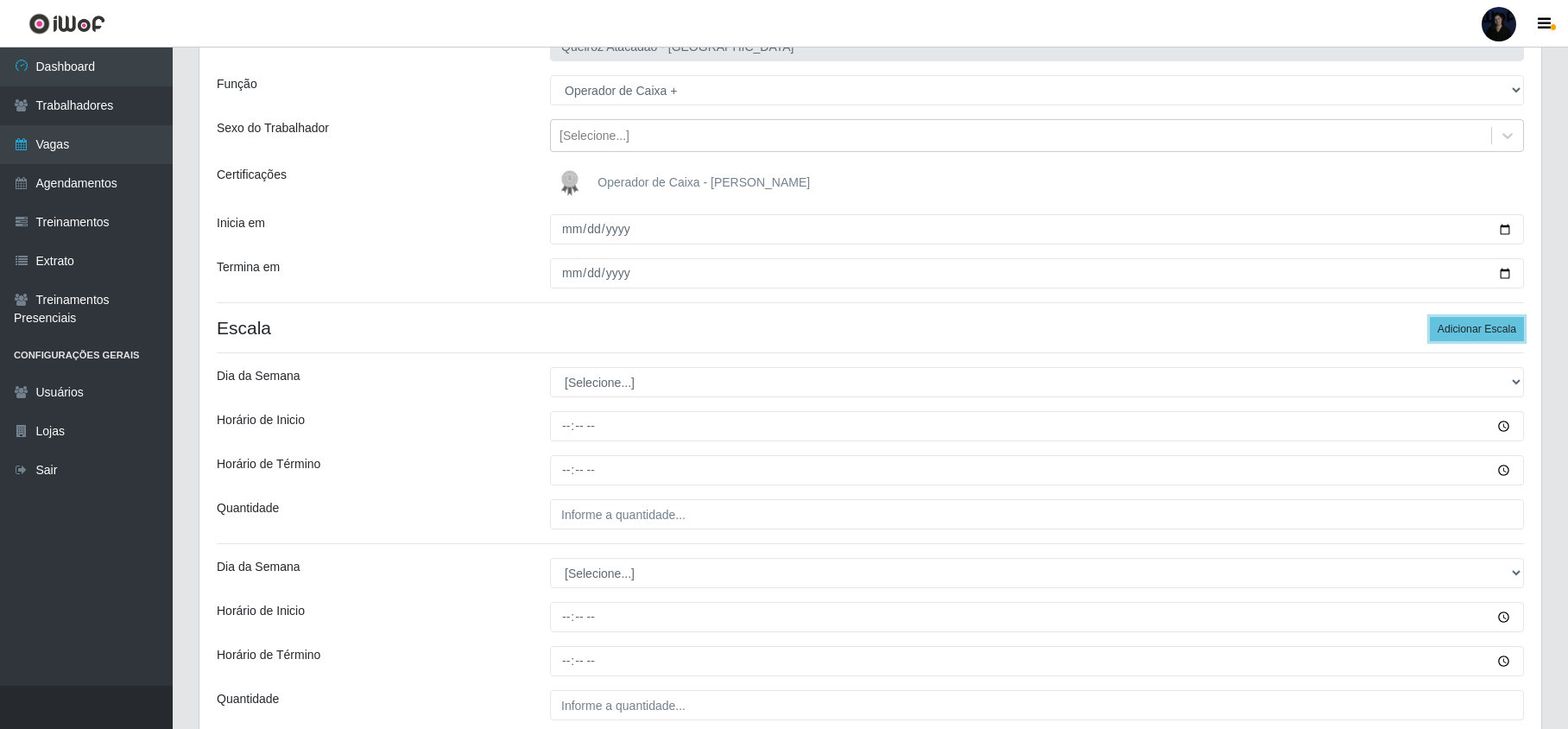
scroll to position [115, 0]
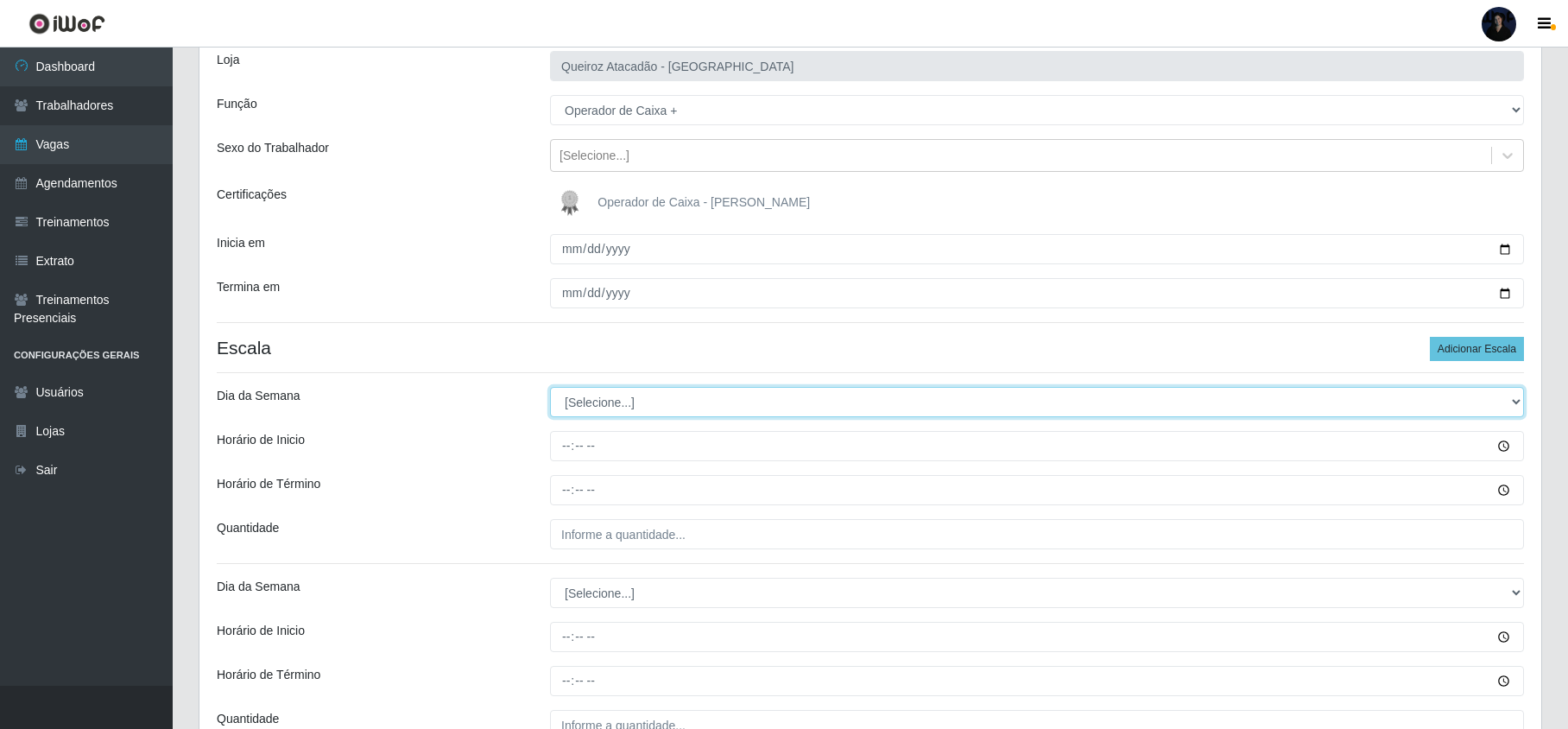
click at [623, 415] on select "[Selecione...] Segunda Terça Quarta Quinta Sexta Sábado Domingo" at bounding box center [1037, 402] width 973 height 30
select select "6"
click at [550, 389] on select "[Selecione...] Segunda Terça Quarta Quinta Sexta Sábado Domingo" at bounding box center [1037, 402] width 973 height 30
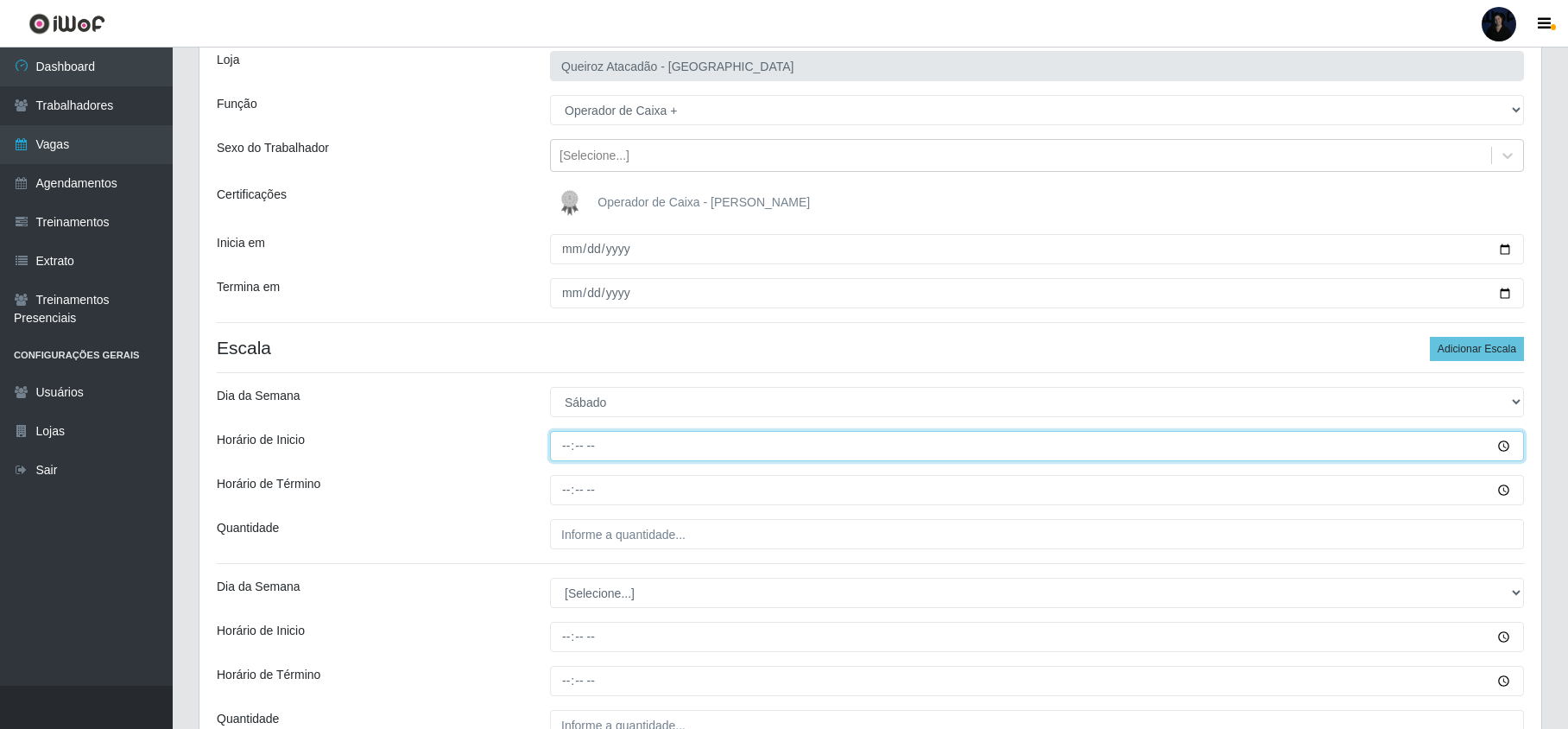
click at [561, 446] on input "Horário de Inicio" at bounding box center [1037, 446] width 973 height 30
type input "08:00"
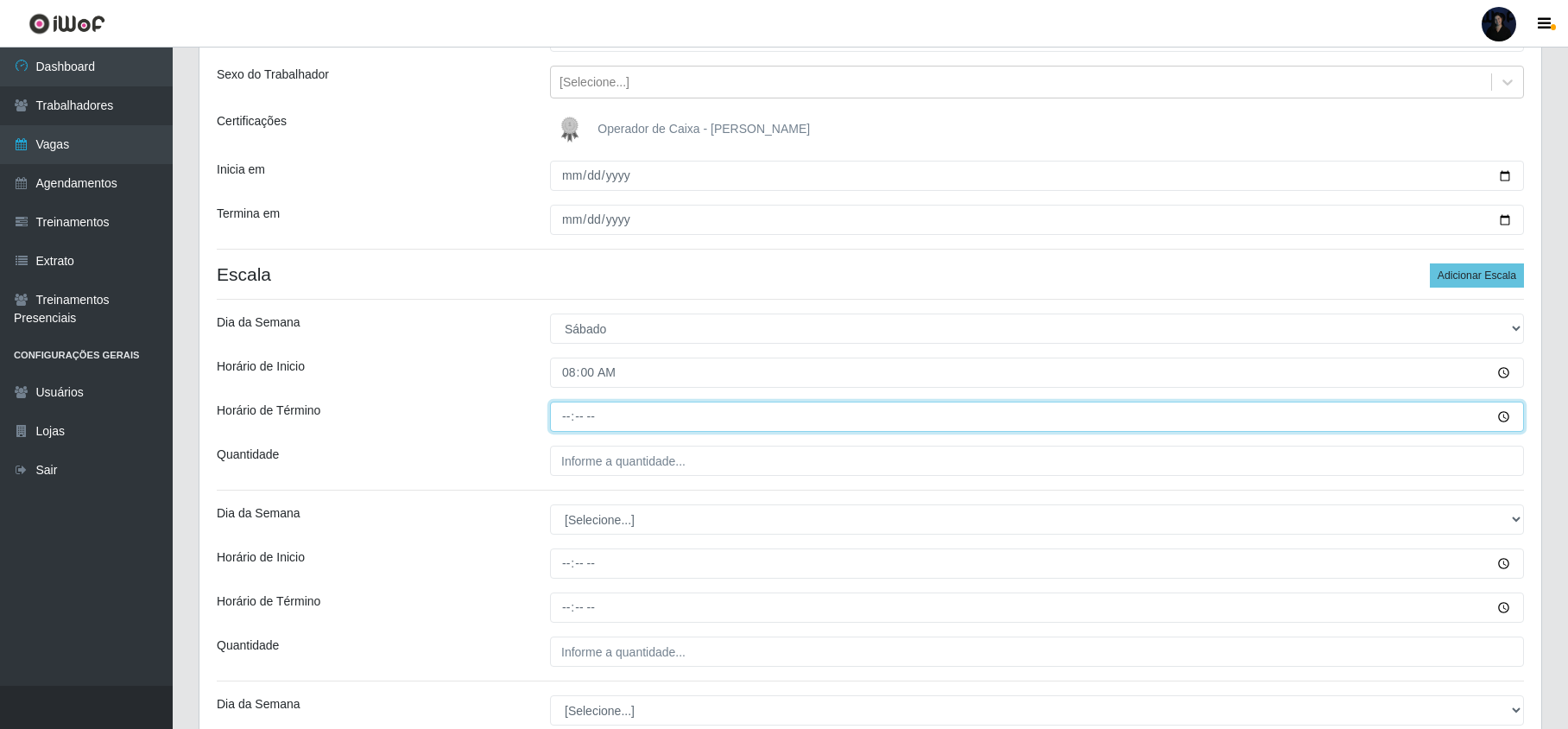
click at [566, 478] on div "Loja Queiroz Atacadão - Monte Castelo Função [Selecione...] ASG ASG + Embalador…" at bounding box center [870, 622] width 1341 height 1324
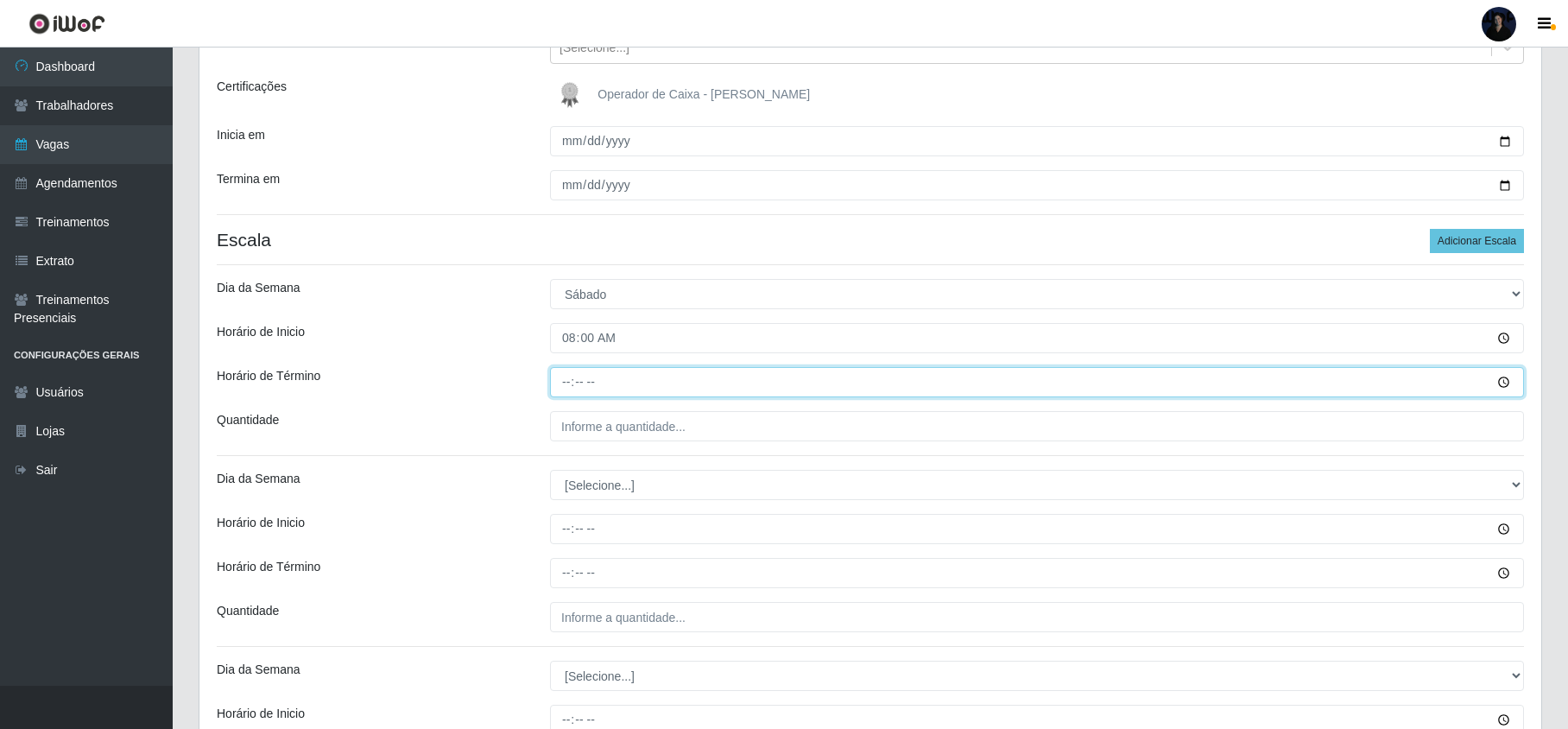
scroll to position [229, 0]
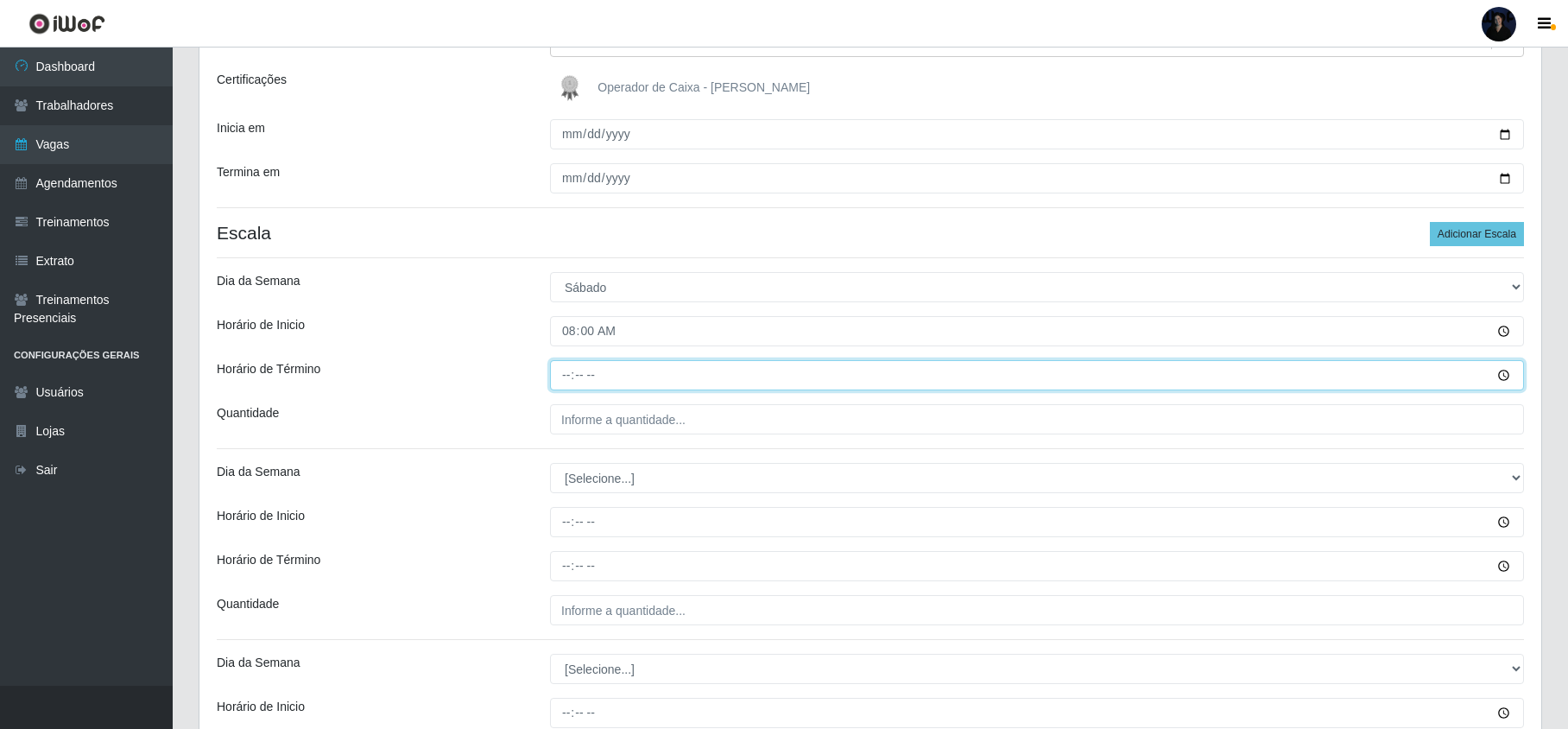
type input "14:00"
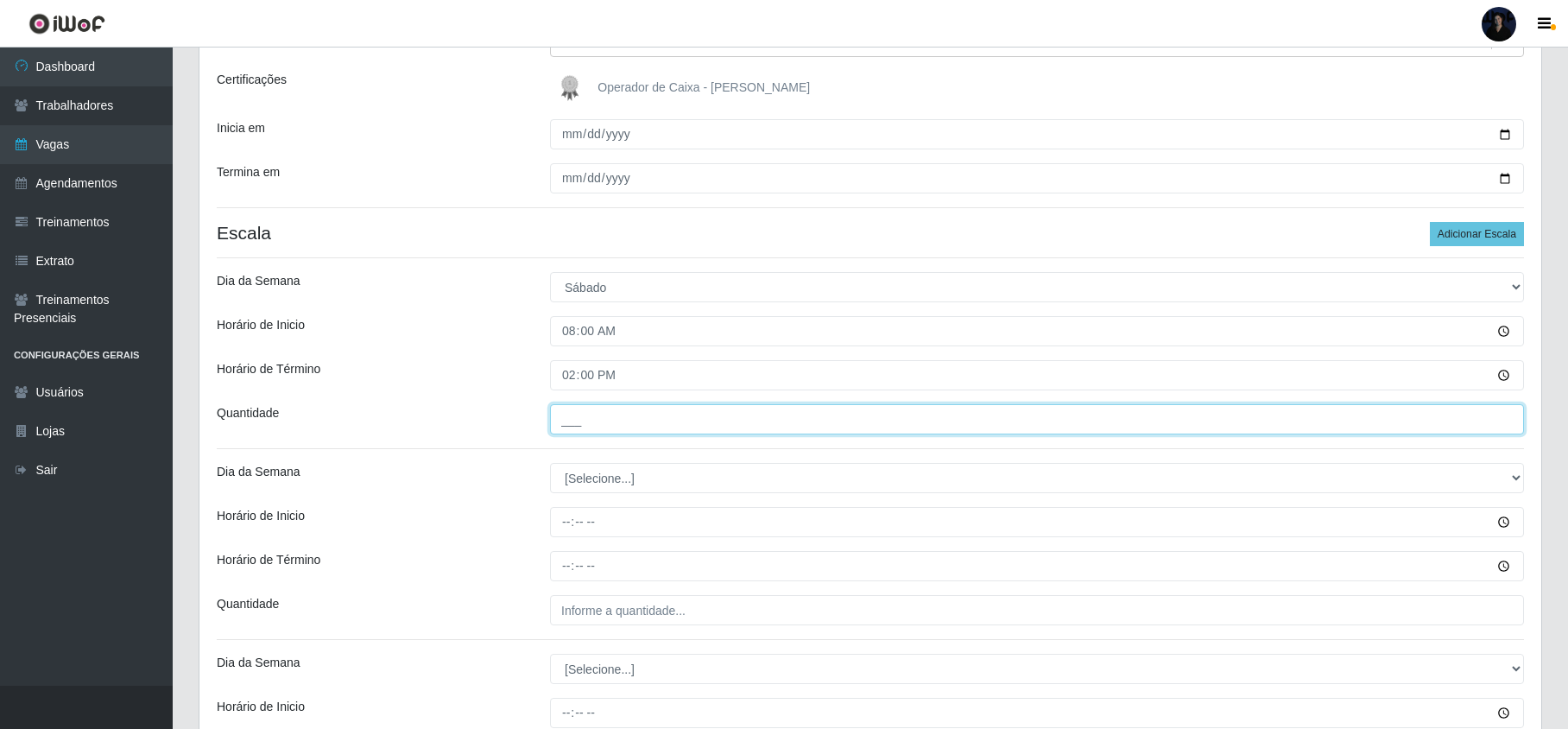
click at [581, 429] on input "___" at bounding box center [1037, 419] width 973 height 30
type input "1__"
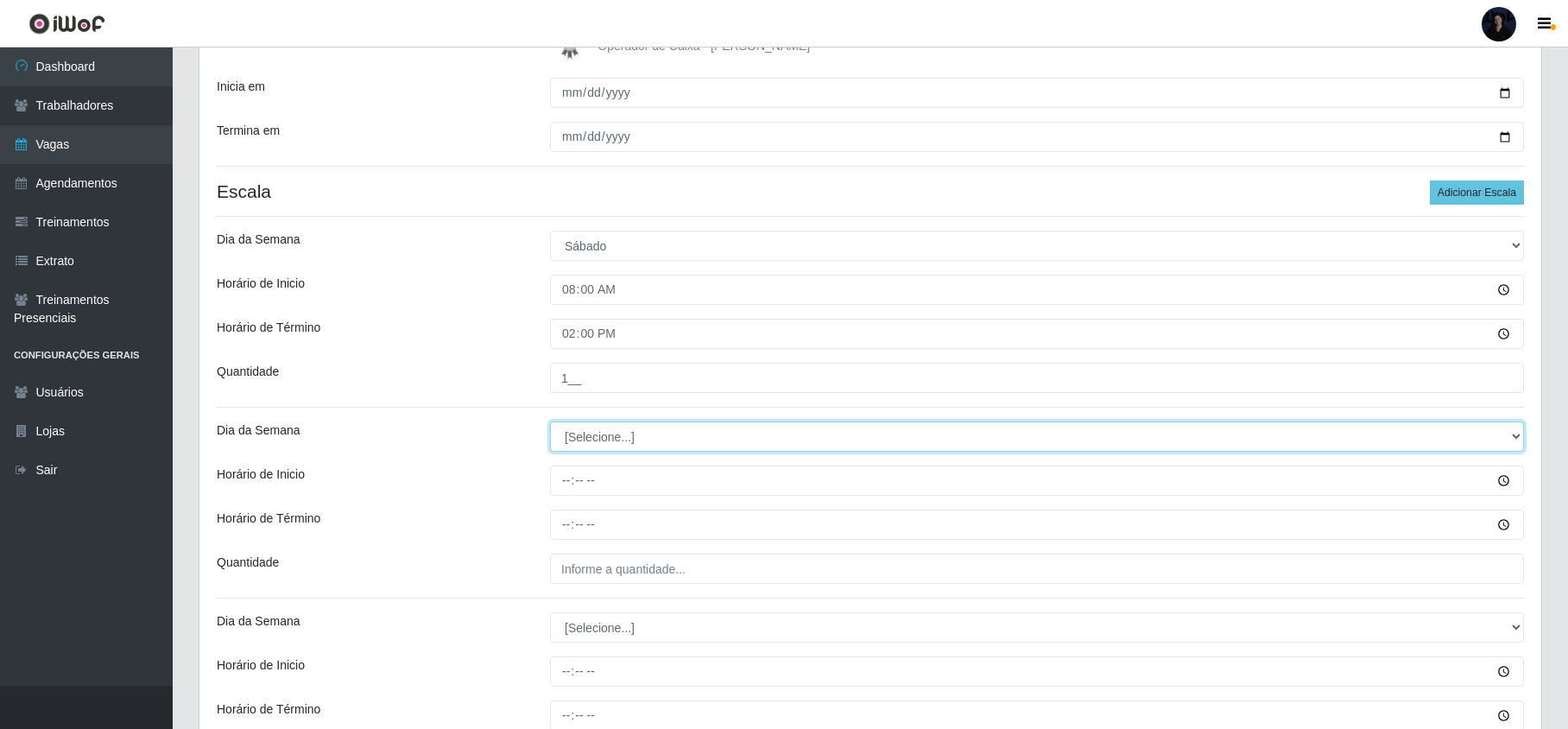
click at [602, 481] on div "Loja Queiroz Atacadão - Monte Castelo Função [Selecione...] ASG ASG + Embalador…" at bounding box center [870, 540] width 1341 height 1324
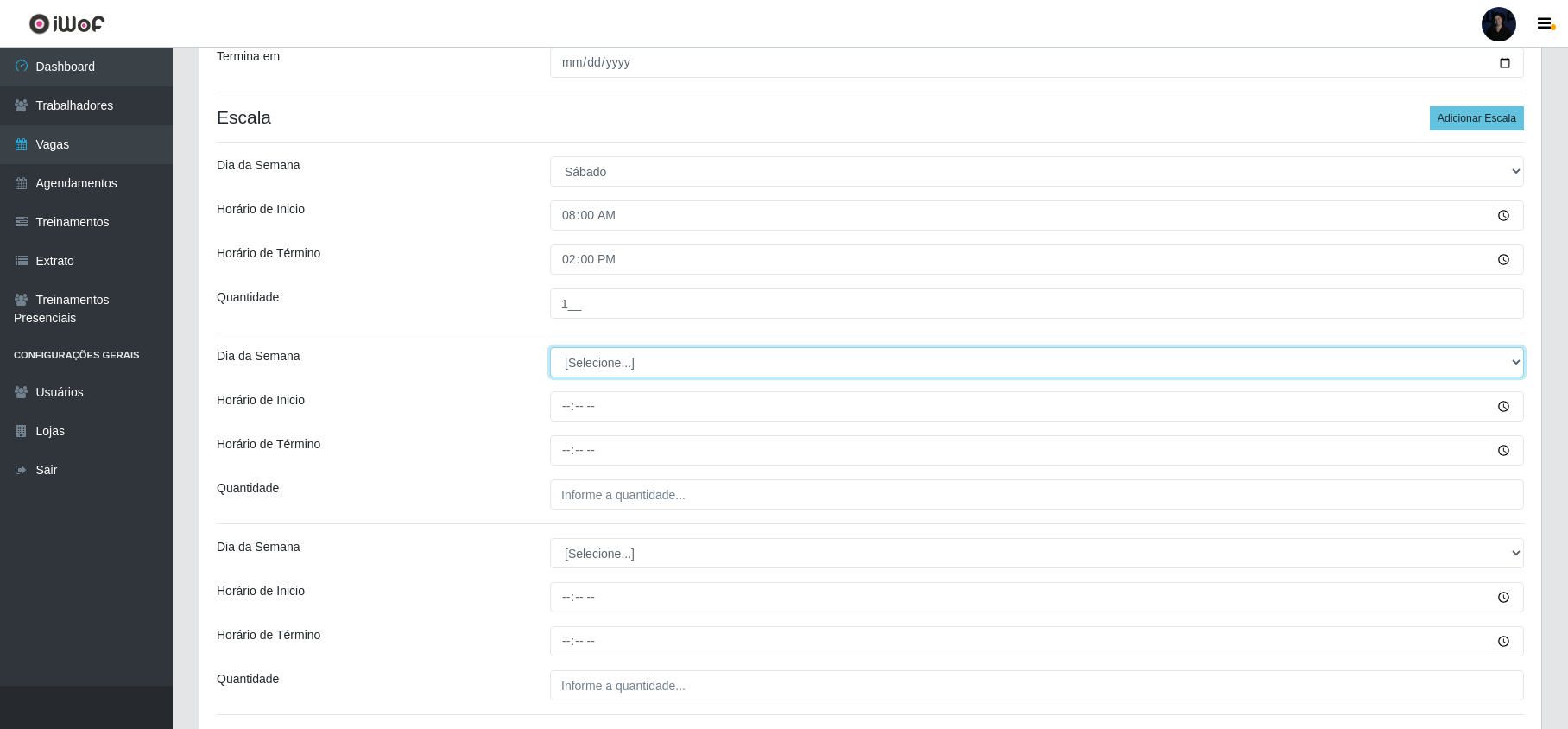
click at [598, 361] on select "[Selecione...] Segunda Terça Quarta Quinta Sexta Sábado Domingo" at bounding box center [1037, 362] width 973 height 30
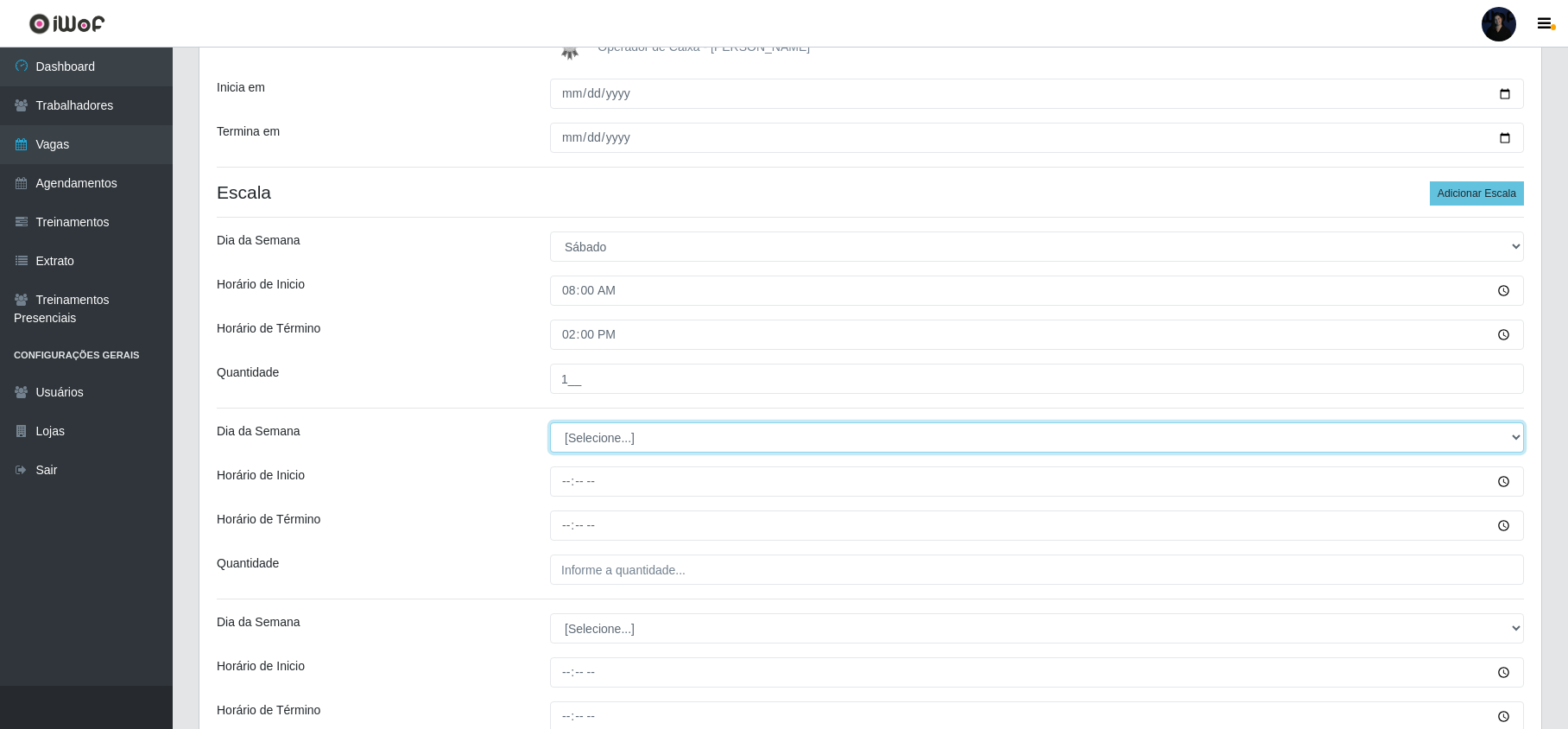
scroll to position [229, 0]
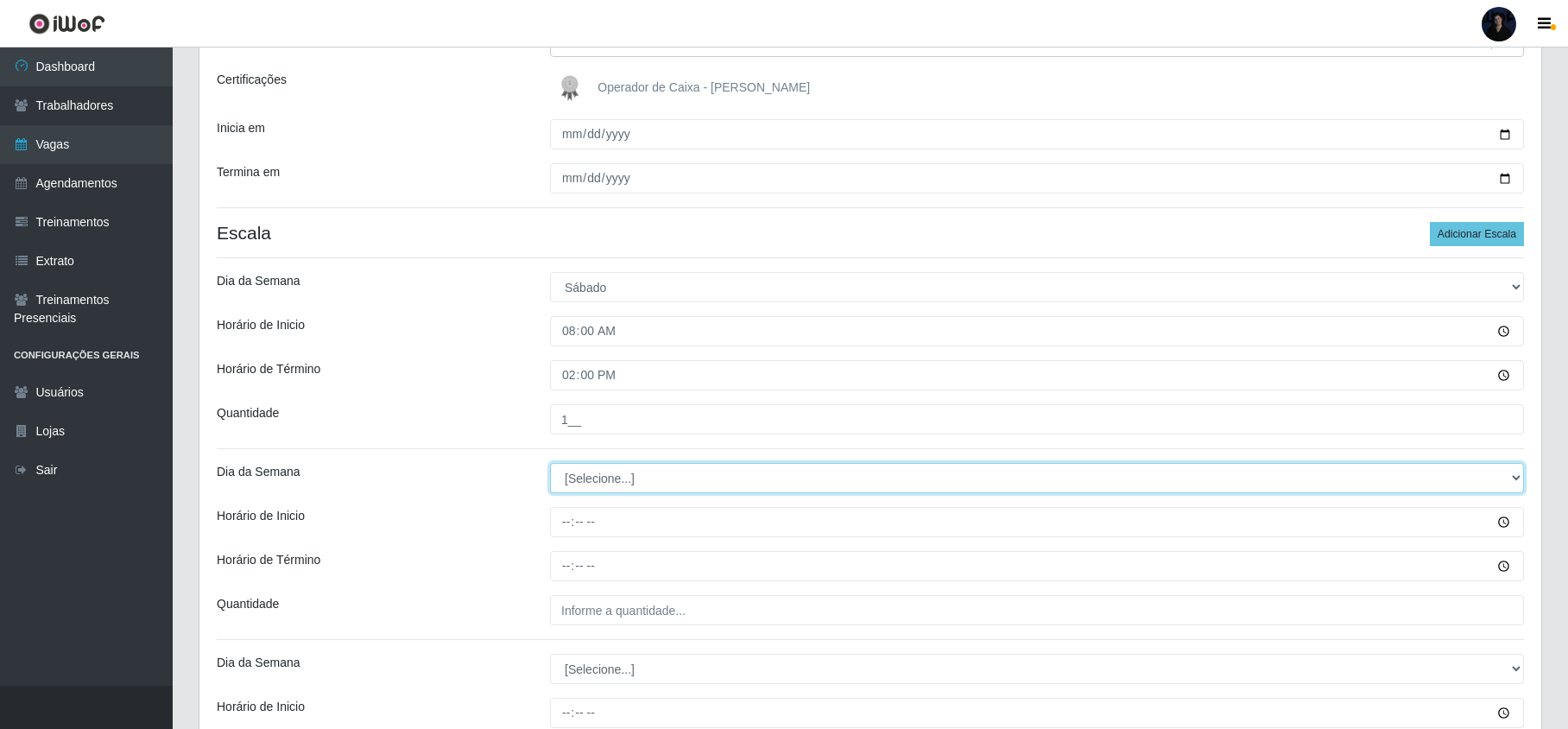
click at [594, 471] on select "[Selecione...] Segunda Terça Quarta Quinta Sexta Sábado Domingo" at bounding box center [1037, 477] width 973 height 30
select select "6"
click at [550, 464] on select "[Selecione...] Segunda Terça Quarta Quinta Sexta Sábado Domingo" at bounding box center [1037, 477] width 973 height 30
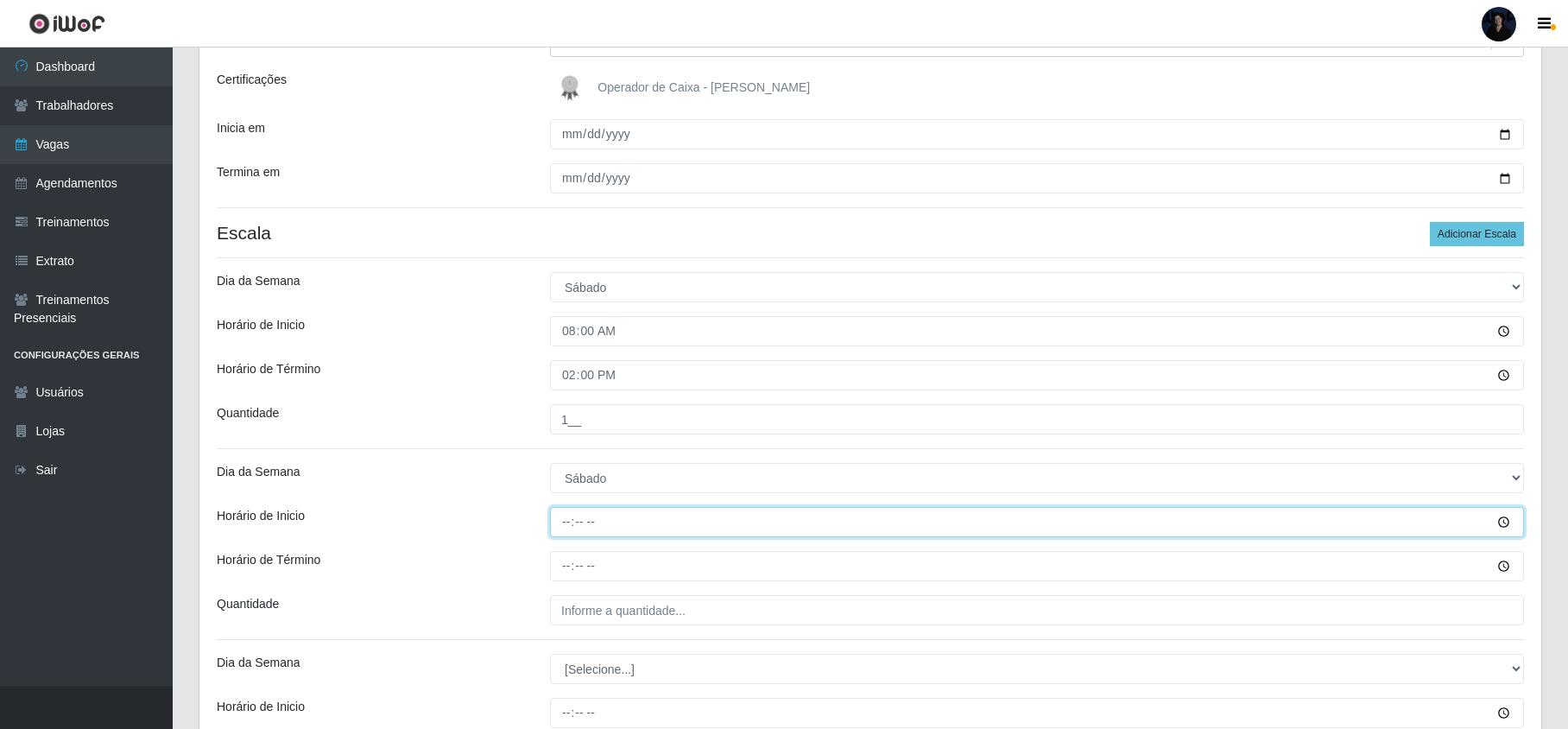
click at [570, 516] on input "Horário de Inicio" at bounding box center [1037, 522] width 973 height 30
type input "16:00"
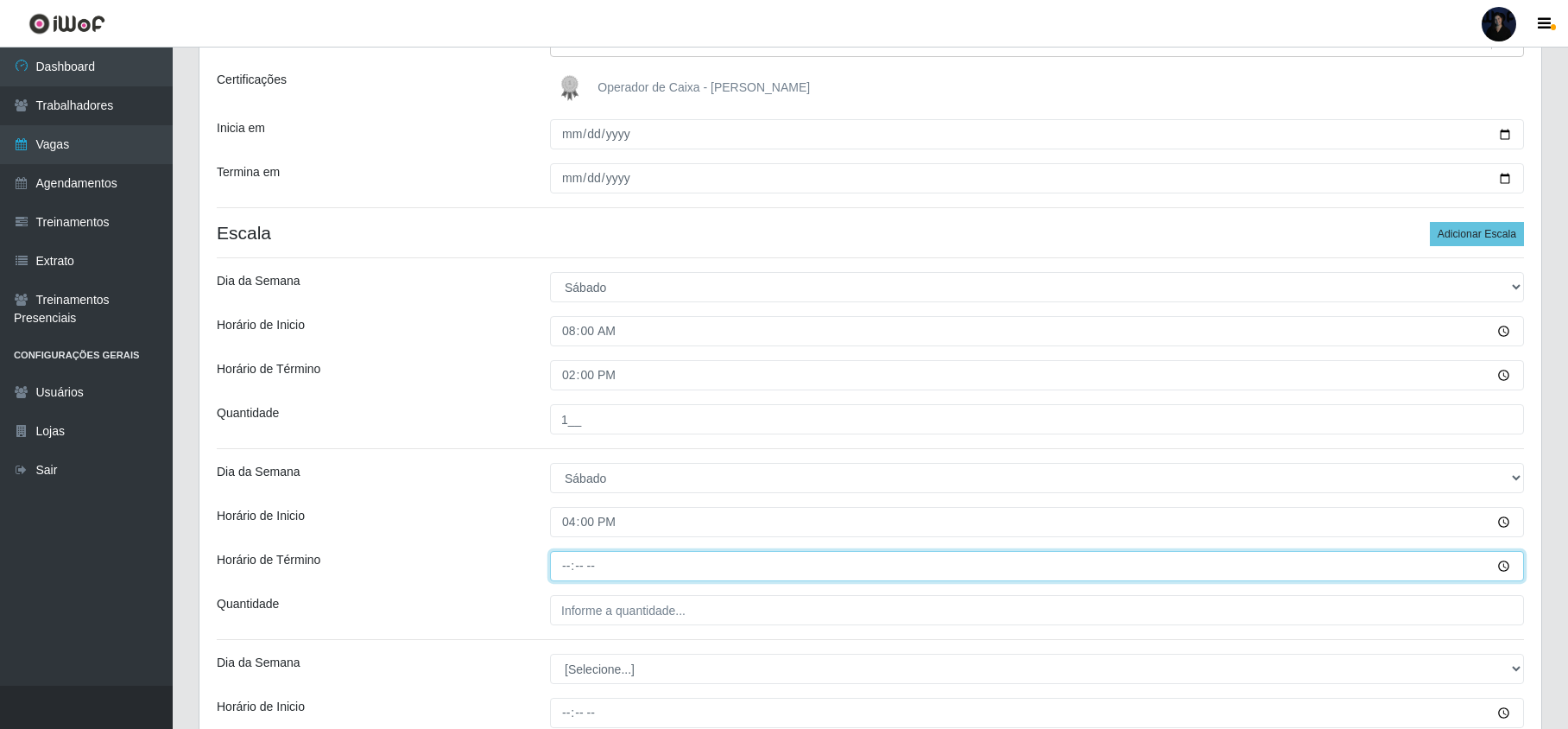
click at [566, 567] on input "Horário de Término" at bounding box center [1037, 566] width 973 height 30
type input "22:00"
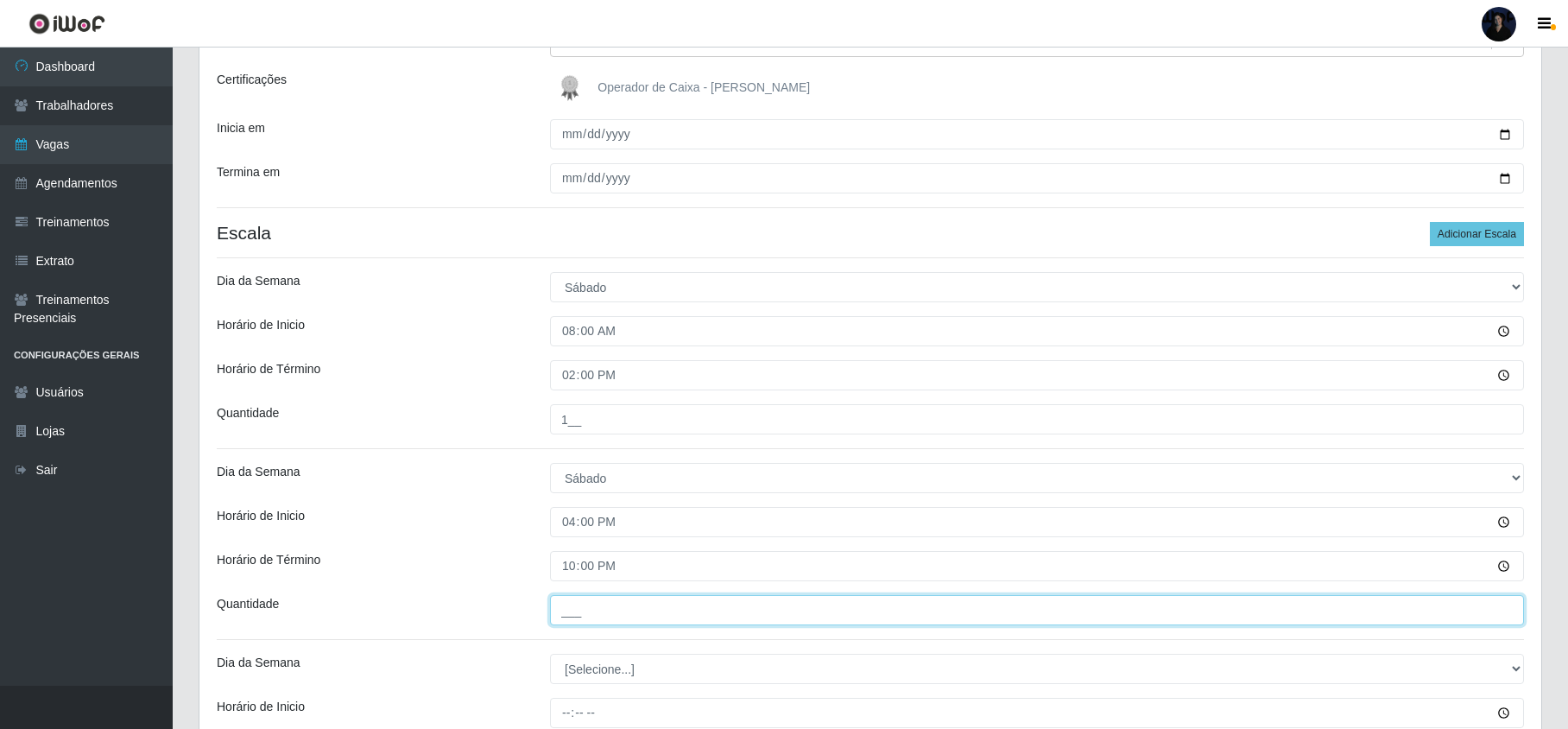
click at [573, 601] on input "___" at bounding box center [1037, 610] width 973 height 30
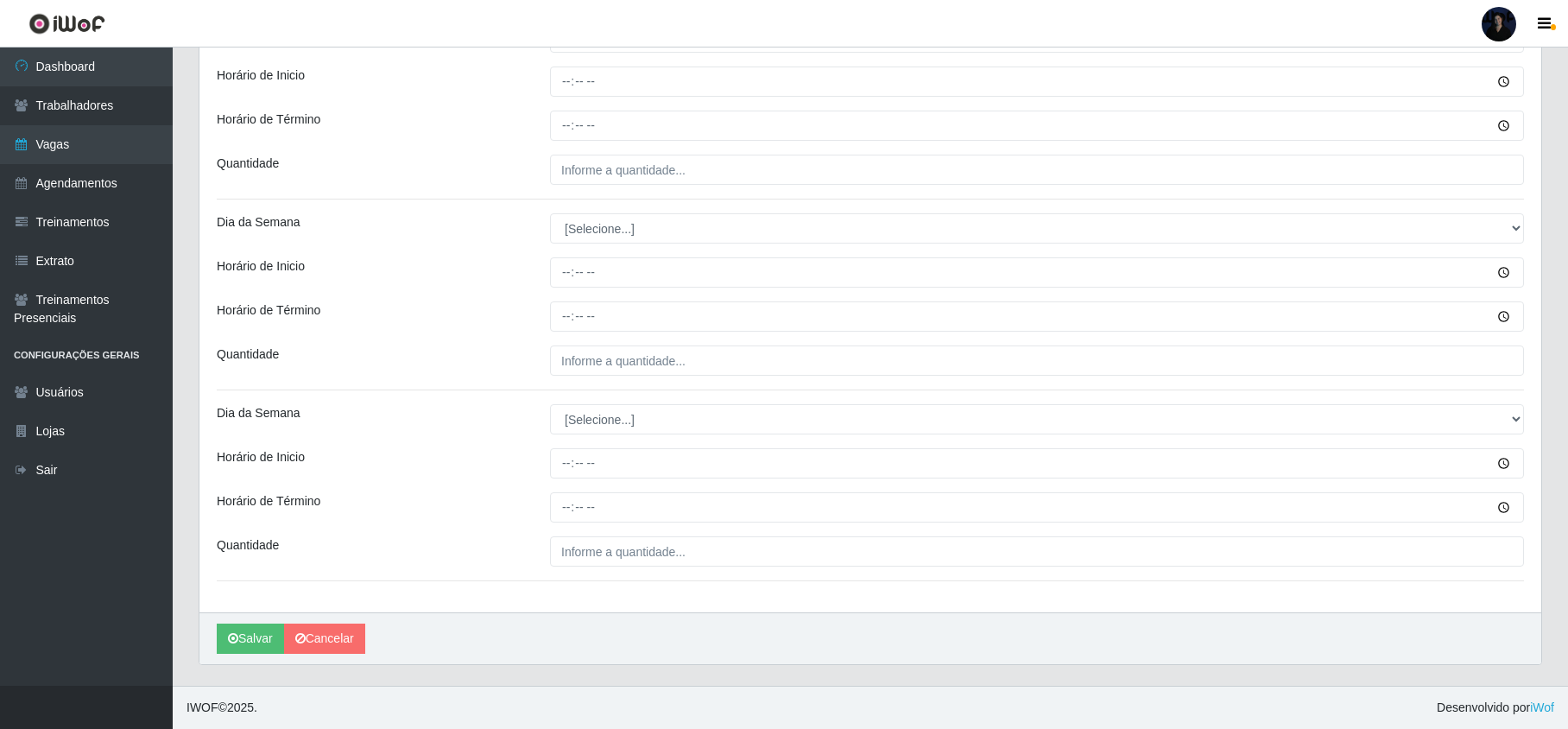
scroll to position [635, 0]
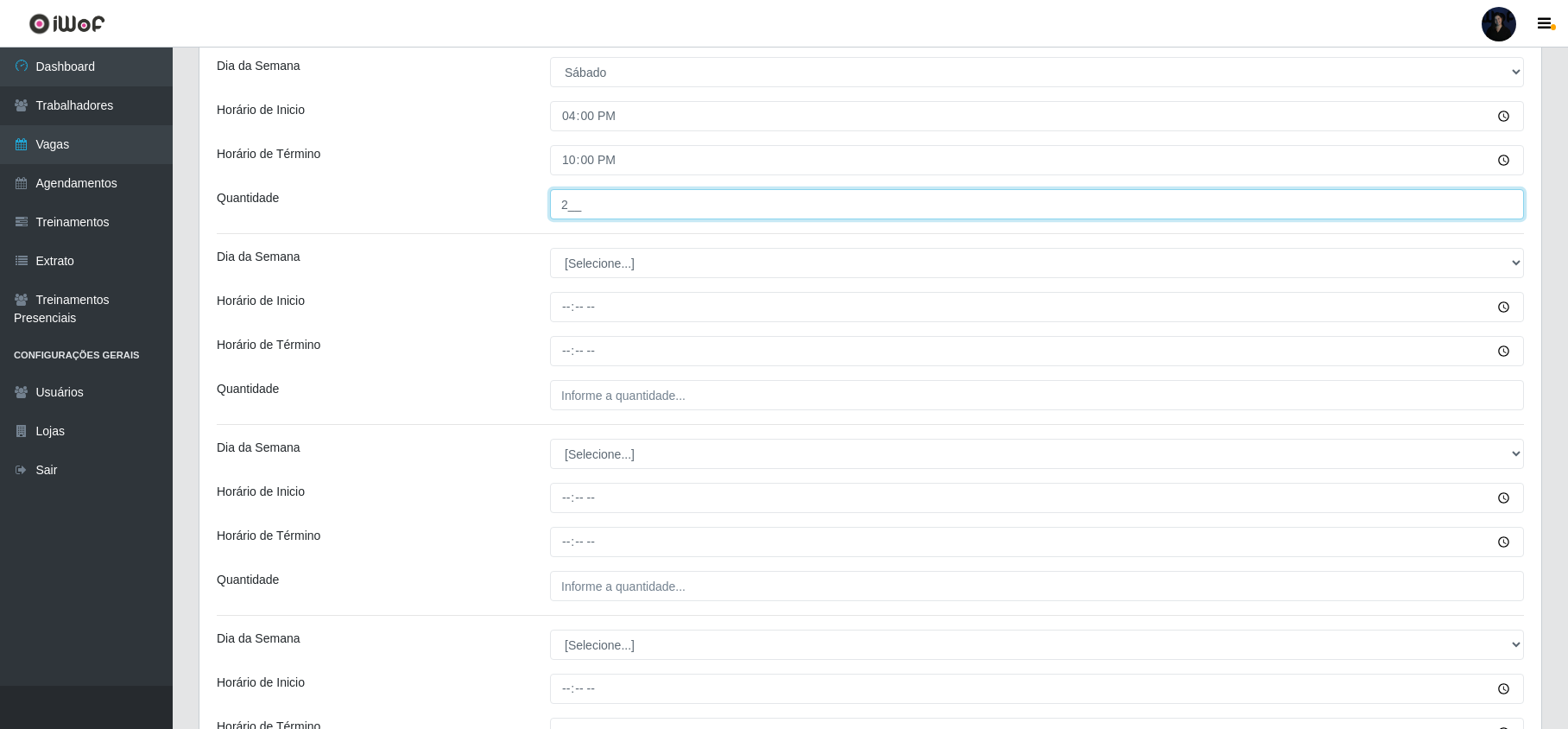
type input "2__"
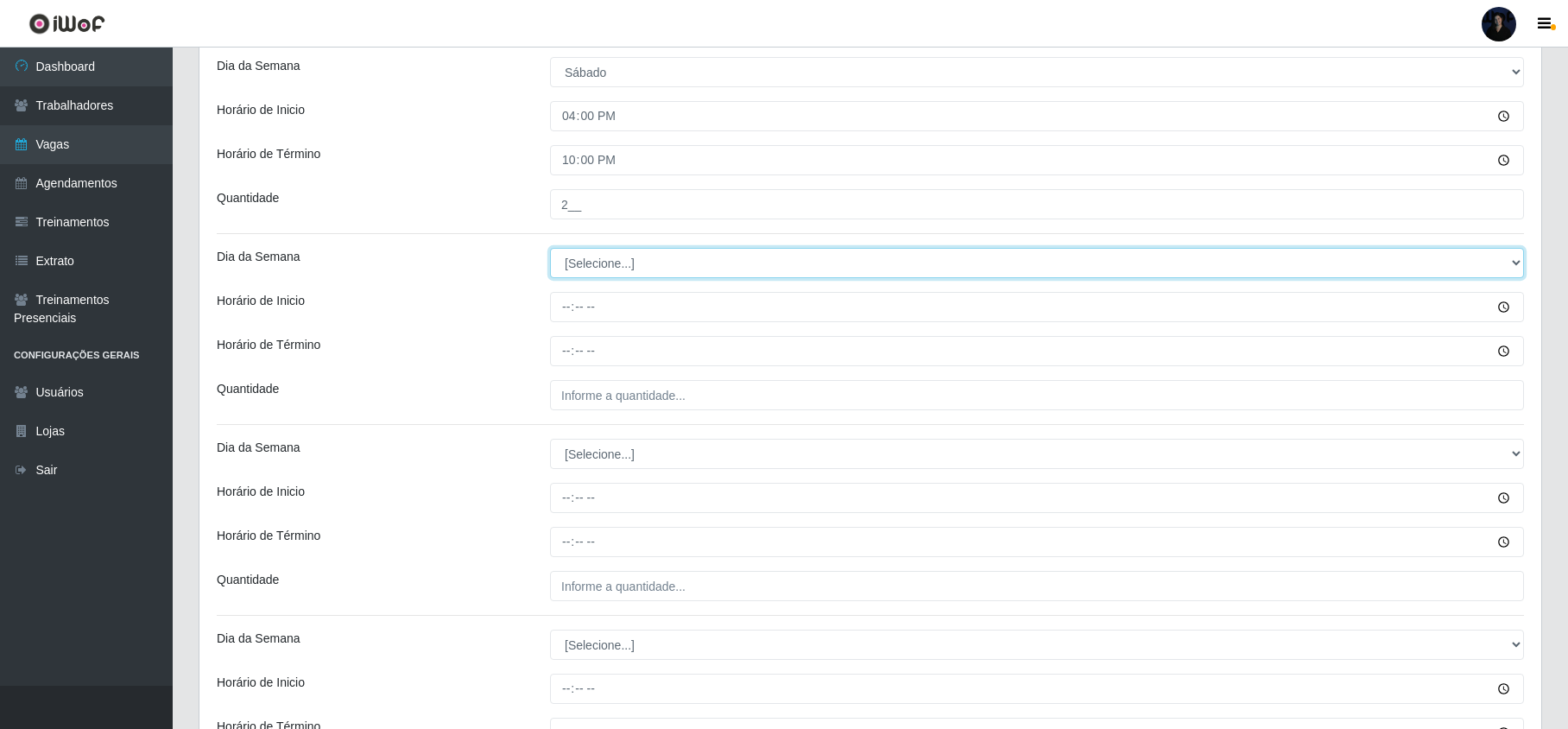
click at [629, 266] on select "[Selecione...] Segunda Terça Quarta Quinta Sexta Sábado Domingo" at bounding box center [1037, 263] width 973 height 30
select select "0"
click at [550, 251] on select "[Selecione...] Segunda Terça Quarta Quinta Sexta Sábado Domingo" at bounding box center [1037, 263] width 973 height 30
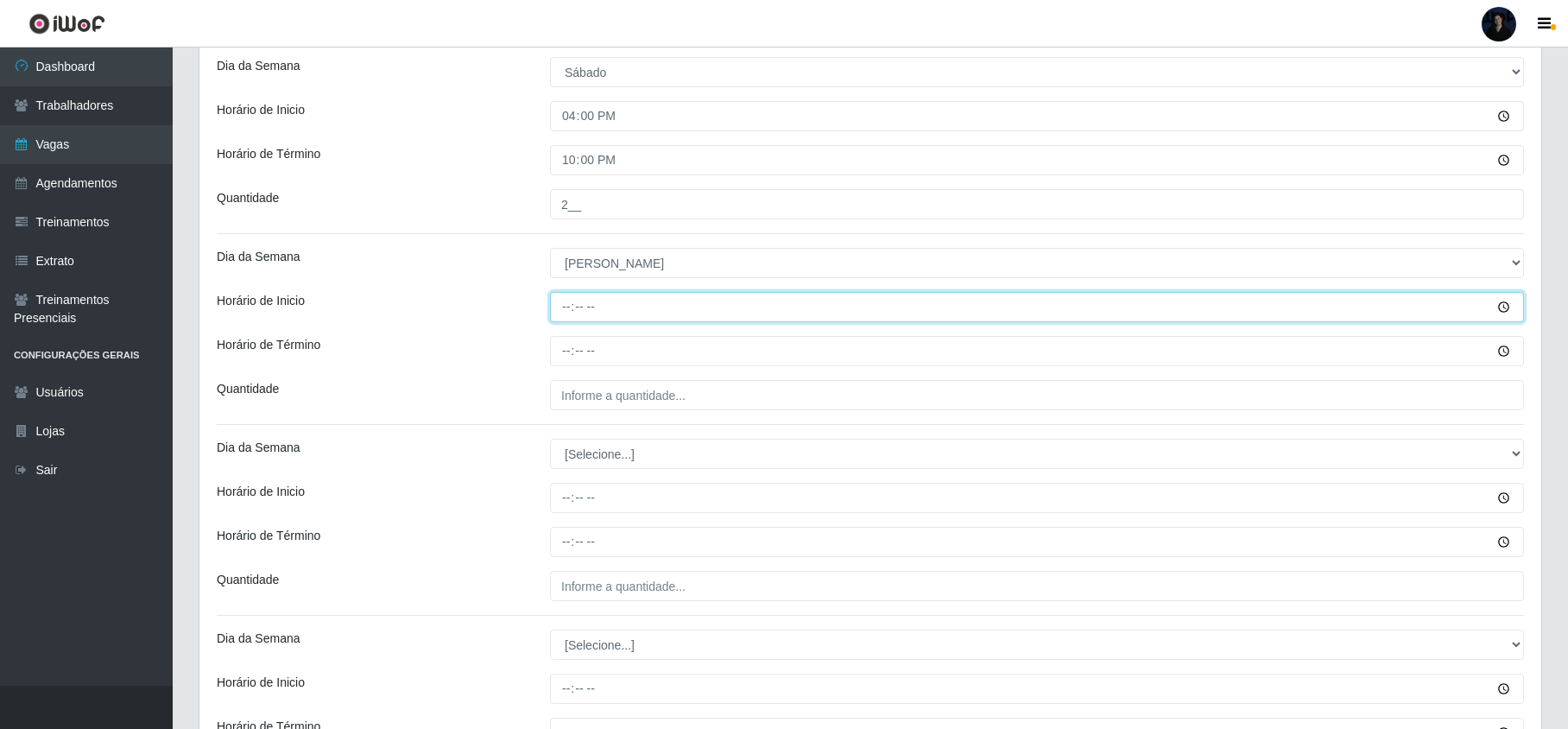
click at [566, 314] on input "Horário de Inicio" at bounding box center [1037, 307] width 973 height 30
type input "08:00"
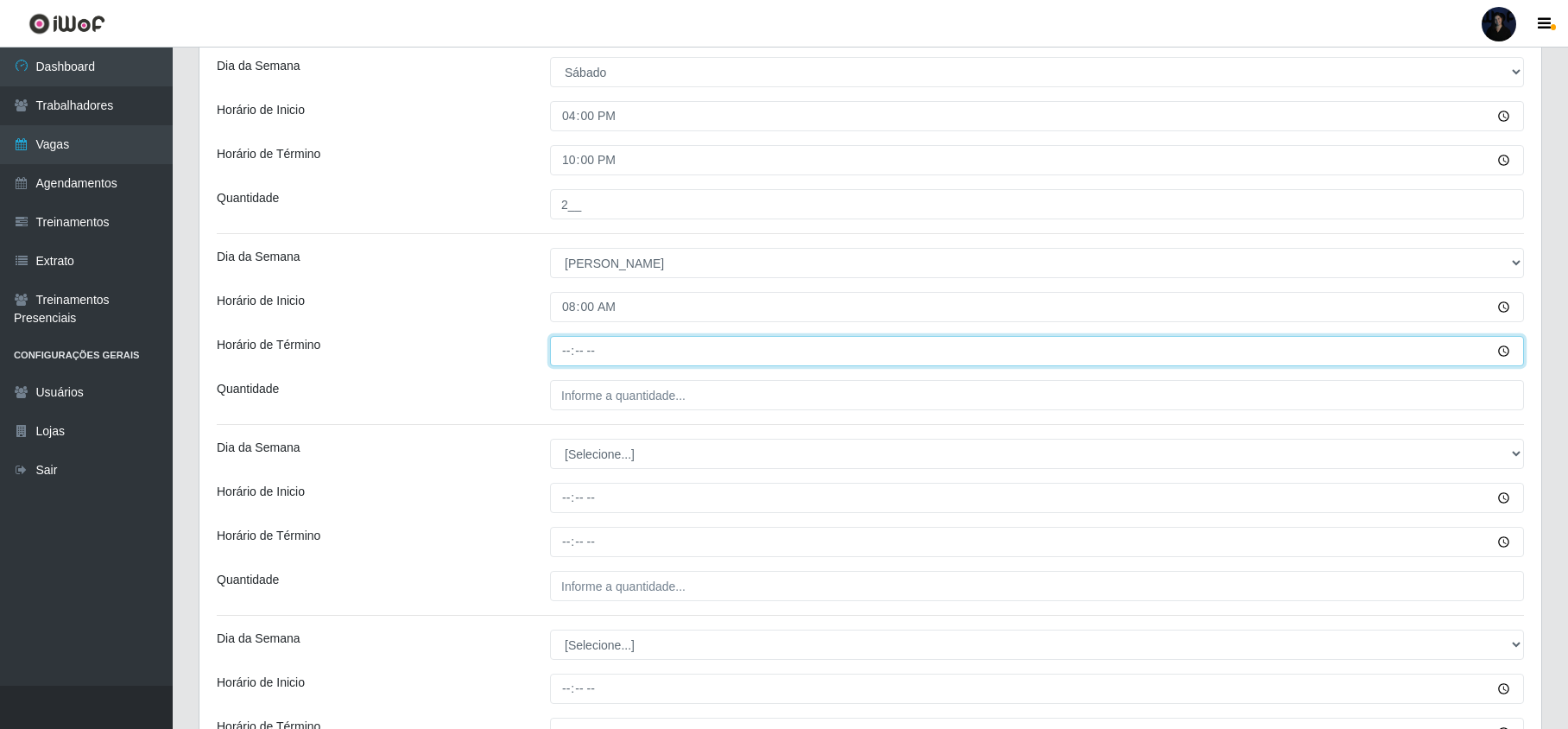
click at [566, 347] on input "Horário de Término" at bounding box center [1037, 351] width 973 height 30
type input "14:00"
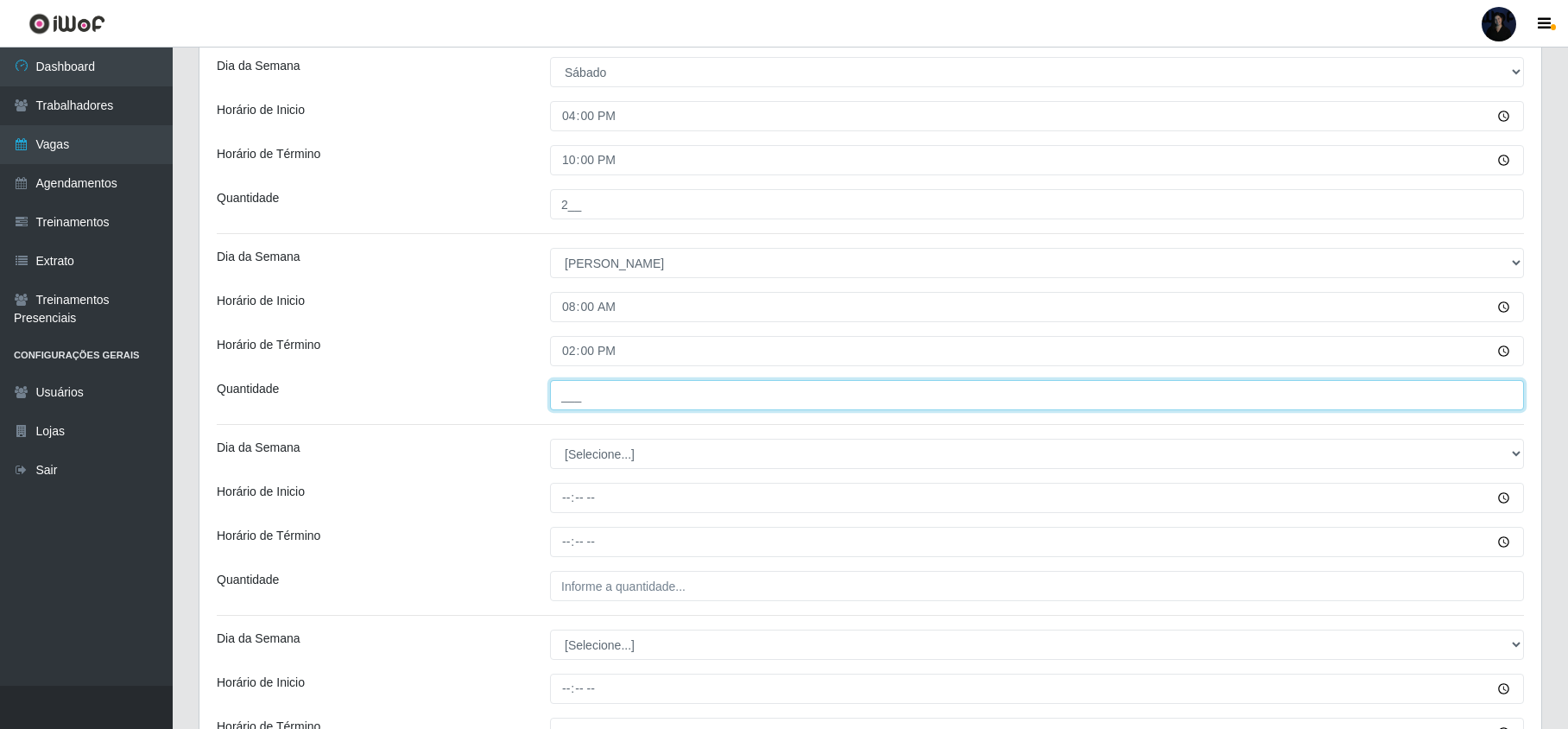
click at [585, 393] on input "___" at bounding box center [1037, 394] width 973 height 30
type input "1__"
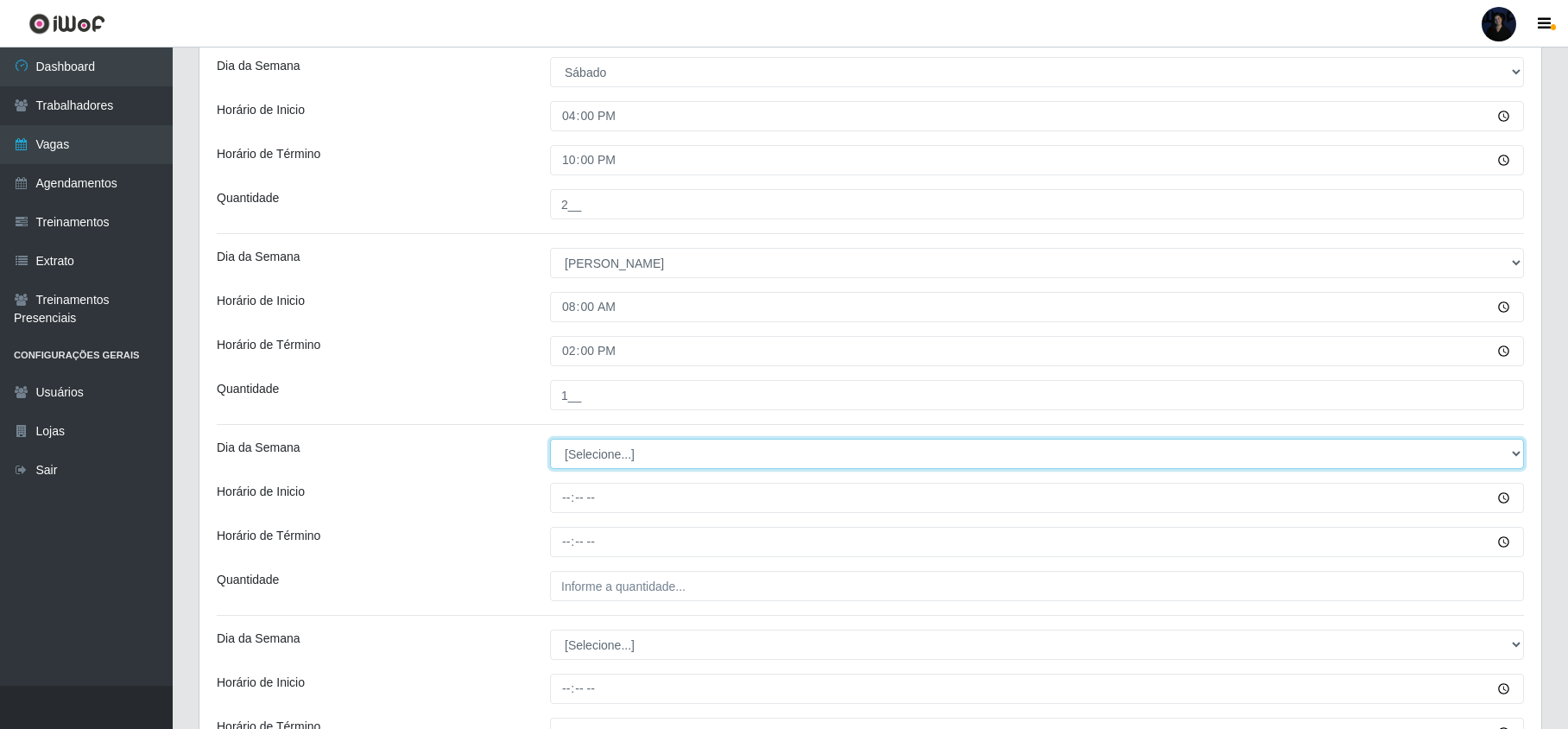
click at [577, 461] on select "[Selecione...] Segunda Terça Quarta Quinta Sexta Sábado Domingo" at bounding box center [1037, 453] width 973 height 30
select select "0"
click at [550, 441] on select "[Selecione...] Segunda Terça Quarta Quinta Sexta Sábado Domingo" at bounding box center [1037, 453] width 973 height 30
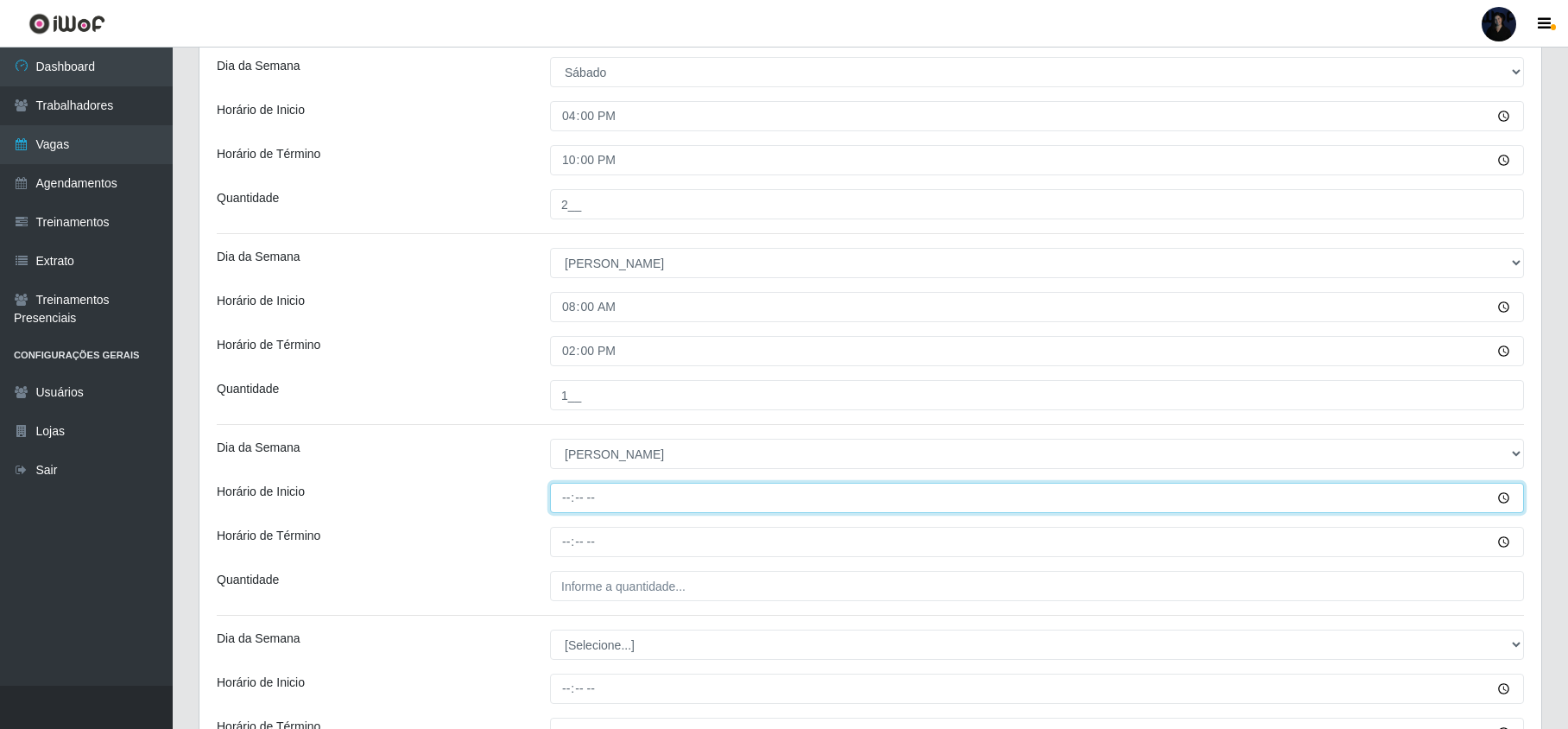
click at [566, 501] on input "Horário de Inicio" at bounding box center [1037, 498] width 973 height 30
type input "09:00"
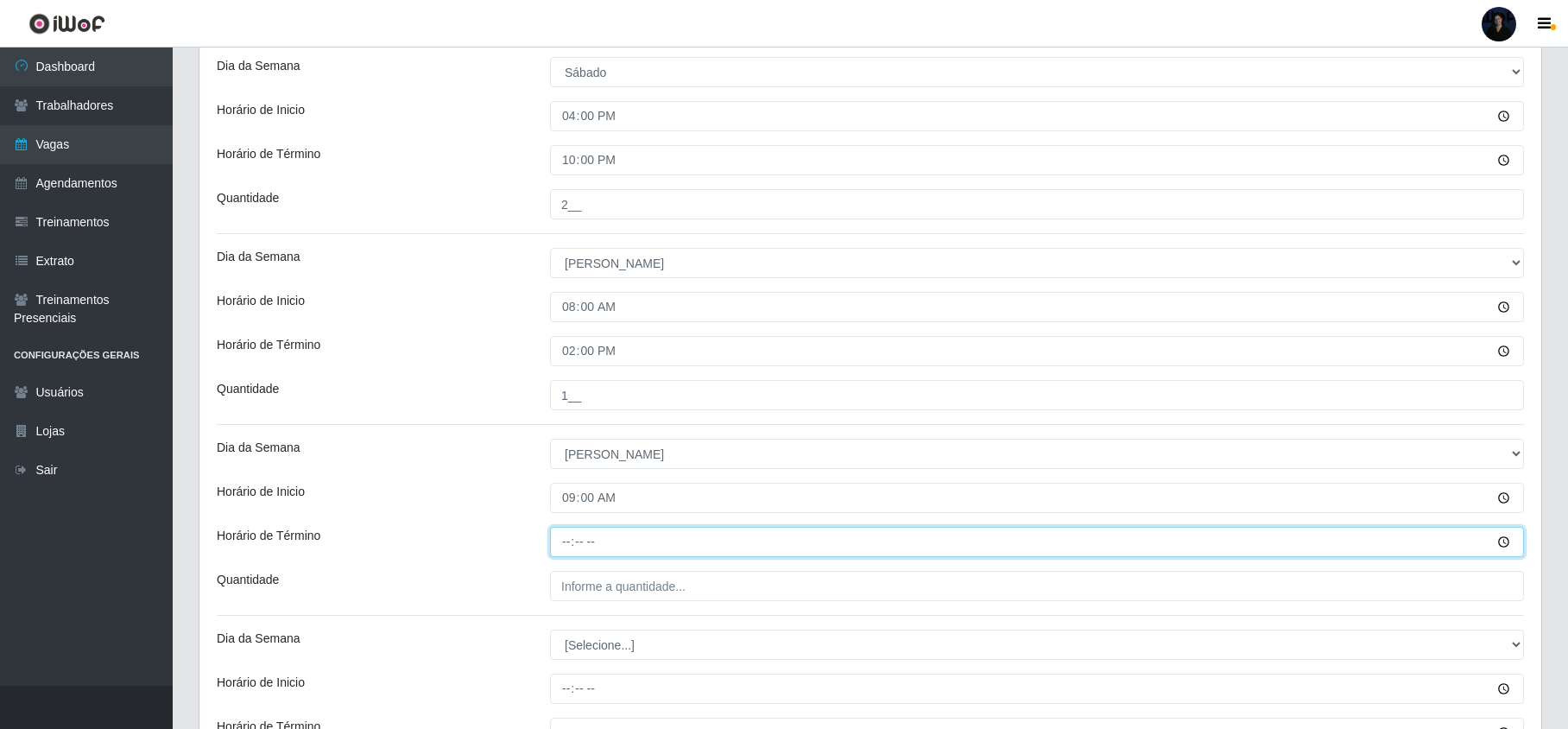
click at [559, 537] on input "Horário de Término" at bounding box center [1037, 542] width 973 height 30
type input "15:00"
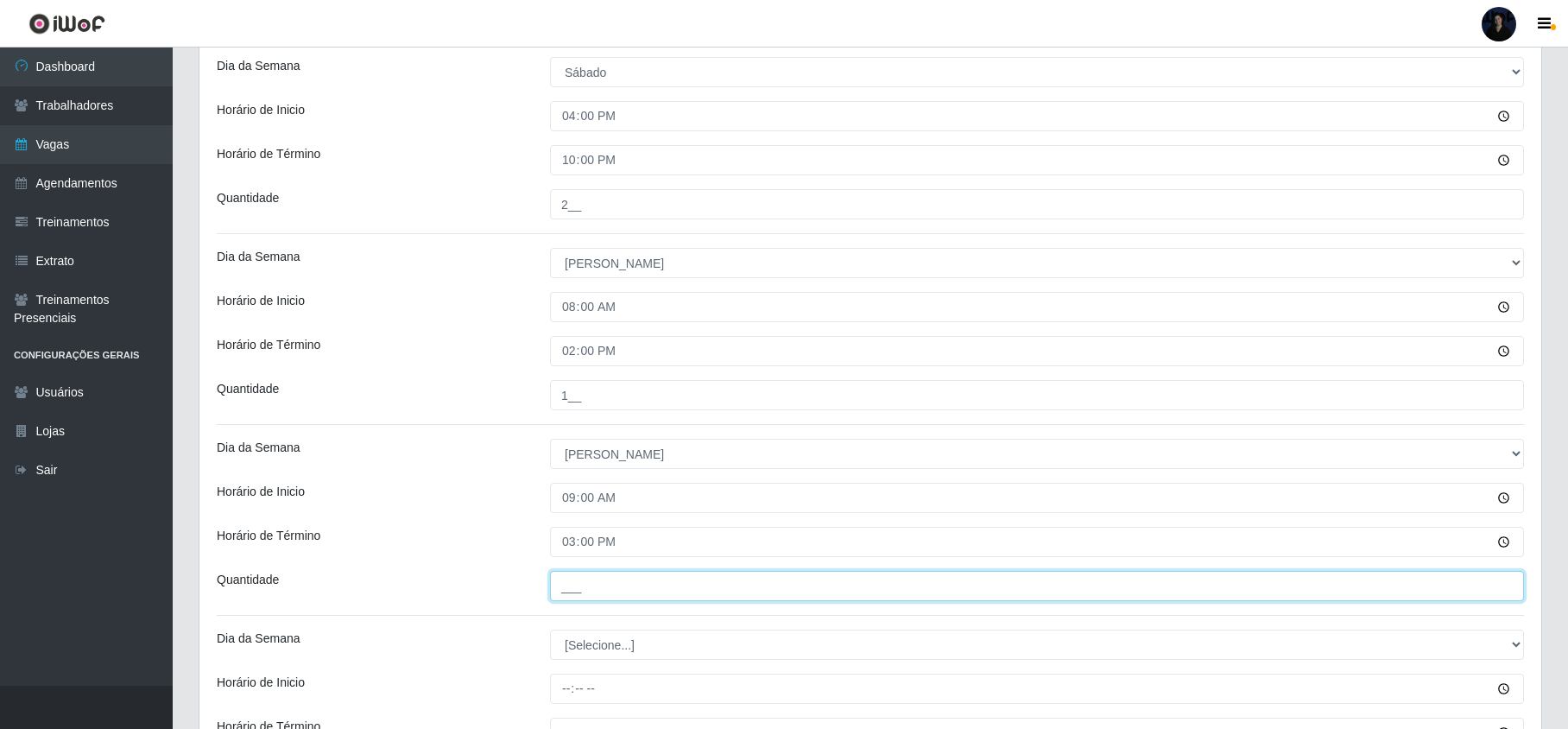
click at [564, 599] on input "___" at bounding box center [1037, 585] width 973 height 30
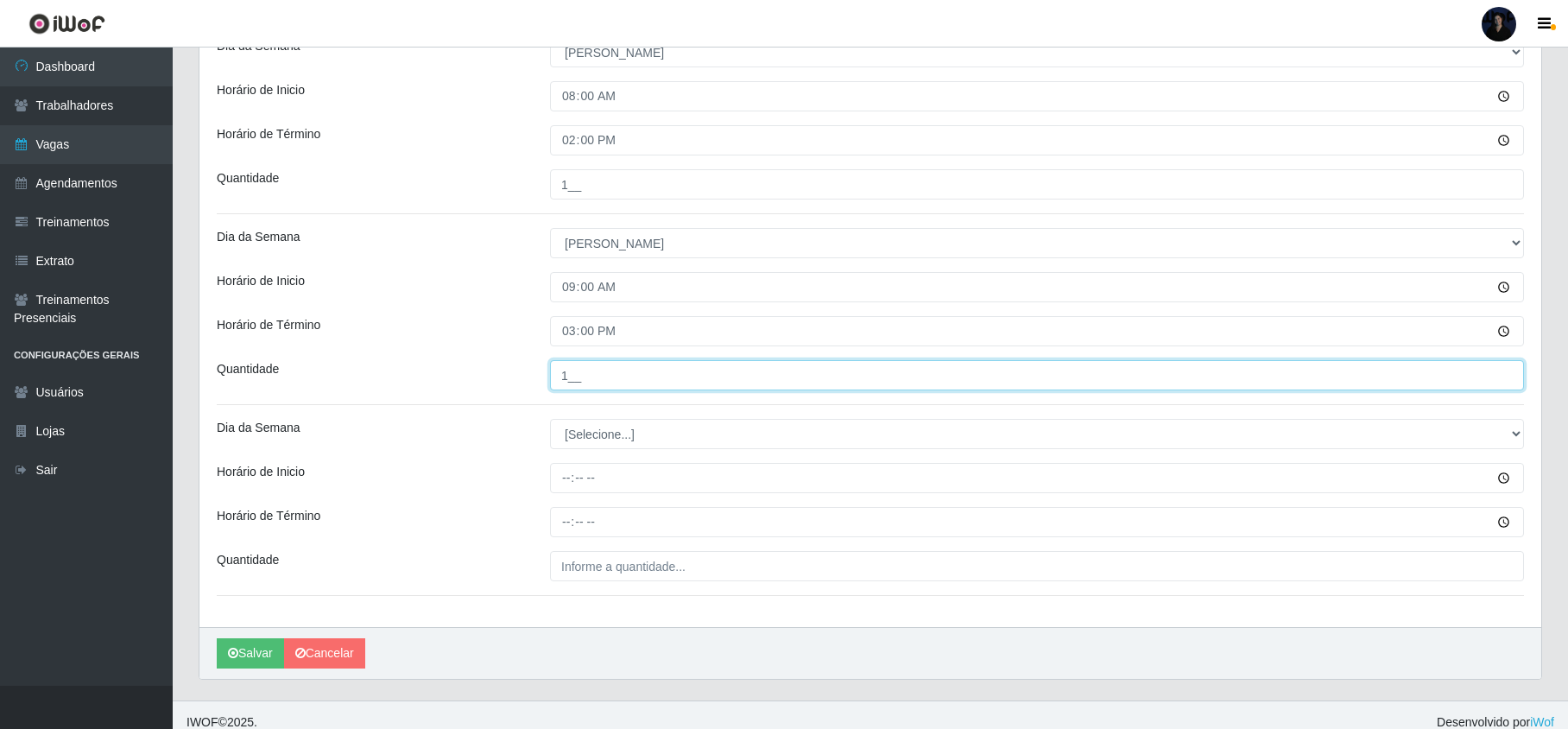
scroll to position [865, 0]
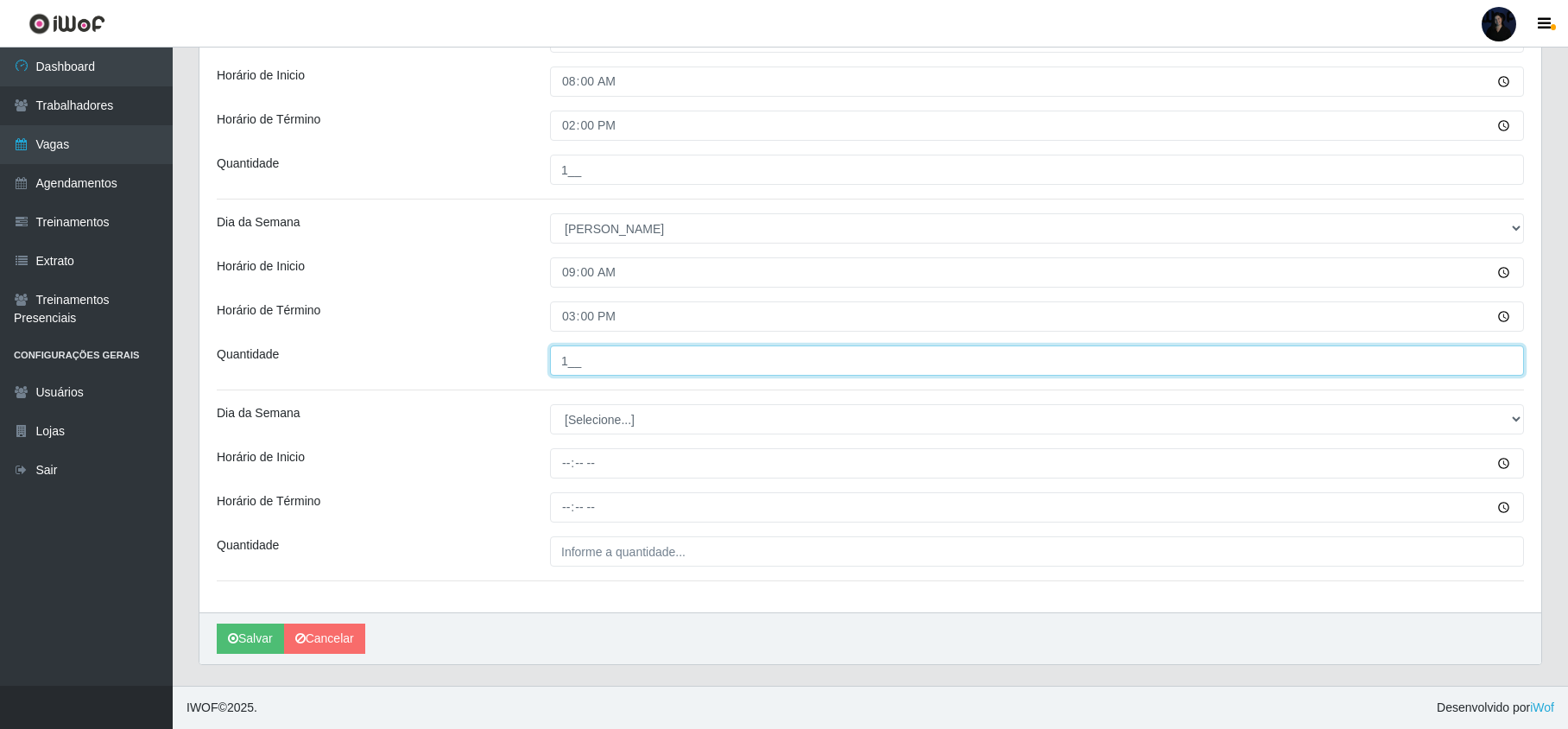
type input "1__"
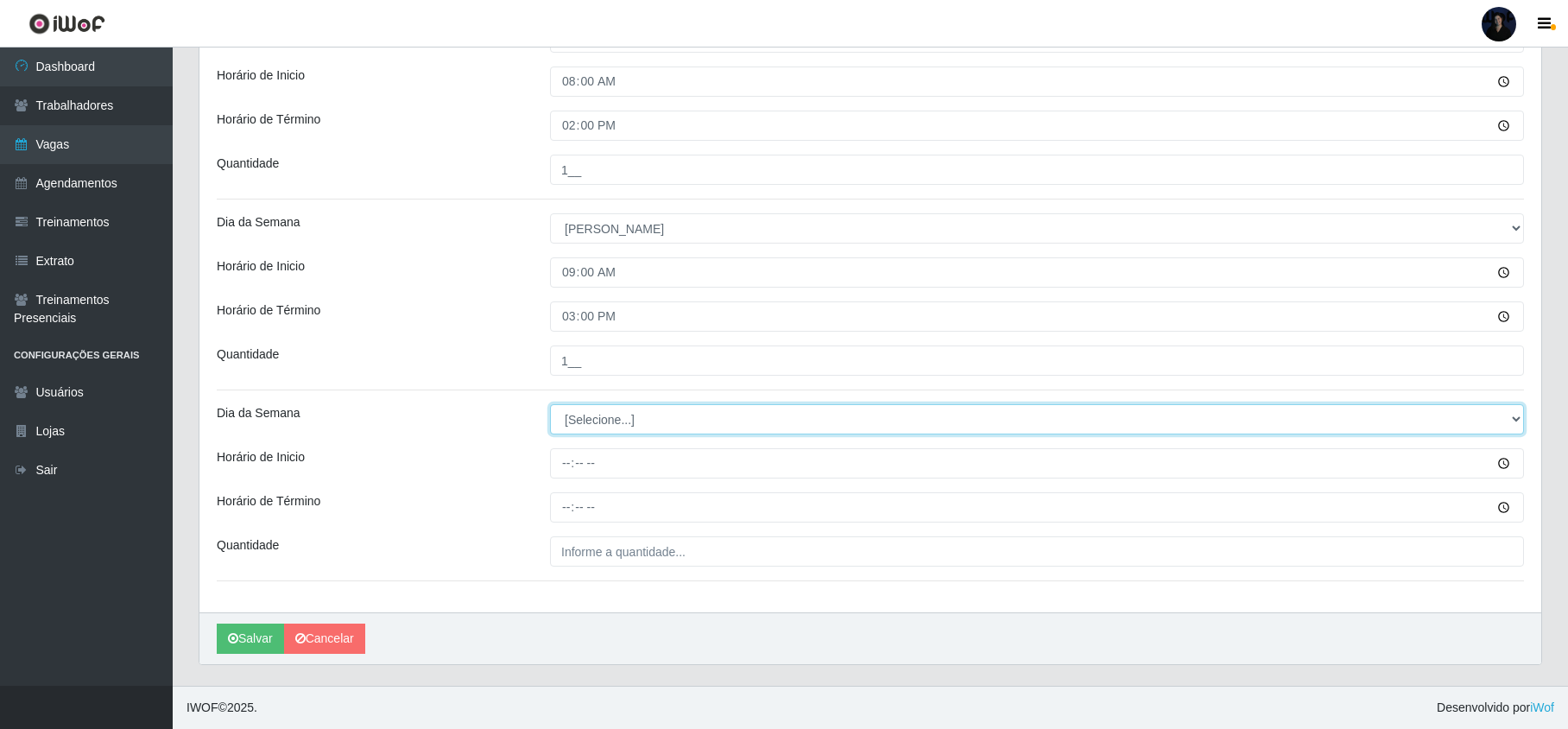
click at [591, 423] on select "[Selecione...] Segunda Terça Quarta Quinta Sexta Sábado Domingo" at bounding box center [1037, 419] width 973 height 30
select select "0"
click at [550, 404] on select "[Selecione...] Segunda Terça Quarta Quinta Sexta Sábado Domingo" at bounding box center [1037, 419] width 973 height 30
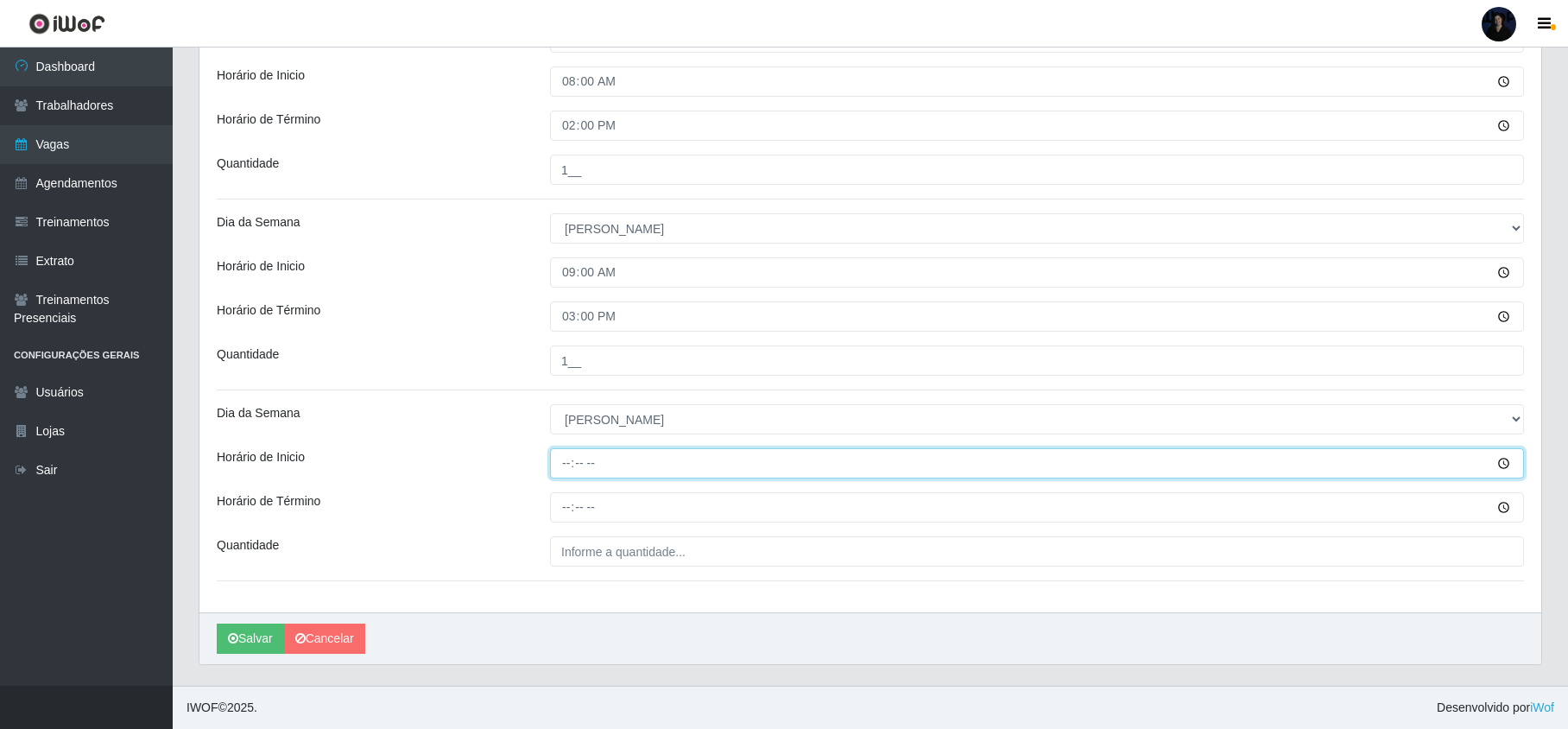
click at [564, 461] on input "Horário de Inicio" at bounding box center [1037, 463] width 973 height 30
type input "14:00"
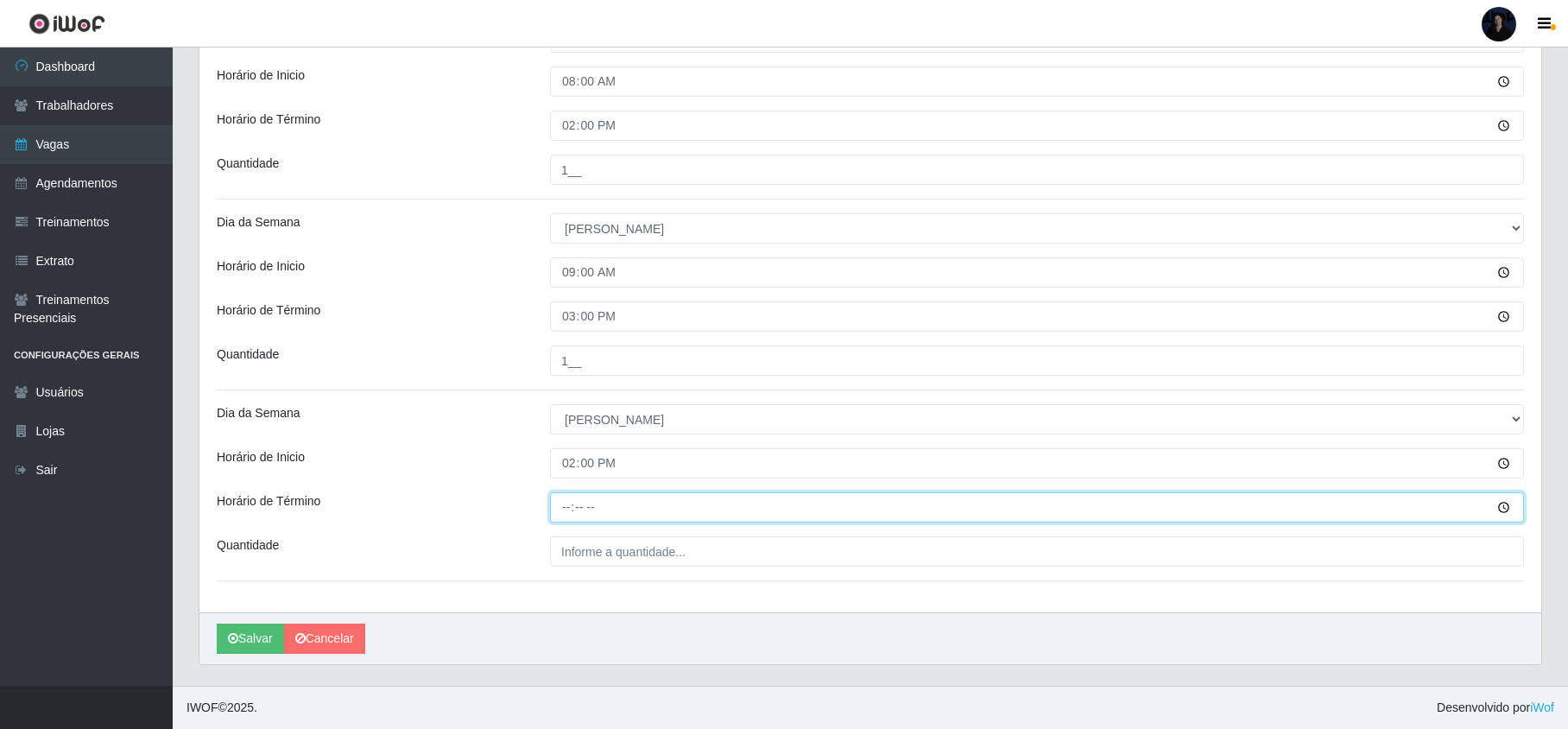
click at [568, 499] on input "Horário de Término" at bounding box center [1037, 507] width 973 height 30
type input "20:00"
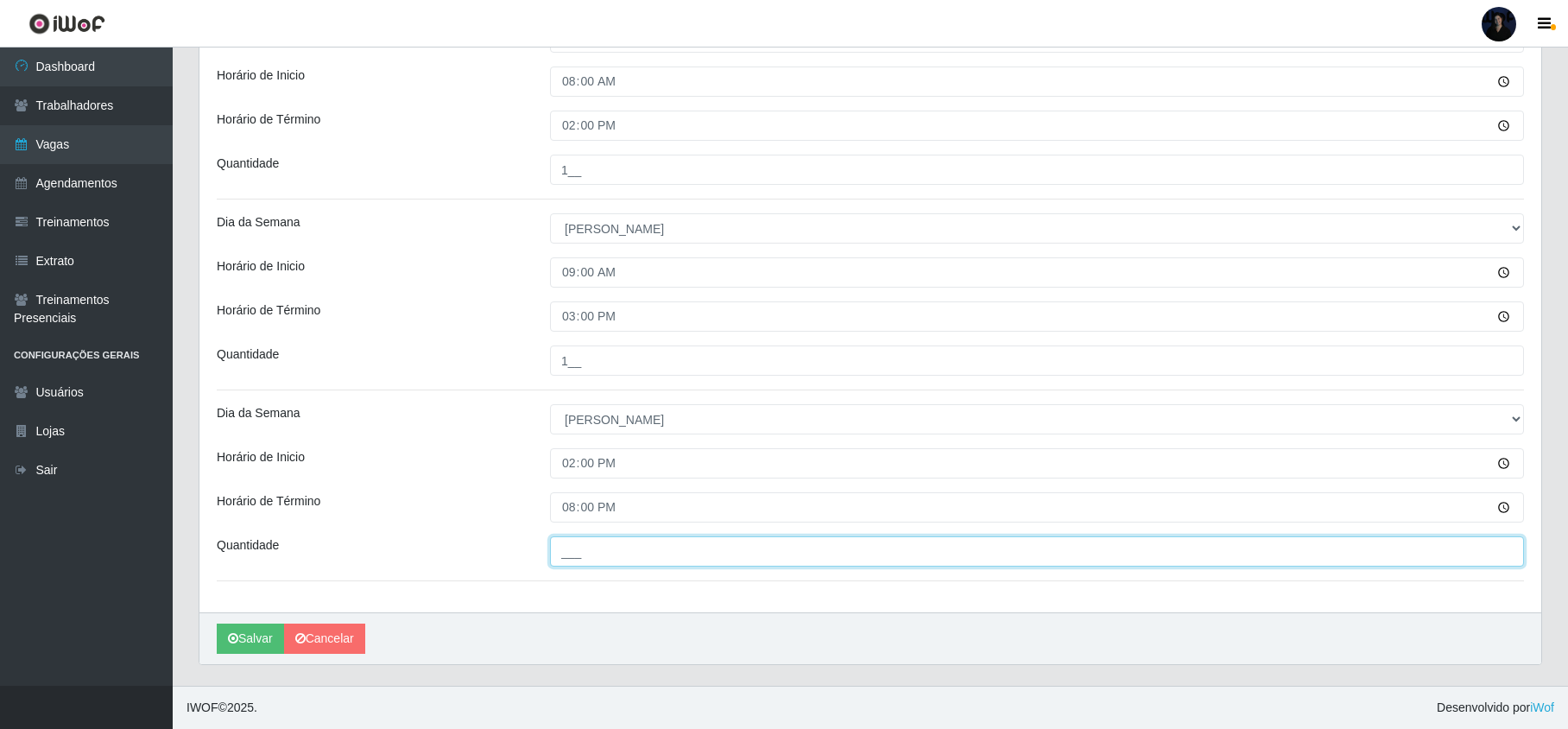
click at [580, 560] on input "___" at bounding box center [1037, 551] width 973 height 30
type input "2__"
click at [254, 640] on button "Salvar" at bounding box center [250, 639] width 67 height 30
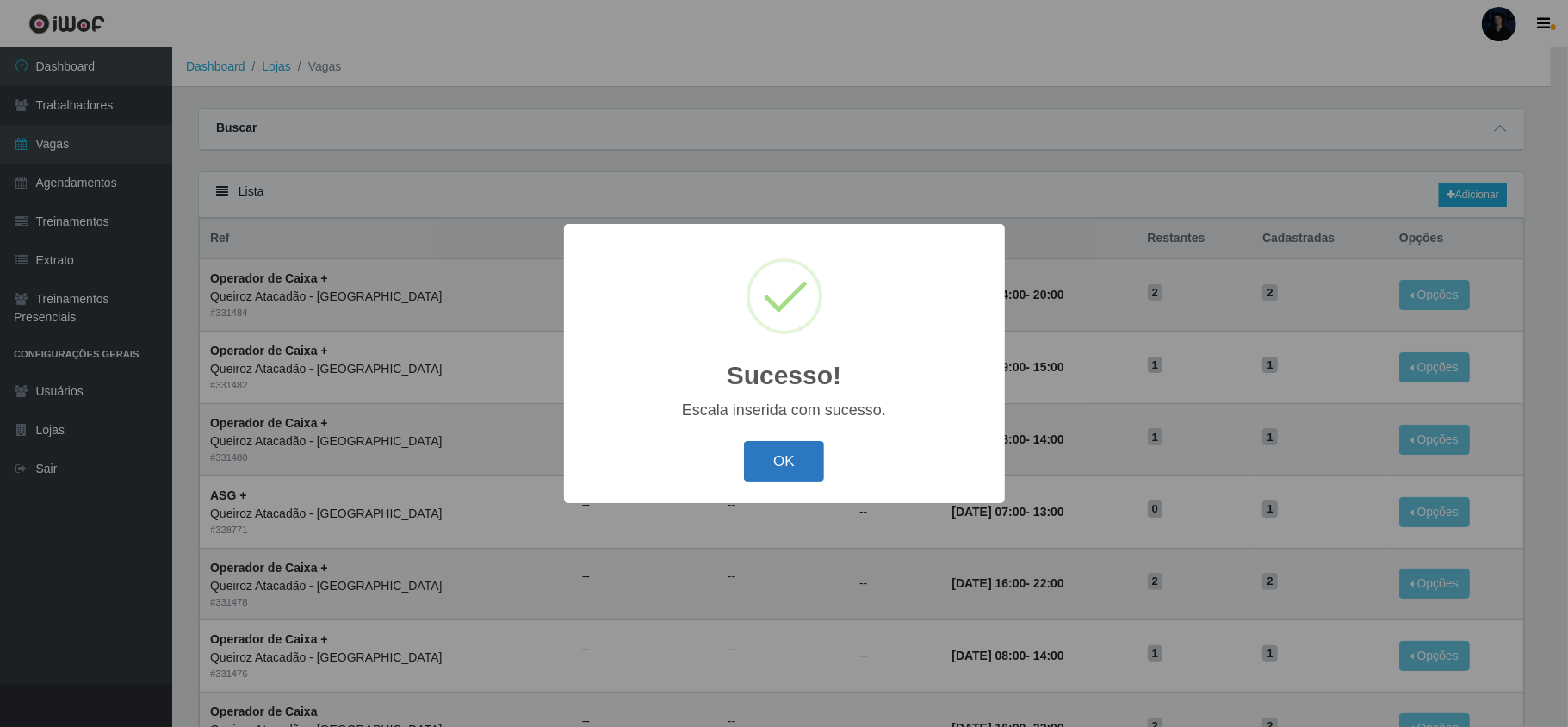
click at [766, 469] on button "OK" at bounding box center [784, 461] width 80 height 41
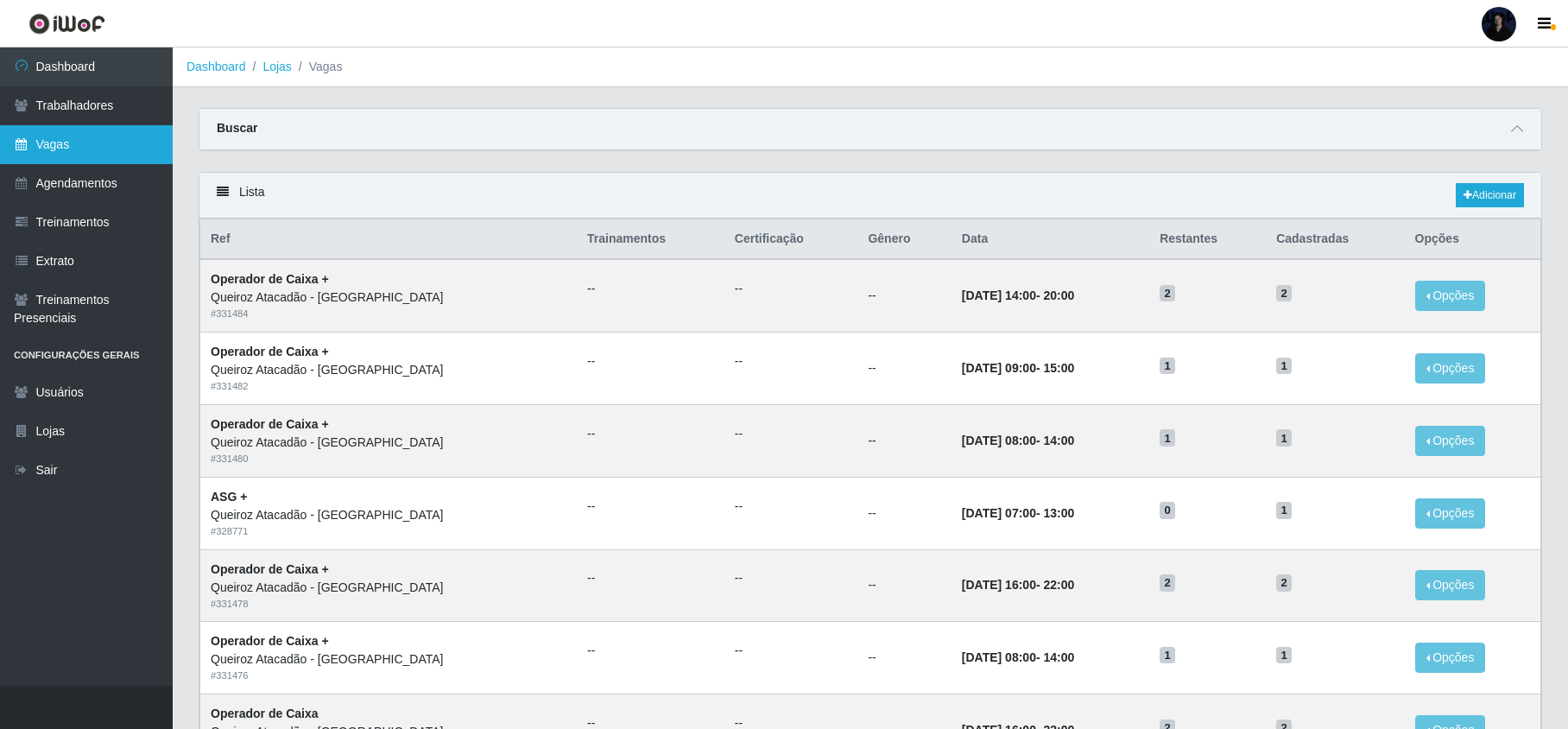
click at [39, 156] on link "Vagas" at bounding box center [86, 144] width 172 height 39
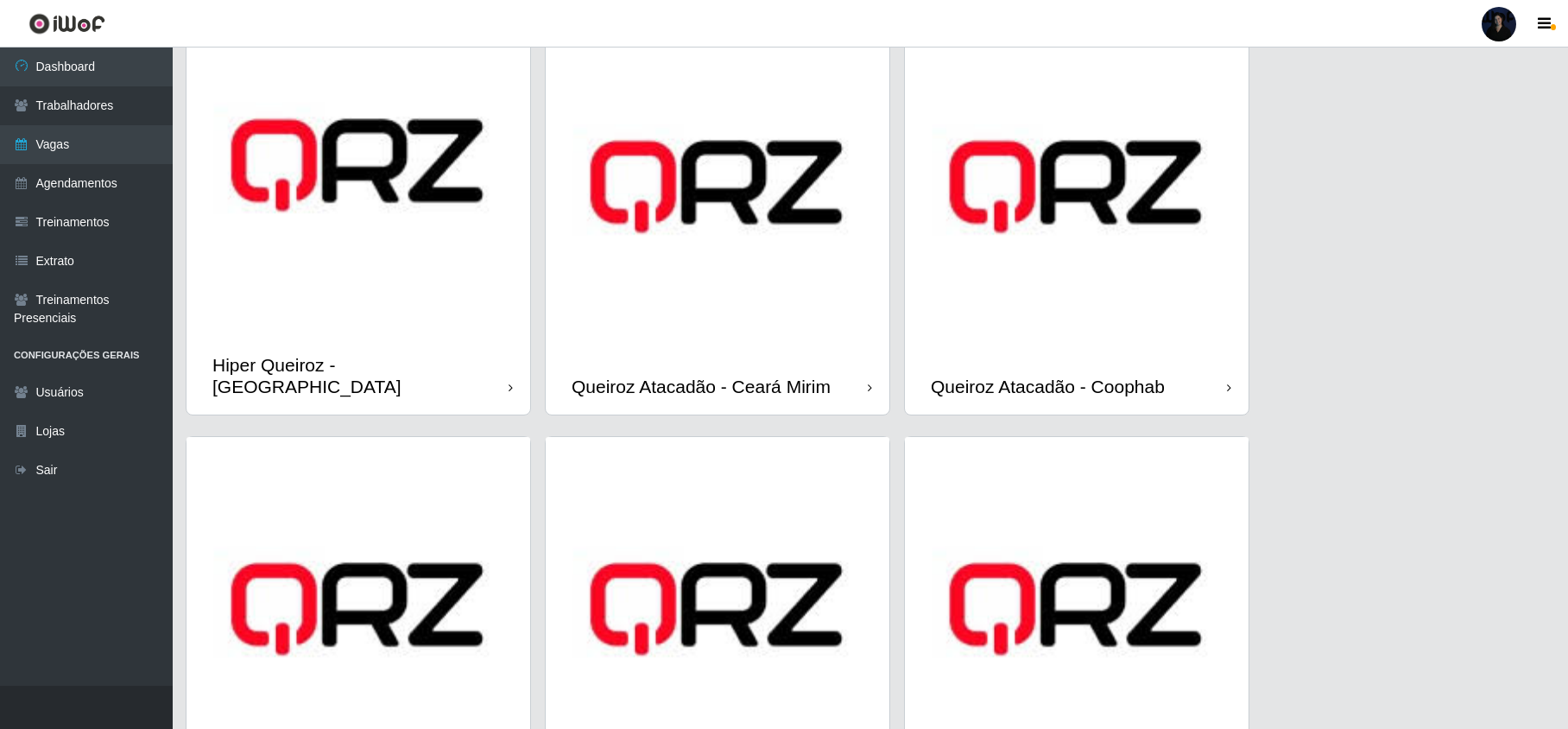
scroll to position [288, 0]
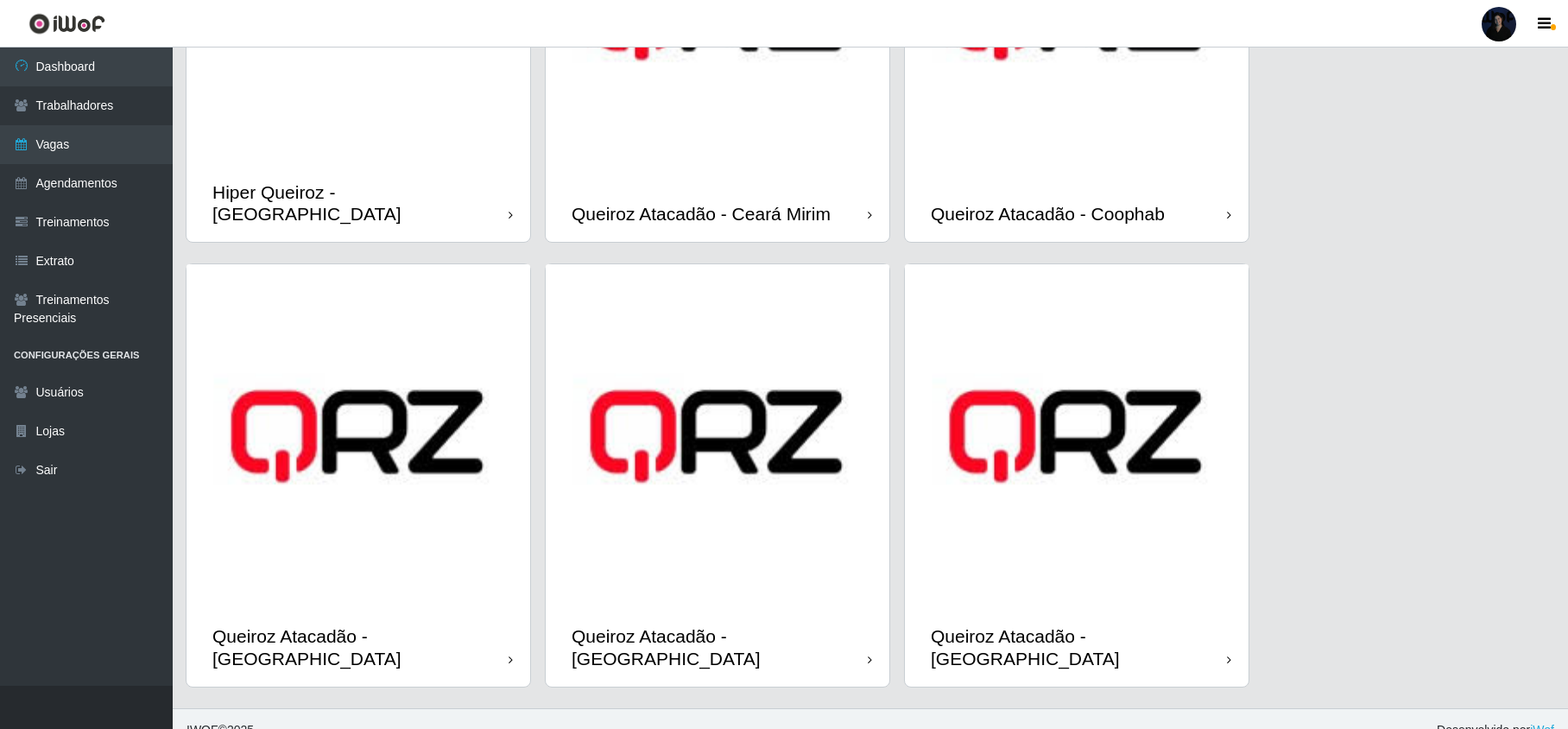
click at [997, 571] on img at bounding box center [1076, 435] width 344 height 344
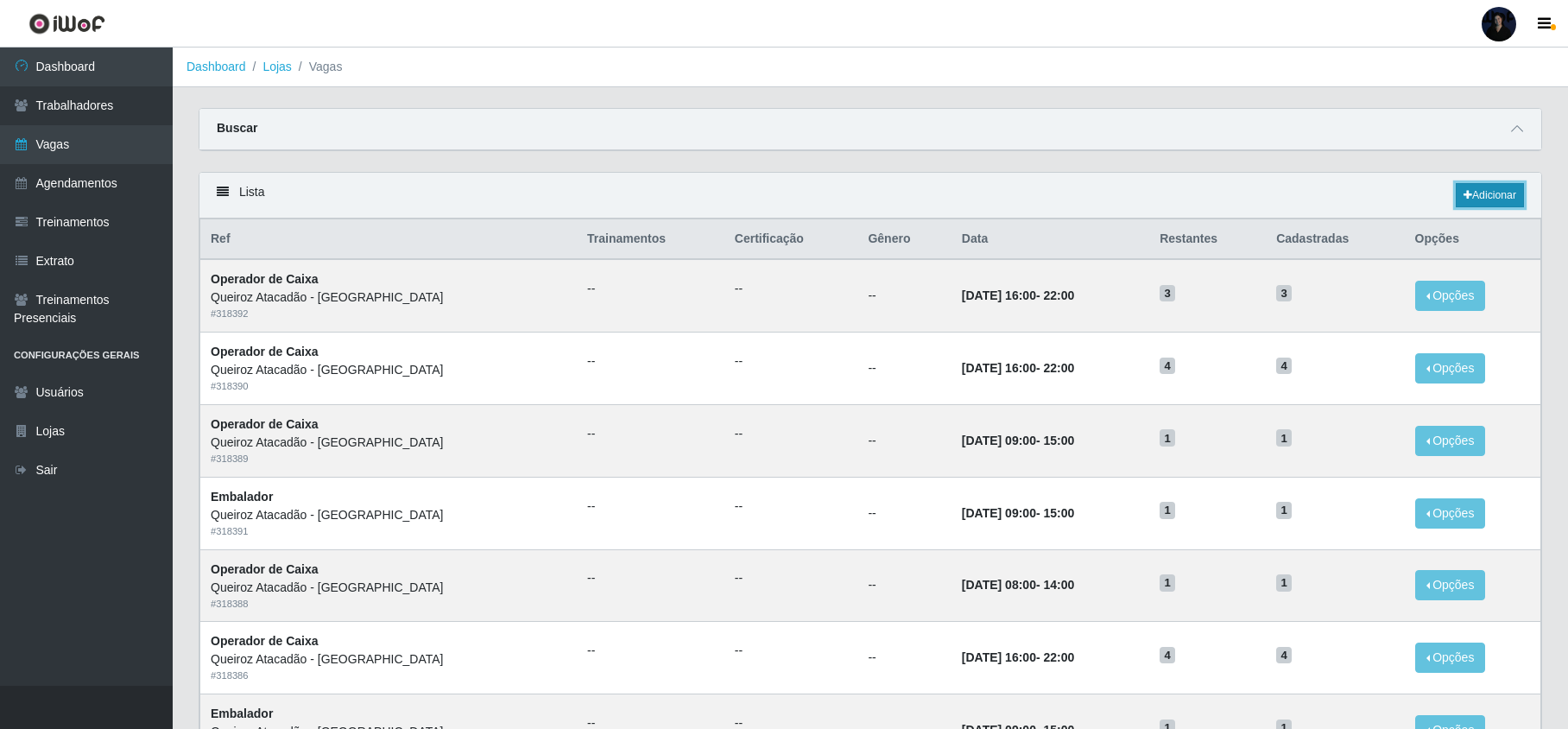
click at [1500, 201] on link "Adicionar" at bounding box center [1489, 195] width 68 height 24
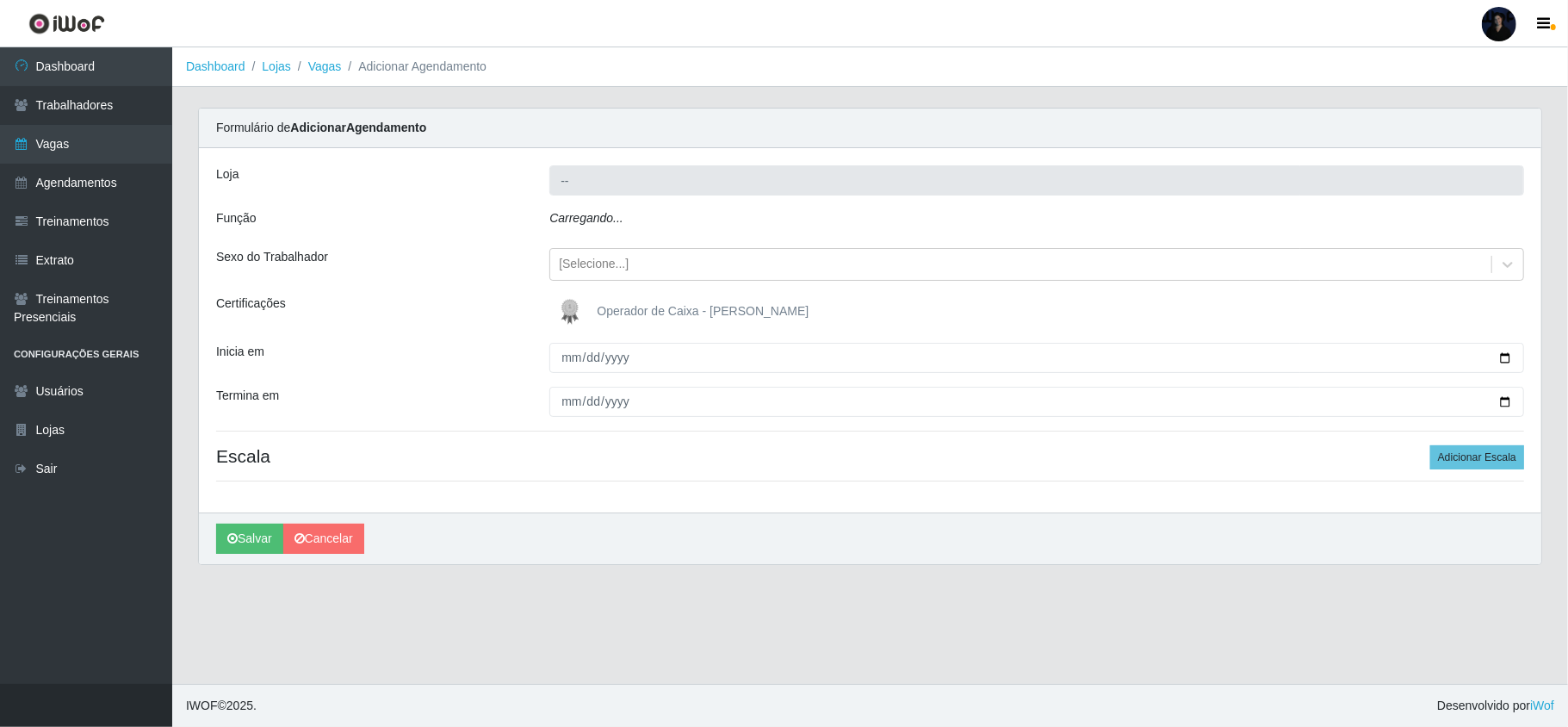
type input "Queiroz Atacadão - São Gonçalo do Amarante"
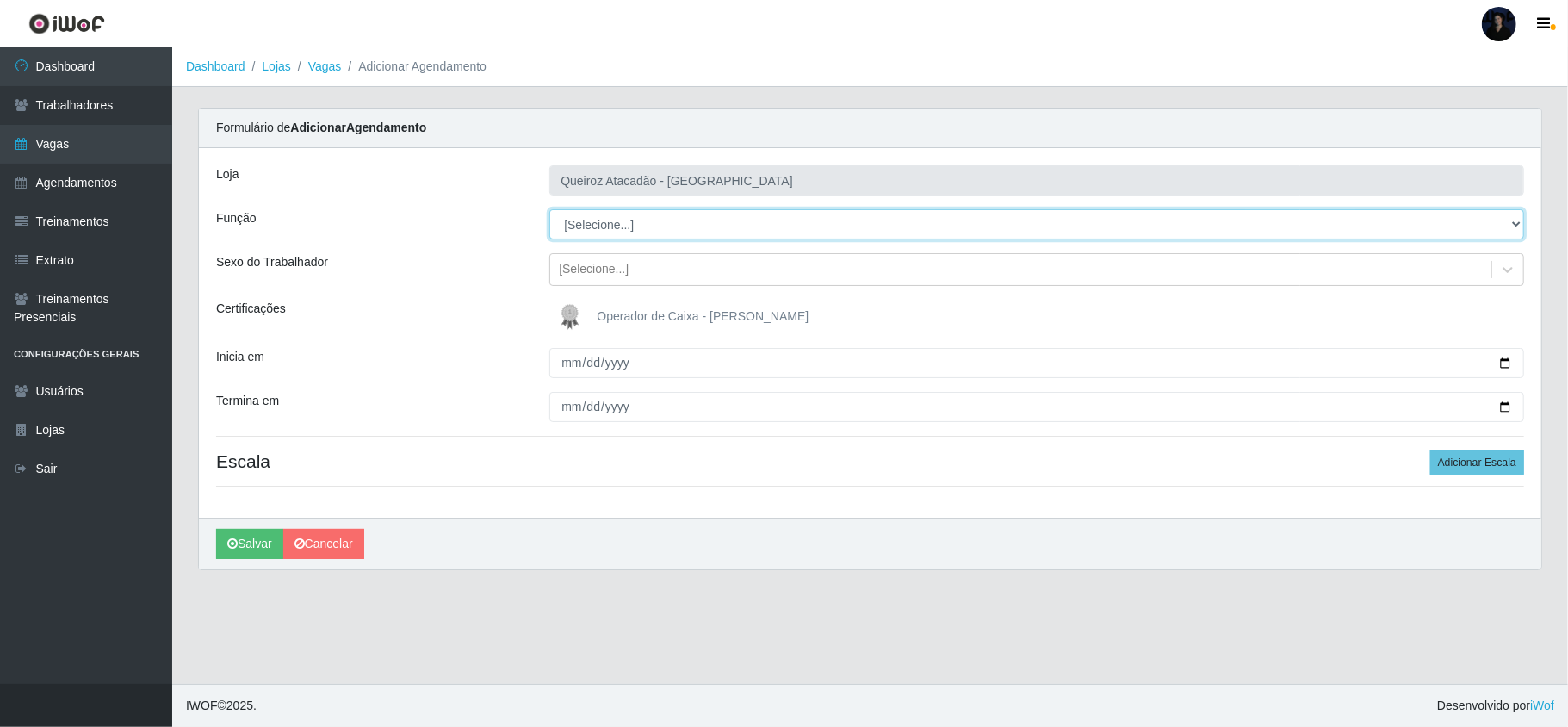
click at [635, 222] on select "[Selecione...] Embalador Embalador + Embalador ++ Operador de Caixa Operador de…" at bounding box center [1037, 224] width 975 height 30
select select "73"
click at [550, 210] on select "[Selecione...] Embalador Embalador + Embalador ++ Operador de Caixa Operador de…" at bounding box center [1037, 224] width 975 height 30
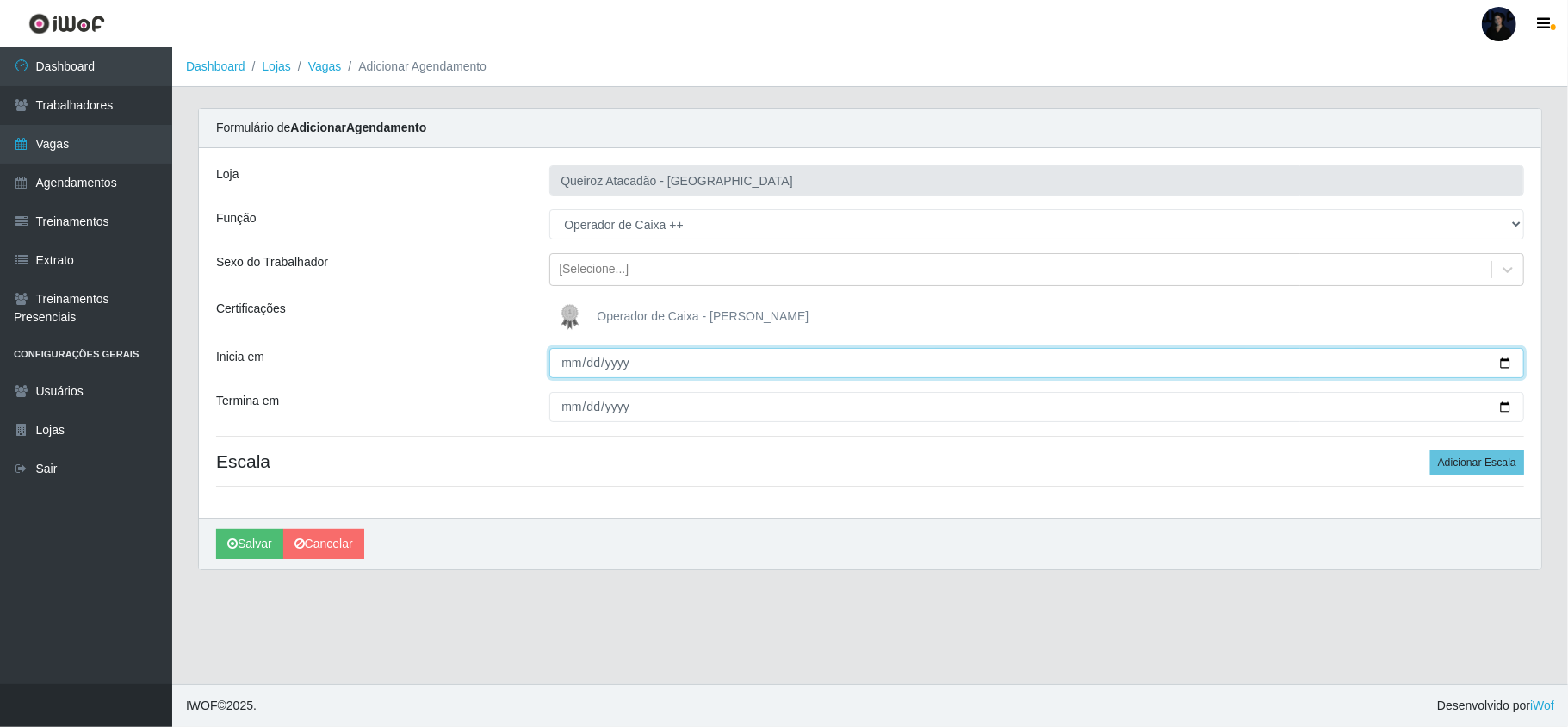
click at [570, 358] on input "Inicia em" at bounding box center [1037, 363] width 975 height 30
type input "2025-08-16"
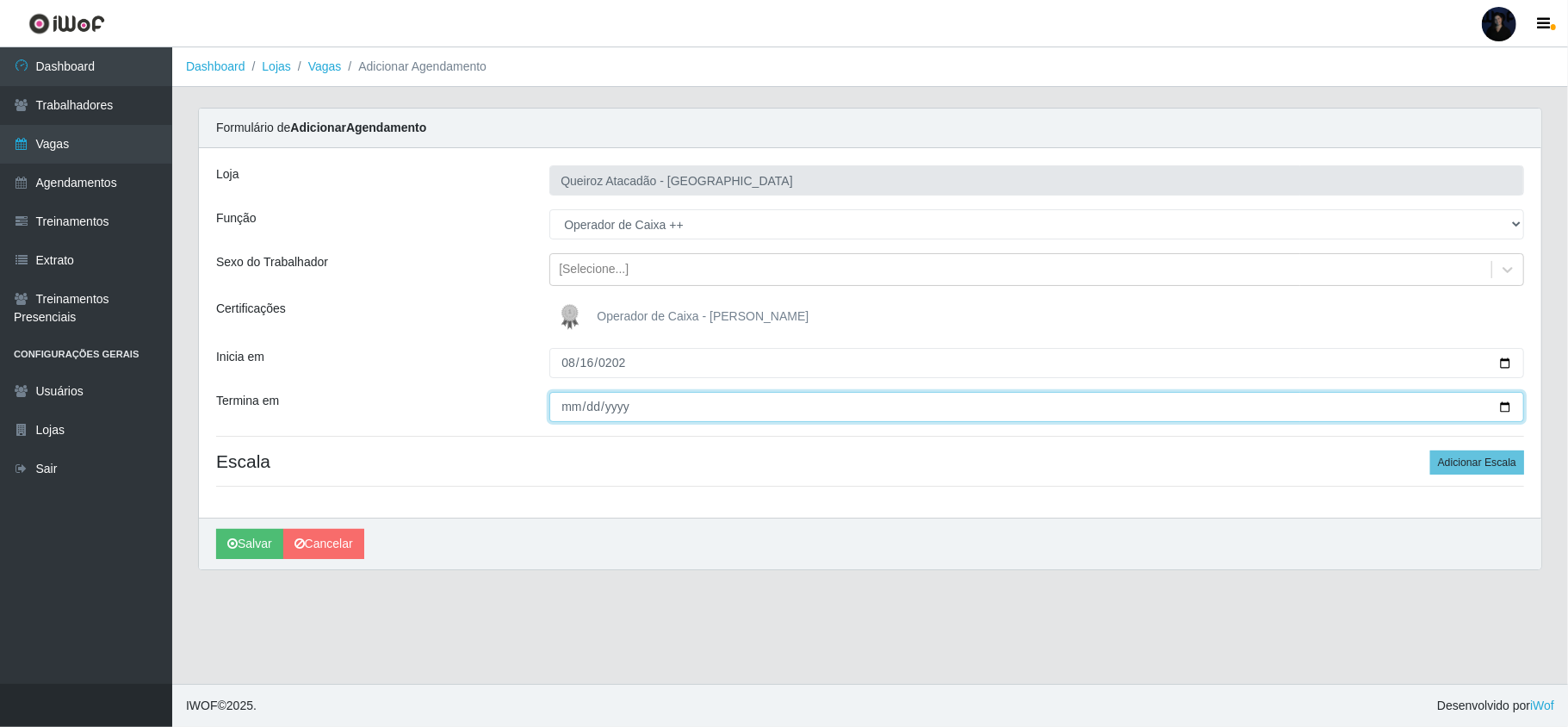
click at [574, 408] on input "Termina em" at bounding box center [1037, 406] width 975 height 30
type input "2025-08-16"
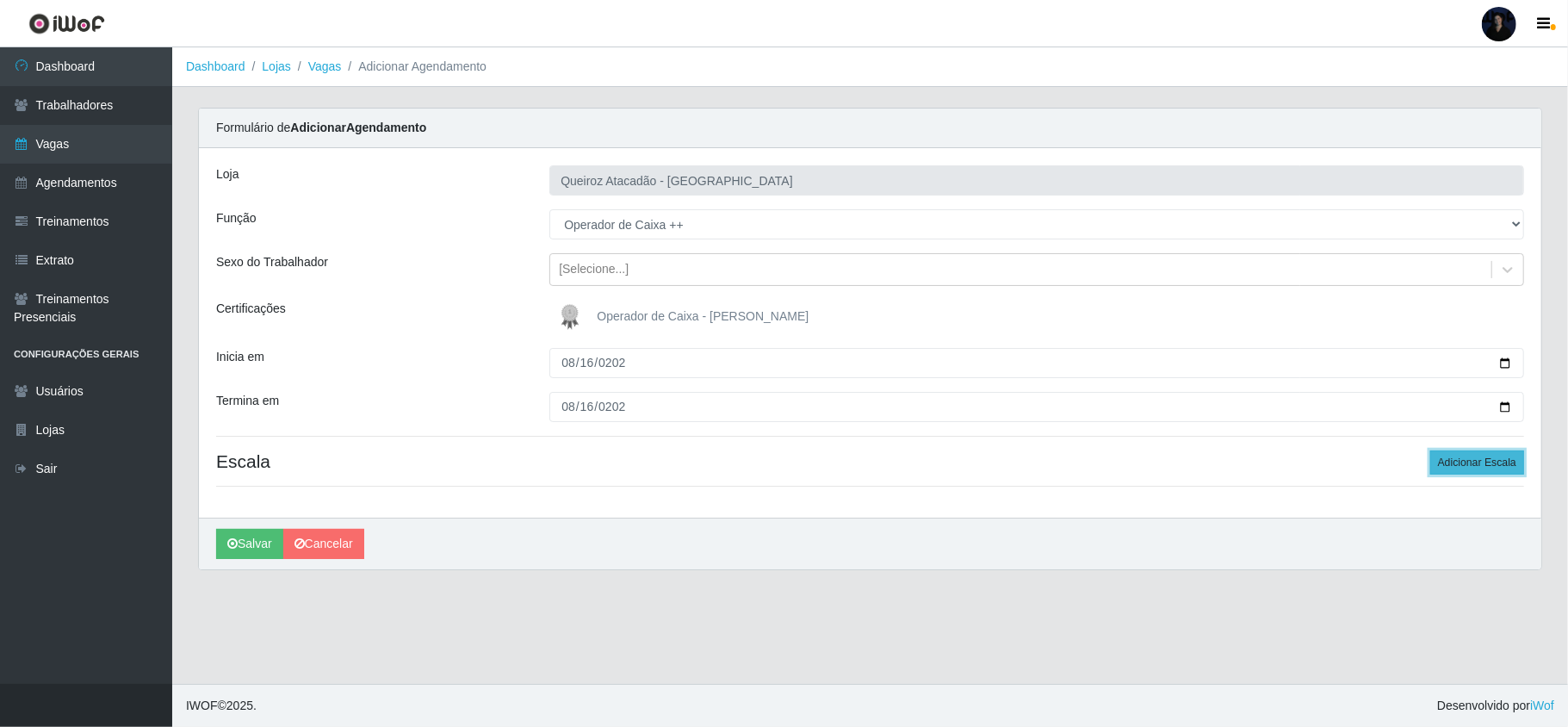
click at [1462, 469] on button "Adicionar Escala" at bounding box center [1477, 462] width 94 height 24
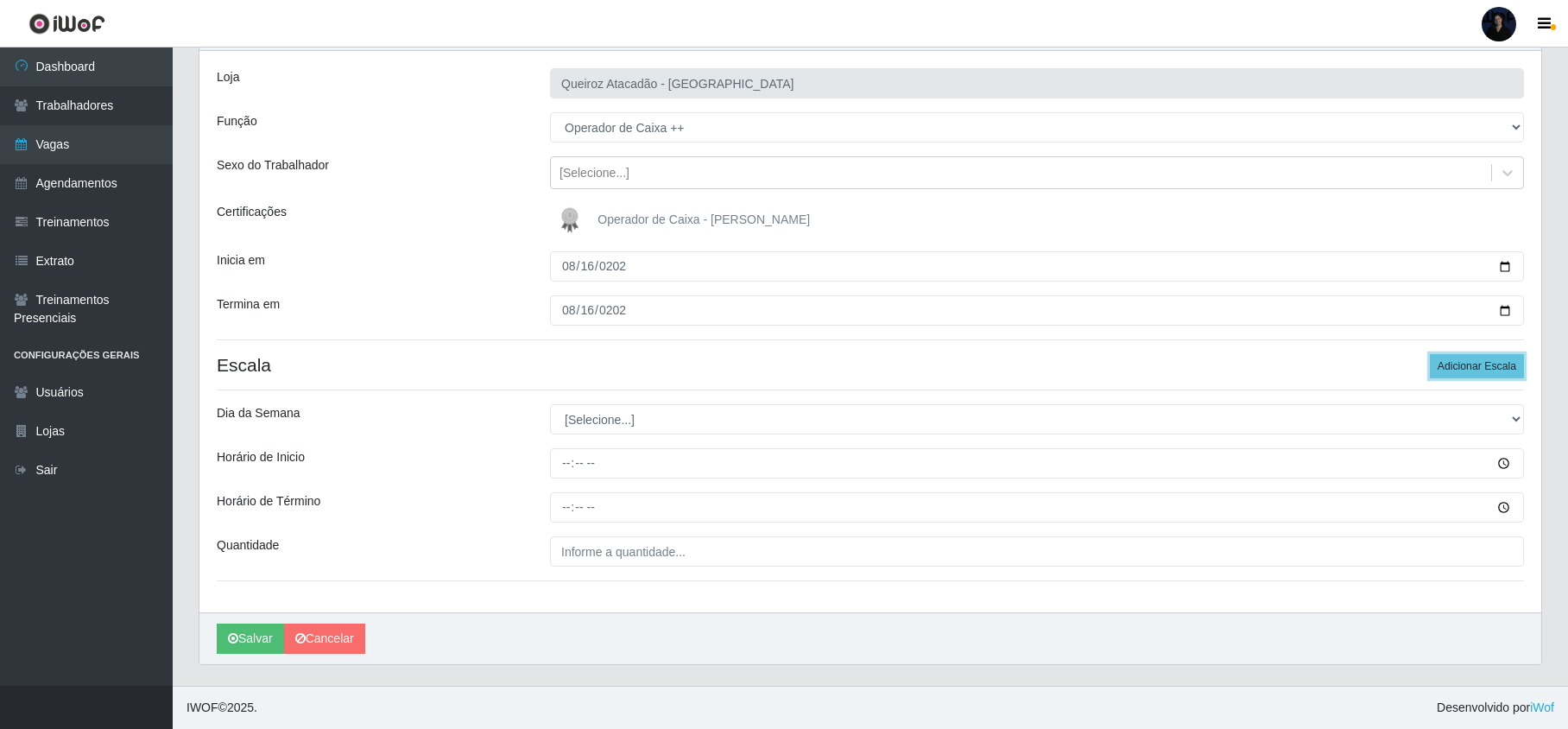
scroll to position [101, 0]
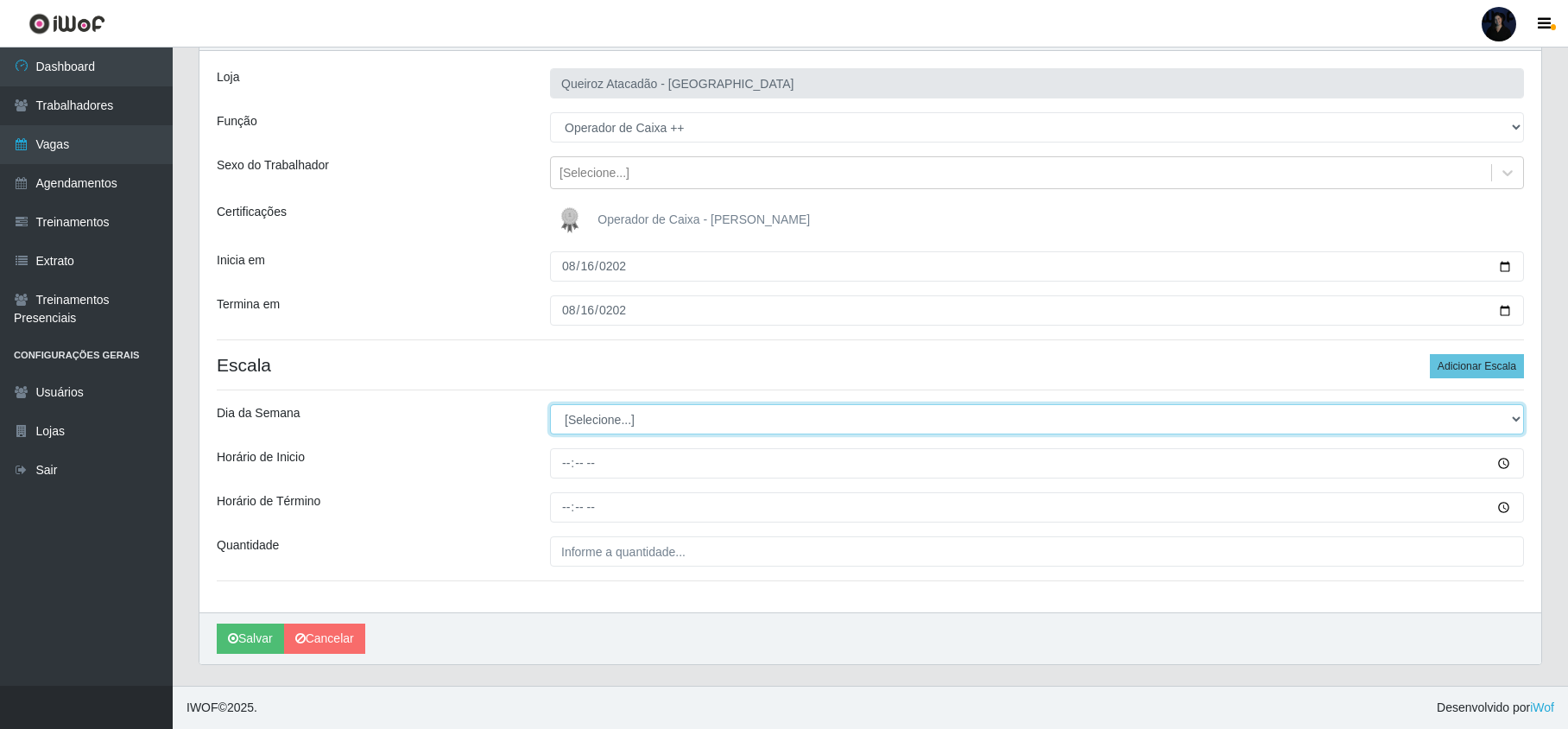
click at [598, 418] on select "[Selecione...] Segunda Terça Quarta Quinta Sexta Sábado Domingo" at bounding box center [1037, 419] width 973 height 30
select select "6"
click at [550, 404] on select "[Selecione...] Segunda Terça Quarta Quinta Sexta Sábado Domingo" at bounding box center [1037, 419] width 973 height 30
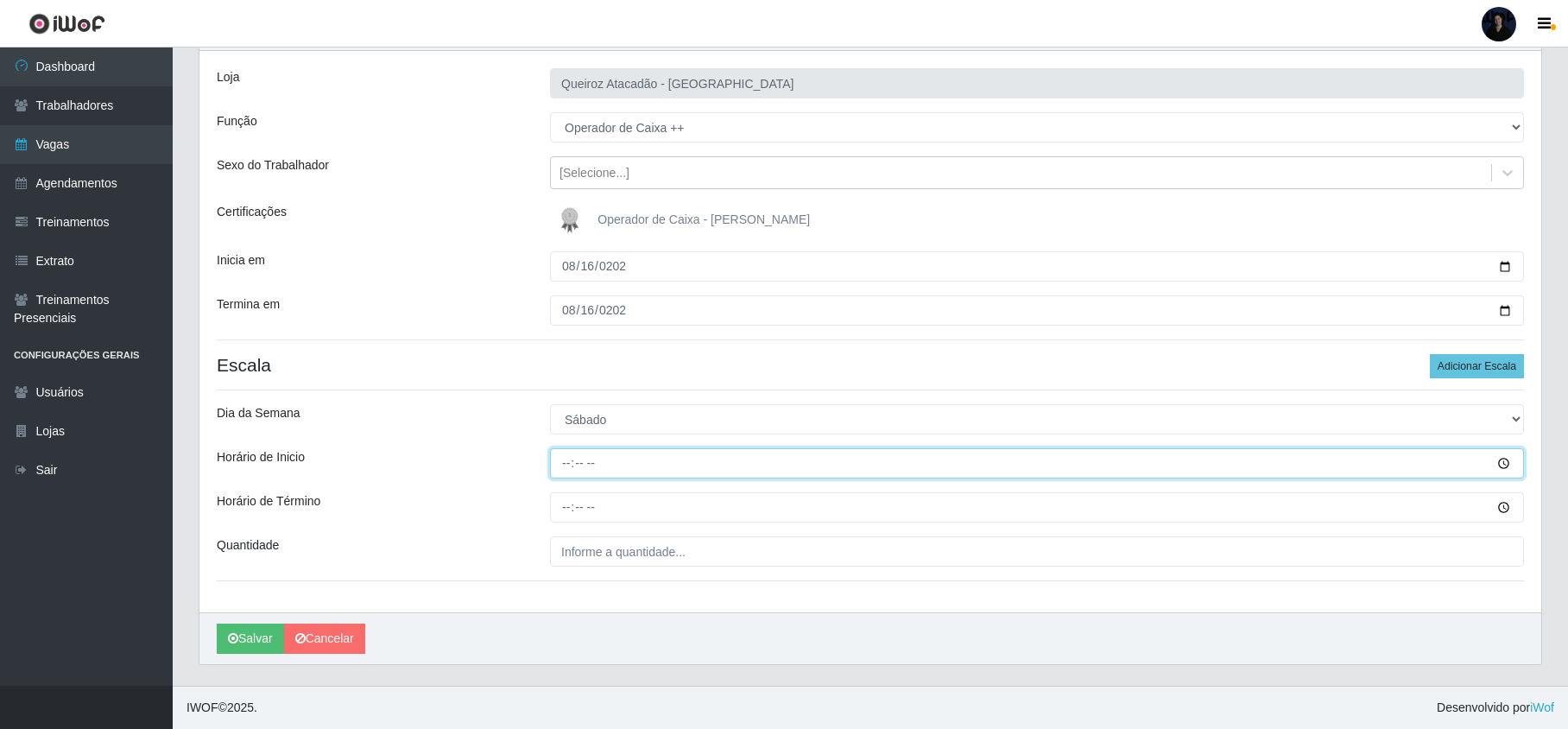
click at [565, 461] on input "Horário de Inicio" at bounding box center [1037, 463] width 973 height 30
type input "08:00"
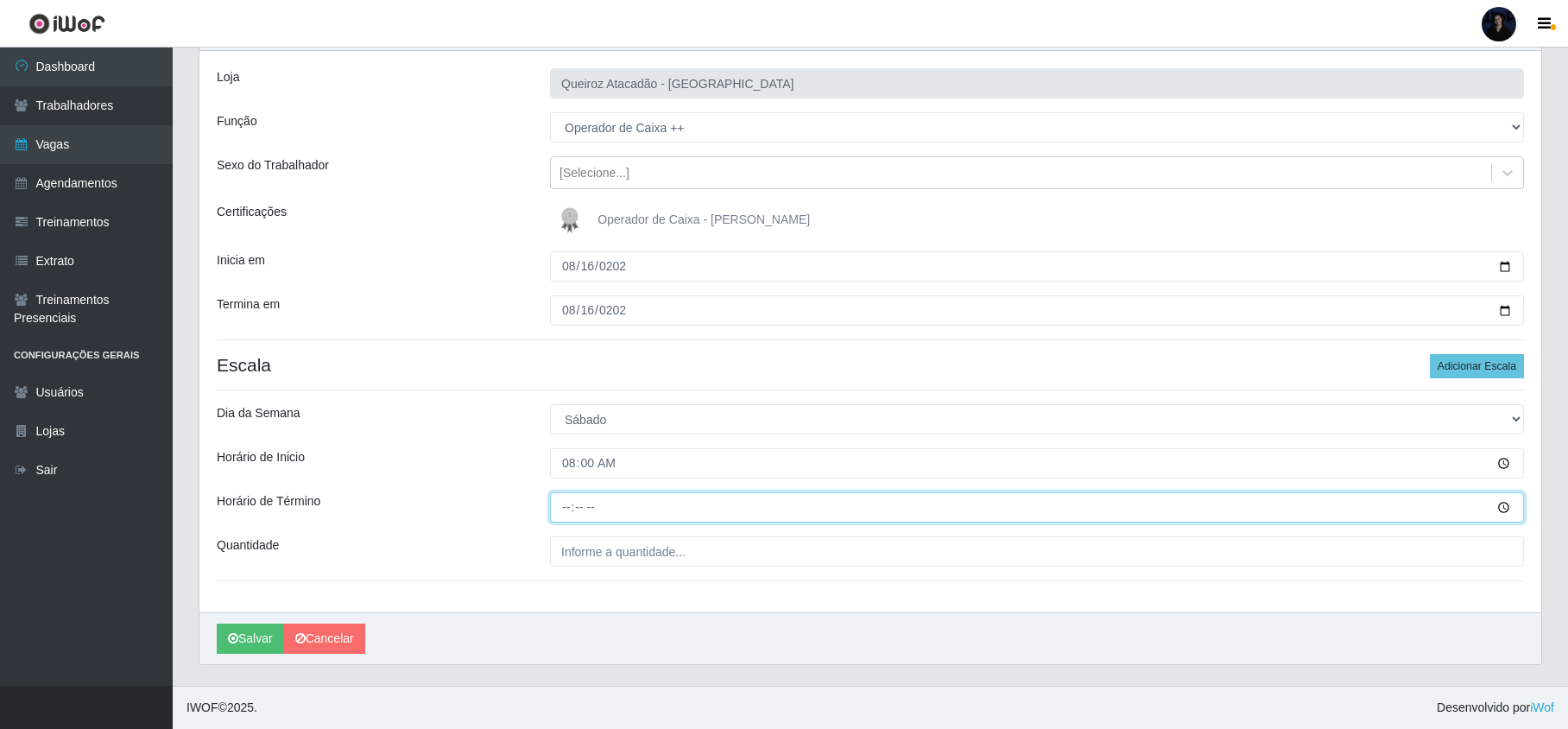
click at [567, 502] on input "Horário de Término" at bounding box center [1037, 507] width 973 height 30
type input "14:00"
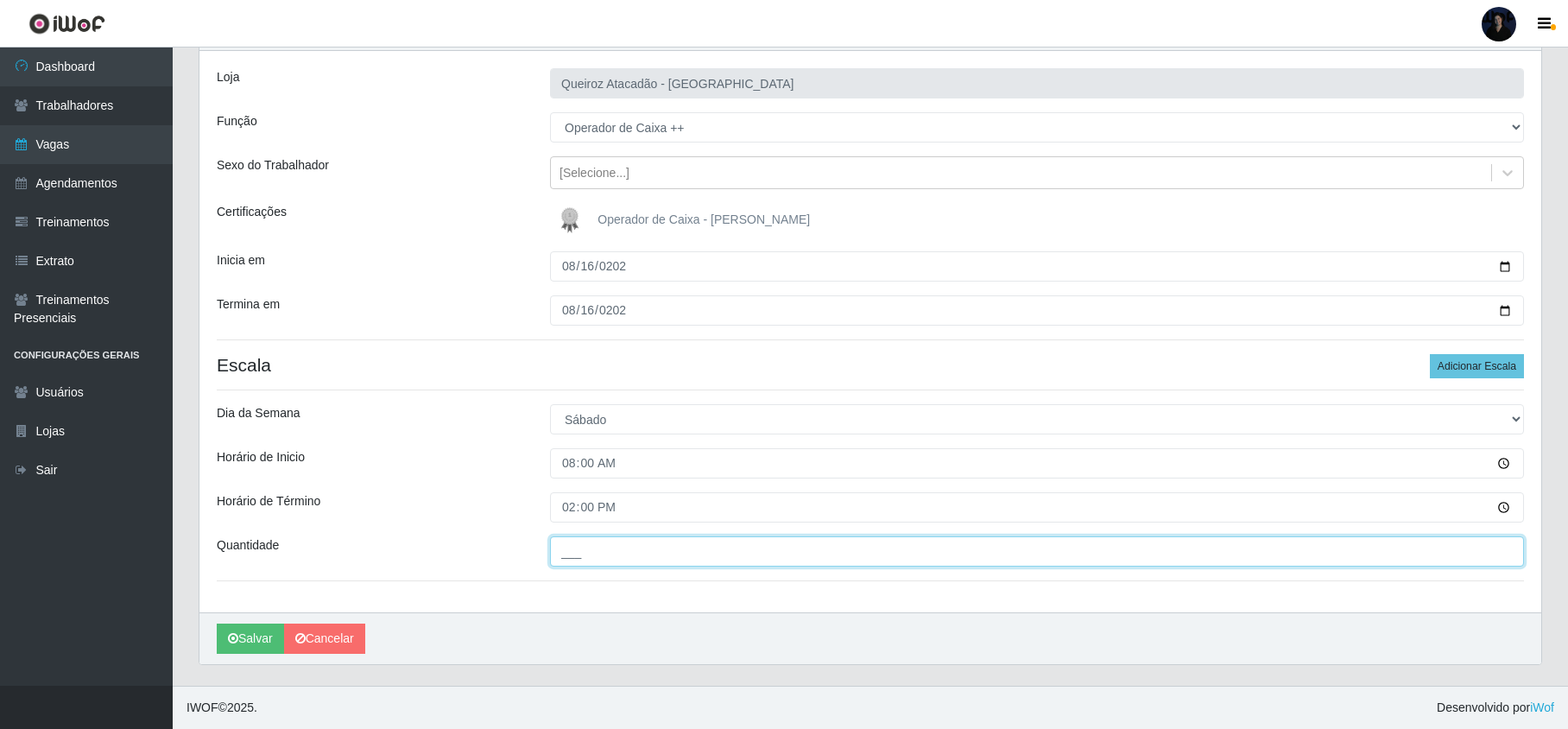
click at [596, 559] on input "___" at bounding box center [1037, 551] width 973 height 30
type input "3__"
click at [252, 639] on button "Salvar" at bounding box center [250, 639] width 67 height 30
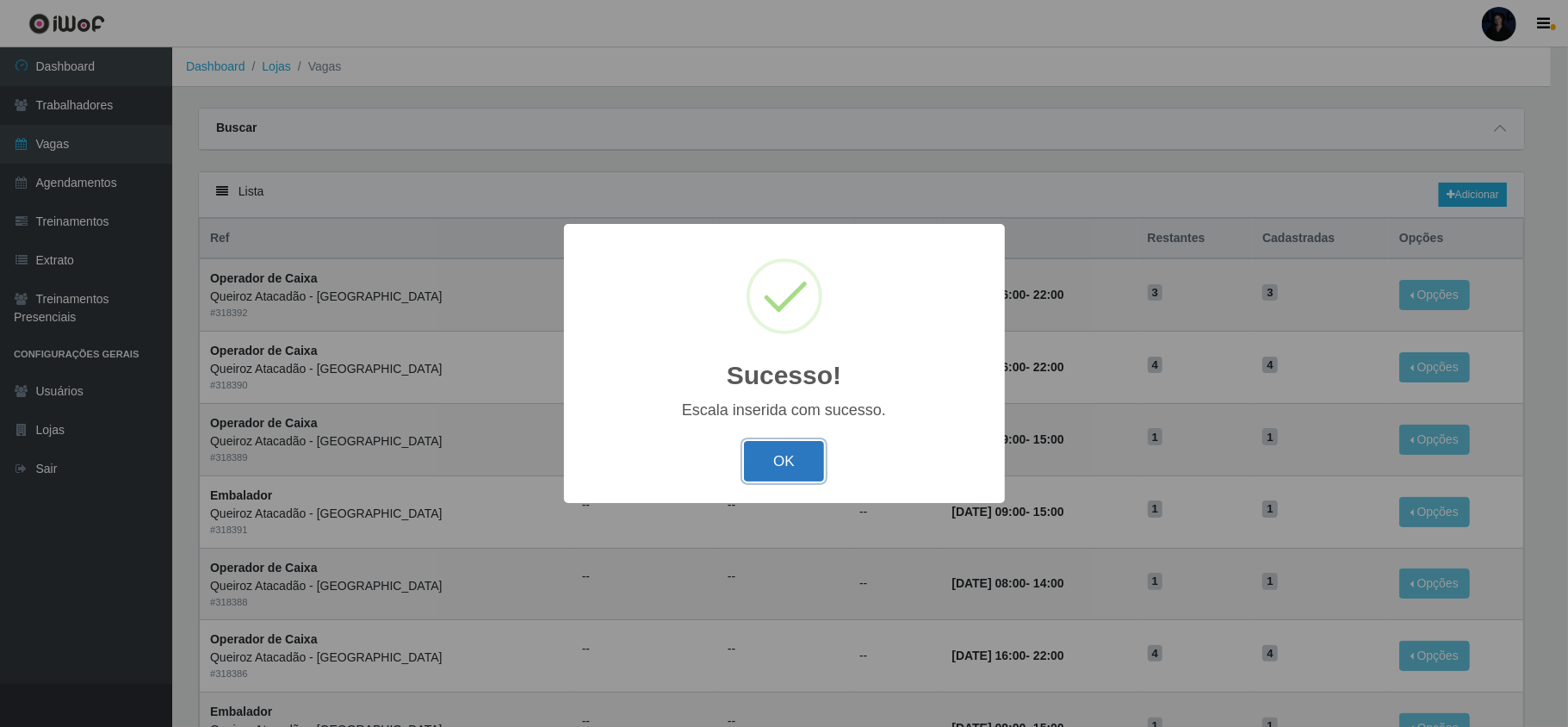
click at [759, 469] on button "OK" at bounding box center [784, 461] width 80 height 41
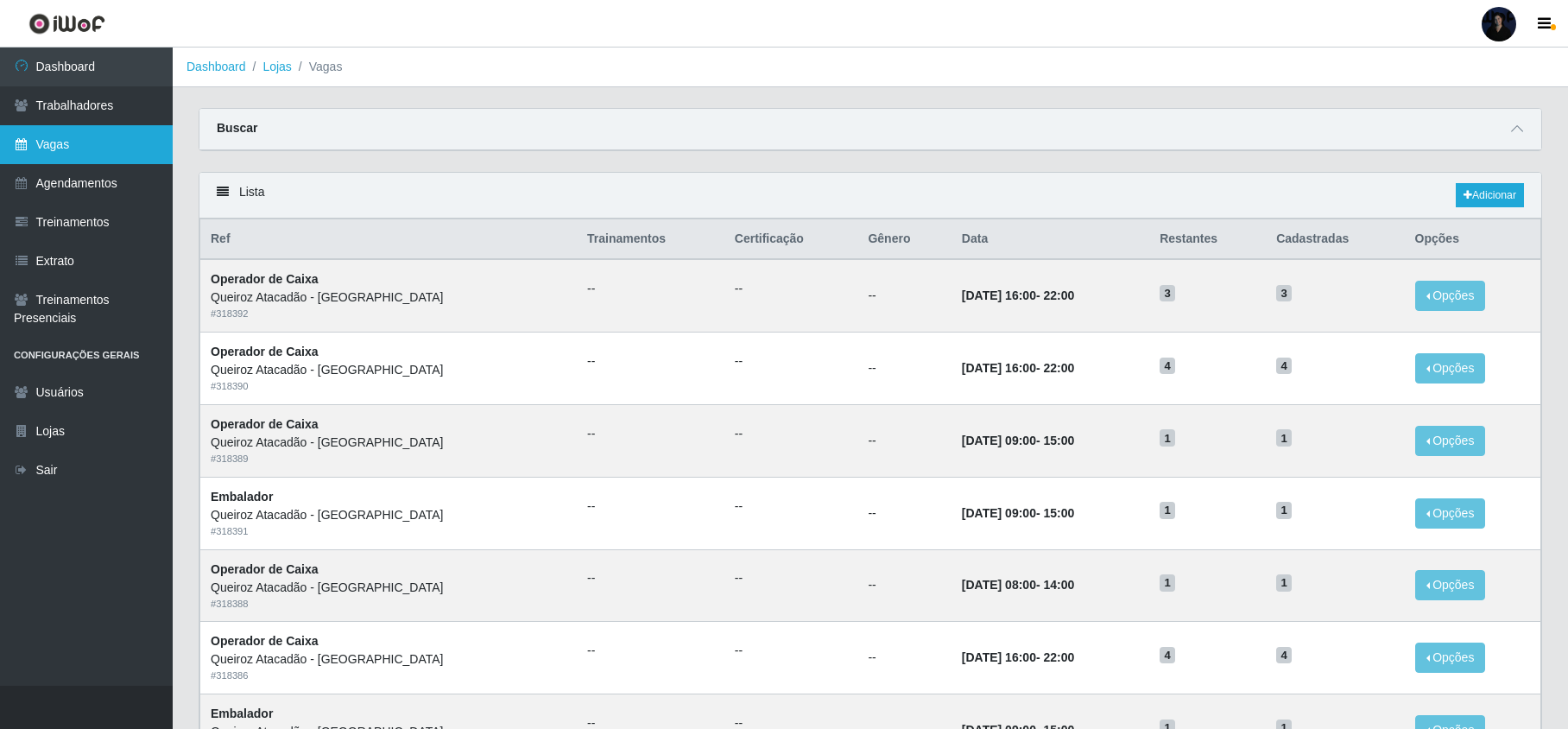
click at [52, 142] on link "Vagas" at bounding box center [86, 144] width 172 height 39
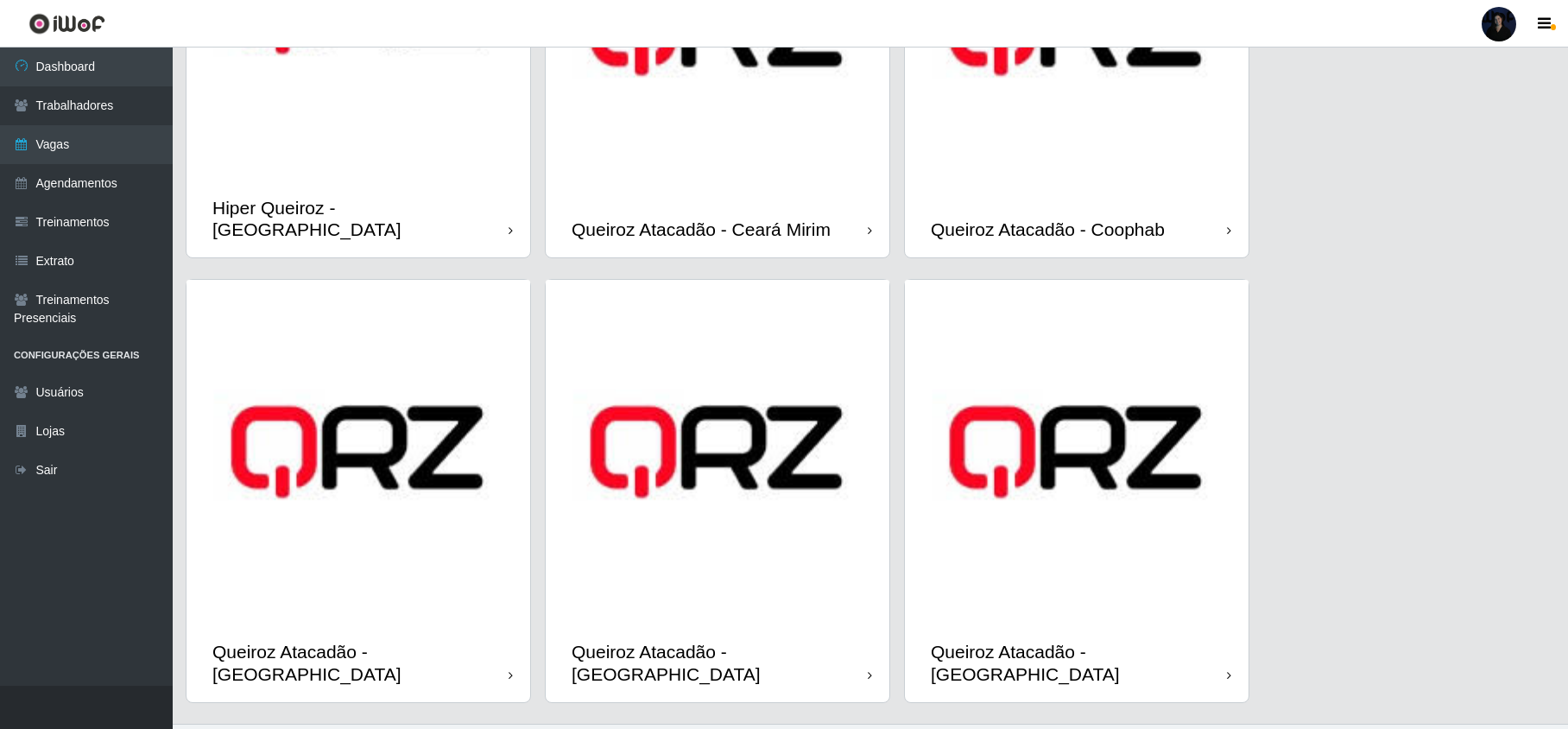
scroll to position [288, 0]
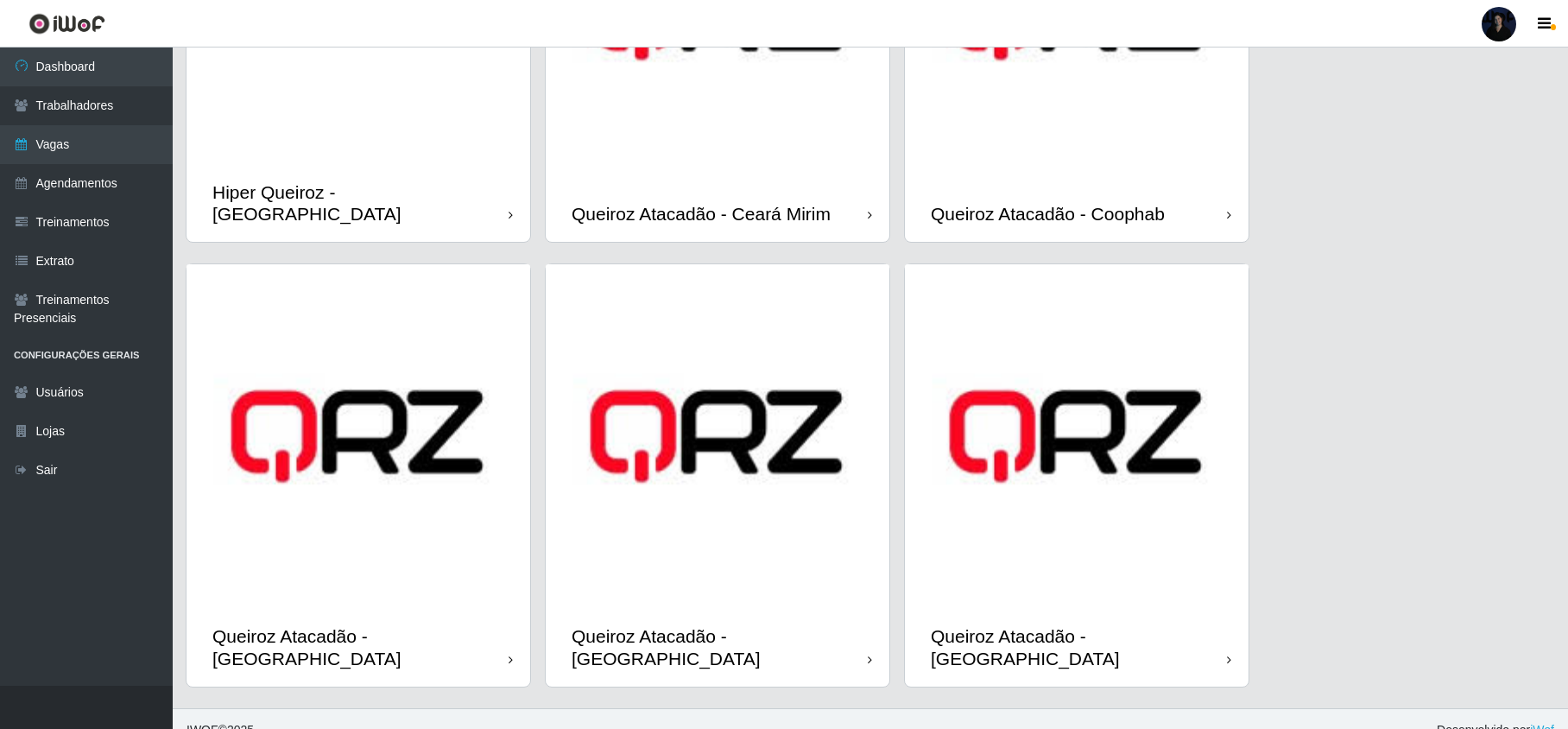
click at [1005, 158] on img at bounding box center [1076, 14] width 344 height 344
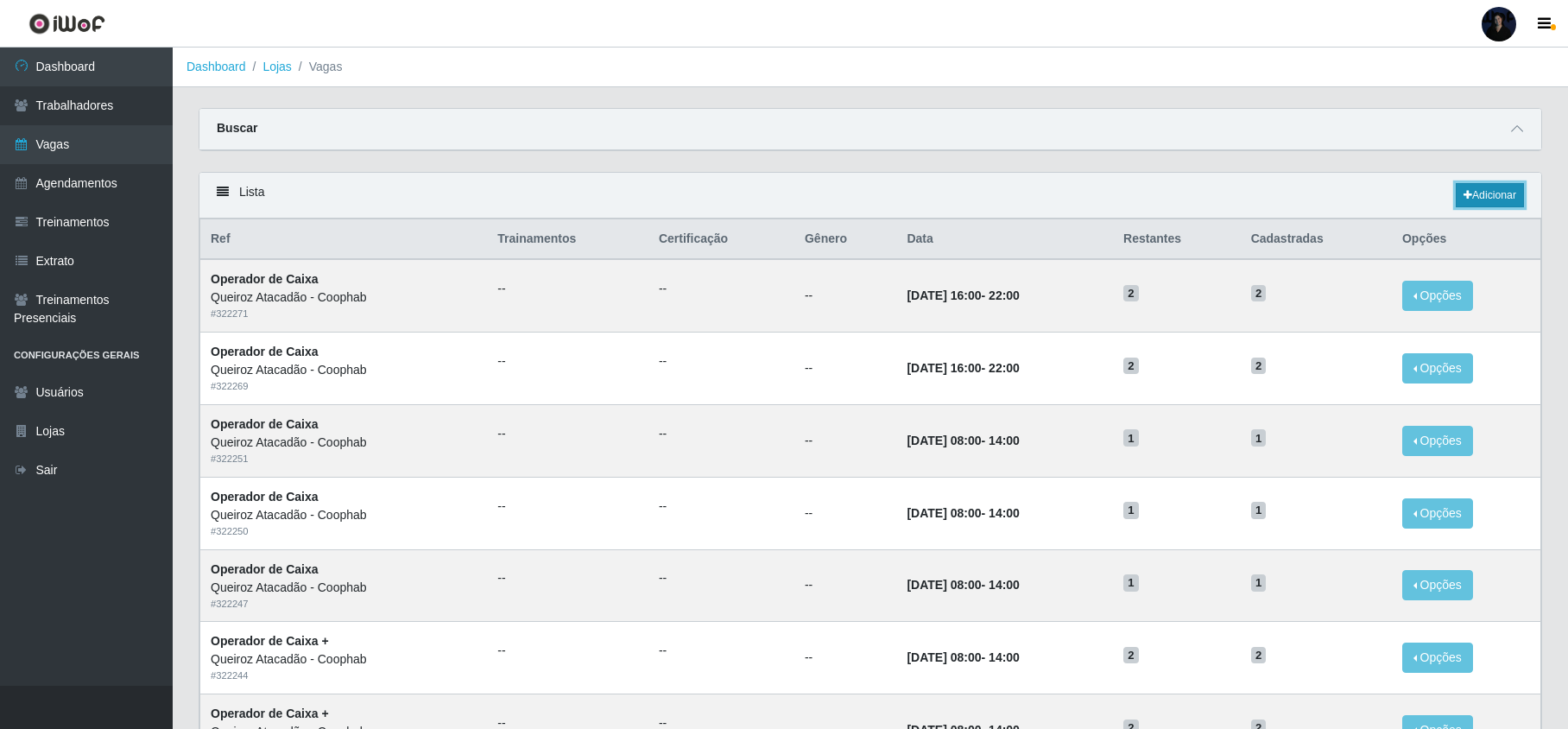
click at [1497, 201] on link "Adicionar" at bounding box center [1489, 195] width 68 height 24
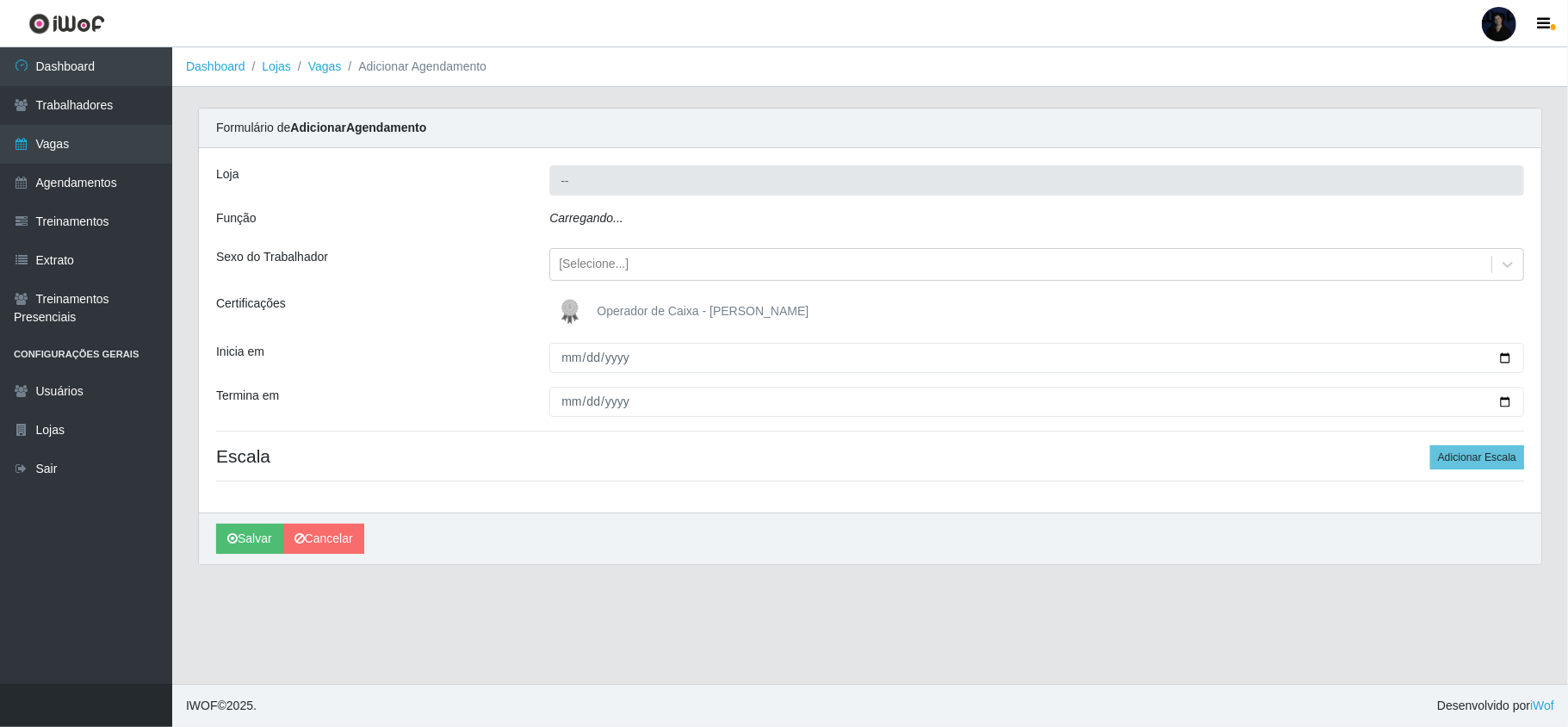
type input "Queiroz Atacadão - Coophab"
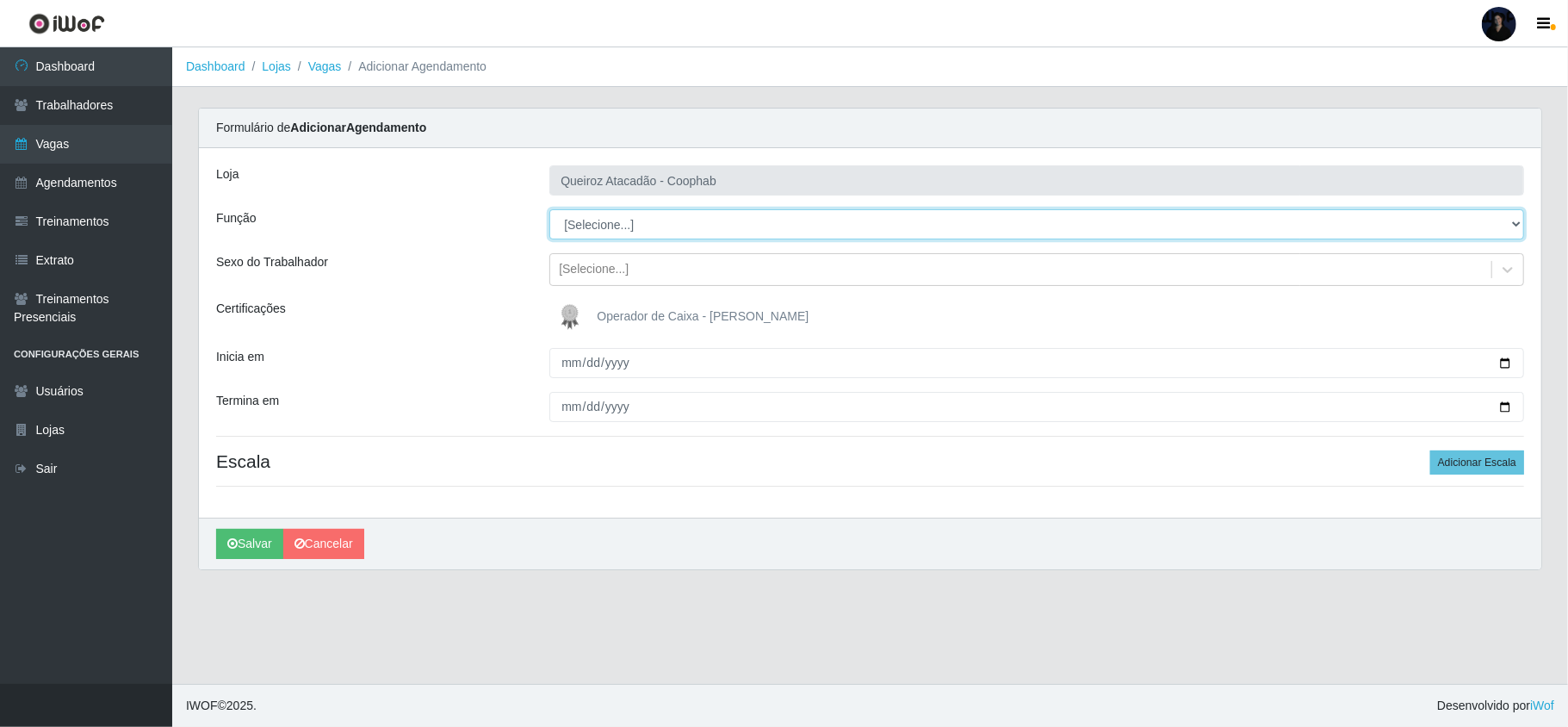
click at [593, 222] on select "[Selecione...] Embalador Embalador + Embalador ++ Operador de Caixa Operador de…" at bounding box center [1037, 224] width 975 height 30
click at [618, 220] on select "[Selecione...] Embalador Embalador + Embalador ++ Operador de Caixa Operador de…" at bounding box center [1037, 224] width 975 height 30
select select "72"
click at [550, 210] on select "[Selecione...] Embalador Embalador + Embalador ++ Operador de Caixa Operador de…" at bounding box center [1037, 224] width 975 height 30
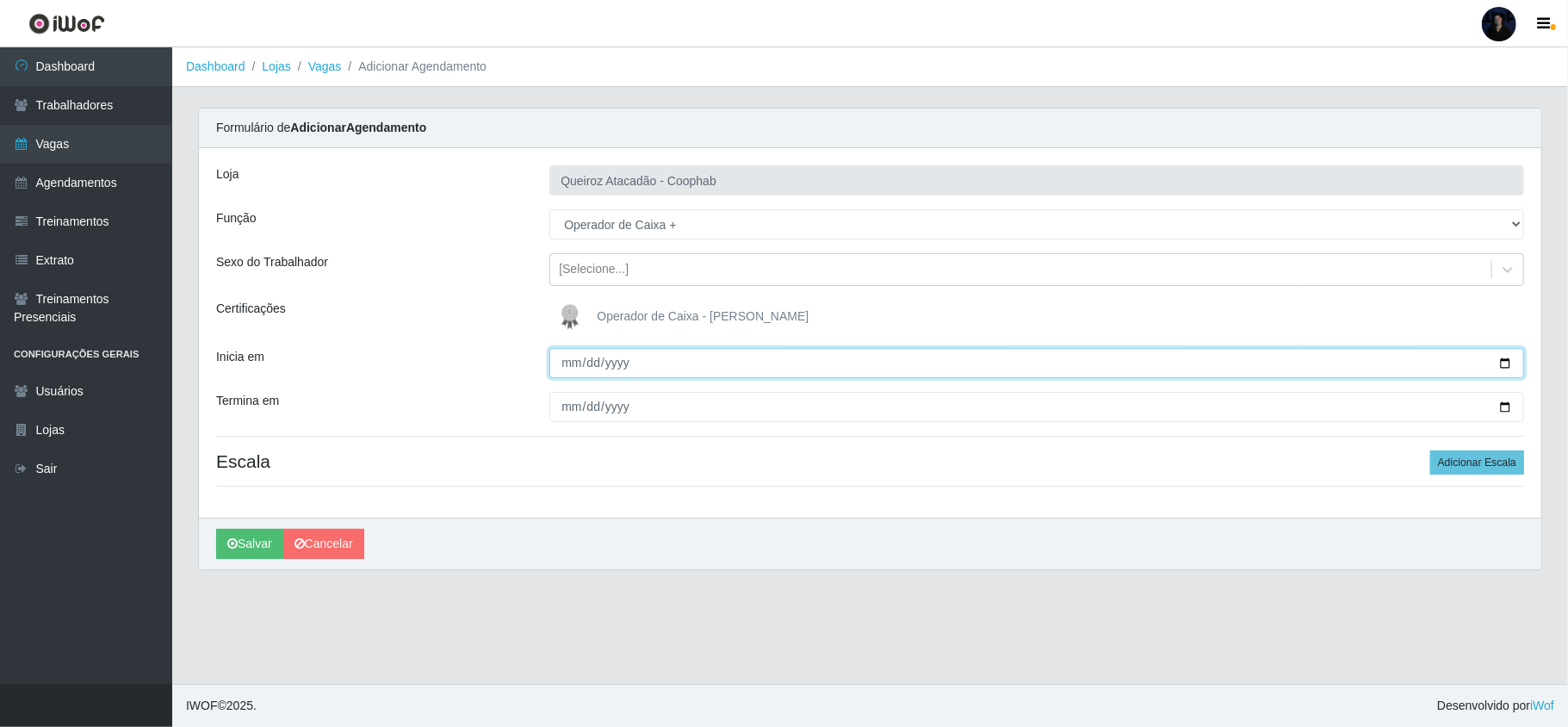
click at [564, 366] on input "Inicia em" at bounding box center [1037, 363] width 975 height 30
type input "2025-08-17"
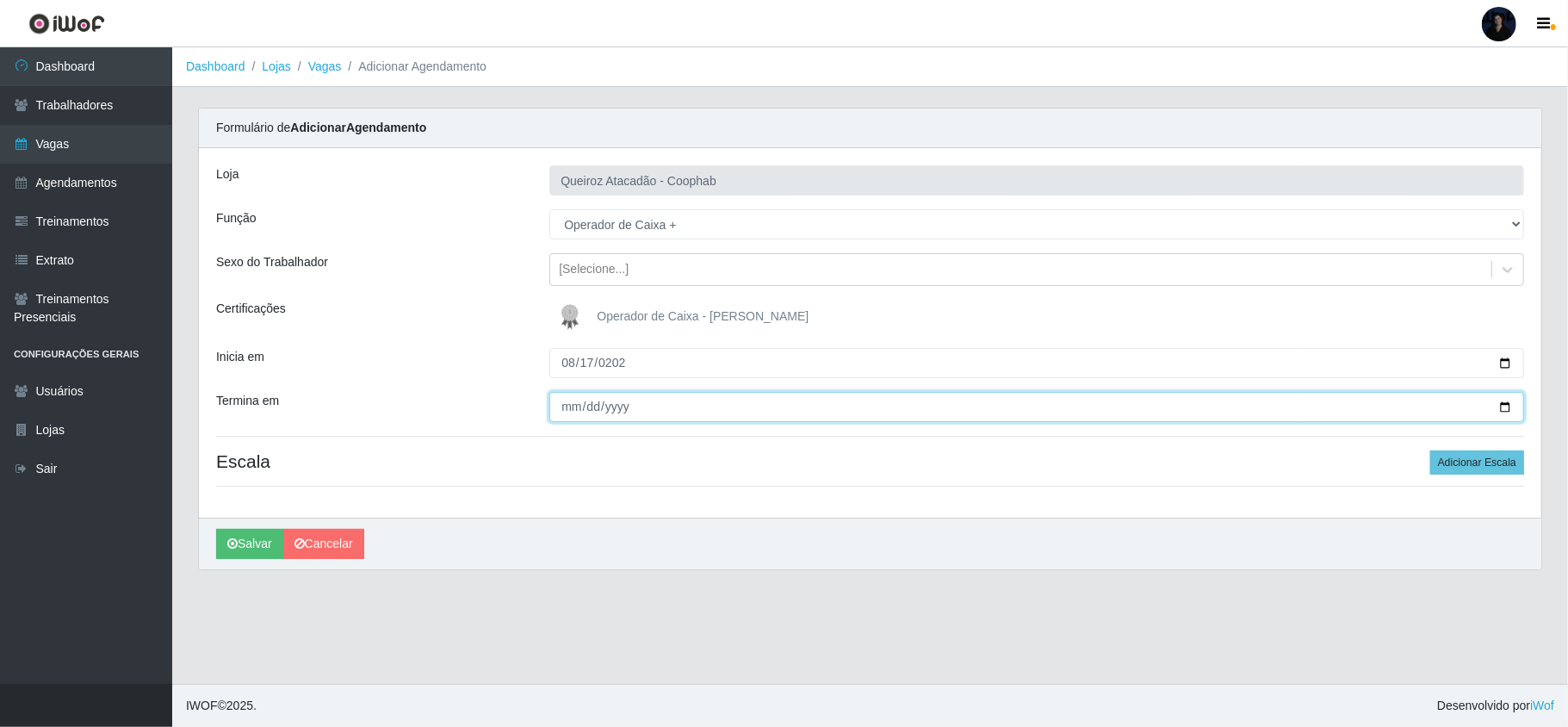
click at [572, 410] on input "Termina em" at bounding box center [1037, 406] width 975 height 30
type input "2025-08-17"
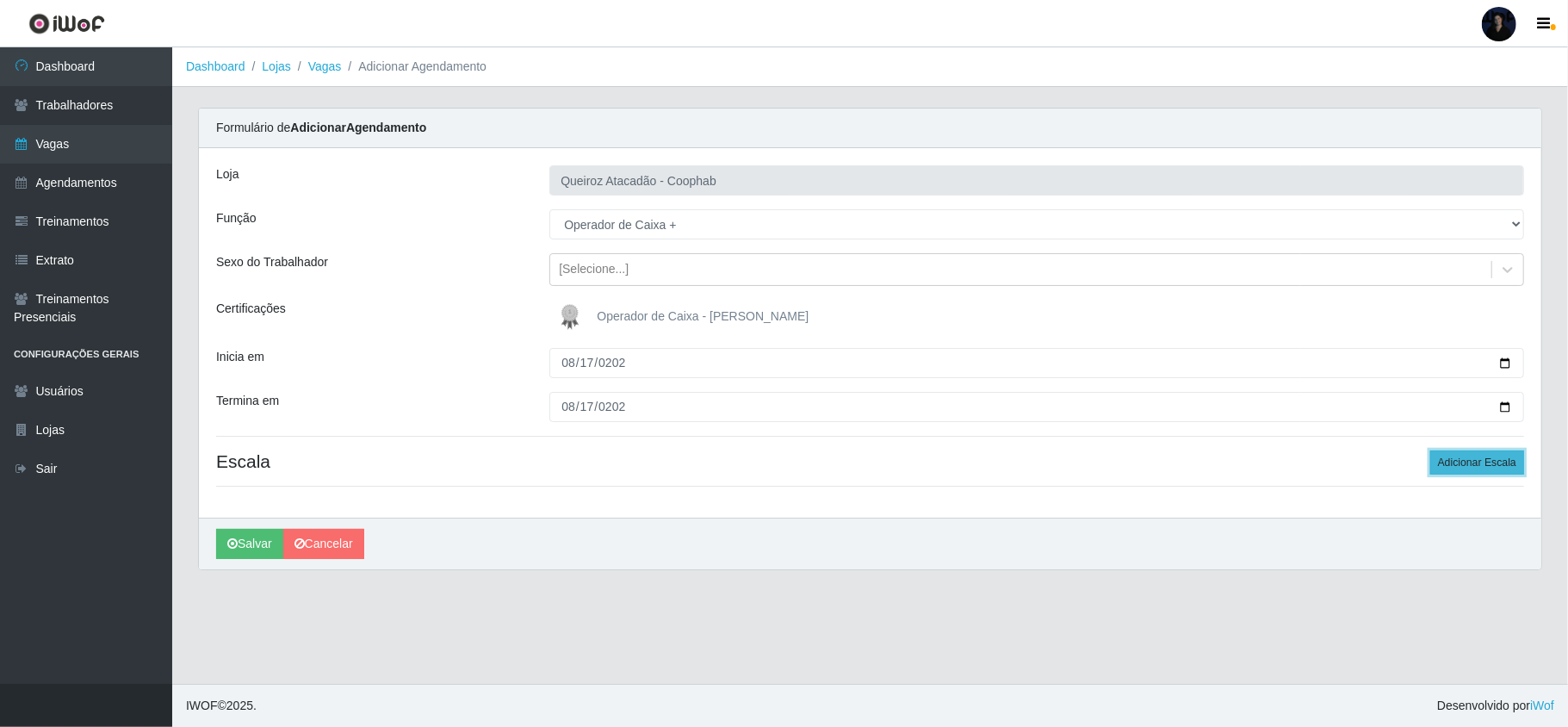
click at [1471, 455] on button "Adicionar Escala" at bounding box center [1477, 462] width 94 height 24
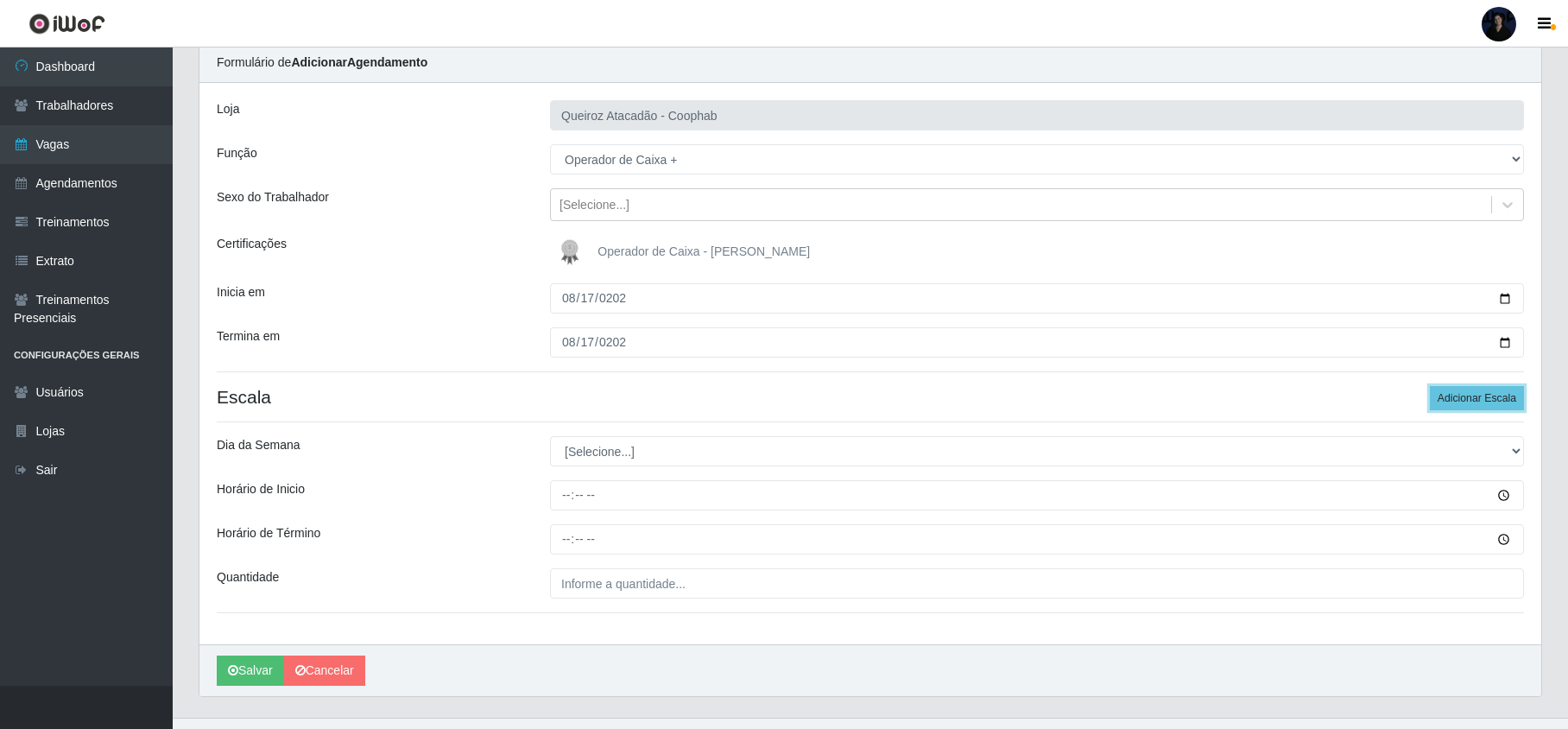
scroll to position [101, 0]
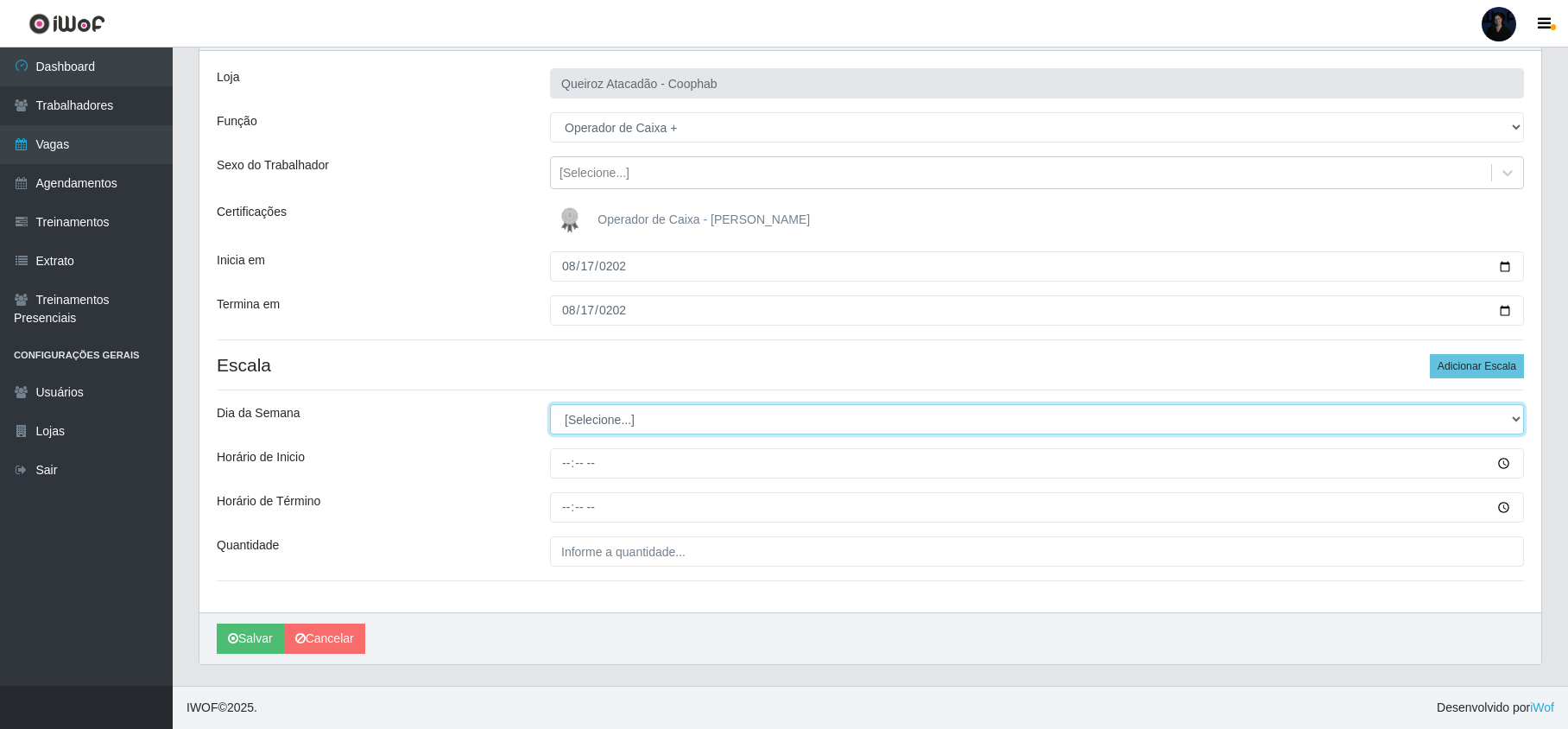
click at [623, 409] on select "[Selecione...] Segunda Terça Quarta Quinta Sexta Sábado Domingo" at bounding box center [1037, 419] width 973 height 30
select select "0"
click at [550, 404] on select "[Selecione...] Segunda Terça Quarta Quinta Sexta Sábado Domingo" at bounding box center [1037, 419] width 973 height 30
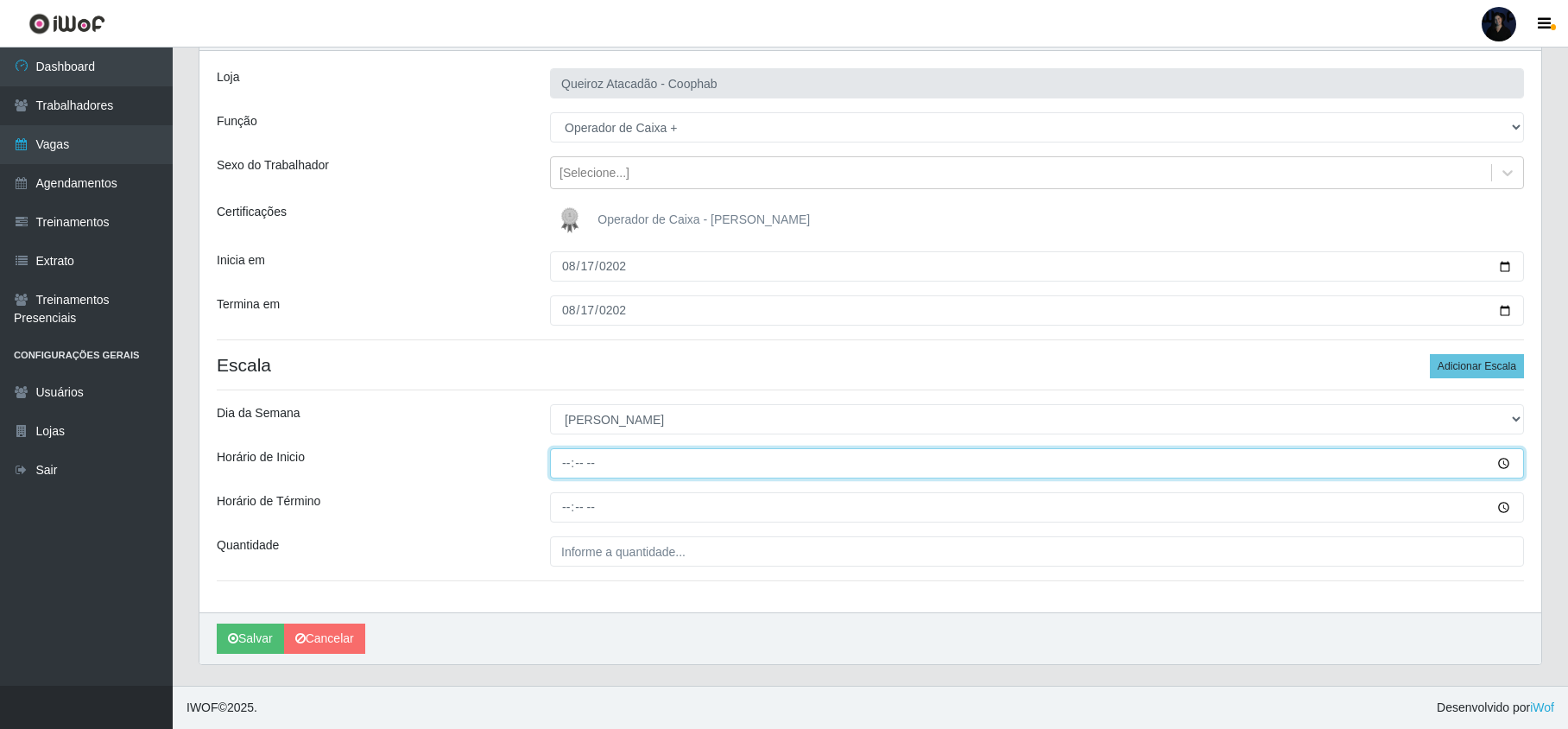
click at [561, 452] on input "Horário de Inicio" at bounding box center [1037, 463] width 973 height 30
type input "14:00"
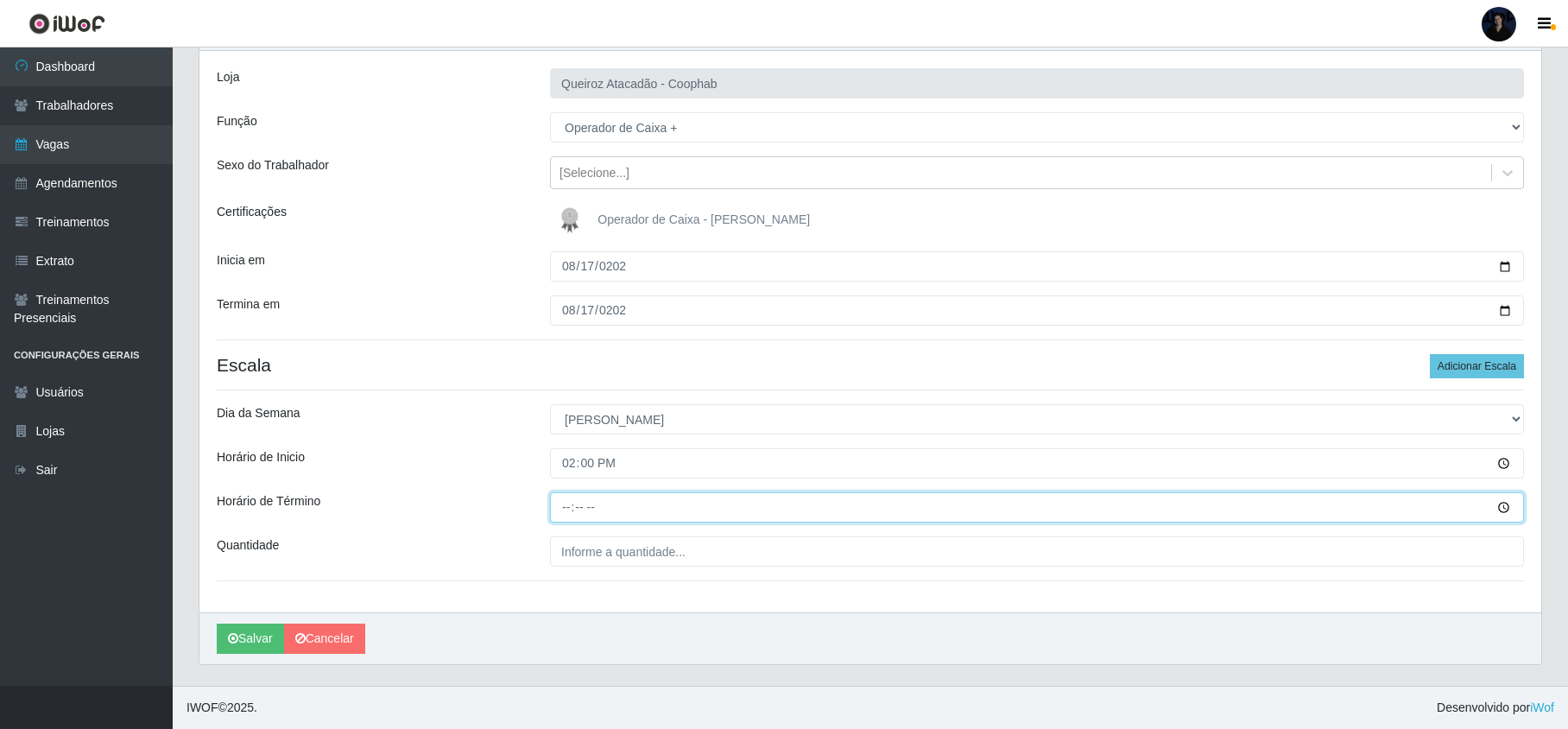
click at [566, 512] on input "Horário de Término" at bounding box center [1037, 507] width 973 height 30
type input "20:00"
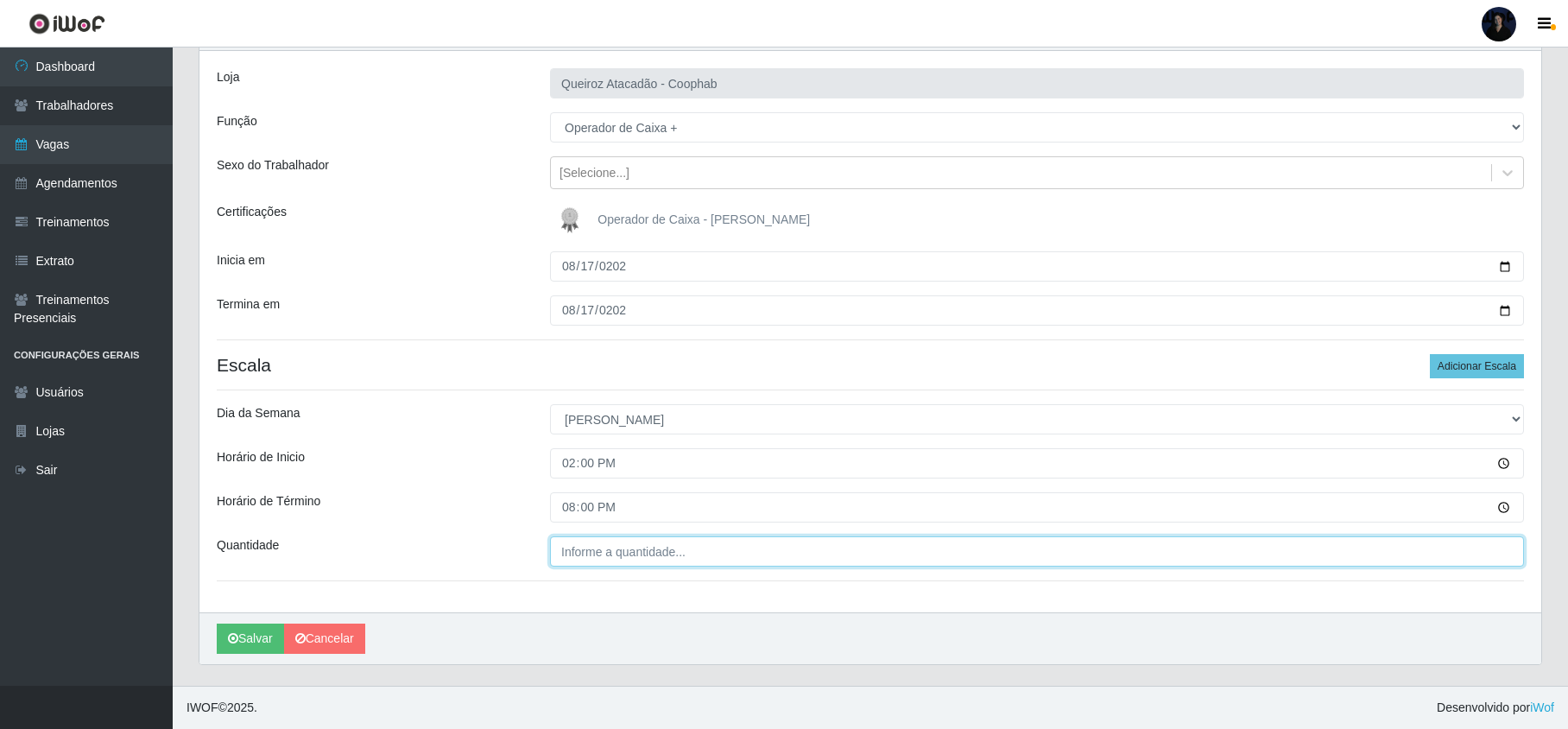
type input "___"
drag, startPoint x: 591, startPoint y: 551, endPoint x: 599, endPoint y: 484, distance: 67.5
click at [591, 551] on input "___" at bounding box center [1037, 551] width 973 height 30
type input "2__"
click at [236, 640] on icon "submit" at bounding box center [232, 638] width 10 height 12
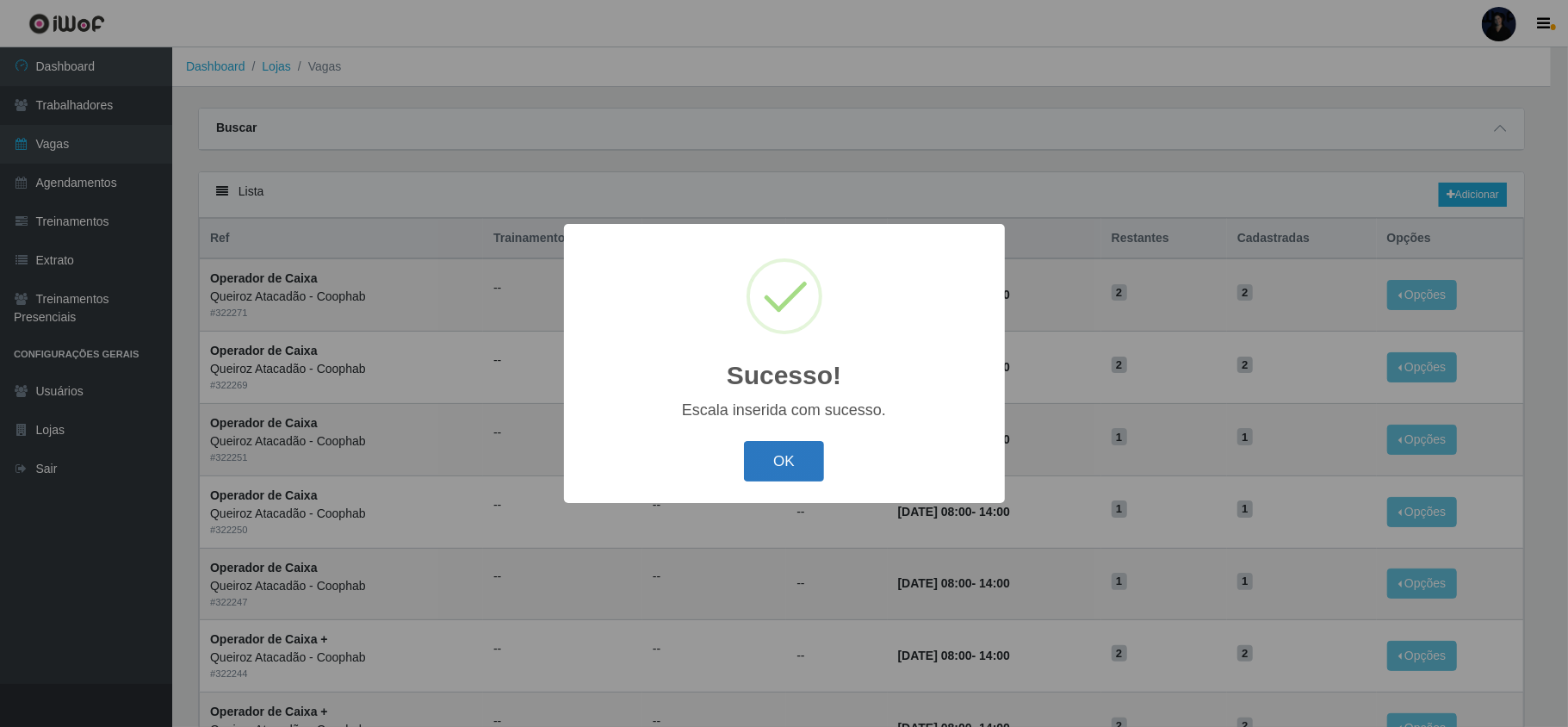
click at [776, 469] on button "OK" at bounding box center [784, 461] width 80 height 41
